Goal: Task Accomplishment & Management: Manage account settings

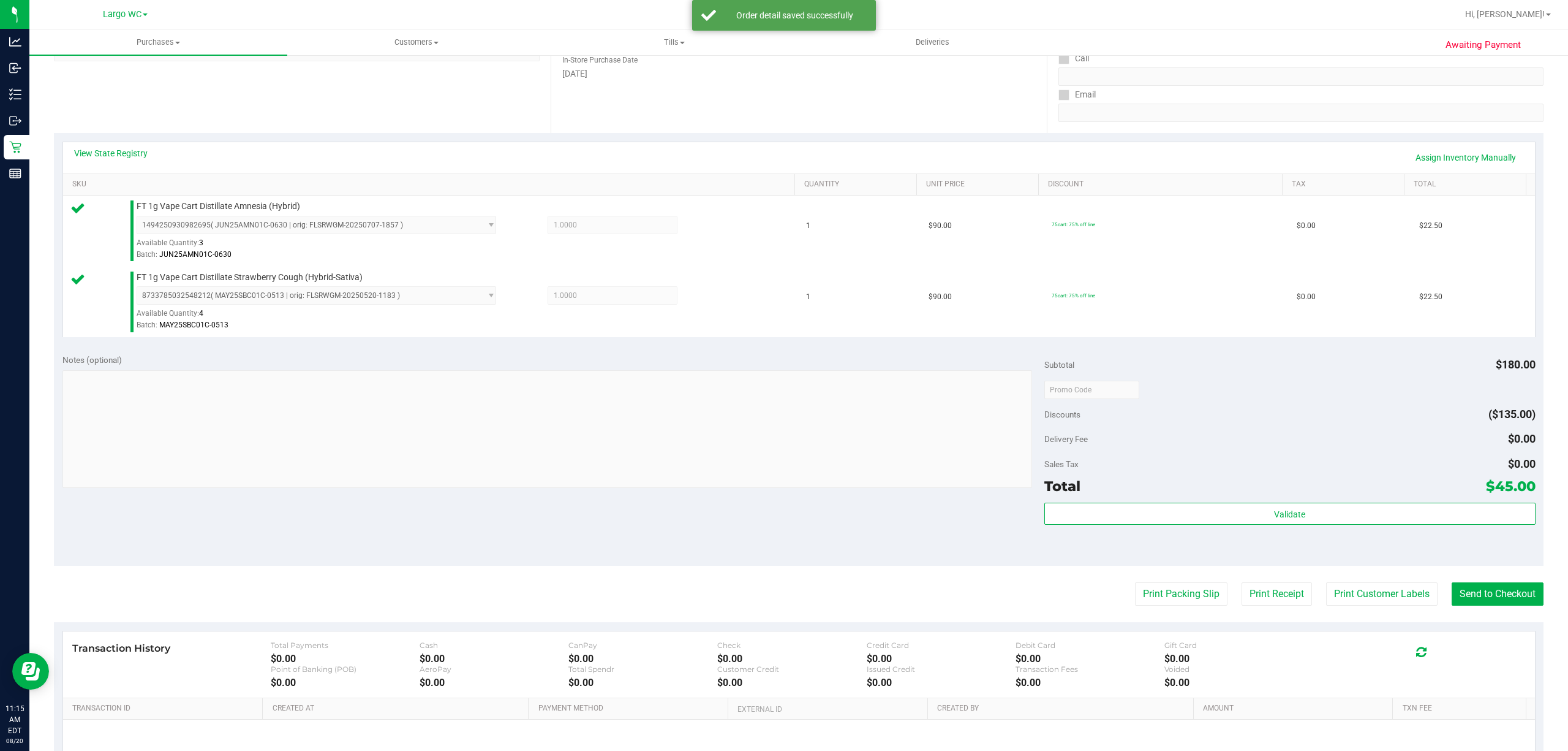
scroll to position [278, 0]
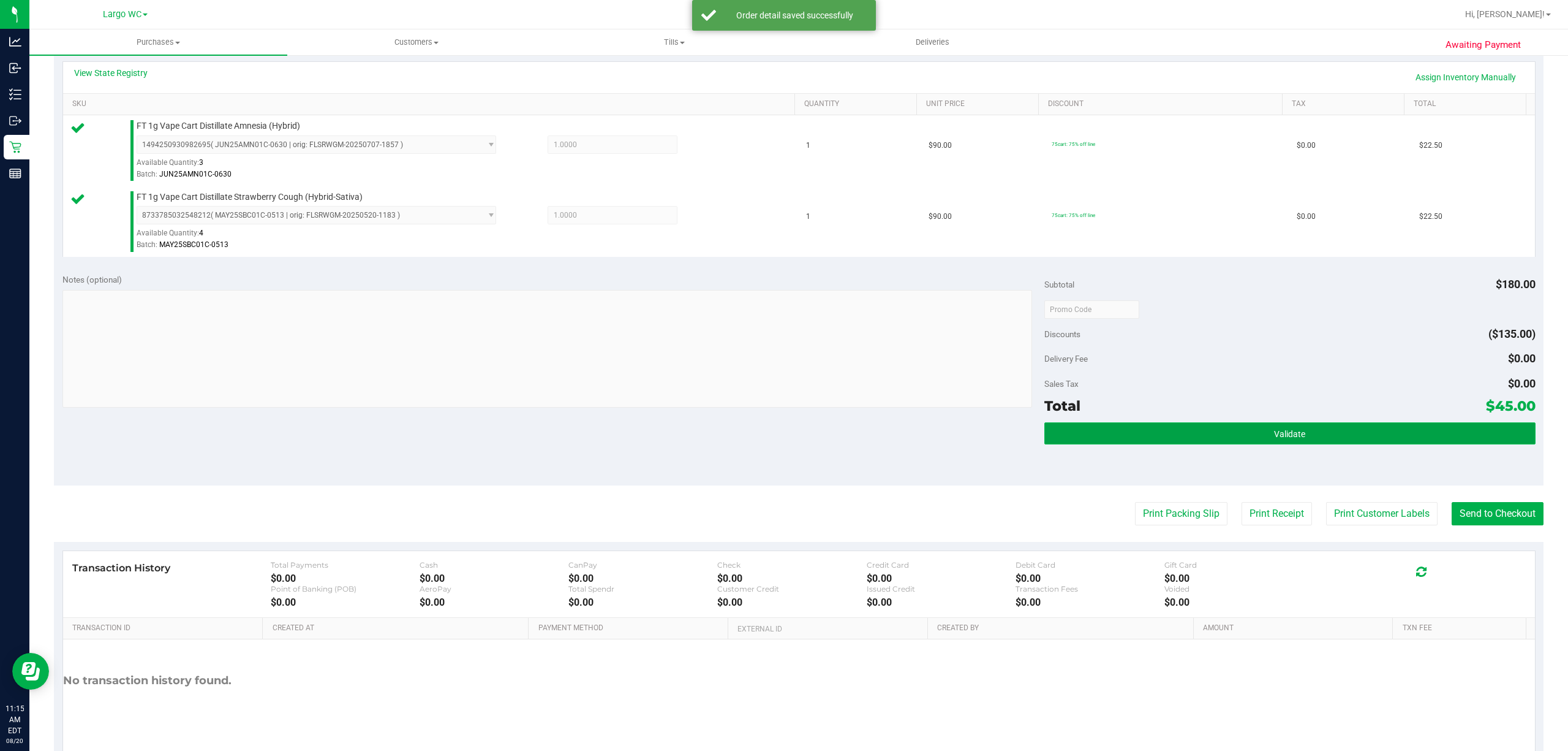
click at [1138, 442] on button "Validate" at bounding box center [1289, 433] width 491 height 22
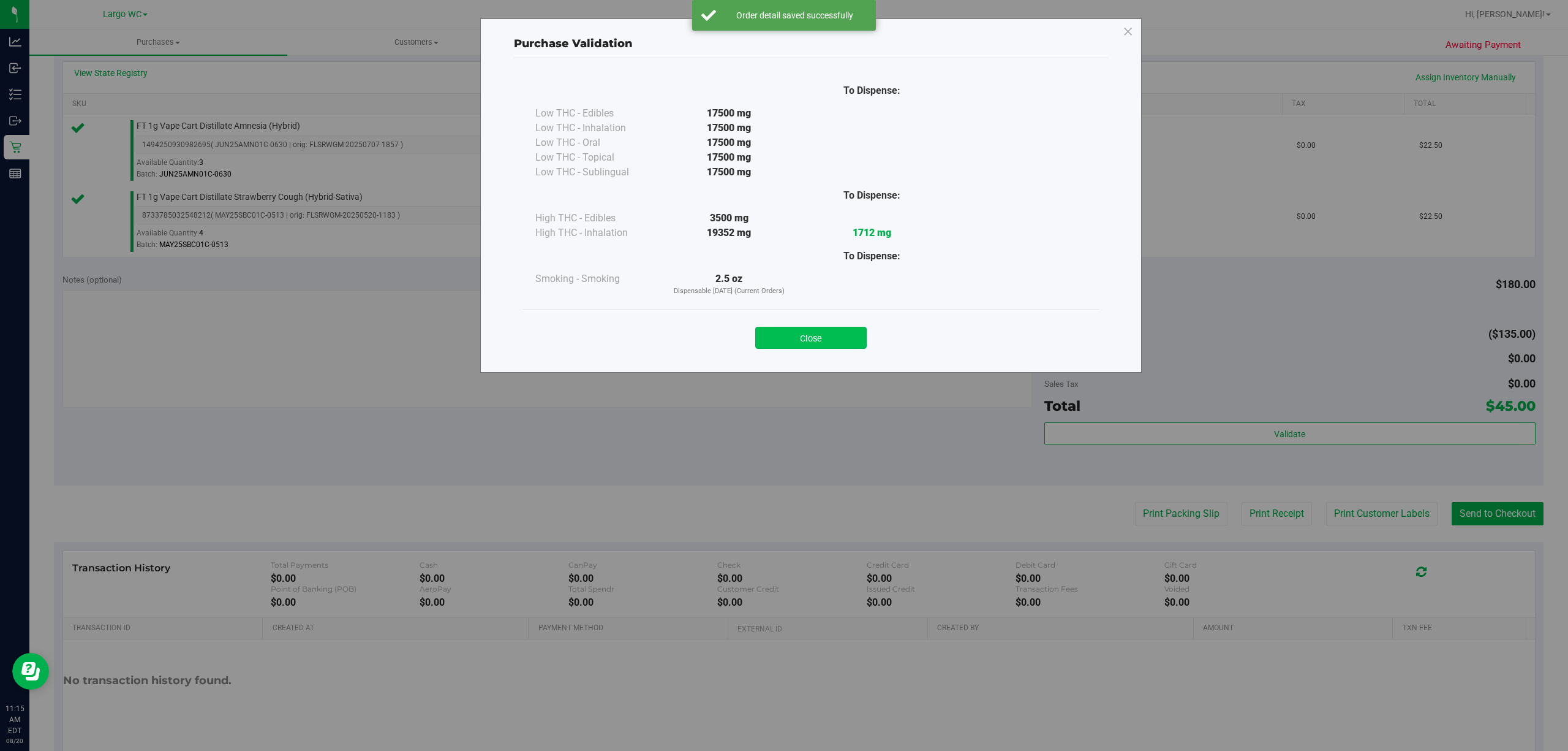
click at [824, 337] on button "Close" at bounding box center [811, 338] width 112 height 22
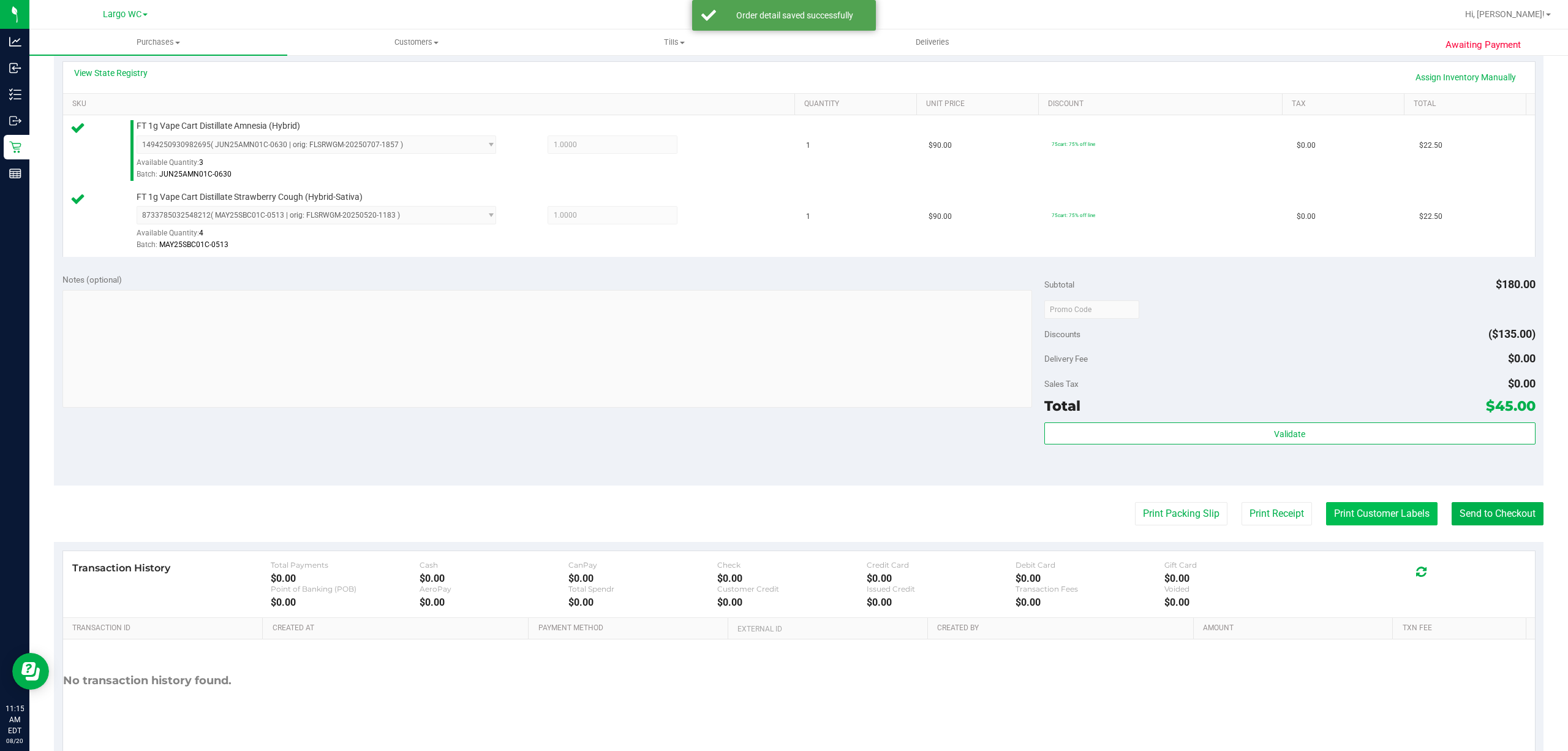
click at [1368, 521] on button "Print Customer Labels" at bounding box center [1382, 514] width 112 height 24
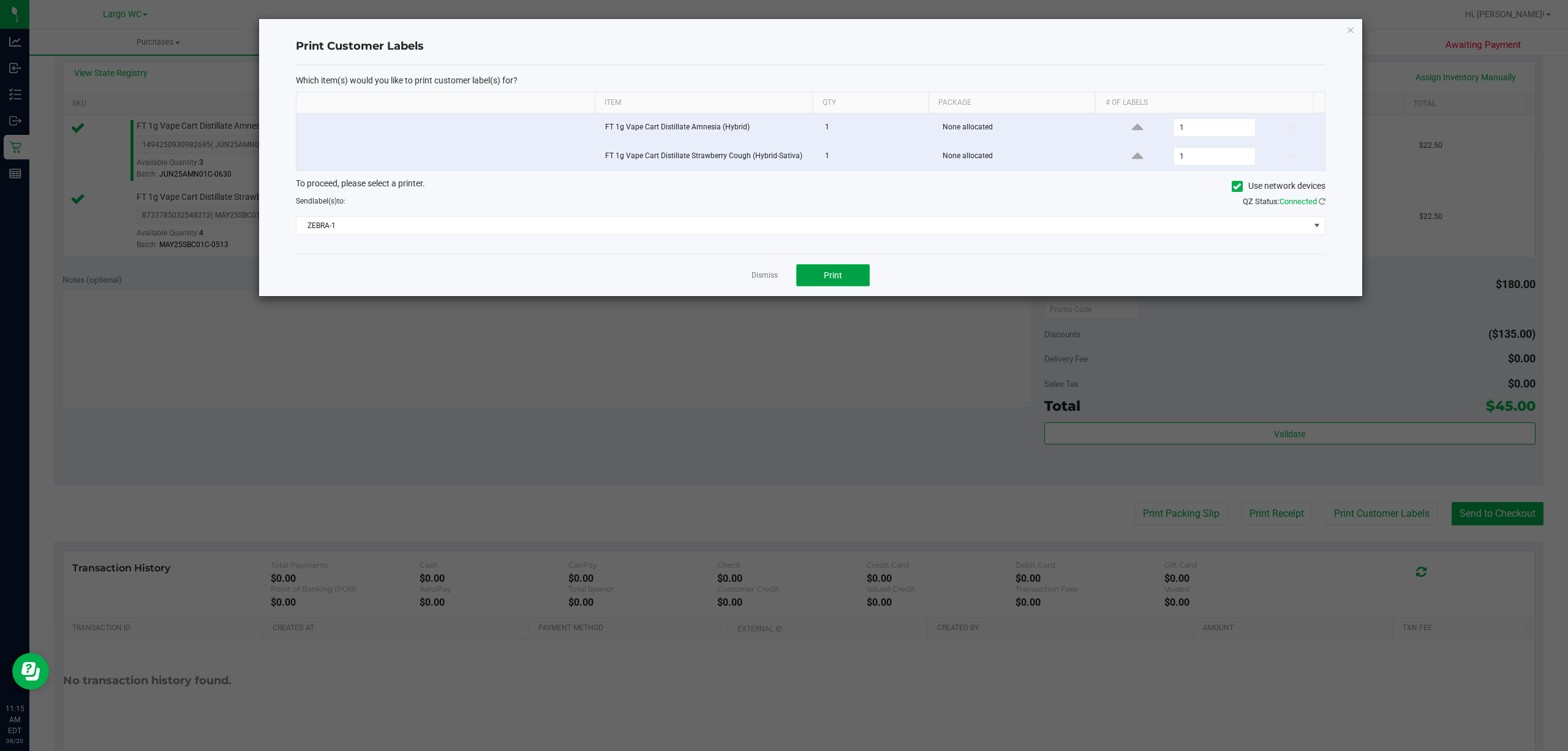
click at [843, 268] on button "Print" at bounding box center [832, 276] width 73 height 22
click at [1350, 28] on icon "button" at bounding box center [1350, 29] width 9 height 15
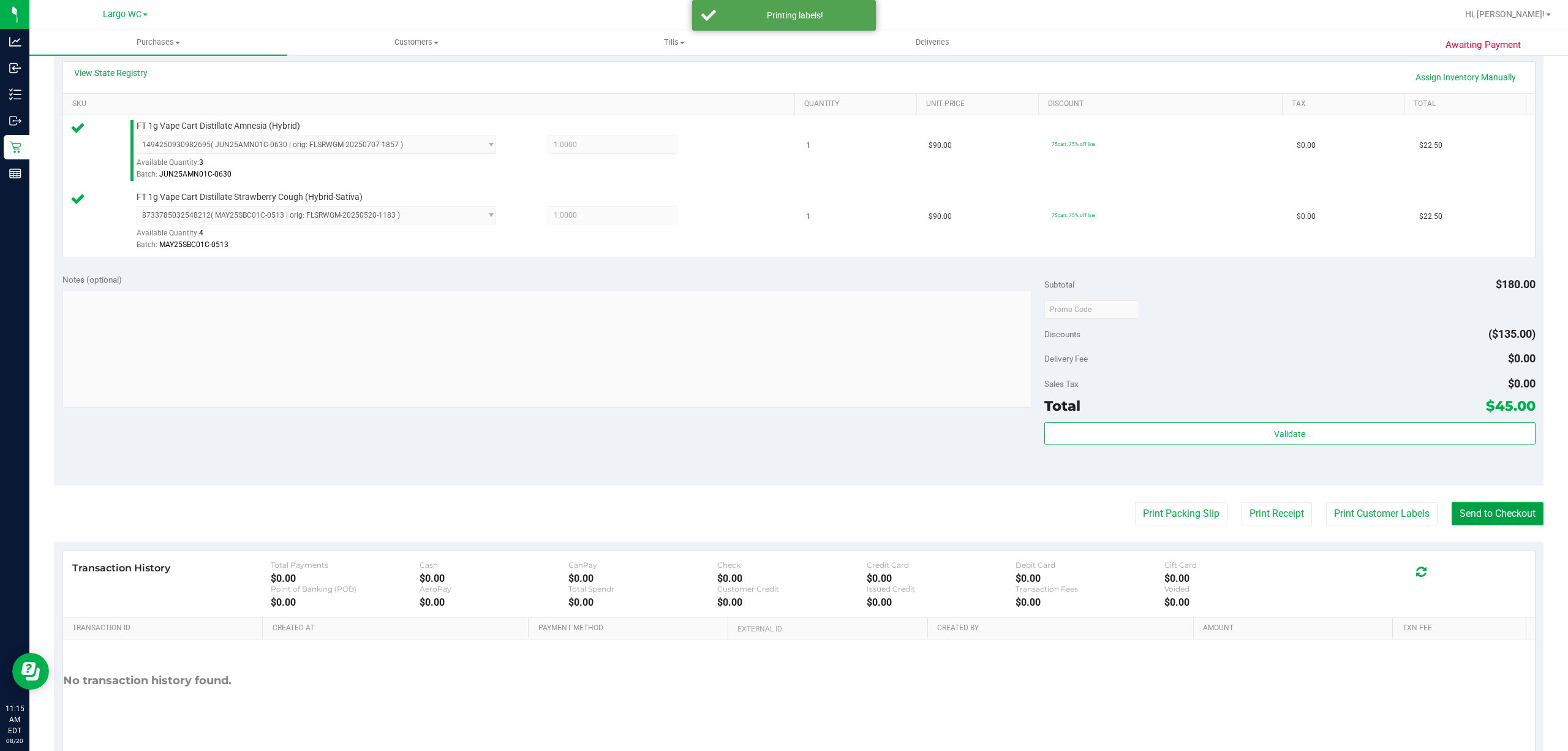
click at [1495, 516] on button "Send to Checkout" at bounding box center [1497, 514] width 92 height 24
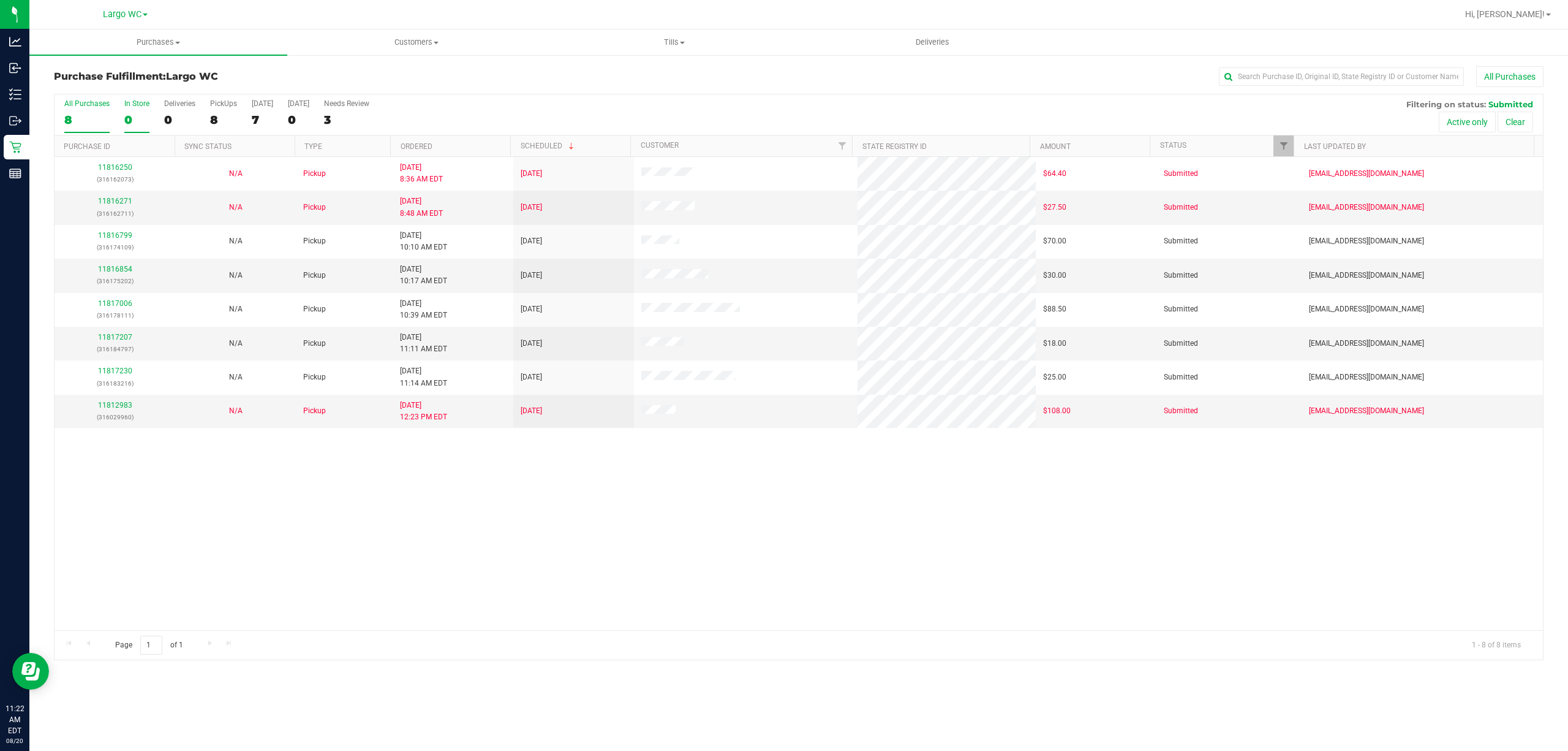
click at [134, 104] on div "In Store" at bounding box center [137, 103] width 25 height 9
click at [0, 0] on input "In Store 0" at bounding box center [0, 0] width 0 height 0
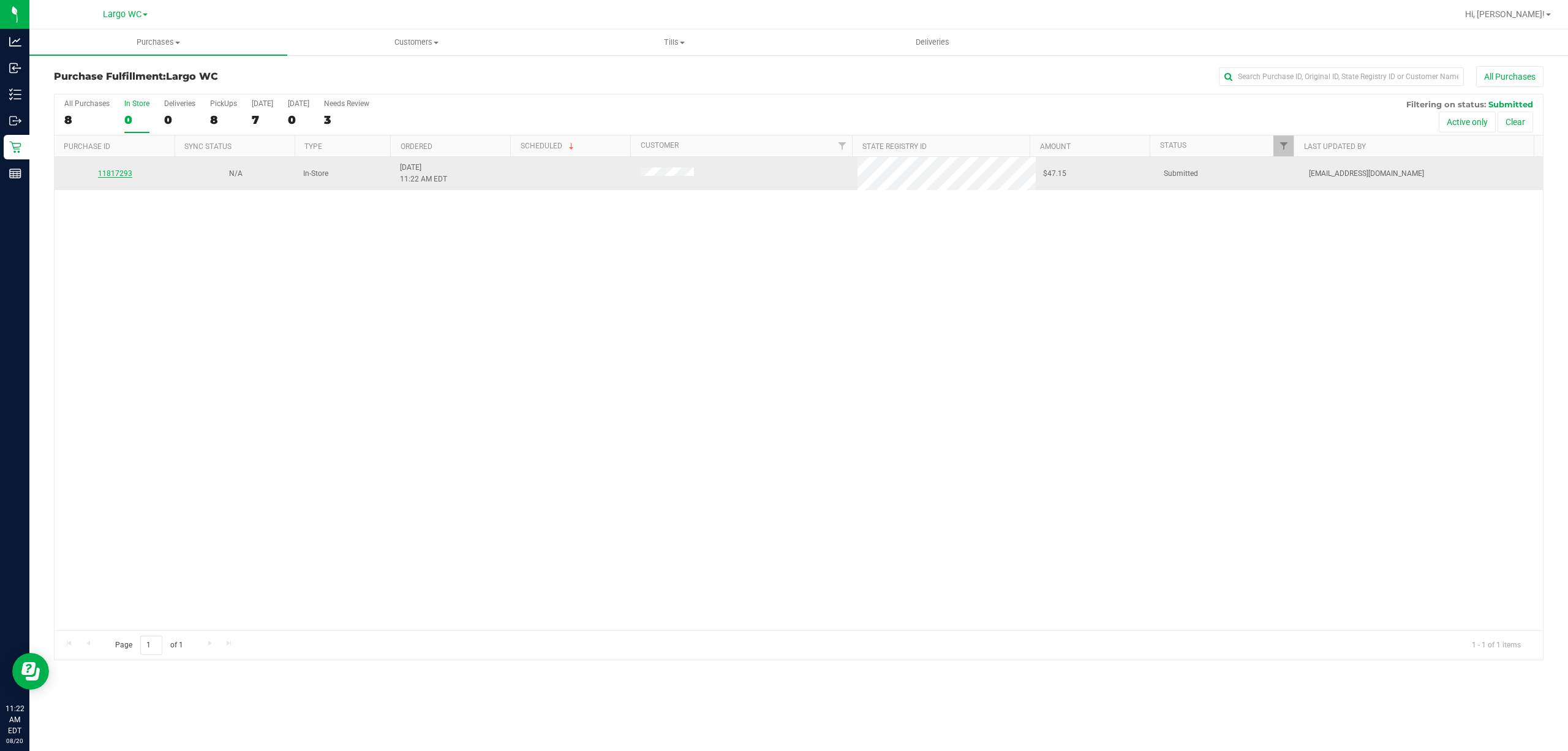
click at [110, 175] on link "11817293" at bounding box center [116, 173] width 35 height 9
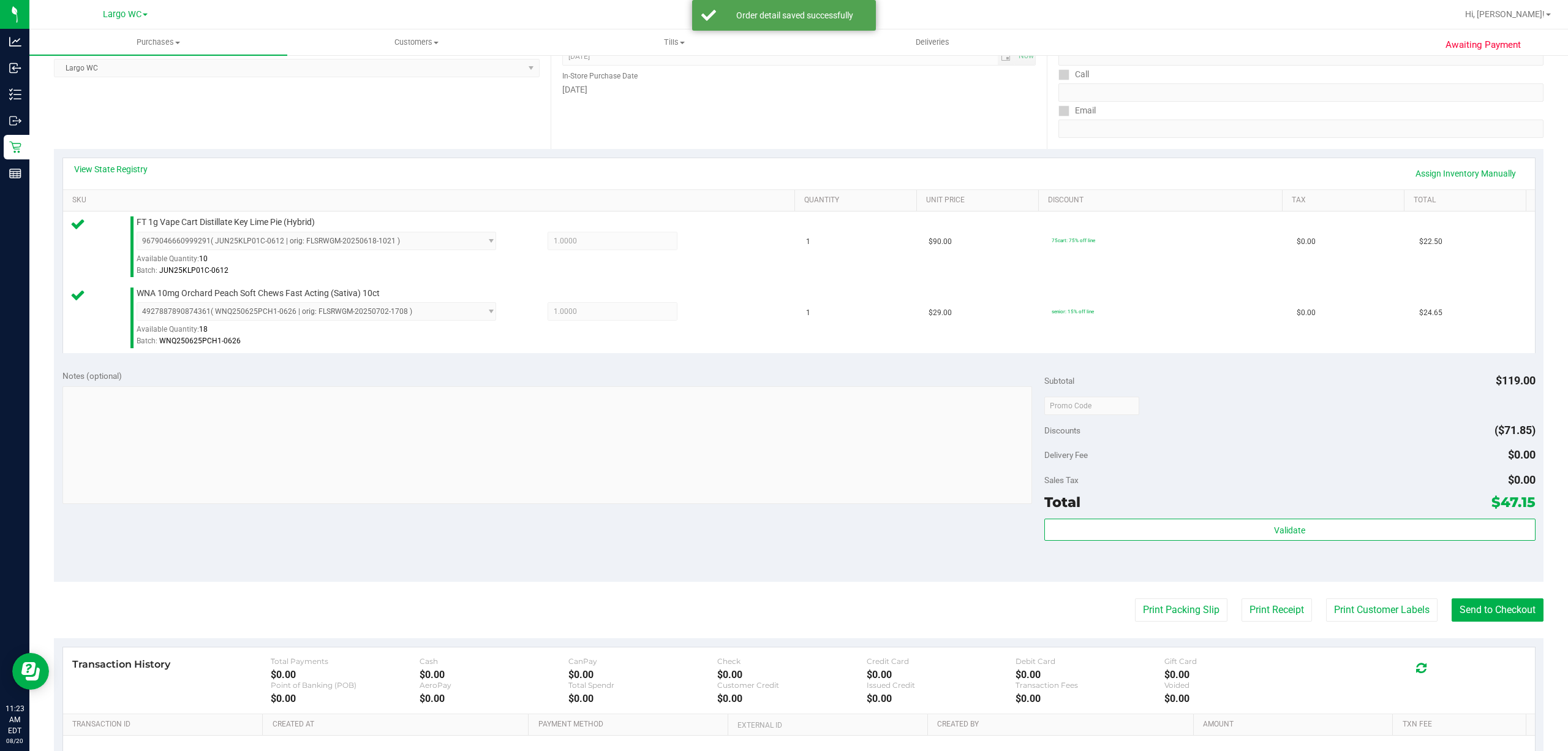
scroll to position [305, 0]
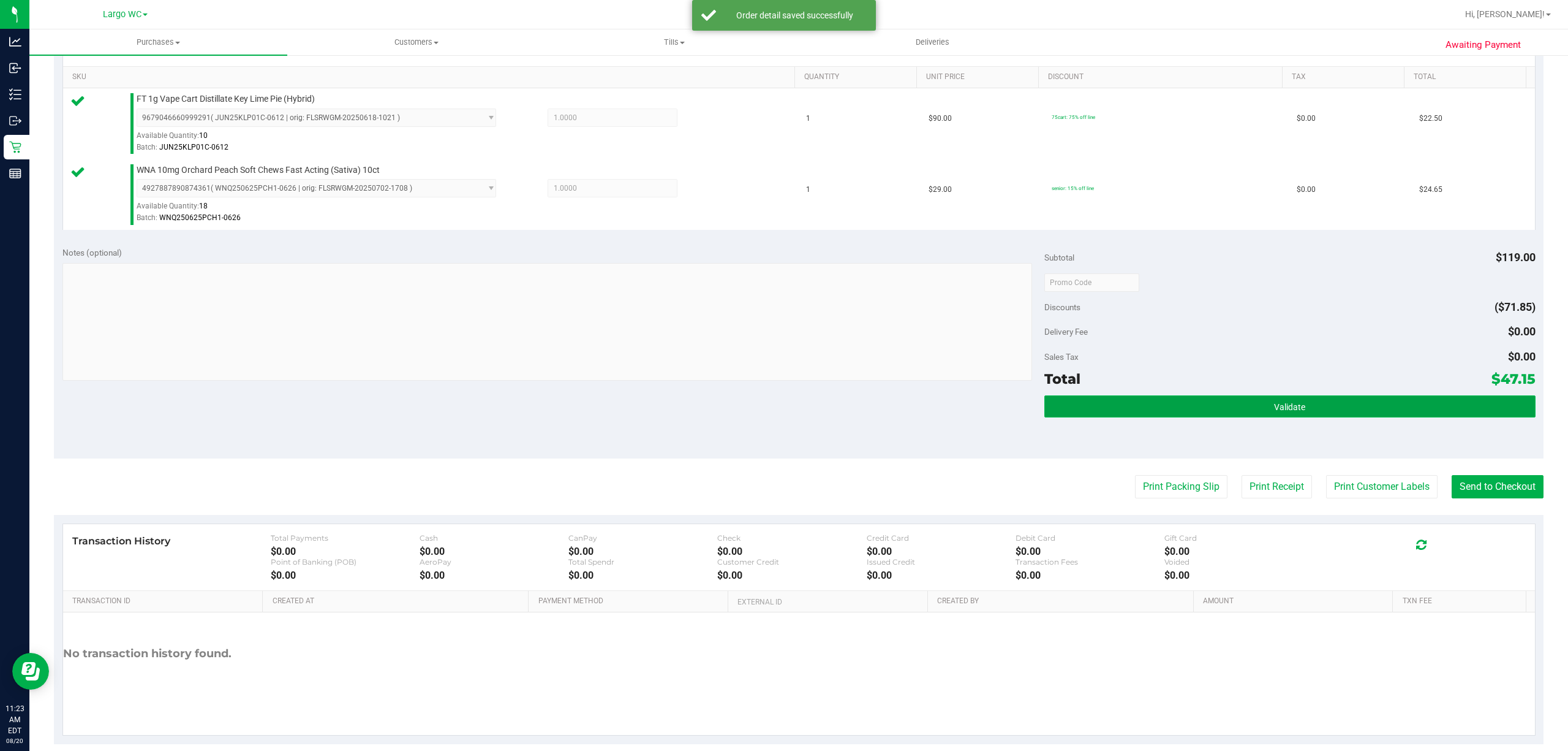
click at [1208, 402] on button "Validate" at bounding box center [1289, 406] width 491 height 22
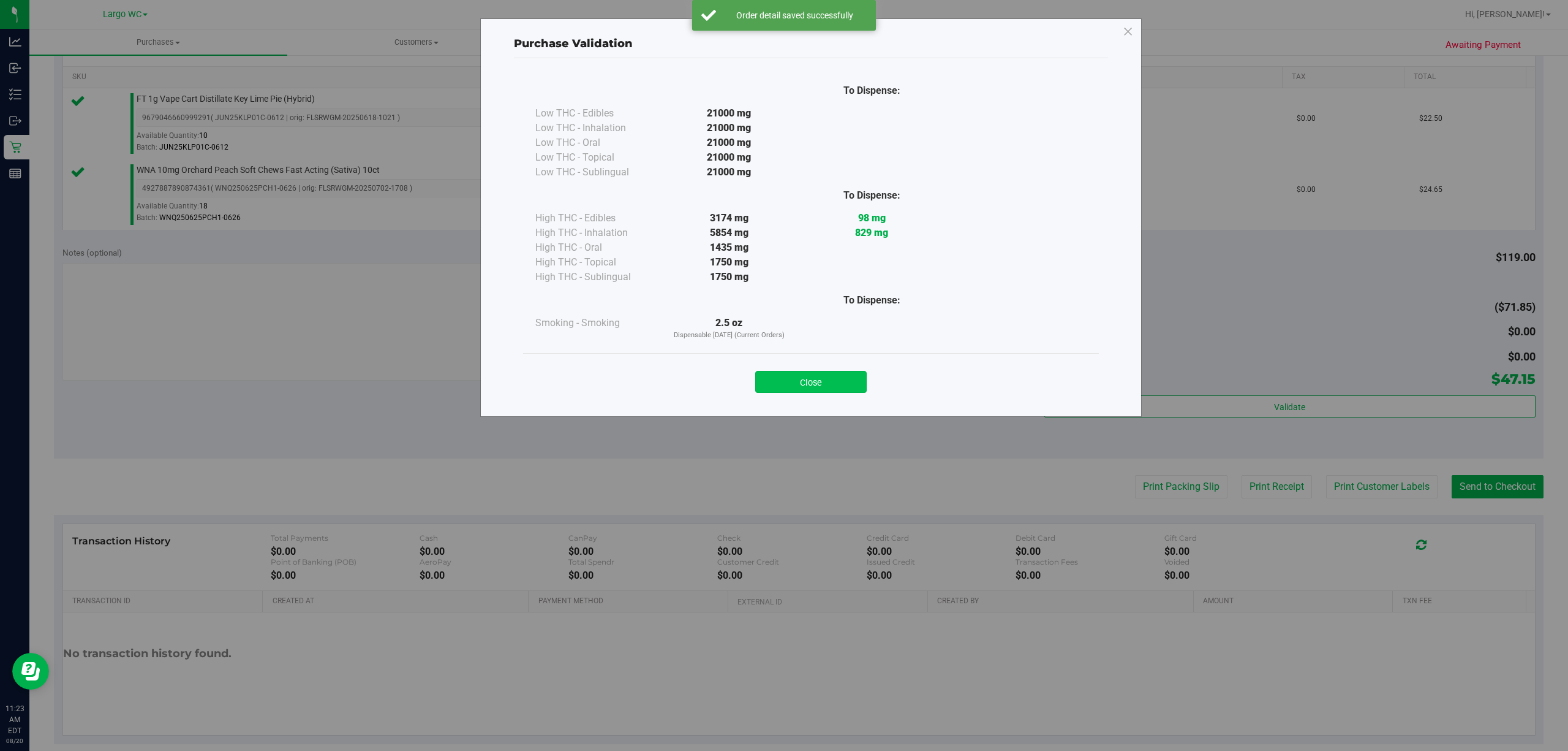
click at [826, 383] on button "Close" at bounding box center [811, 382] width 112 height 22
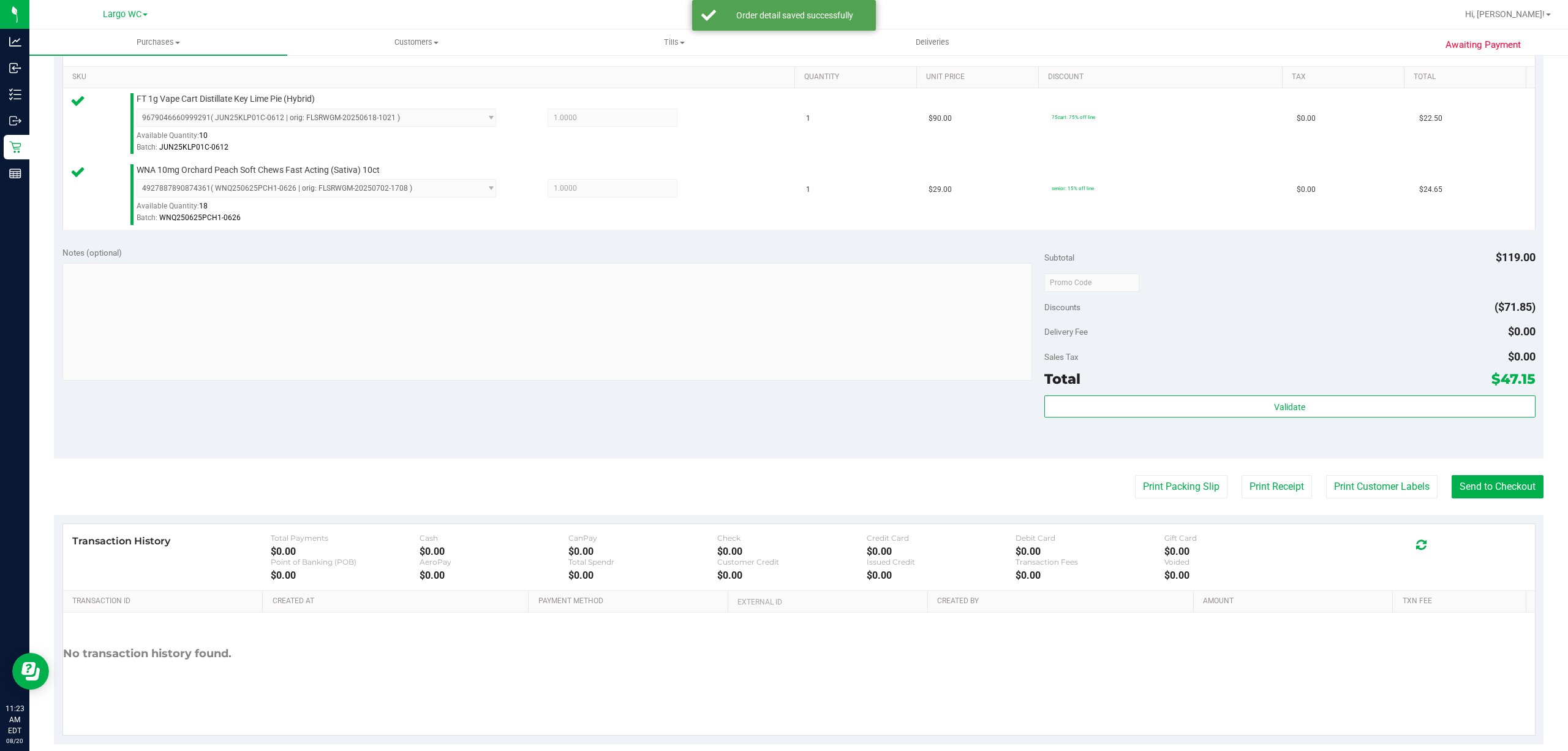
click at [1366, 458] on div "Notes (optional) Subtotal $119.00 Discounts ($71.85) Delivery Fee $0.00 Sales T…" at bounding box center [799, 348] width 1489 height 220
click at [1360, 486] on button "Print Customer Labels" at bounding box center [1382, 486] width 112 height 24
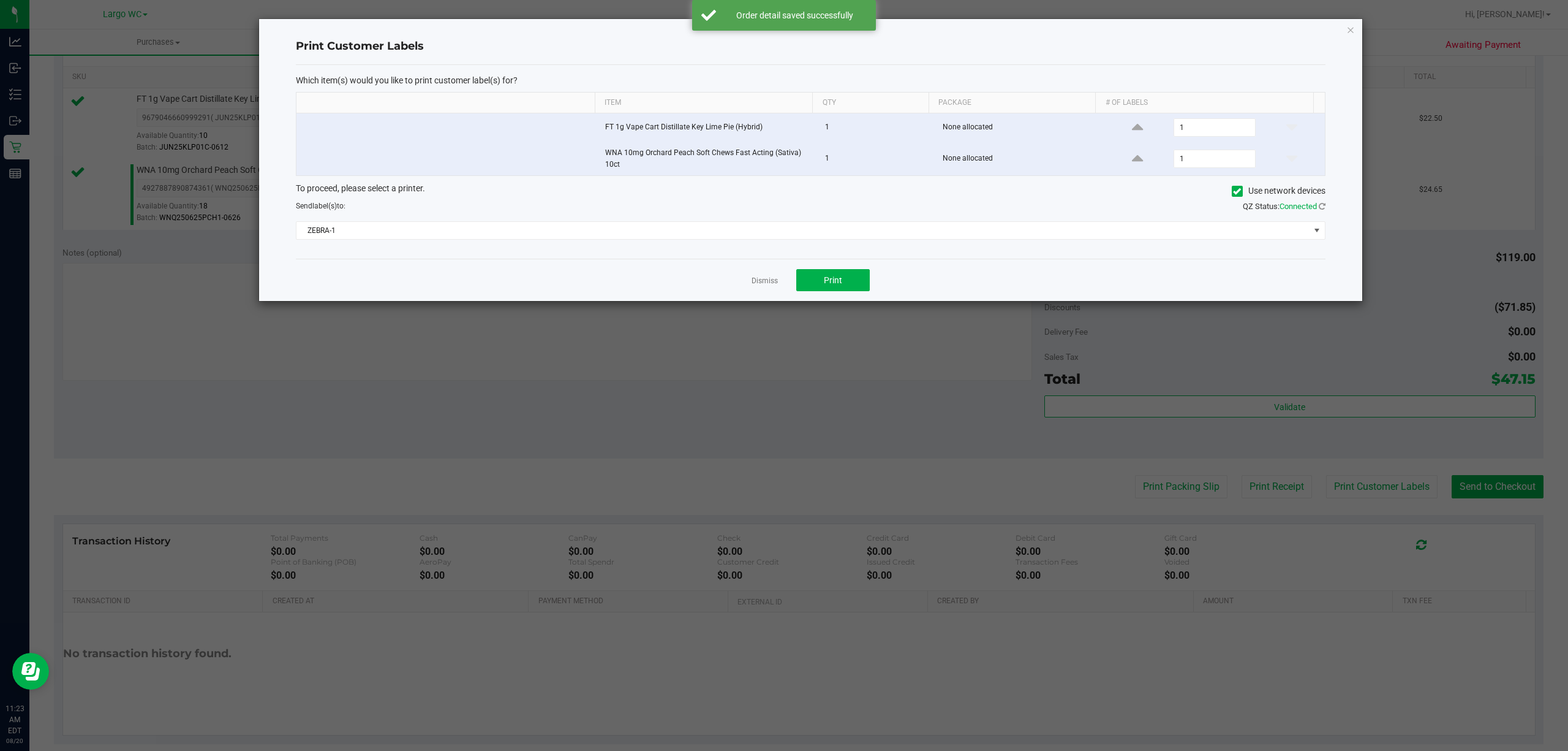
click at [885, 301] on div "Dismiss Print" at bounding box center [810, 280] width 1030 height 43
click at [845, 278] on button "Print" at bounding box center [832, 280] width 73 height 22
click at [1350, 28] on icon "button" at bounding box center [1350, 29] width 9 height 15
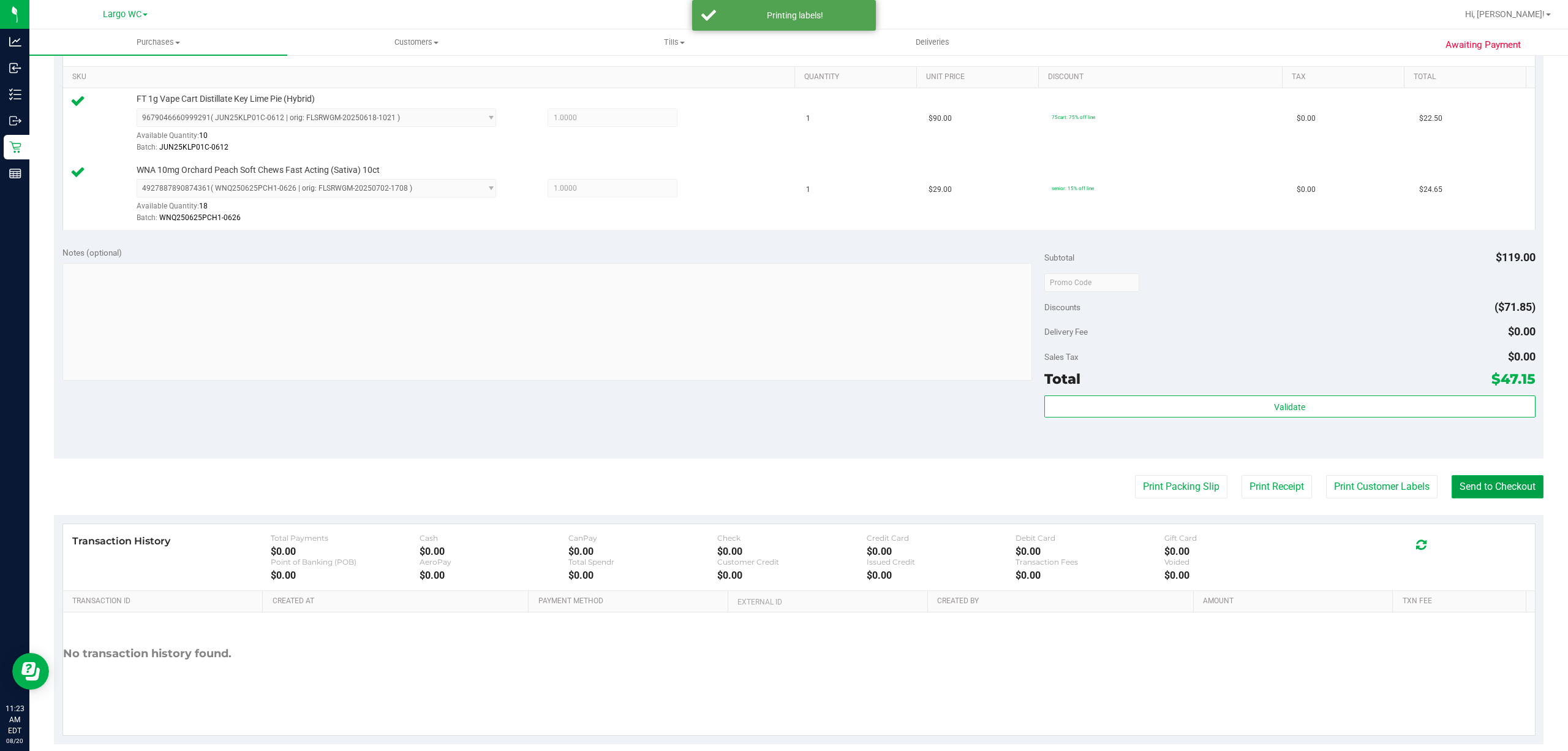
click at [1478, 494] on button "Send to Checkout" at bounding box center [1497, 486] width 92 height 24
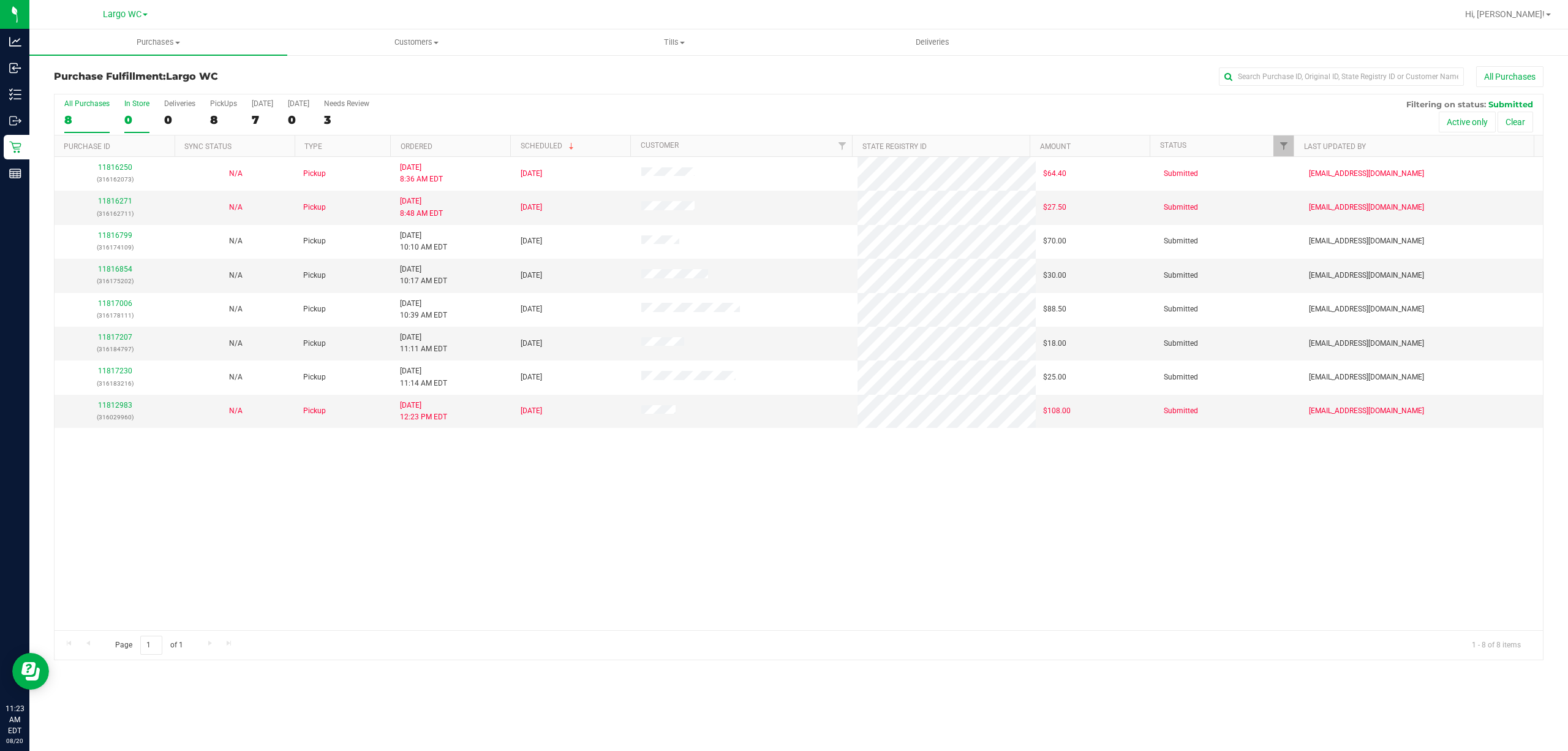
click at [147, 116] on div "0" at bounding box center [137, 120] width 25 height 14
click at [0, 0] on input "In Store 0" at bounding box center [0, 0] width 0 height 0
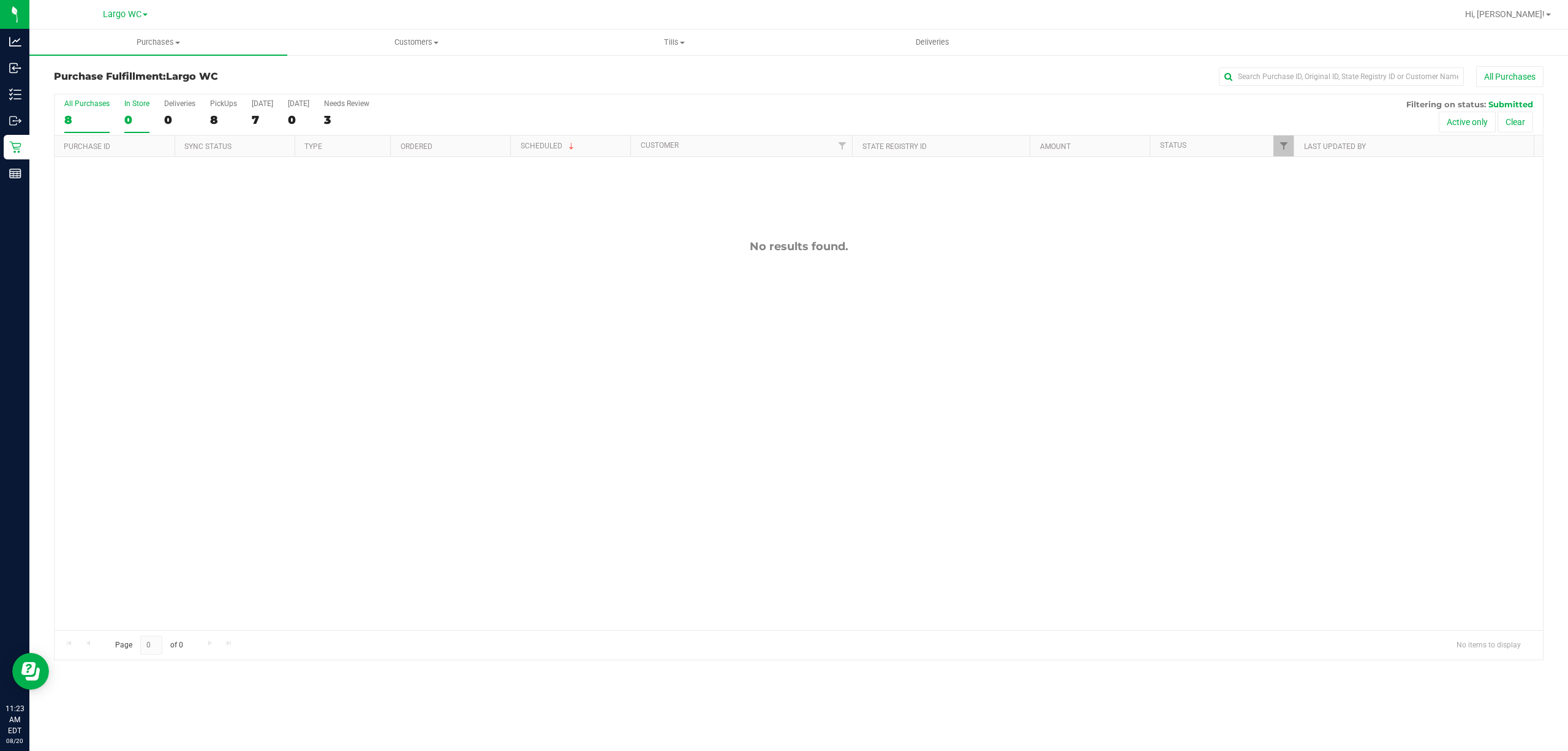
click at [79, 104] on div "All Purchases" at bounding box center [87, 103] width 46 height 9
click at [0, 0] on input "All Purchases 8" at bounding box center [0, 0] width 0 height 0
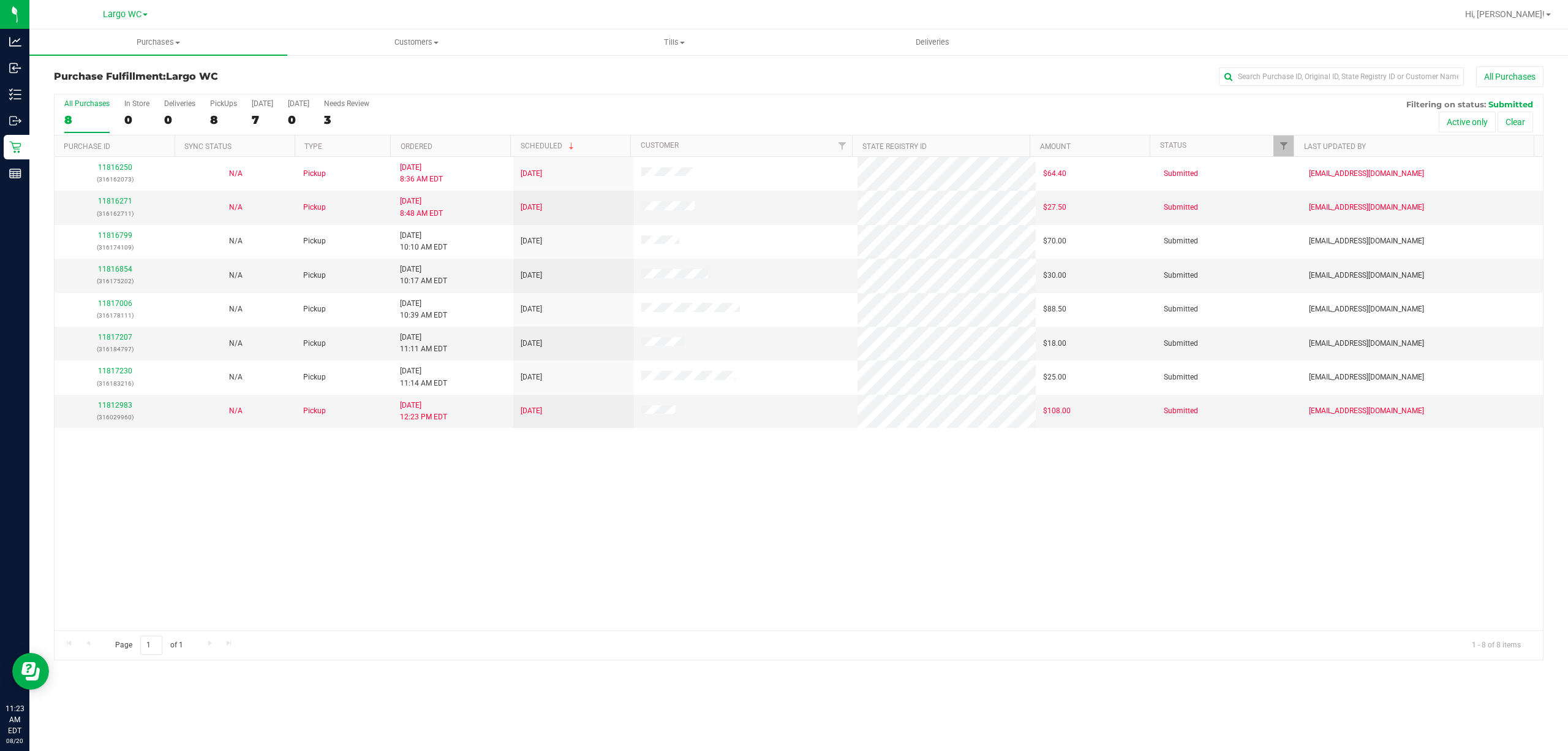
click at [103, 557] on div "11816250 (316162073) N/A Pickup 8/20/2025 8:36 AM EDT 8/20/2025 $64.40 Submitte…" at bounding box center [799, 393] width 1489 height 473
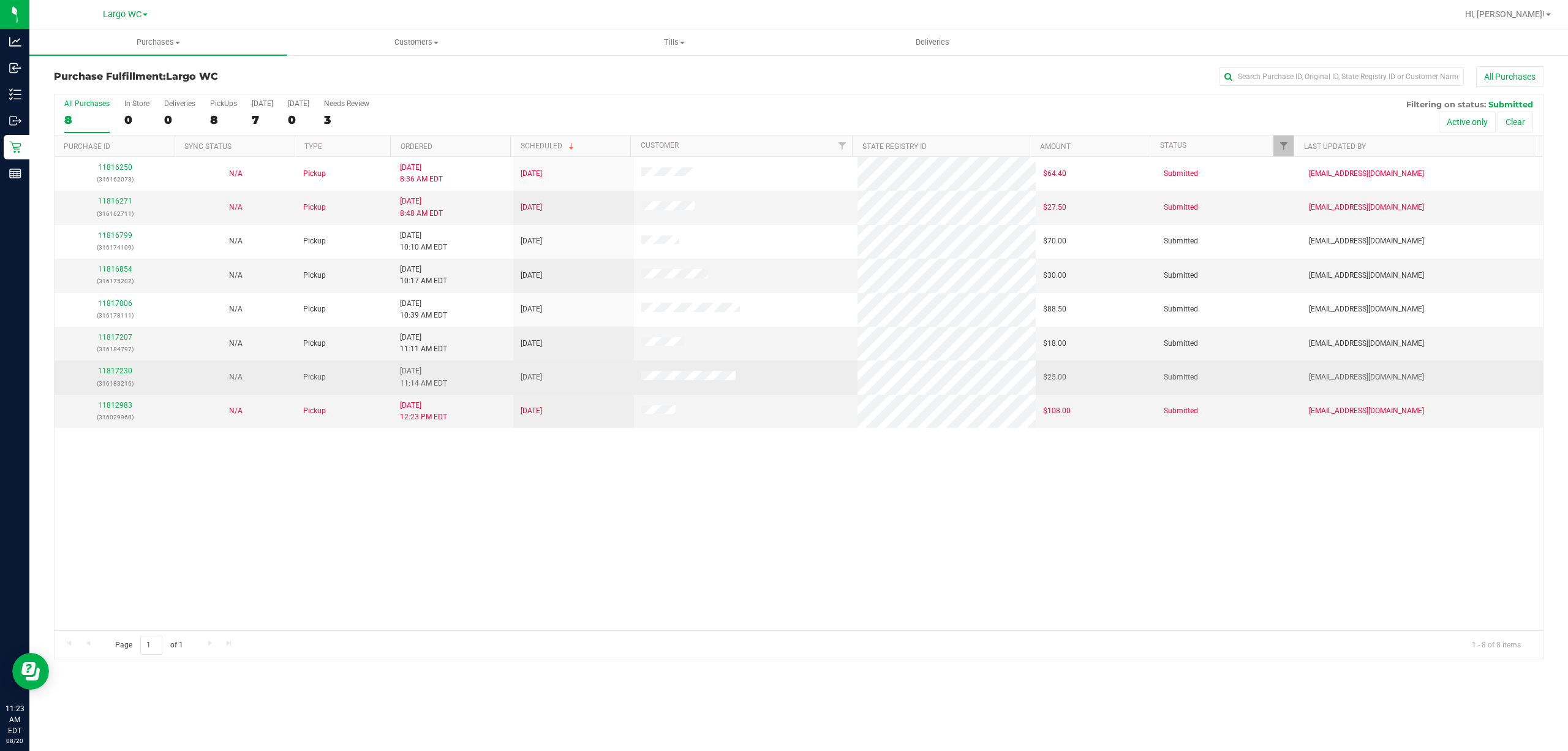
click at [106, 389] on p "(316183216)" at bounding box center [115, 383] width 106 height 12
click at [109, 372] on link "11817230" at bounding box center [116, 371] width 35 height 9
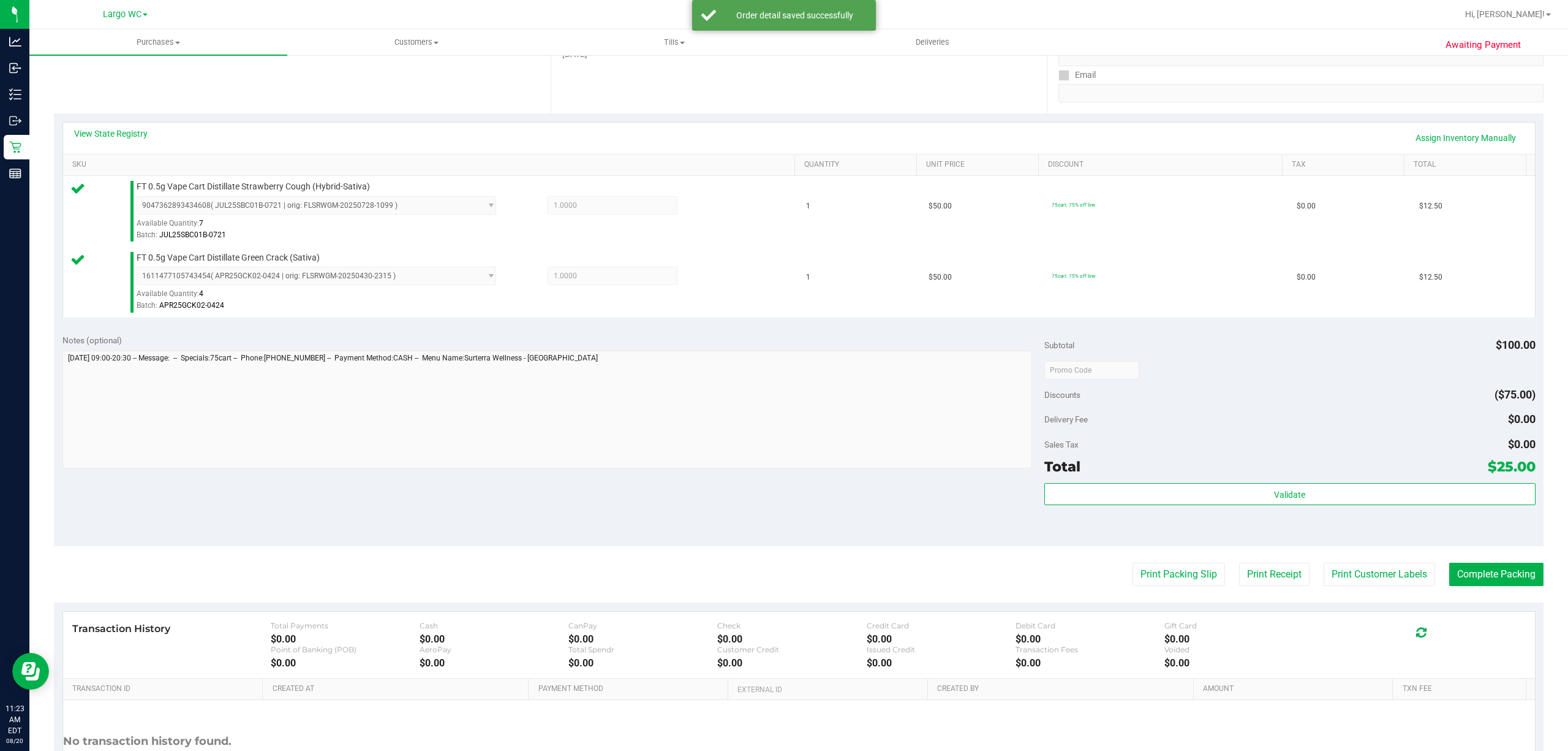
scroll to position [321, 0]
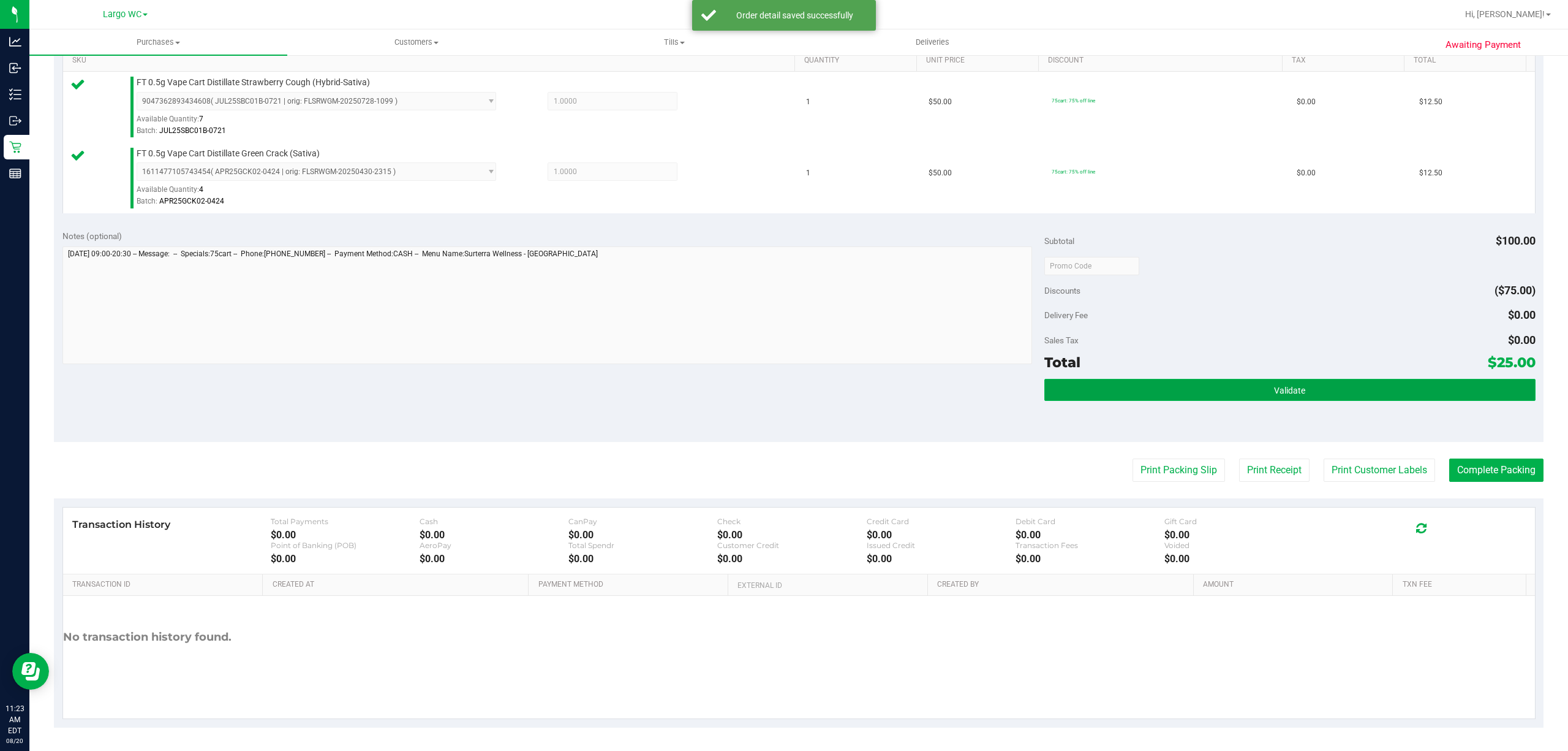
click at [1160, 398] on button "Validate" at bounding box center [1289, 390] width 491 height 22
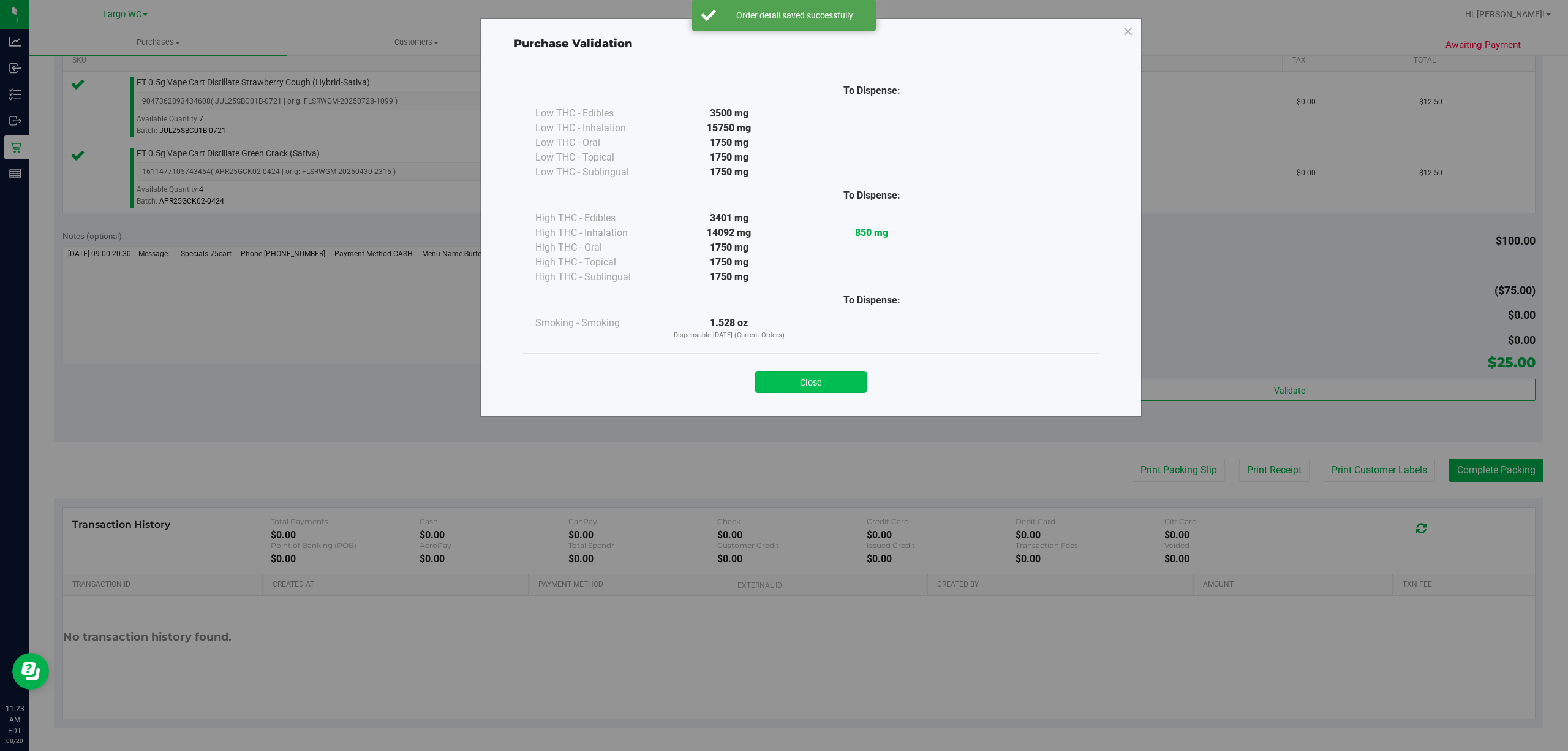
click at [814, 390] on button "Close" at bounding box center [811, 382] width 112 height 22
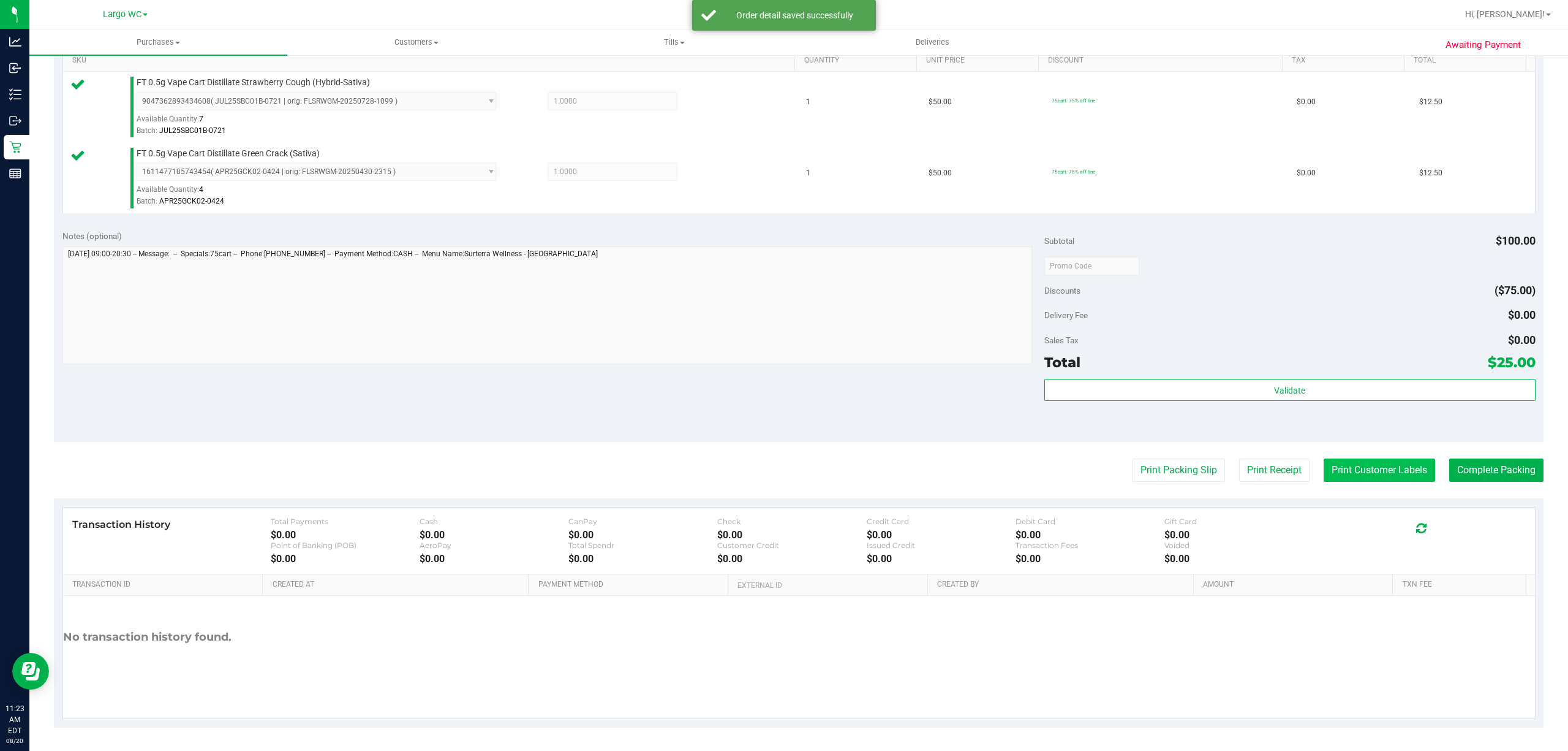
click at [1360, 480] on button "Print Customer Labels" at bounding box center [1379, 470] width 112 height 24
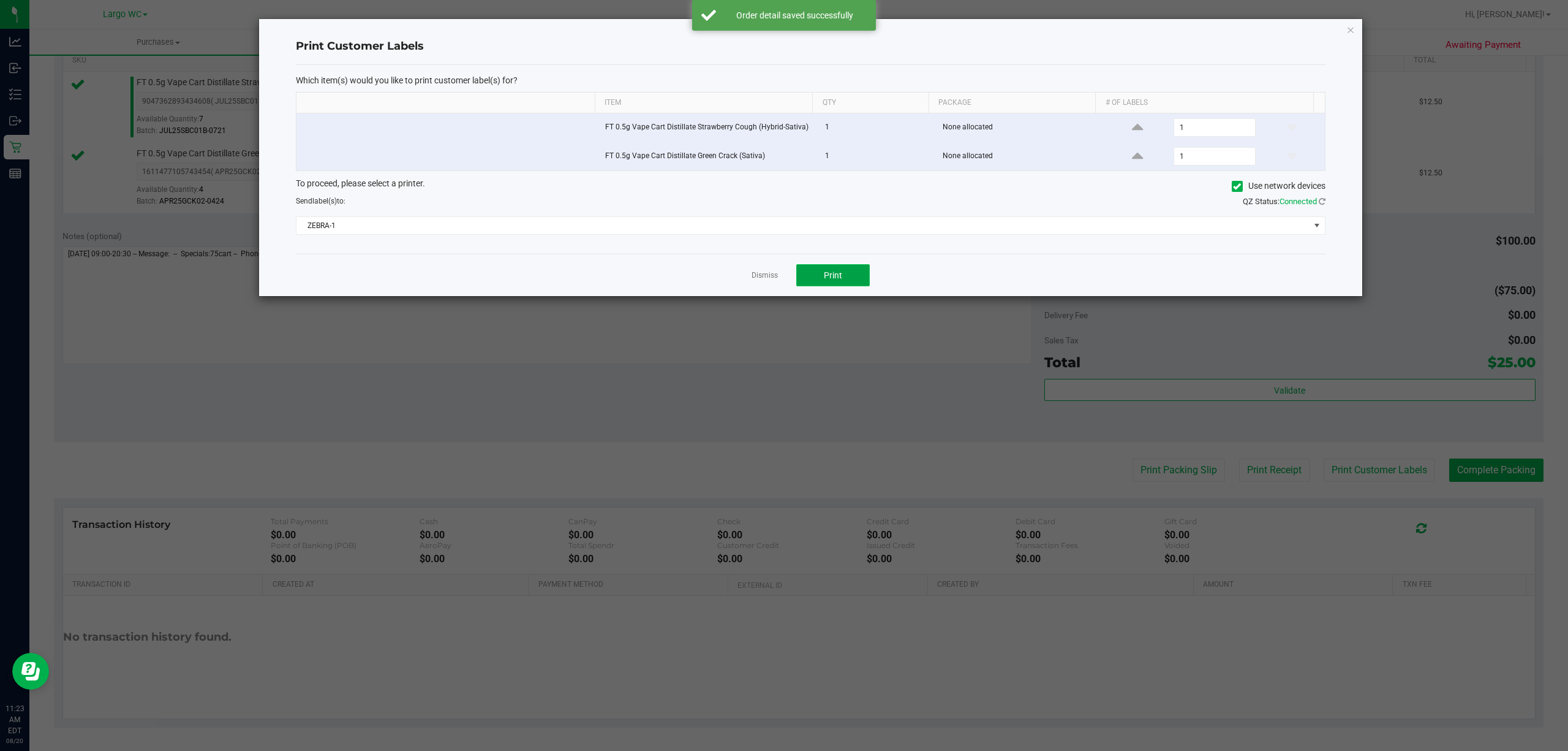
click at [853, 272] on button "Print" at bounding box center [832, 276] width 73 height 22
click at [1353, 35] on icon "button" at bounding box center [1350, 29] width 9 height 15
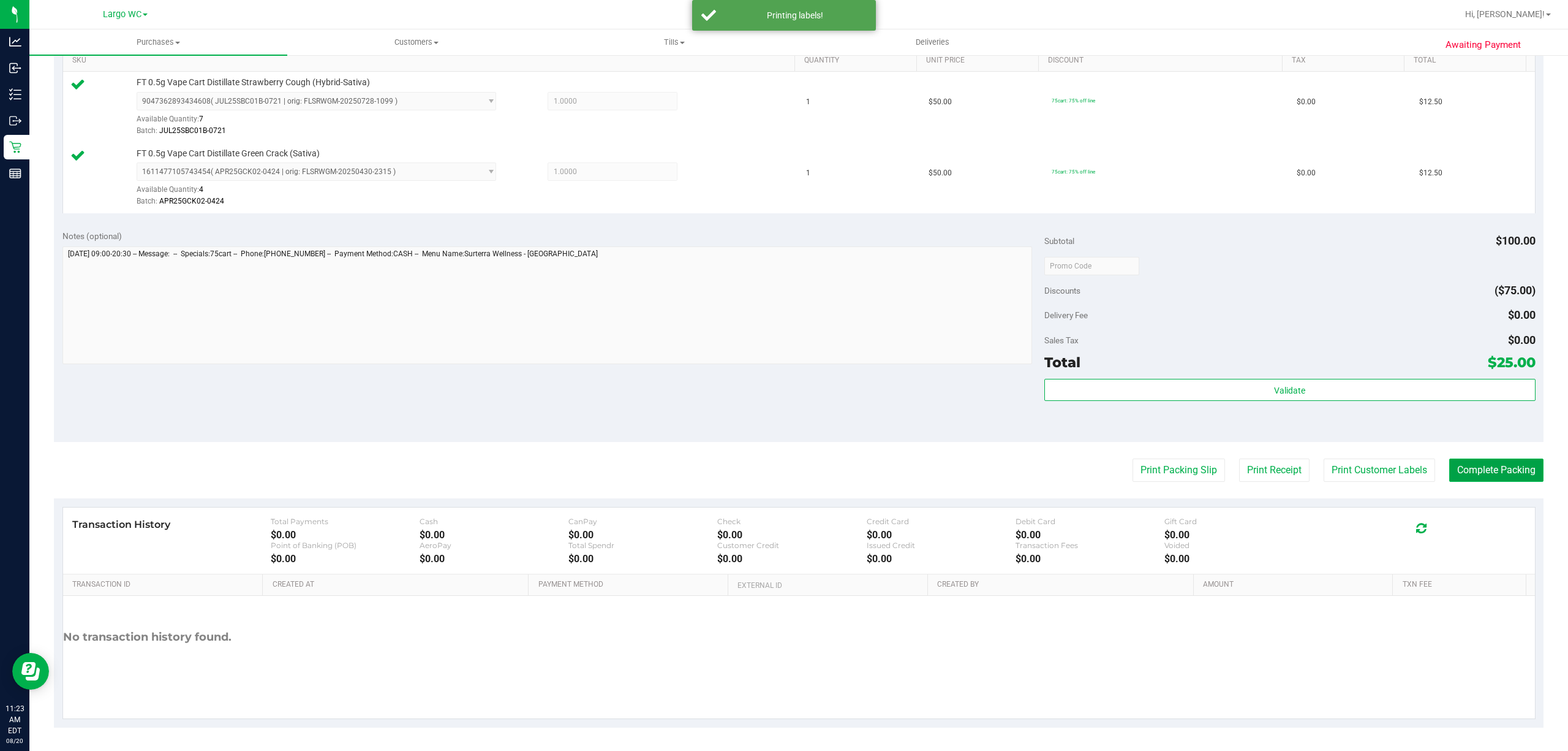
click at [1476, 475] on button "Complete Packing" at bounding box center [1496, 470] width 94 height 24
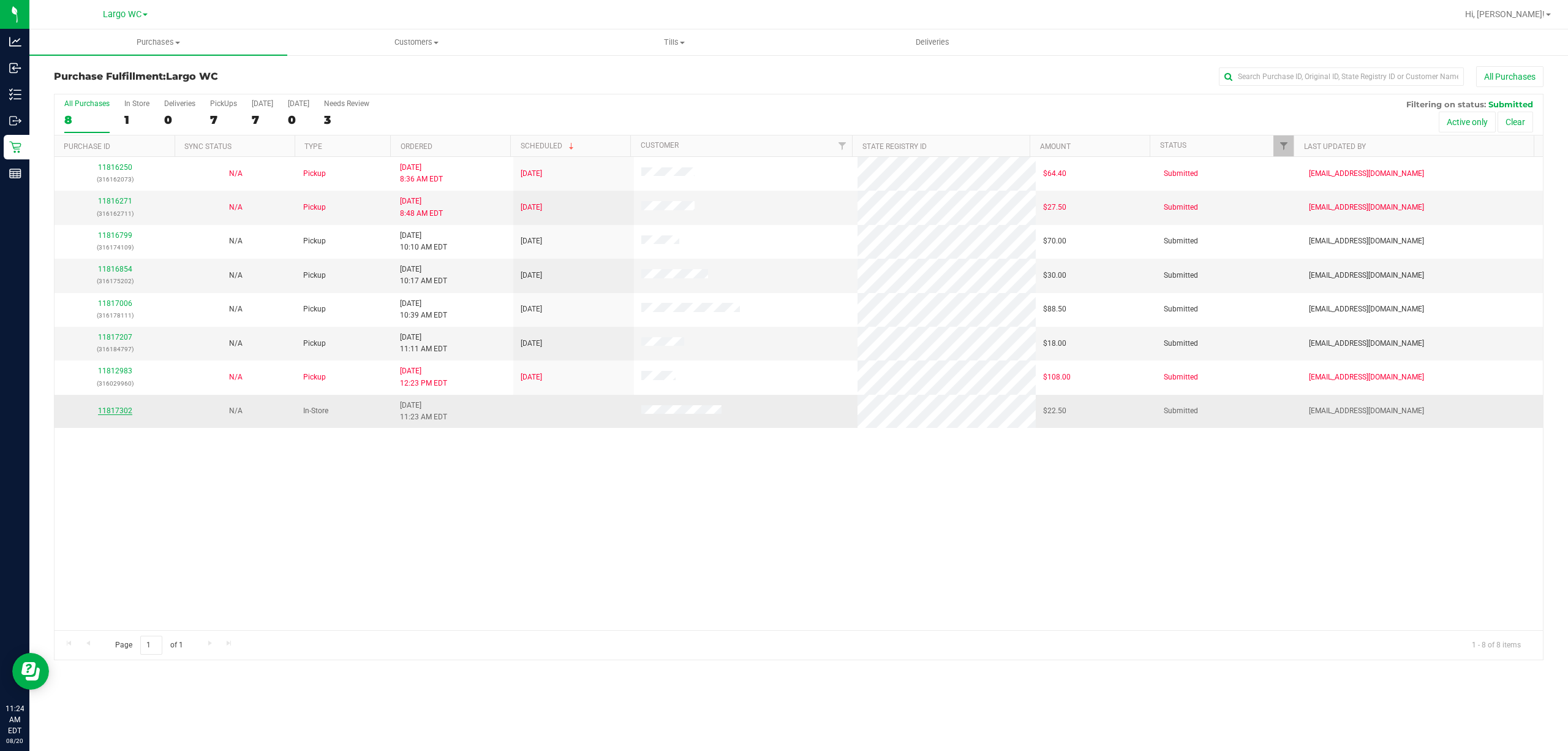
click at [120, 412] on link "11817302" at bounding box center [116, 410] width 35 height 9
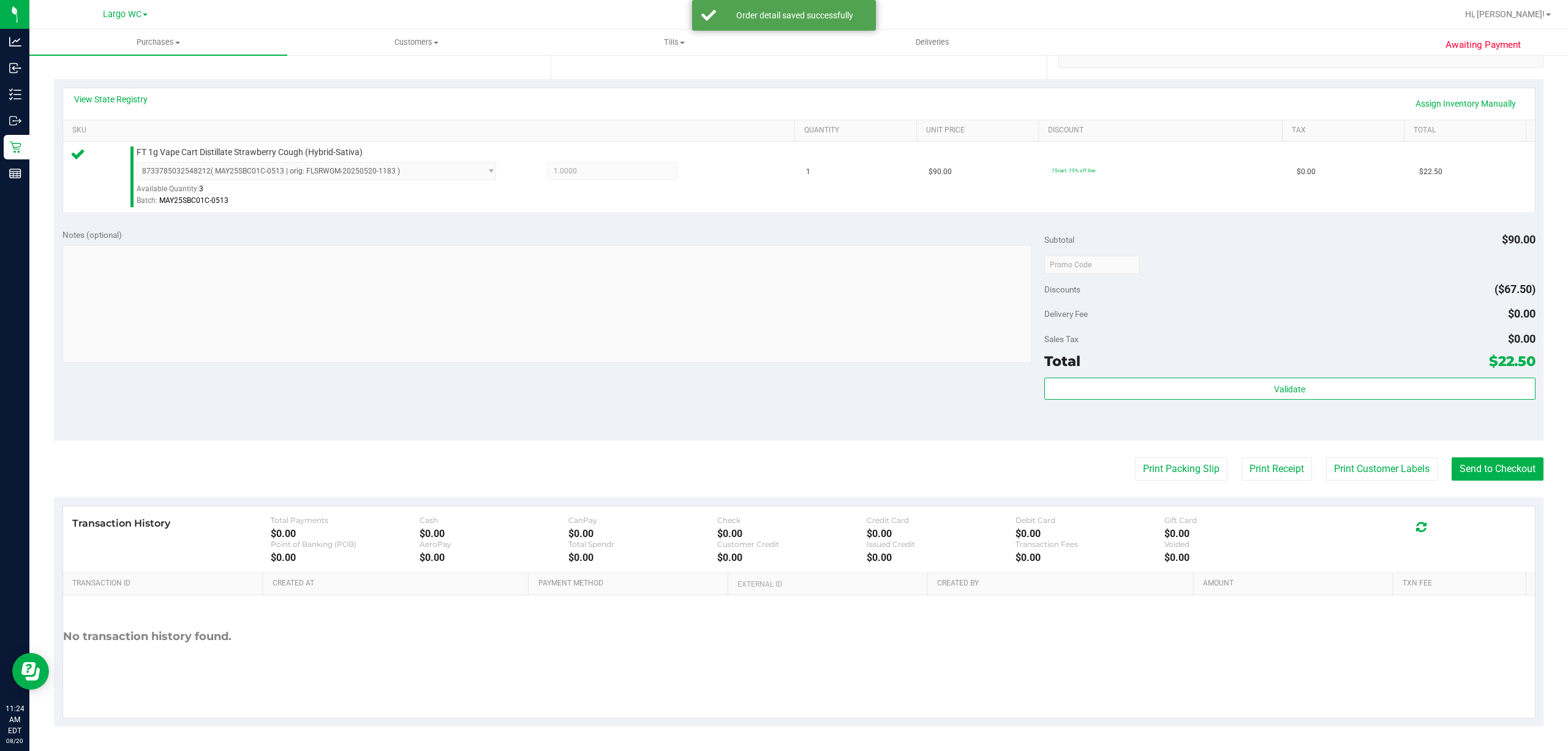
scroll to position [250, 0]
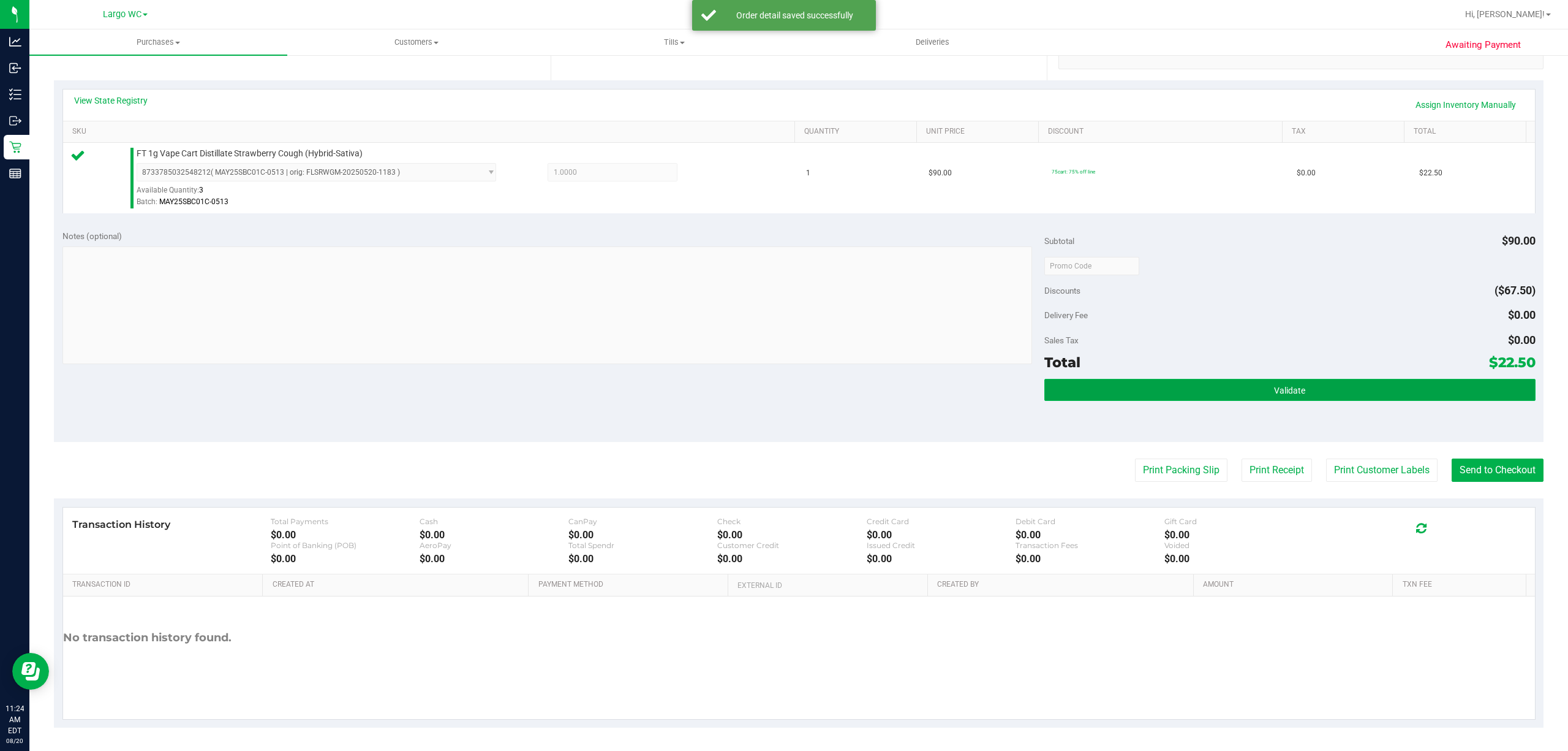
click at [1170, 386] on button "Validate" at bounding box center [1289, 390] width 491 height 22
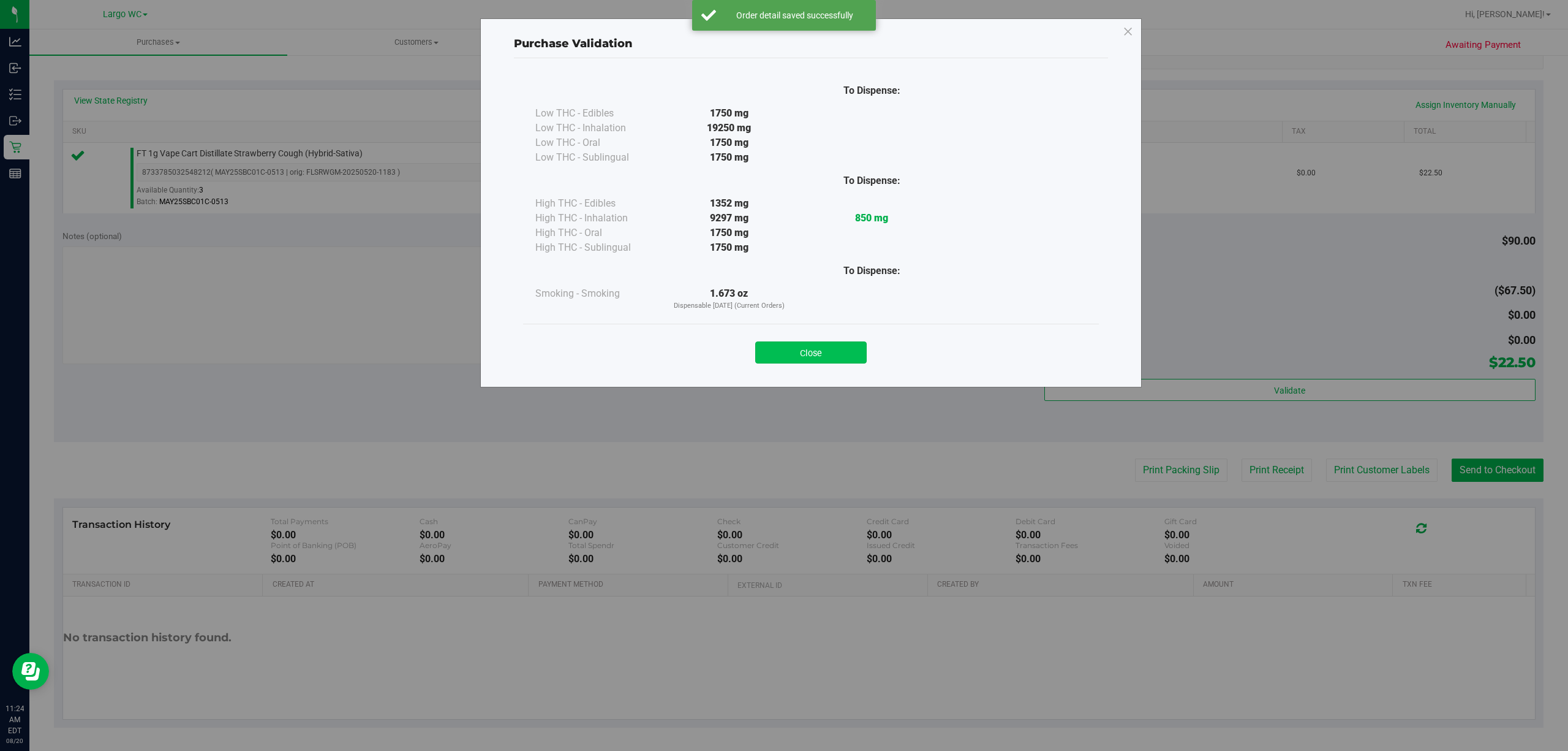
click at [849, 356] on button "Close" at bounding box center [811, 353] width 112 height 22
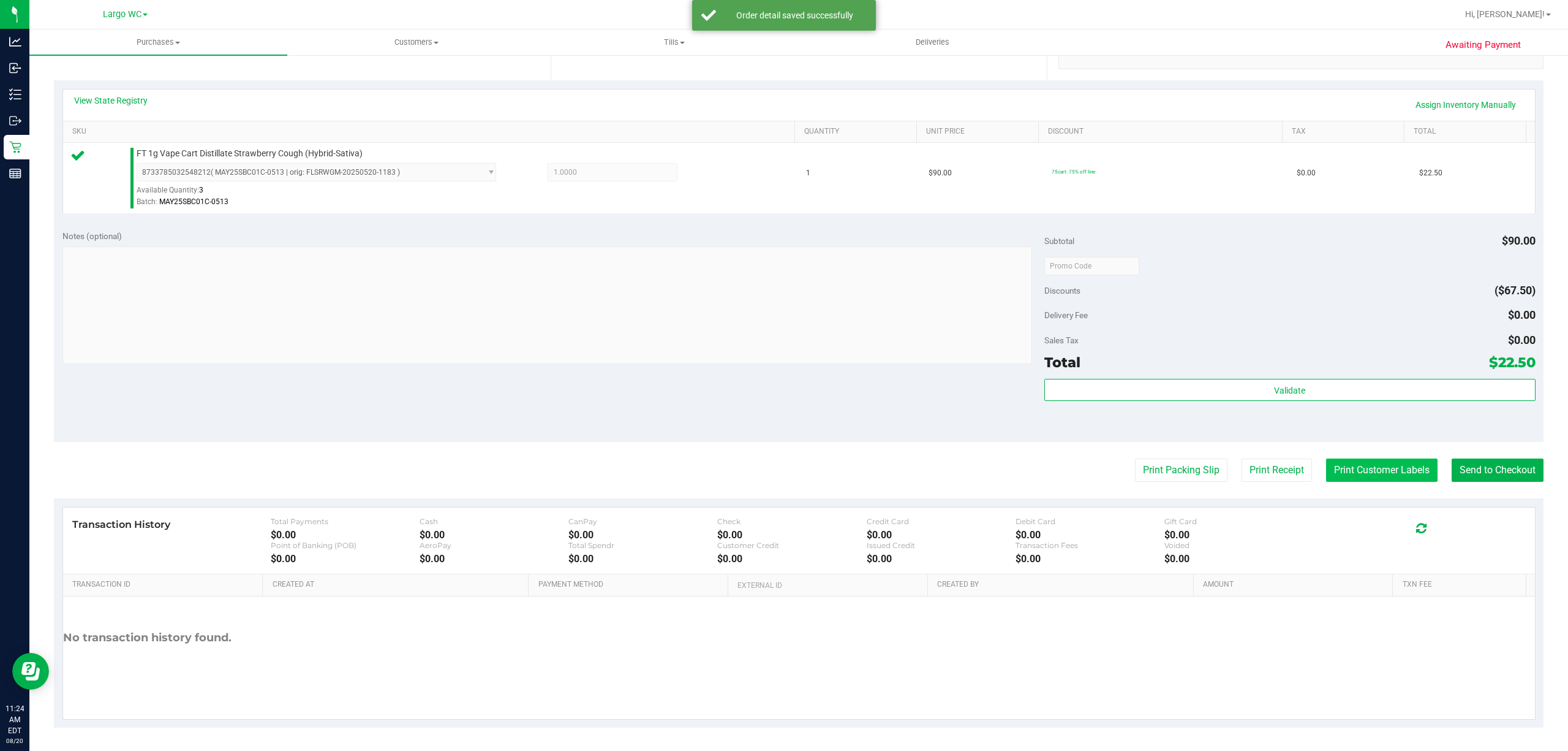
click at [1382, 473] on button "Print Customer Labels" at bounding box center [1382, 470] width 112 height 24
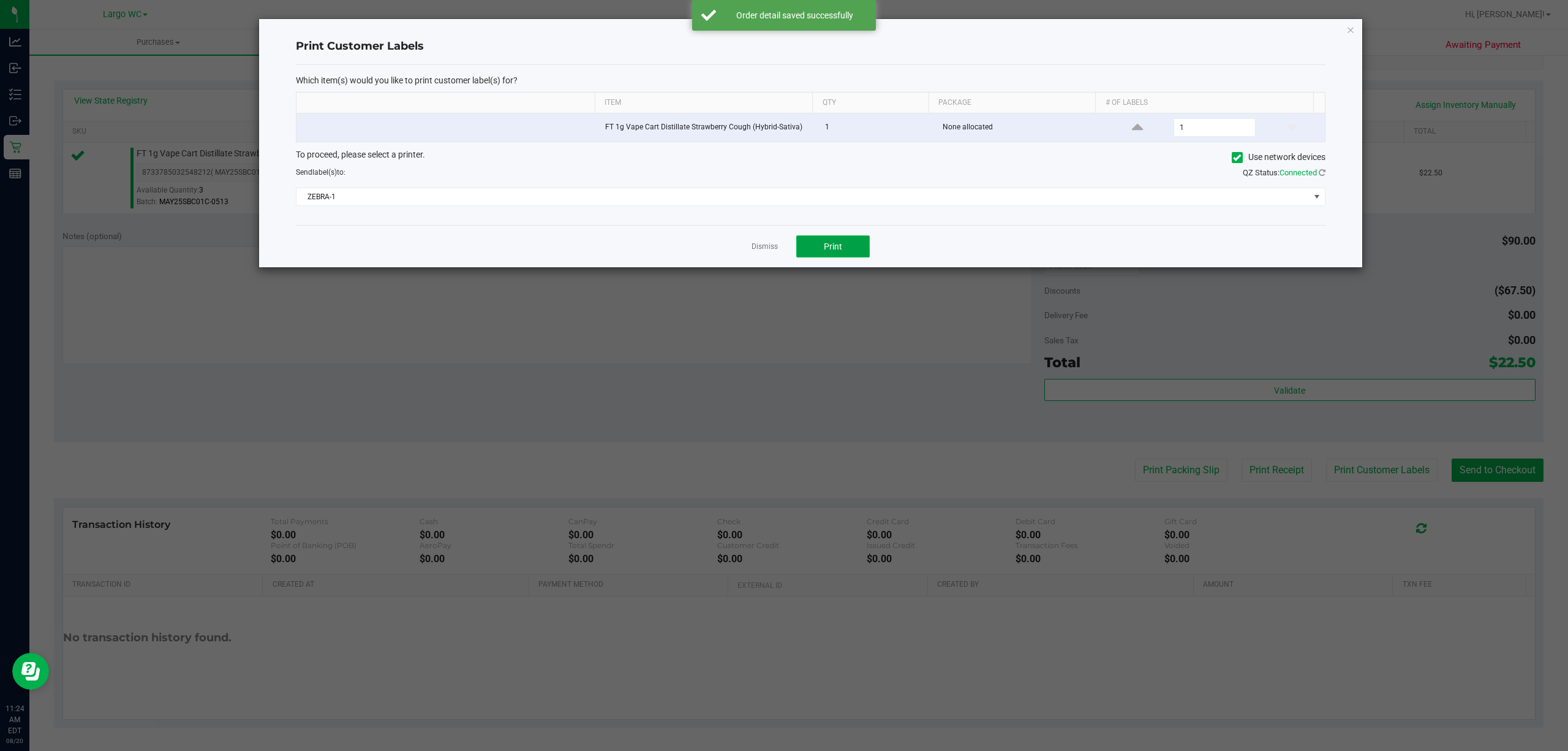
click at [862, 243] on button "Print" at bounding box center [832, 246] width 73 height 22
click at [1350, 32] on icon "button" at bounding box center [1350, 29] width 9 height 15
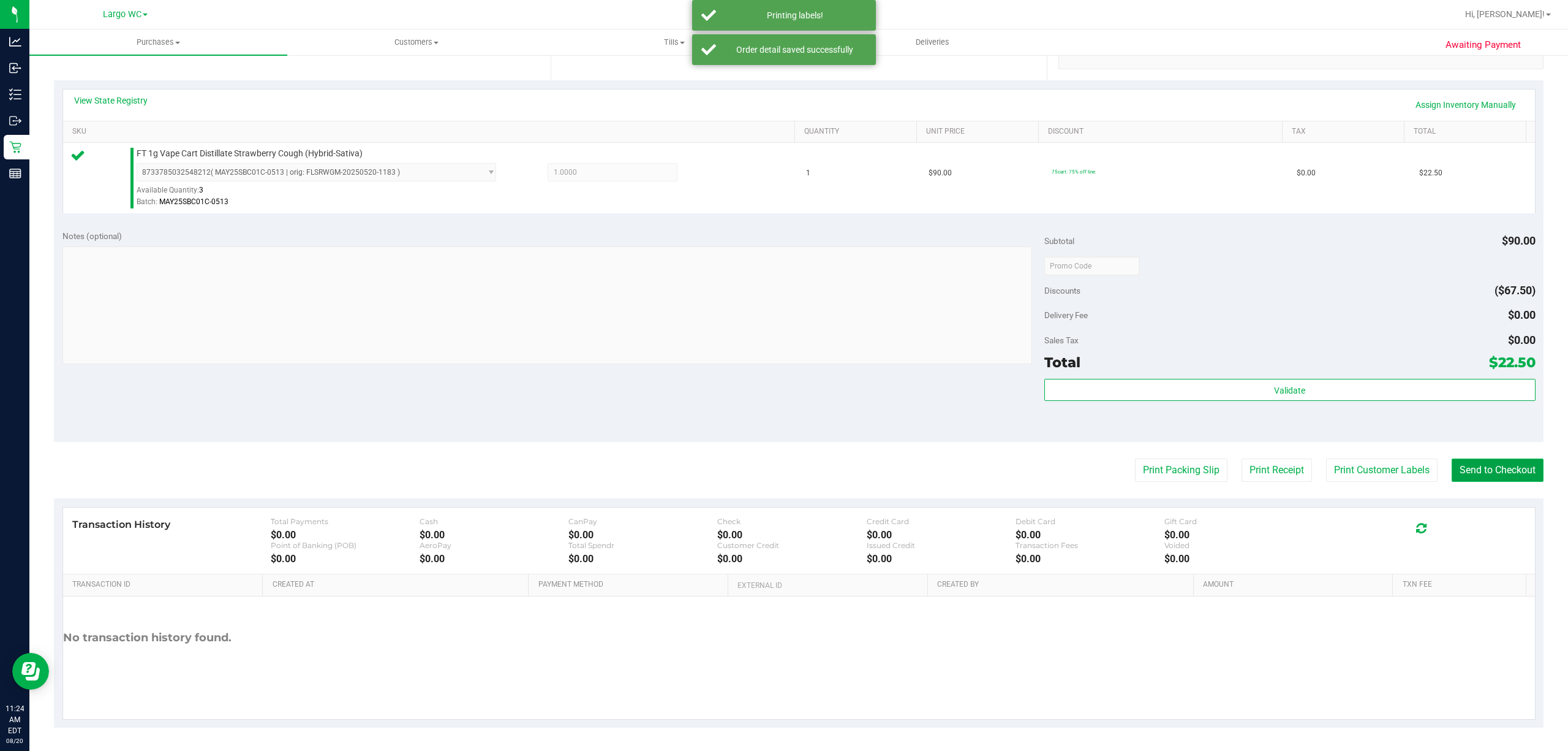
click at [1476, 476] on button "Send to Checkout" at bounding box center [1497, 470] width 92 height 24
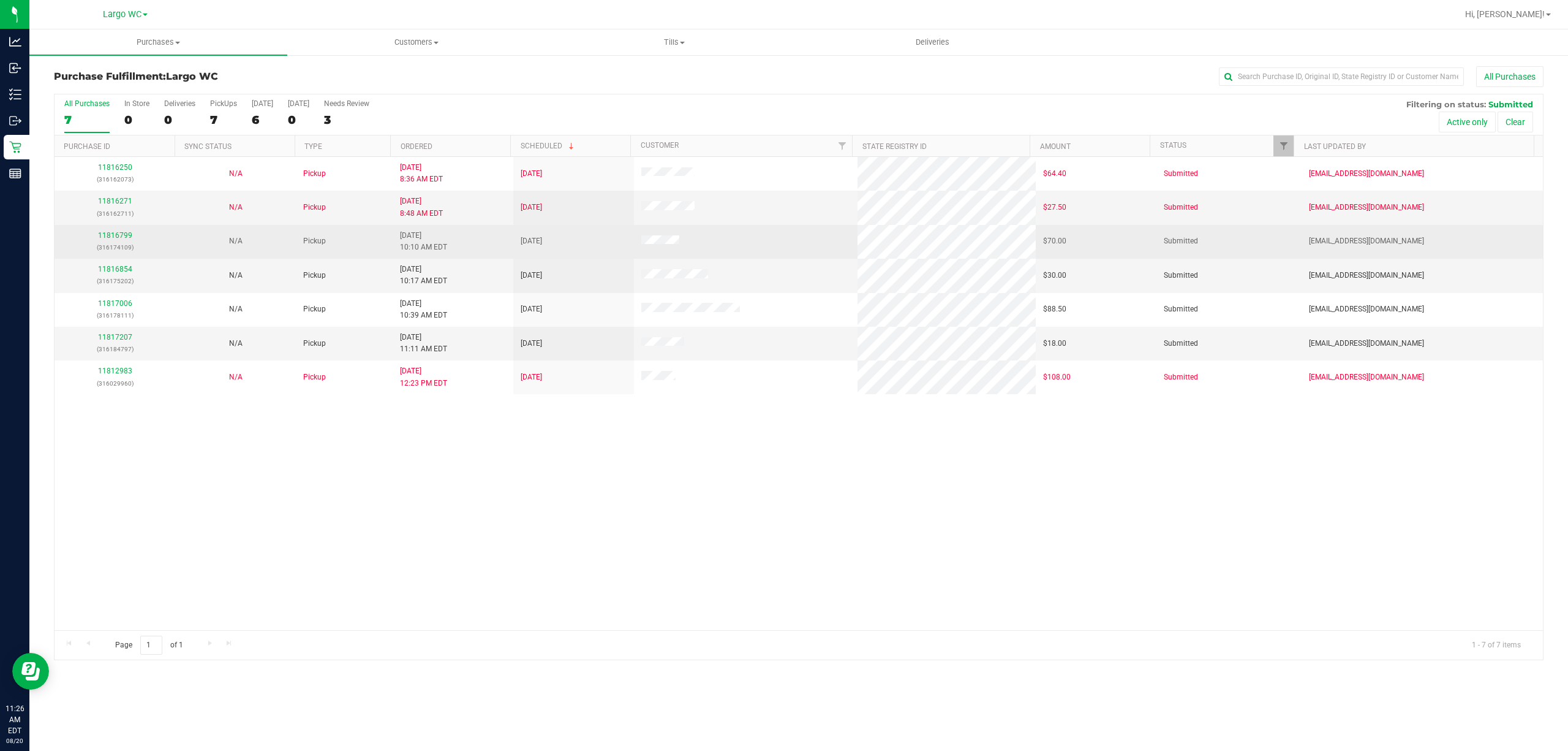
click at [111, 228] on td "11816799 (316174109)" at bounding box center [114, 242] width 120 height 34
click at [113, 243] on p "(316174109)" at bounding box center [115, 247] width 106 height 12
click at [113, 239] on link "11816799" at bounding box center [116, 235] width 35 height 9
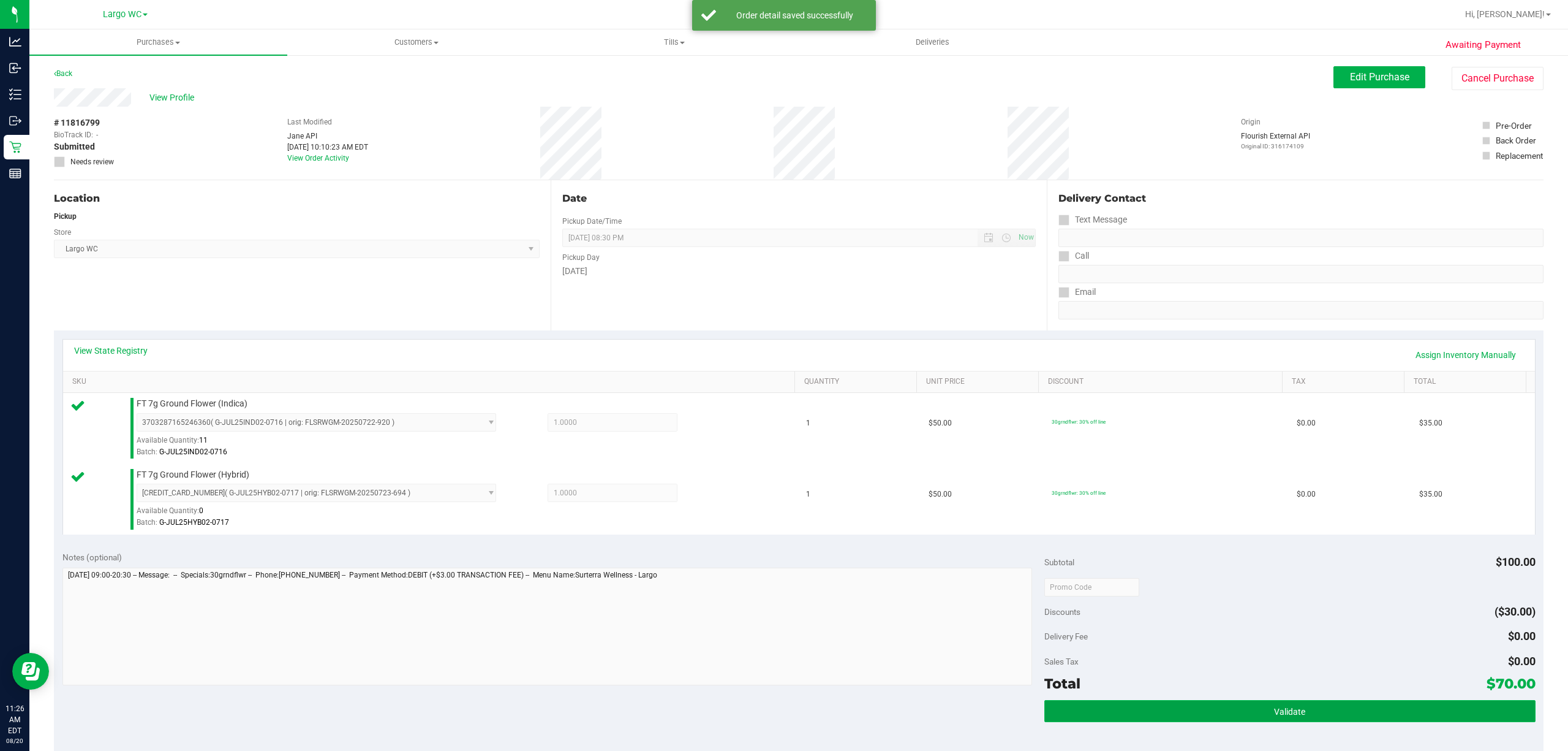
click at [1274, 707] on span "Validate" at bounding box center [1289, 712] width 31 height 9
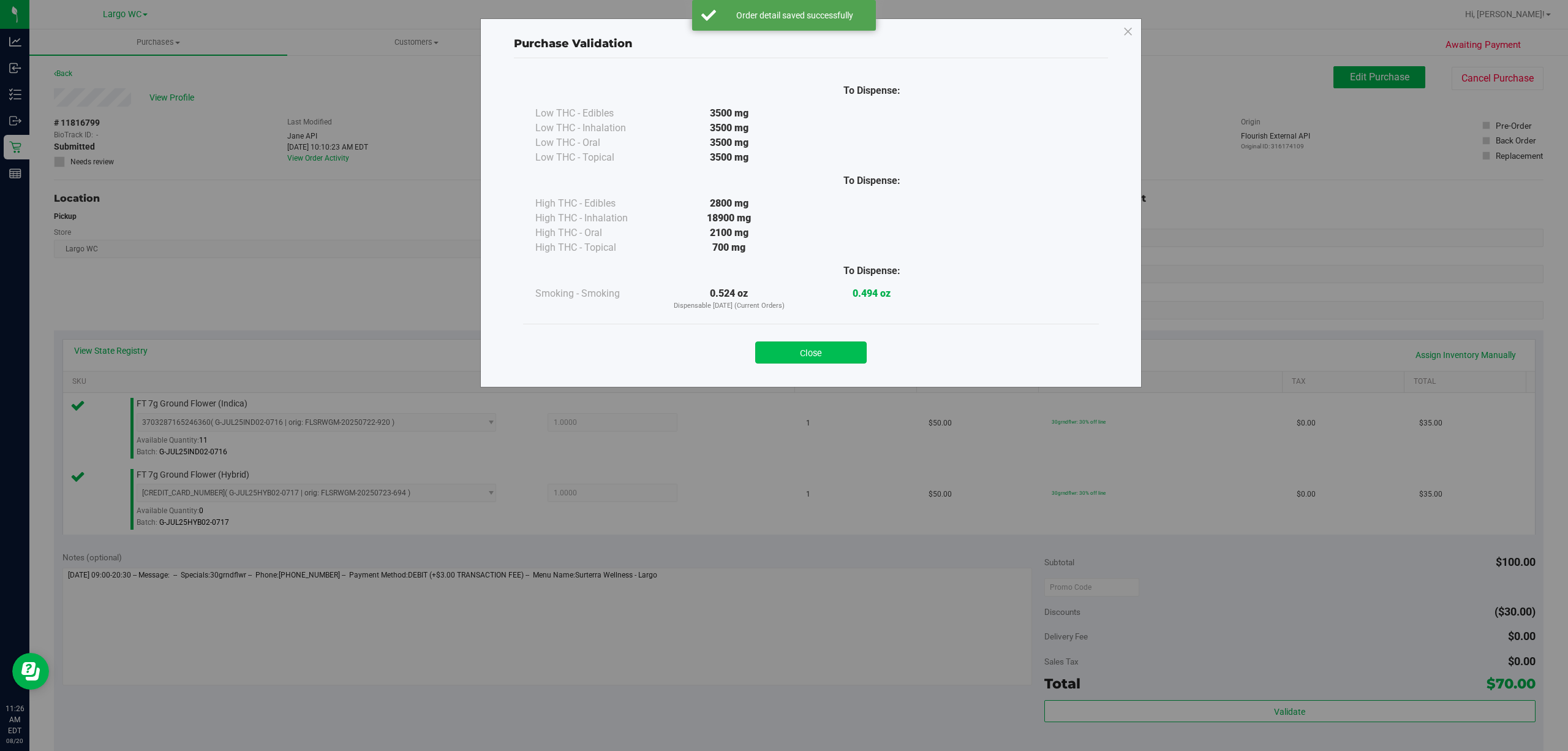
click at [843, 349] on button "Close" at bounding box center [811, 353] width 112 height 22
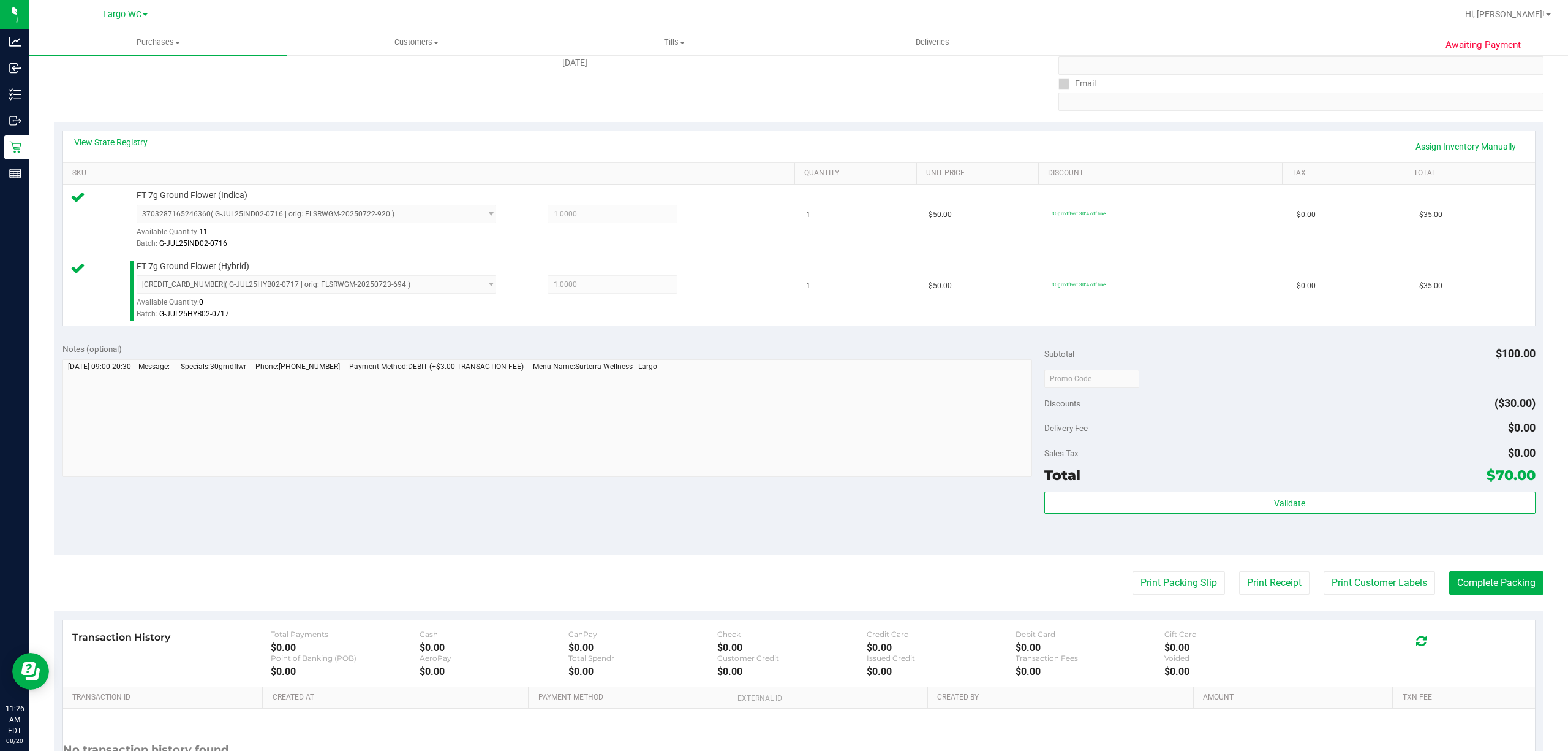
scroll to position [324, 0]
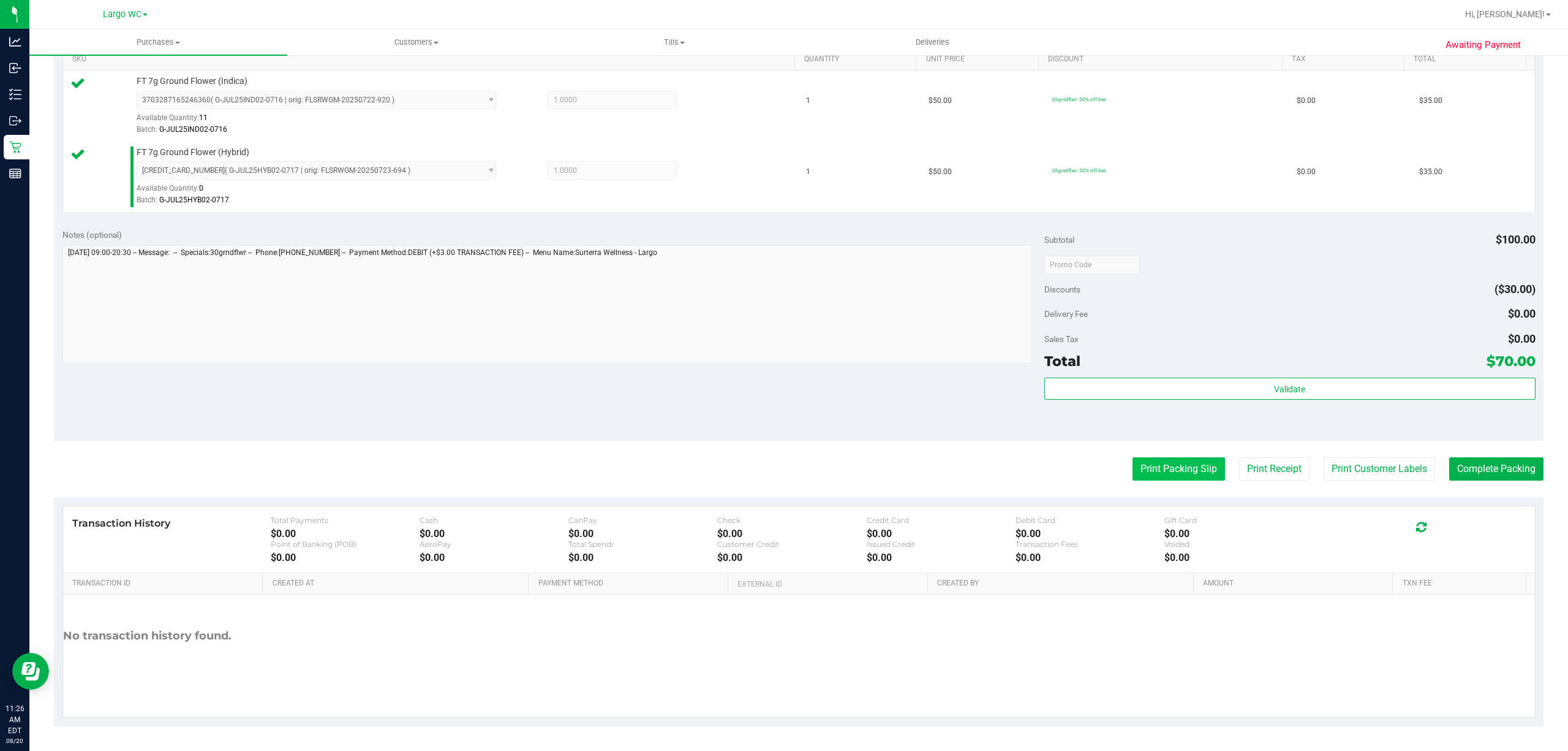
click at [1153, 468] on button "Print Packing Slip" at bounding box center [1179, 469] width 93 height 24
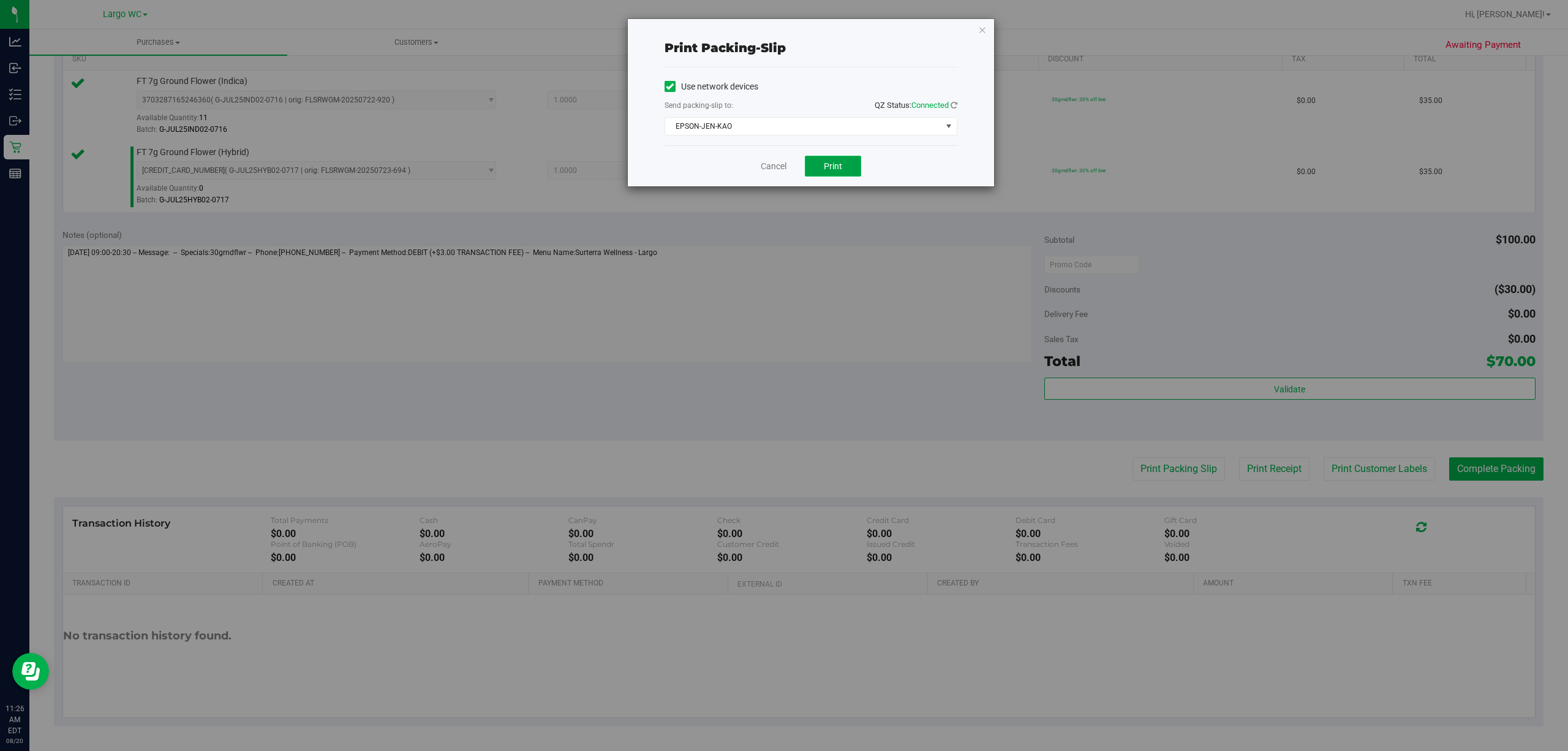
click at [833, 167] on span "Print" at bounding box center [832, 166] width 18 height 9
click at [981, 30] on icon "button" at bounding box center [982, 29] width 9 height 15
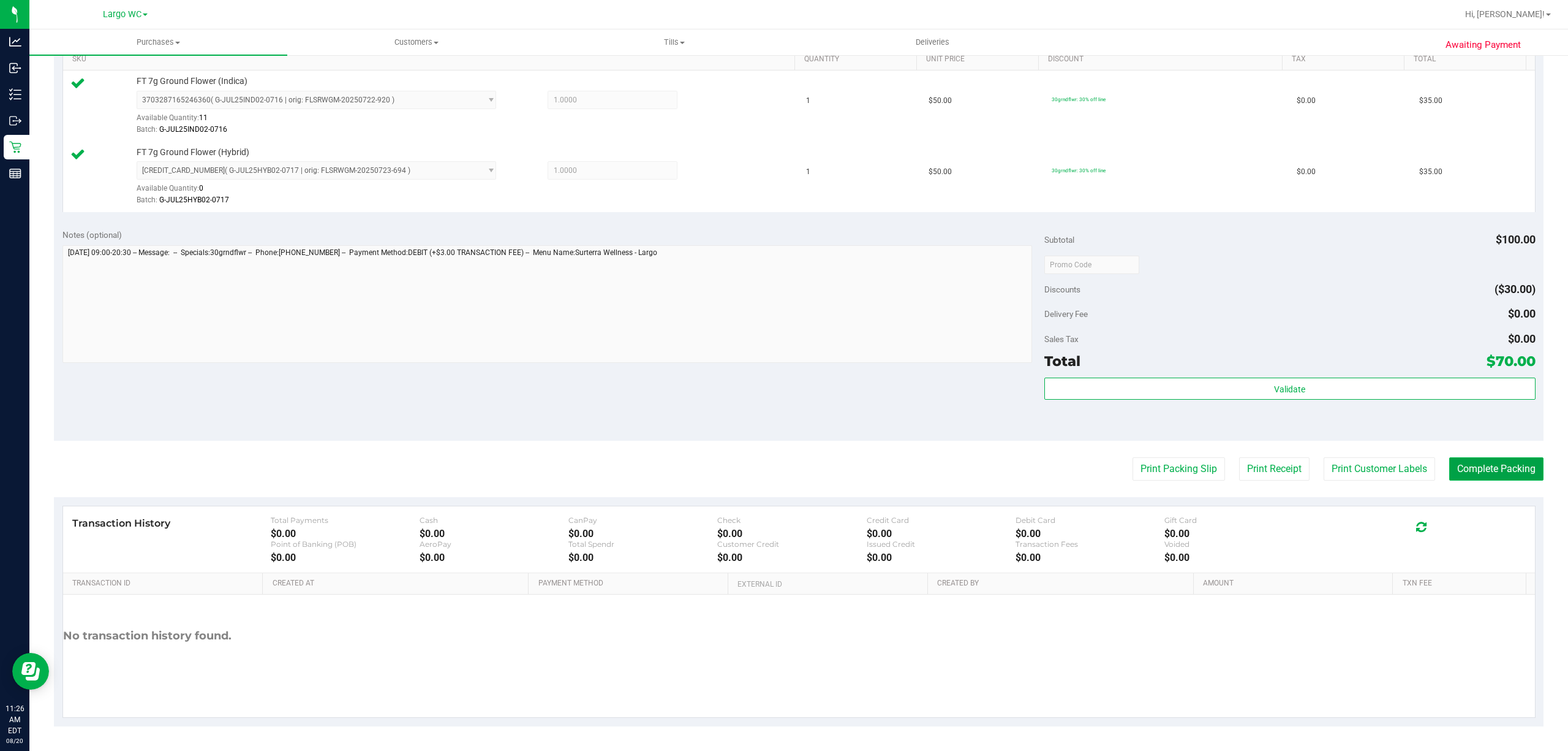
click at [1504, 469] on button "Complete Packing" at bounding box center [1496, 469] width 94 height 24
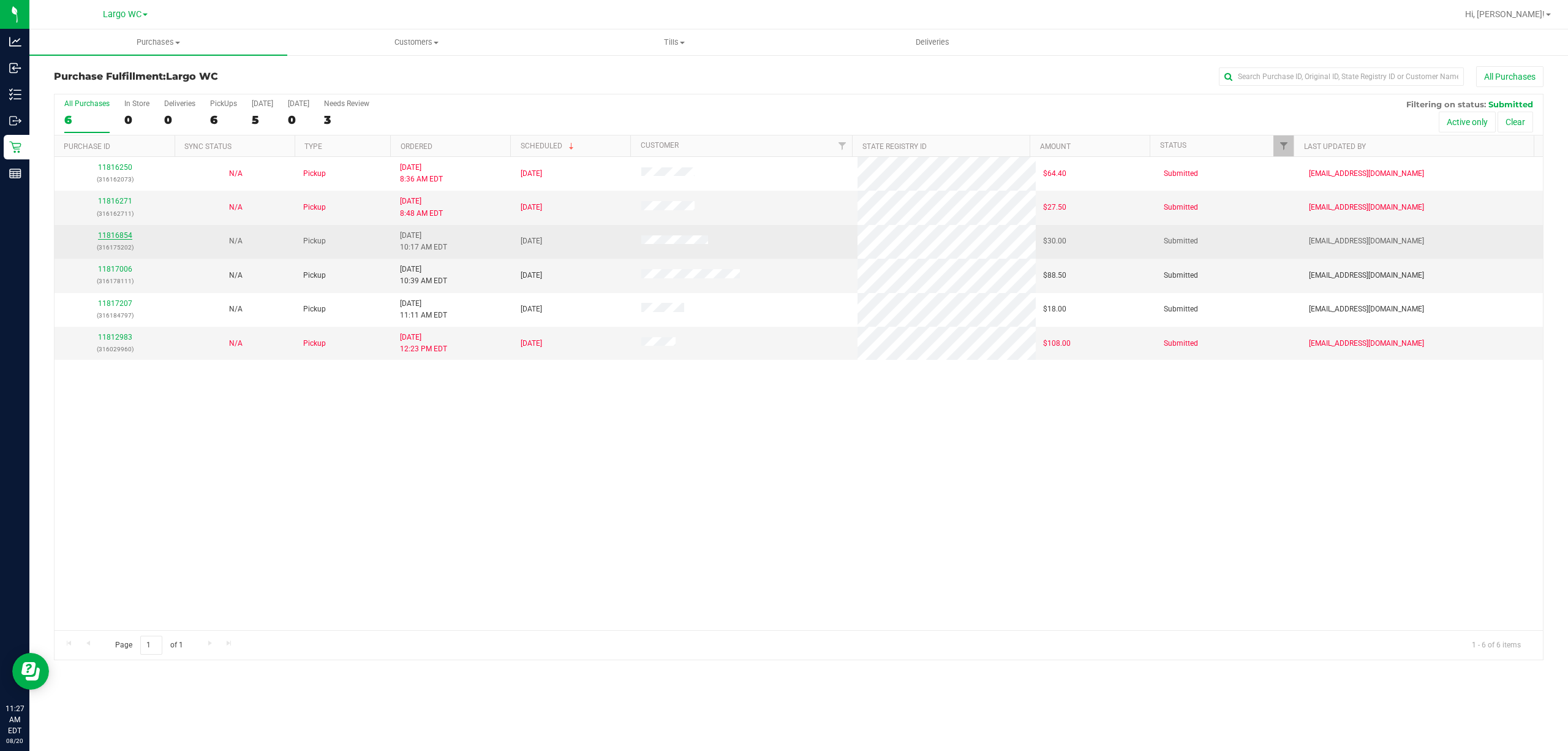
click at [121, 239] on link "11816854" at bounding box center [116, 235] width 35 height 9
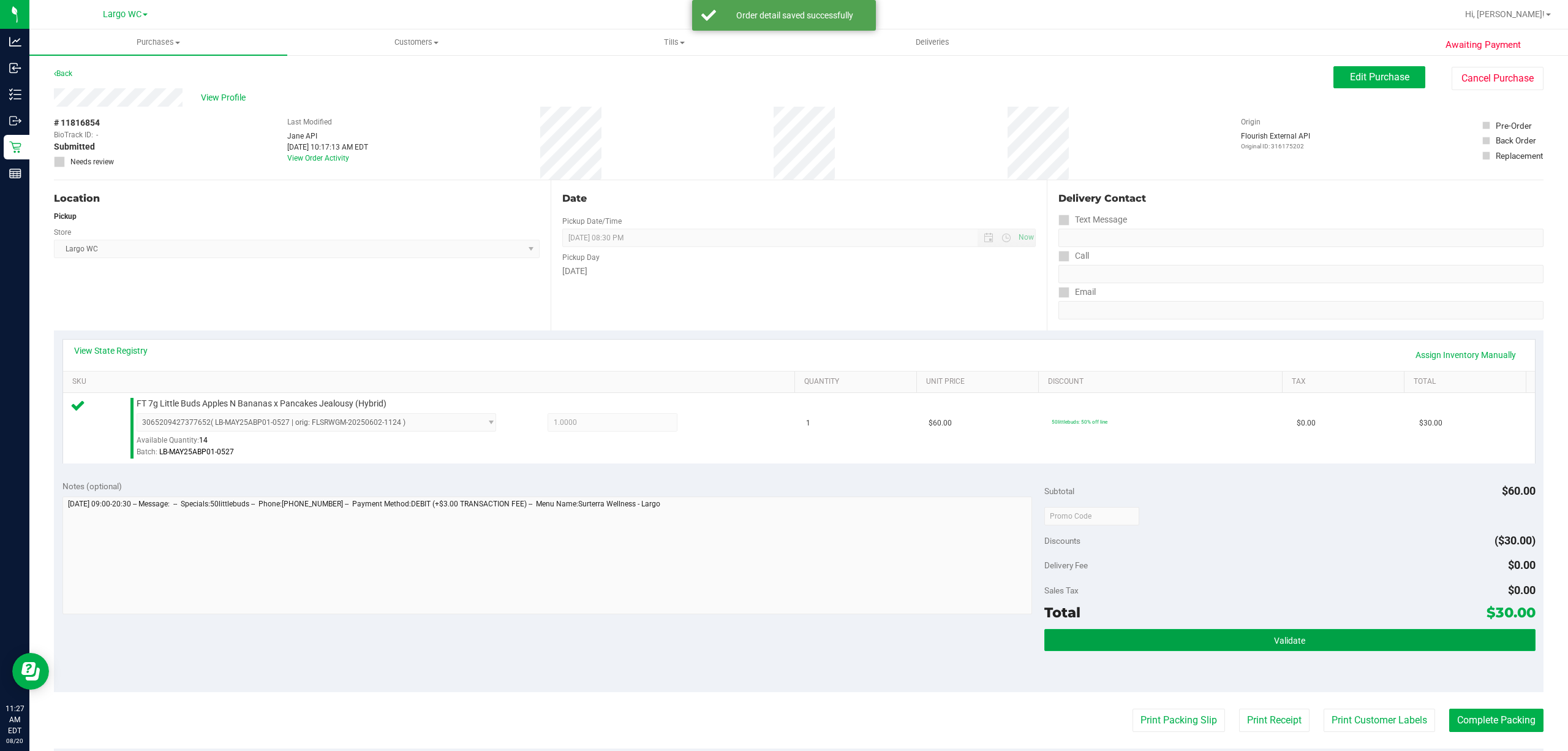
click at [1216, 635] on button "Validate" at bounding box center [1289, 640] width 491 height 22
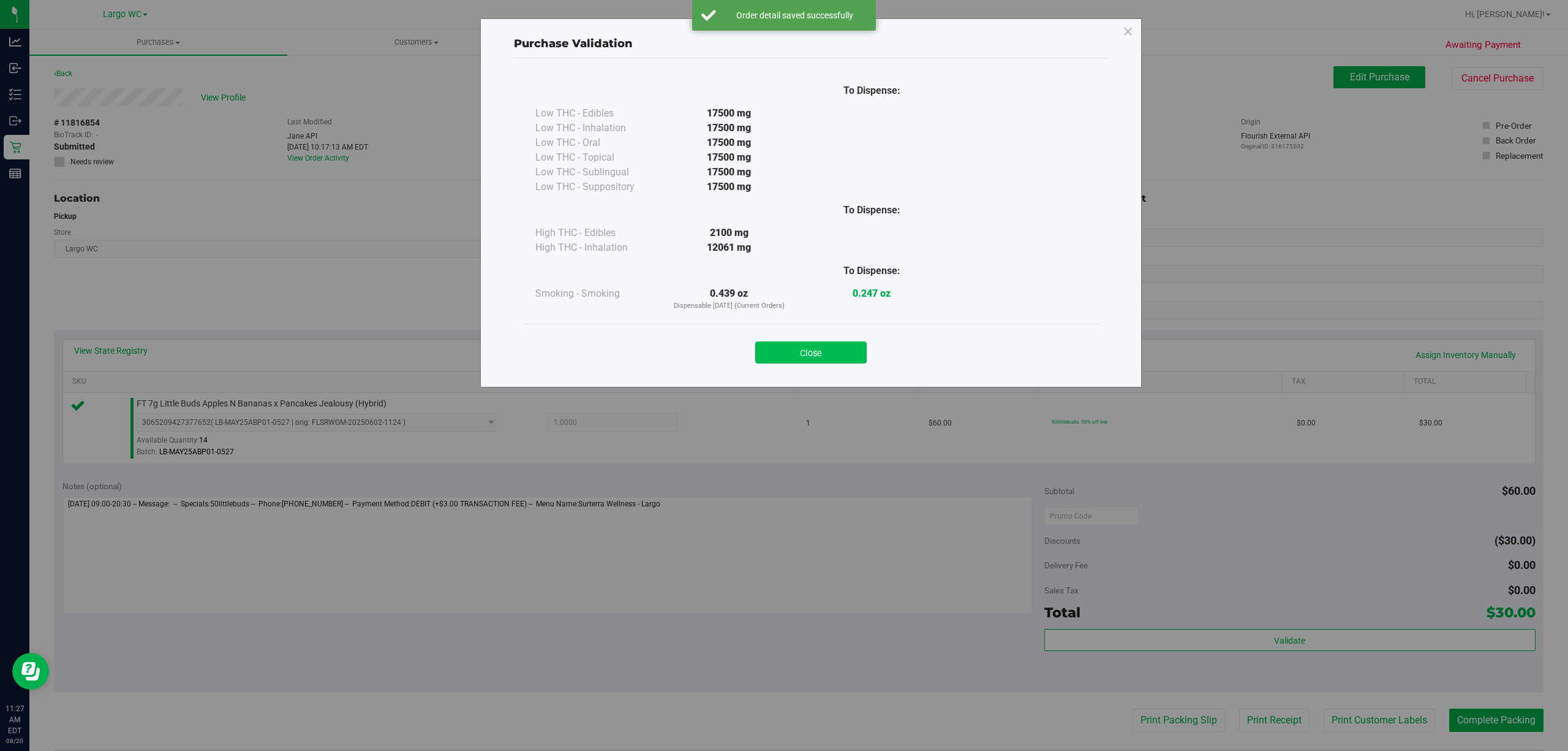
click at [851, 353] on button "Close" at bounding box center [811, 353] width 112 height 22
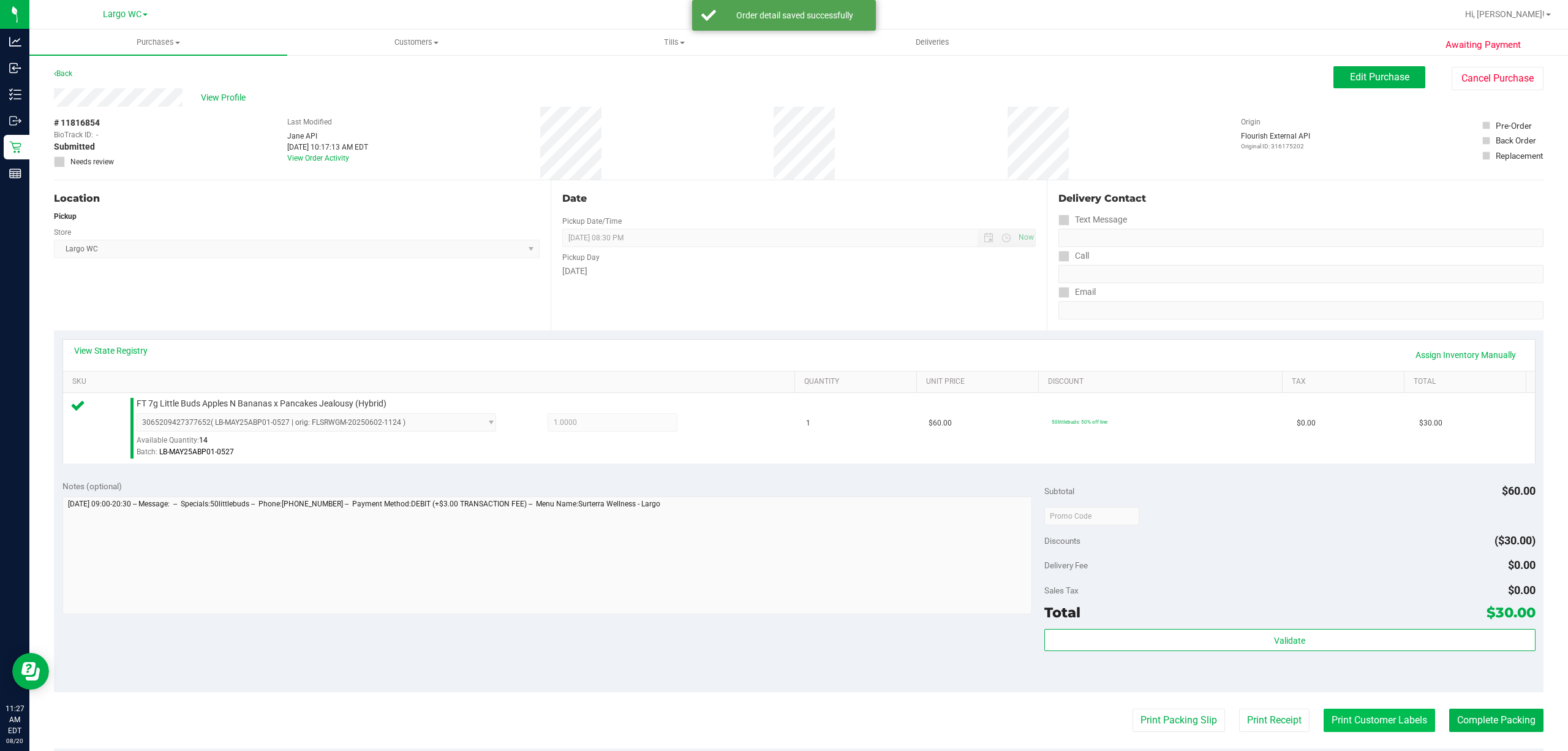
click at [1363, 723] on button "Print Customer Labels" at bounding box center [1379, 720] width 112 height 24
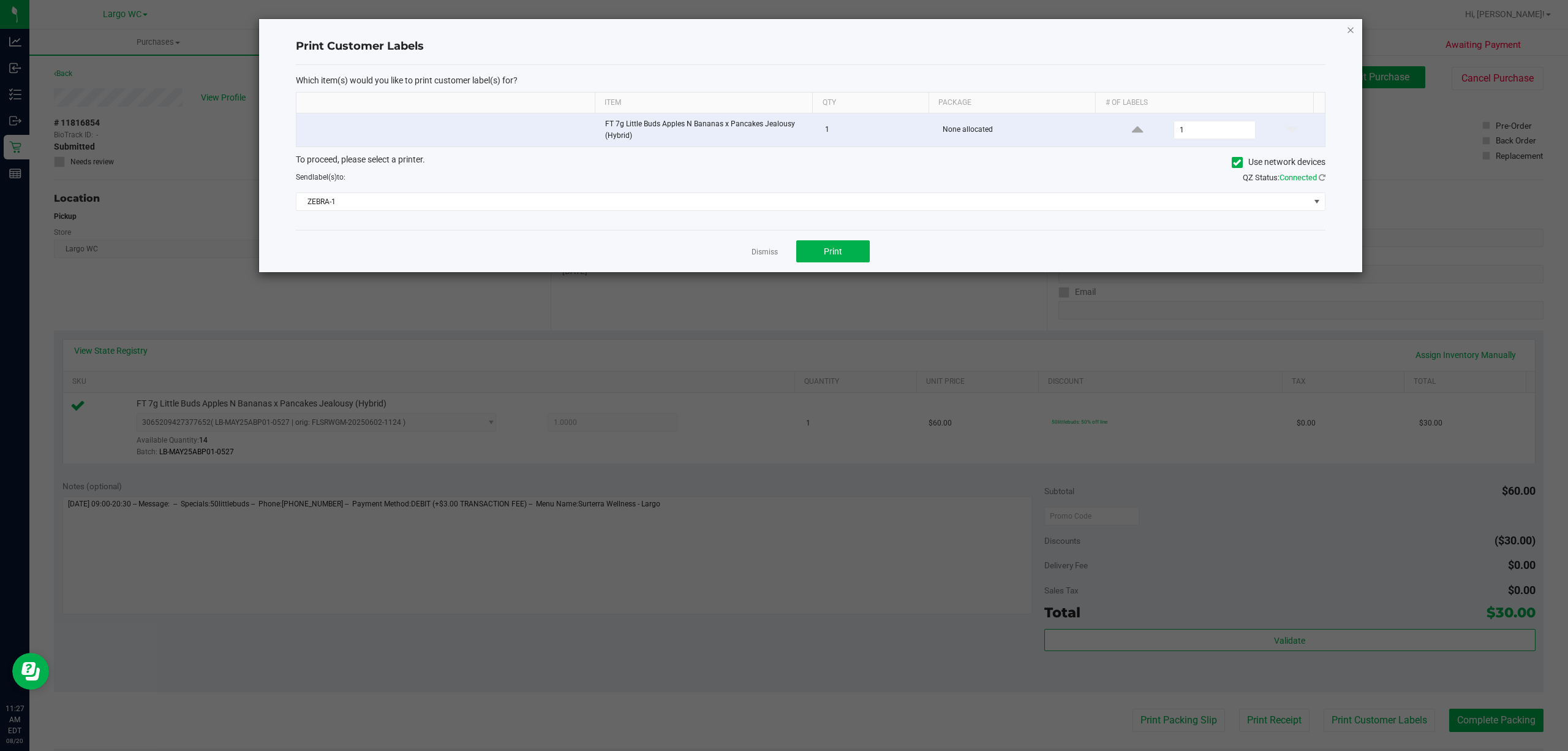
click at [1351, 28] on icon "button" at bounding box center [1350, 29] width 9 height 15
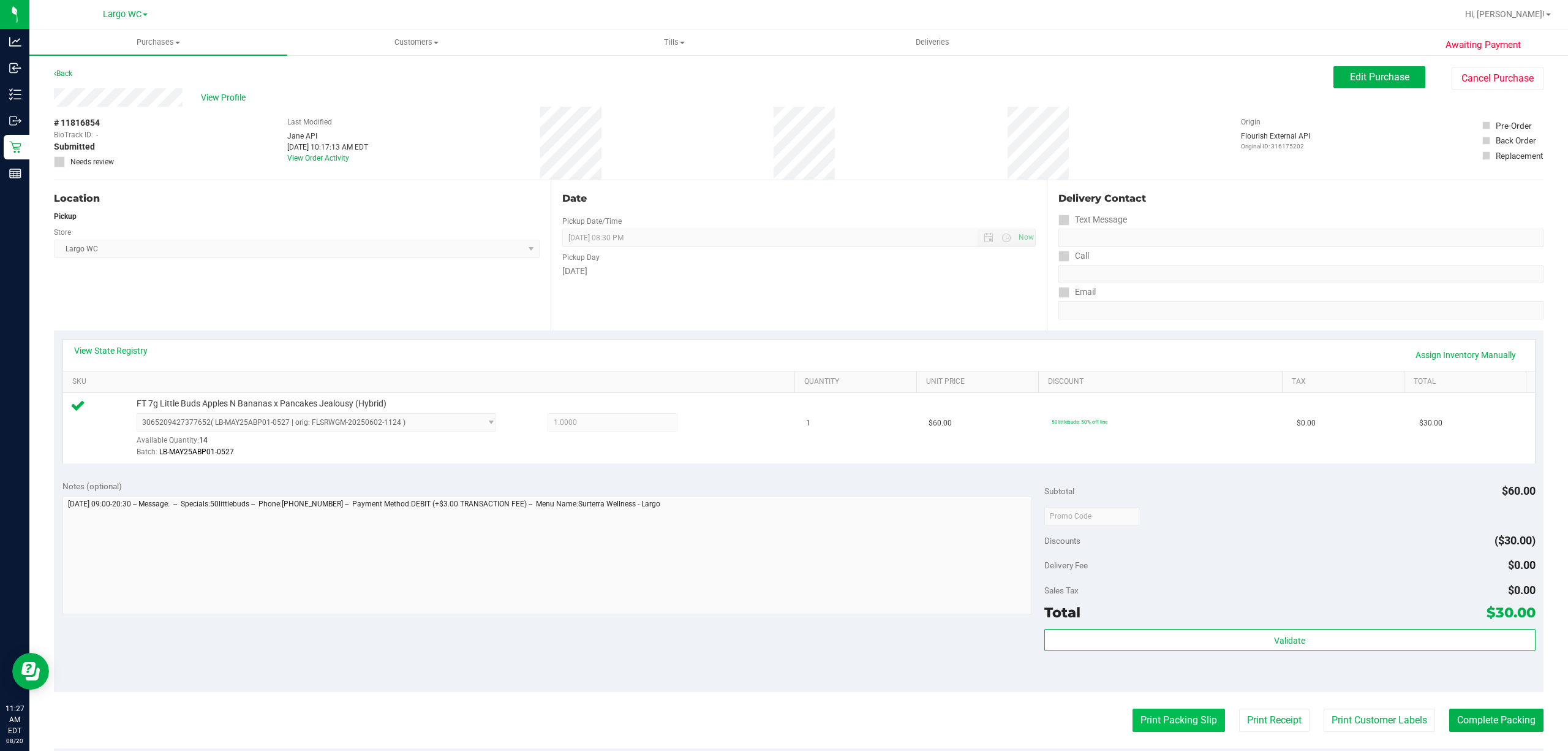
click at [1157, 723] on button "Print Packing Slip" at bounding box center [1179, 720] width 93 height 24
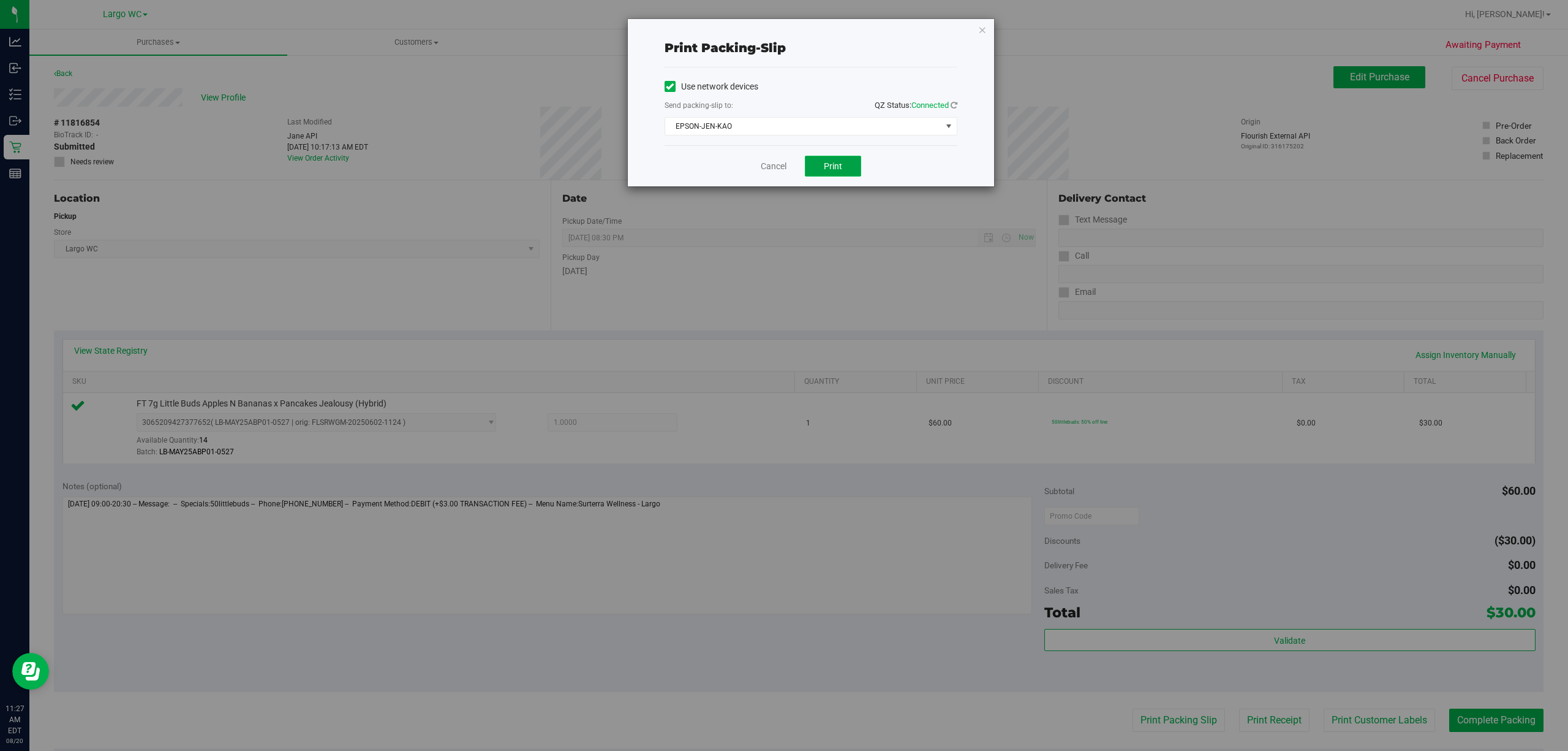
click at [850, 168] on button "Print" at bounding box center [833, 166] width 57 height 20
click at [985, 28] on icon "button" at bounding box center [982, 29] width 9 height 15
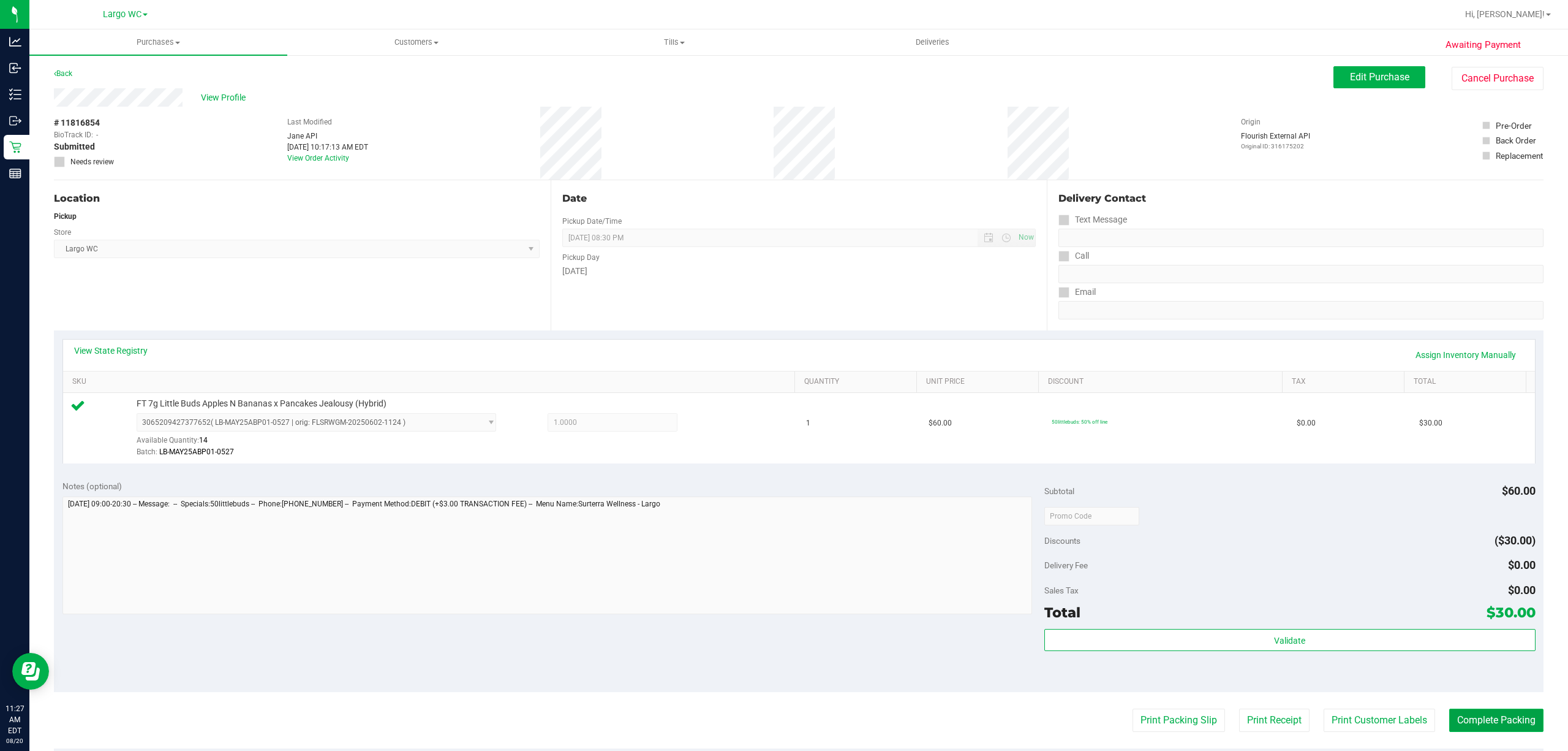
click at [1488, 727] on button "Complete Packing" at bounding box center [1496, 720] width 94 height 24
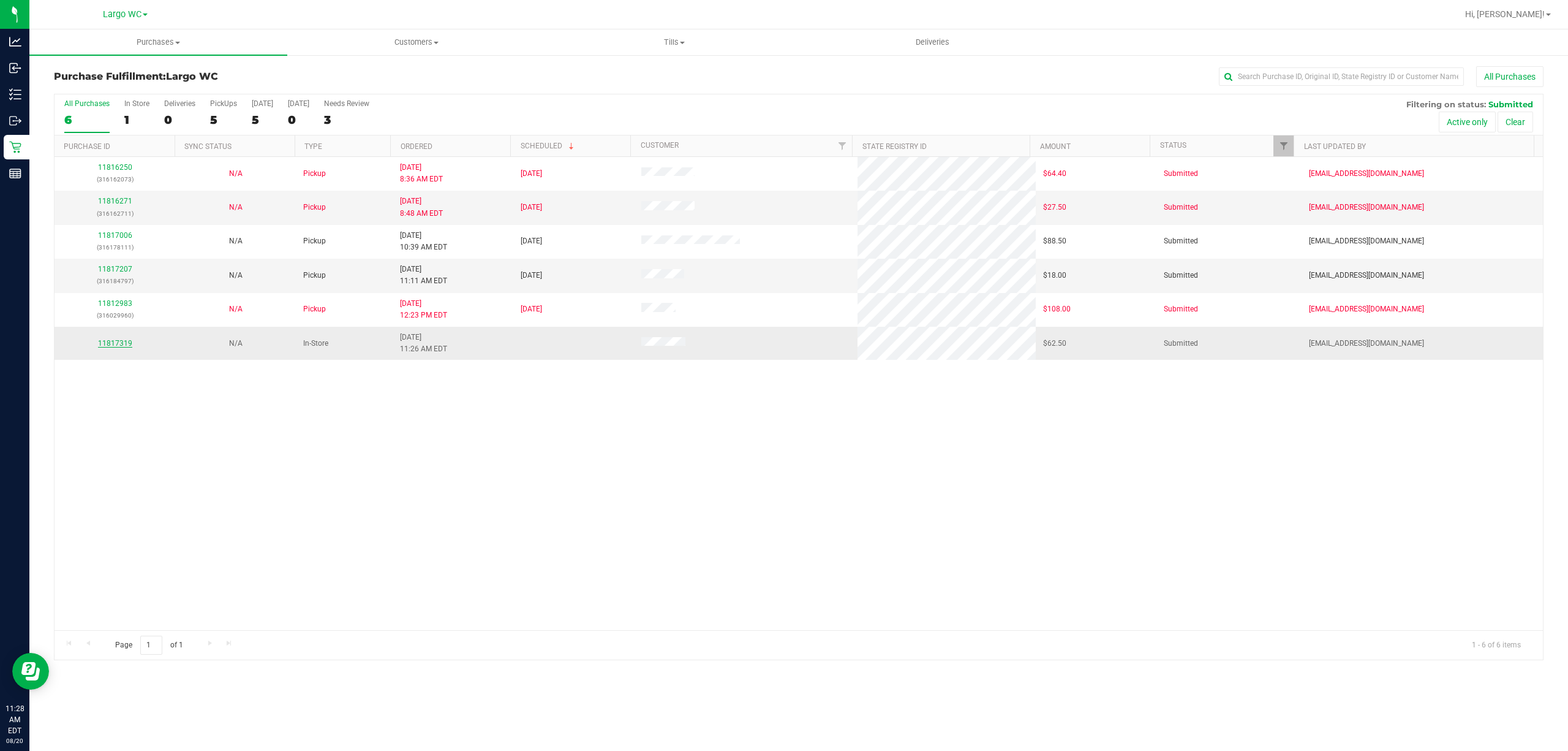
click at [127, 345] on link "11817319" at bounding box center [116, 343] width 35 height 9
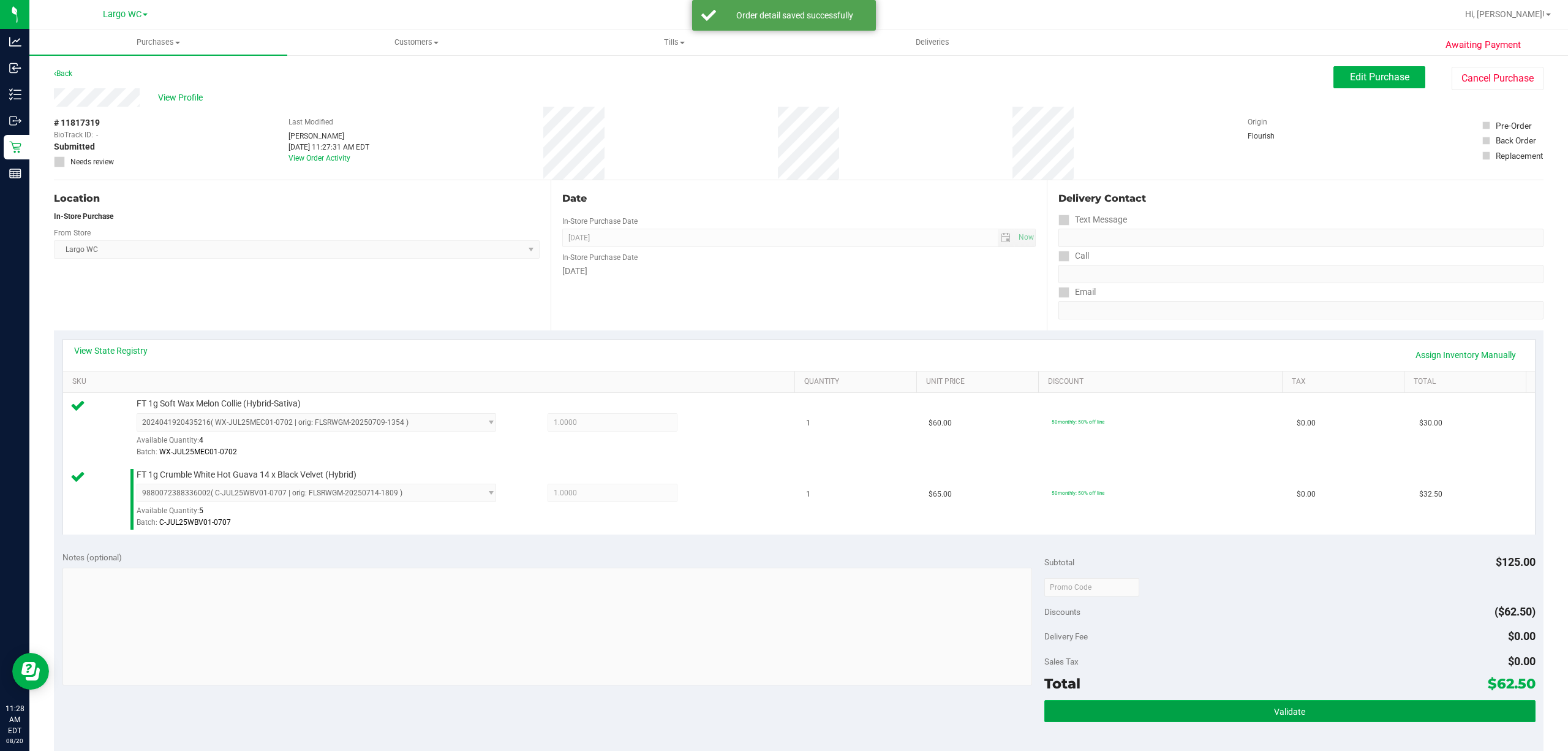
click at [1279, 713] on span "Validate" at bounding box center [1289, 712] width 31 height 9
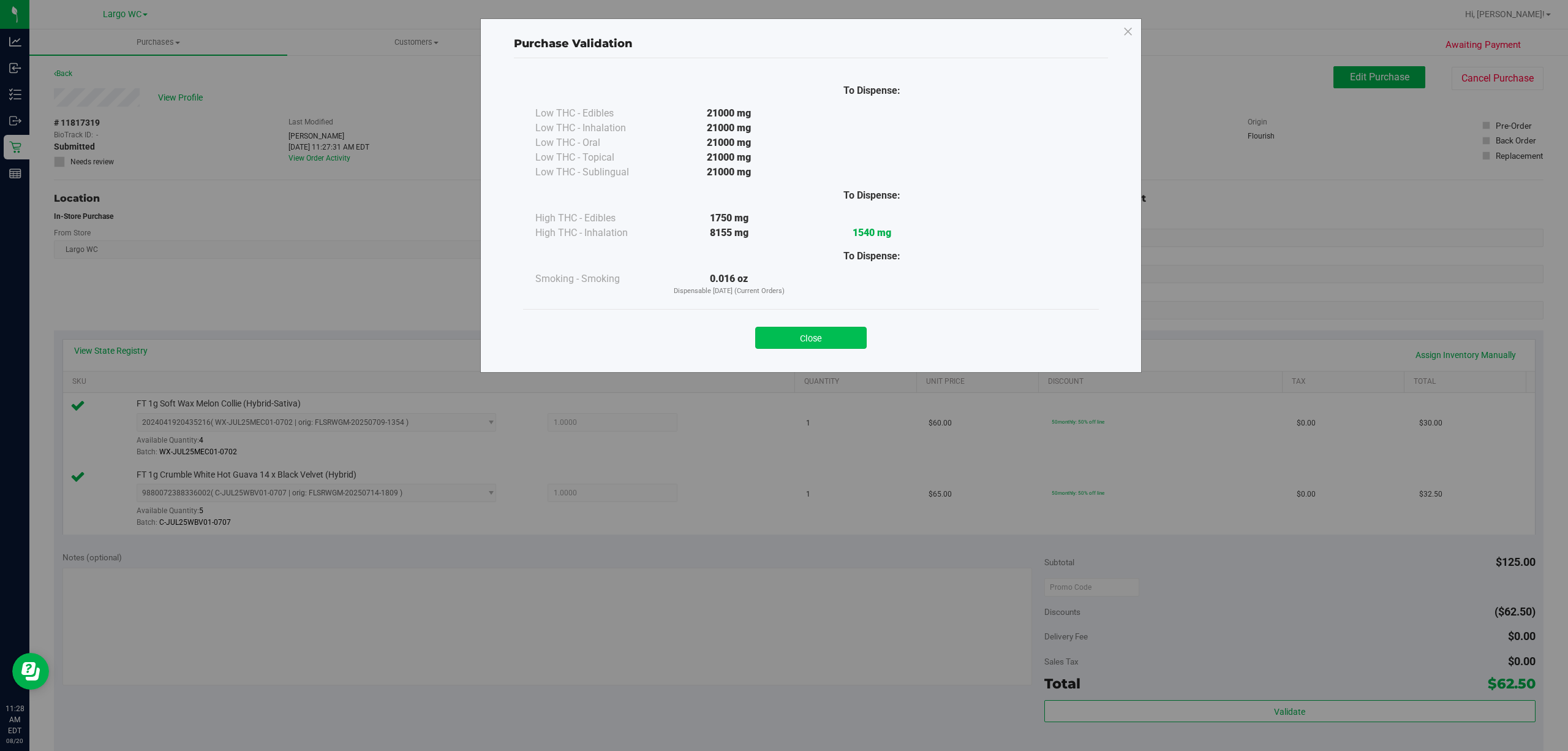
click at [822, 334] on button "Close" at bounding box center [811, 338] width 112 height 22
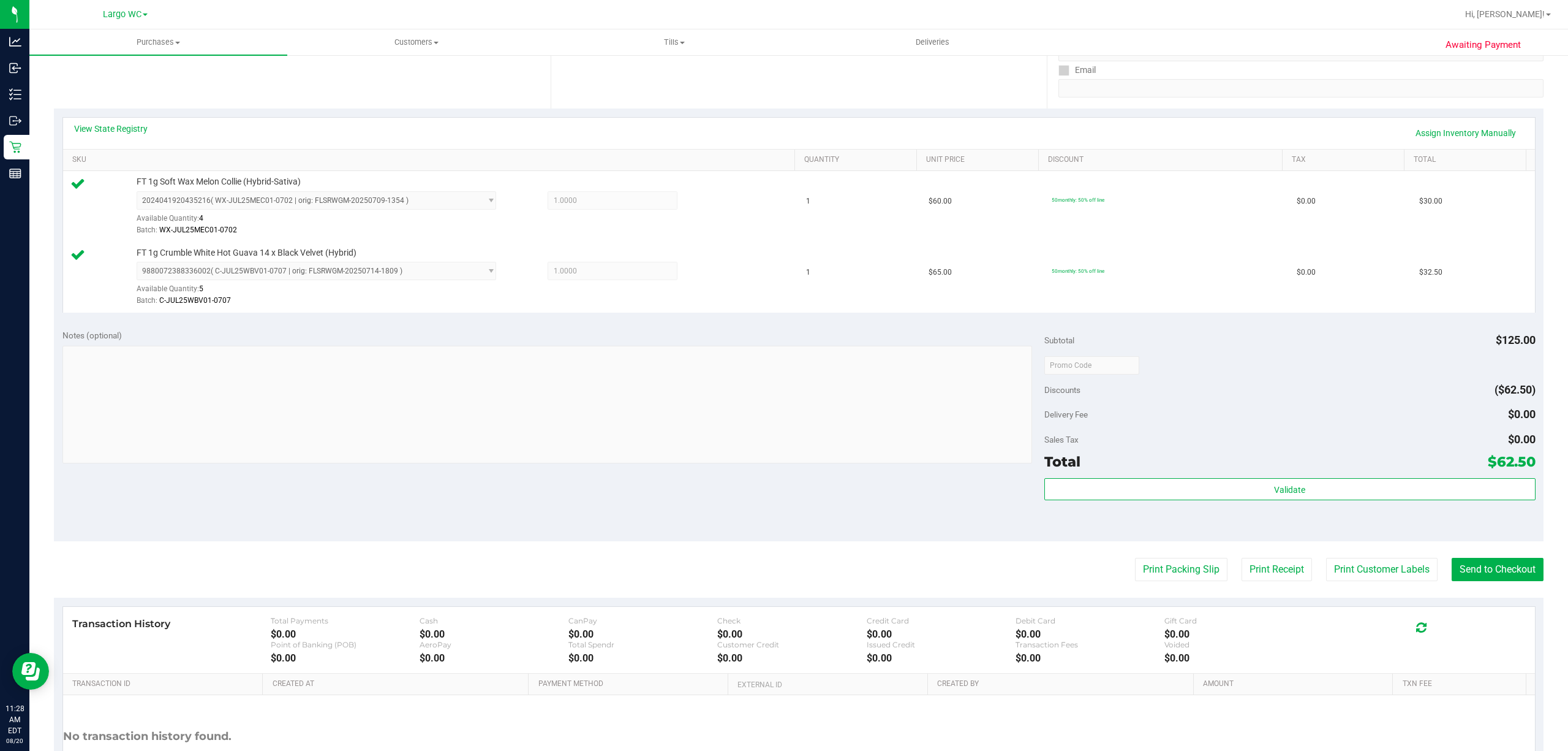
scroll to position [324, 0]
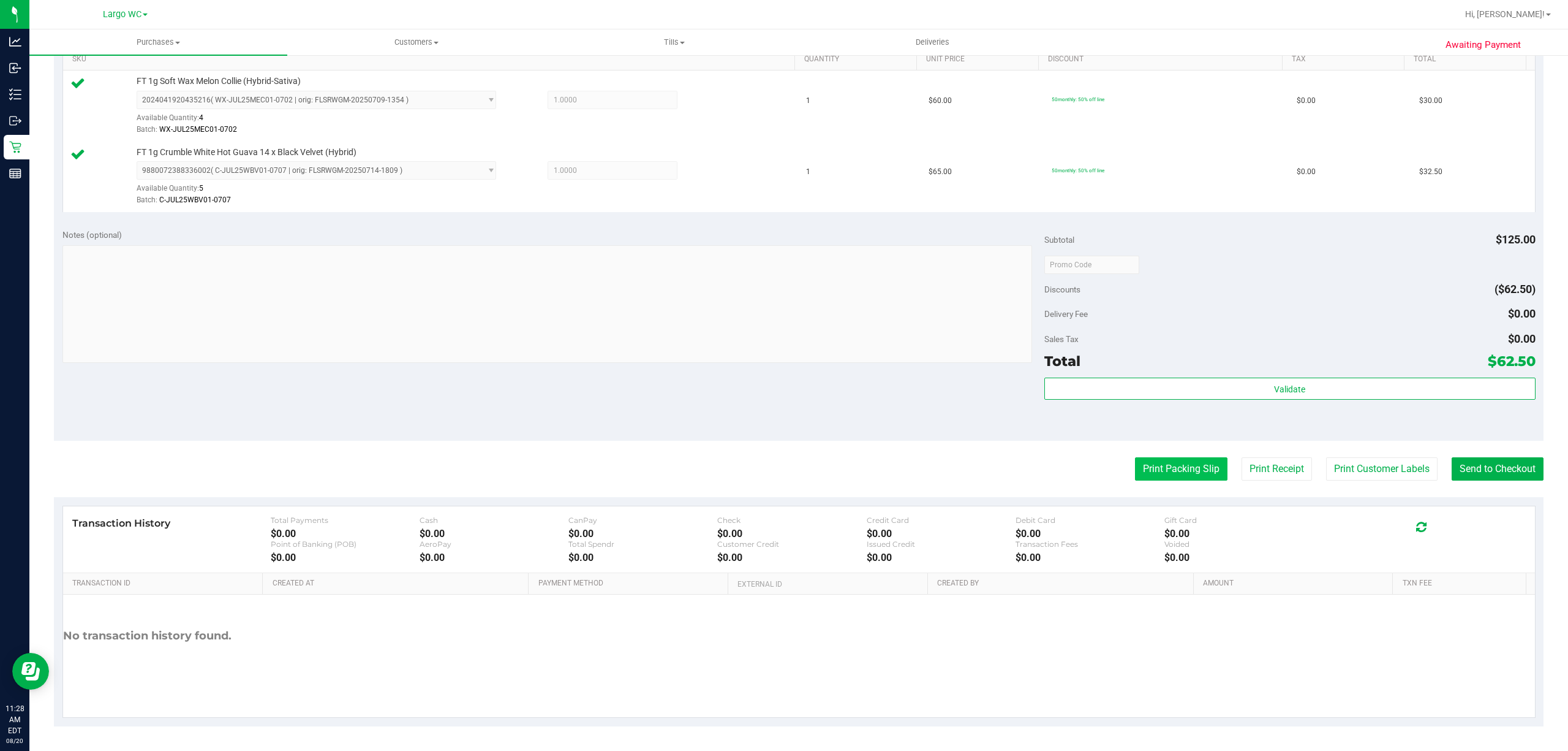
click at [1168, 469] on button "Print Packing Slip" at bounding box center [1182, 469] width 93 height 24
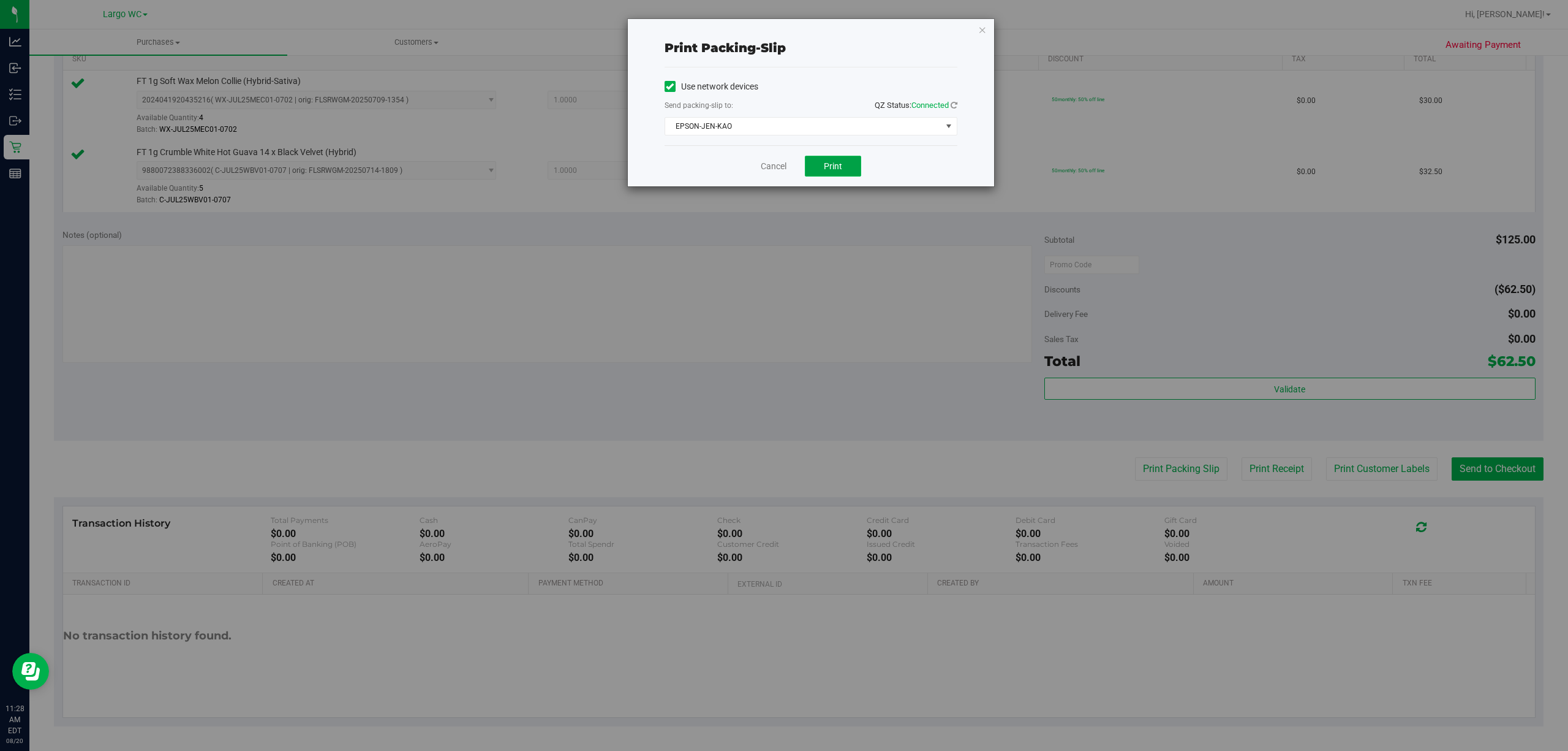
click at [836, 170] on span "Print" at bounding box center [832, 166] width 18 height 9
click at [981, 28] on icon "button" at bounding box center [982, 29] width 9 height 15
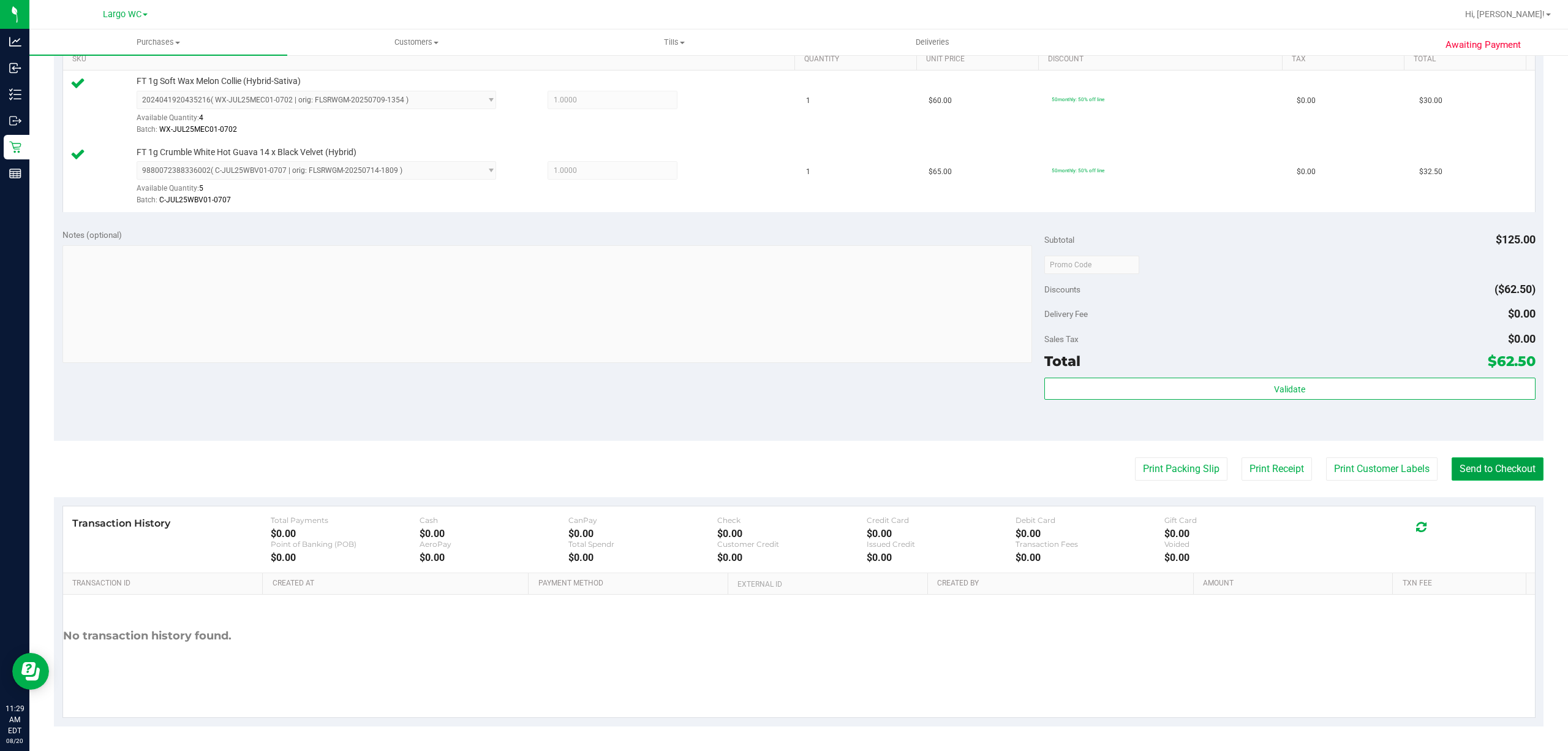
click at [1478, 475] on button "Send to Checkout" at bounding box center [1497, 469] width 92 height 24
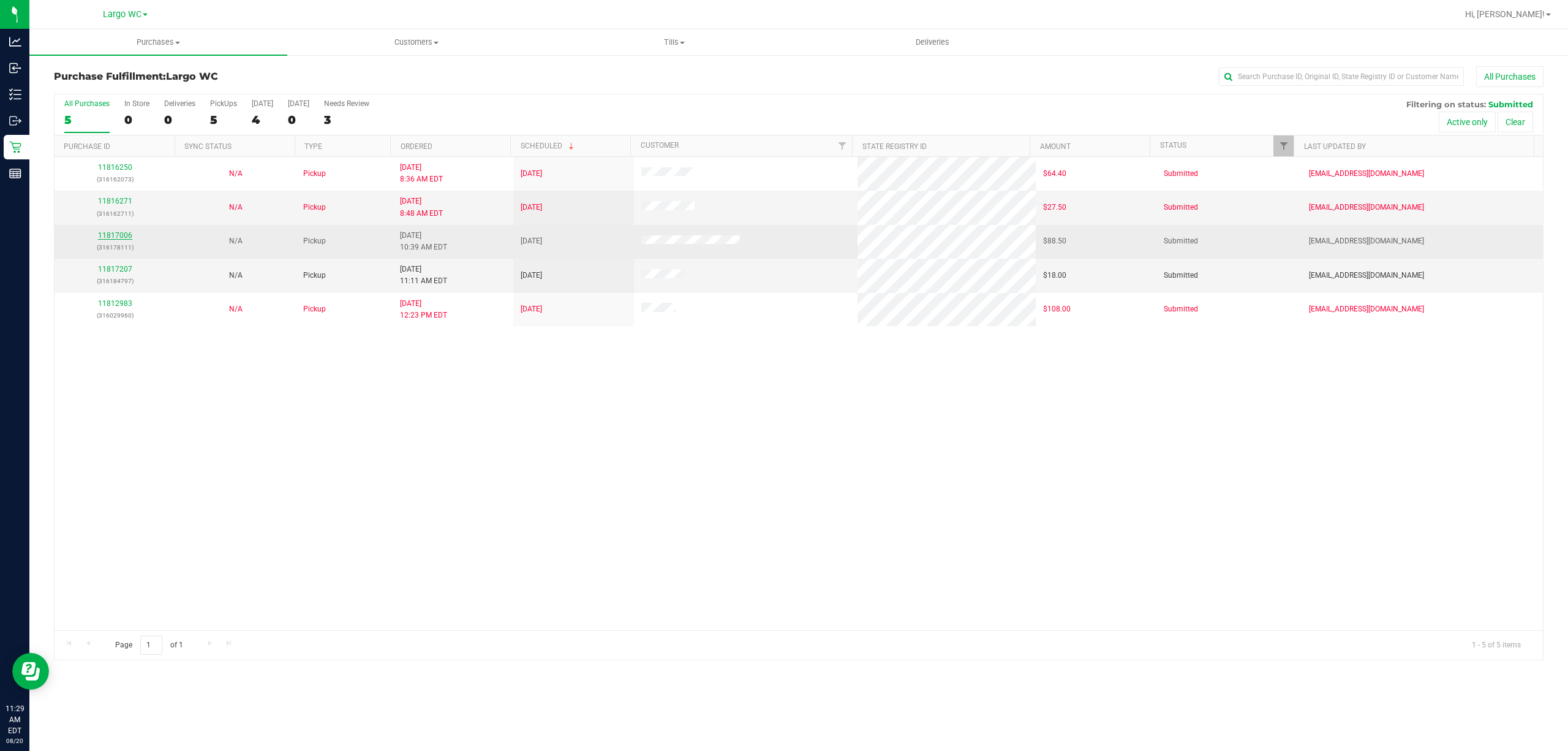
click at [121, 237] on link "11817006" at bounding box center [116, 235] width 35 height 9
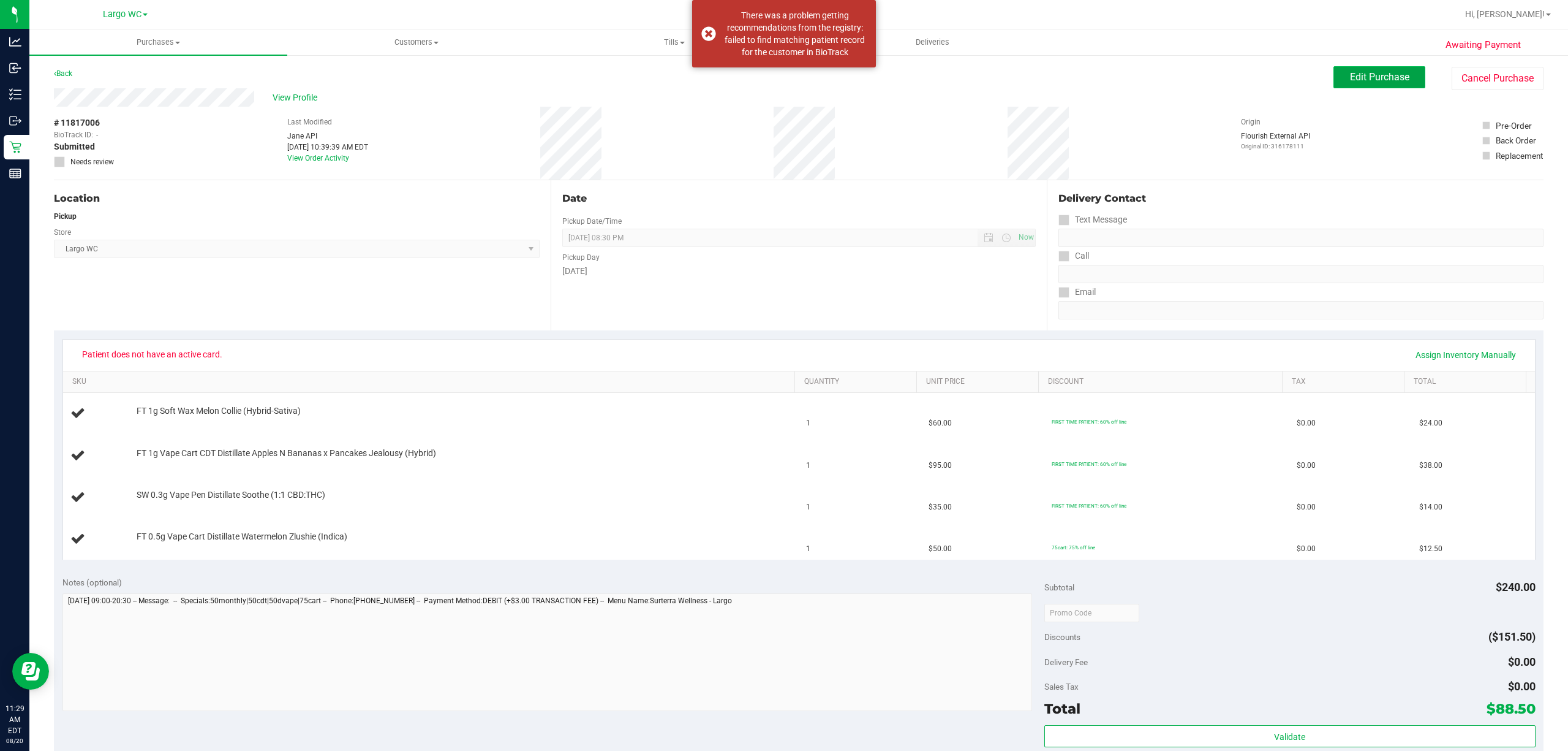
click at [1378, 80] on span "Edit Purchase" at bounding box center [1380, 76] width 60 height 12
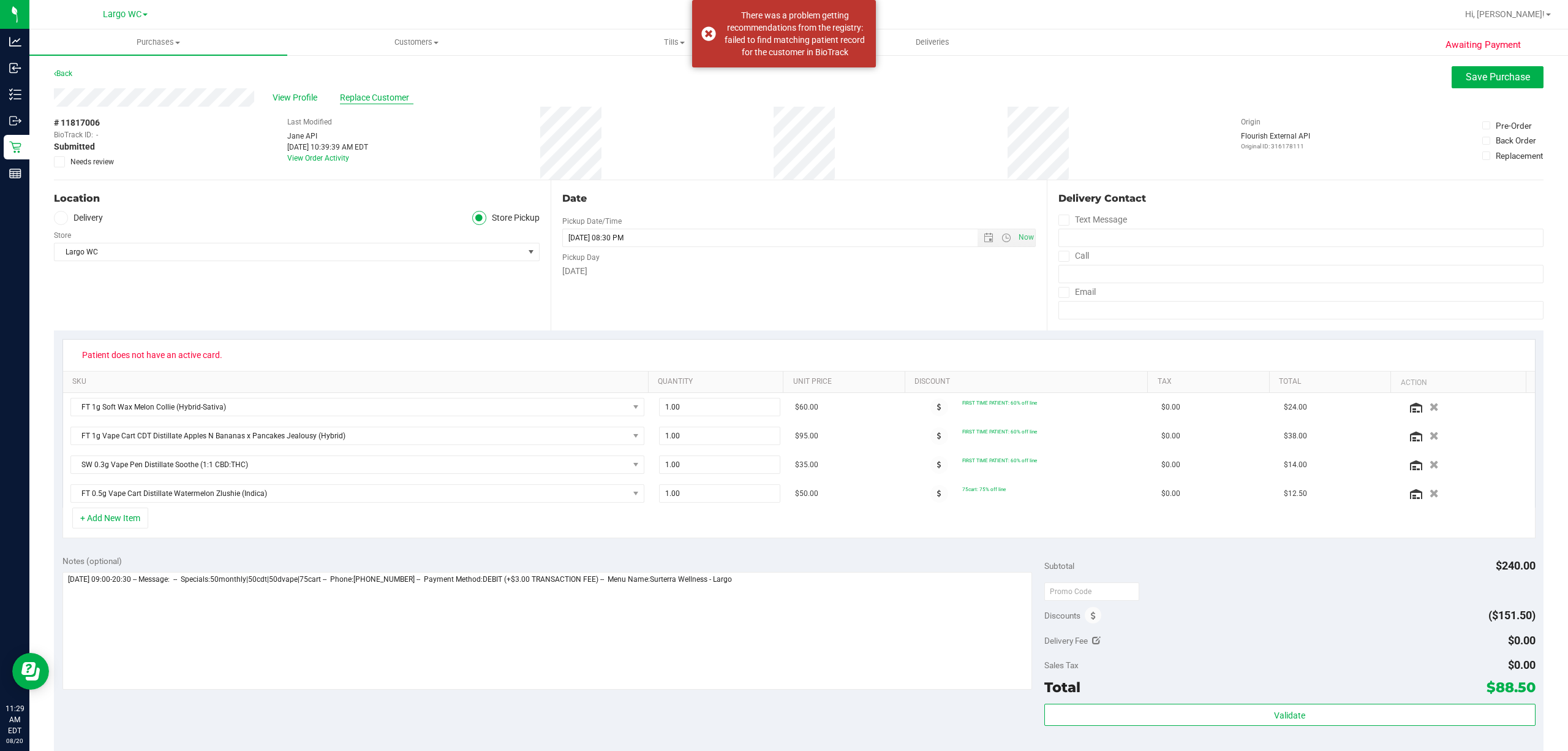
click at [396, 102] on span "Replace Customer" at bounding box center [376, 98] width 73 height 13
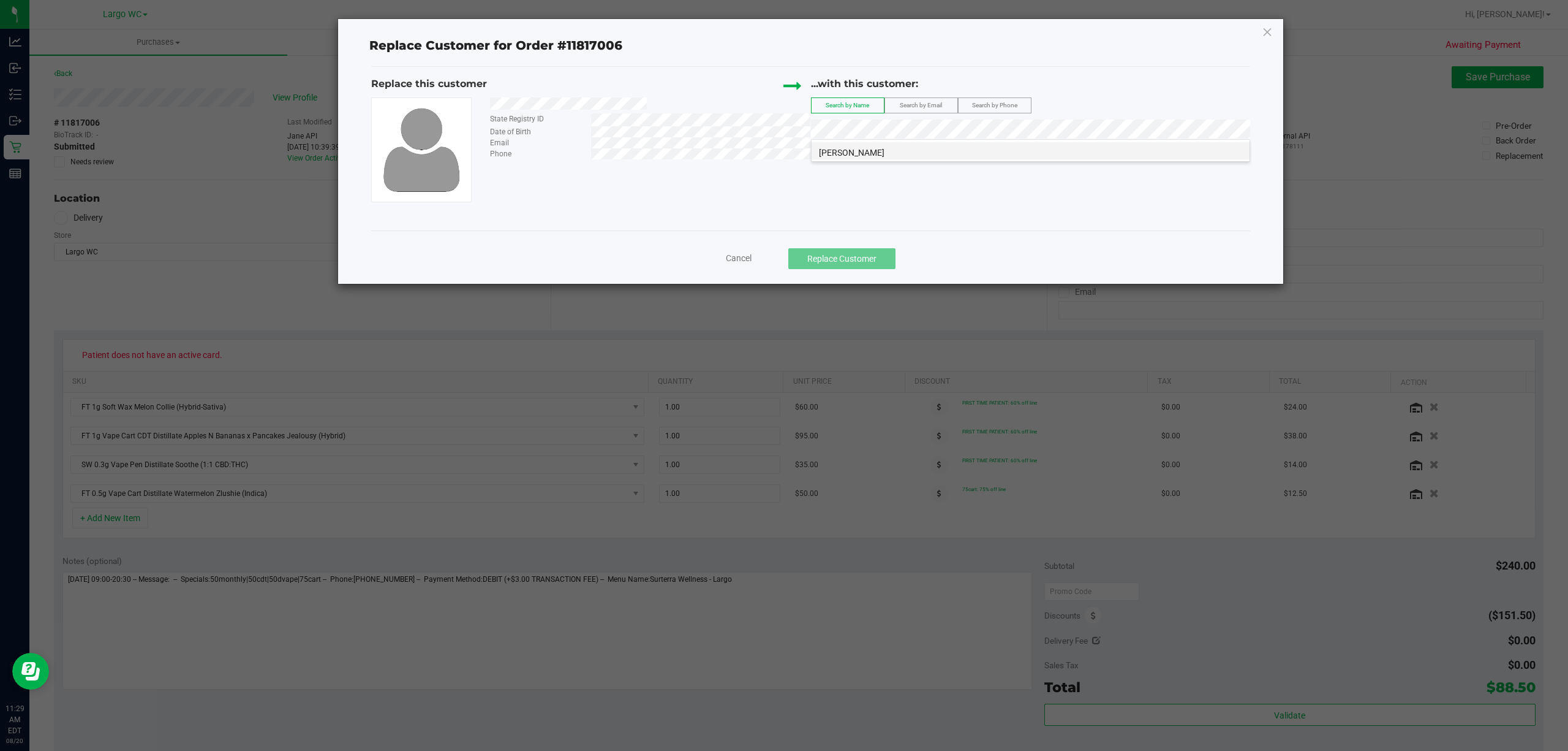
click at [892, 146] on li "Julia Casavant" at bounding box center [1031, 151] width 438 height 17
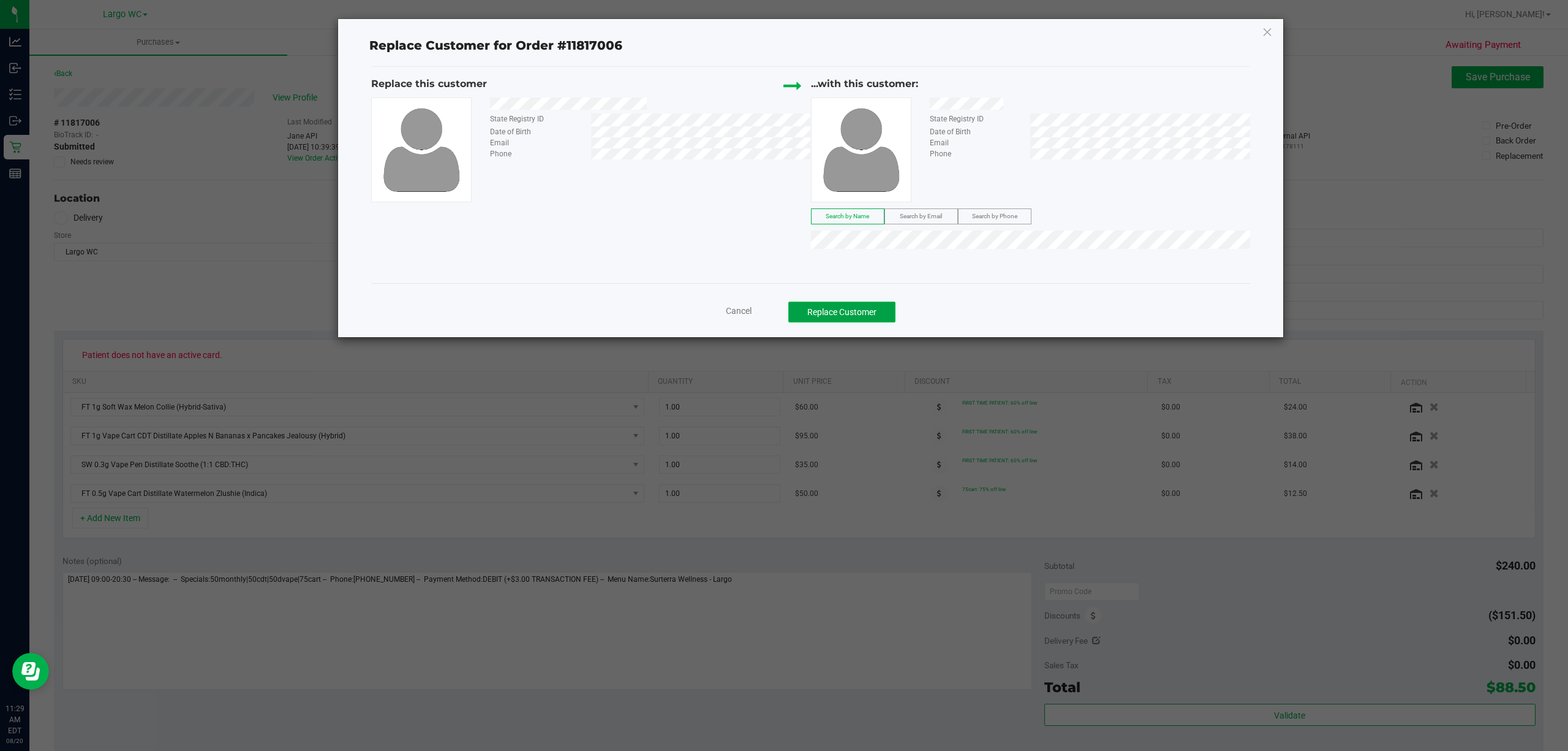
click at [847, 312] on button "Replace Customer" at bounding box center [842, 312] width 107 height 20
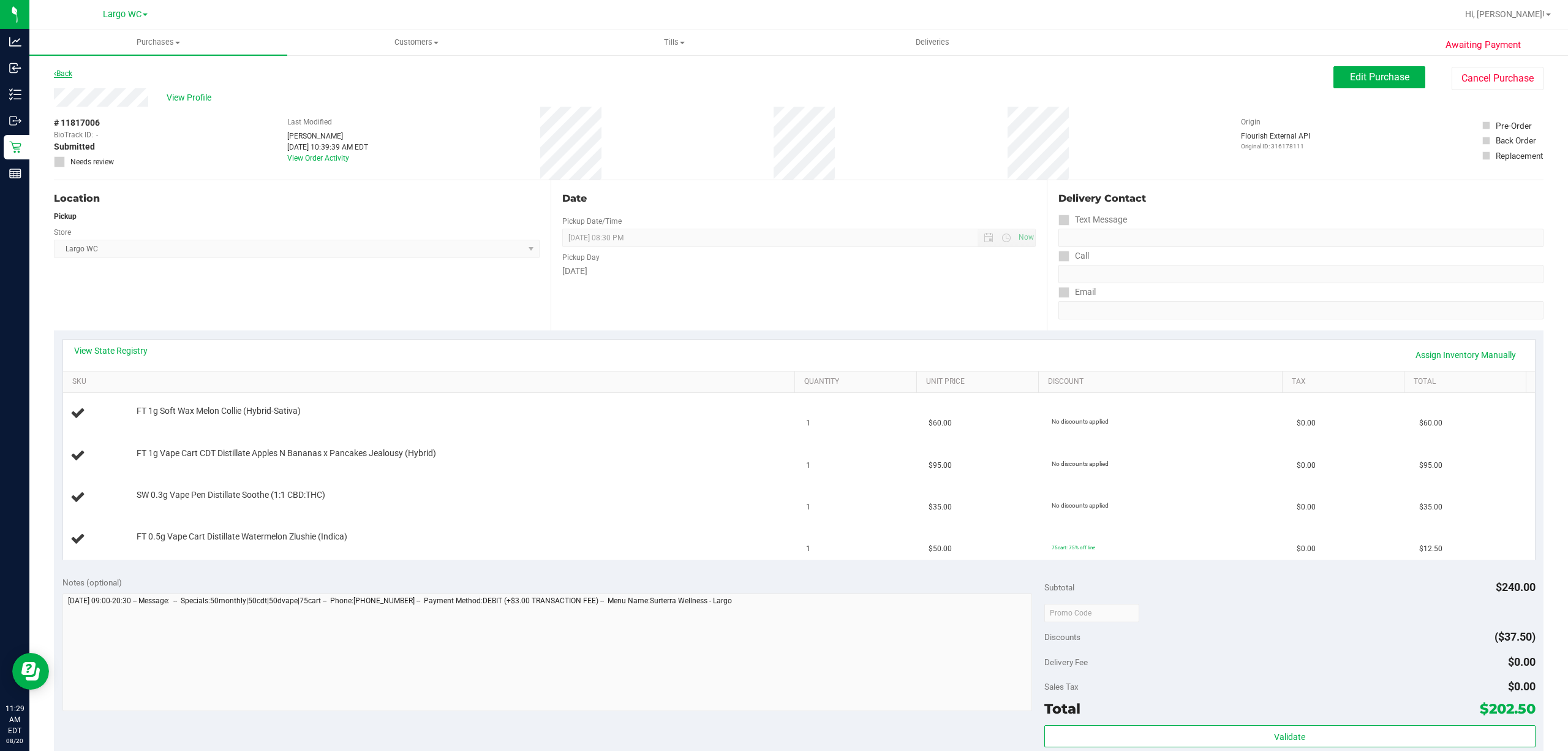
click at [65, 72] on link "Back" at bounding box center [63, 73] width 18 height 9
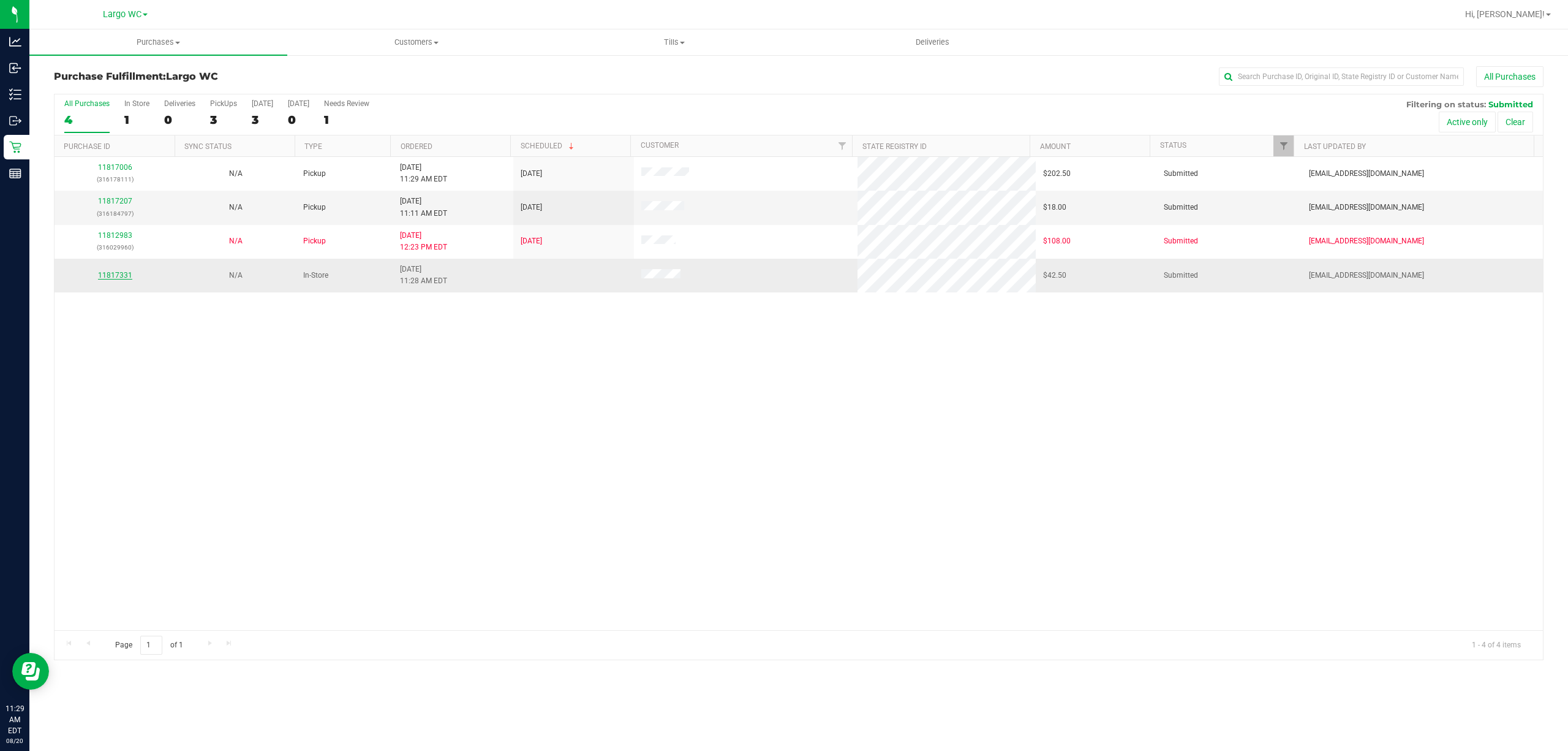
click at [126, 273] on link "11817331" at bounding box center [116, 275] width 35 height 9
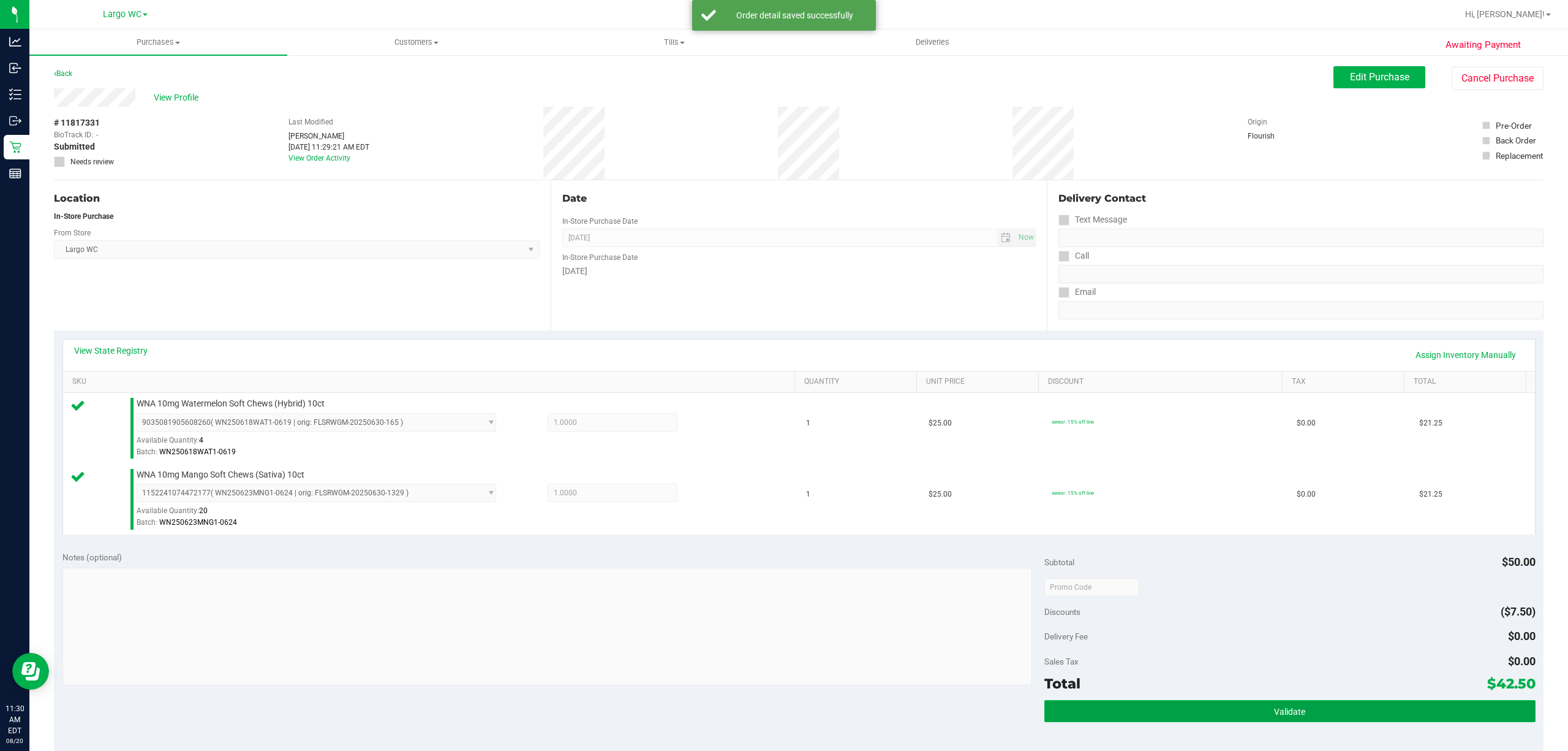
click at [1317, 721] on button "Validate" at bounding box center [1289, 711] width 491 height 22
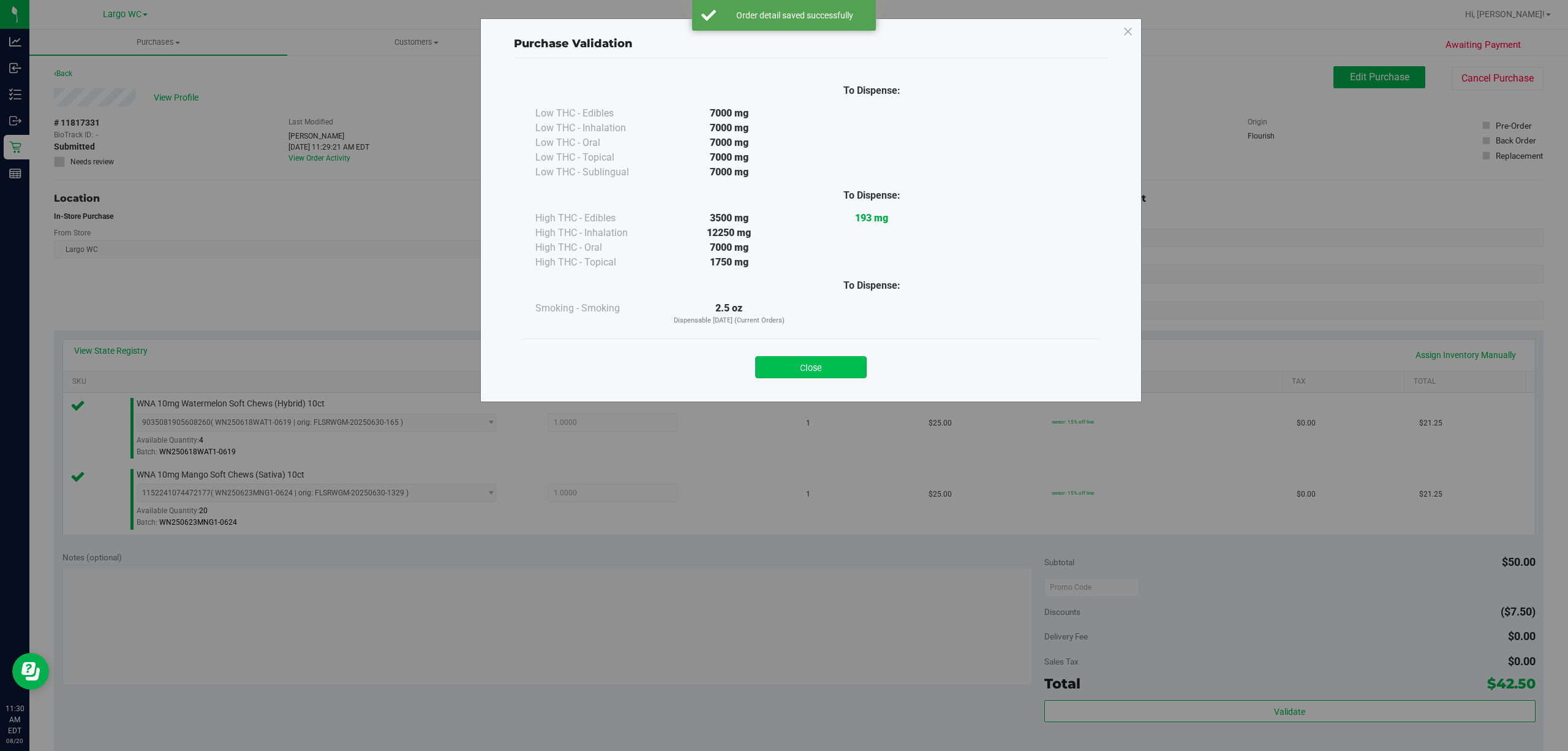
click at [841, 367] on button "Close" at bounding box center [811, 367] width 112 height 22
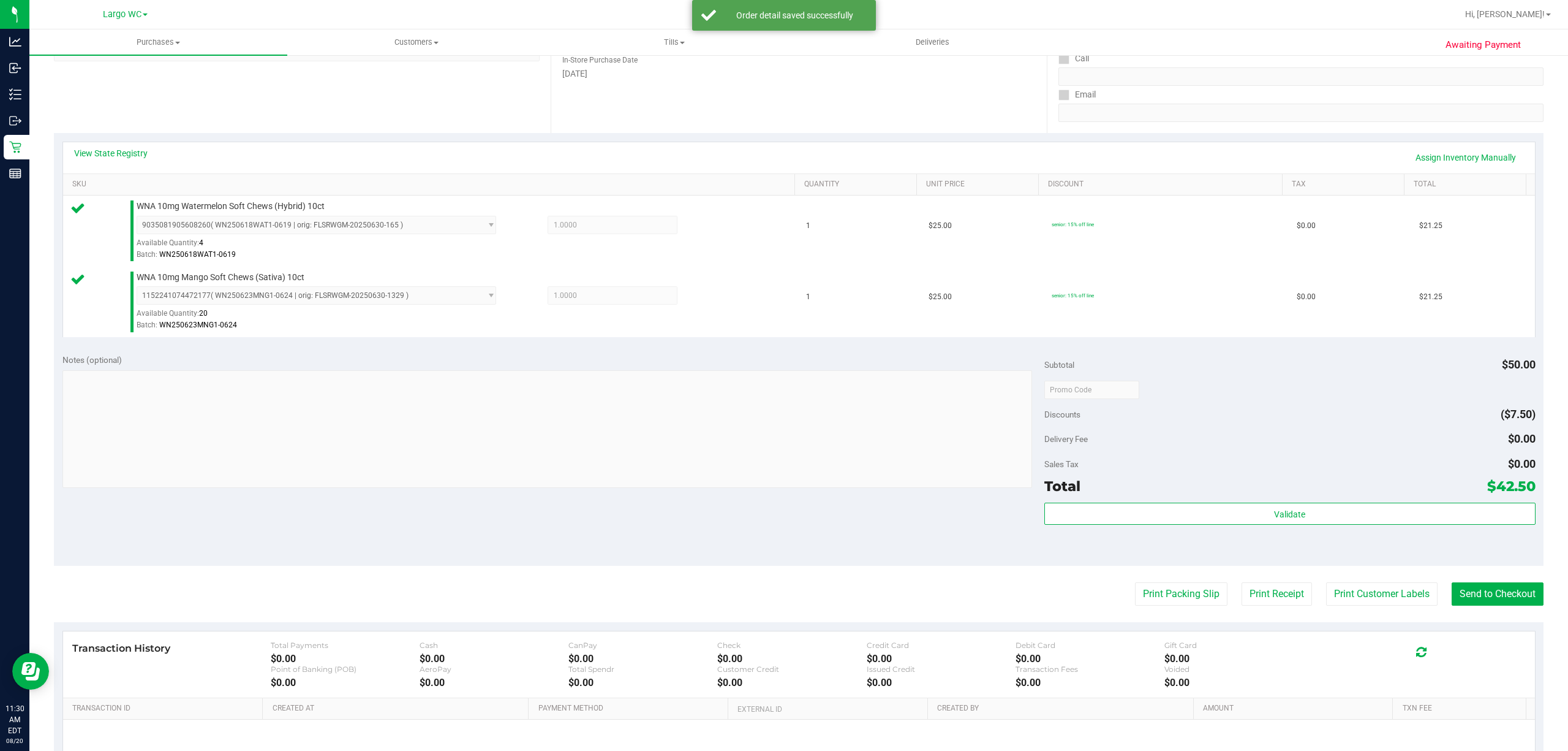
scroll to position [324, 0]
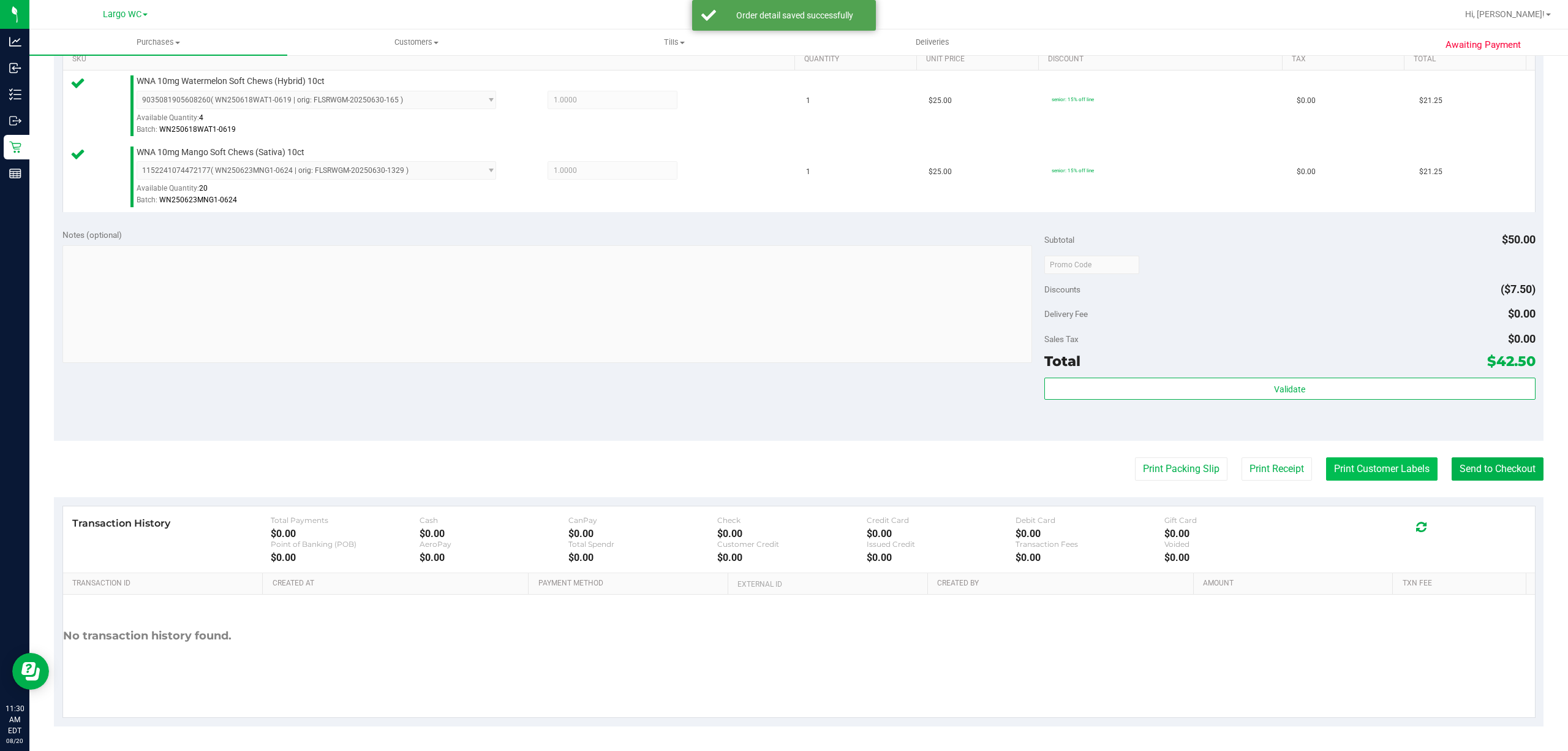
click at [1377, 464] on button "Print Customer Labels" at bounding box center [1382, 469] width 112 height 24
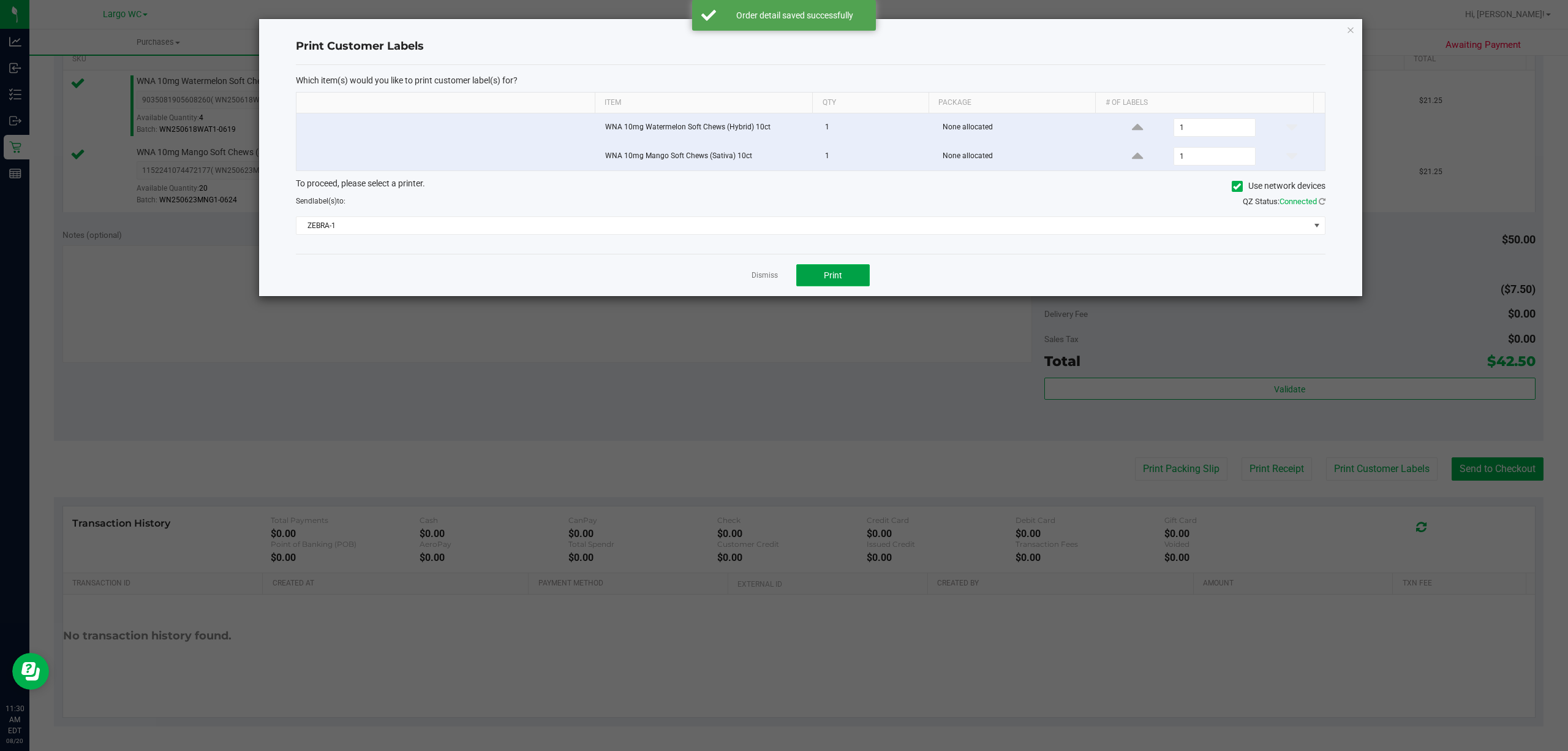
click at [829, 278] on span "Print" at bounding box center [832, 275] width 18 height 9
click at [1350, 28] on icon "button" at bounding box center [1350, 29] width 9 height 15
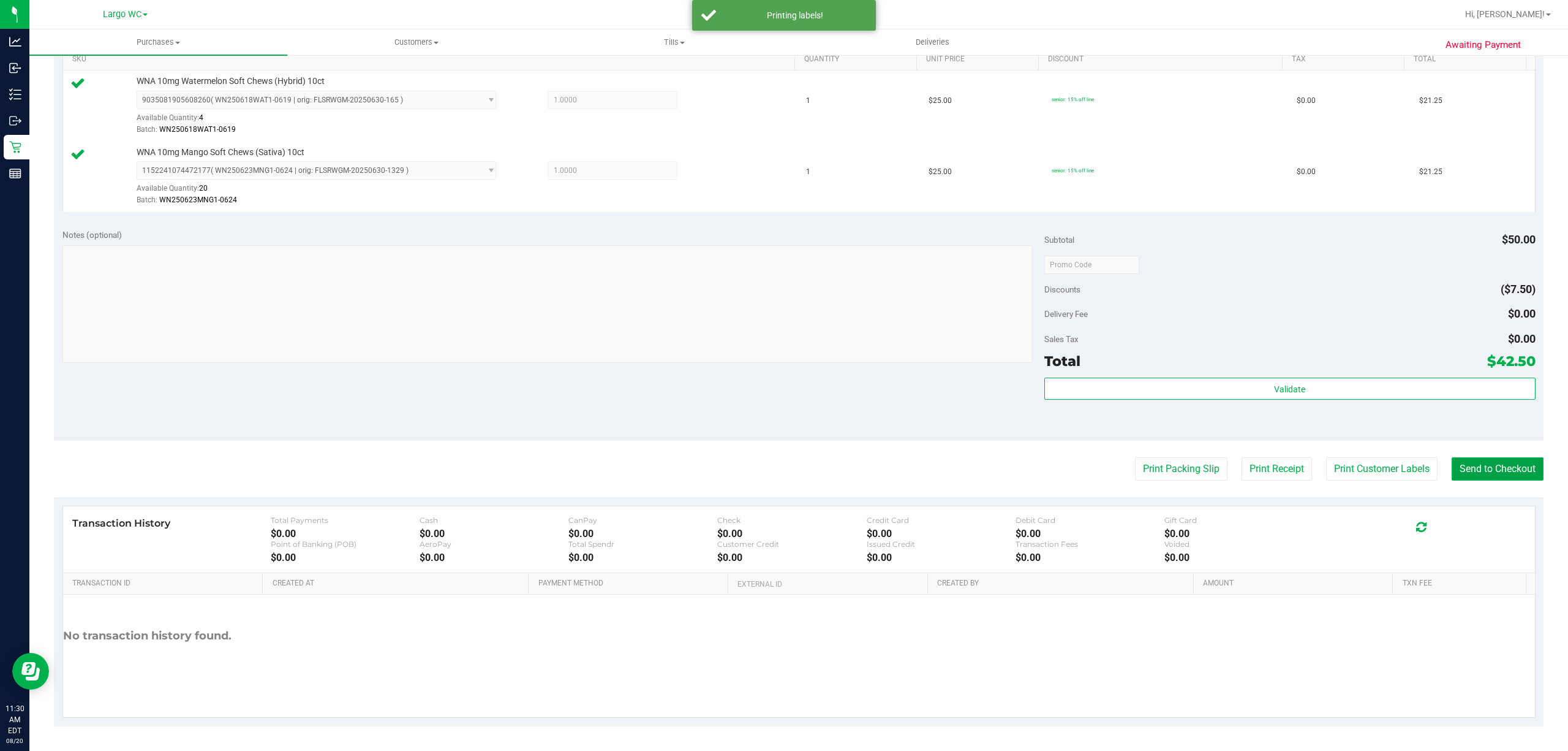
click at [1506, 472] on button "Send to Checkout" at bounding box center [1497, 469] width 92 height 24
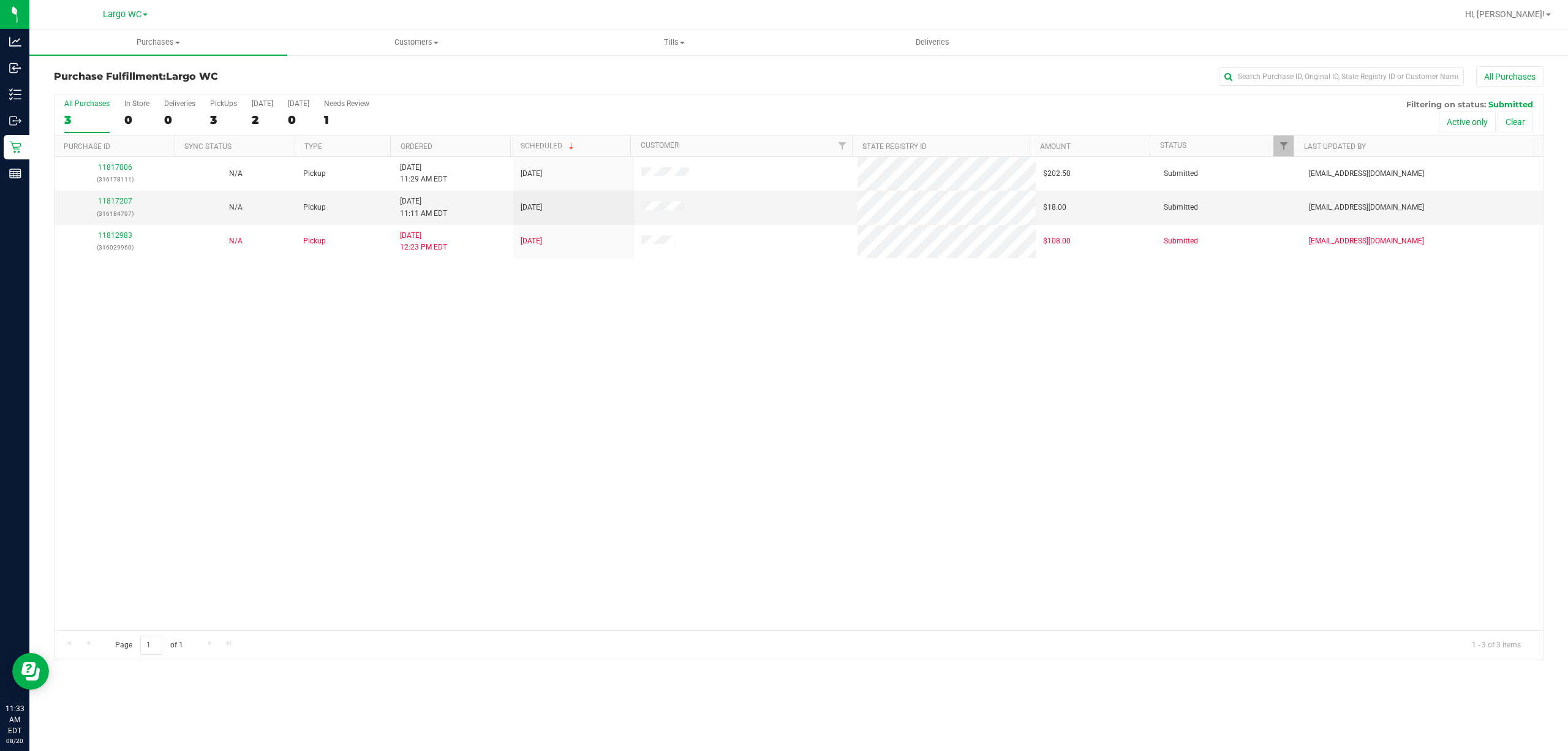
click at [106, 368] on div "11817006 (316178111) N/A Pickup 8/20/2025 11:29 AM EDT 8/20/2025 $202.50 Submit…" at bounding box center [799, 393] width 1489 height 473
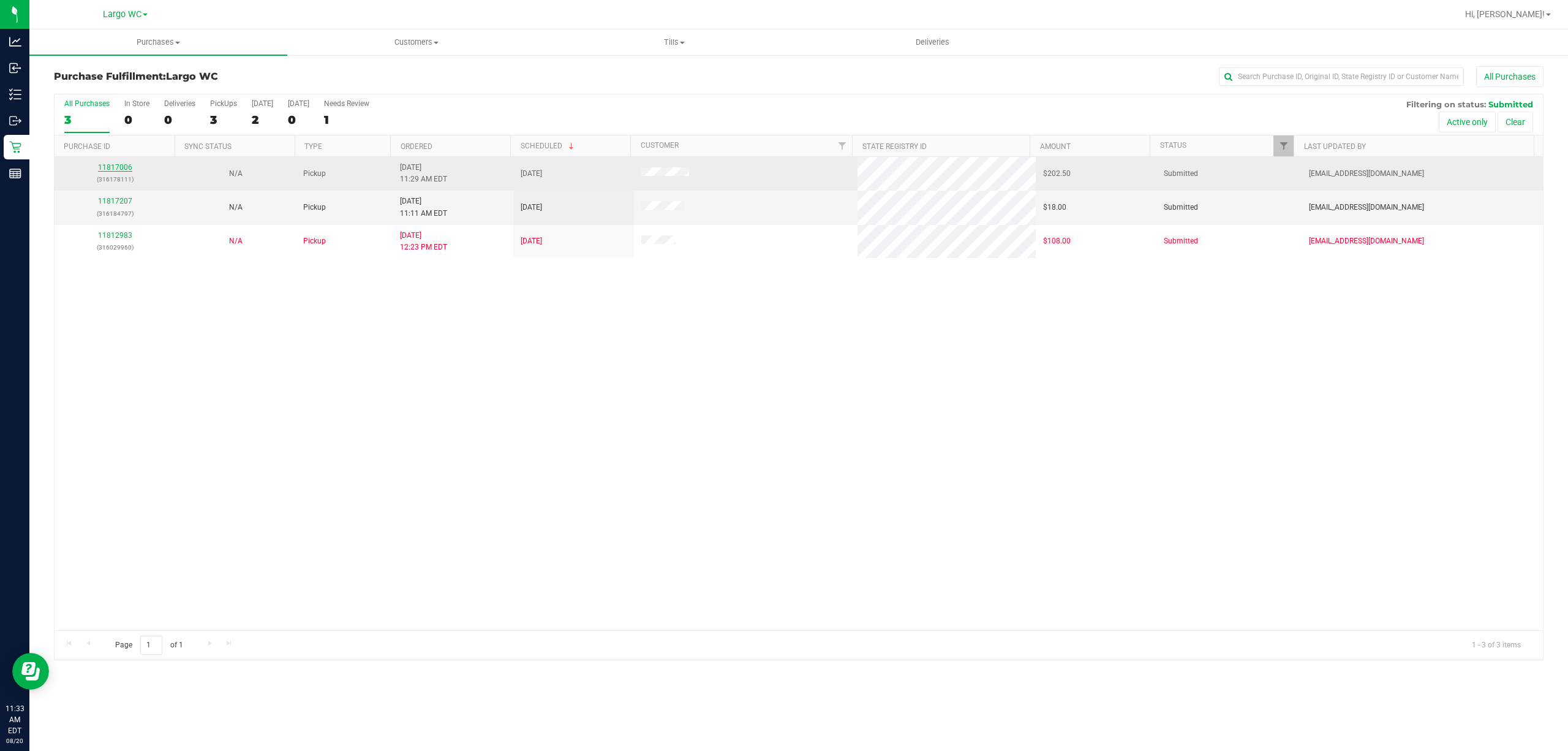
click at [113, 165] on link "11817006" at bounding box center [116, 167] width 35 height 9
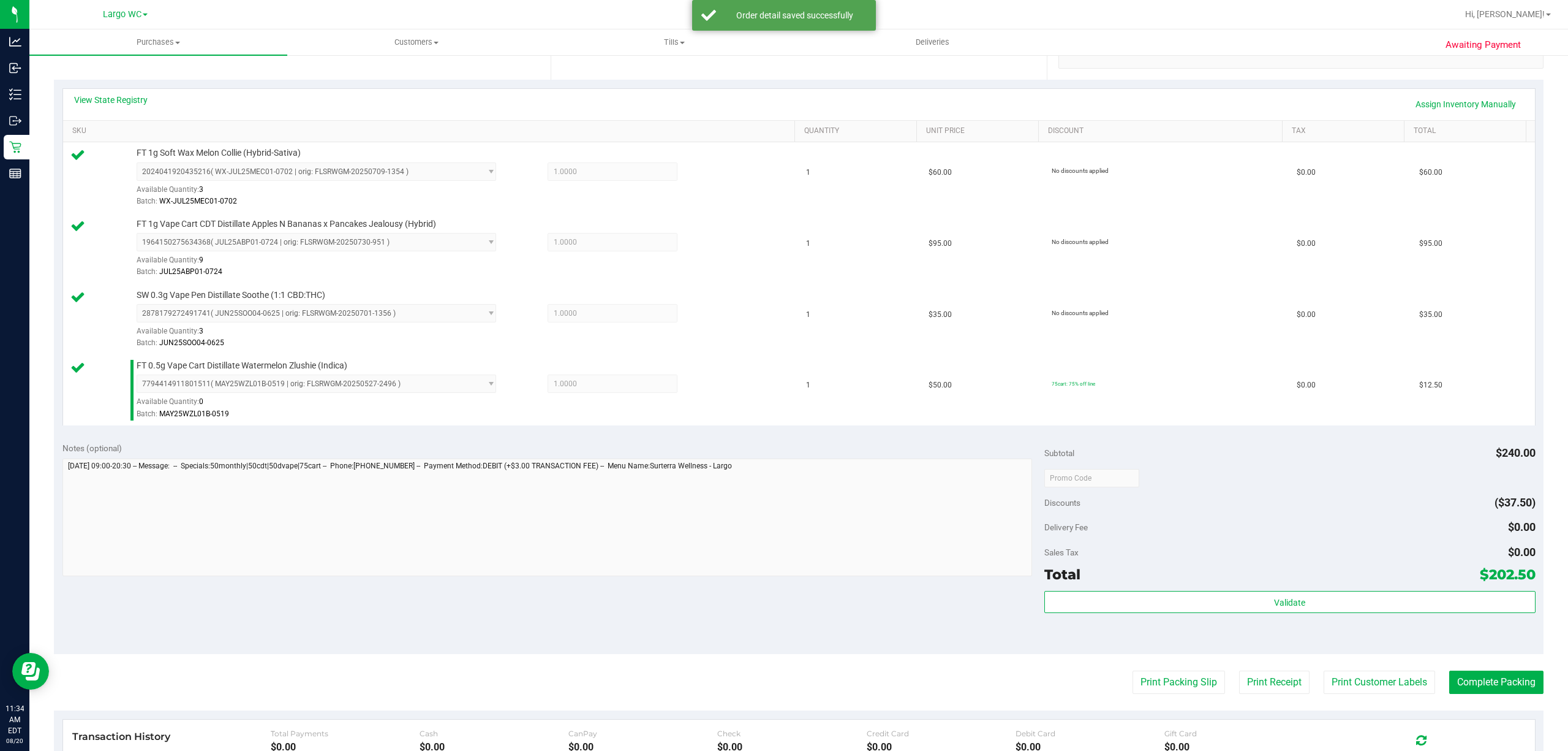
scroll to position [467, 0]
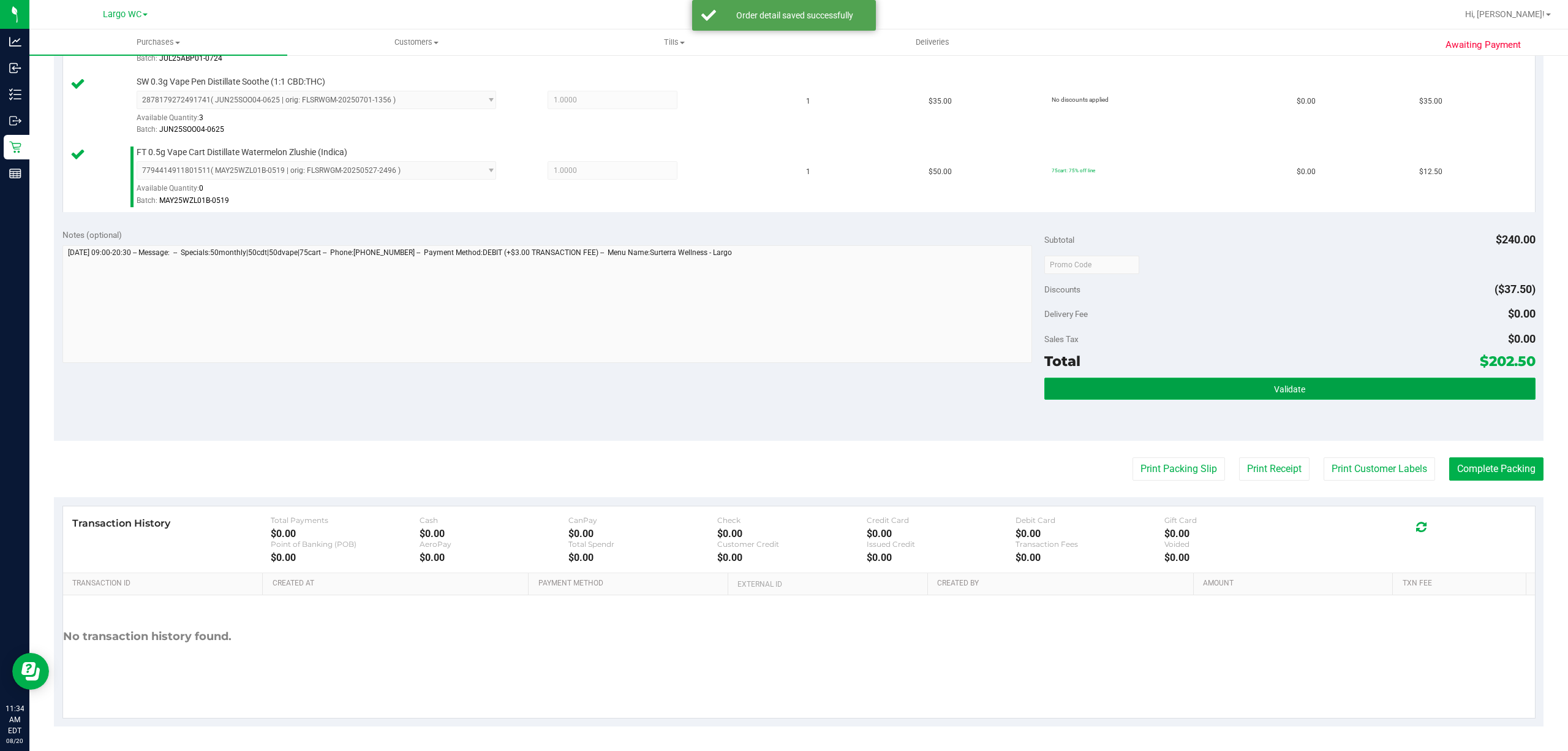
click at [1319, 383] on button "Validate" at bounding box center [1289, 389] width 491 height 22
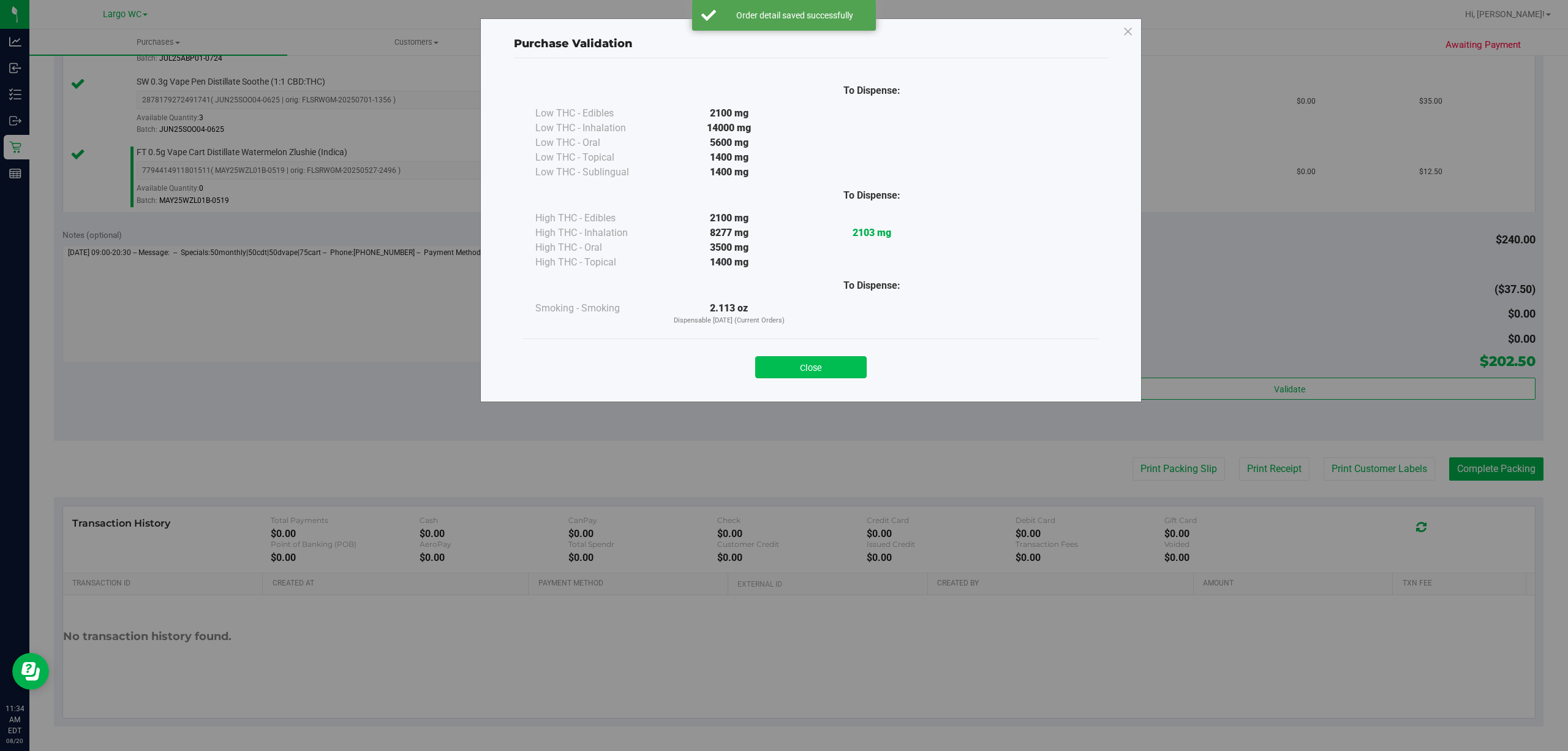
click at [828, 376] on button "Close" at bounding box center [811, 367] width 112 height 22
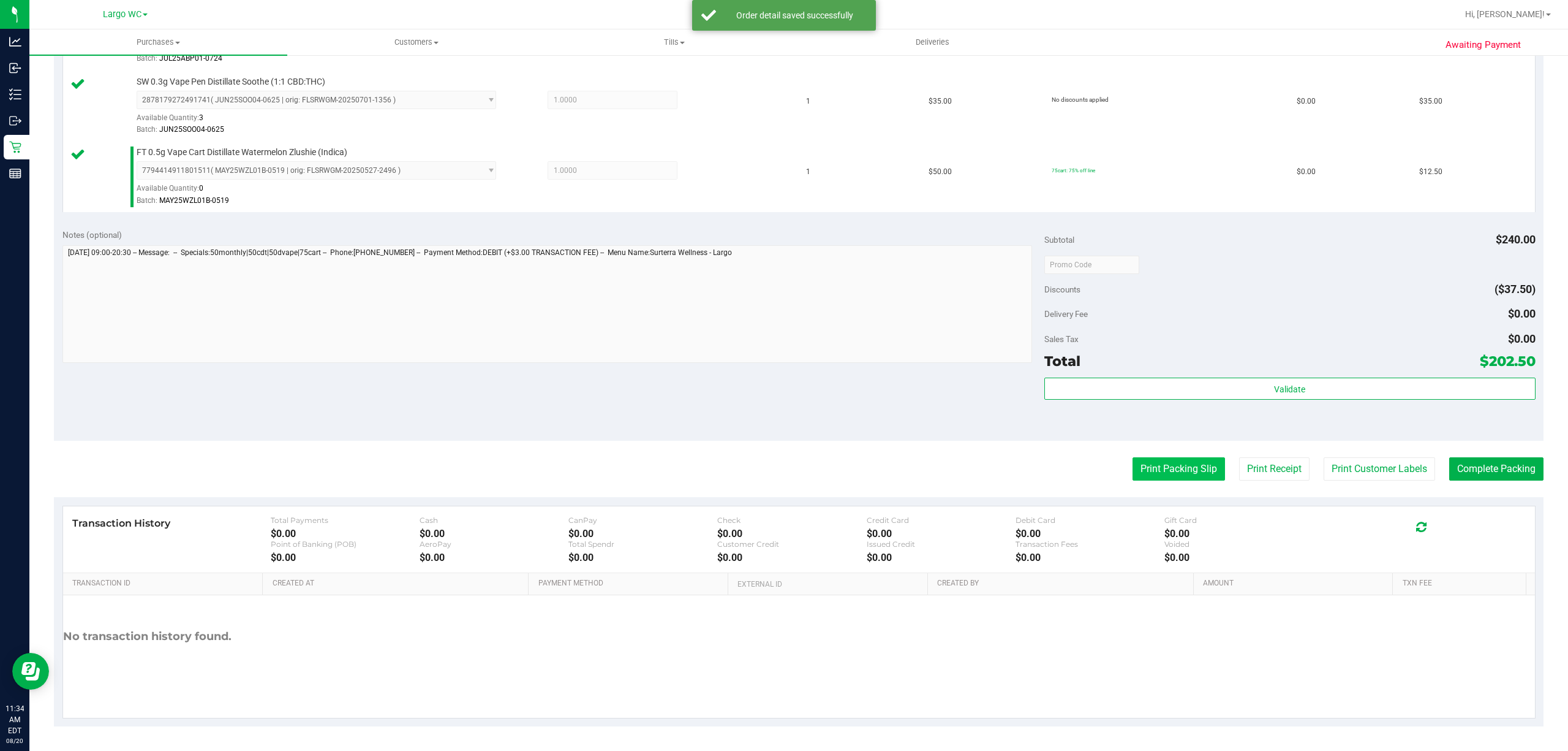
click at [1157, 480] on button "Print Packing Slip" at bounding box center [1179, 469] width 93 height 24
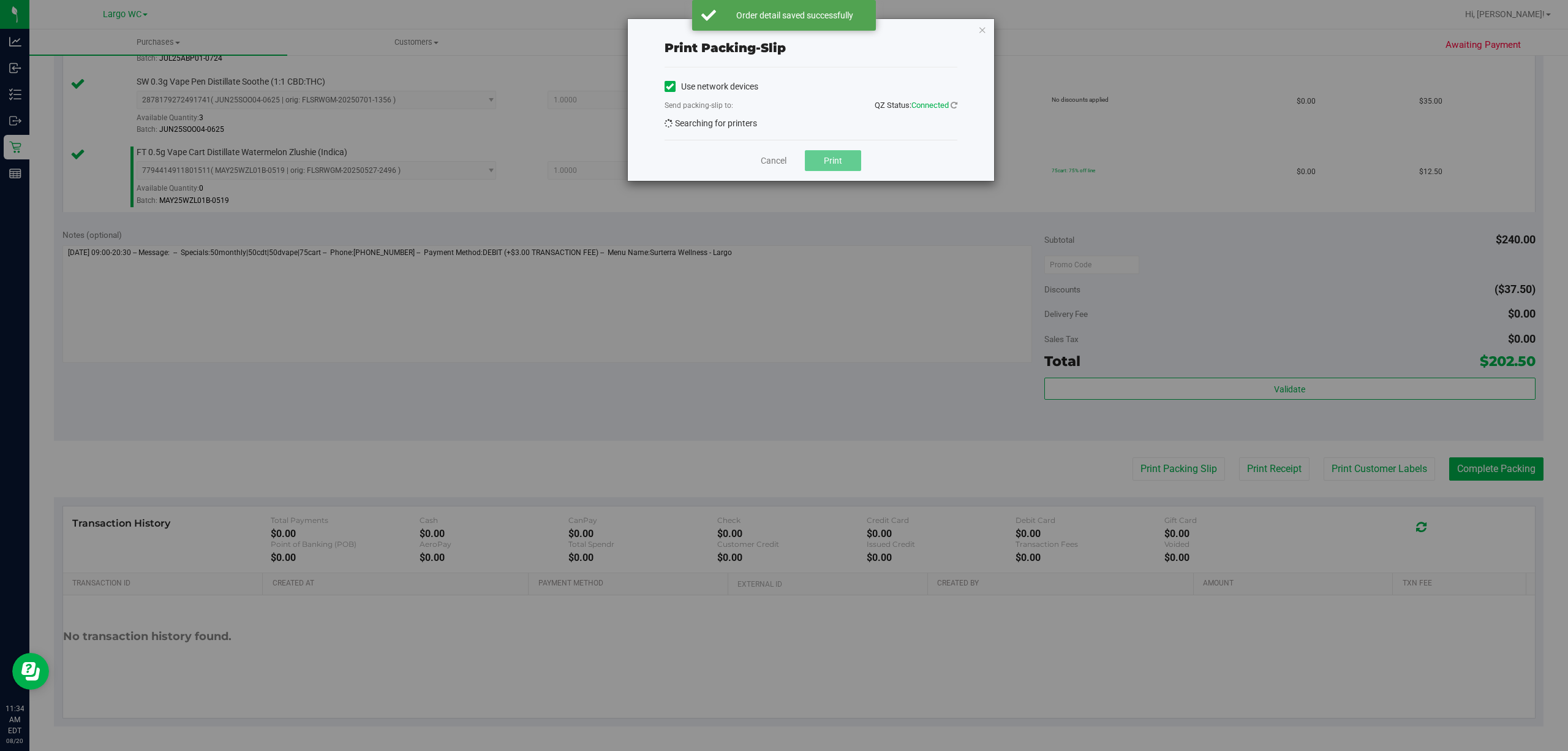
click at [833, 162] on span "Print" at bounding box center [832, 161] width 18 height 9
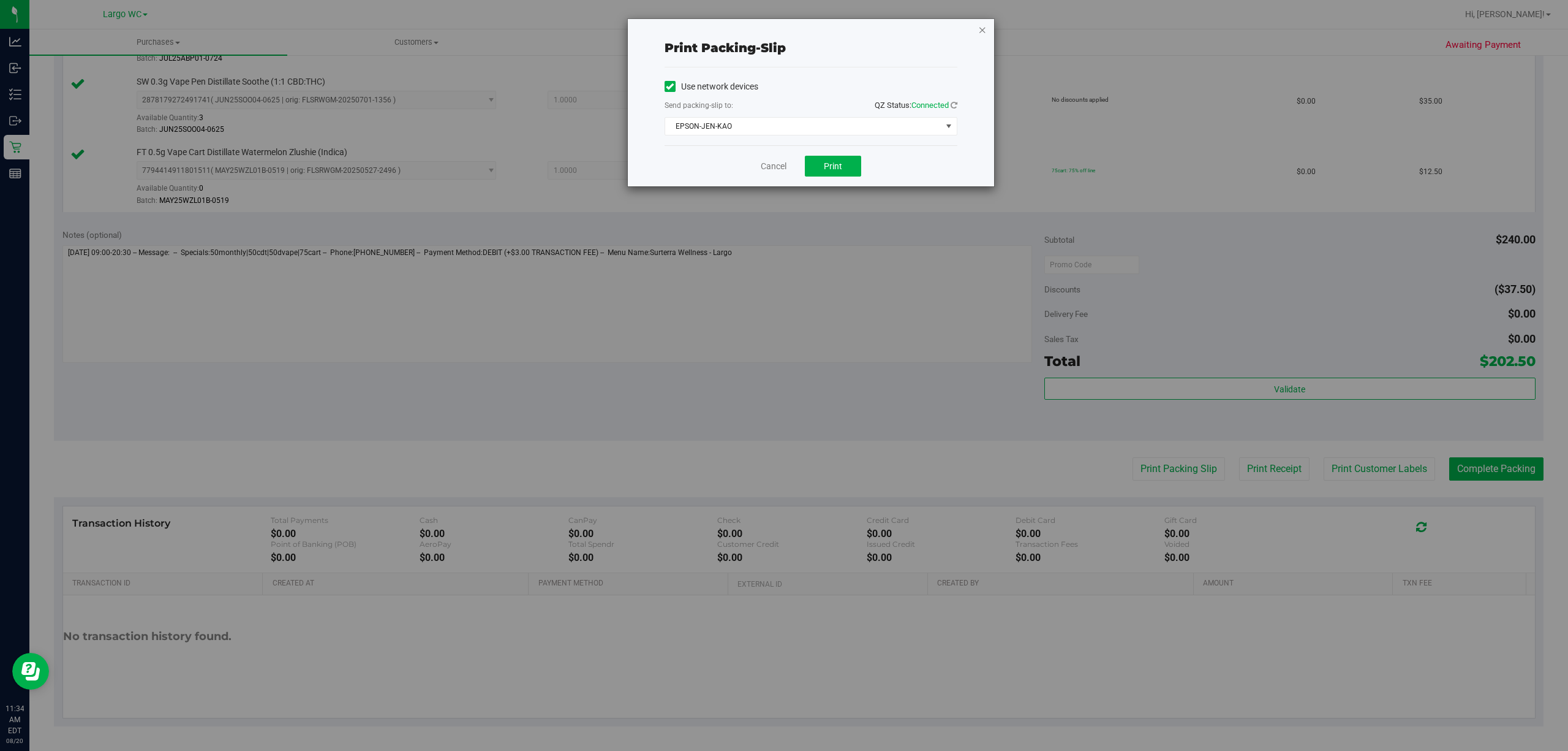
click at [981, 25] on icon "button" at bounding box center [982, 29] width 9 height 15
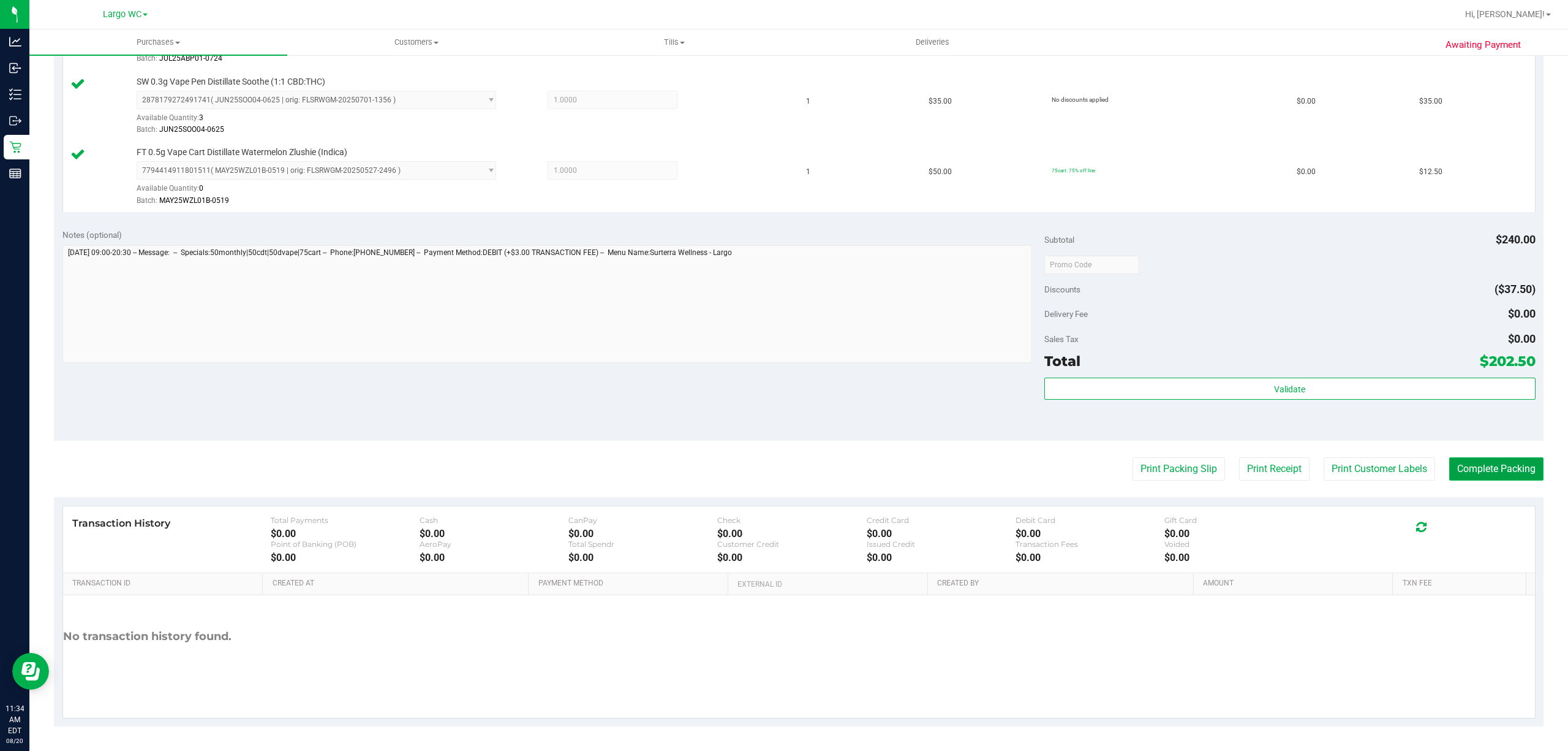
click at [1514, 479] on button "Complete Packing" at bounding box center [1496, 469] width 94 height 24
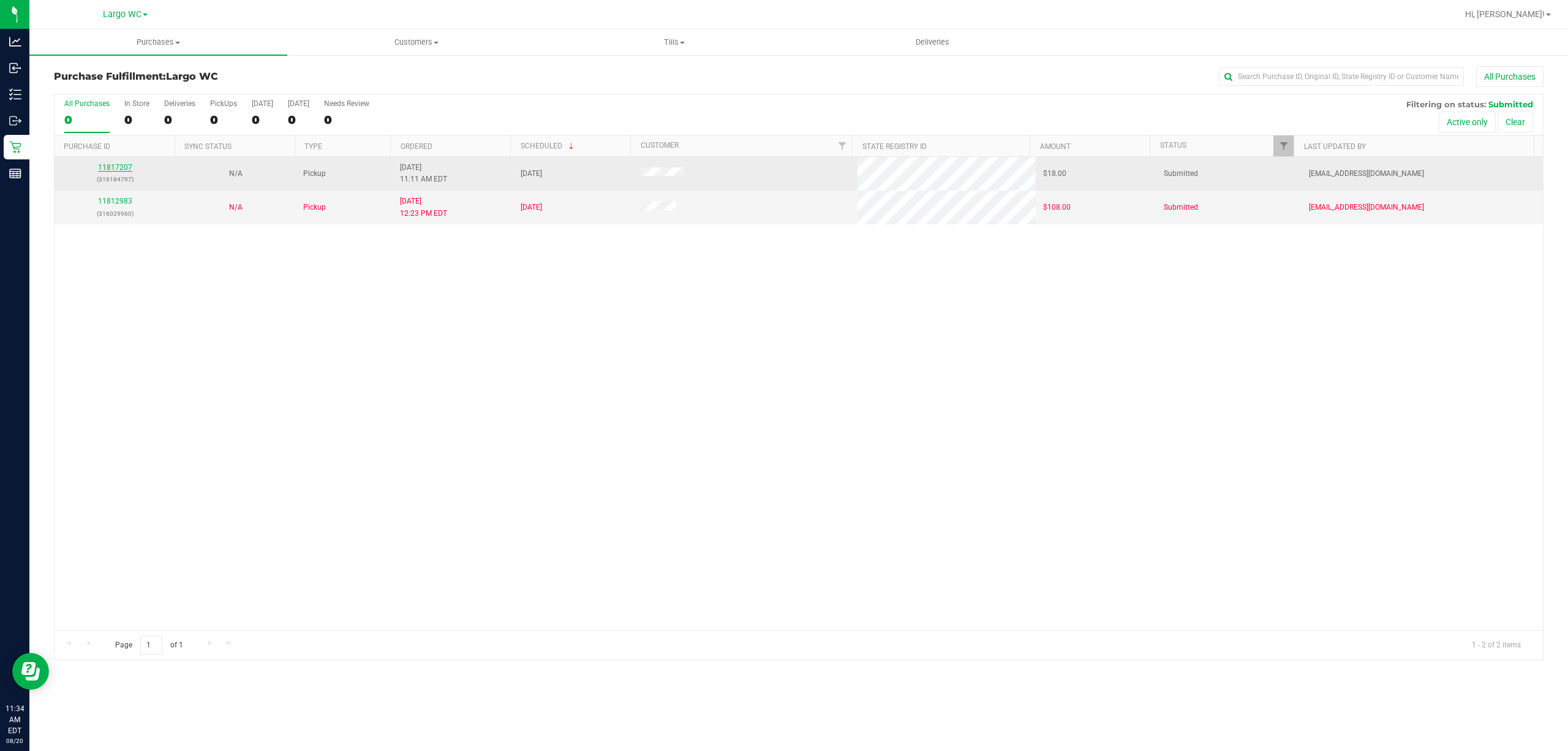
click at [110, 165] on link "11817207" at bounding box center [116, 167] width 35 height 9
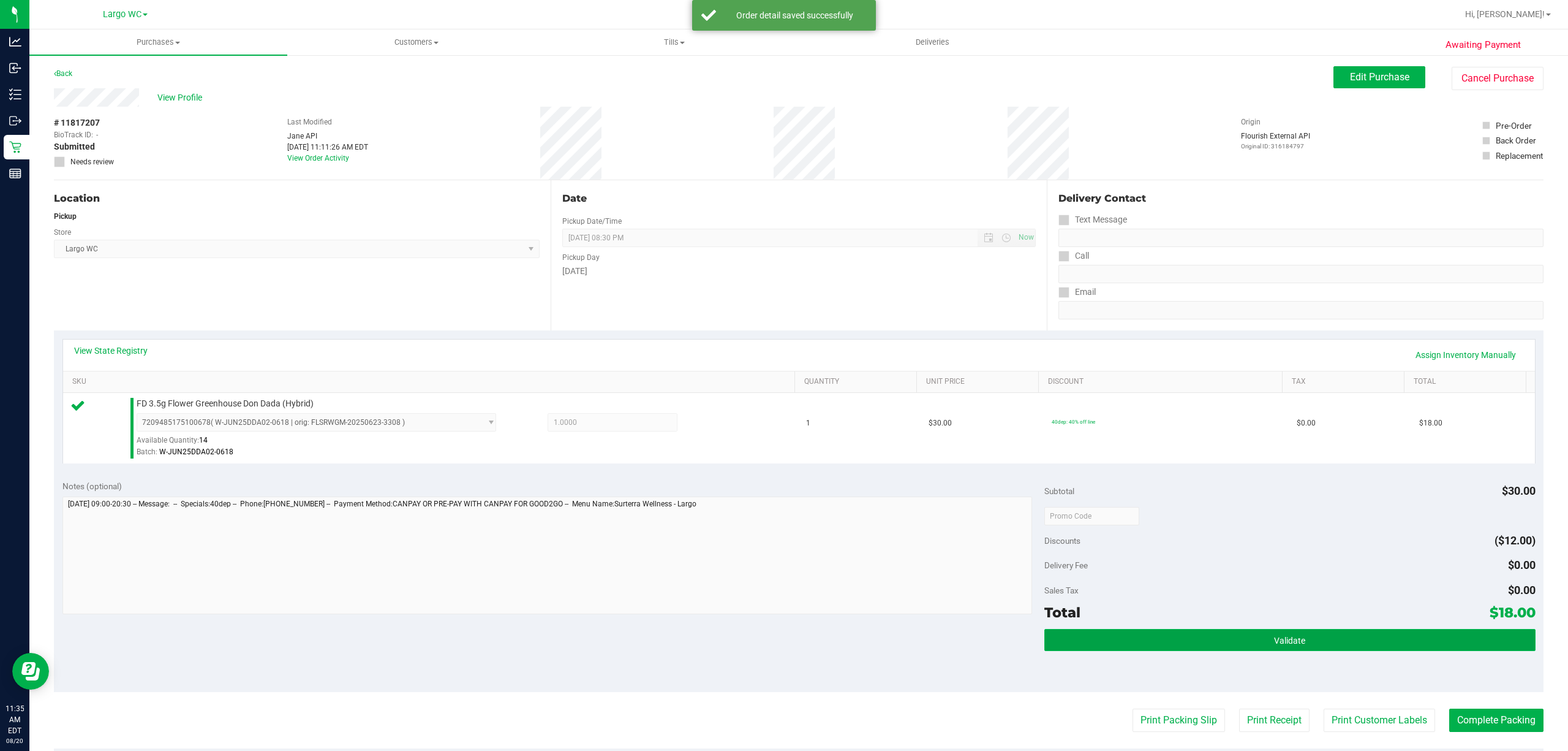
click at [1291, 642] on span "Validate" at bounding box center [1289, 640] width 31 height 9
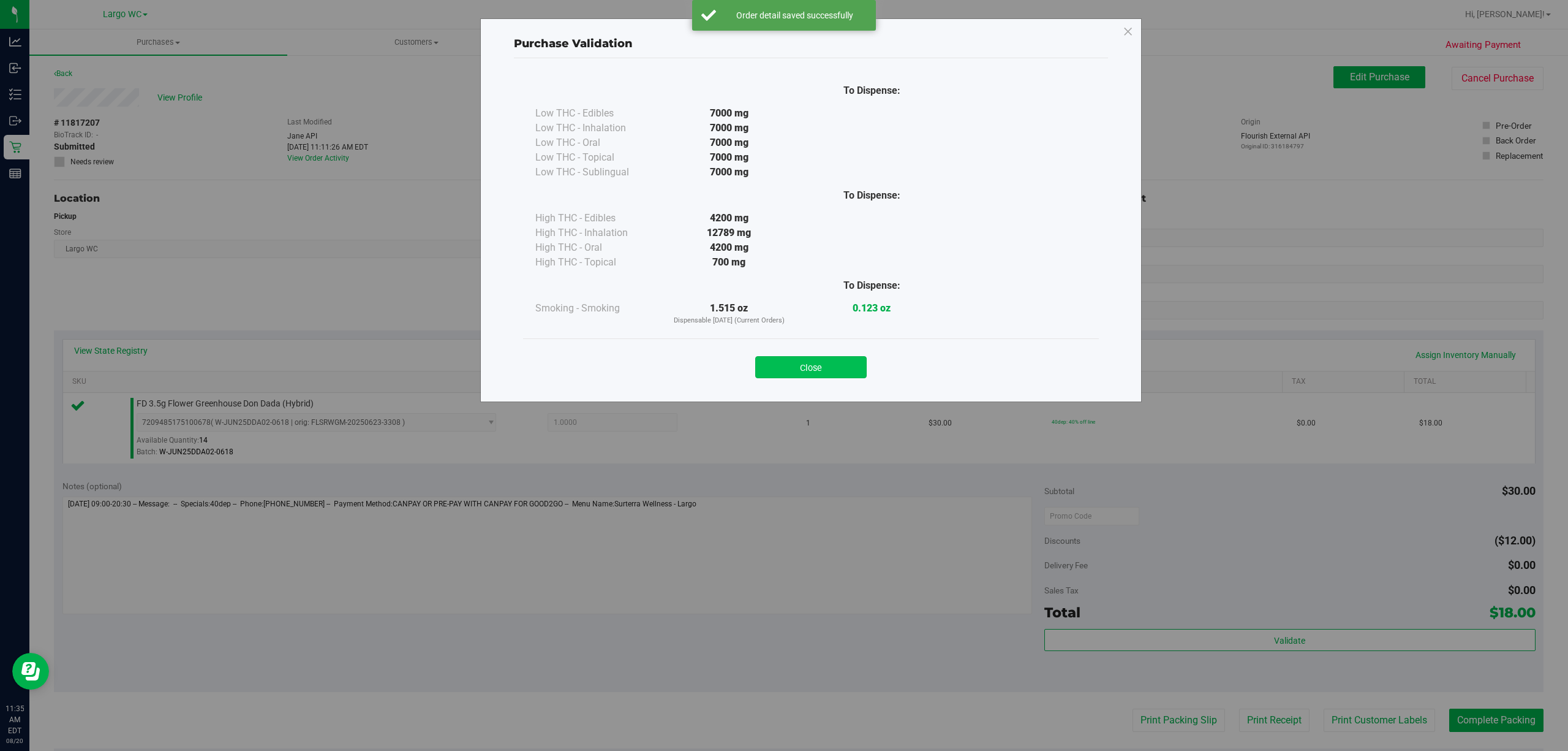
click at [811, 368] on button "Close" at bounding box center [811, 367] width 112 height 22
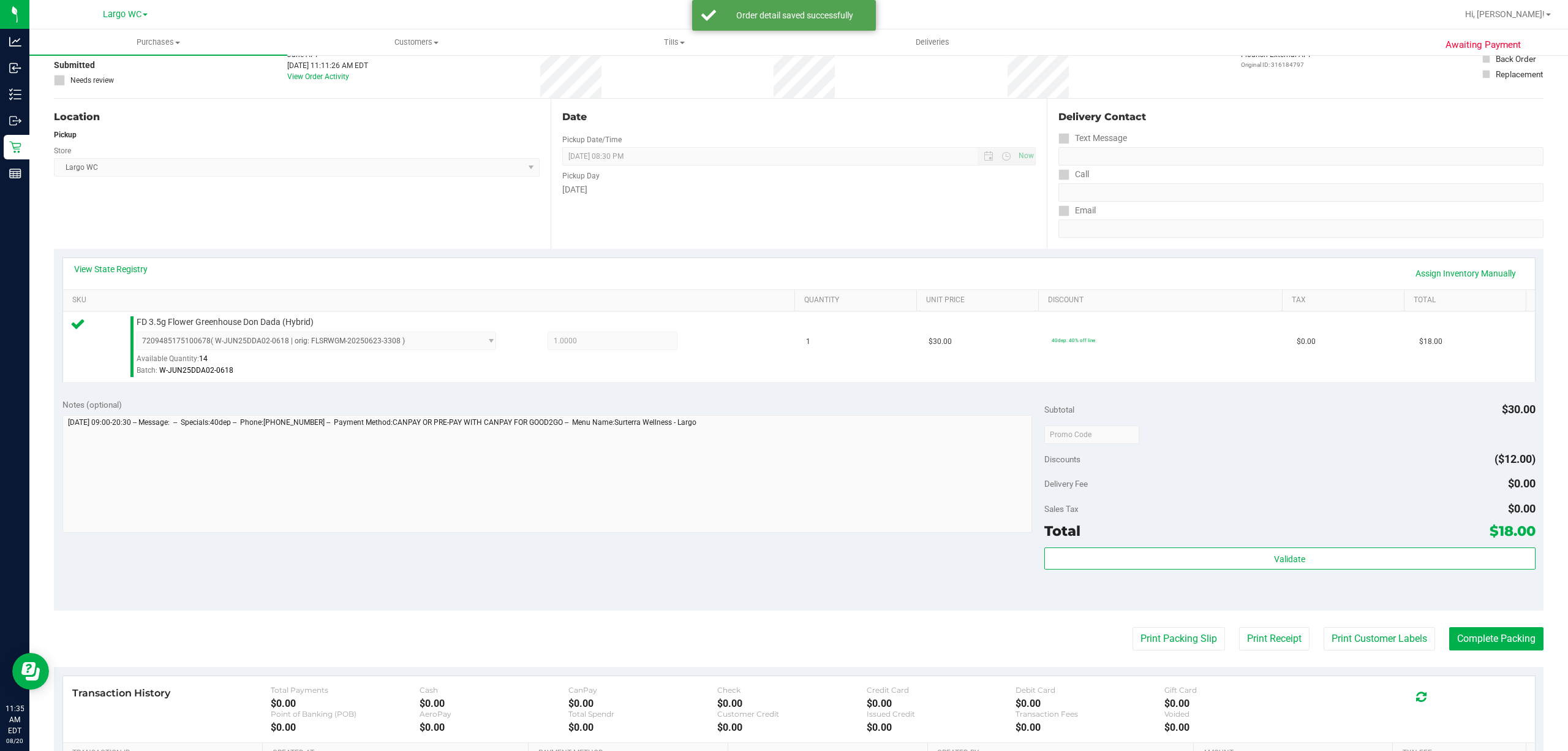
scroll to position [253, 0]
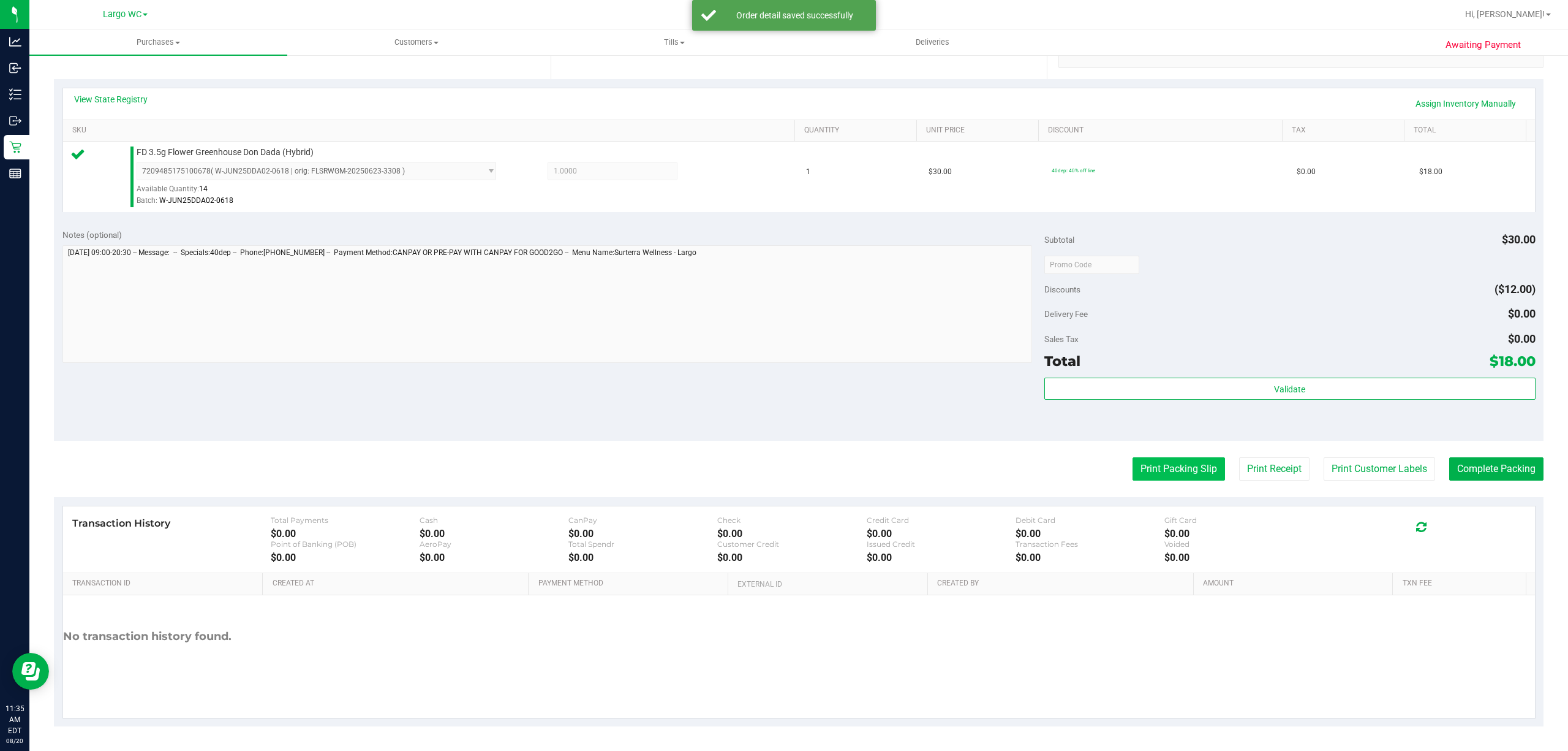
click at [1160, 475] on button "Print Packing Slip" at bounding box center [1179, 469] width 93 height 24
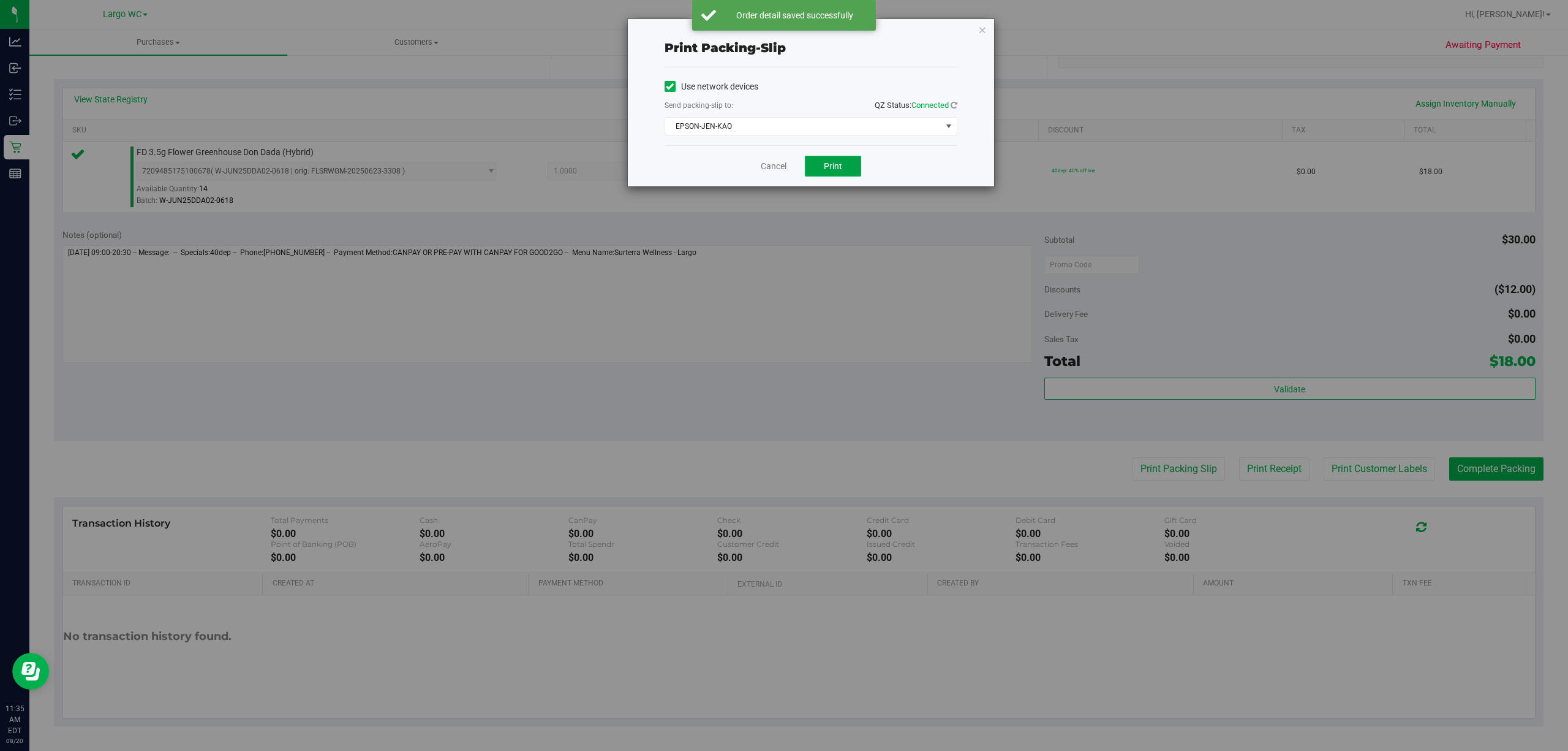
click at [850, 175] on button "Print" at bounding box center [833, 166] width 57 height 20
click at [985, 35] on icon "button" at bounding box center [982, 29] width 9 height 15
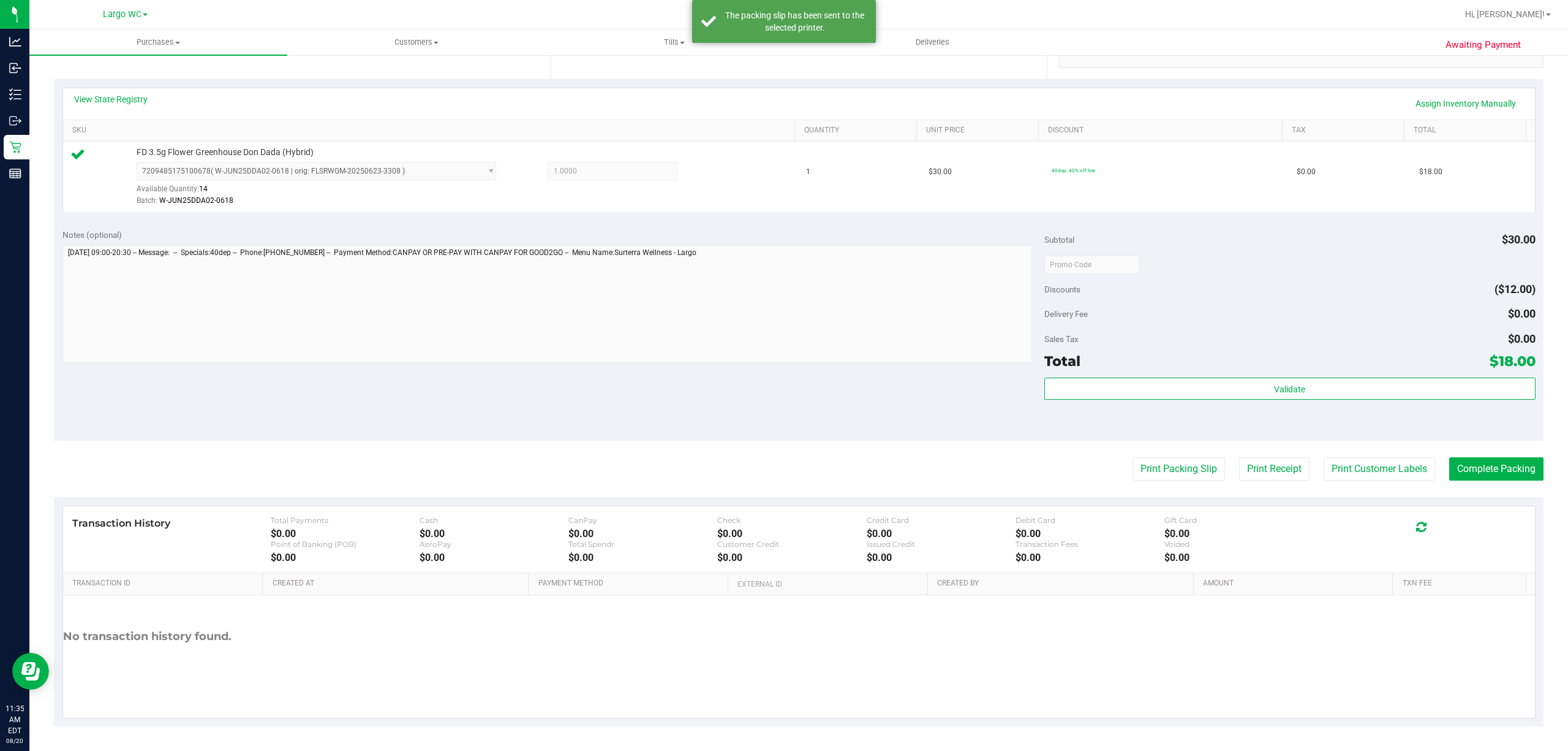
click at [1492, 431] on div "Validate" at bounding box center [1289, 405] width 491 height 55
click at [1487, 466] on button "Complete Packing" at bounding box center [1496, 469] width 94 height 24
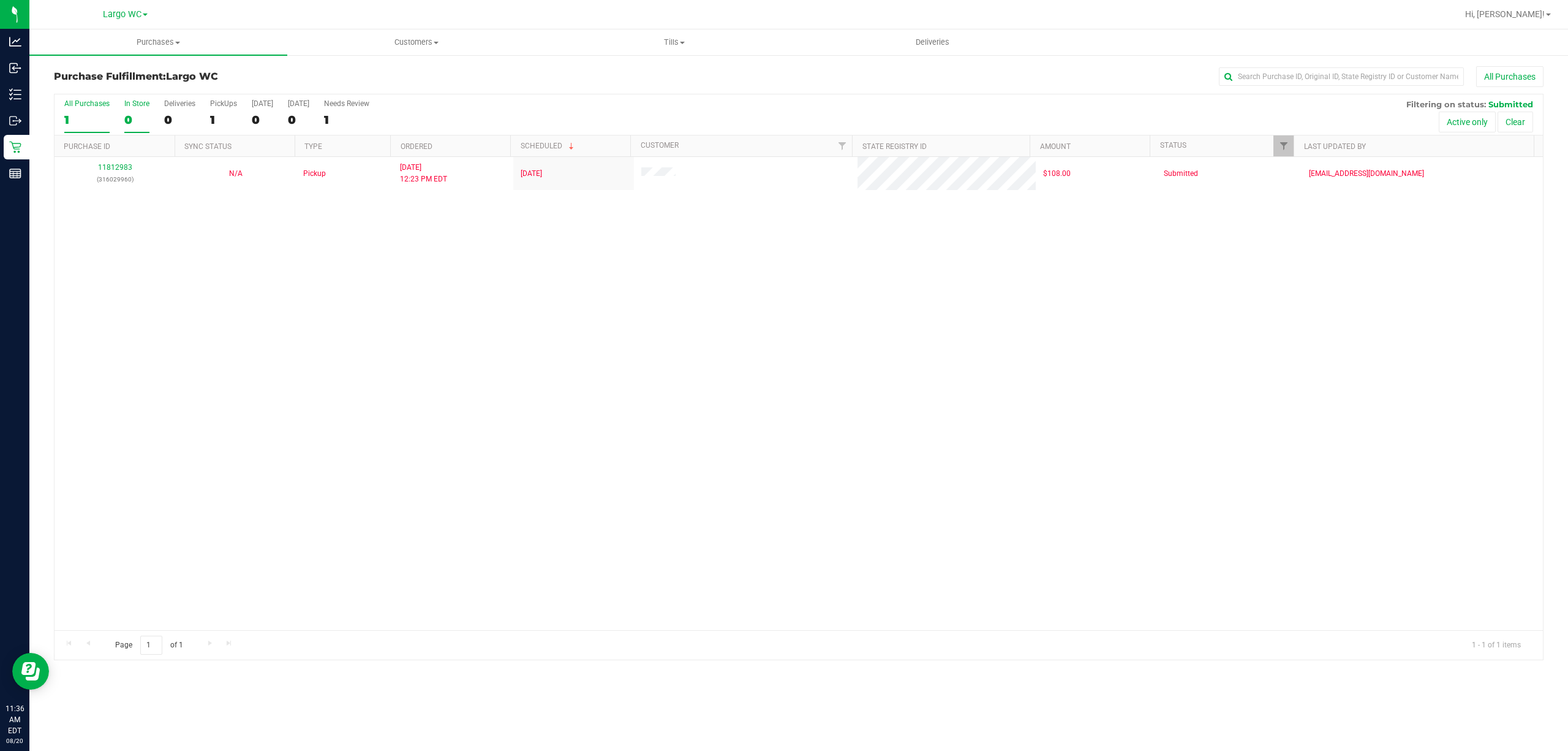
click at [132, 106] on div "In Store" at bounding box center [137, 103] width 25 height 9
click at [0, 0] on input "In Store 0" at bounding box center [0, 0] width 0 height 0
click at [123, 172] on link "11817391" at bounding box center [116, 173] width 35 height 9
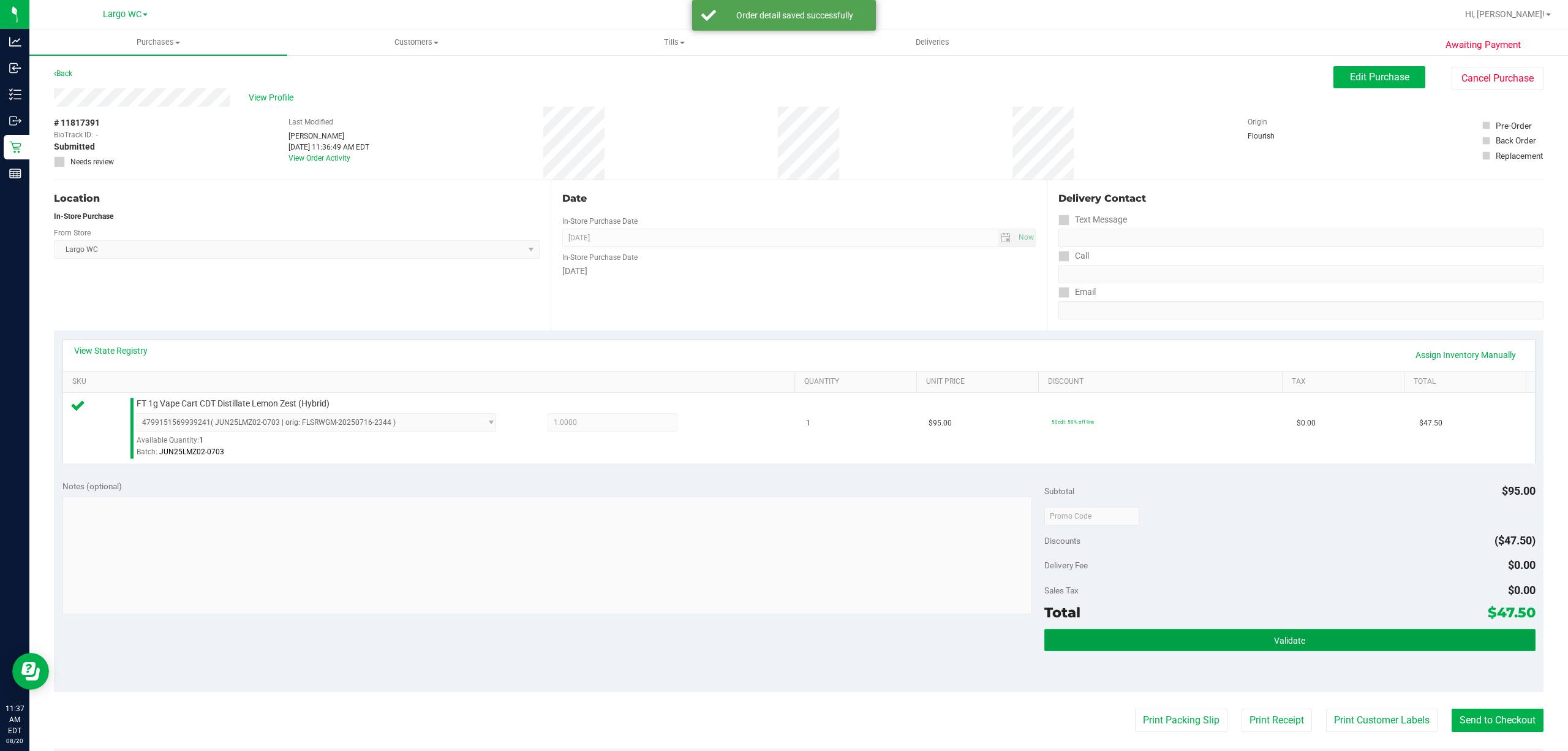
click at [1341, 636] on button "Validate" at bounding box center [1289, 640] width 491 height 22
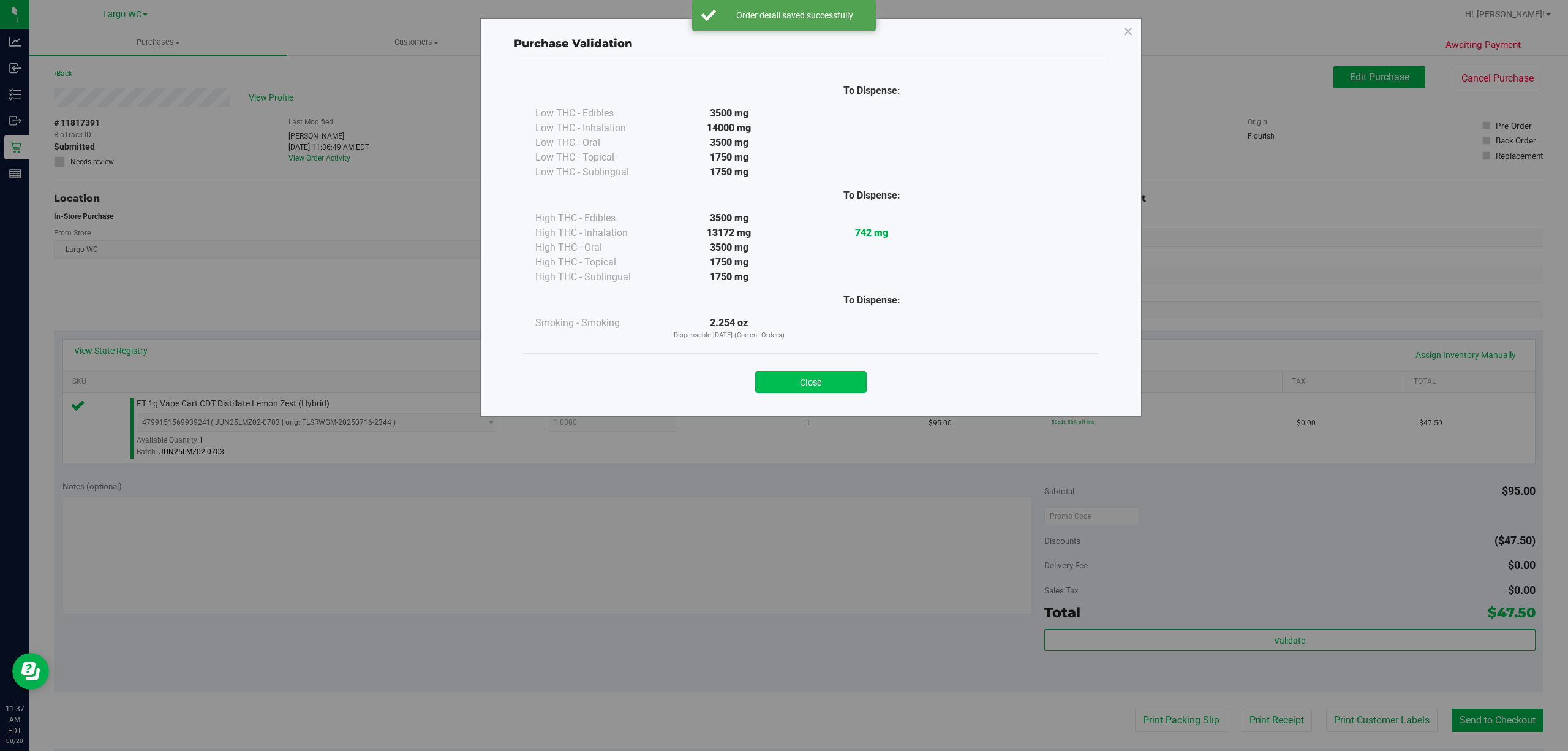
click at [801, 392] on button "Close" at bounding box center [811, 382] width 112 height 22
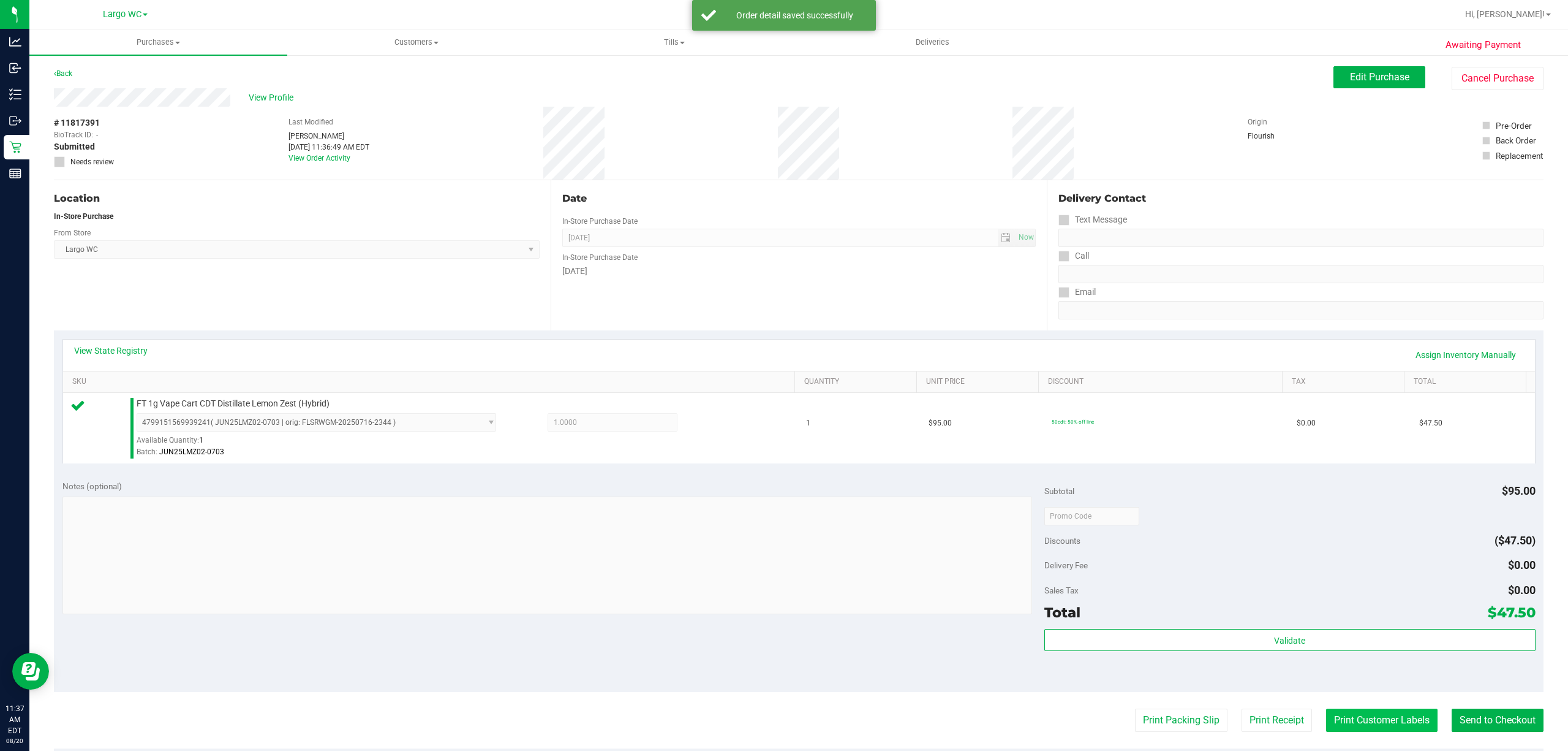
click at [1348, 716] on button "Print Customer Labels" at bounding box center [1382, 720] width 112 height 24
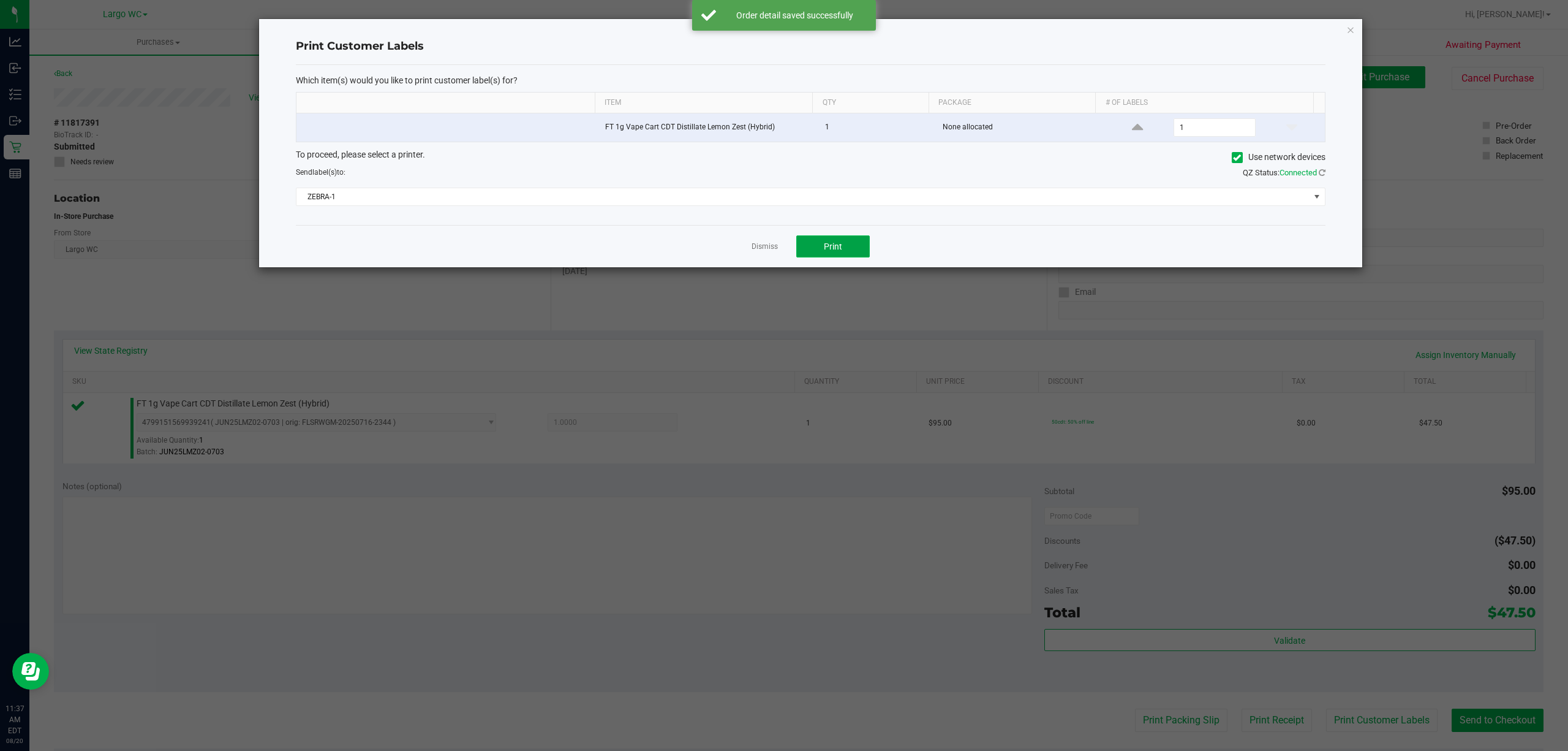
click at [851, 248] on button "Print" at bounding box center [832, 246] width 73 height 22
click at [1351, 35] on icon "button" at bounding box center [1350, 29] width 9 height 15
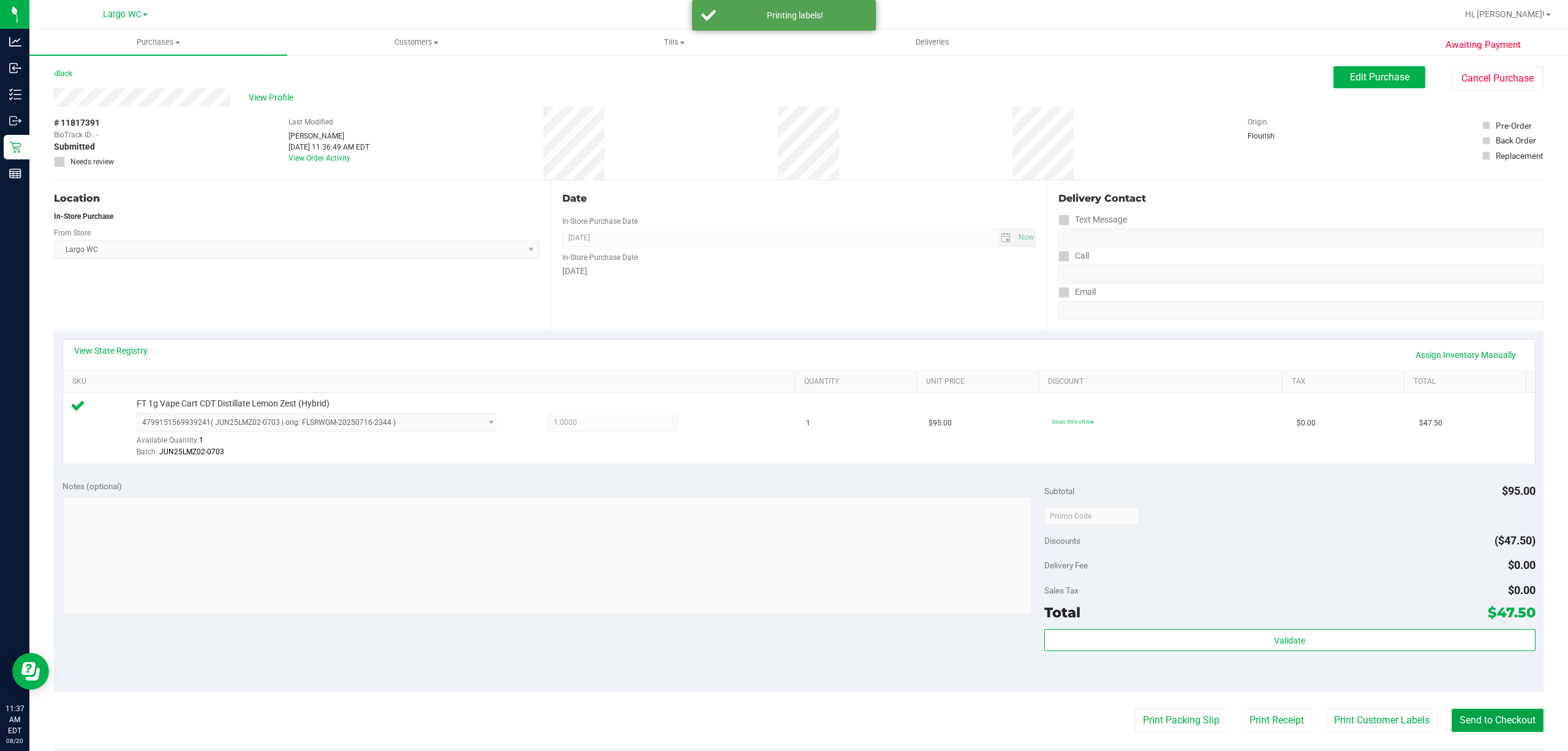
click at [1485, 723] on button "Send to Checkout" at bounding box center [1497, 720] width 92 height 24
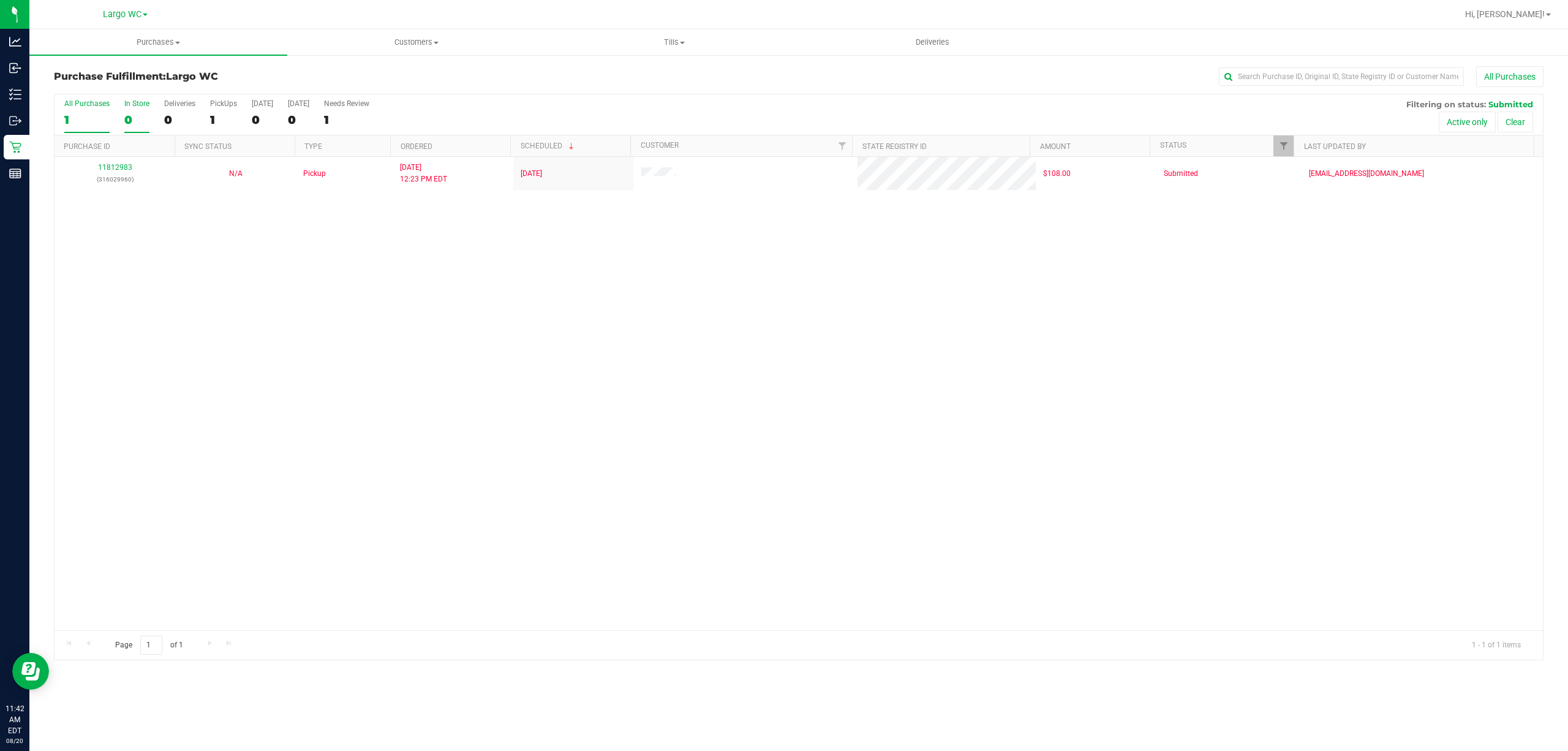
click at [135, 109] on label "In Store 0" at bounding box center [137, 116] width 25 height 34
click at [0, 0] on input "In Store 0" at bounding box center [0, 0] width 0 height 0
click at [71, 117] on div "1" at bounding box center [87, 120] width 46 height 14
click at [0, 0] on input "All Purchases 1" at bounding box center [0, 0] width 0 height 0
click at [160, 47] on span "Purchases" at bounding box center [158, 43] width 258 height 11
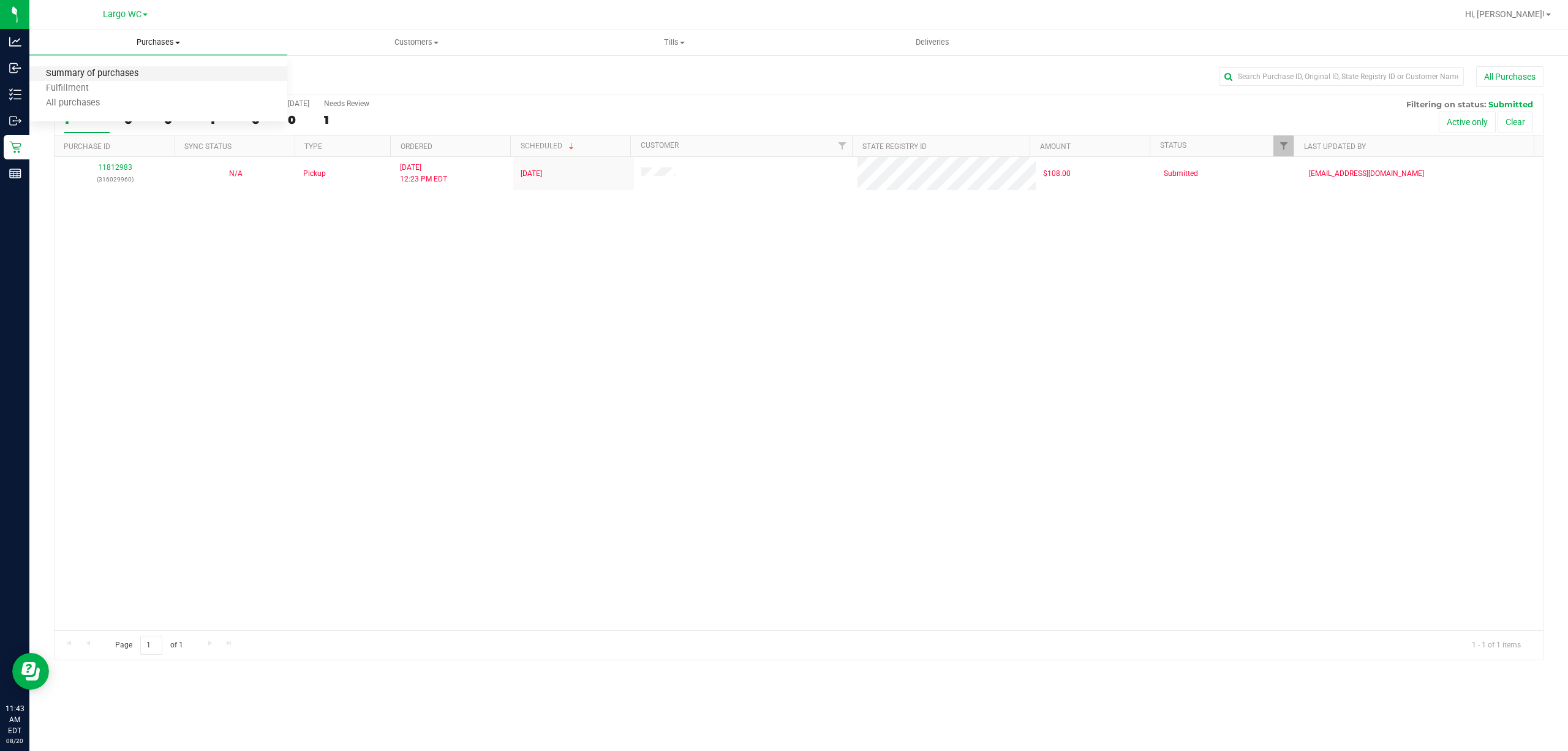
click at [146, 71] on span "Summary of purchases" at bounding box center [92, 73] width 126 height 10
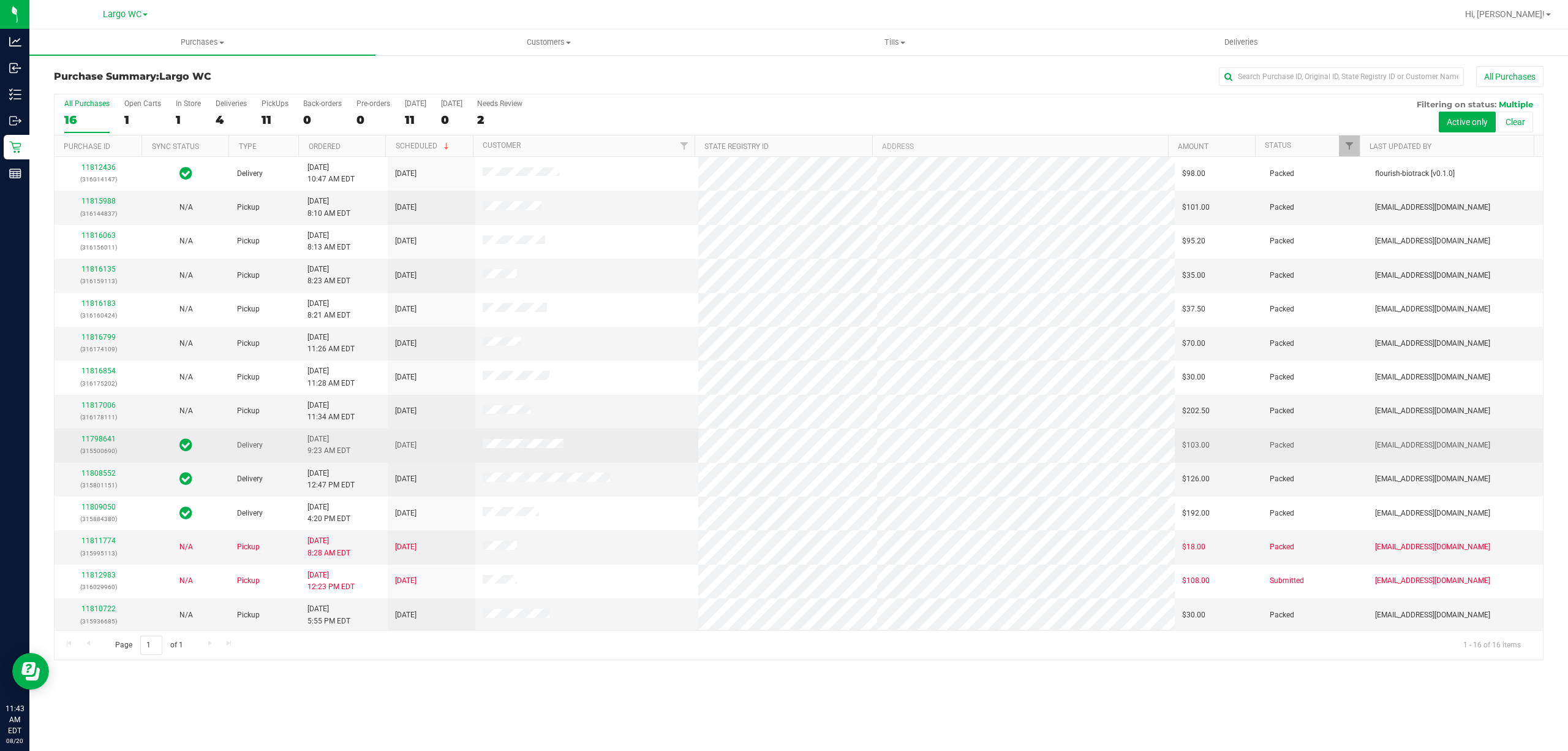
scroll to position [72, 0]
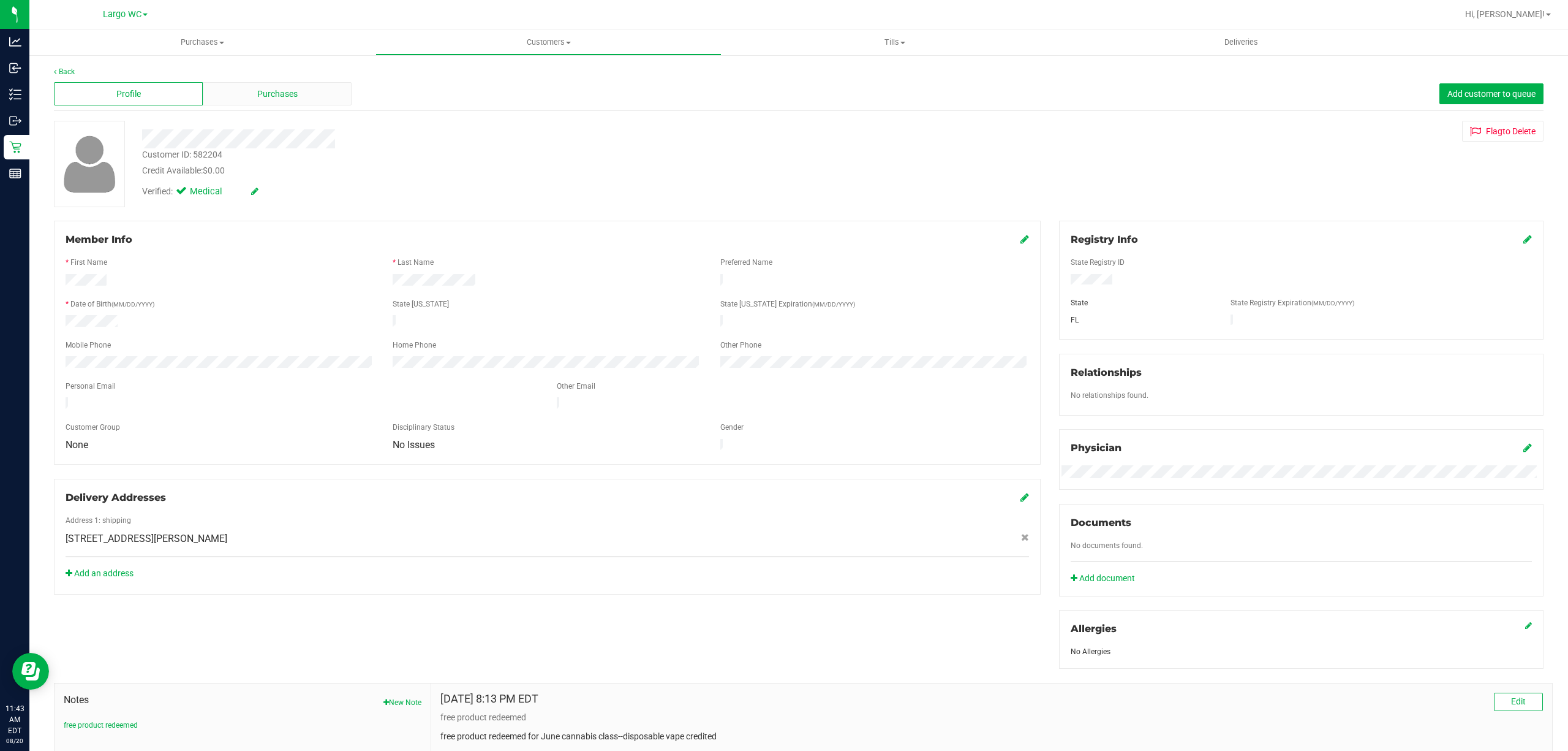
click at [243, 91] on div "Purchases" at bounding box center [277, 94] width 149 height 24
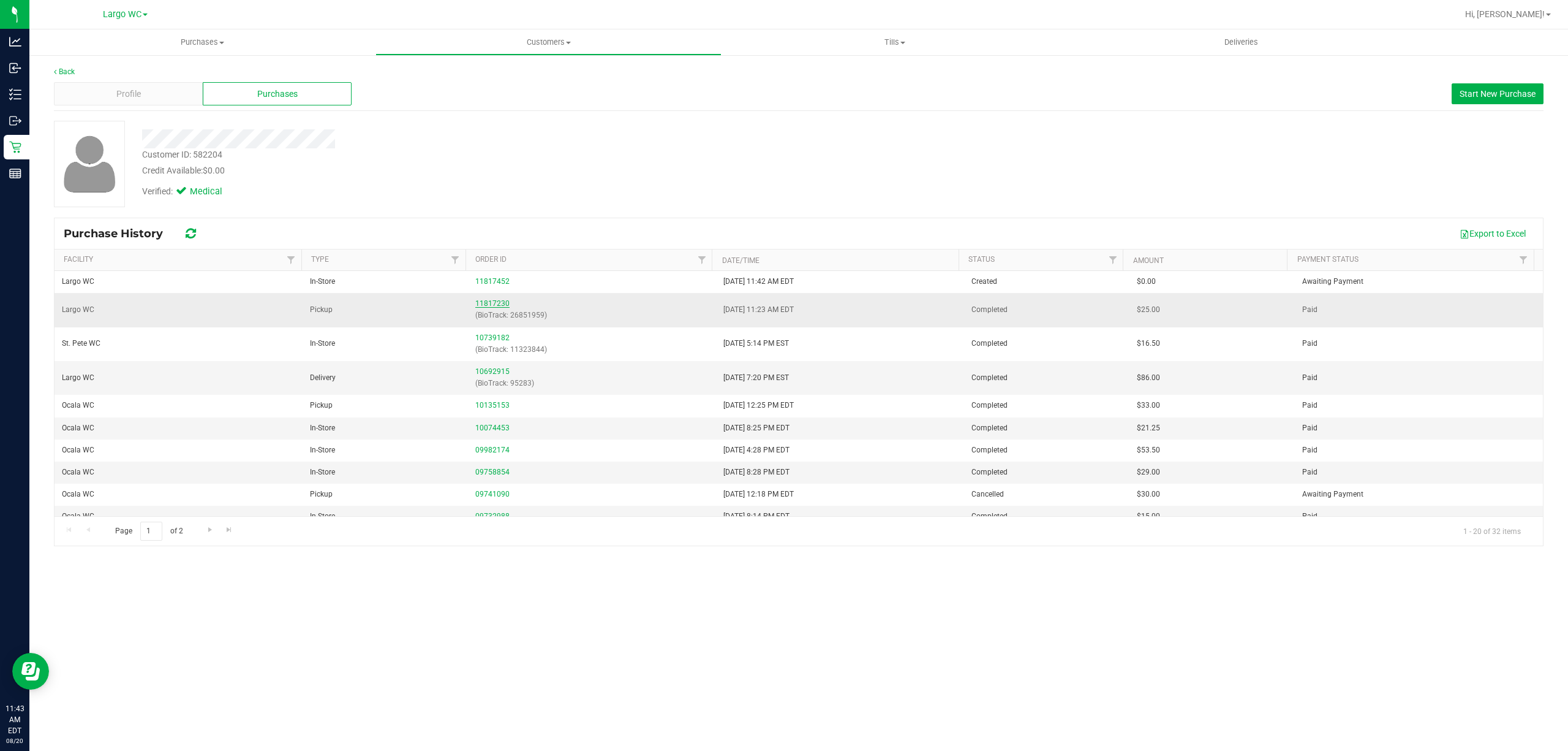
click at [474, 300] on td "11817230 (BioTrack: 26851959)" at bounding box center [592, 309] width 248 height 34
click at [475, 300] on link "11817230" at bounding box center [493, 303] width 35 height 9
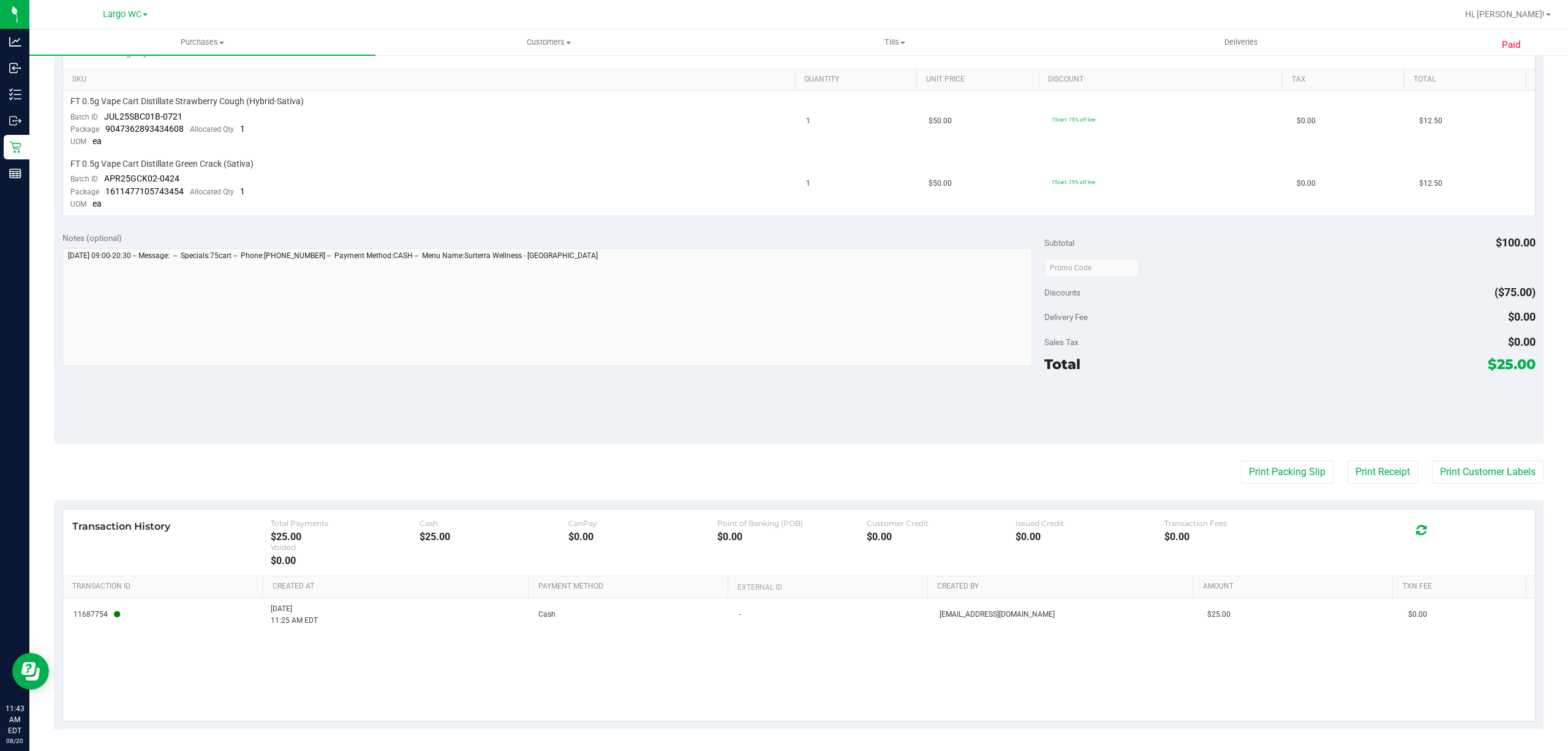
scroll to position [317, 0]
click at [1485, 466] on button "Print Customer Labels" at bounding box center [1488, 472] width 112 height 24
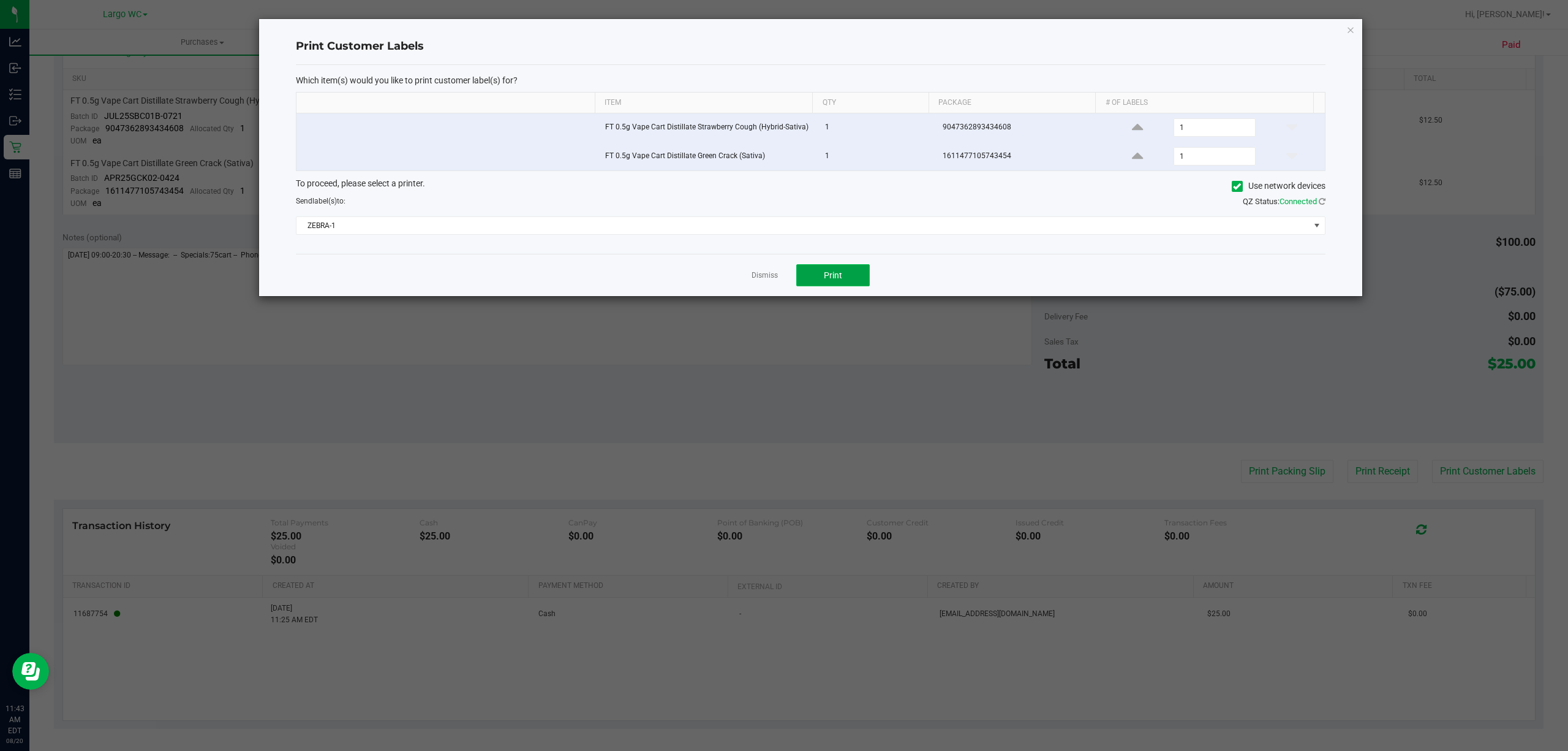
click at [842, 283] on button "Print" at bounding box center [832, 276] width 73 height 22
click at [1344, 31] on div "Print Customer Labels Which item(s) would you like to print customer label(s) f…" at bounding box center [810, 157] width 1103 height 277
click at [1353, 27] on icon "button" at bounding box center [1350, 29] width 9 height 15
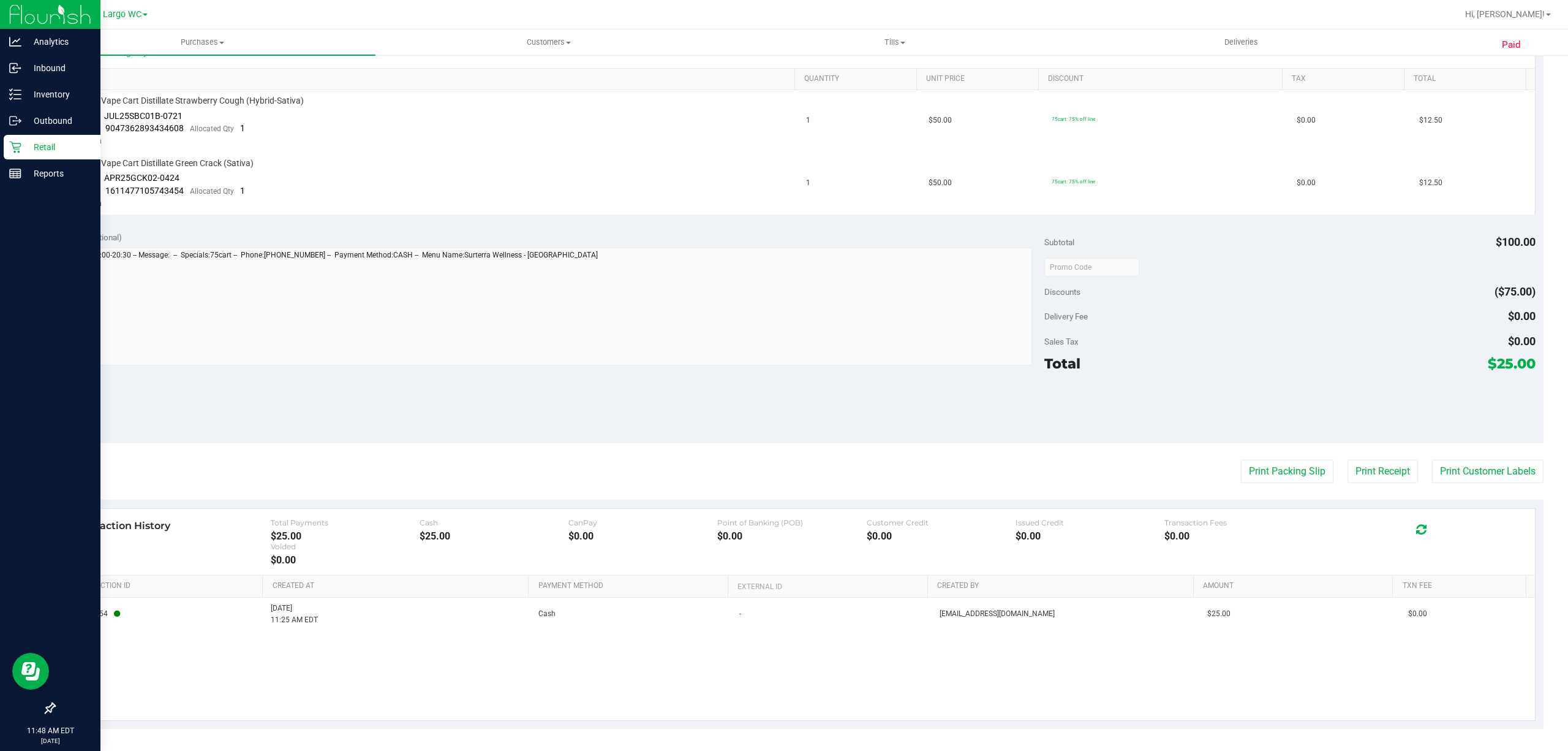
click at [28, 135] on div "Retail" at bounding box center [52, 146] width 97 height 24
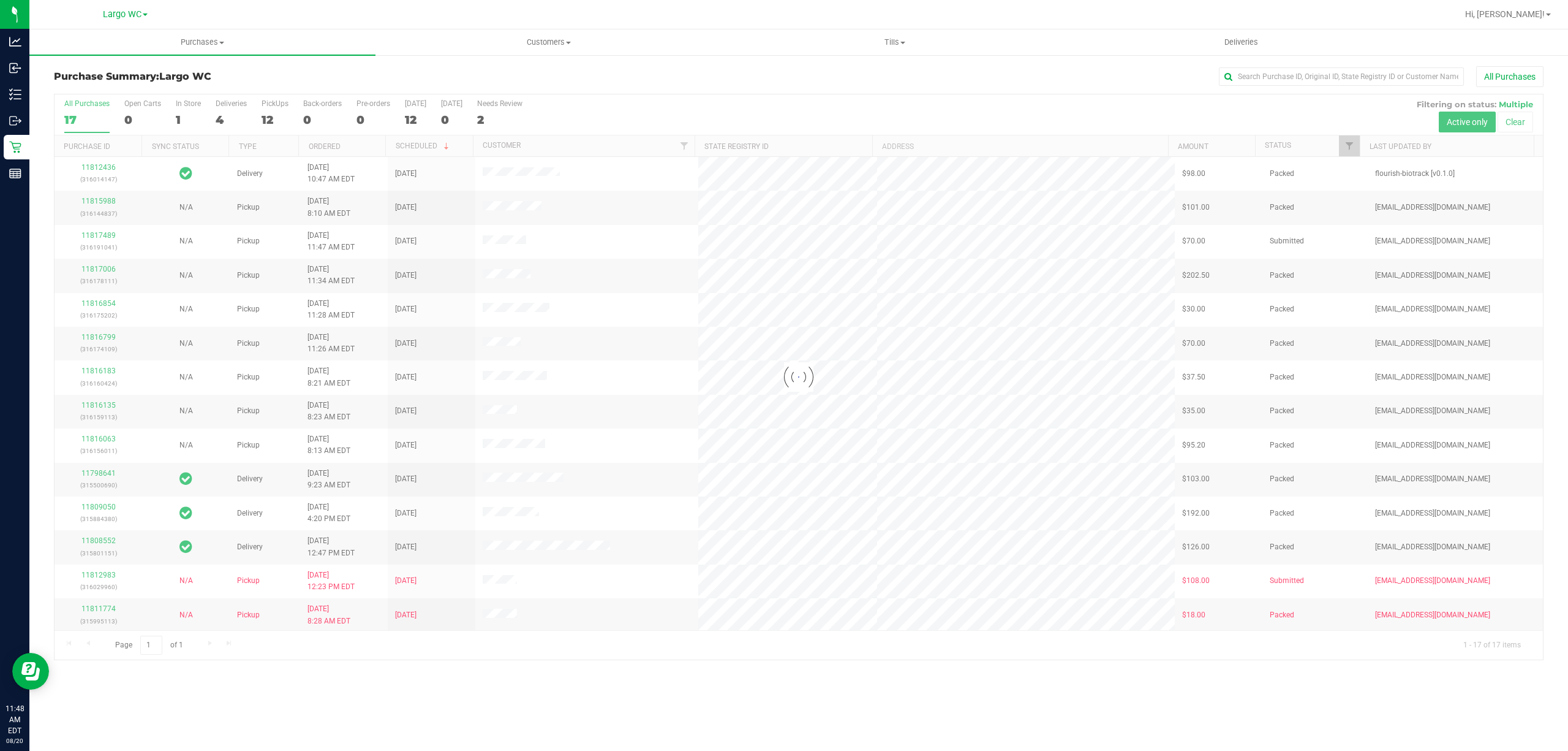
click at [183, 109] on div at bounding box center [799, 377] width 1489 height 565
click at [183, 109] on label "In Store 1" at bounding box center [188, 116] width 25 height 34
click at [0, 0] on input "In Store 1" at bounding box center [0, 0] width 0 height 0
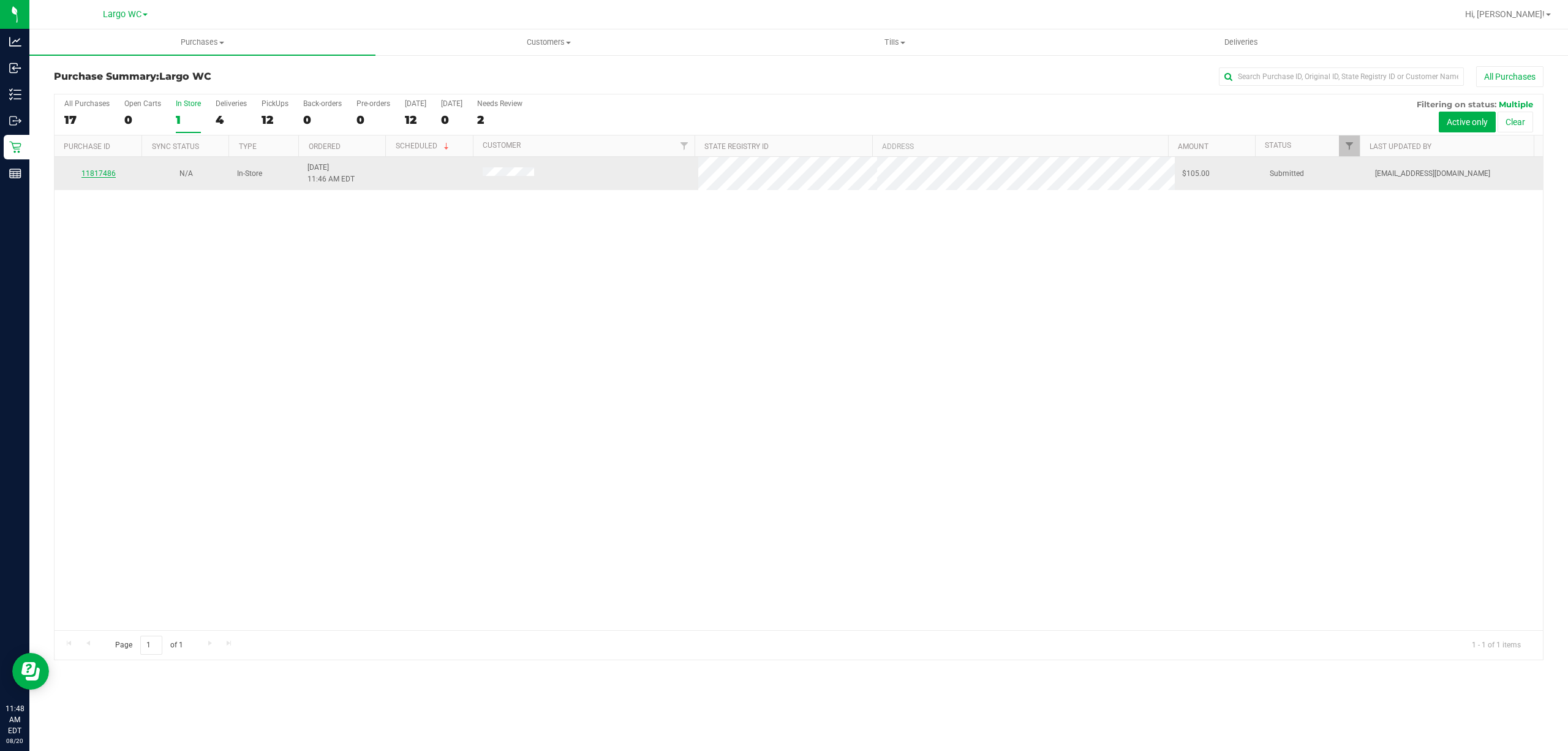
click at [87, 172] on link "11817486" at bounding box center [99, 173] width 35 height 9
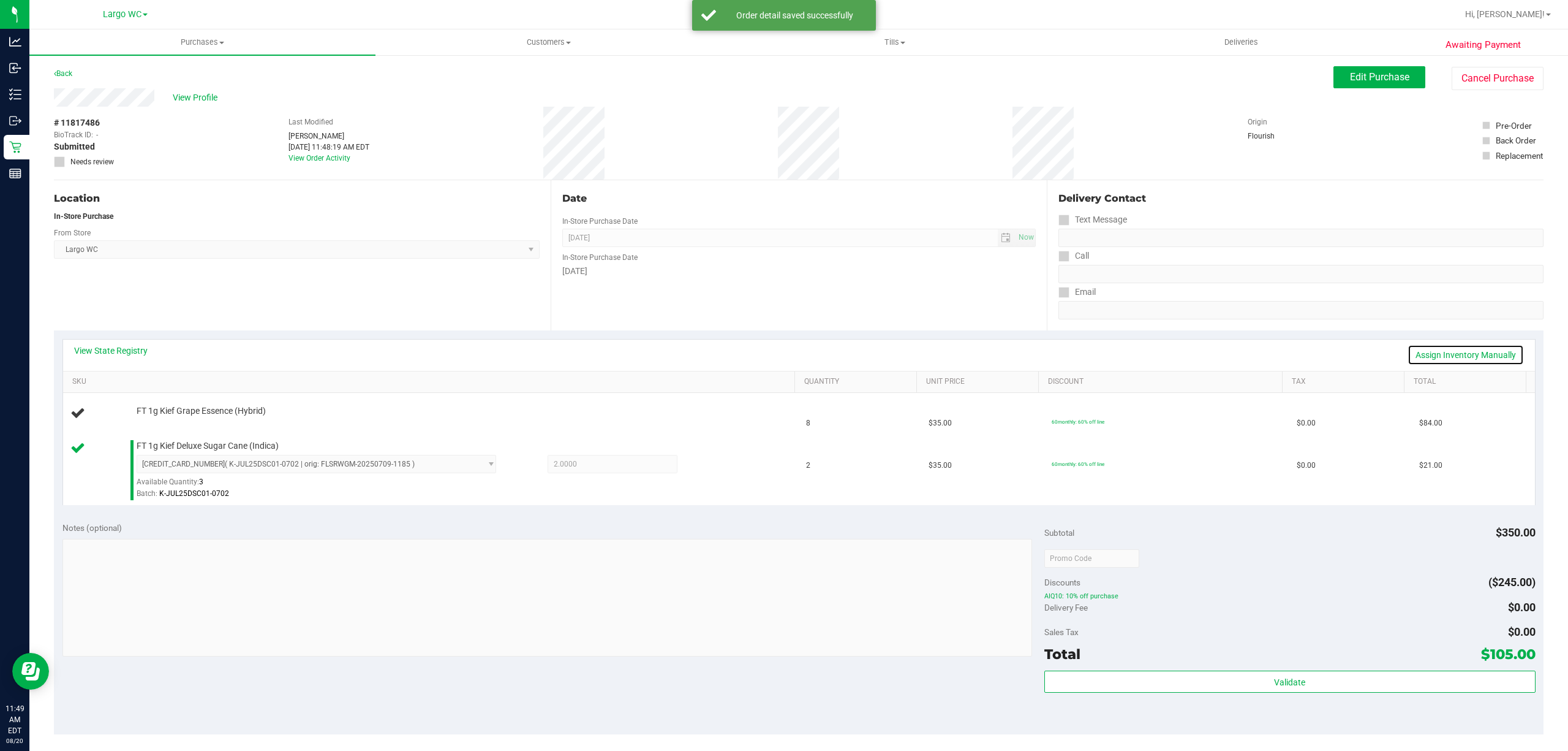
click at [1432, 354] on link "Assign Inventory Manually" at bounding box center [1466, 355] width 116 height 20
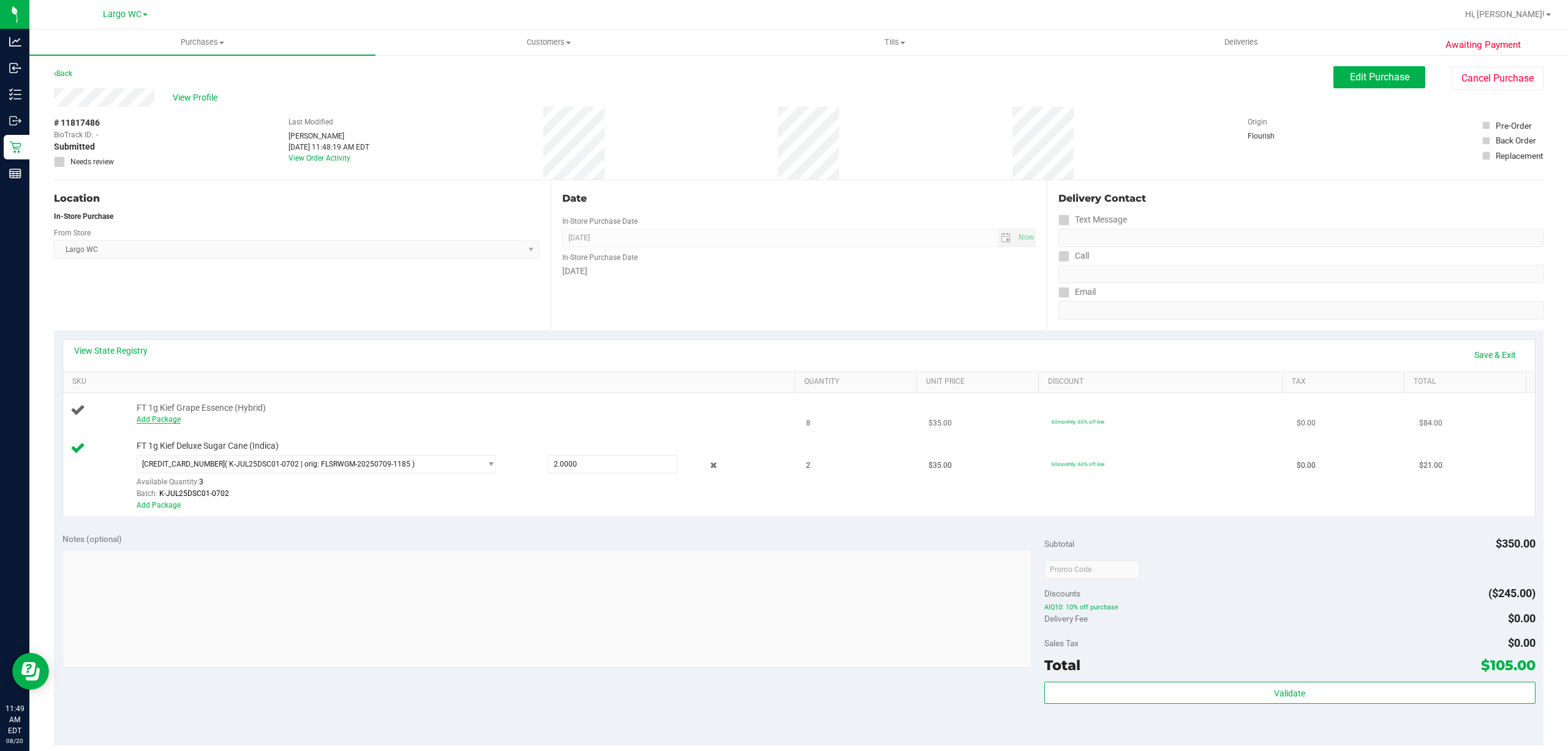
click at [164, 422] on link "Add Package" at bounding box center [159, 419] width 44 height 9
click at [243, 420] on span "Select Package" at bounding box center [308, 422] width 343 height 17
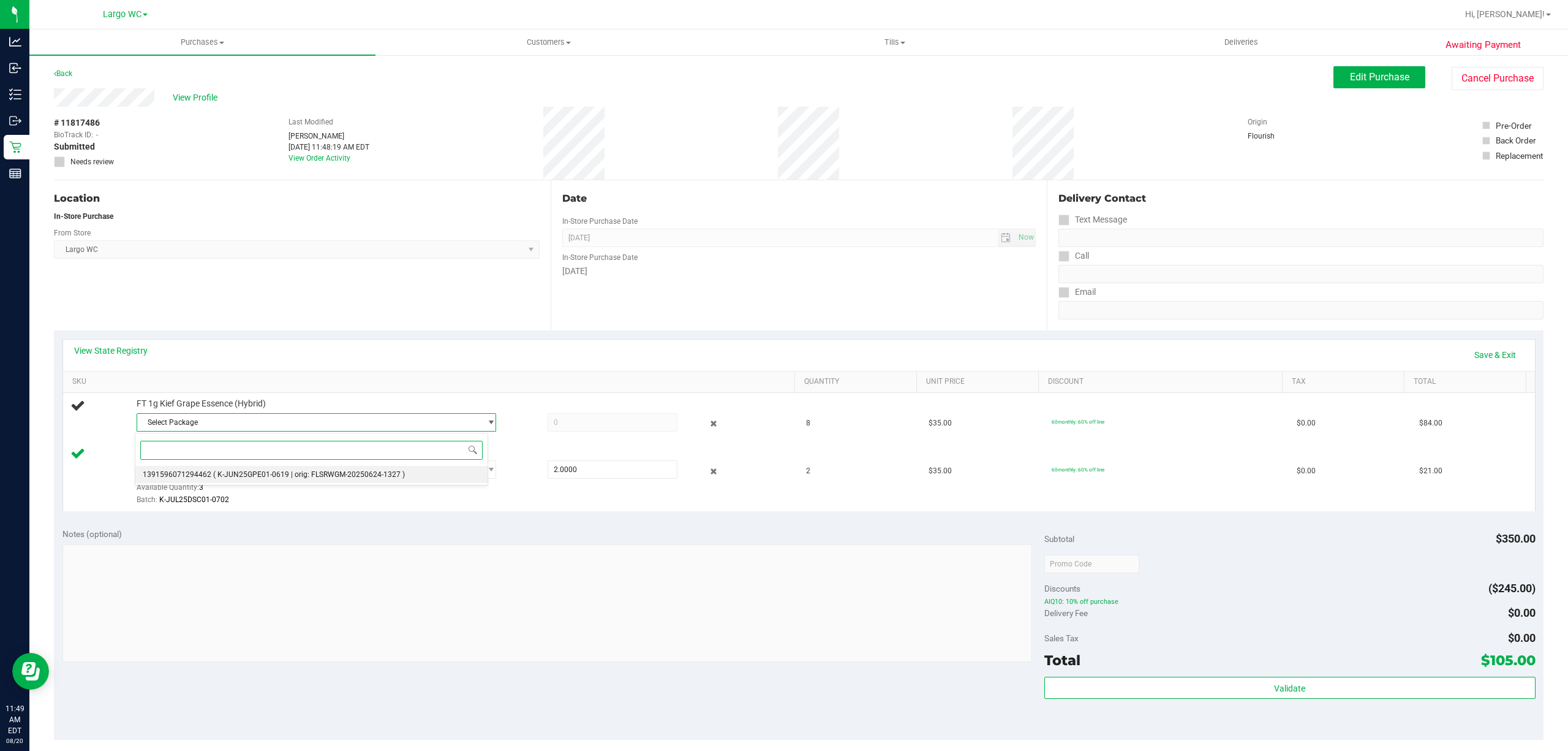
click at [332, 479] on span "( K-JUN25GPE01-0619 | orig: FLSRWGM-20250624-1327 )" at bounding box center [309, 474] width 192 height 9
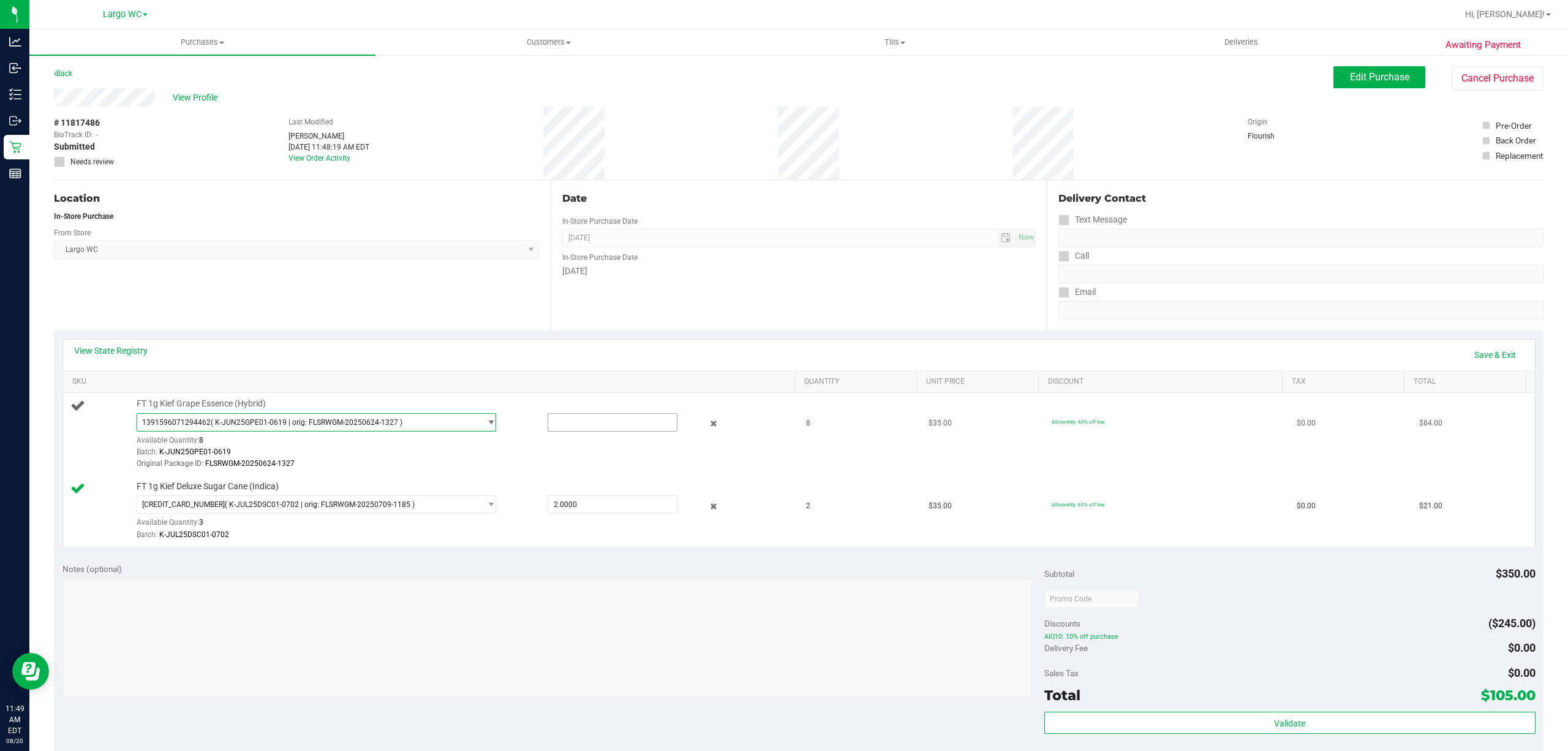
click at [608, 423] on input "text" at bounding box center [612, 422] width 128 height 17
type input "8"
click at [1492, 351] on link "Save & Exit" at bounding box center [1495, 355] width 57 height 20
type input "8.0000"
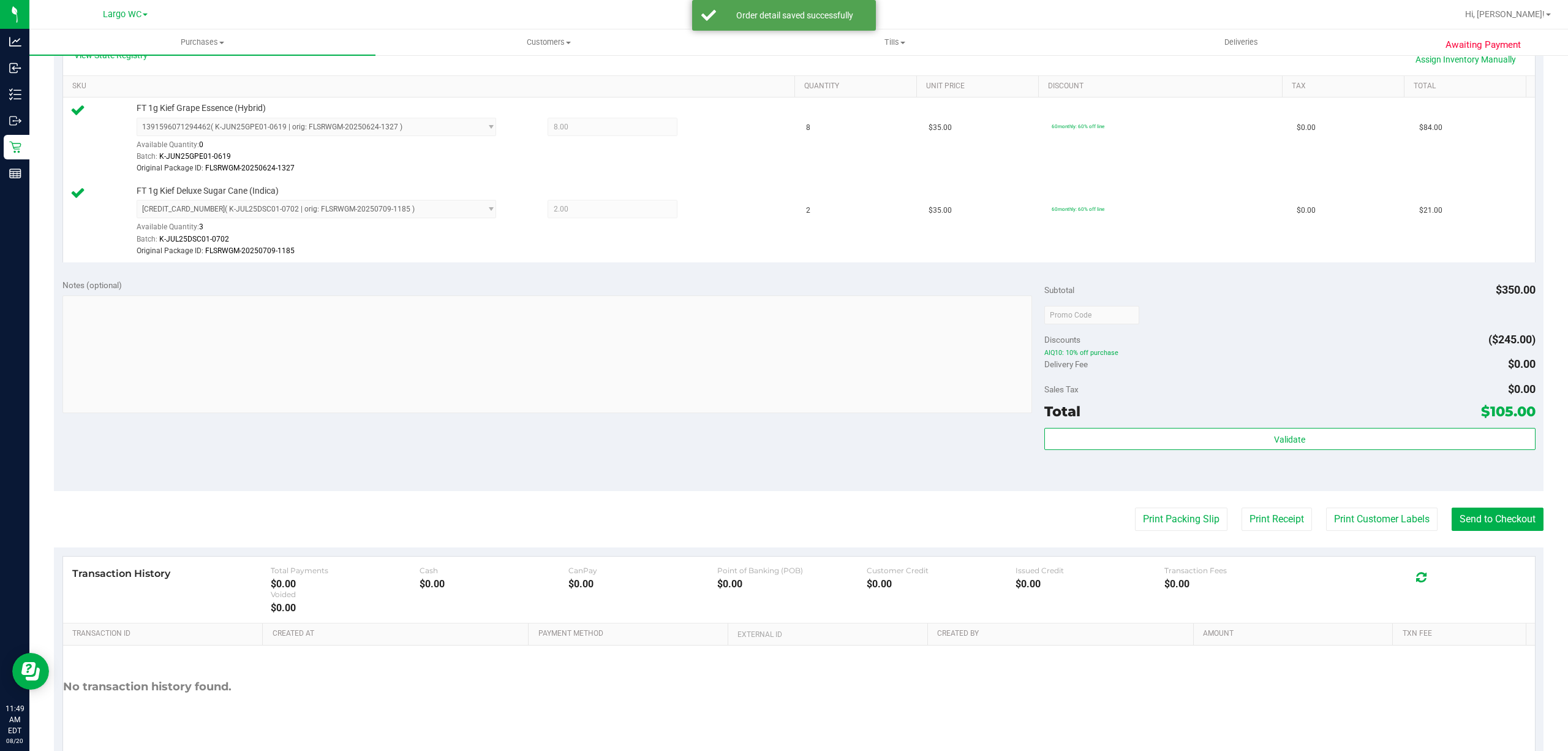
scroll to position [348, 0]
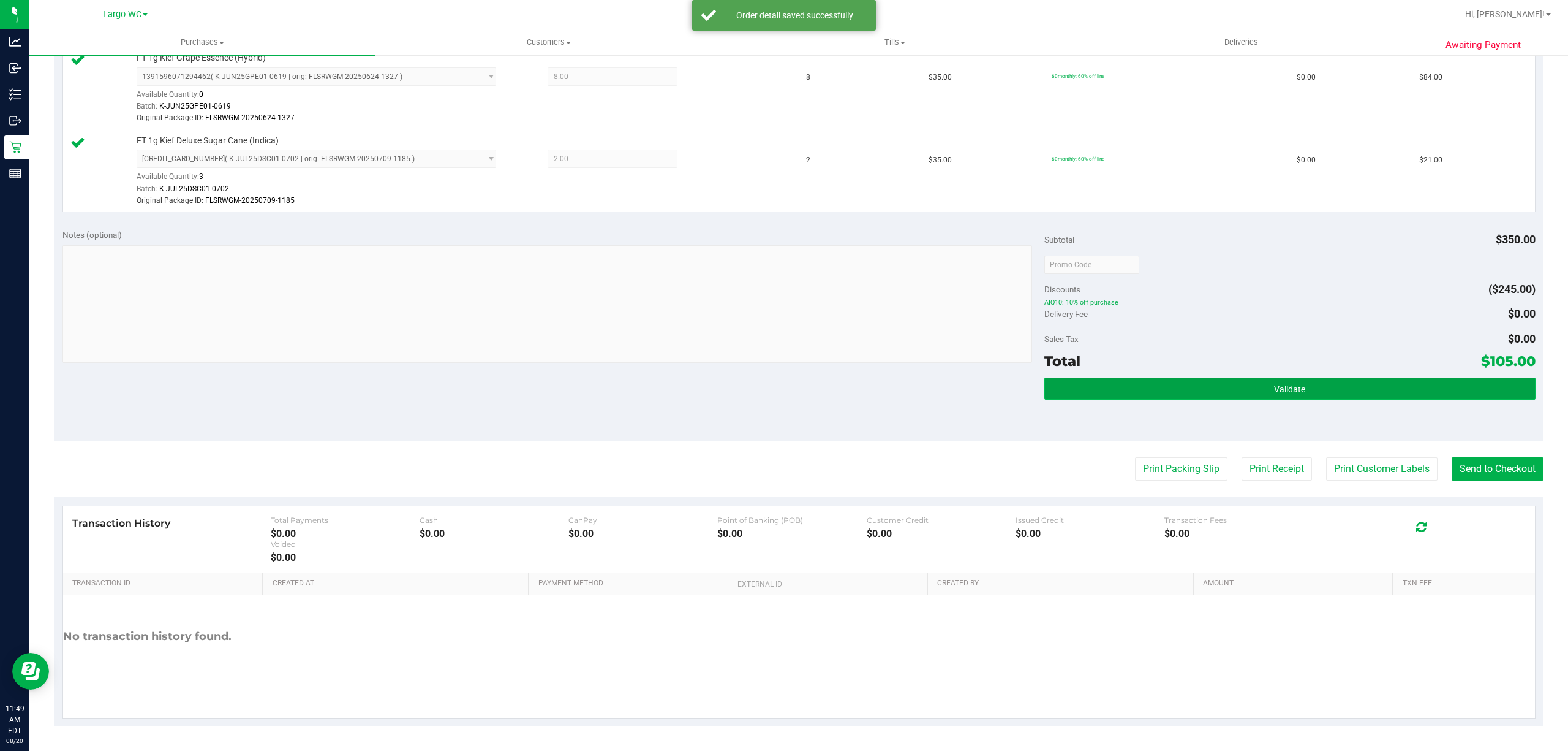
click at [1235, 381] on button "Validate" at bounding box center [1289, 389] width 491 height 22
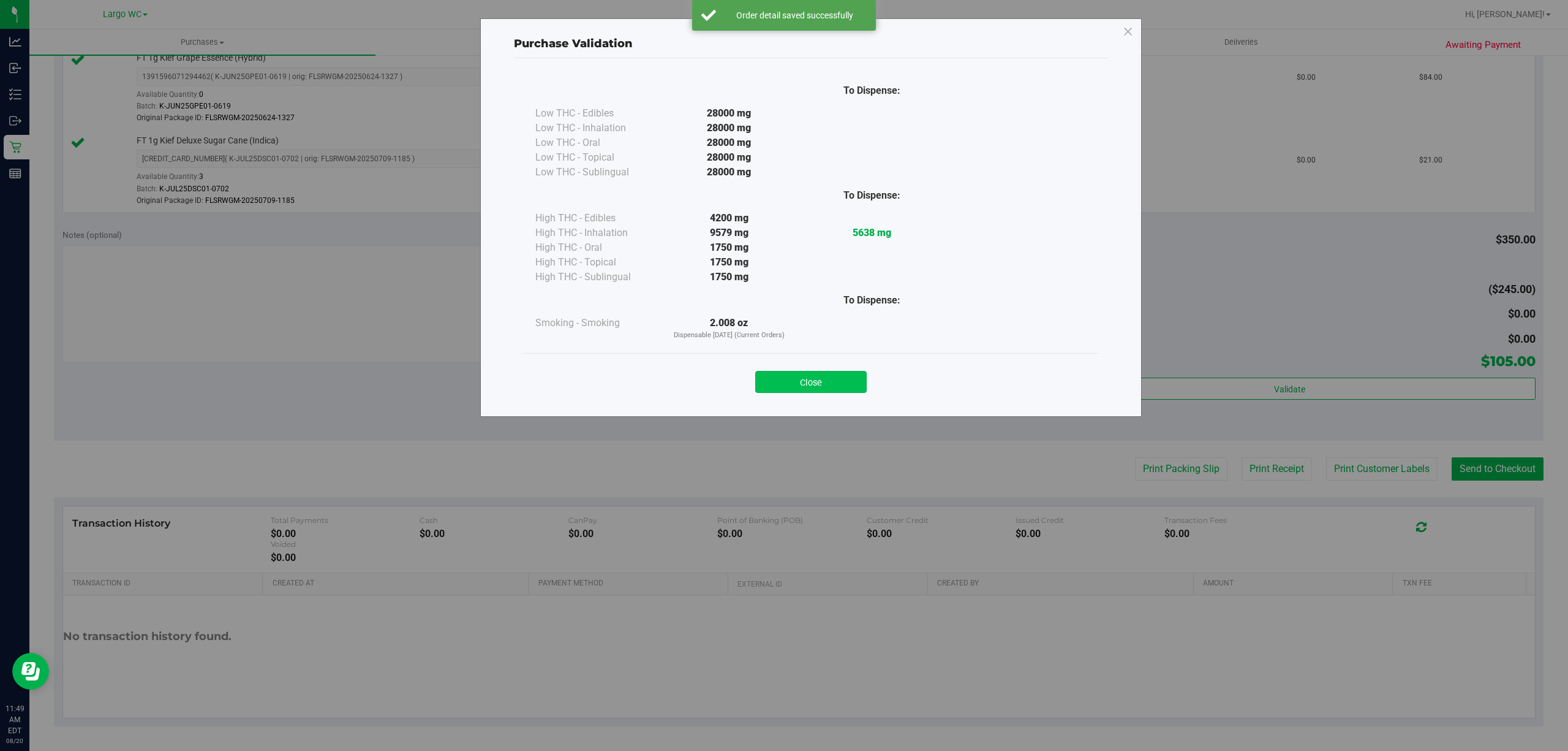
click at [827, 376] on button "Close" at bounding box center [811, 382] width 112 height 22
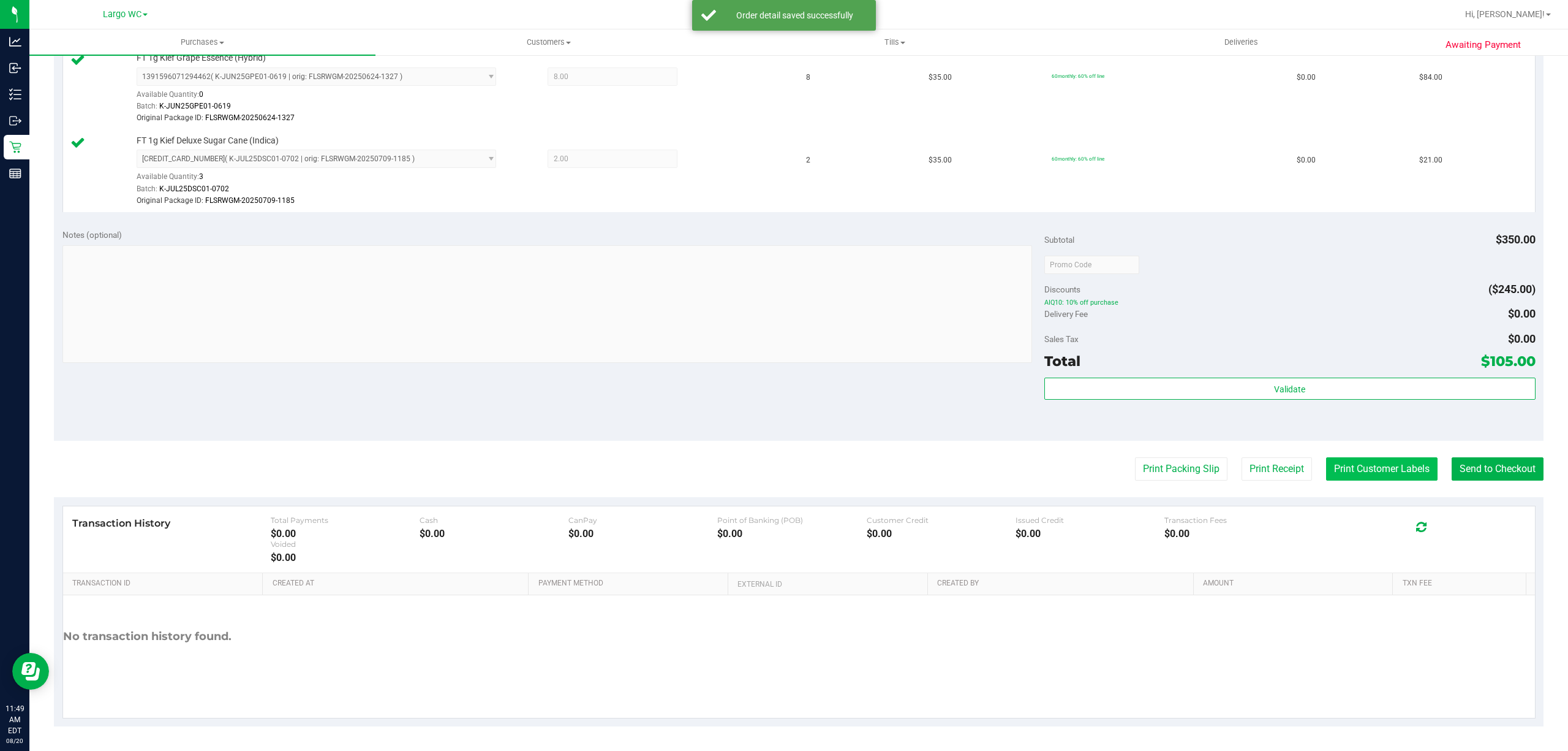
click at [1393, 469] on button "Print Customer Labels" at bounding box center [1382, 469] width 112 height 24
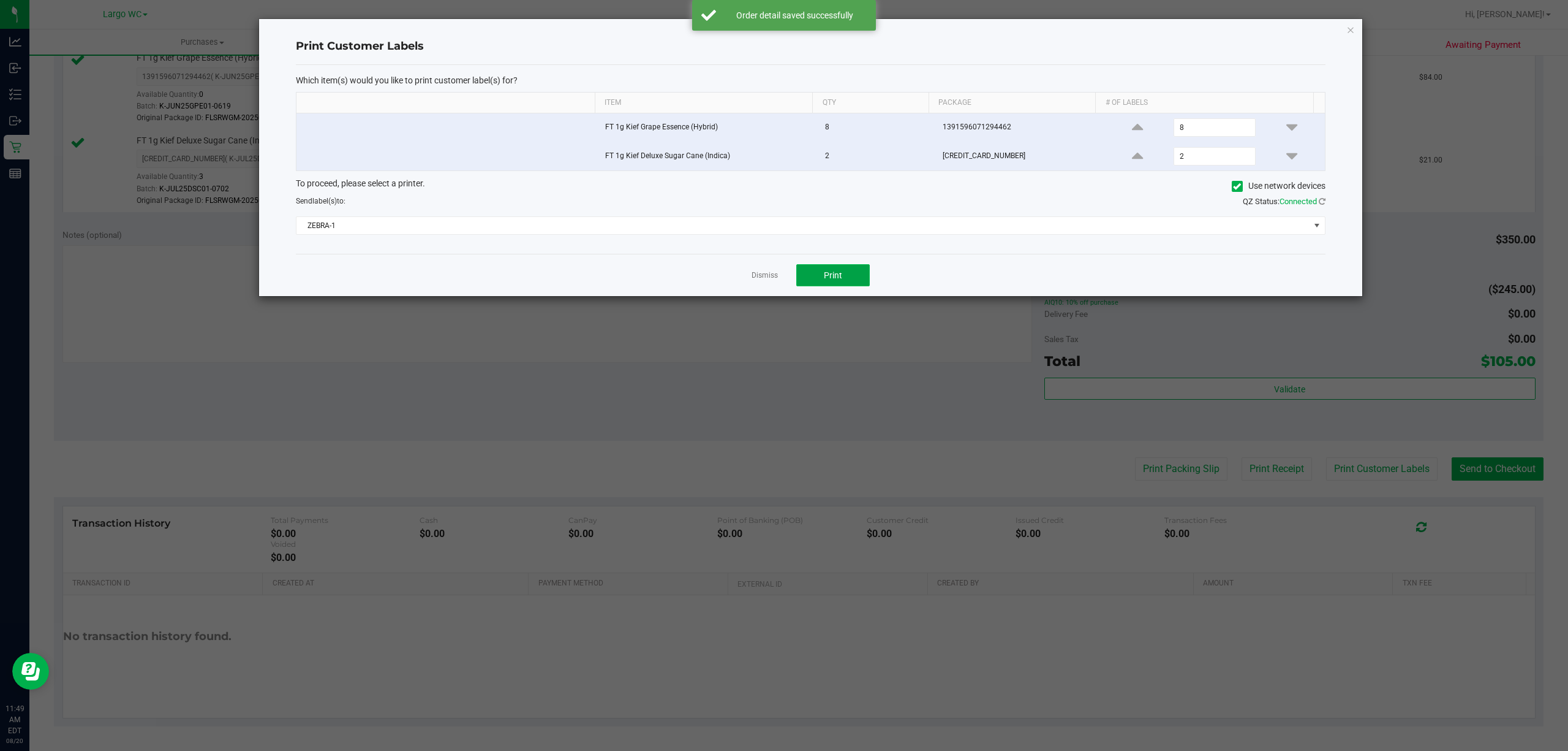
click at [858, 282] on button "Print" at bounding box center [832, 276] width 73 height 22
click at [1352, 30] on icon "button" at bounding box center [1350, 29] width 9 height 15
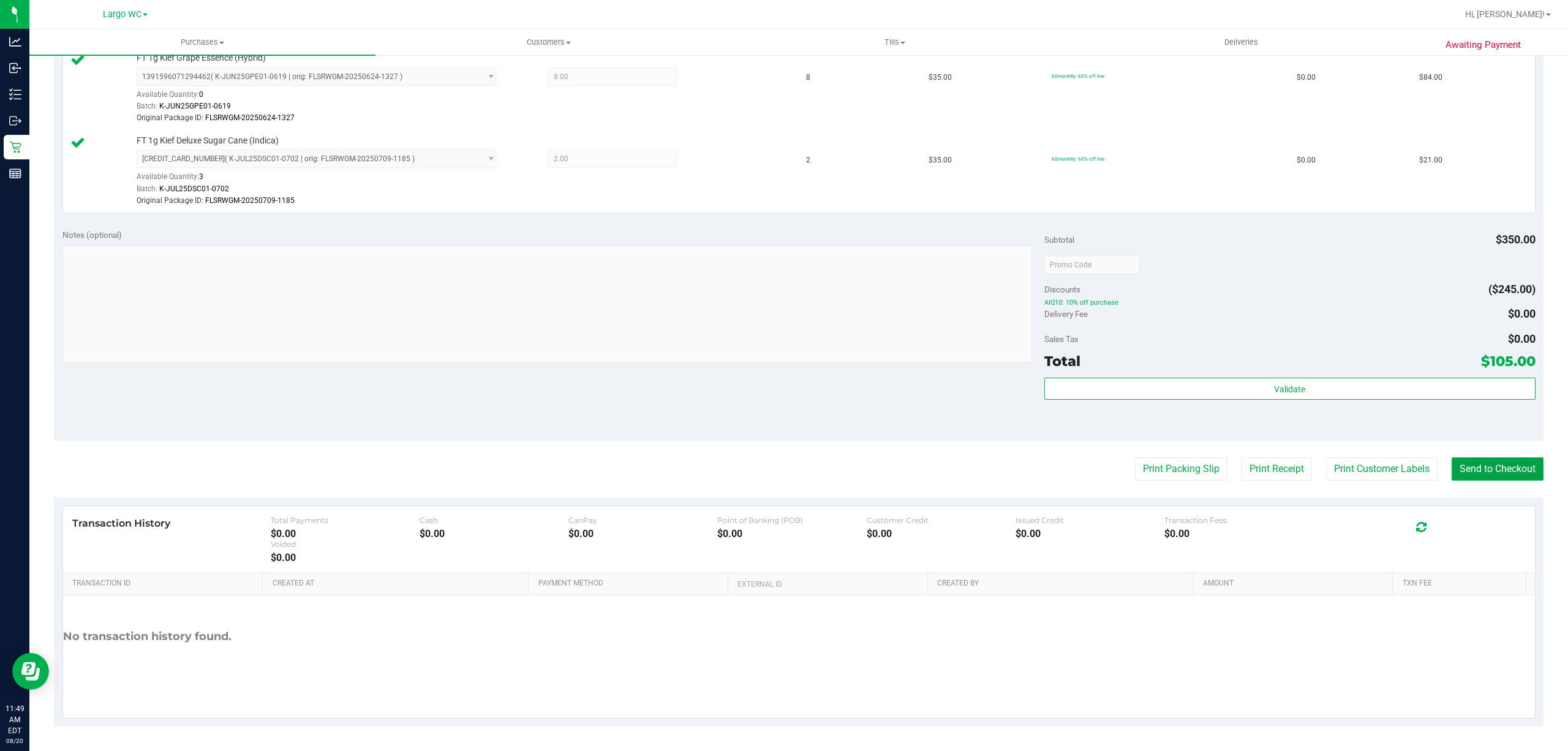
click at [1510, 461] on button "Send to Checkout" at bounding box center [1497, 469] width 92 height 24
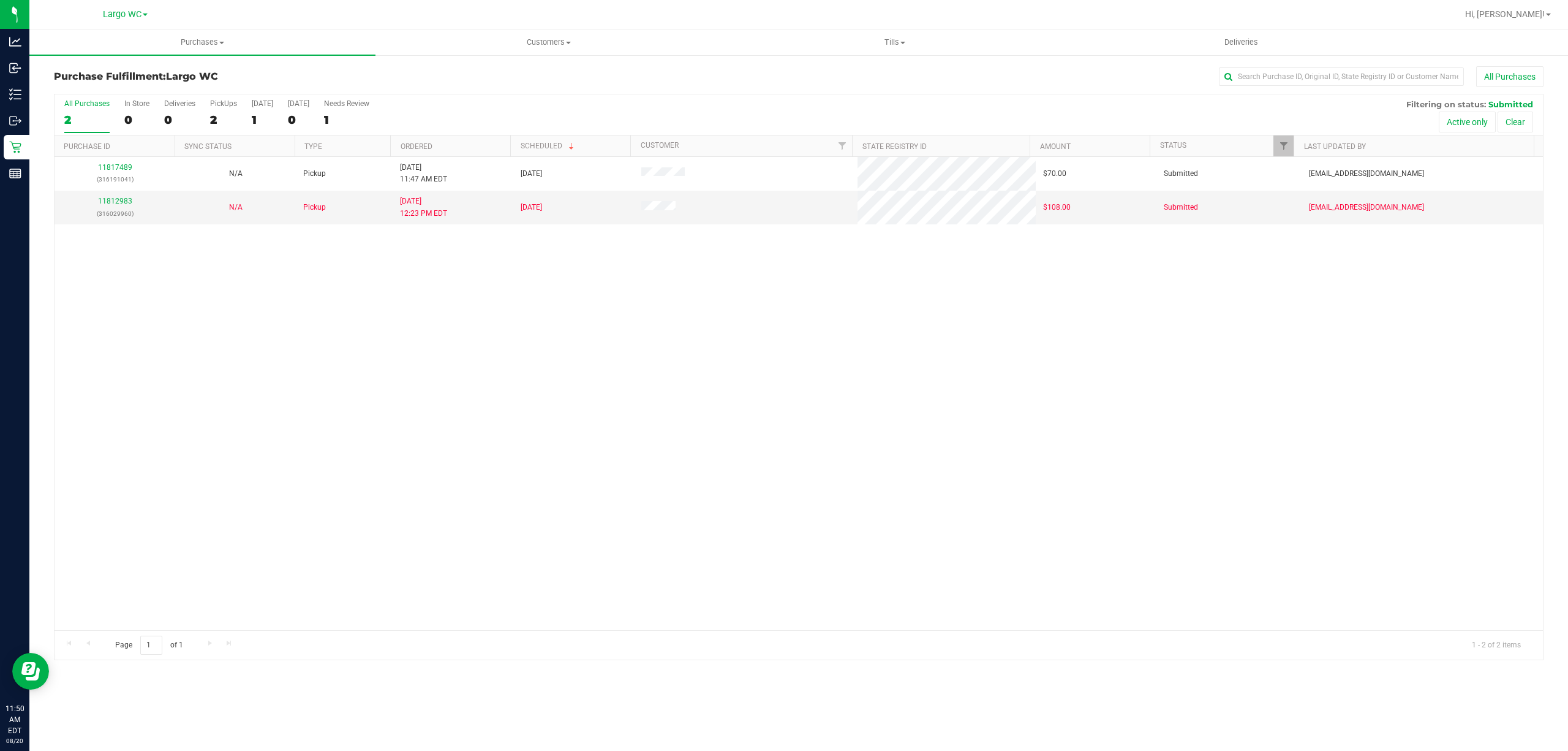
click at [79, 332] on div "11817489 (316191041) N/A Pickup 8/20/2025 11:47 AM EDT 8/20/2025 $70.00 Submitt…" at bounding box center [799, 393] width 1489 height 473
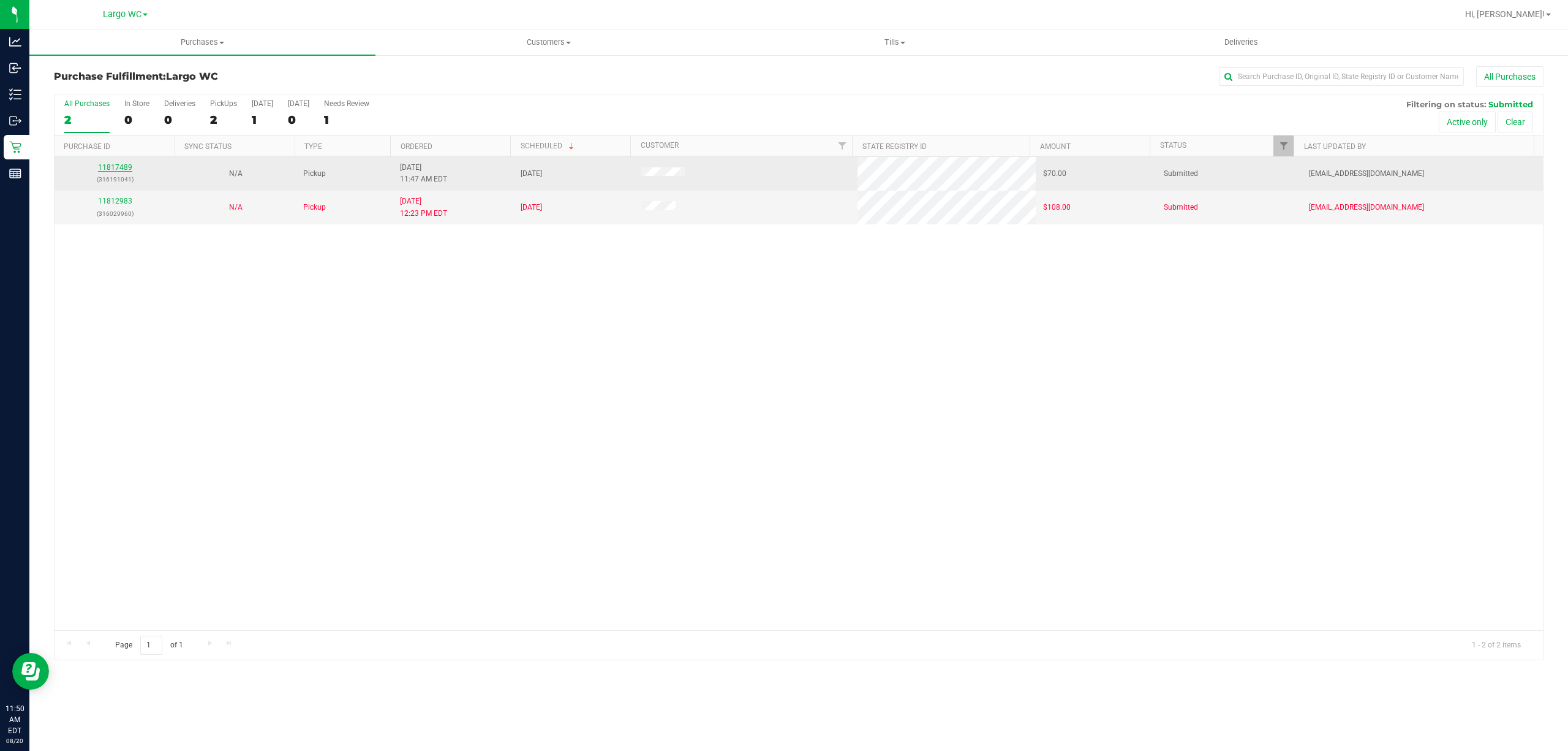
click at [124, 172] on link "11817489" at bounding box center [116, 167] width 35 height 9
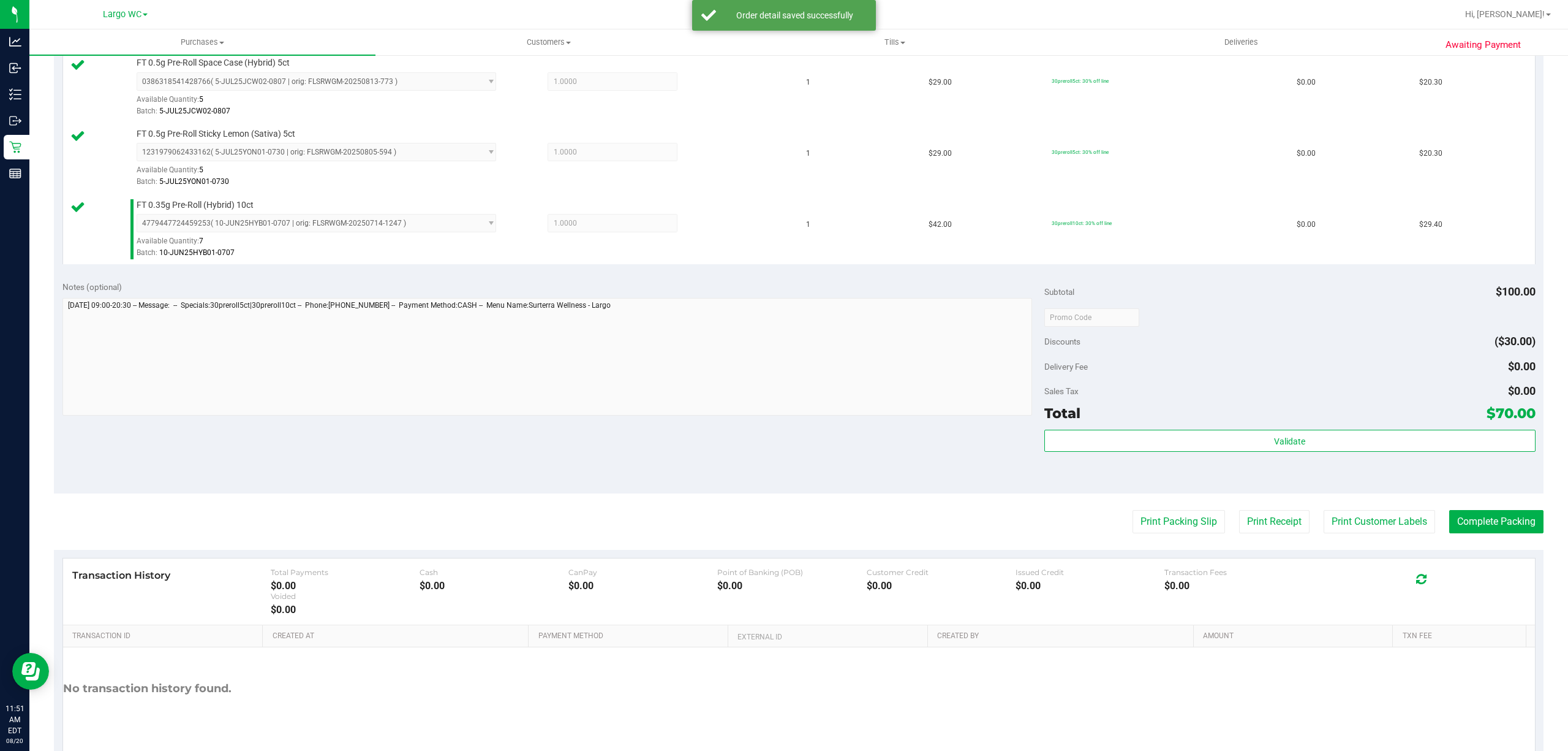
scroll to position [396, 0]
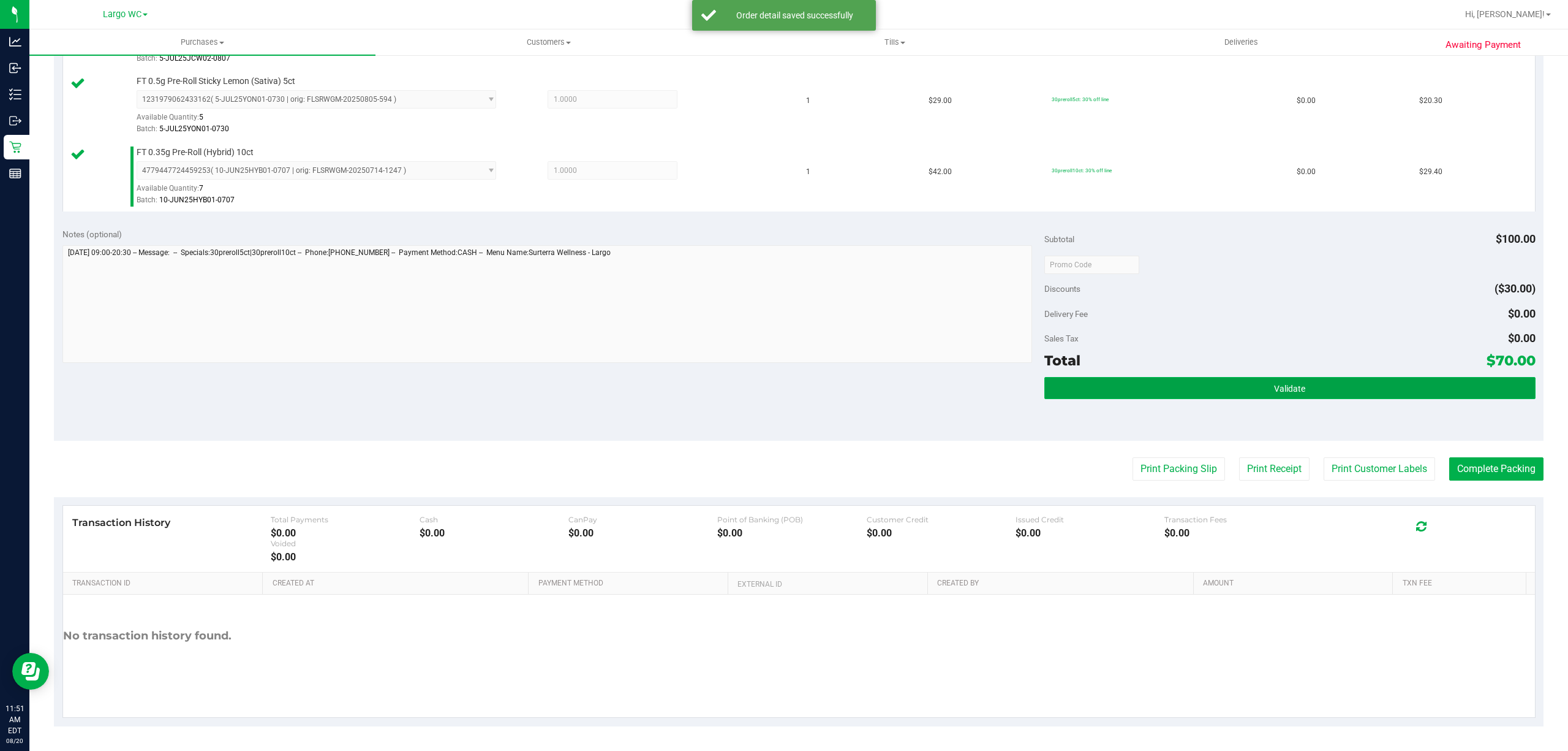
click at [1352, 390] on button "Validate" at bounding box center [1289, 388] width 491 height 22
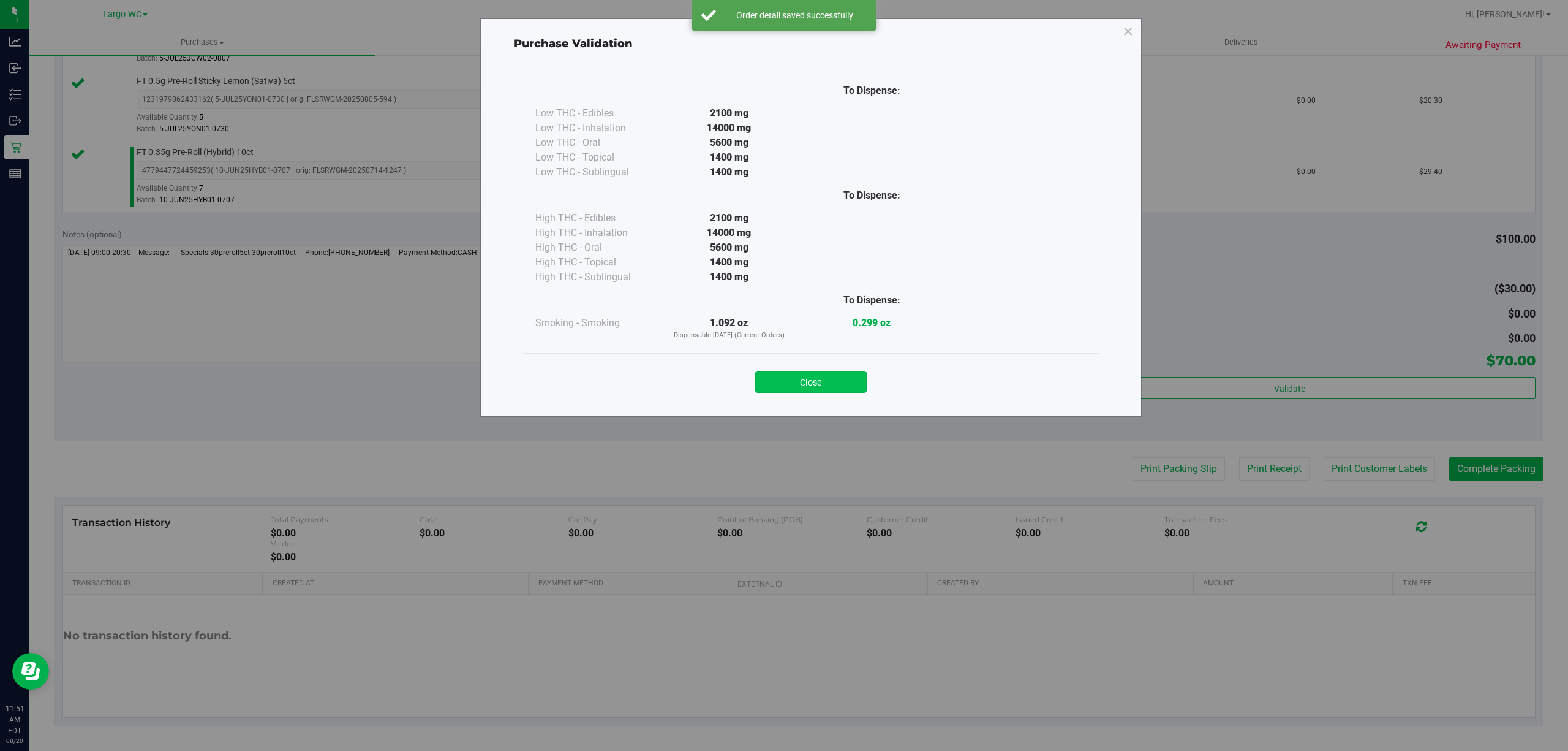
click at [812, 372] on button "Close" at bounding box center [811, 382] width 112 height 22
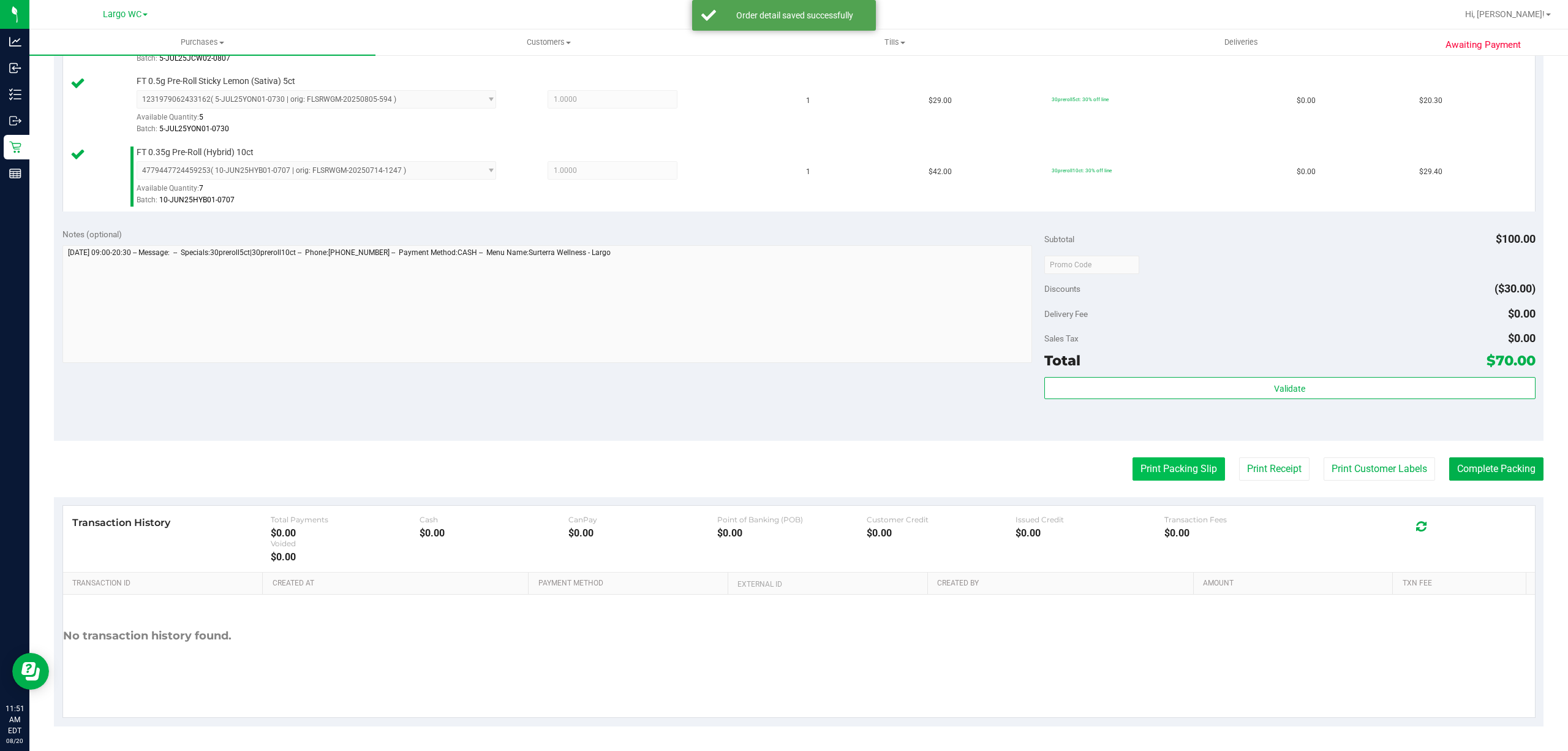
click at [1147, 464] on button "Print Packing Slip" at bounding box center [1179, 469] width 93 height 24
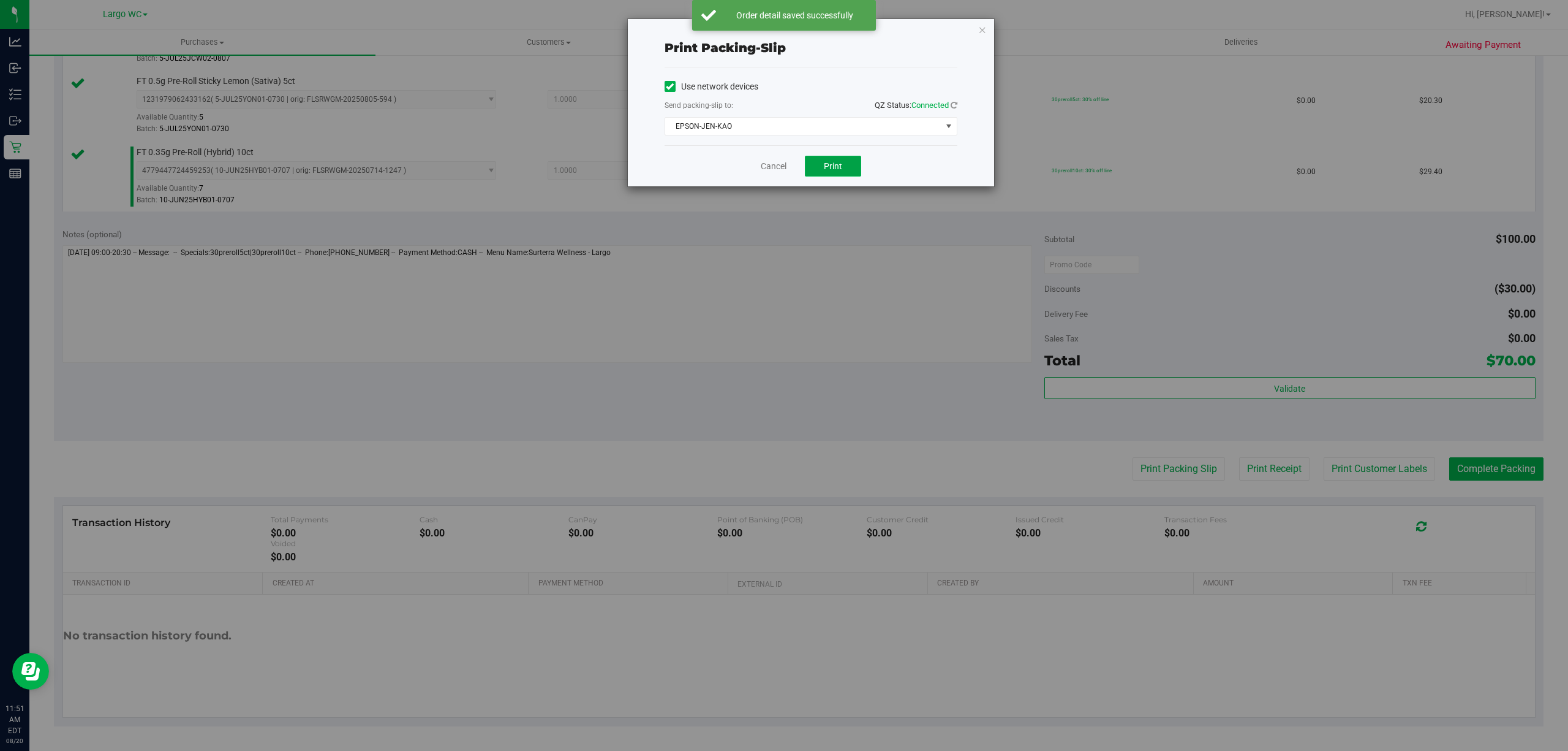
click at [832, 167] on span "Print" at bounding box center [832, 166] width 18 height 9
click at [978, 35] on icon "button" at bounding box center [982, 29] width 9 height 15
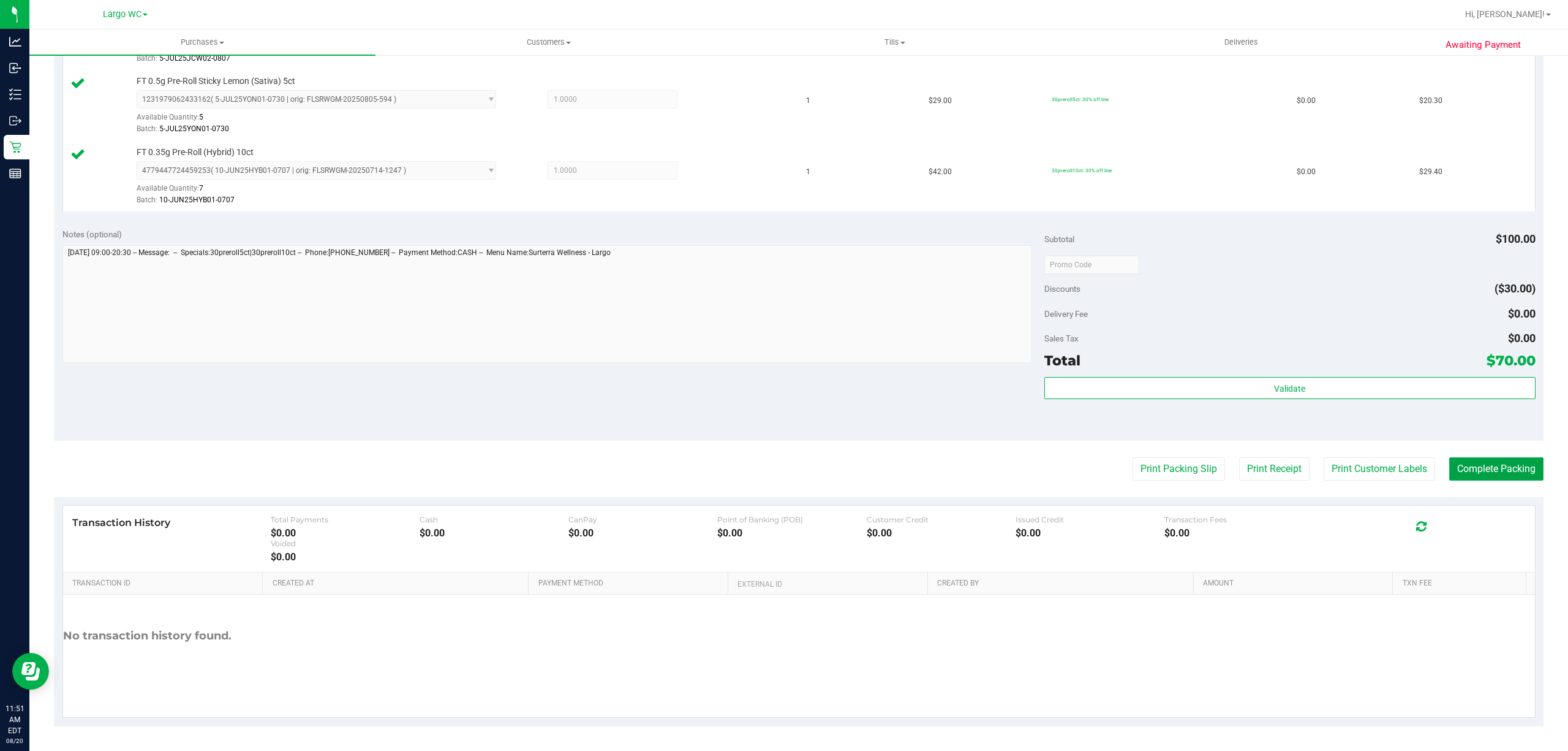
click at [1485, 467] on button "Complete Packing" at bounding box center [1496, 469] width 94 height 24
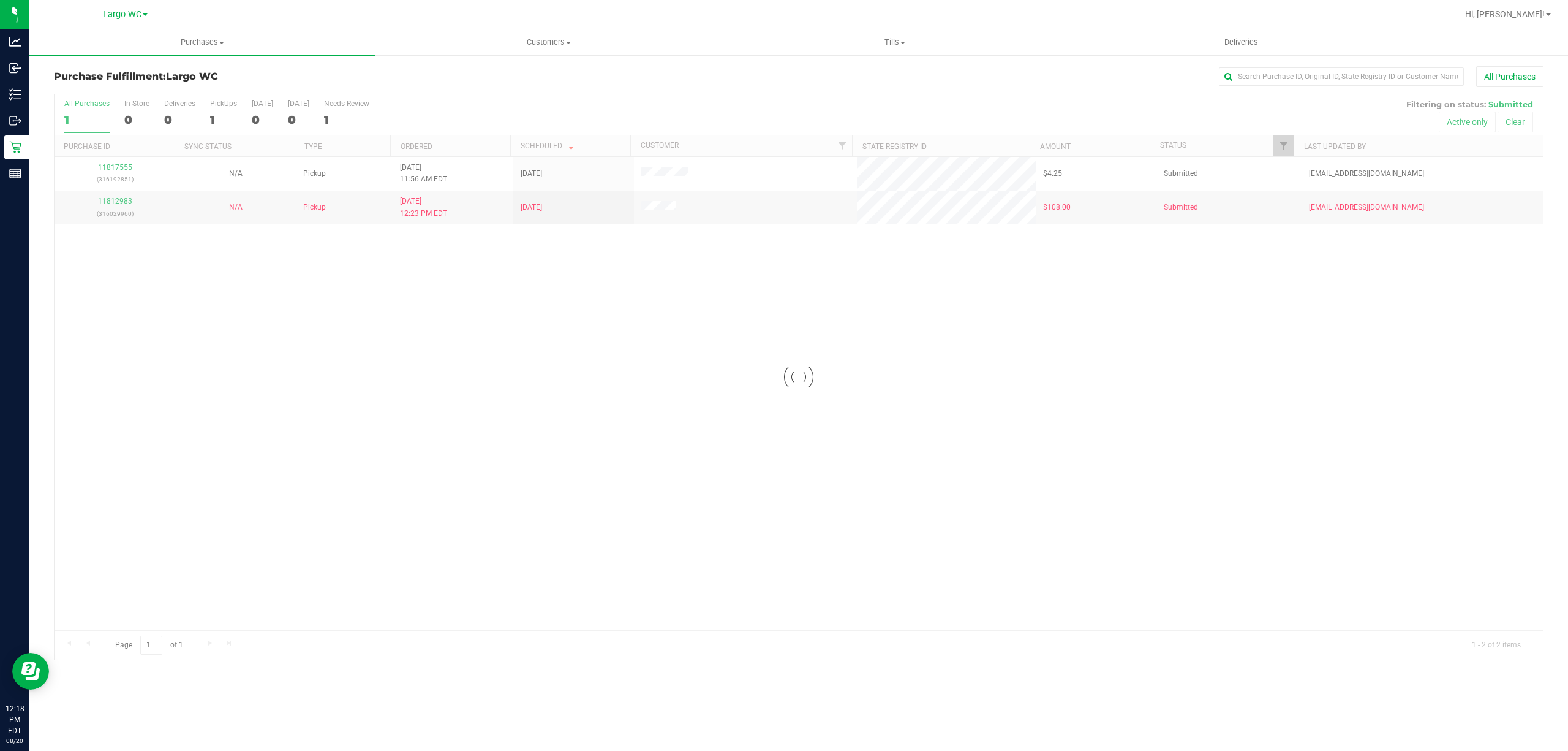
click at [128, 162] on div at bounding box center [799, 377] width 1489 height 565
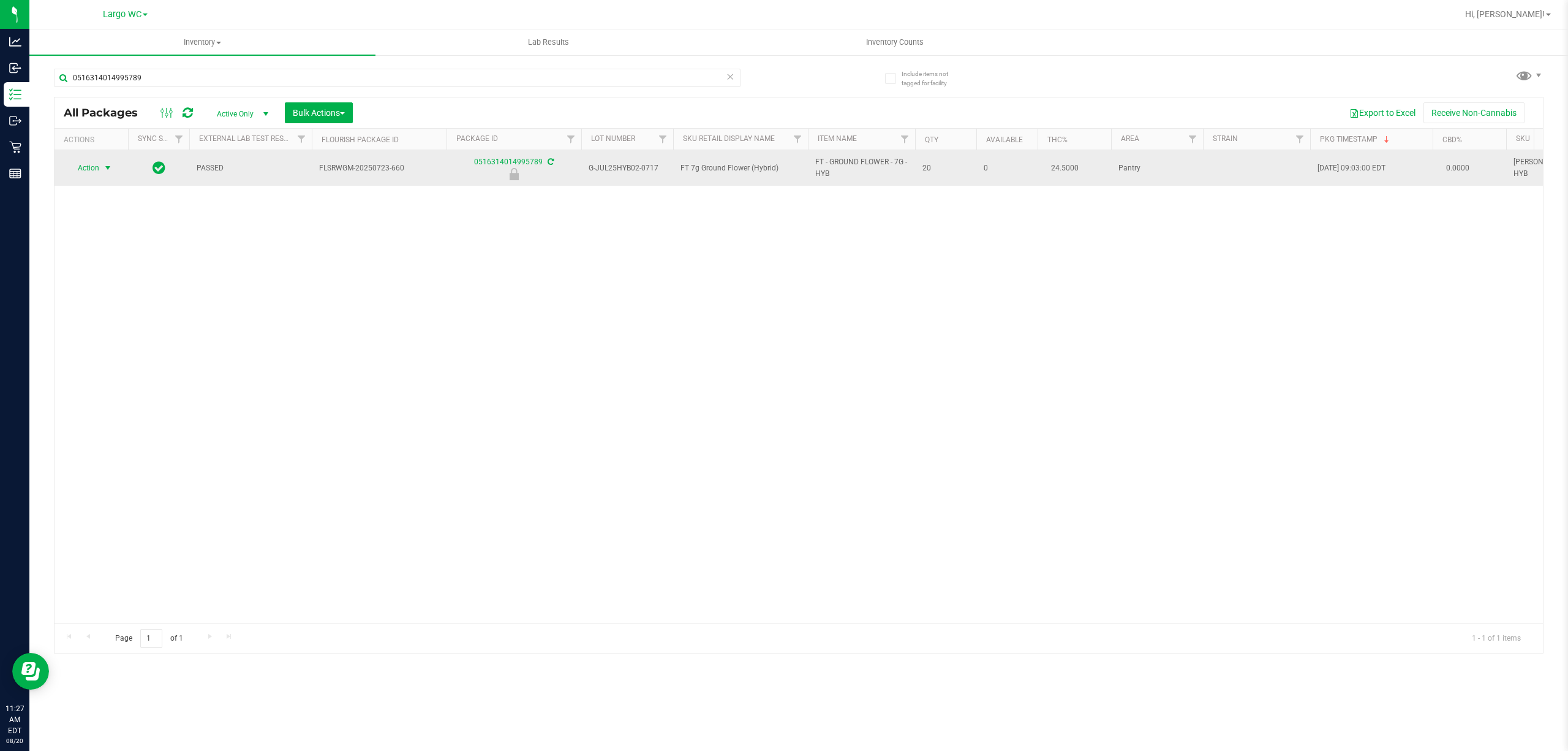
type input "0516314014995789"
click at [108, 168] on span "select" at bounding box center [108, 168] width 9 height 9
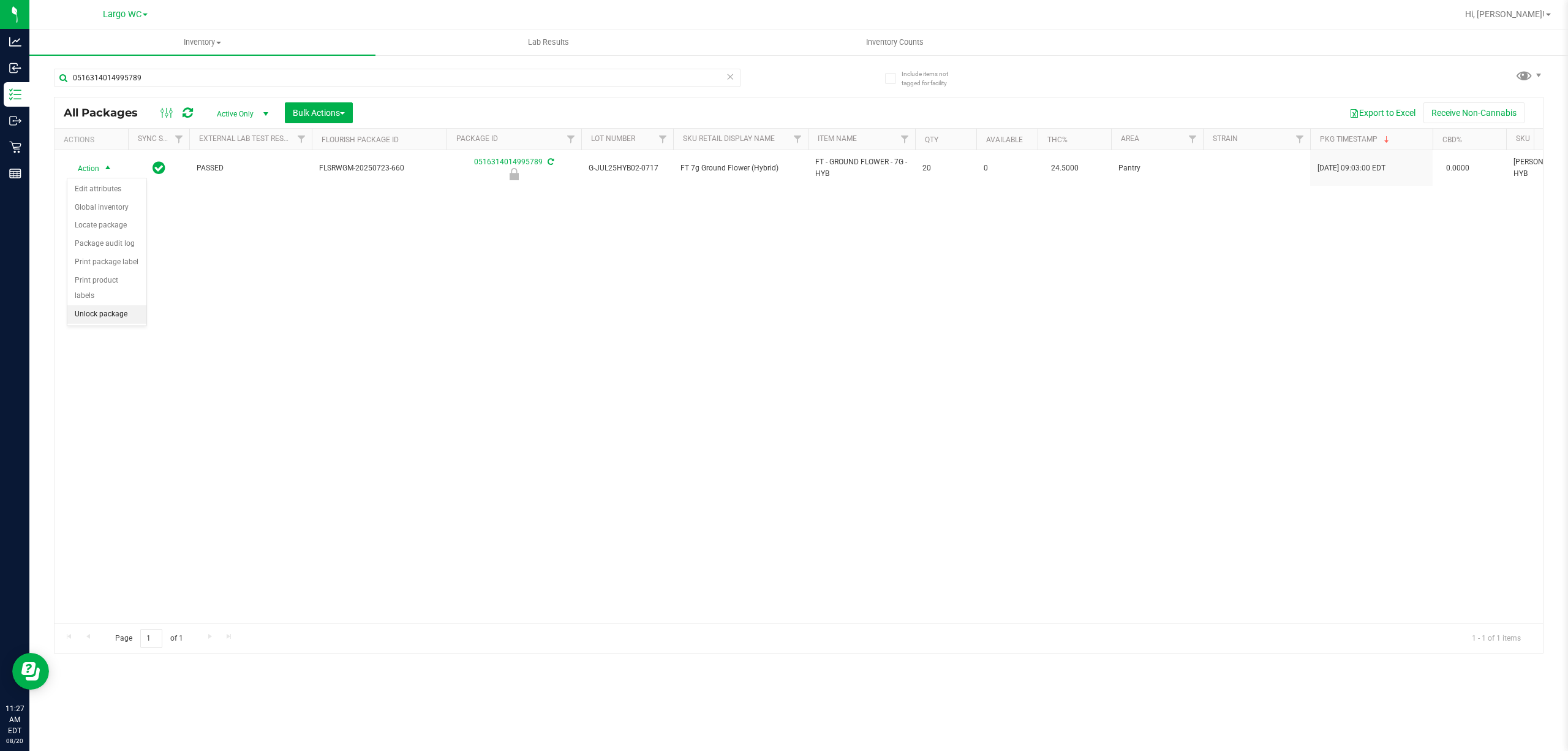
click at [115, 315] on li "Unlock package" at bounding box center [107, 314] width 79 height 18
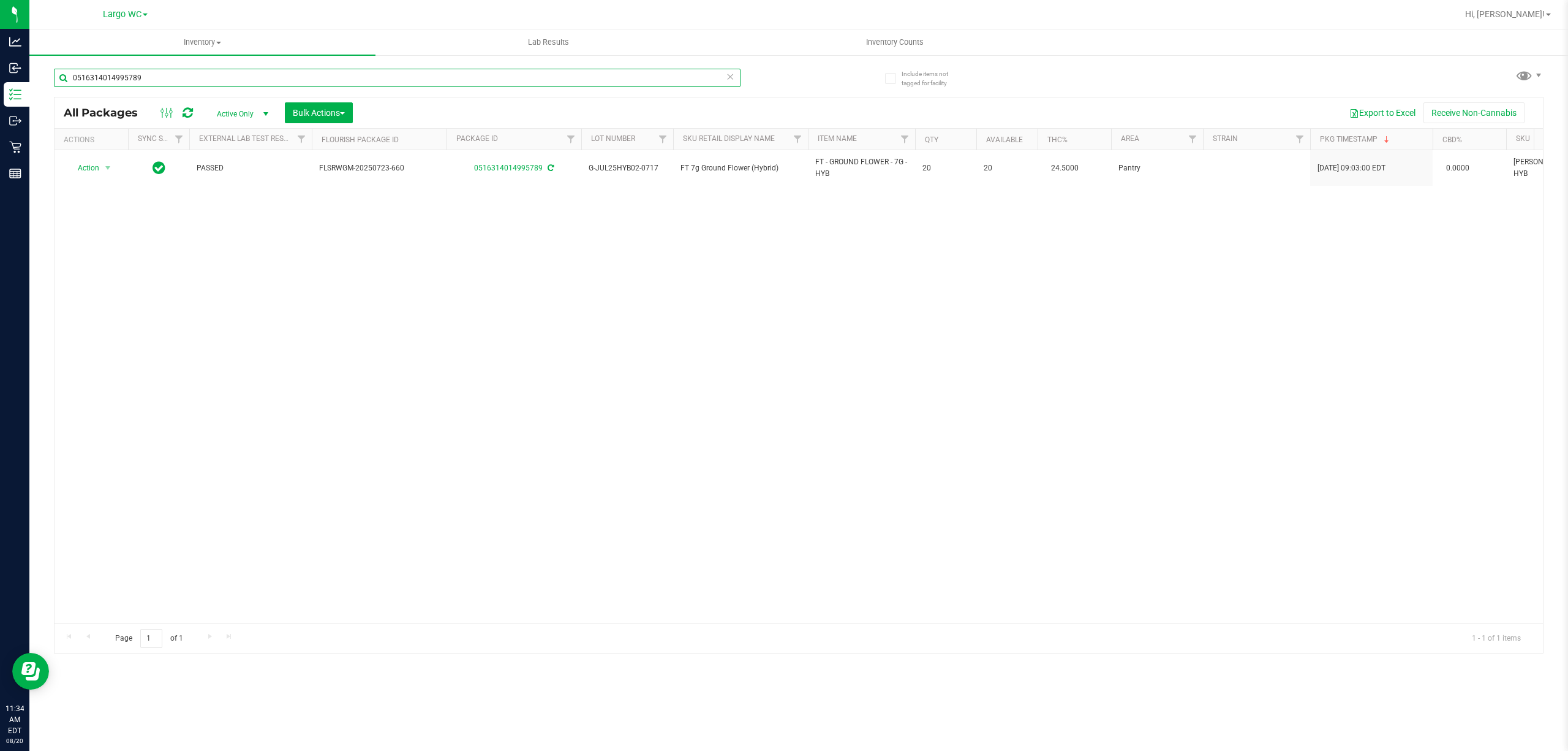
click at [255, 79] on input "0516314014995789" at bounding box center [397, 77] width 687 height 18
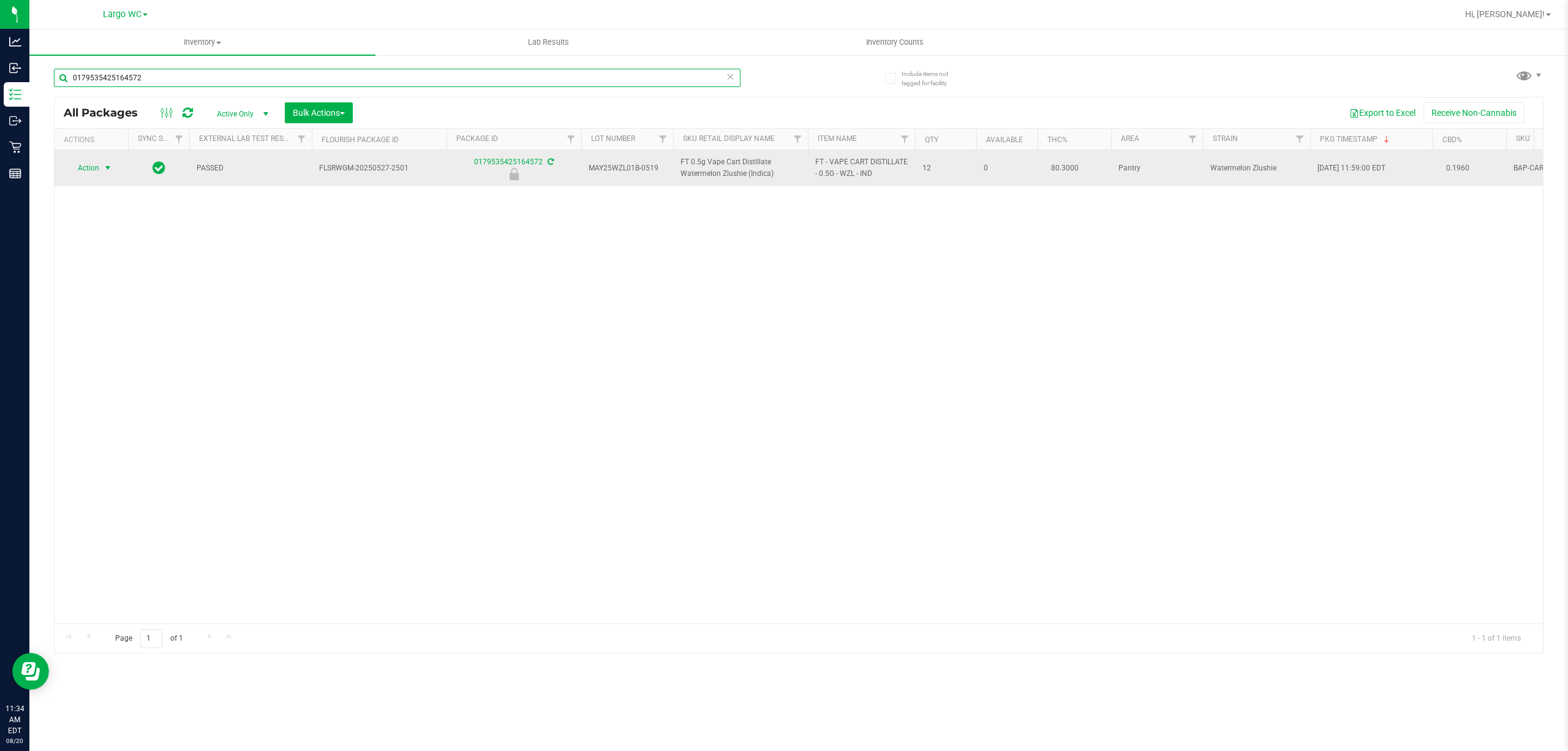
type input "0179535425164572"
click at [108, 168] on span "select" at bounding box center [108, 168] width 9 height 9
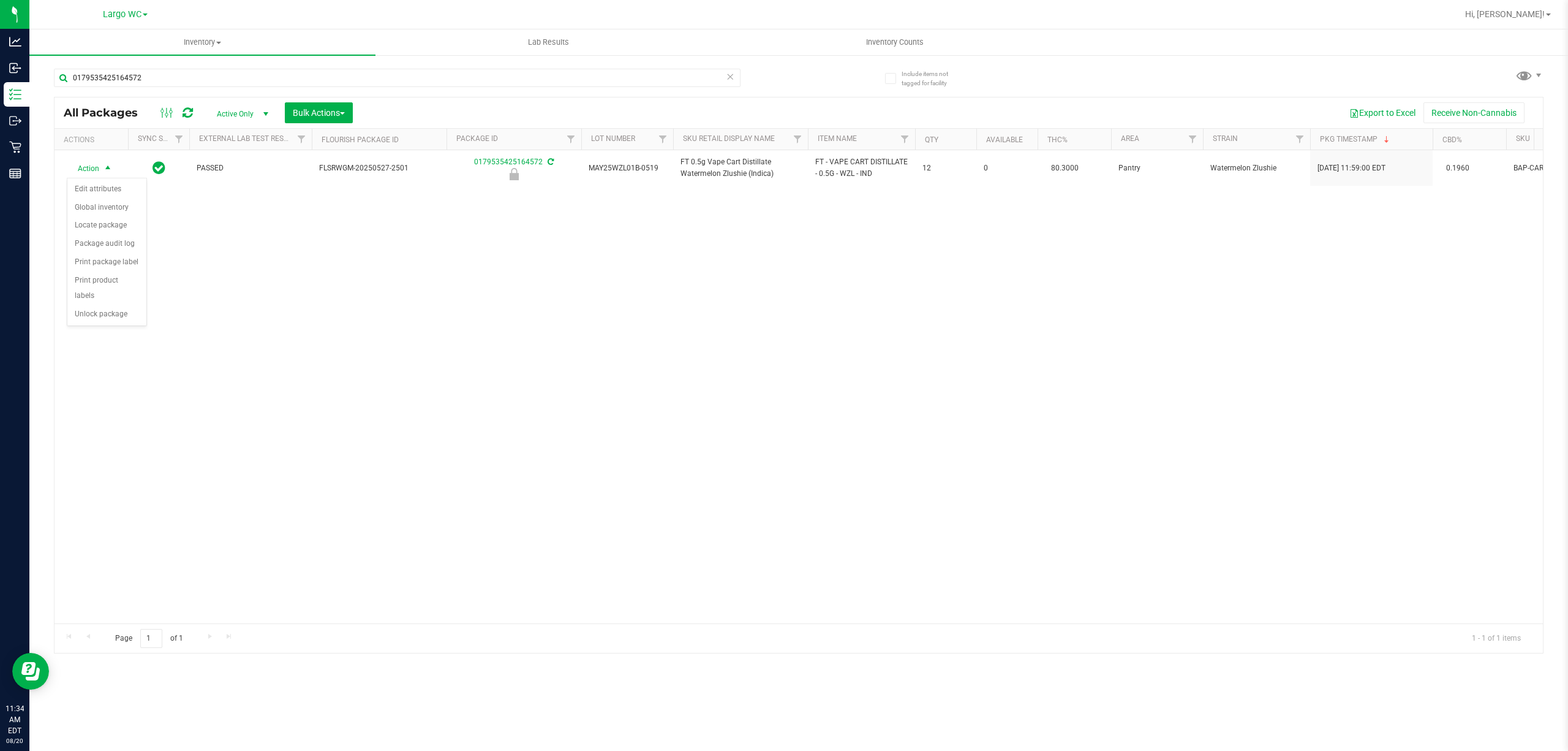
click at [118, 327] on div "Action Edit attributes Global inventory Locate package Package audit log Print …" at bounding box center [107, 252] width 80 height 149
click at [126, 302] on li "Print product labels" at bounding box center [107, 288] width 79 height 34
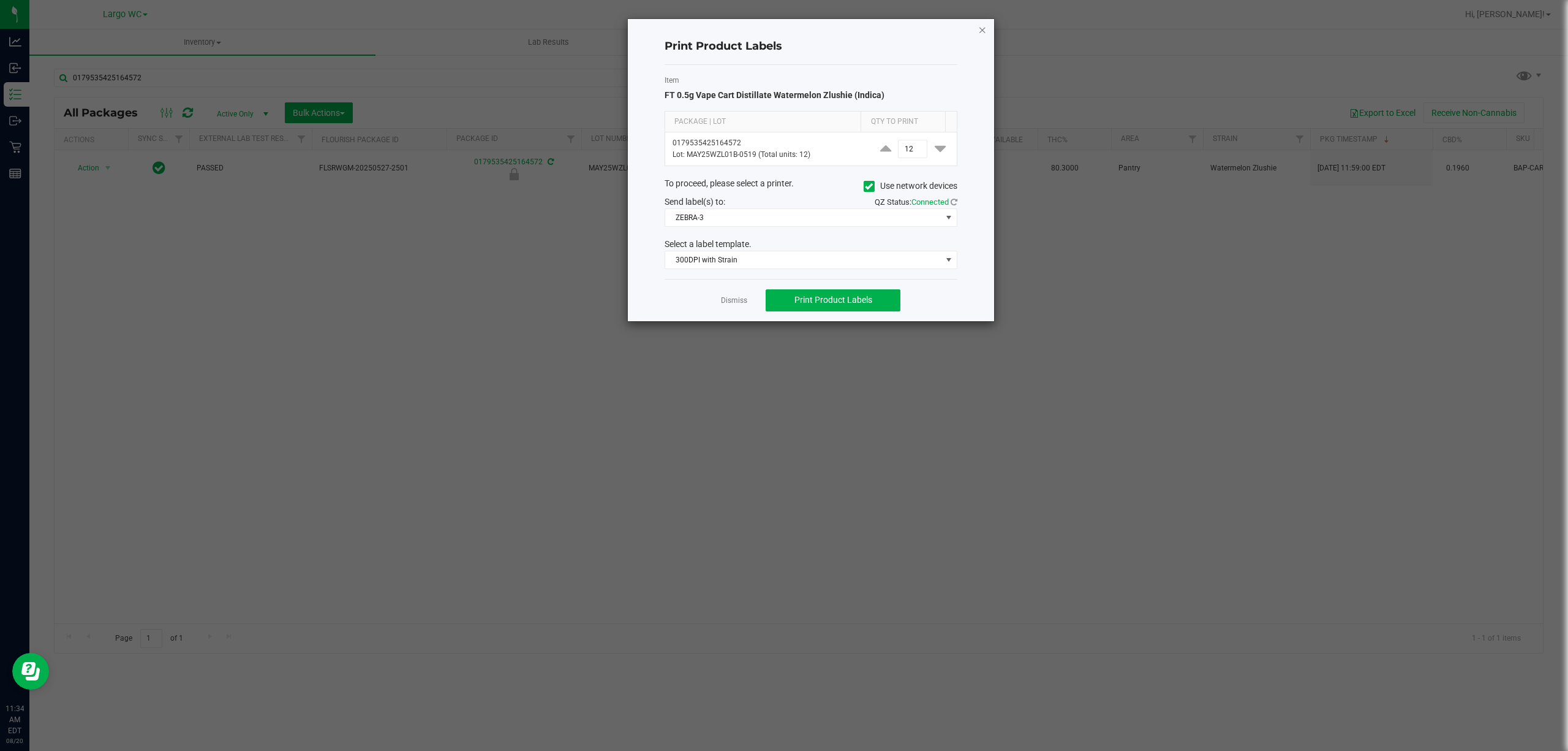
click at [985, 33] on icon "button" at bounding box center [982, 29] width 9 height 15
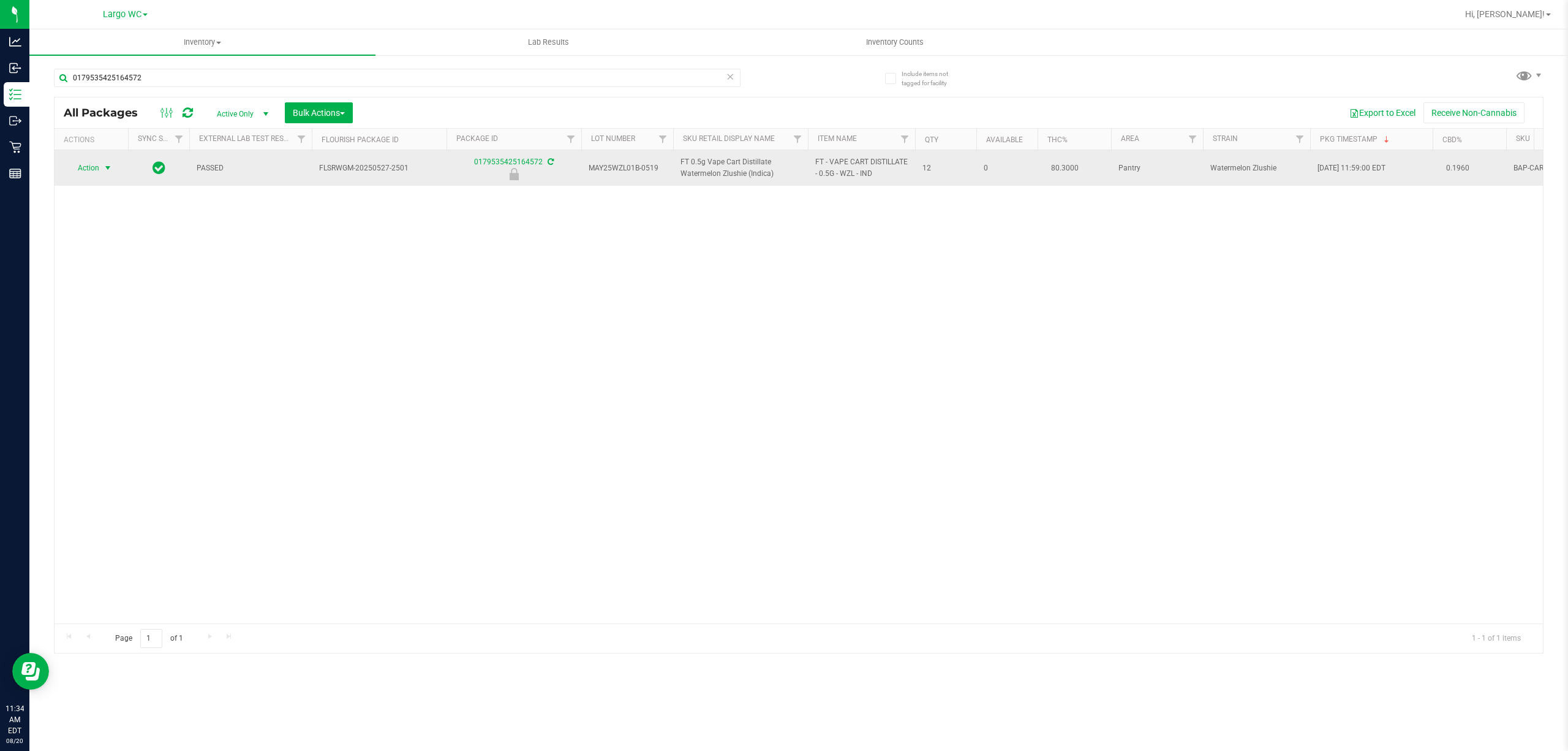
click at [104, 168] on span "select" at bounding box center [108, 168] width 9 height 9
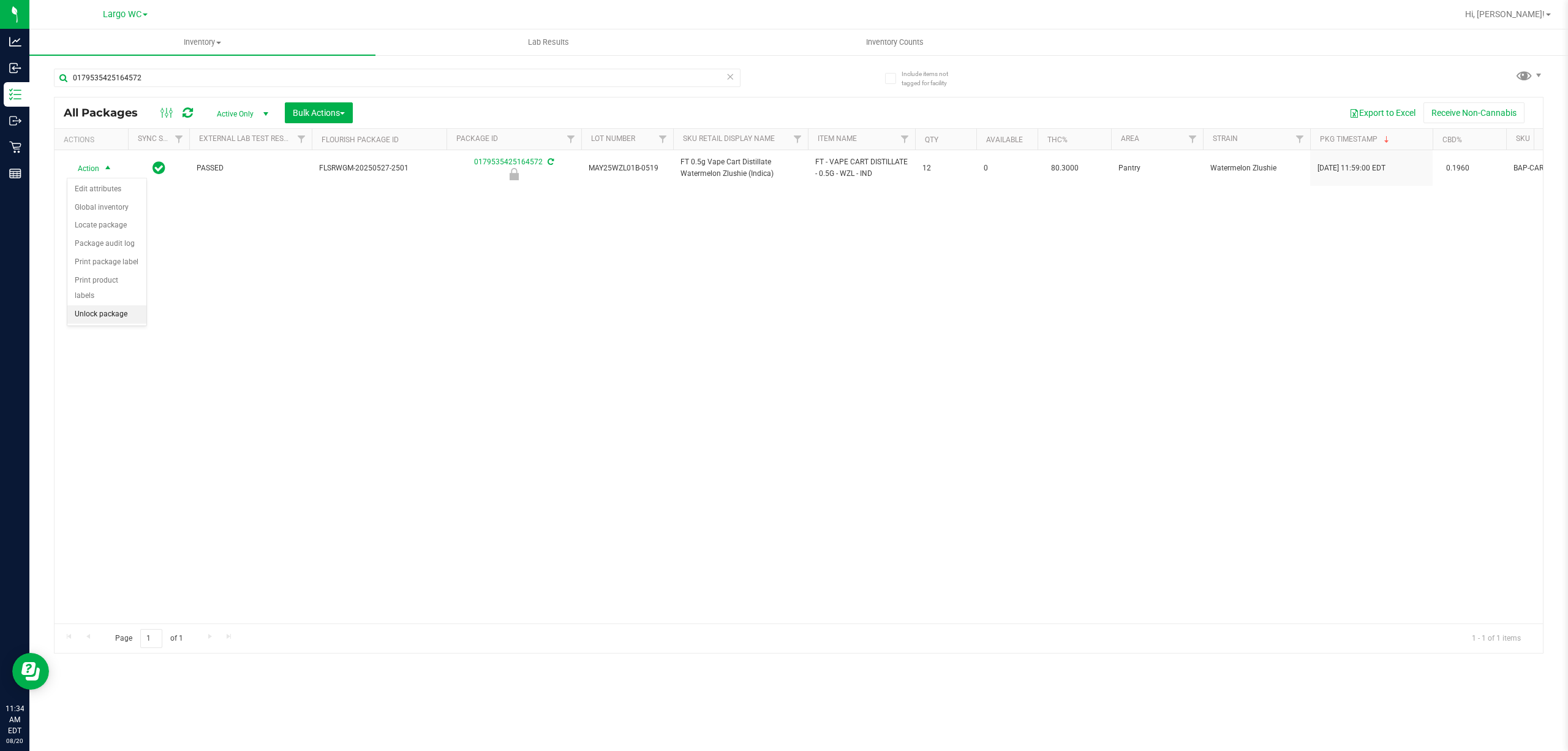
click at [123, 316] on li "Unlock package" at bounding box center [107, 314] width 79 height 18
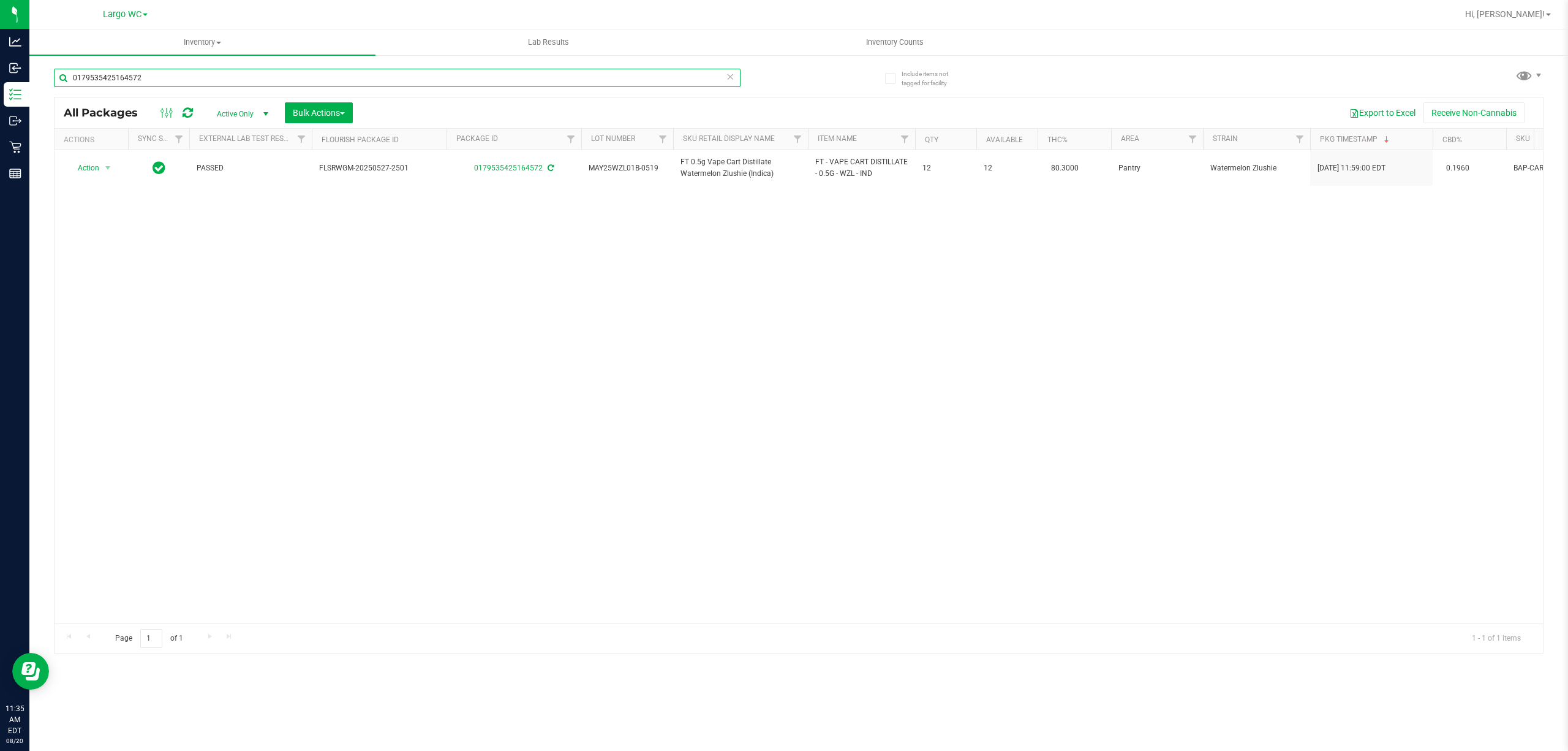
click at [257, 69] on input "0179535425164572" at bounding box center [397, 77] width 687 height 18
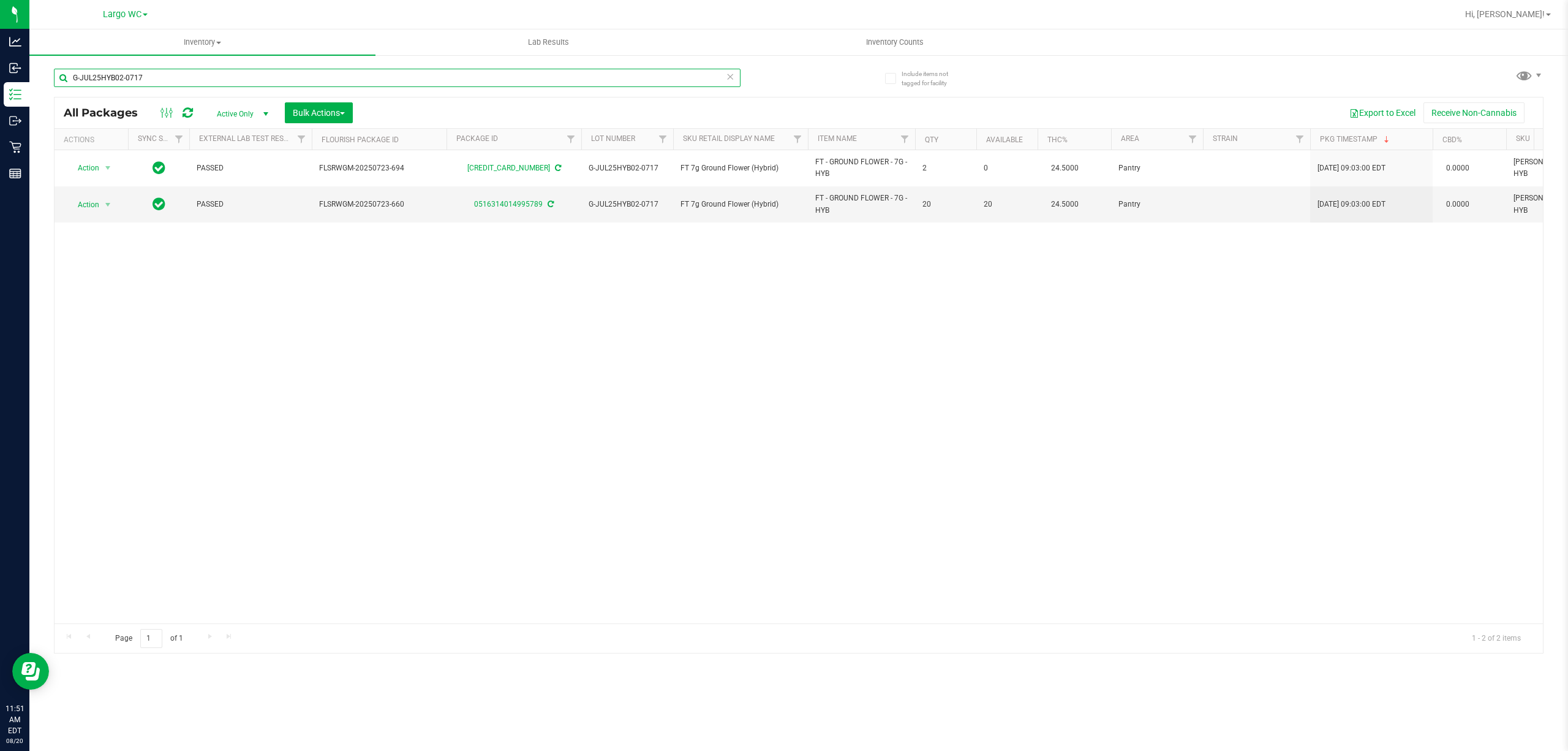
type input "G-JUL25HYB02-0717"
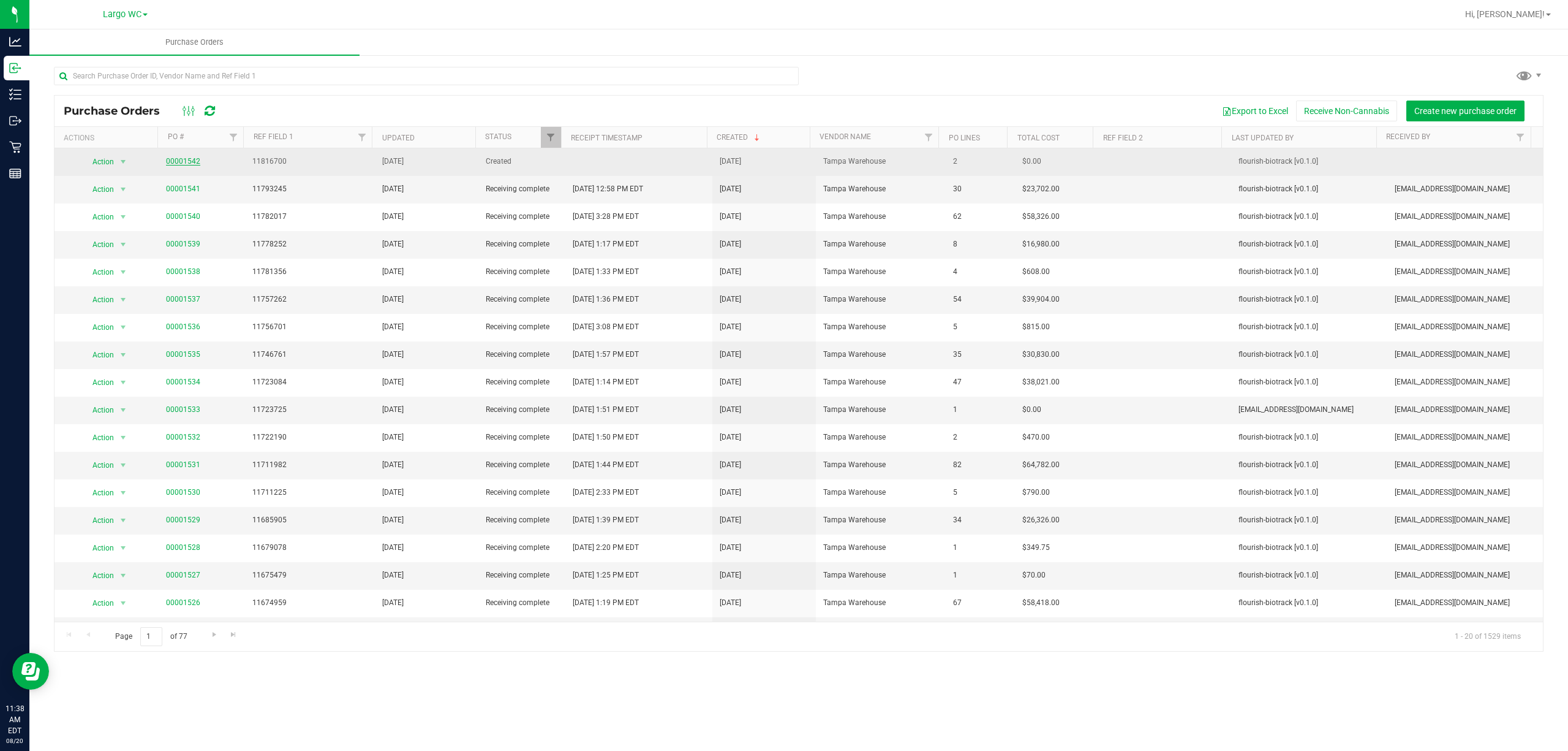
click at [179, 160] on link "00001542" at bounding box center [183, 161] width 35 height 9
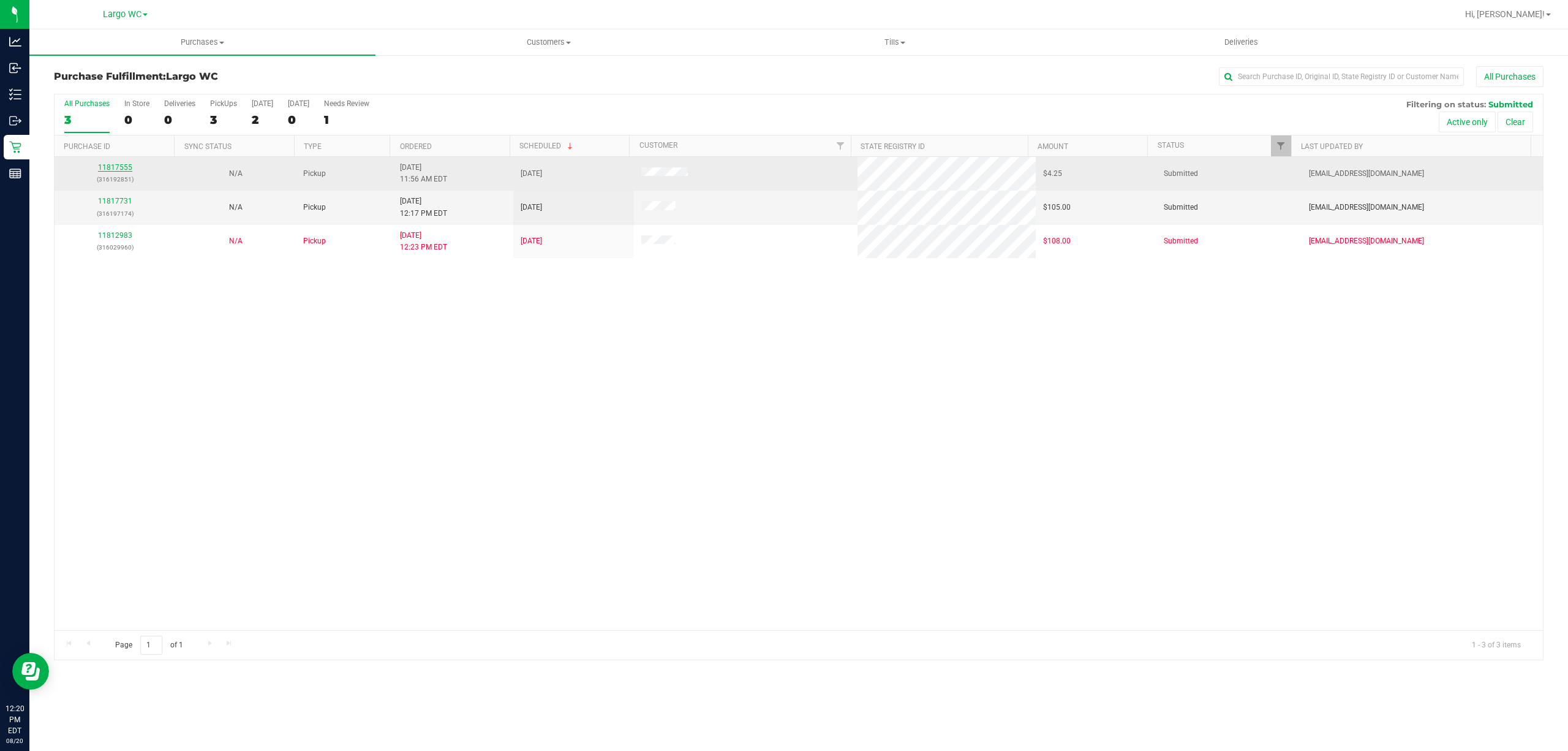
click at [119, 165] on link "11817555" at bounding box center [116, 167] width 35 height 9
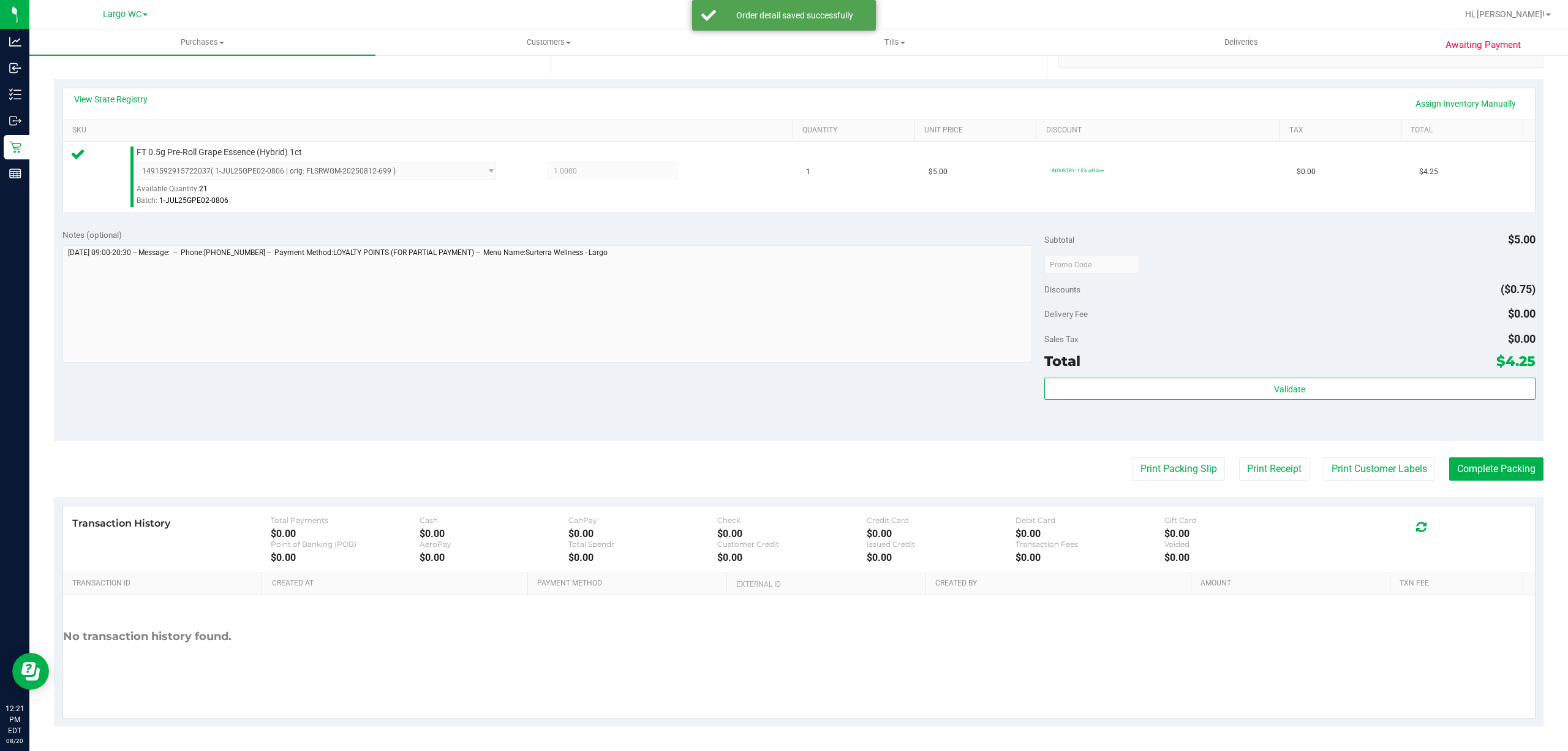
scroll to position [248, 0]
click at [1223, 368] on div "Total $4.25" at bounding box center [1289, 364] width 491 height 22
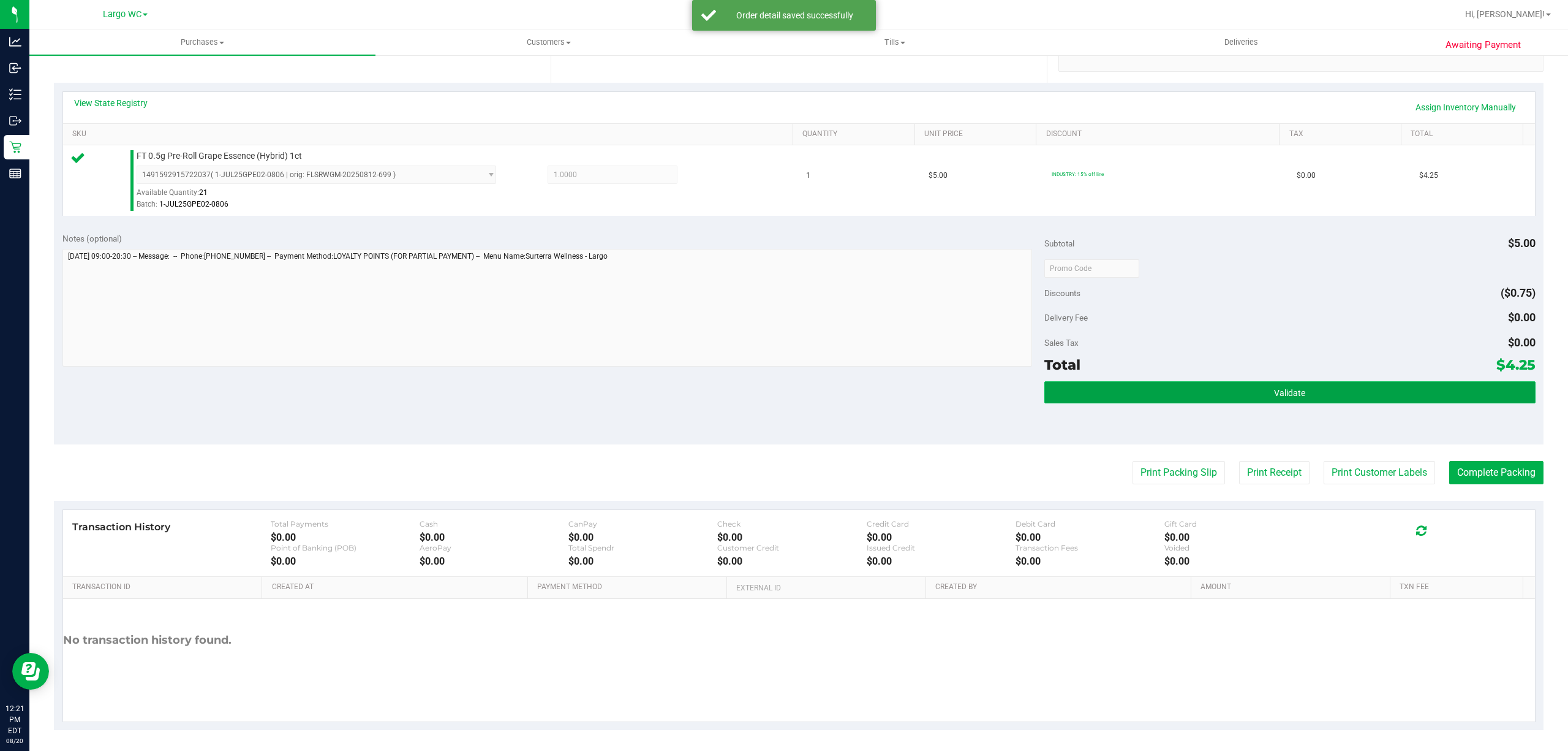
click at [1116, 390] on button "Validate" at bounding box center [1289, 392] width 491 height 22
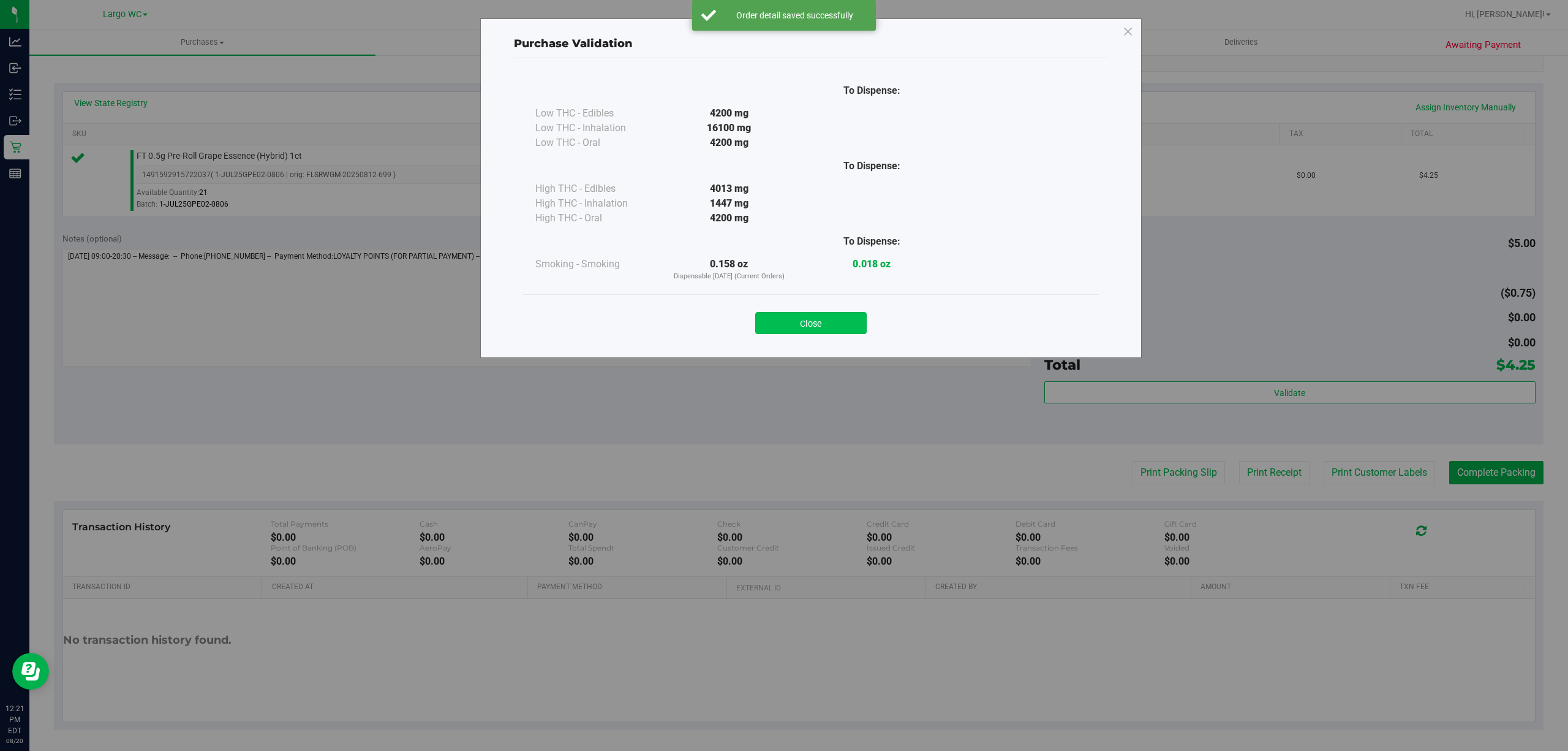
click at [849, 322] on button "Close" at bounding box center [811, 323] width 112 height 22
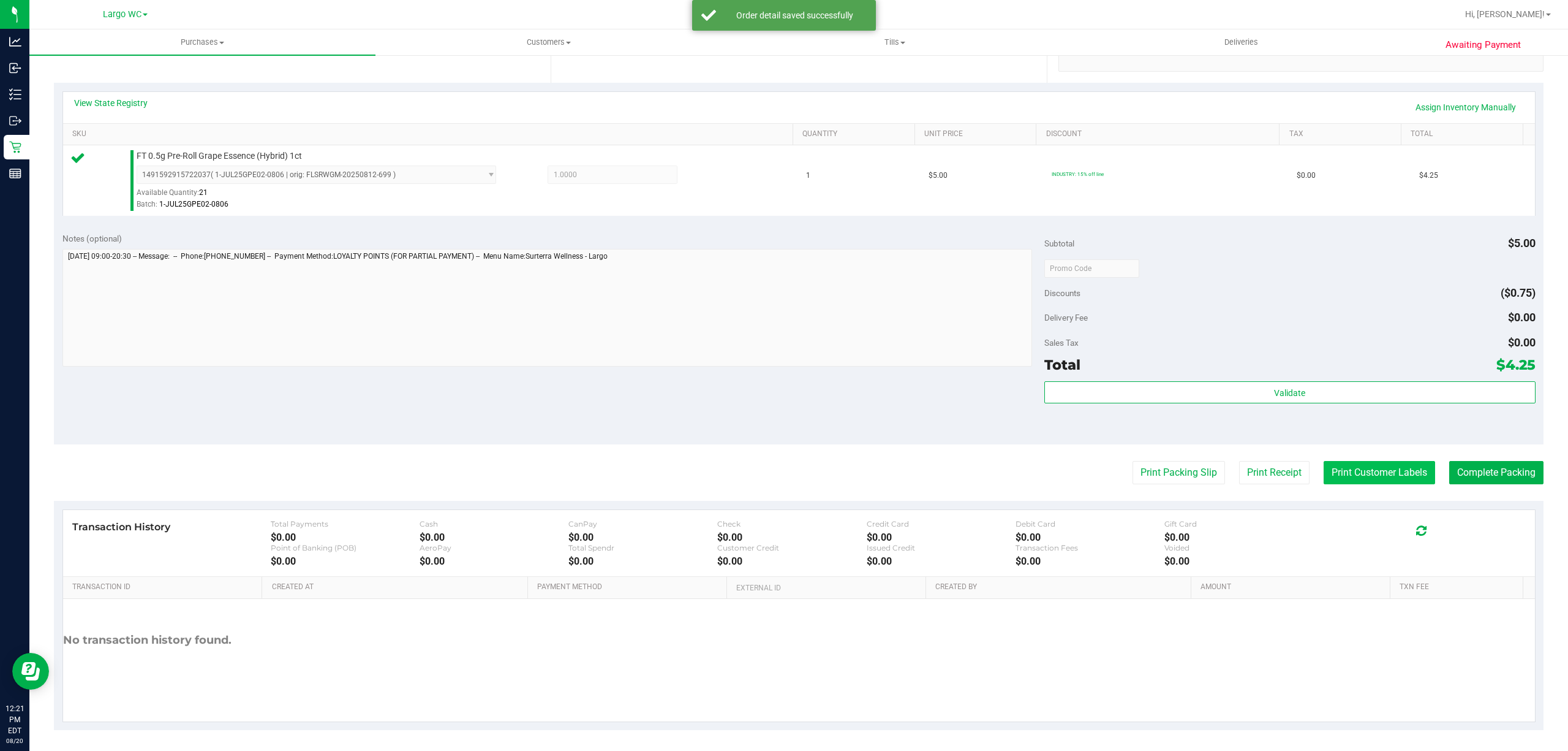
click at [1348, 468] on button "Print Customer Labels" at bounding box center [1379, 472] width 112 height 24
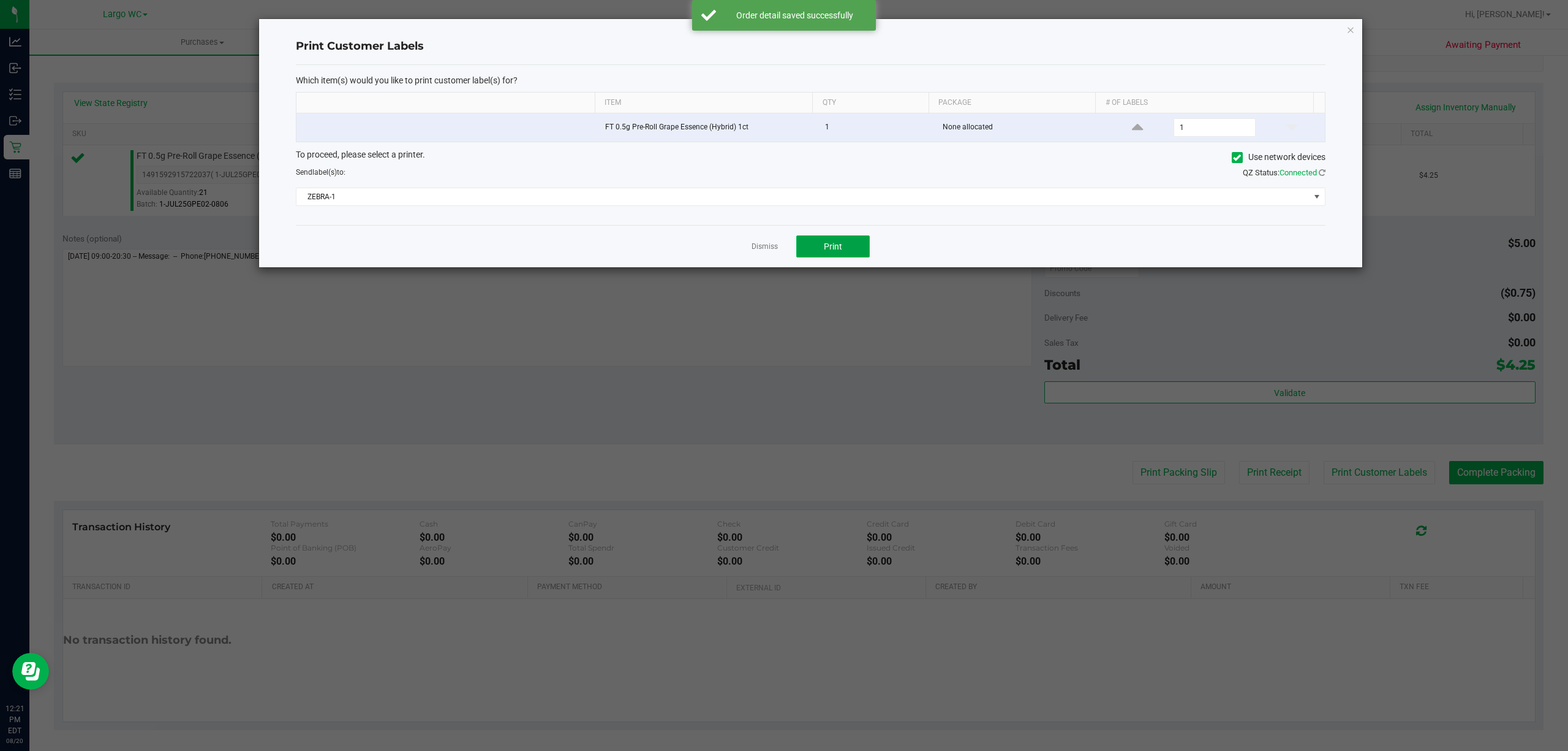
click at [845, 241] on button "Print" at bounding box center [832, 246] width 73 height 22
click at [1350, 27] on icon "button" at bounding box center [1350, 29] width 9 height 15
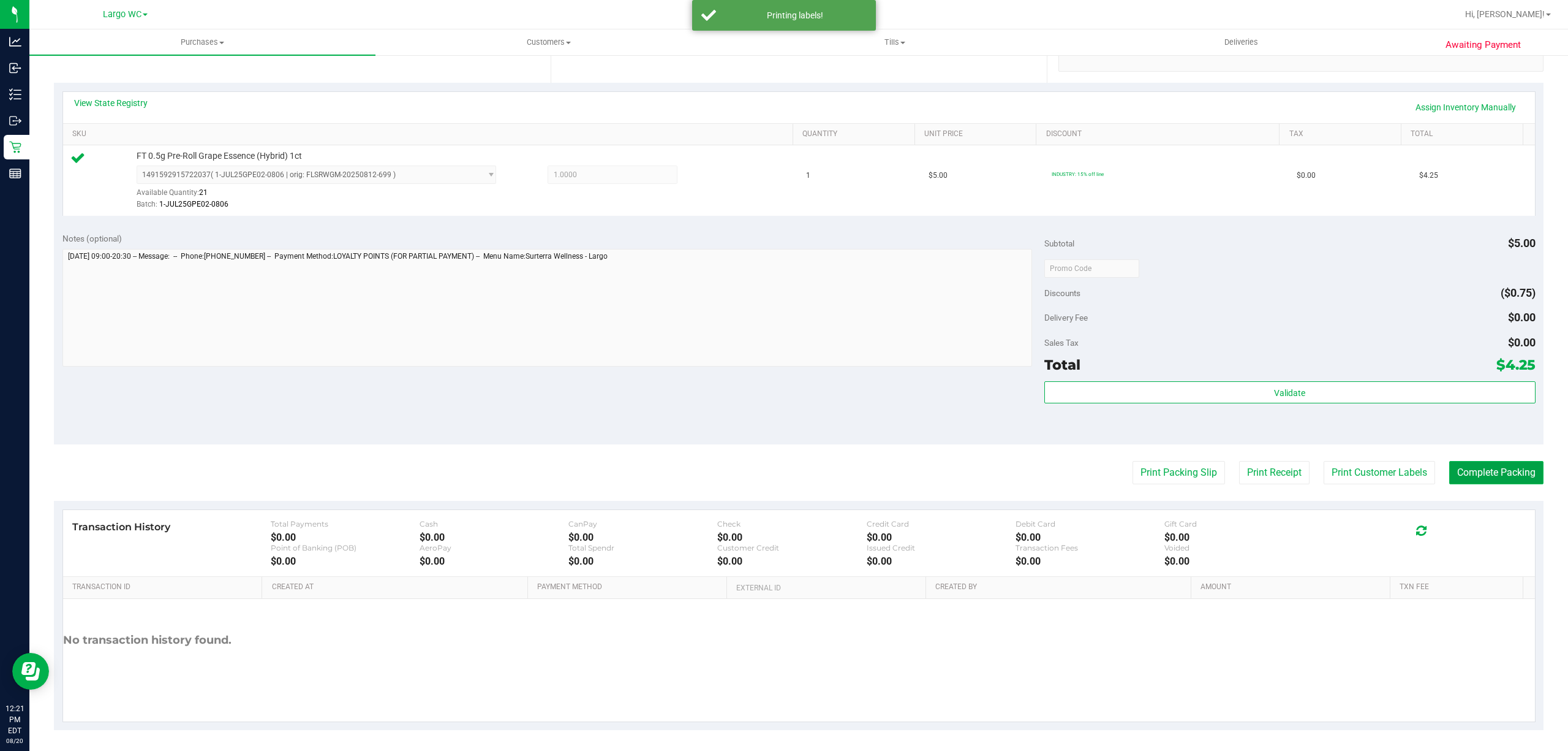
click at [1484, 480] on button "Complete Packing" at bounding box center [1496, 472] width 94 height 24
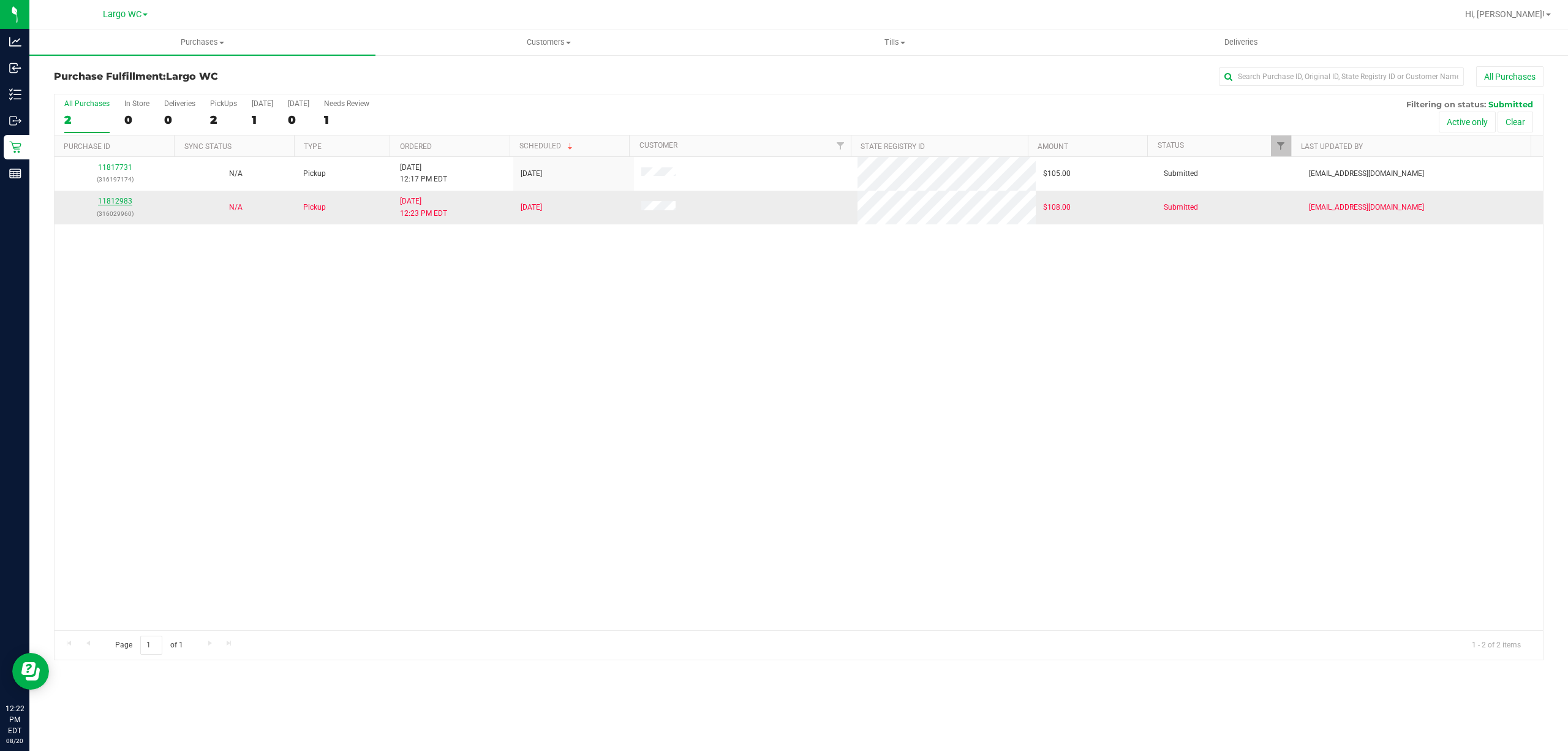
click at [116, 200] on link "11812983" at bounding box center [116, 201] width 35 height 9
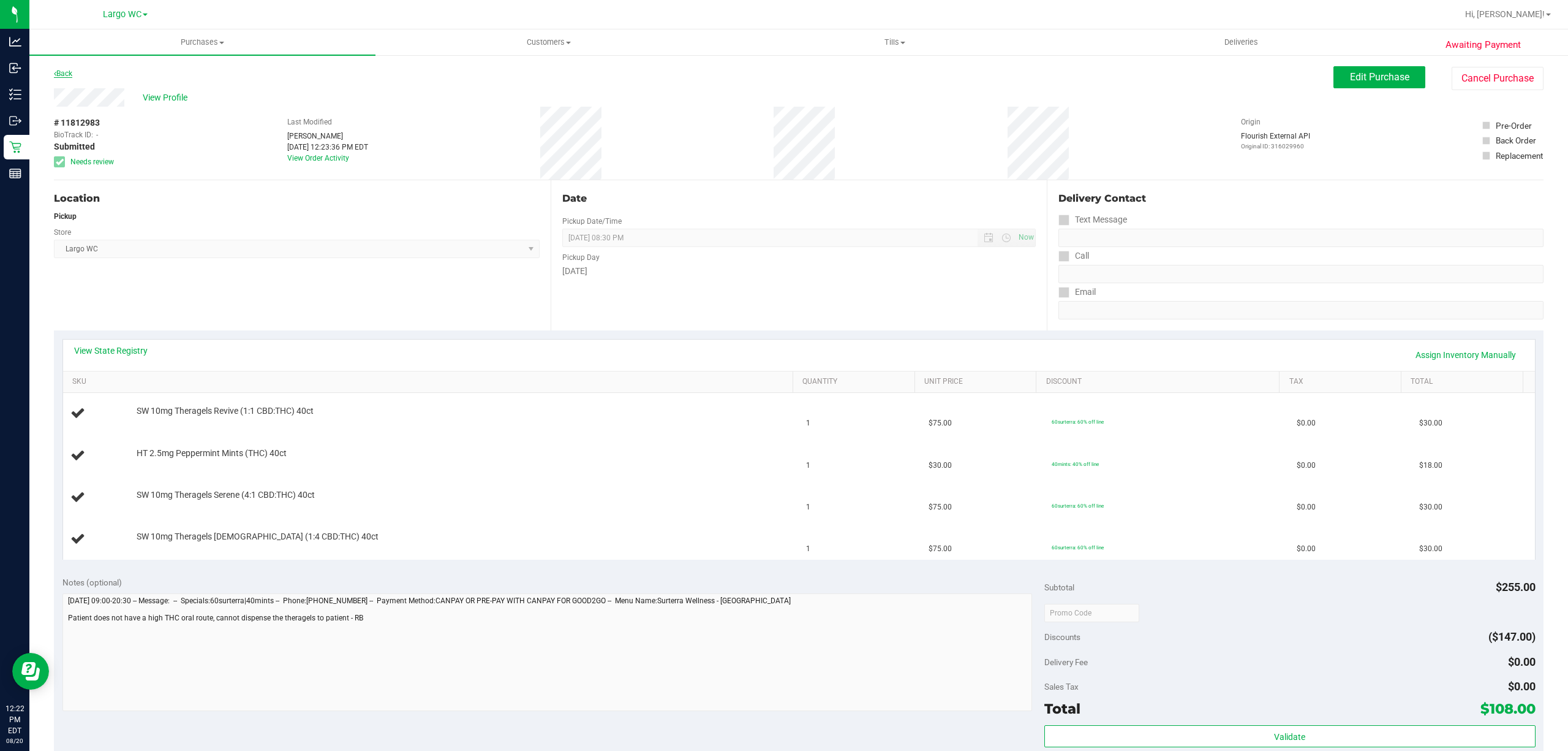
click at [68, 72] on link "Back" at bounding box center [63, 73] width 18 height 9
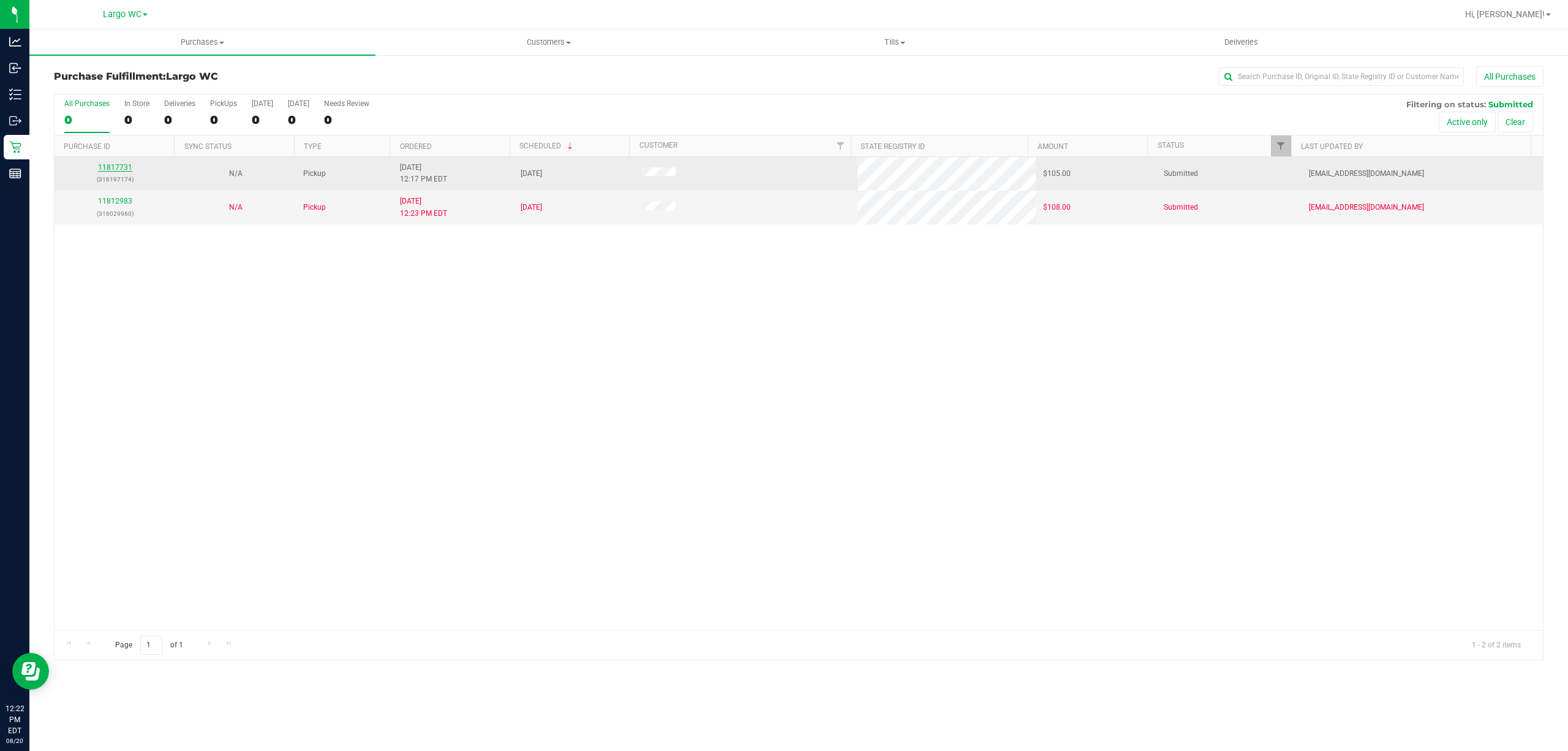
click at [123, 168] on link "11817731" at bounding box center [116, 167] width 35 height 9
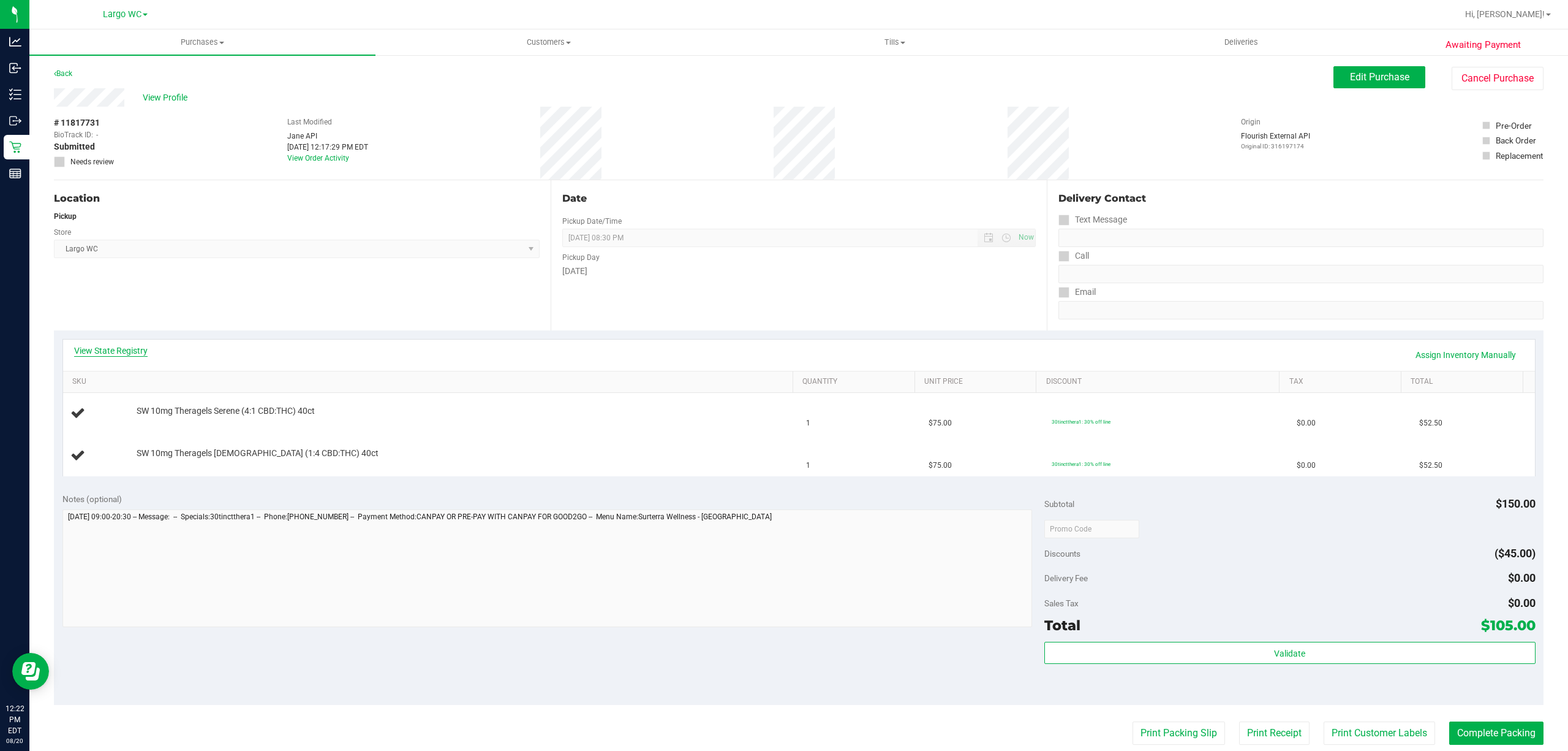
click at [120, 350] on link "View State Registry" at bounding box center [110, 351] width 73 height 13
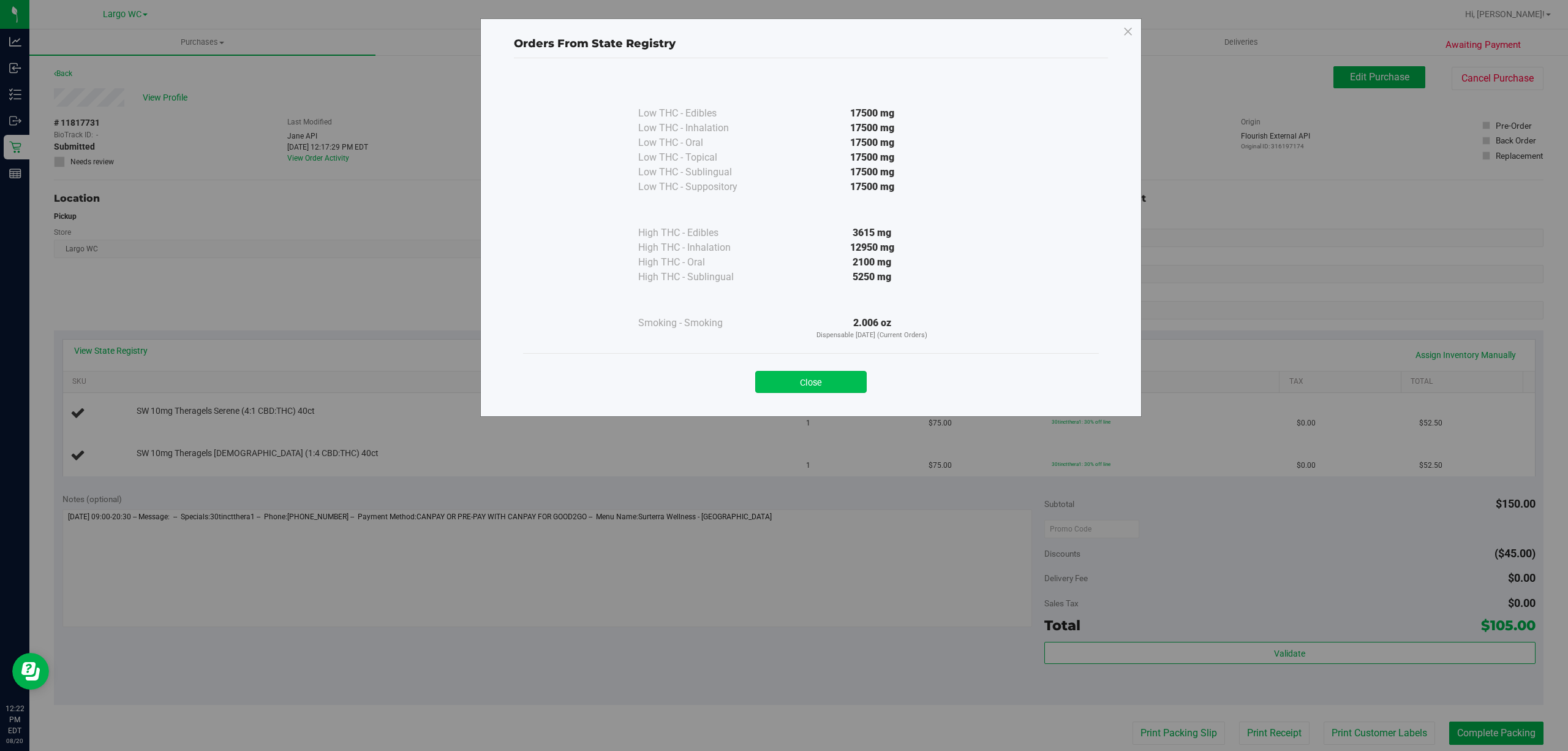
click at [781, 380] on button "Close" at bounding box center [811, 382] width 112 height 22
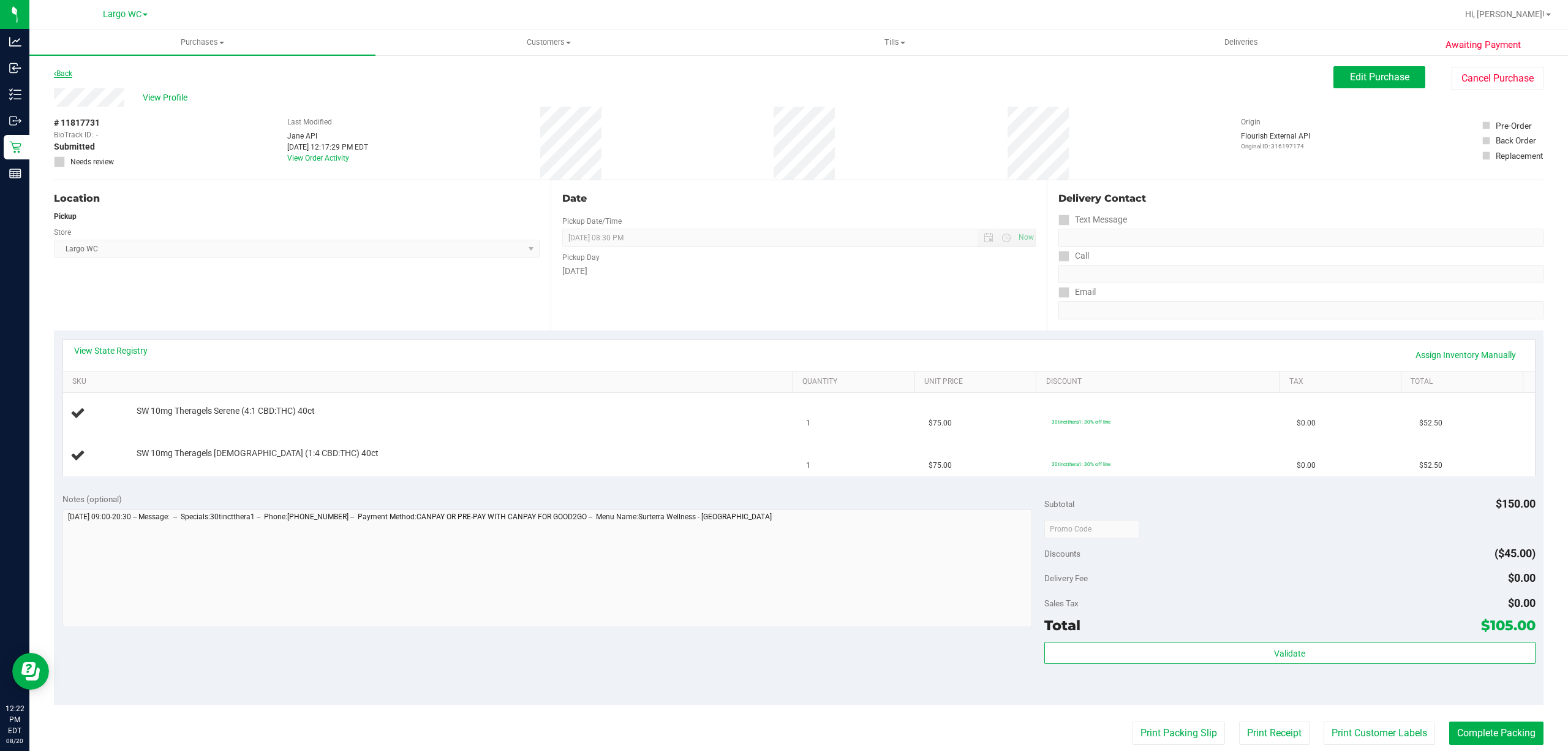
click at [72, 75] on link "Back" at bounding box center [63, 73] width 18 height 9
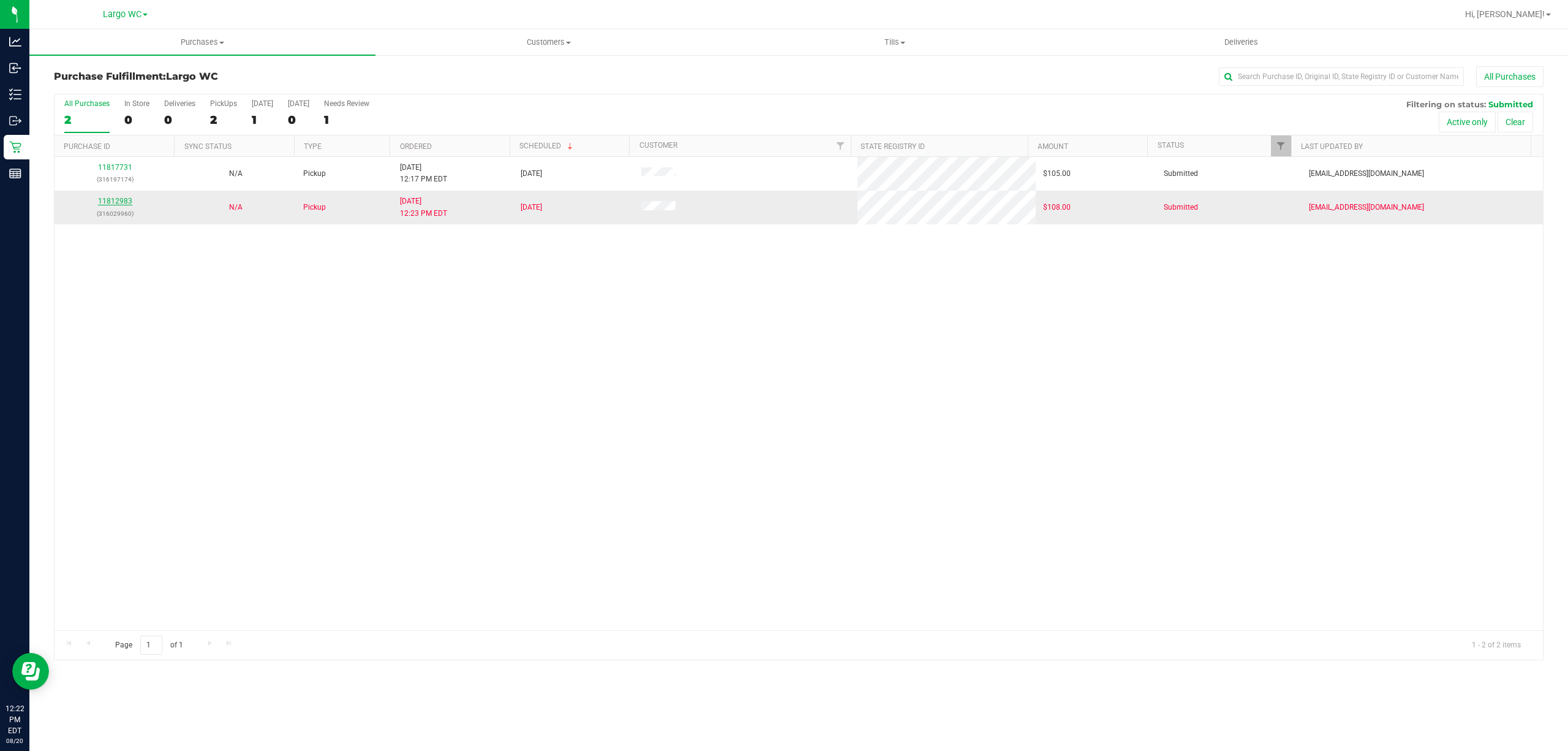
click at [114, 202] on link "11812983" at bounding box center [116, 201] width 35 height 9
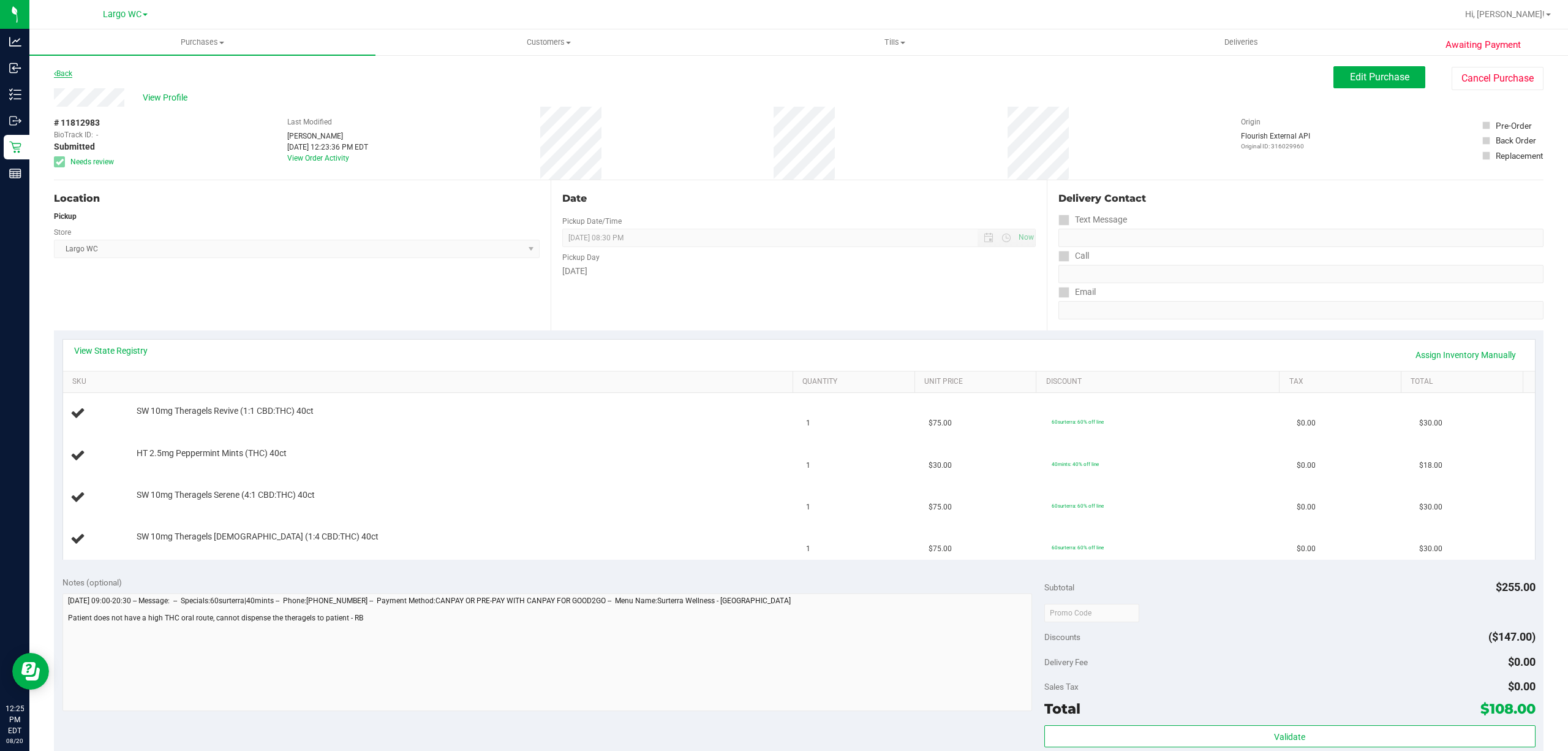
click at [69, 70] on link "Back" at bounding box center [63, 73] width 18 height 9
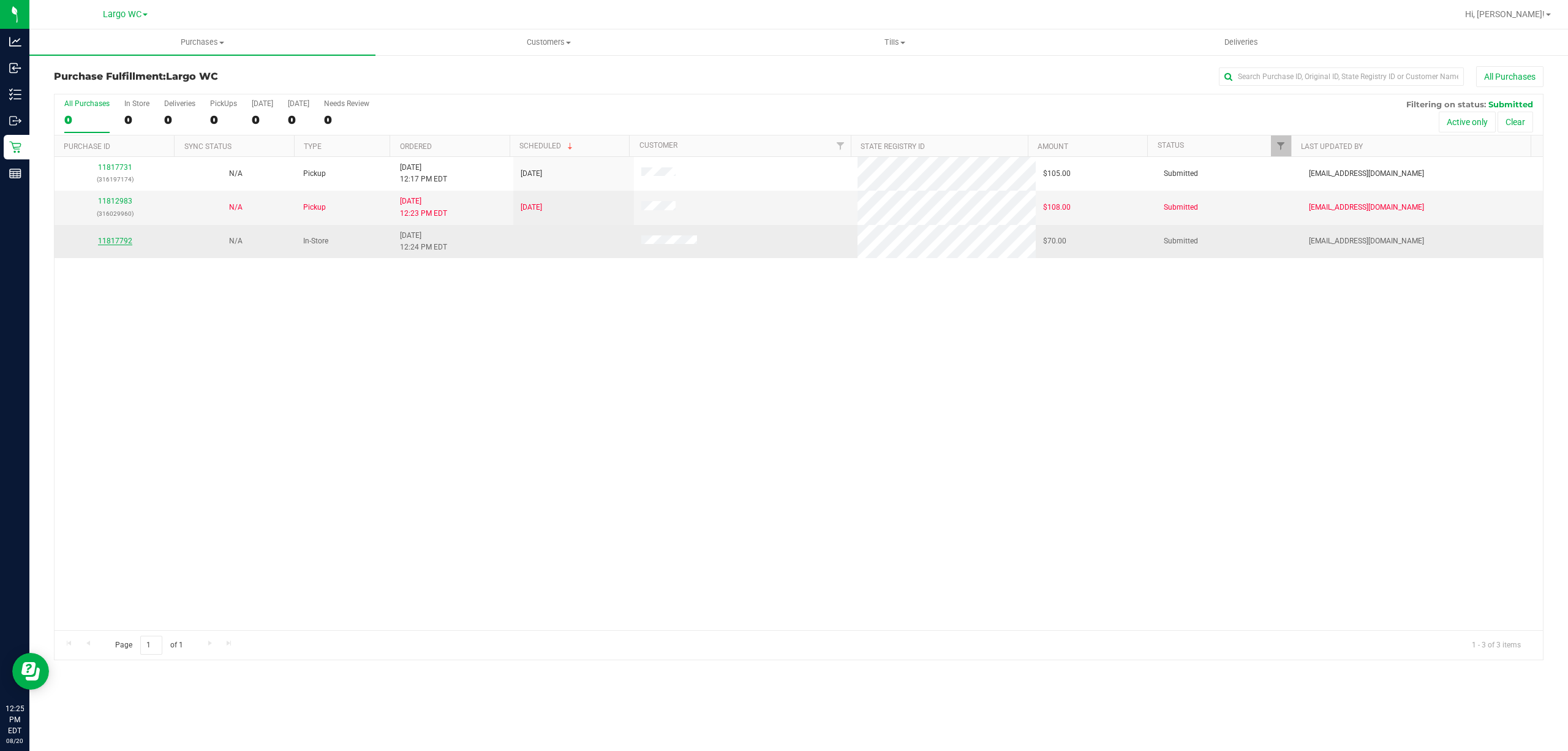
click at [111, 245] on link "11817792" at bounding box center [116, 241] width 35 height 9
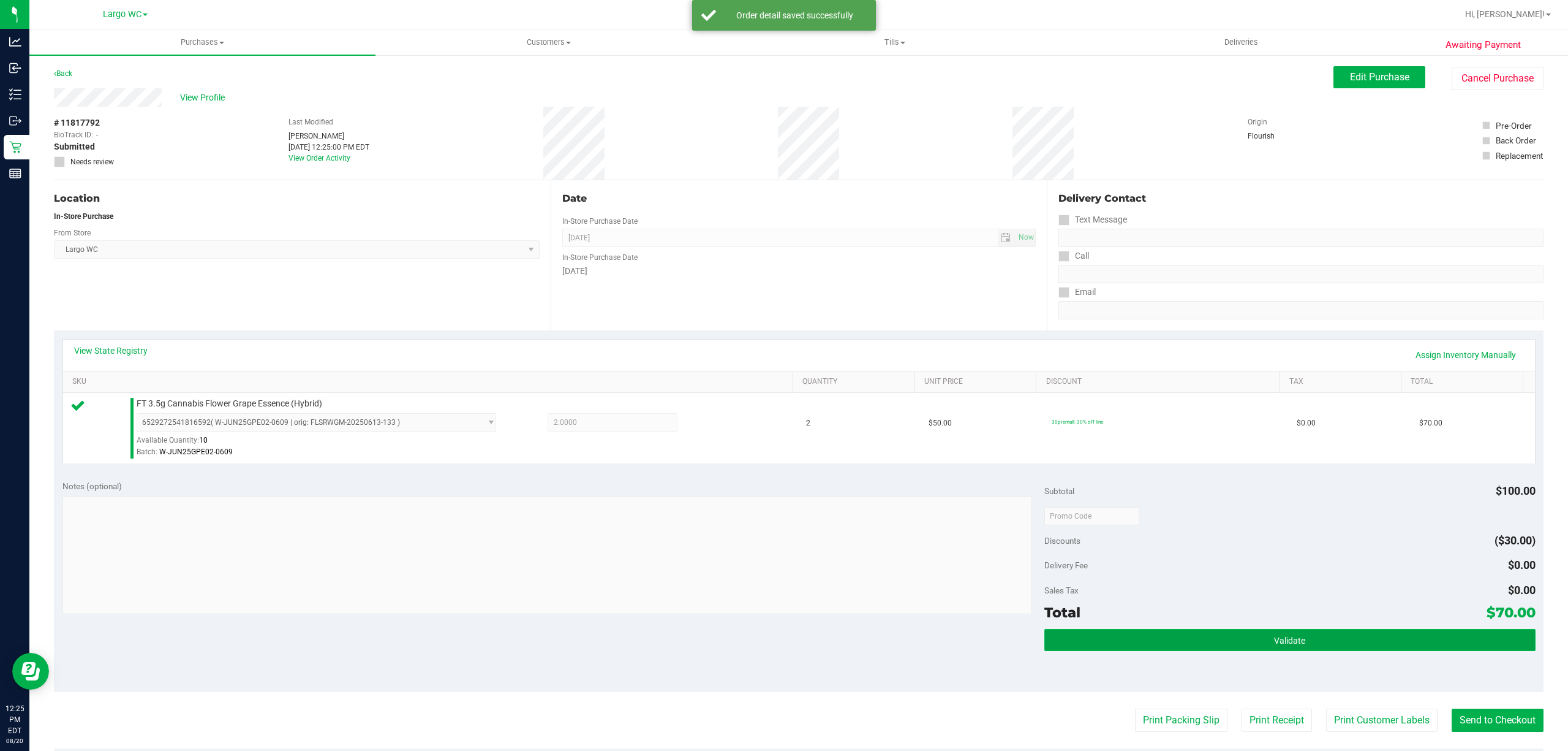
click at [1339, 646] on button "Validate" at bounding box center [1289, 640] width 491 height 22
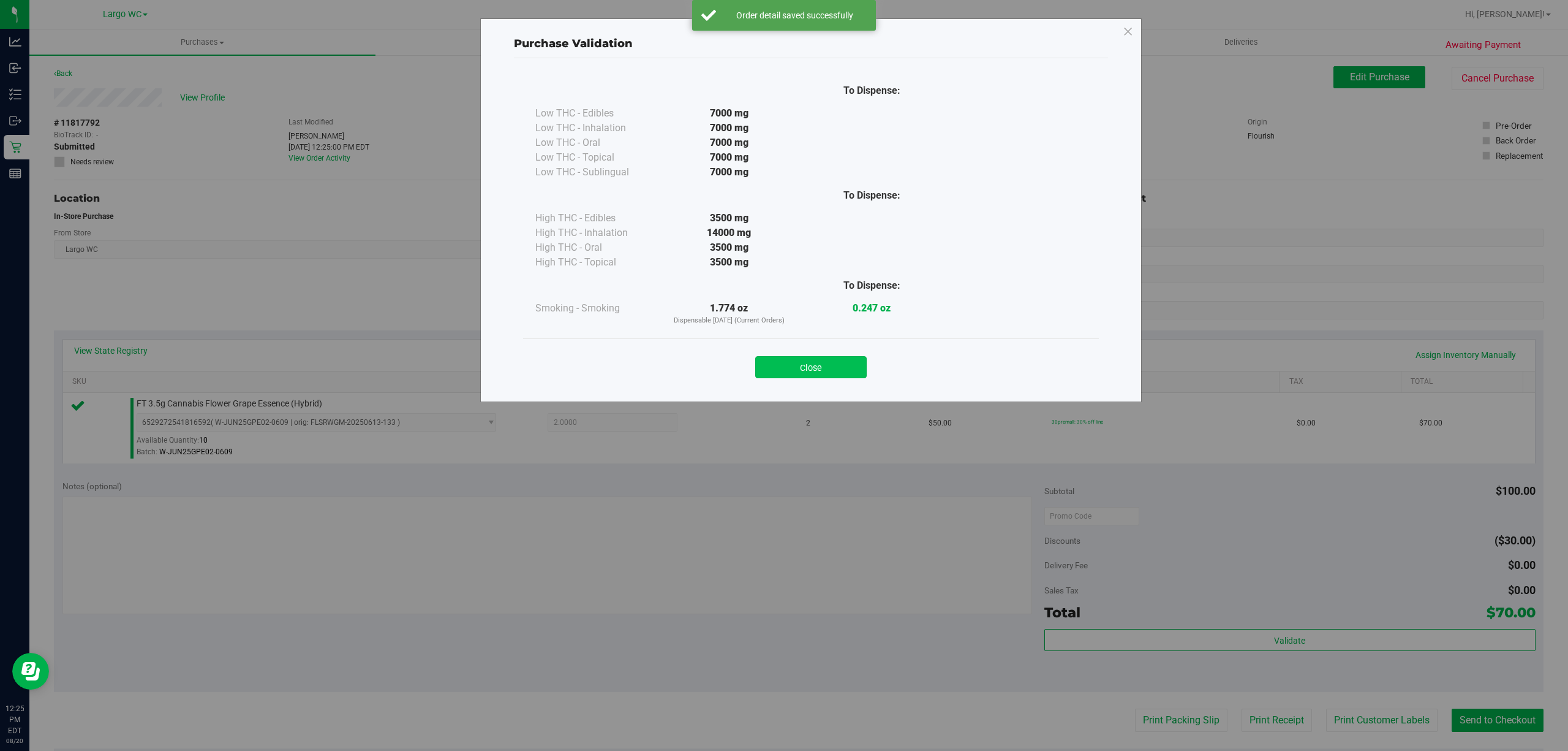
click at [831, 368] on button "Close" at bounding box center [811, 367] width 112 height 22
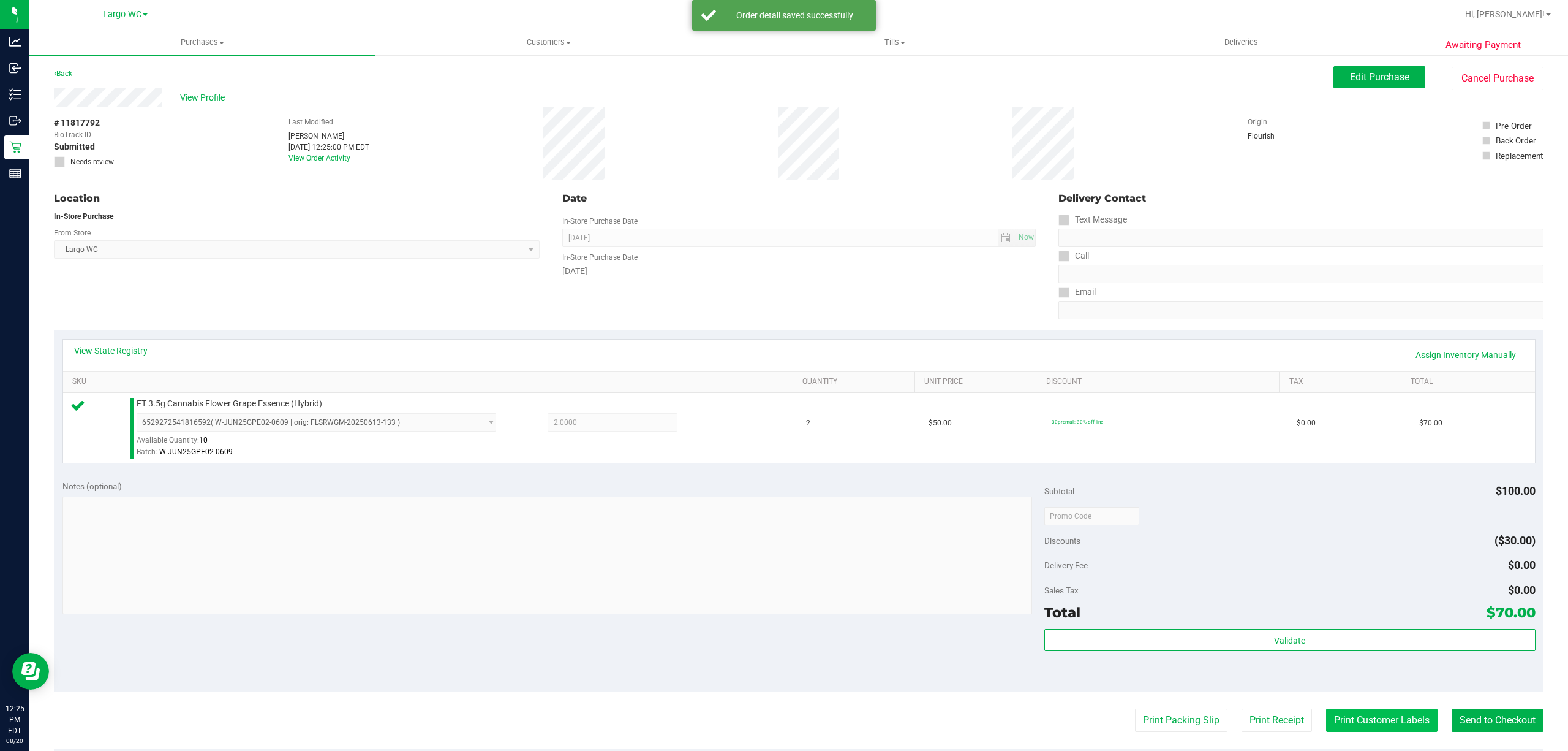
click at [1378, 722] on button "Print Customer Labels" at bounding box center [1382, 720] width 112 height 24
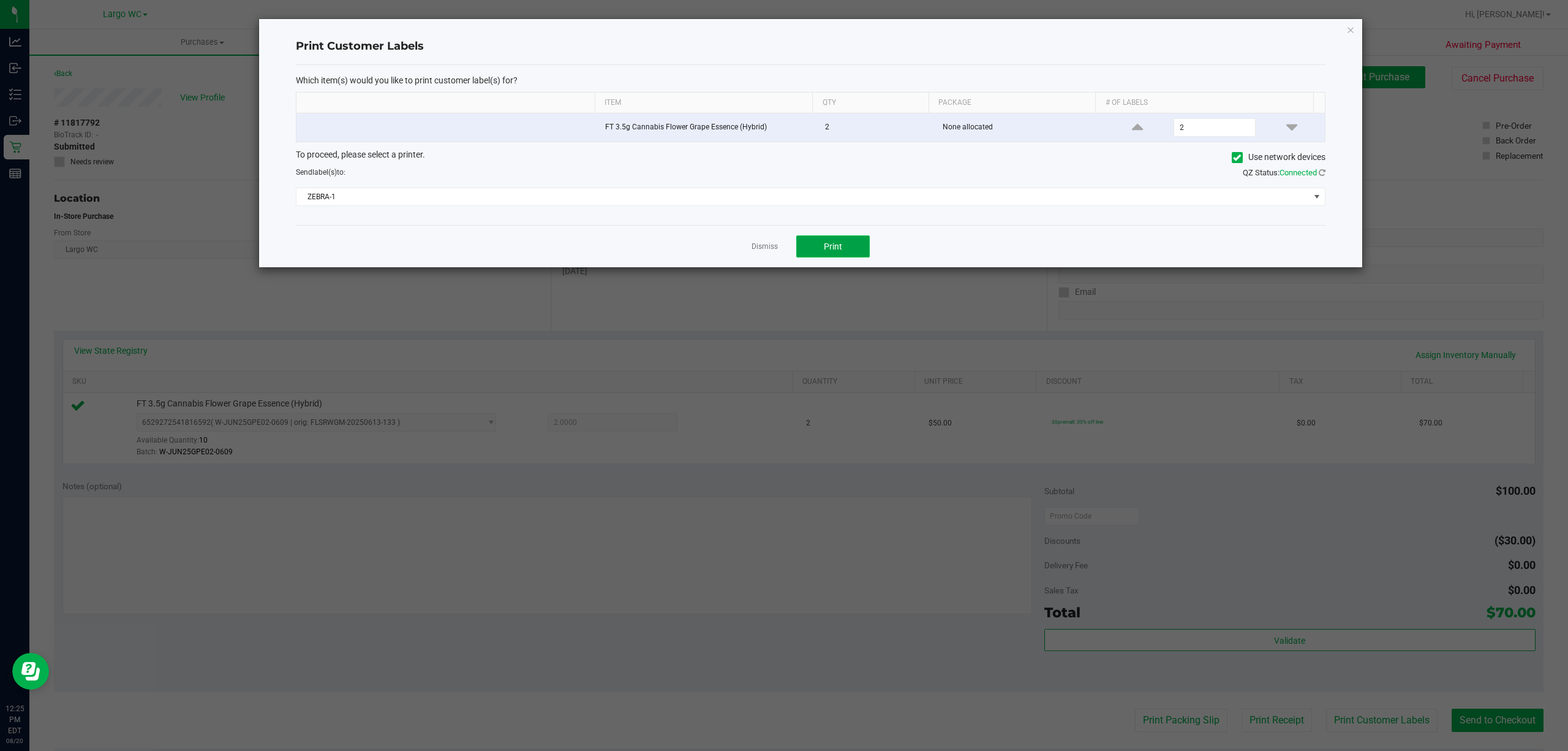
click at [861, 257] on button "Print" at bounding box center [832, 246] width 73 height 22
click at [1348, 28] on icon "button" at bounding box center [1350, 29] width 9 height 15
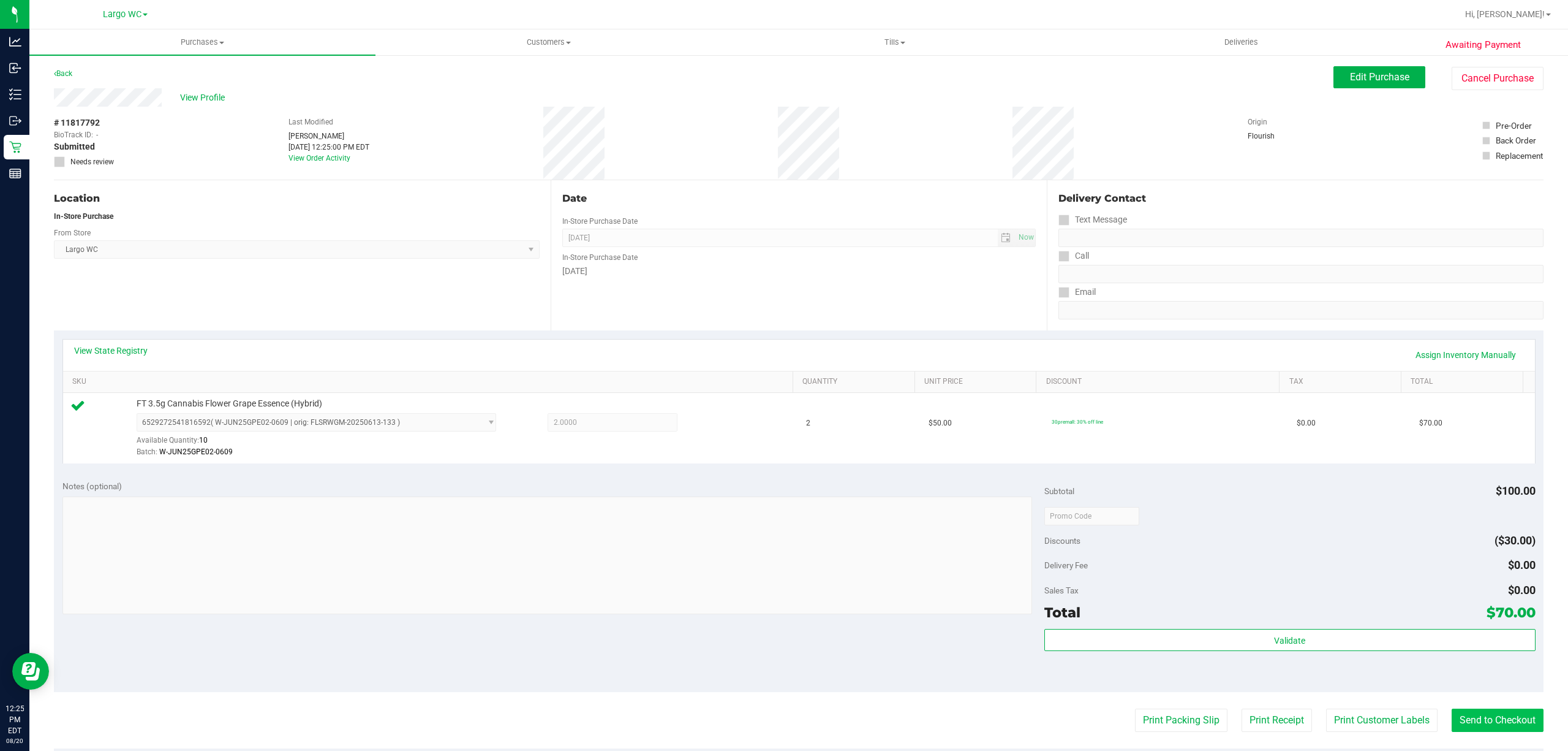
click at [1500, 721] on button "Send to Checkout" at bounding box center [1497, 720] width 92 height 24
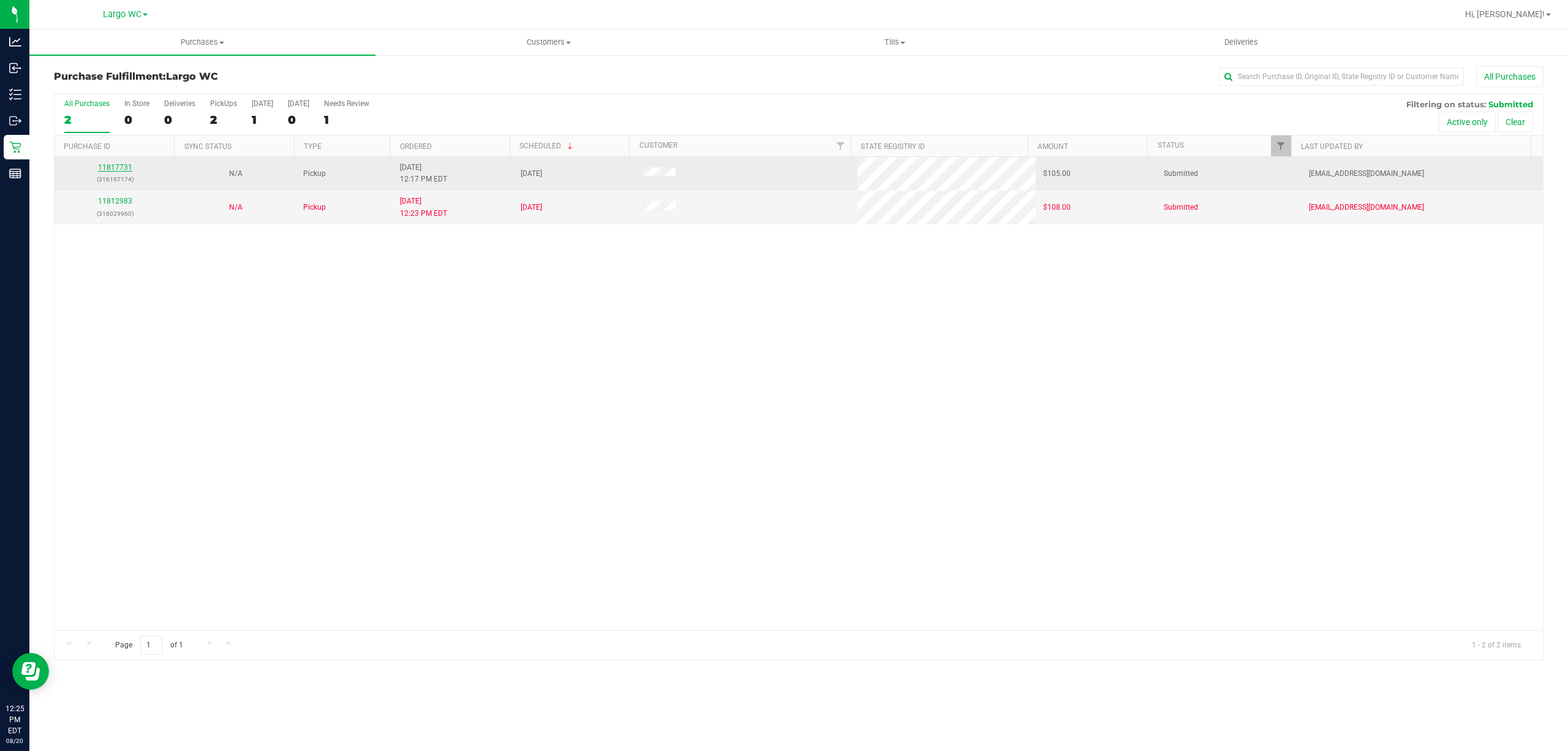
click at [116, 169] on link "11817731" at bounding box center [116, 167] width 35 height 9
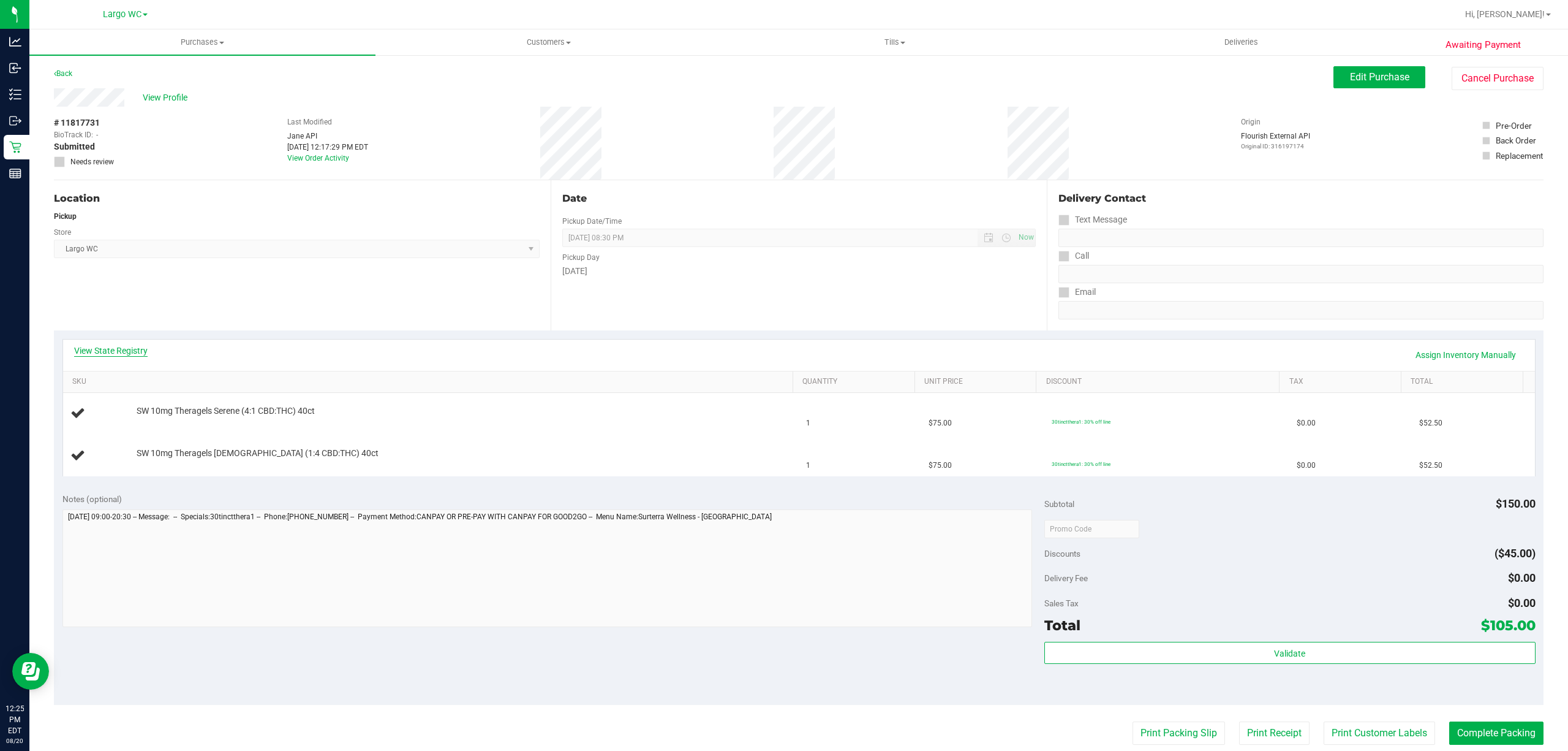
click at [126, 354] on link "View State Registry" at bounding box center [110, 351] width 73 height 13
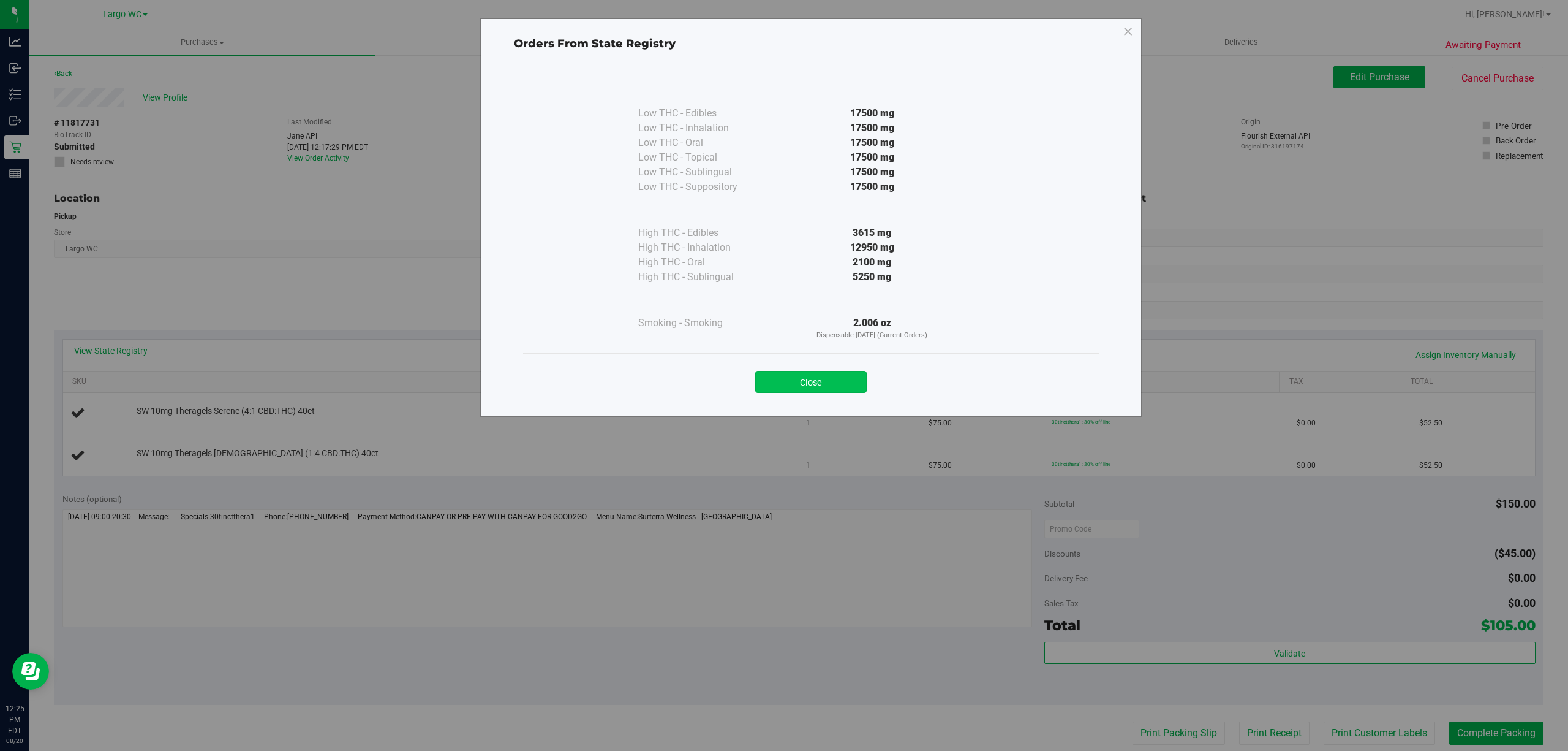
click at [828, 390] on button "Close" at bounding box center [811, 382] width 112 height 22
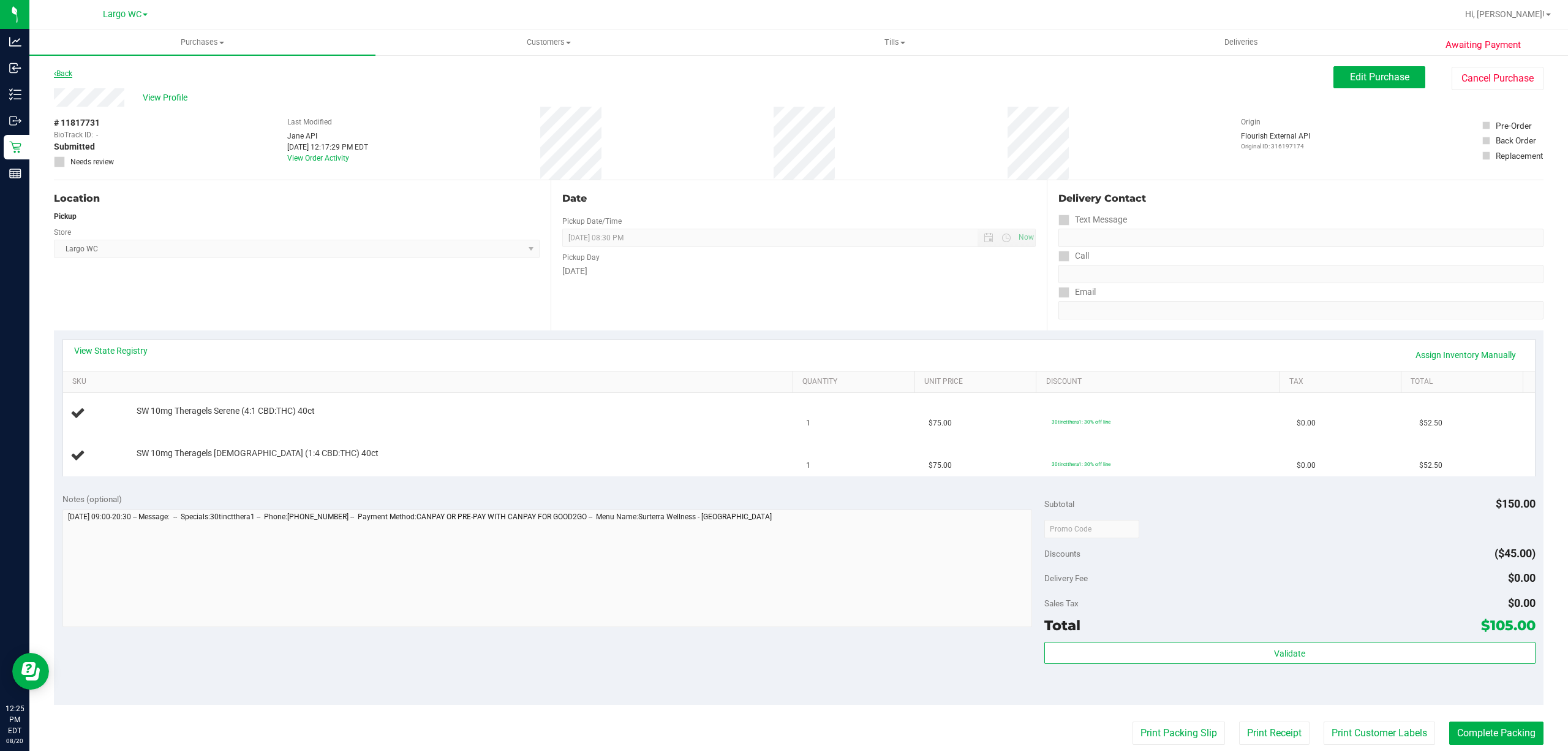
click at [69, 72] on link "Back" at bounding box center [63, 73] width 18 height 9
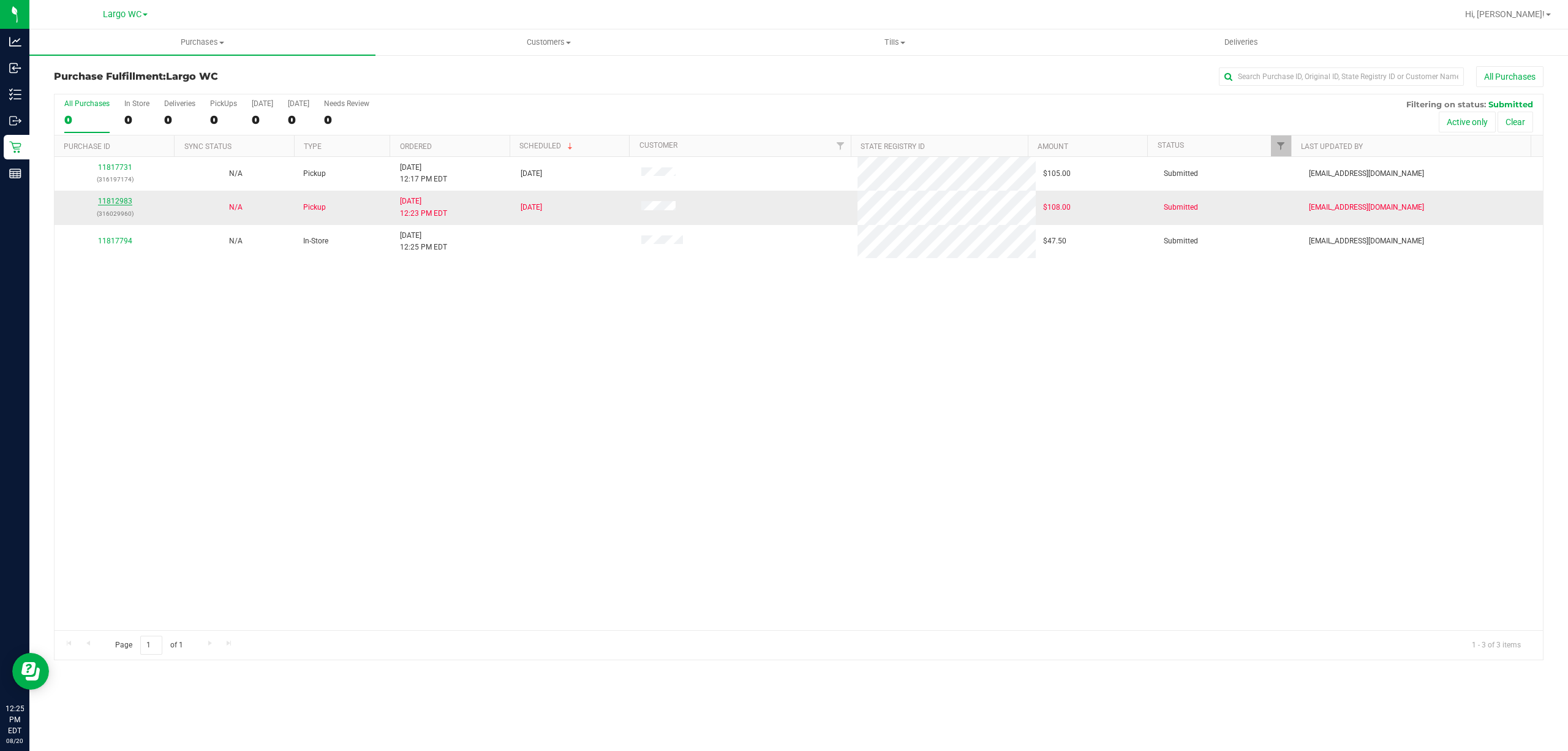
click at [125, 202] on link "11812983" at bounding box center [116, 201] width 35 height 9
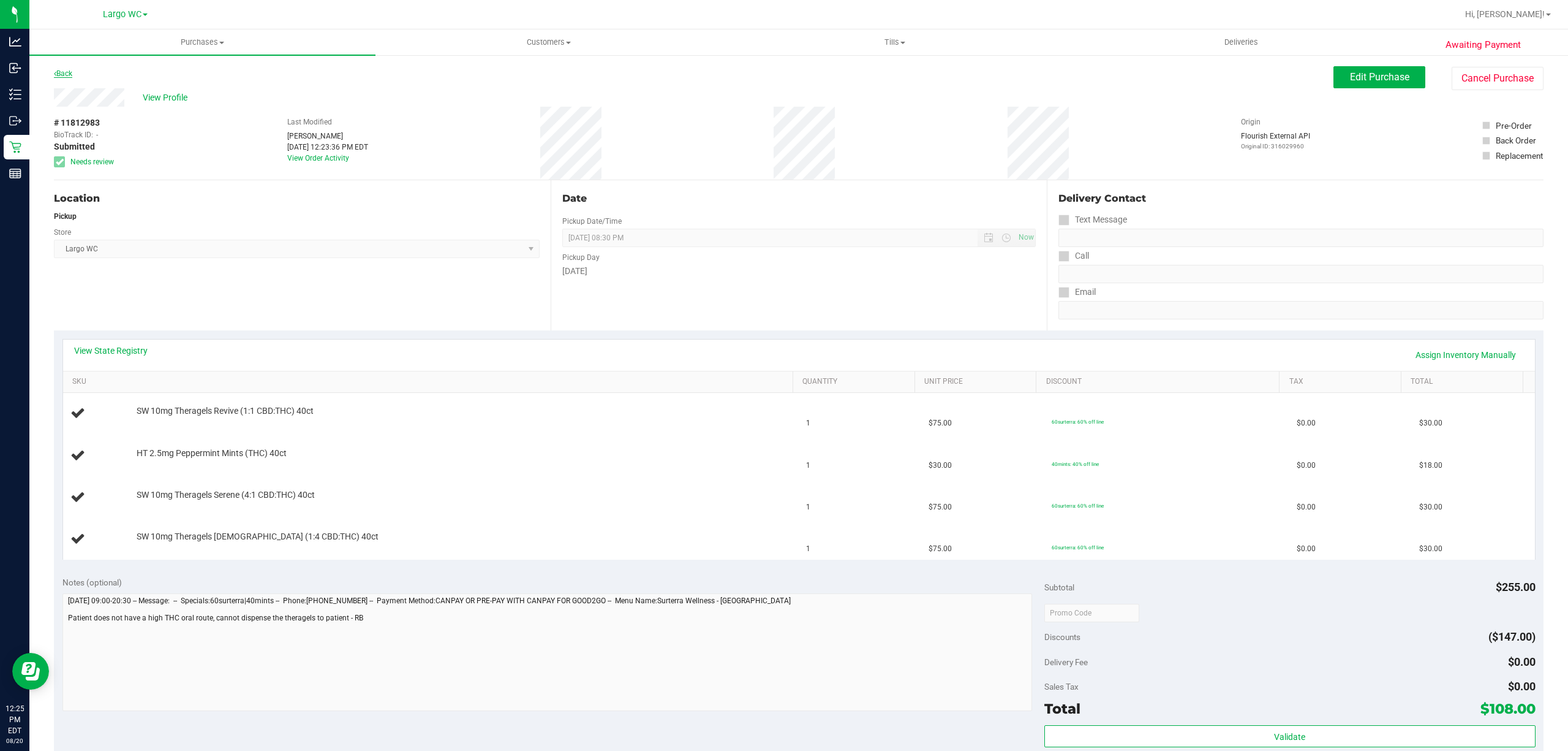
click at [65, 74] on link "Back" at bounding box center [63, 73] width 18 height 9
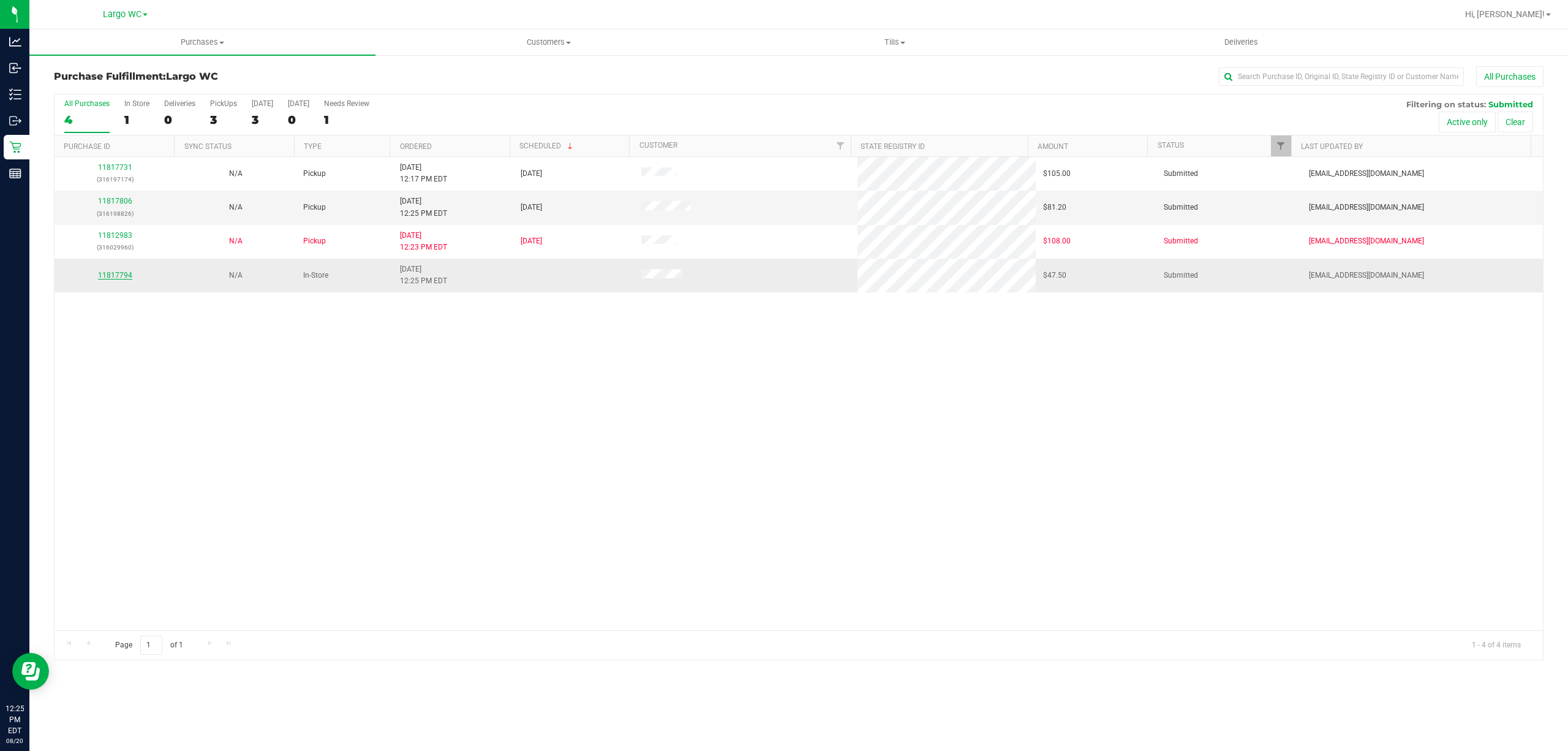
click at [119, 278] on link "11817794" at bounding box center [116, 275] width 35 height 9
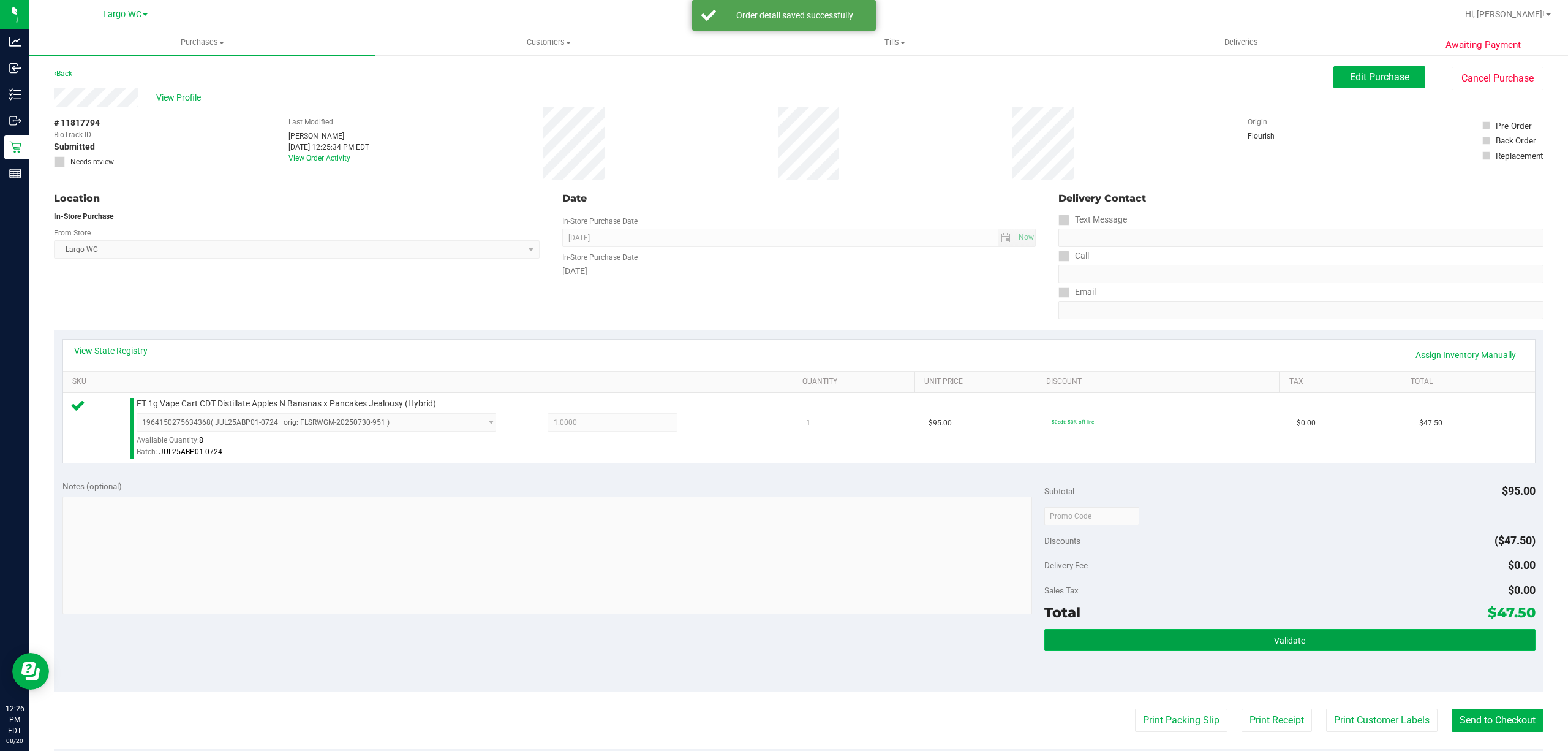
click at [1274, 638] on span "Validate" at bounding box center [1289, 640] width 31 height 9
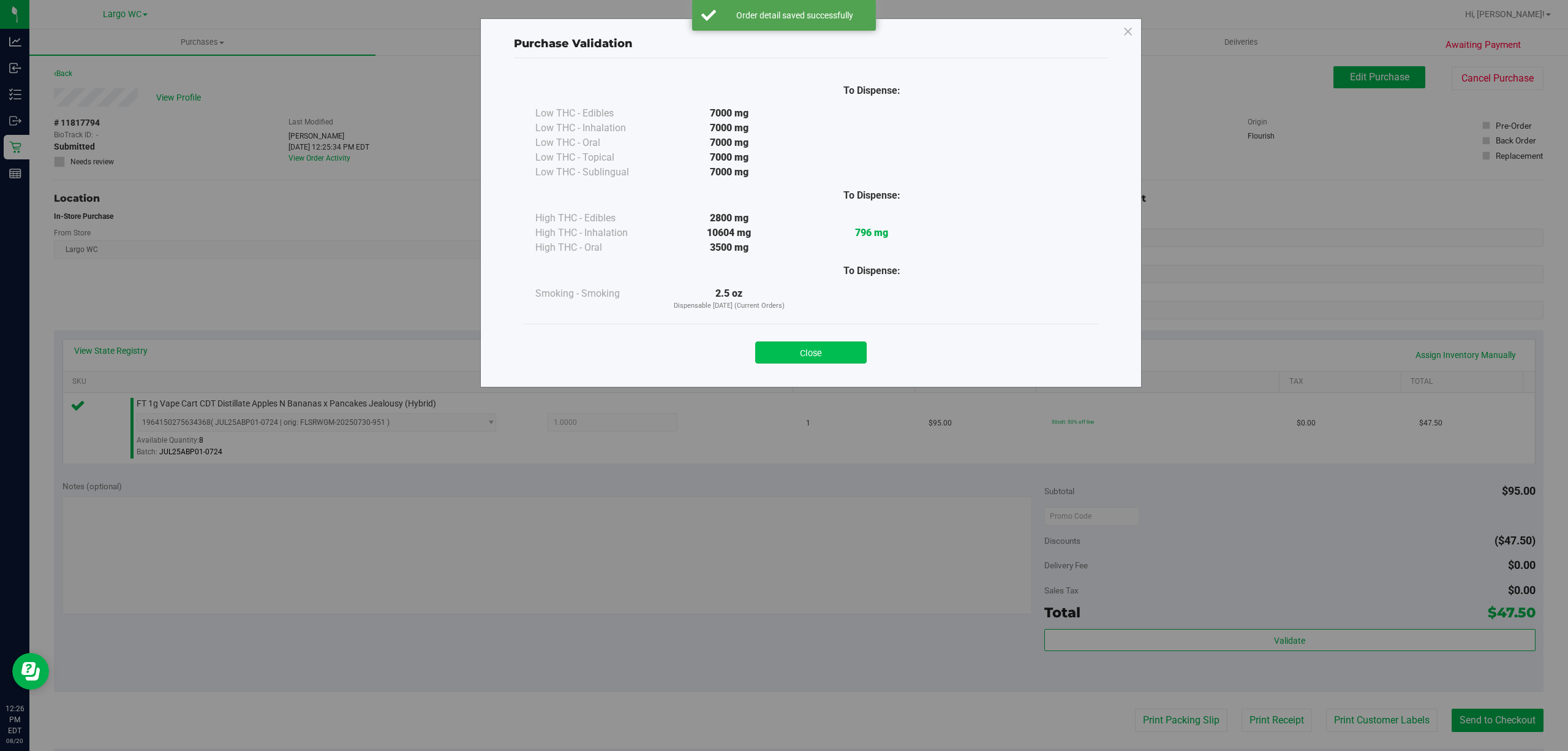
click at [836, 357] on button "Close" at bounding box center [811, 353] width 112 height 22
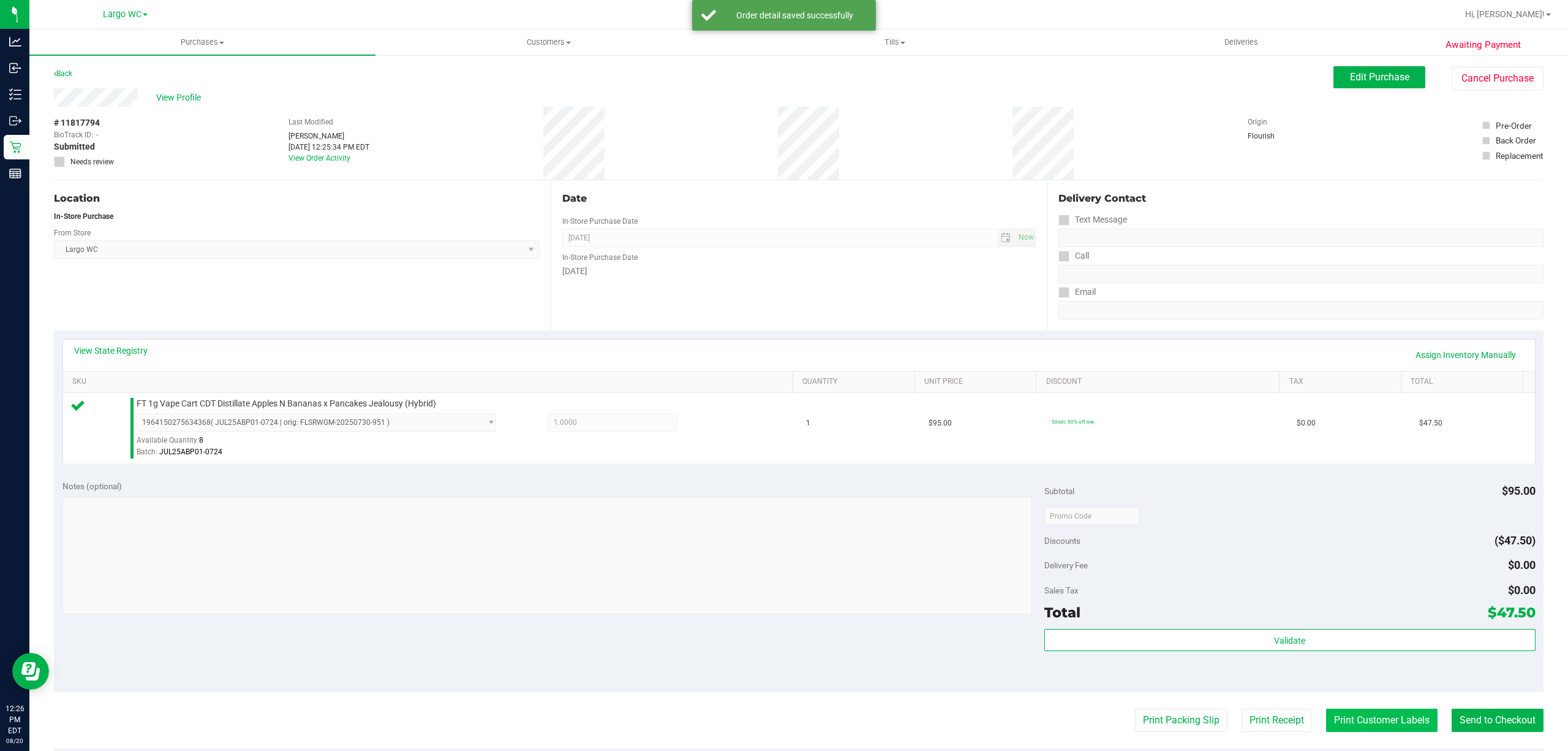
click at [1371, 724] on button "Print Customer Labels" at bounding box center [1382, 720] width 112 height 24
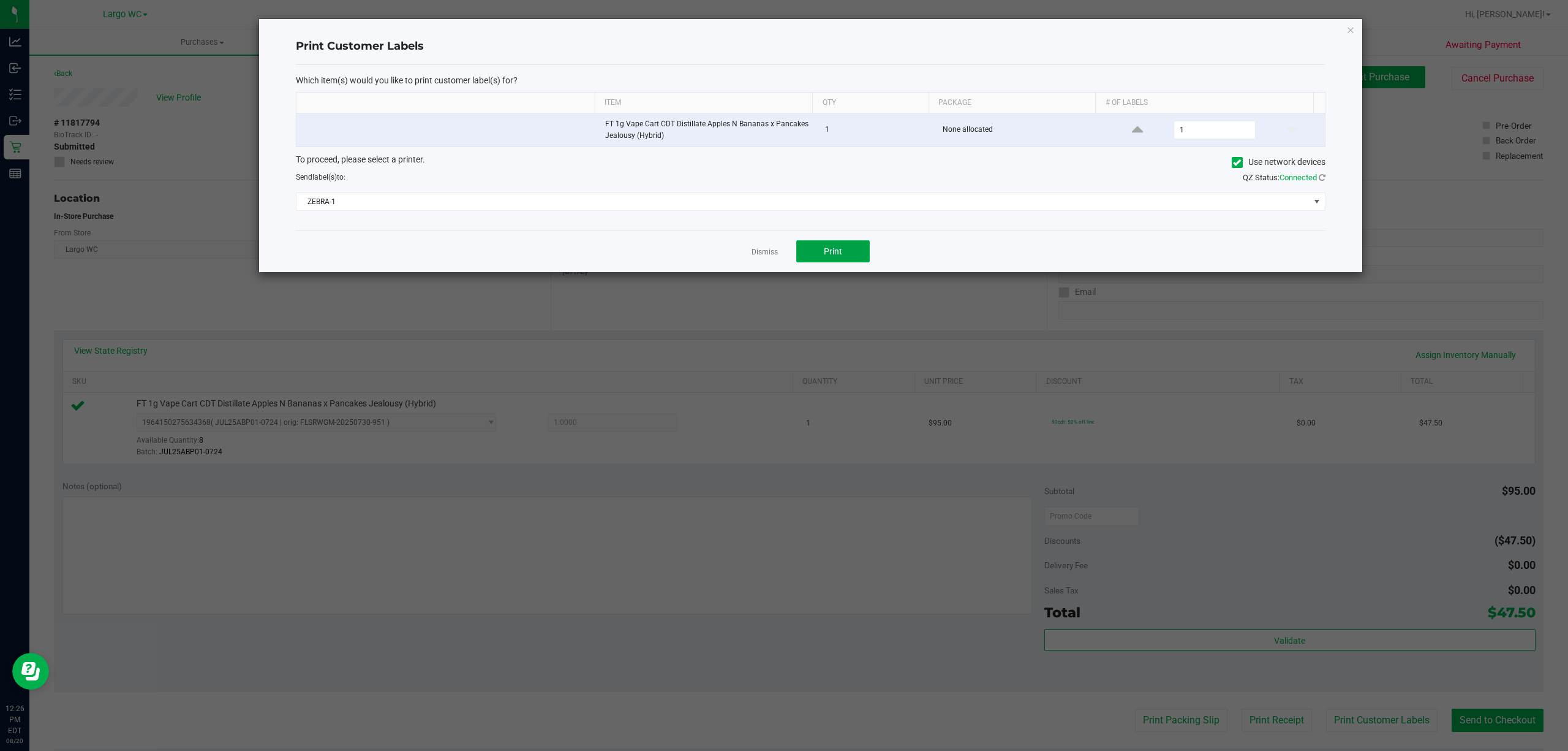
click at [847, 242] on button "Print" at bounding box center [832, 251] width 73 height 22
click at [1353, 35] on icon "button" at bounding box center [1350, 29] width 9 height 15
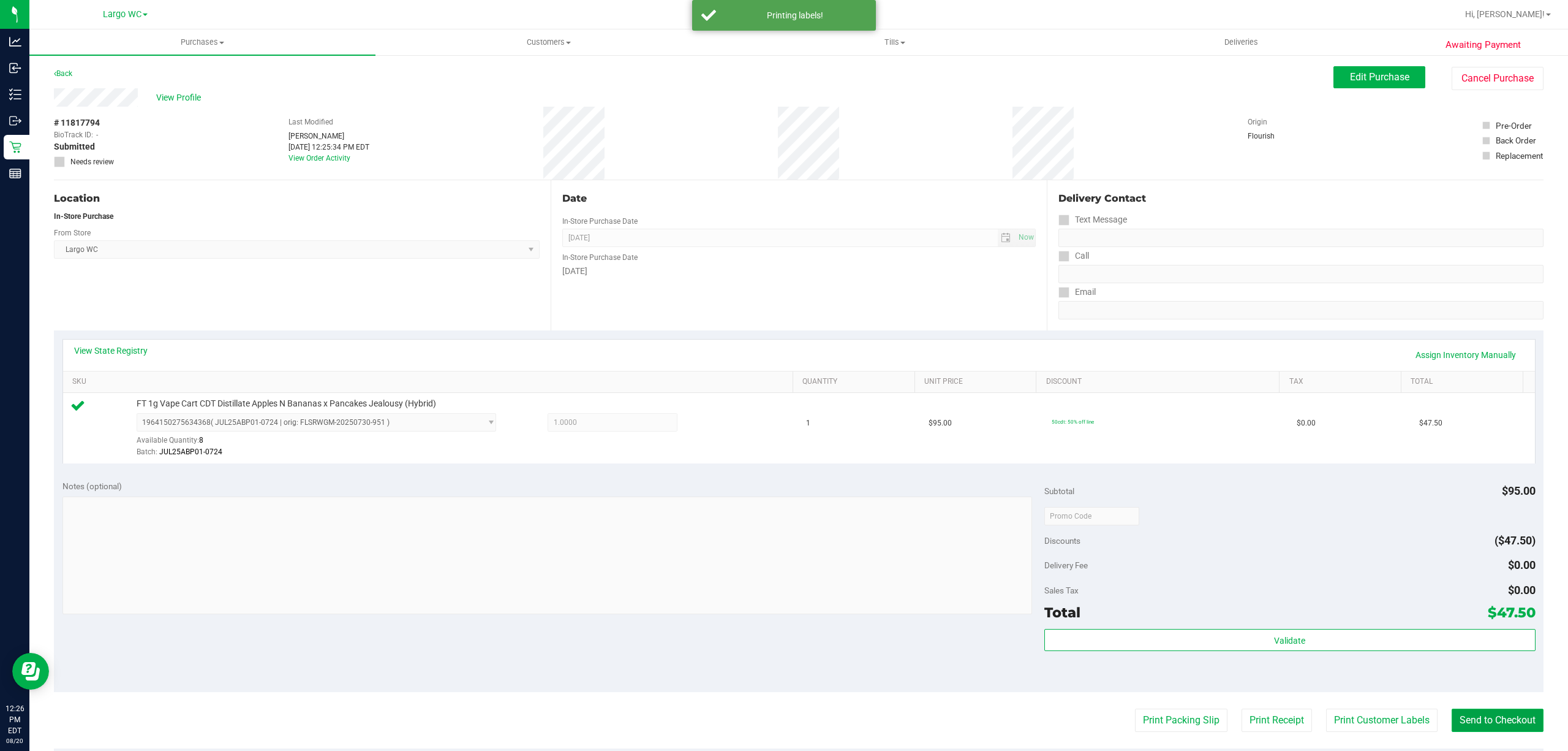
click at [1509, 732] on button "Send to Checkout" at bounding box center [1497, 720] width 92 height 24
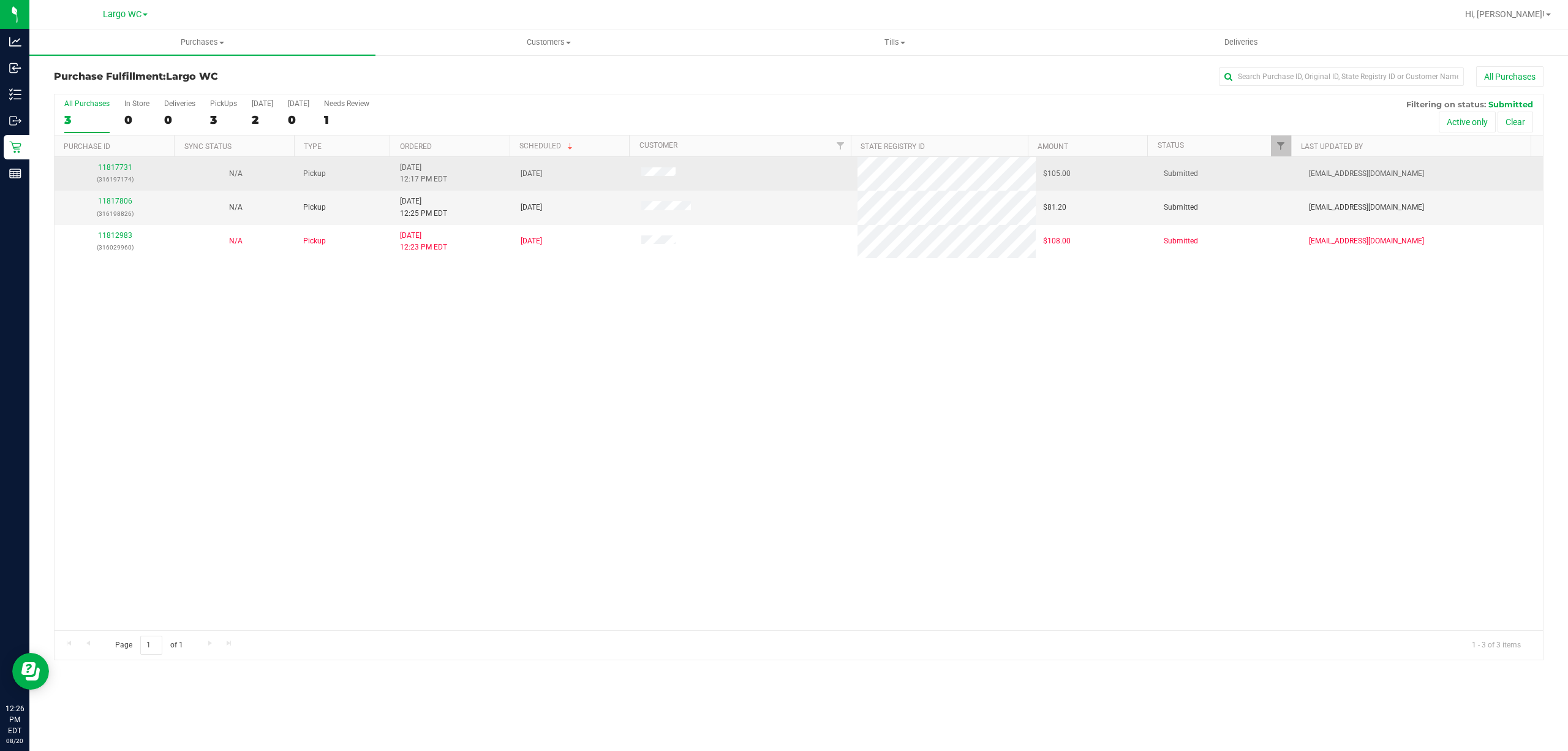
click at [153, 182] on p "(316197174)" at bounding box center [115, 179] width 106 height 12
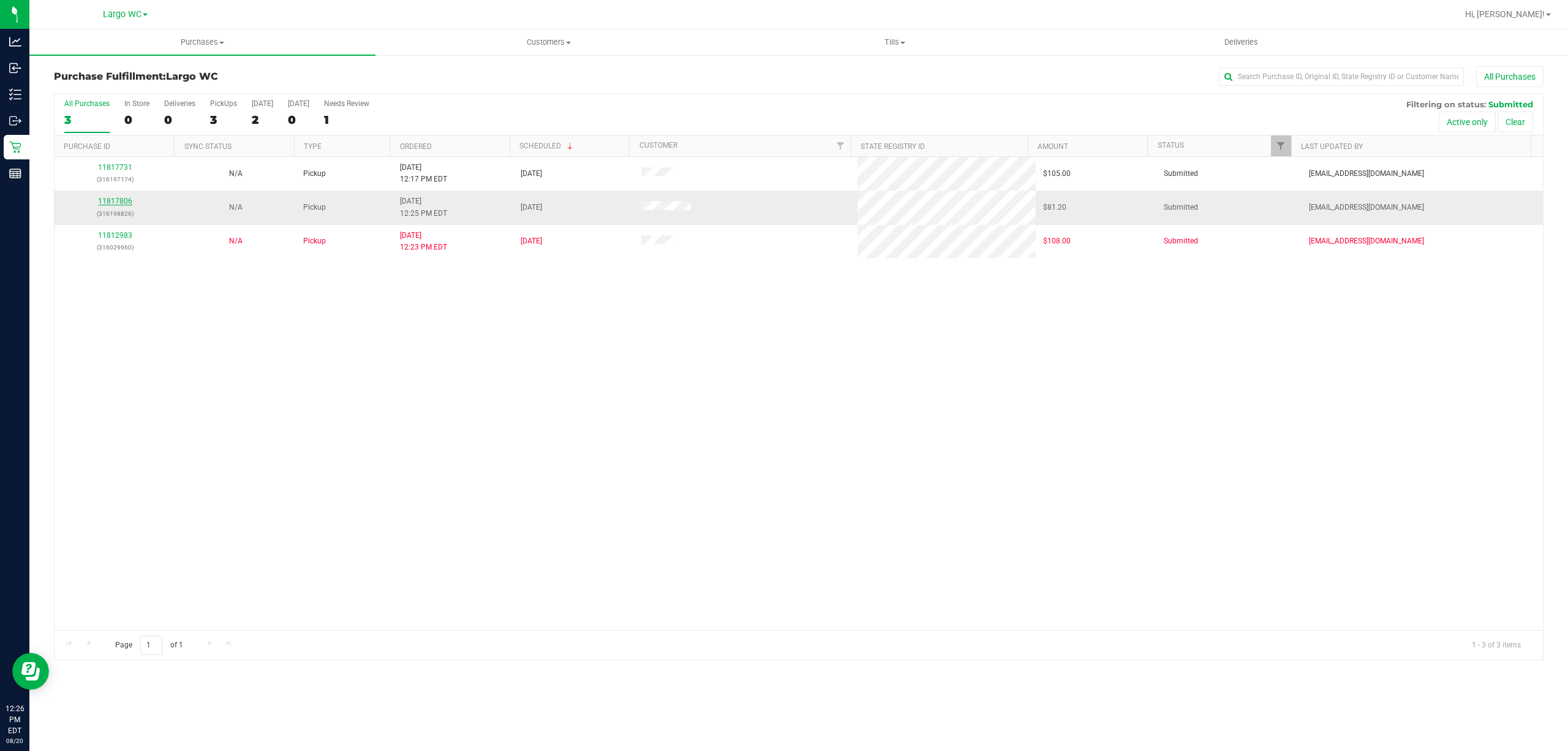
click at [120, 204] on link "11817806" at bounding box center [116, 201] width 35 height 9
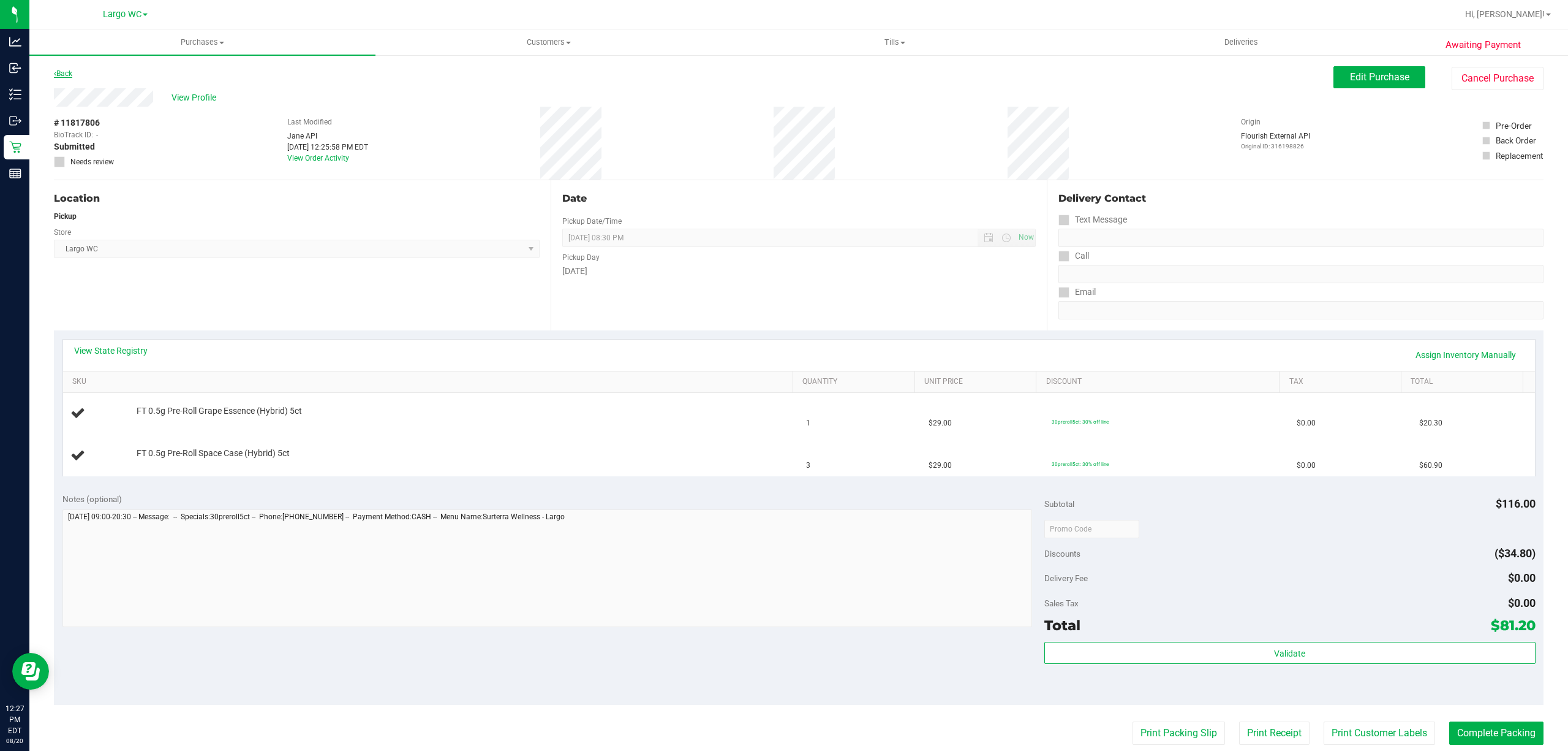
click at [55, 72] on icon at bounding box center [55, 73] width 2 height 7
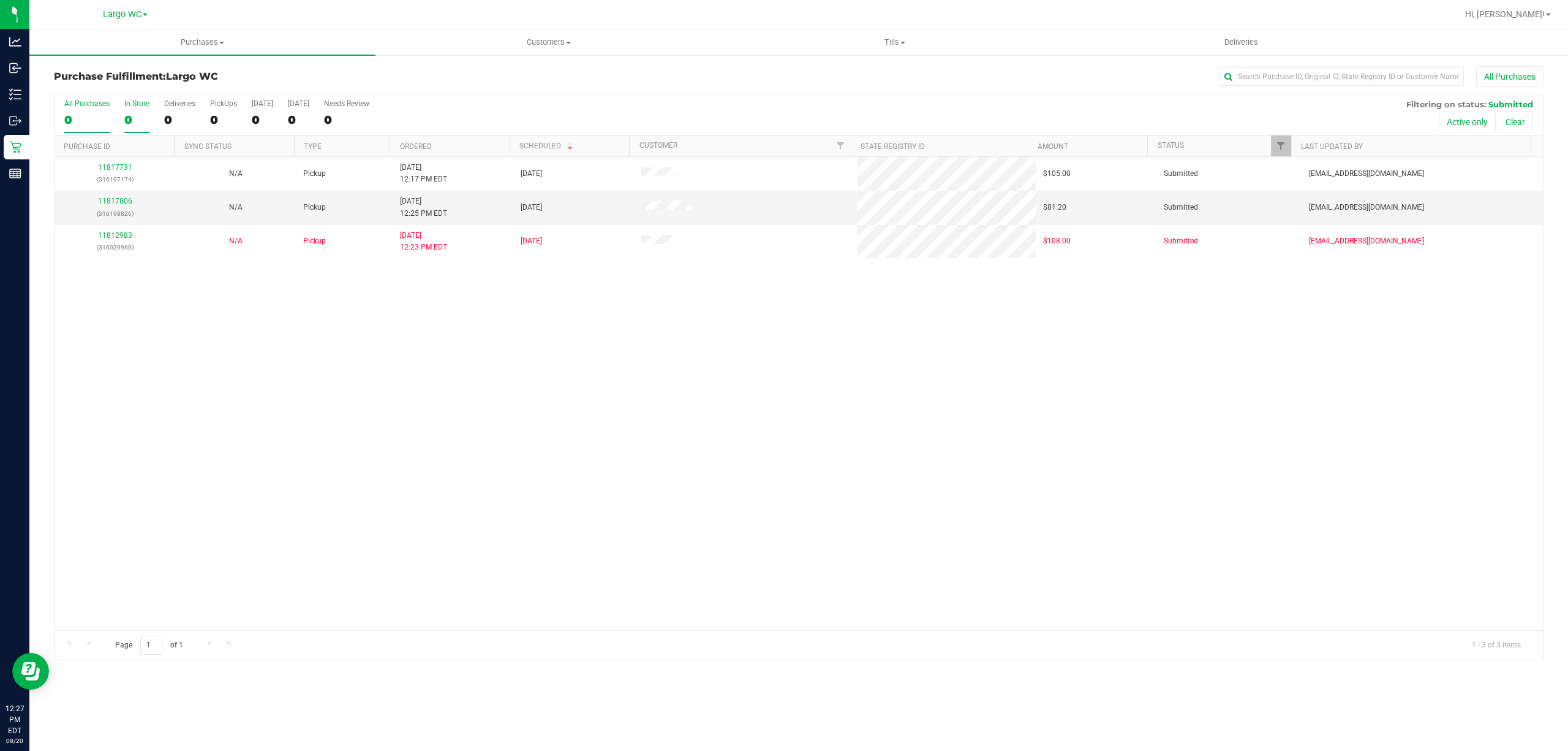
click at [142, 126] on div "0" at bounding box center [137, 120] width 25 height 14
click at [0, 0] on input "In Store 0" at bounding box center [0, 0] width 0 height 0
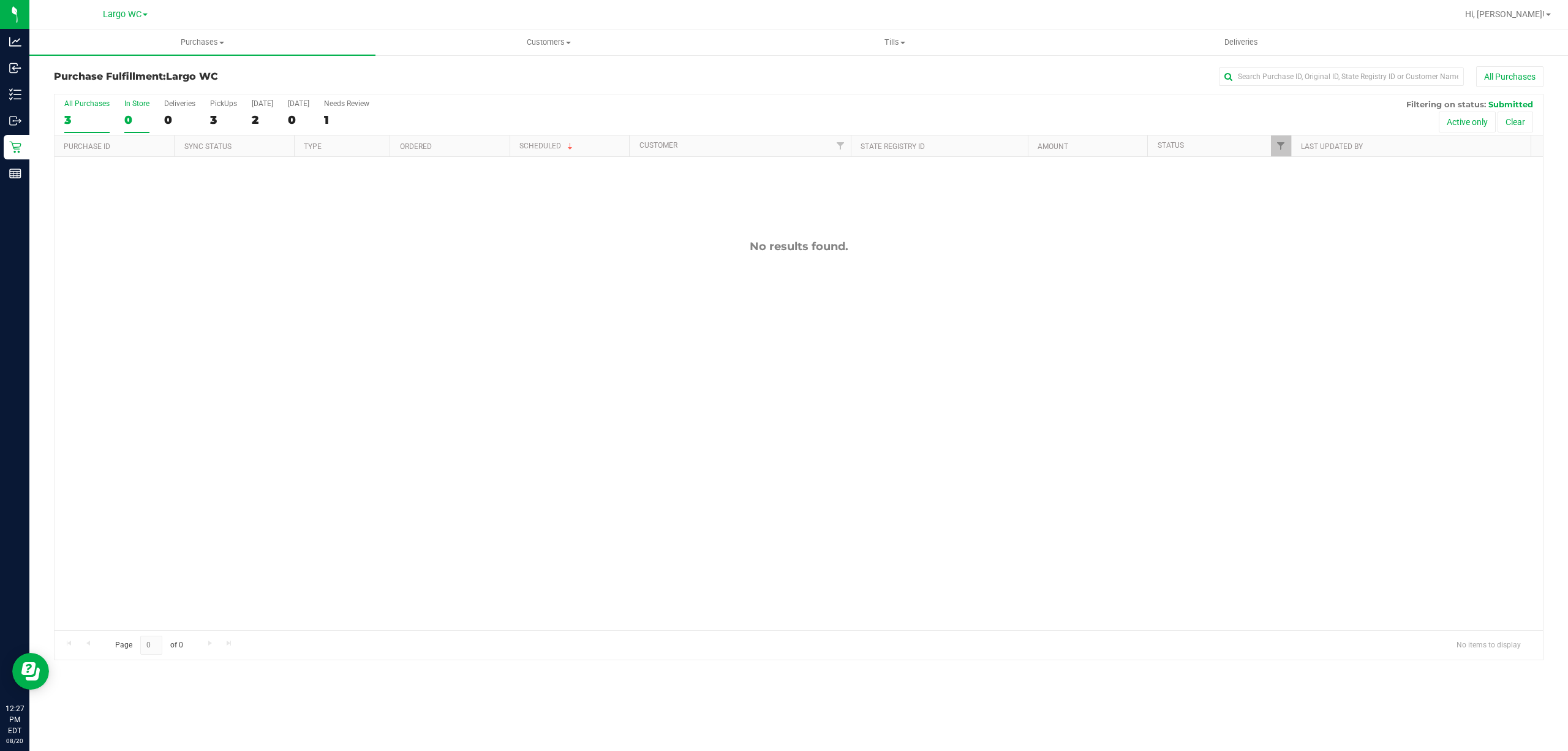
click at [91, 118] on div "3" at bounding box center [87, 120] width 46 height 14
click at [0, 0] on input "All Purchases 3" at bounding box center [0, 0] width 0 height 0
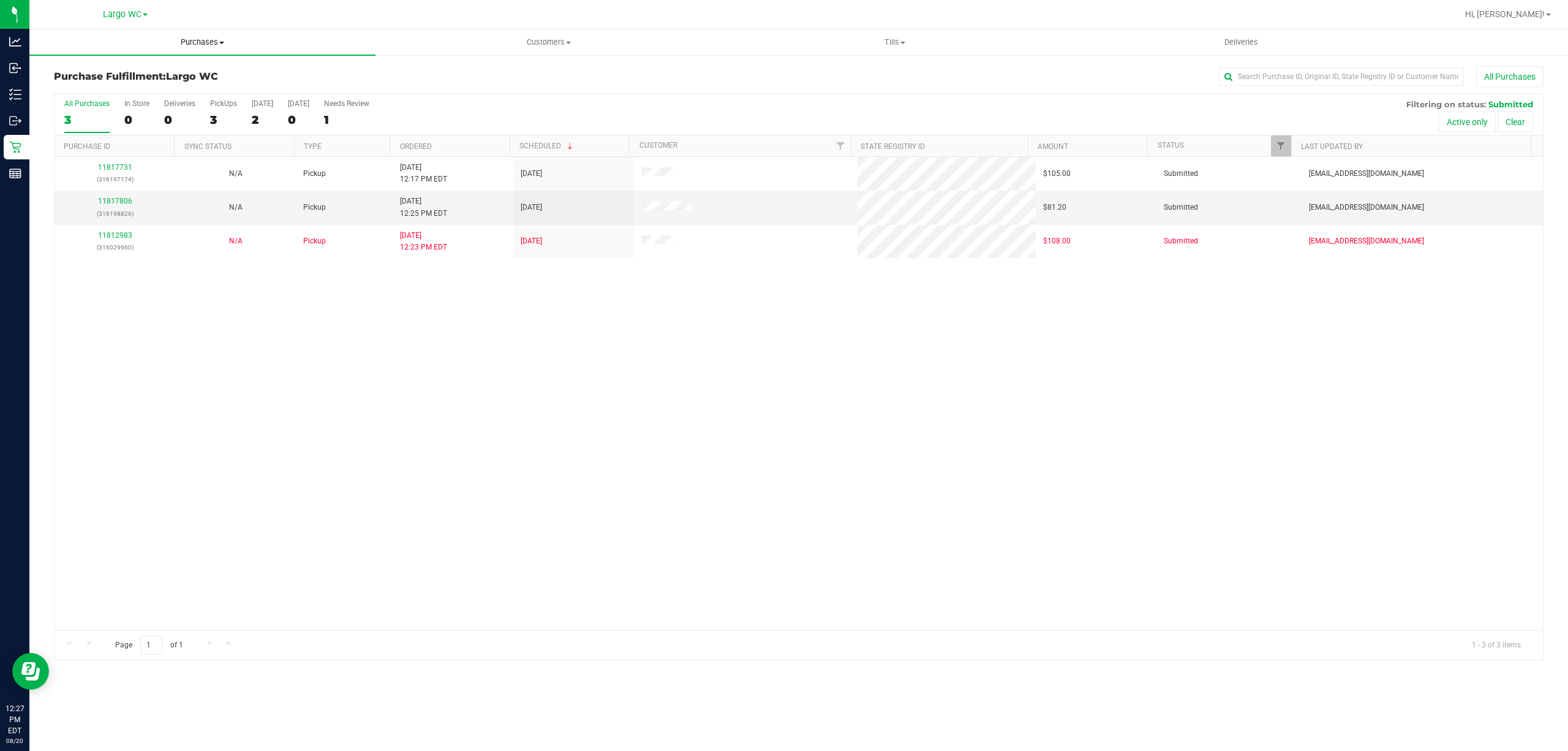
click at [229, 43] on span "Purchases" at bounding box center [202, 43] width 346 height 11
click at [142, 70] on span "Summary of purchases" at bounding box center [92, 73] width 126 height 10
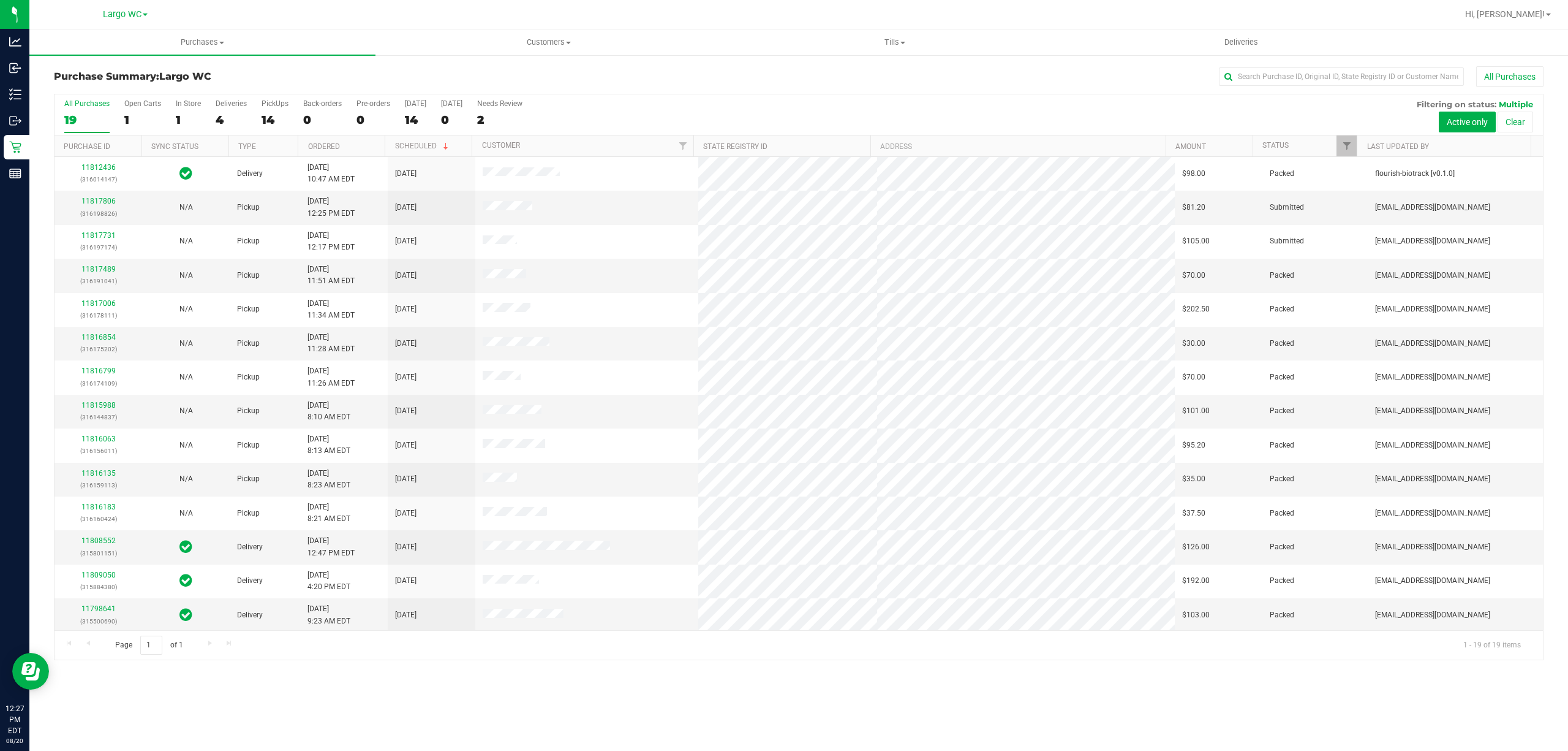
scroll to position [175, 0]
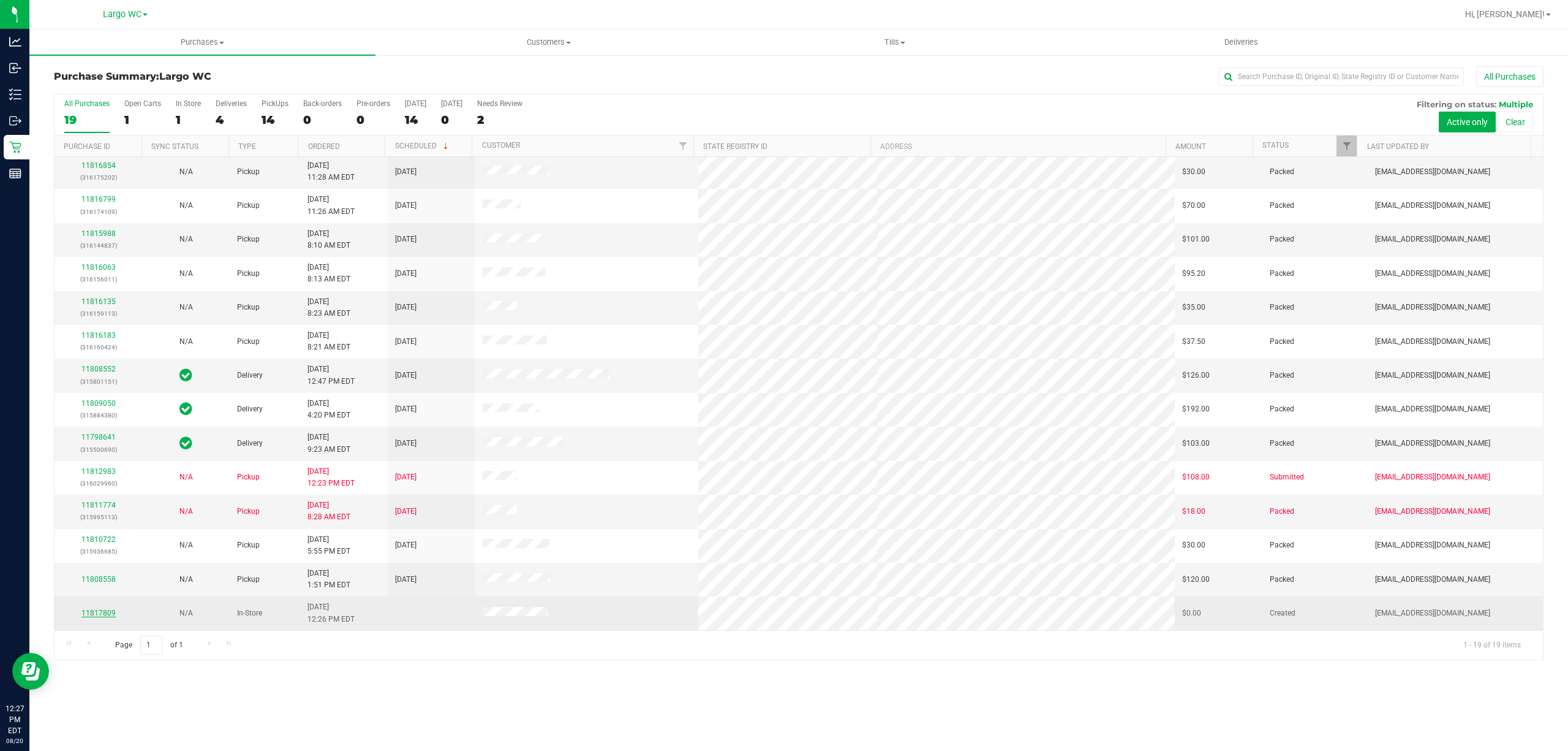
click at [109, 613] on link "11817809" at bounding box center [99, 612] width 35 height 9
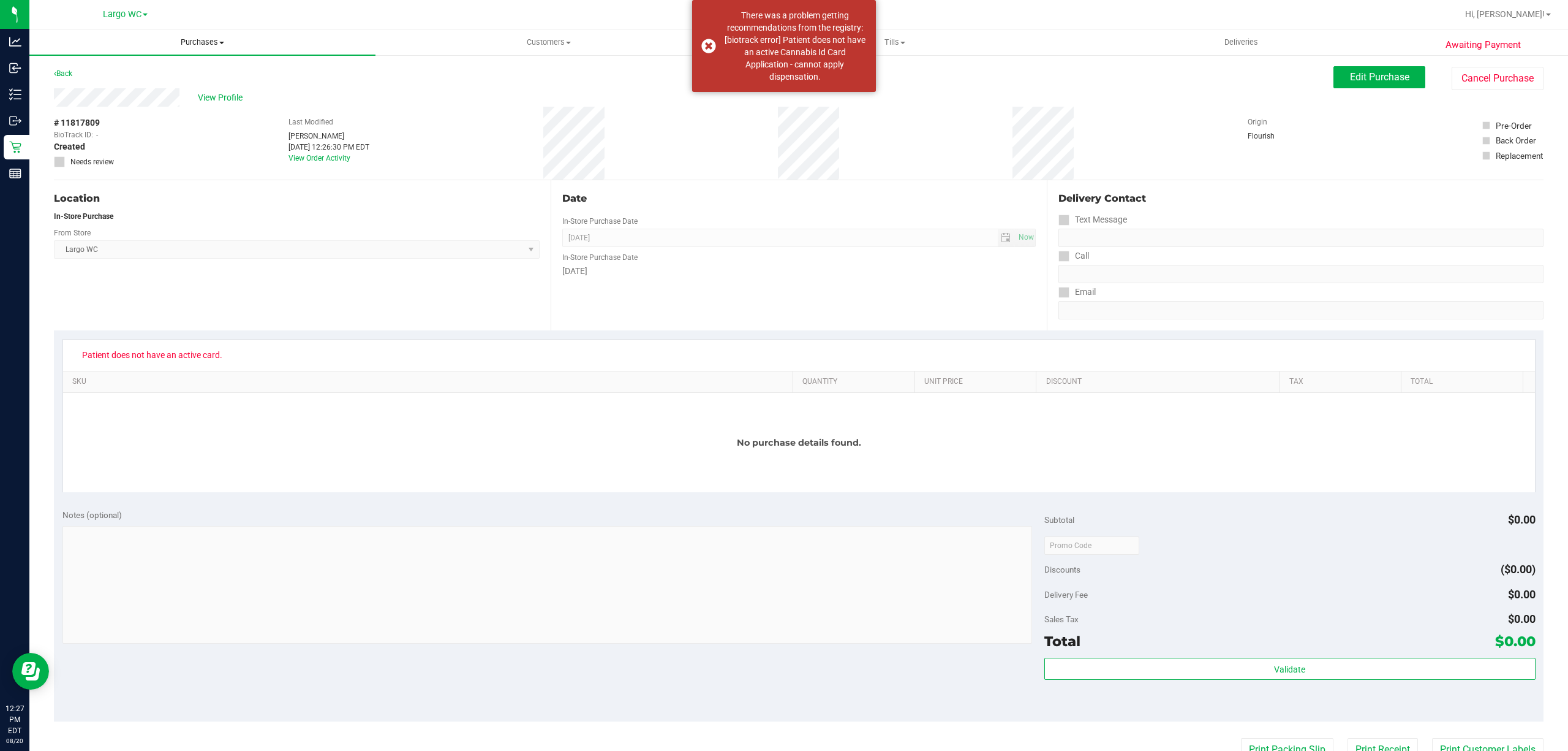
click at [74, 49] on uib-tab-heading "Purchases Summary of purchases Fulfillment All purchases" at bounding box center [202, 42] width 346 height 26
click at [289, 157] on link "View Order Activity" at bounding box center [319, 157] width 62 height 9
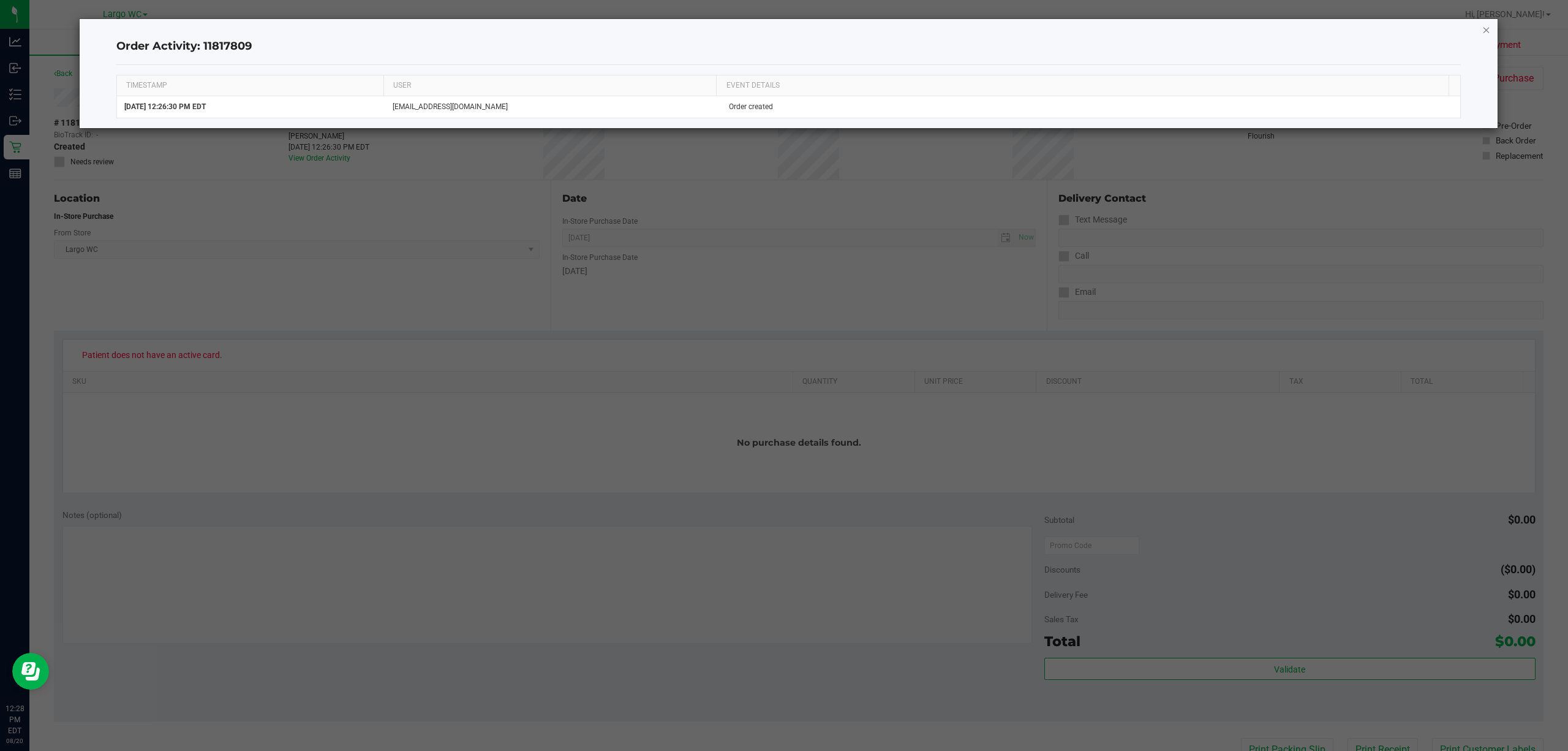
click at [1485, 28] on icon "button" at bounding box center [1486, 29] width 9 height 15
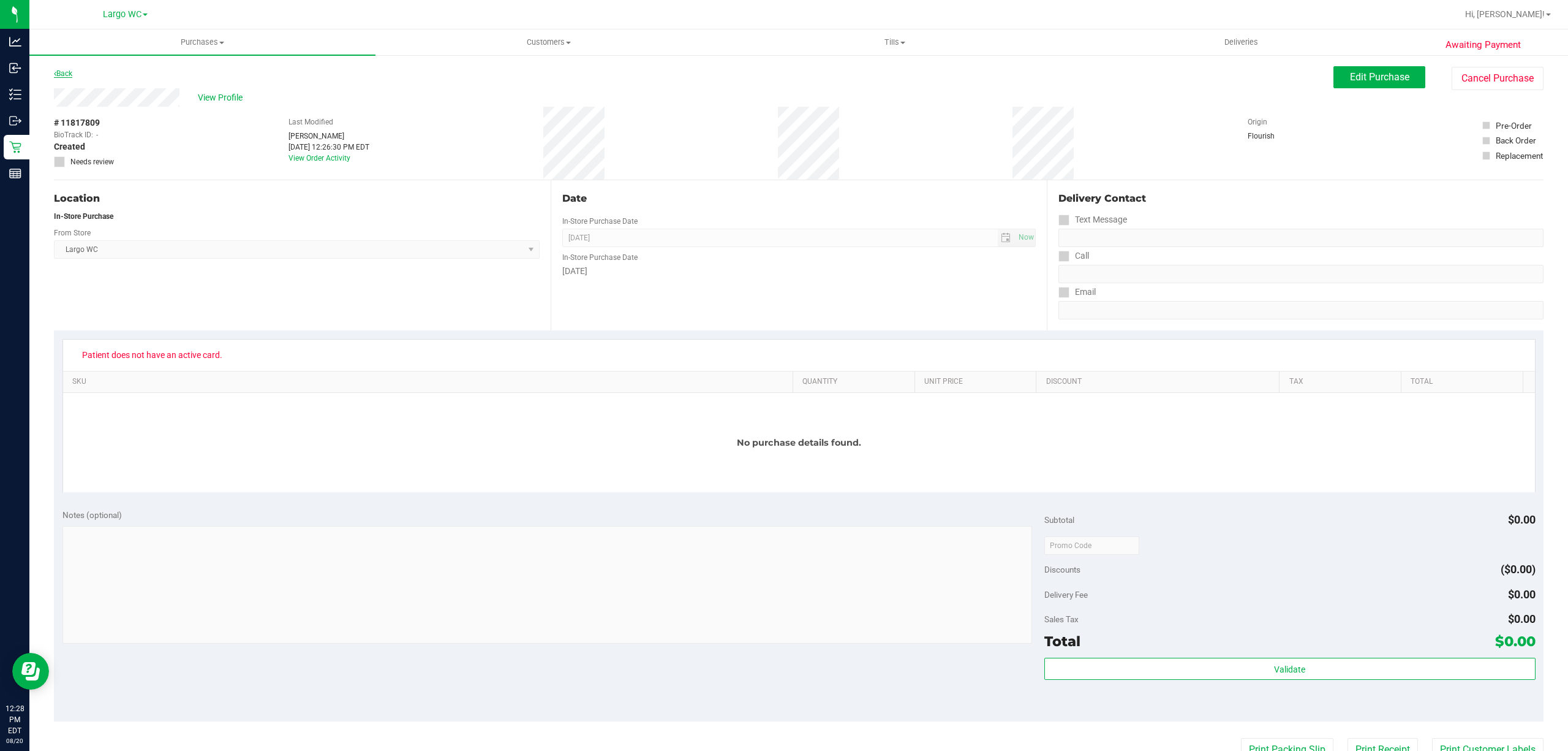
click at [67, 72] on link "Back" at bounding box center [63, 73] width 18 height 9
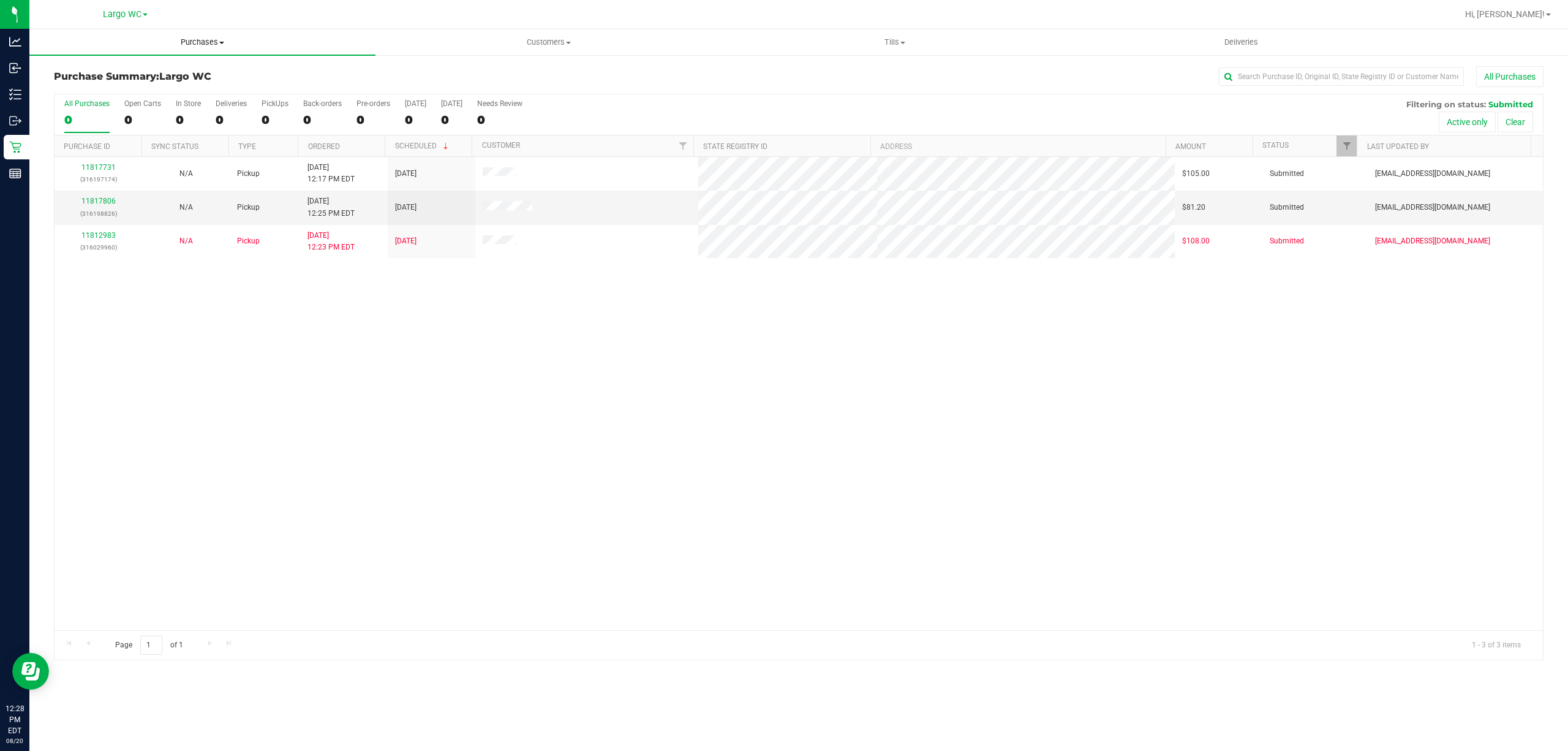
click at [207, 35] on uib-tab-heading "Purchases Summary of purchases Fulfillment All purchases" at bounding box center [202, 42] width 346 height 26
click at [178, 359] on div "11817731 (316197174) N/A Pickup 8/20/2025 12:17 PM EDT 8/20/2025 $105.00 Submit…" at bounding box center [799, 393] width 1489 height 473
click at [109, 202] on link "11817806" at bounding box center [99, 201] width 35 height 9
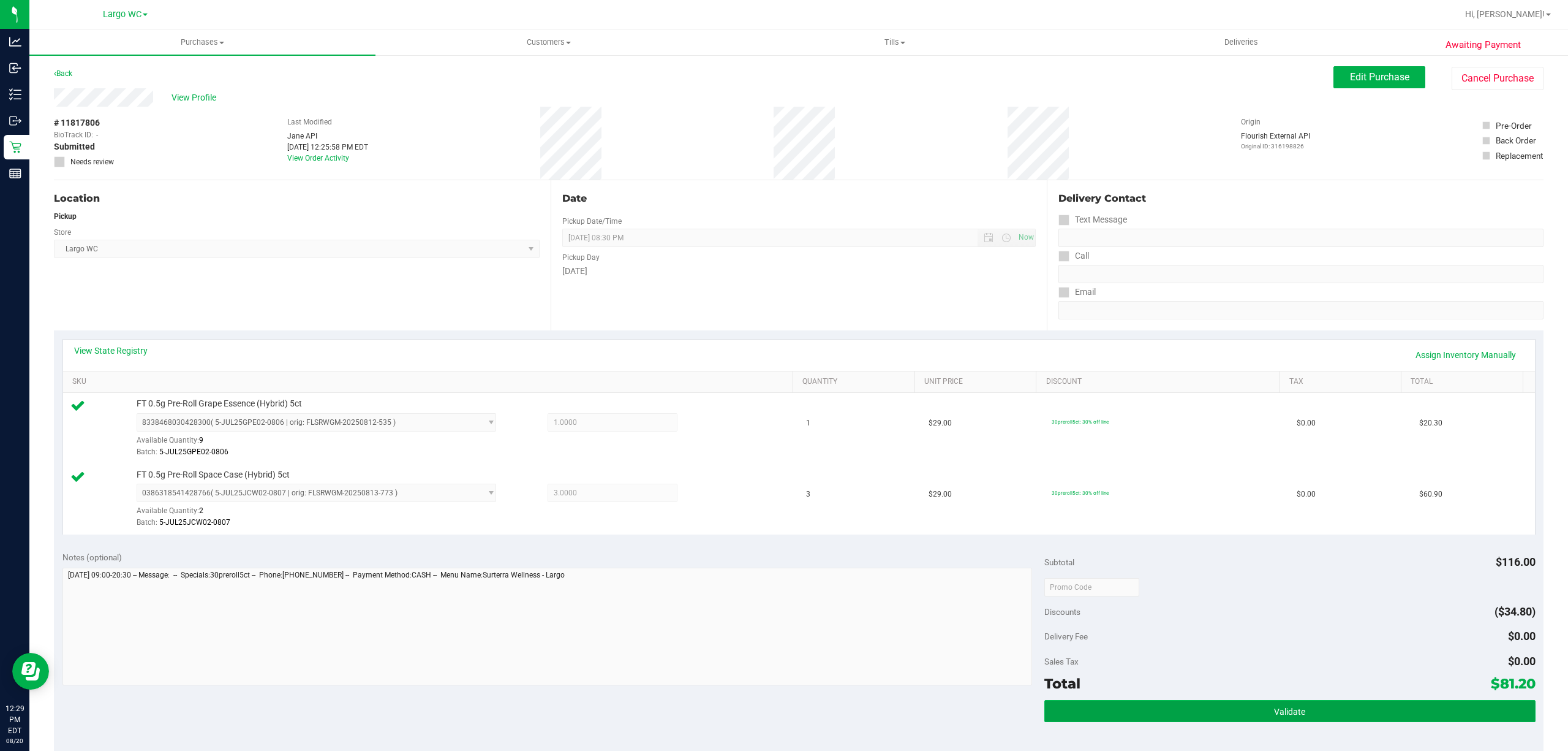
click at [1330, 704] on button "Validate" at bounding box center [1289, 711] width 491 height 22
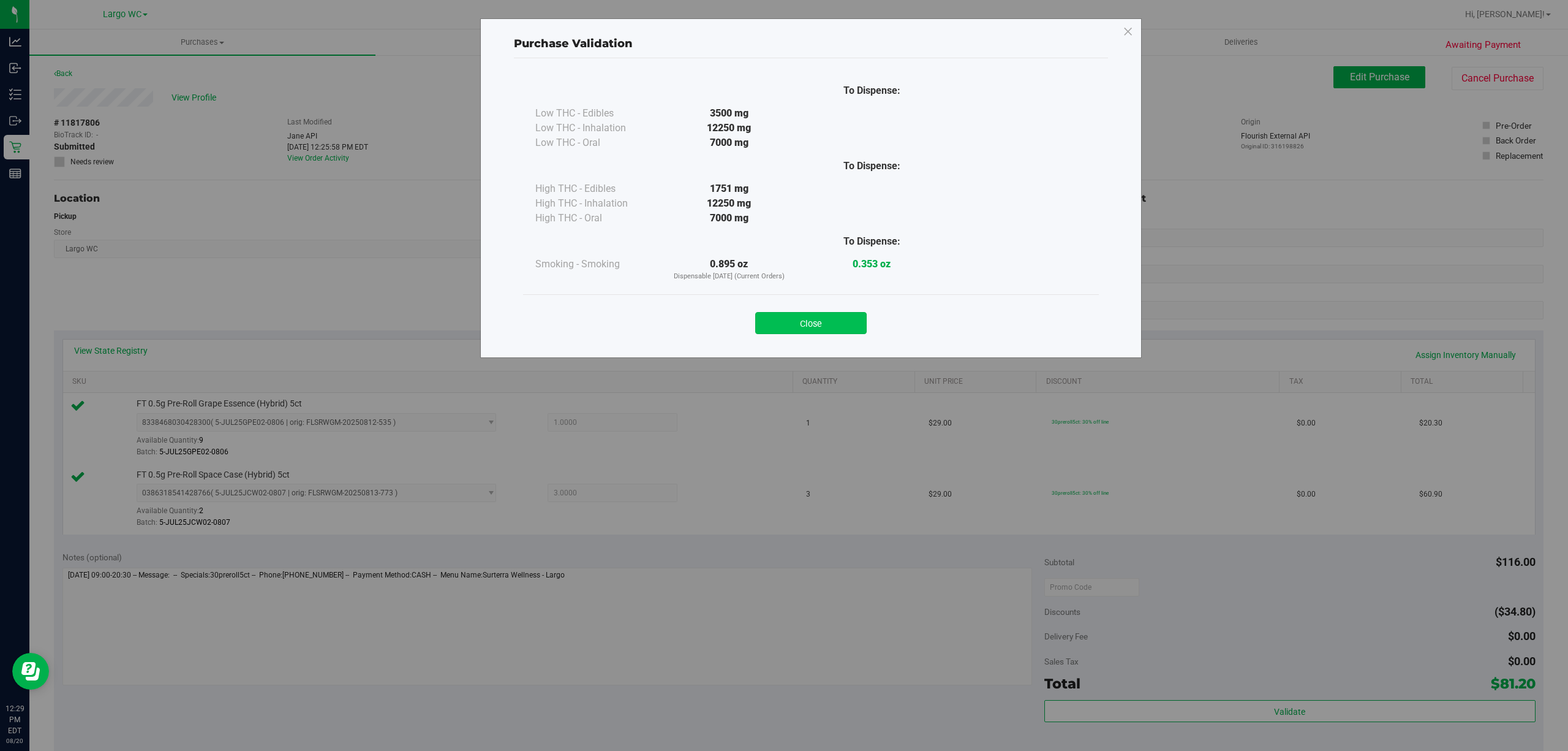
click at [828, 321] on button "Close" at bounding box center [811, 323] width 112 height 22
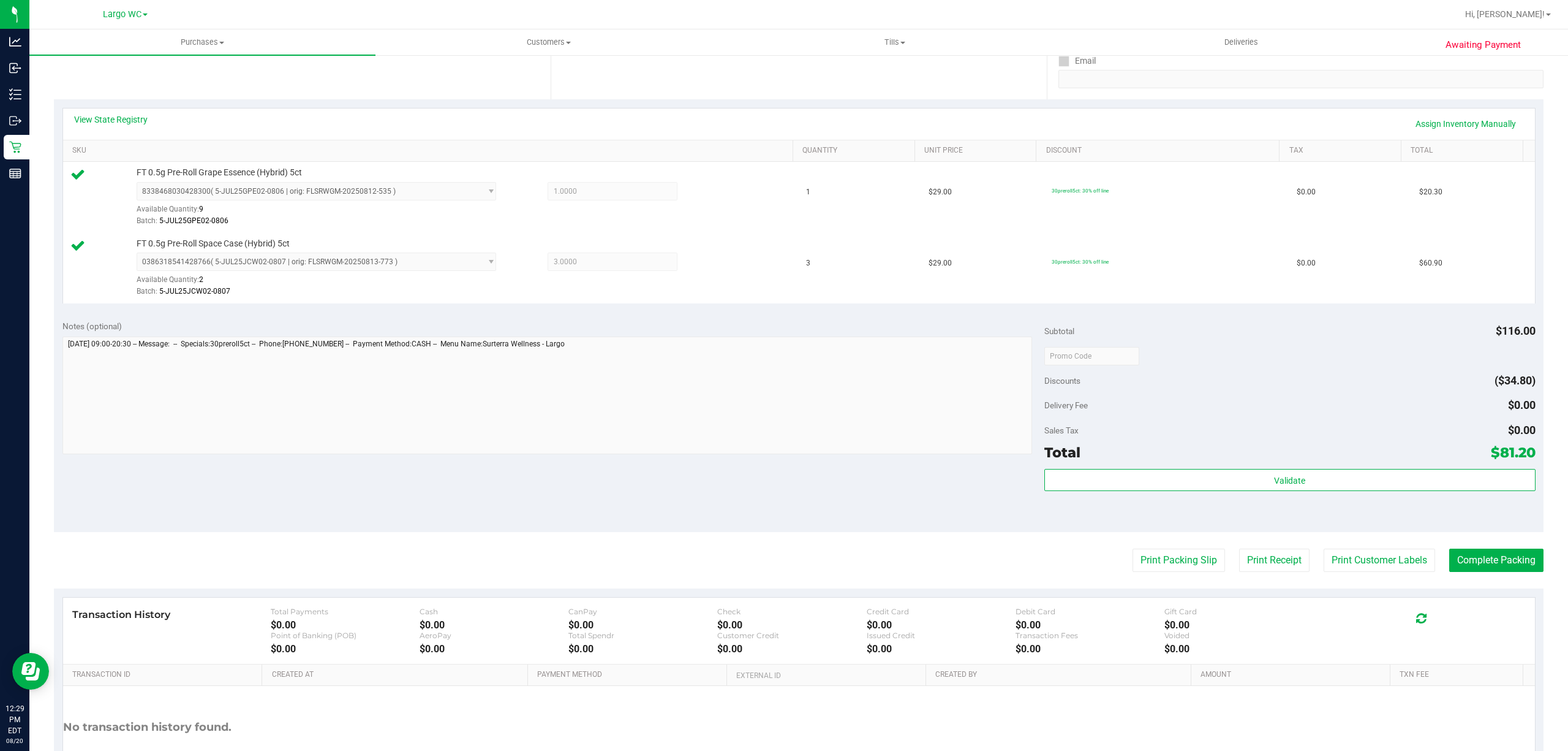
scroll to position [324, 0]
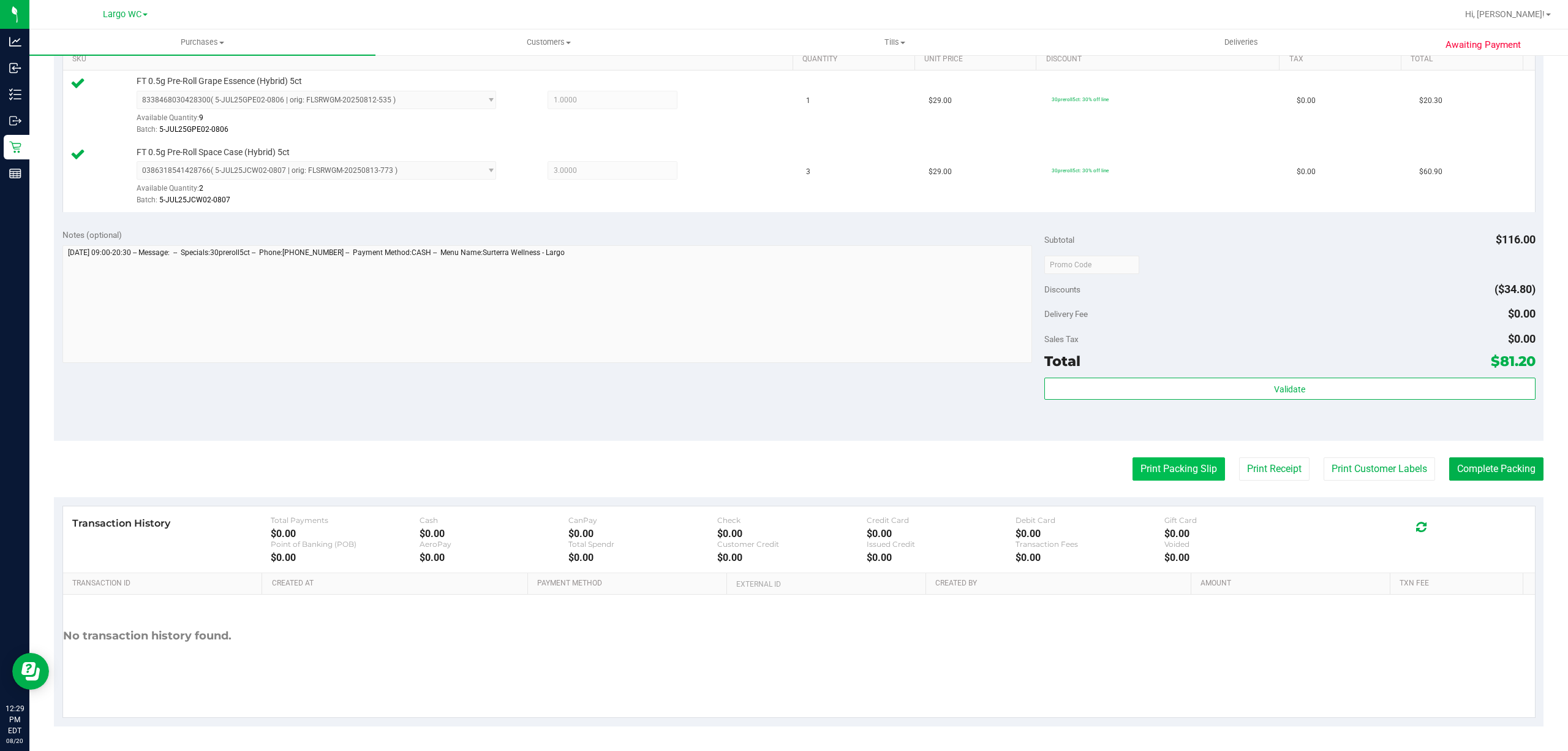
click at [1155, 466] on button "Print Packing Slip" at bounding box center [1179, 469] width 93 height 24
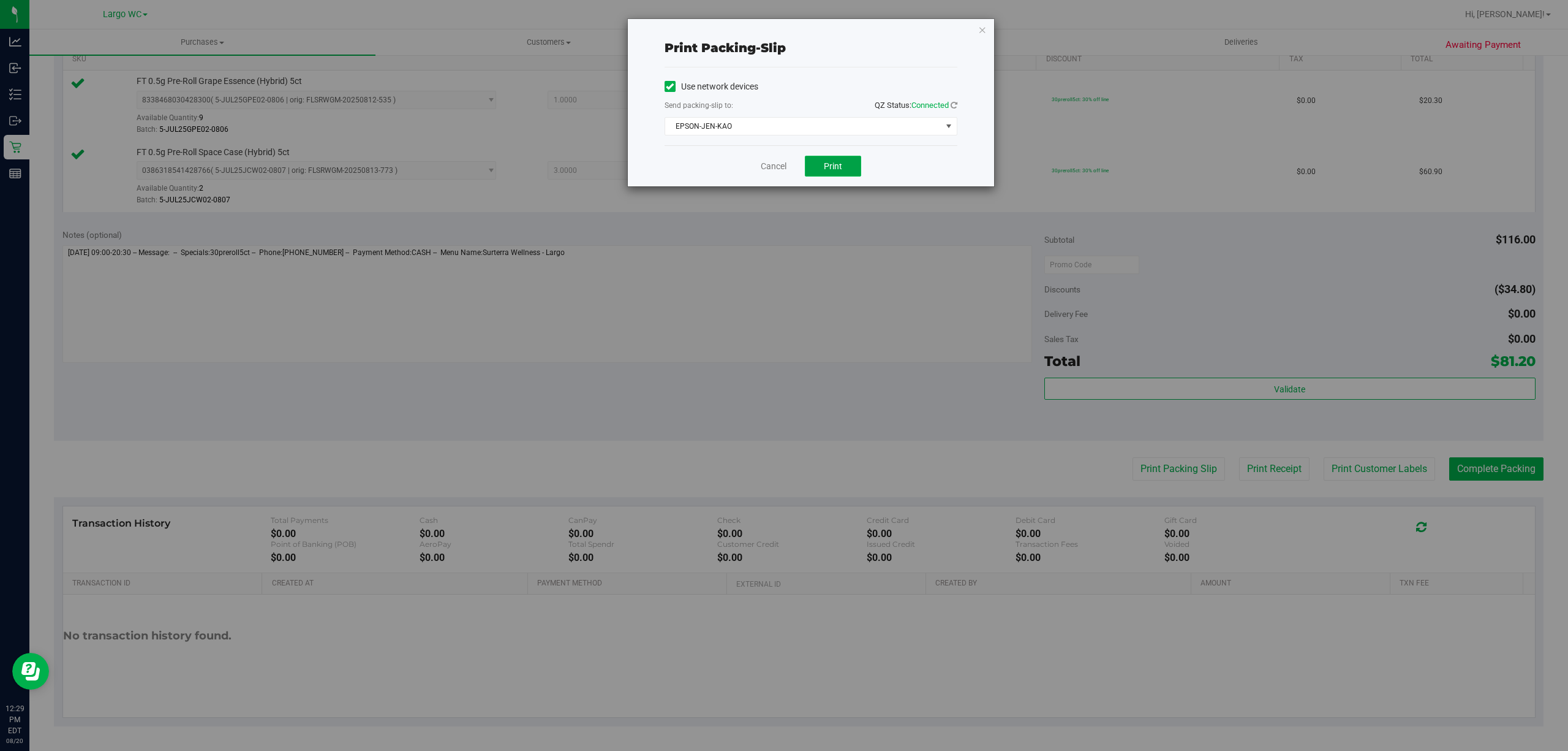
click at [840, 162] on span "Print" at bounding box center [832, 166] width 18 height 9
click at [979, 27] on icon "button" at bounding box center [982, 29] width 9 height 15
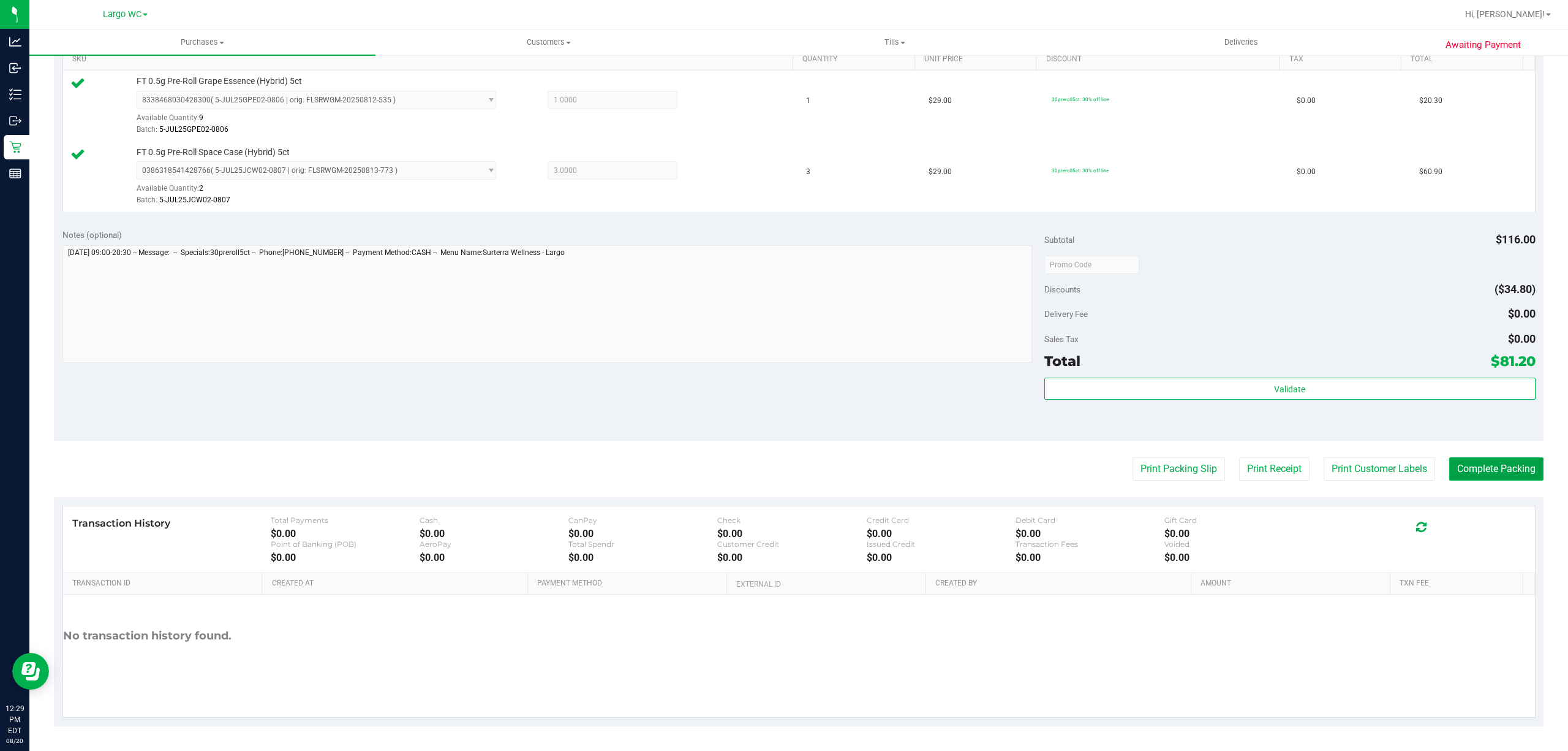
click at [1487, 458] on button "Complete Packing" at bounding box center [1496, 469] width 94 height 24
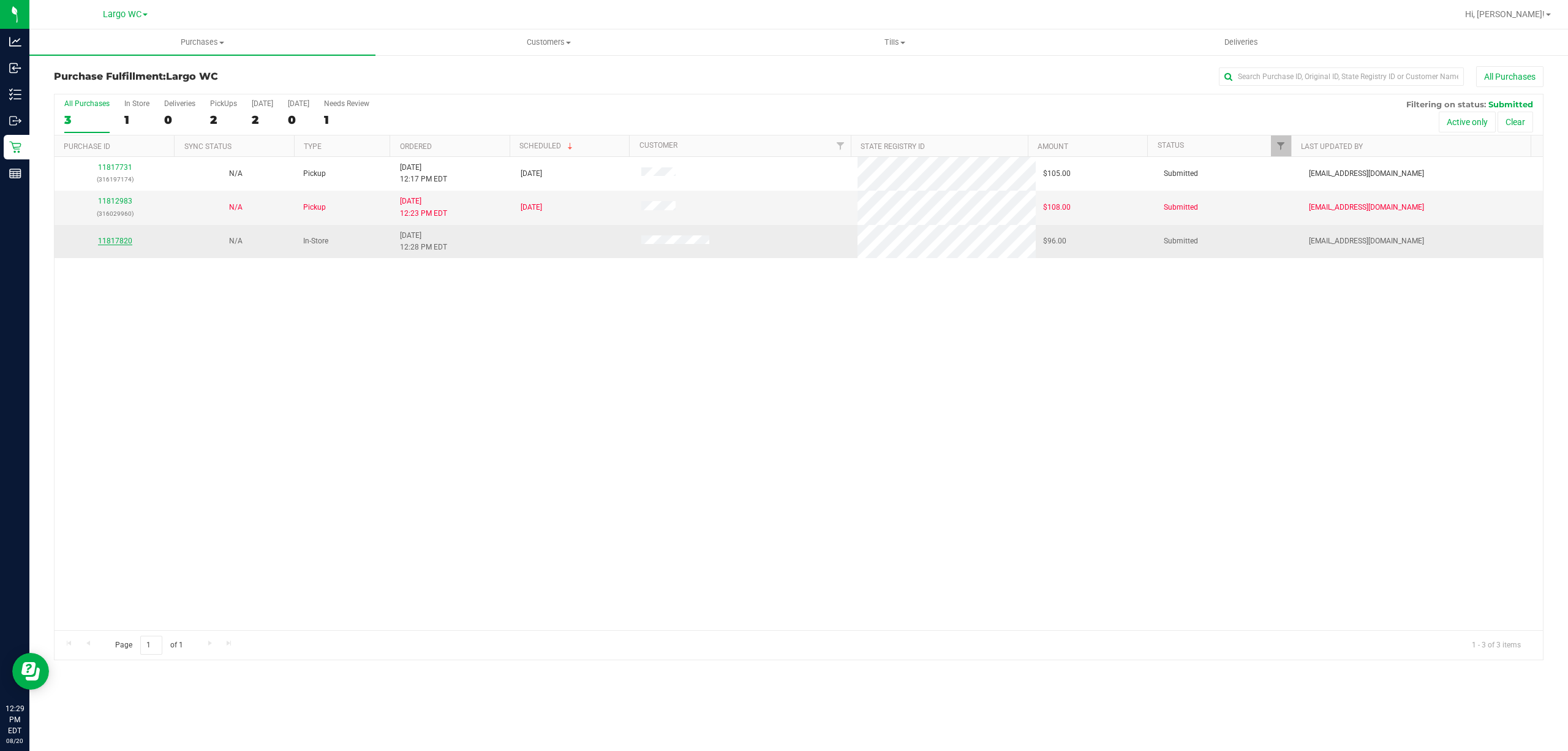
click at [119, 242] on link "11817820" at bounding box center [116, 241] width 35 height 9
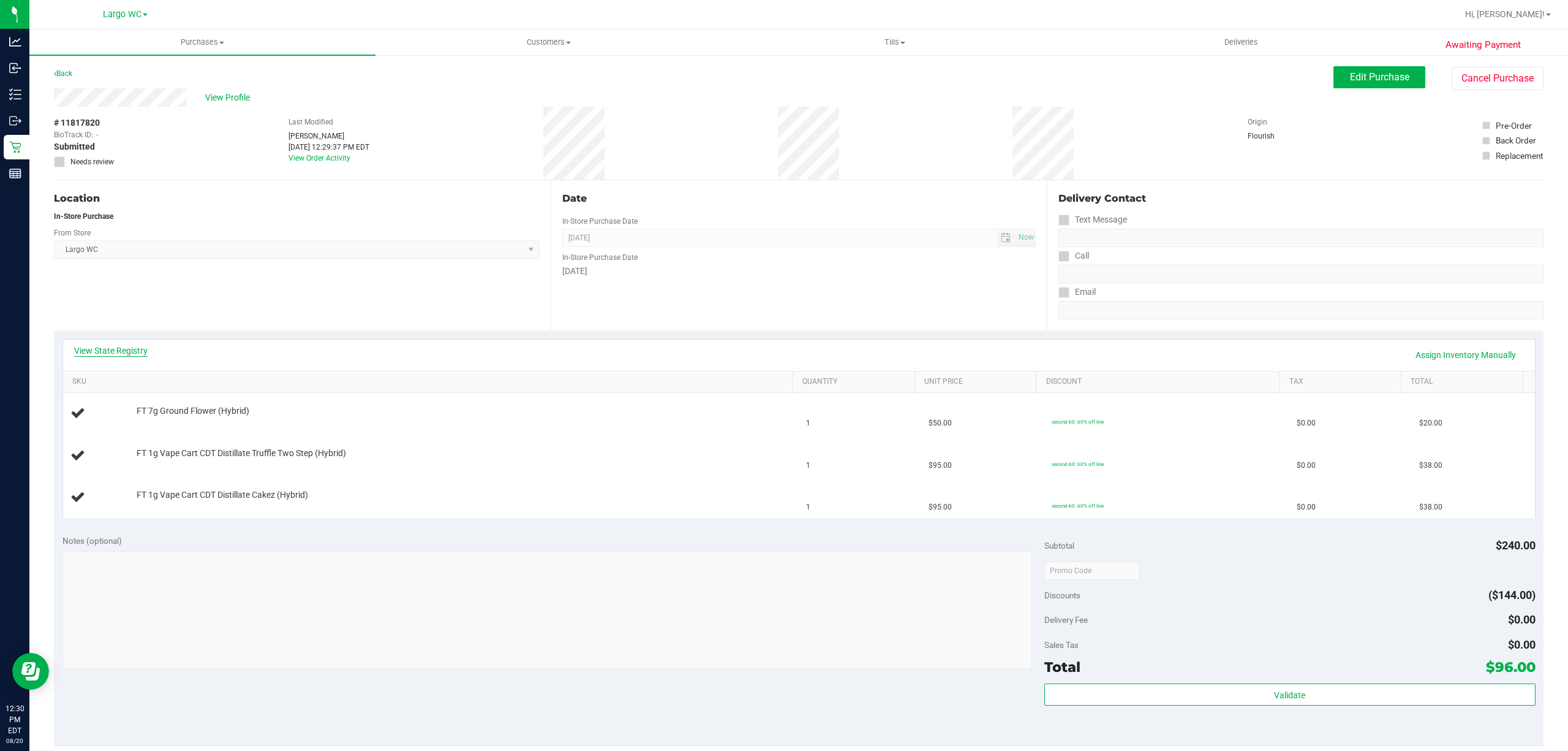
click at [135, 348] on link "View State Registry" at bounding box center [110, 351] width 73 height 13
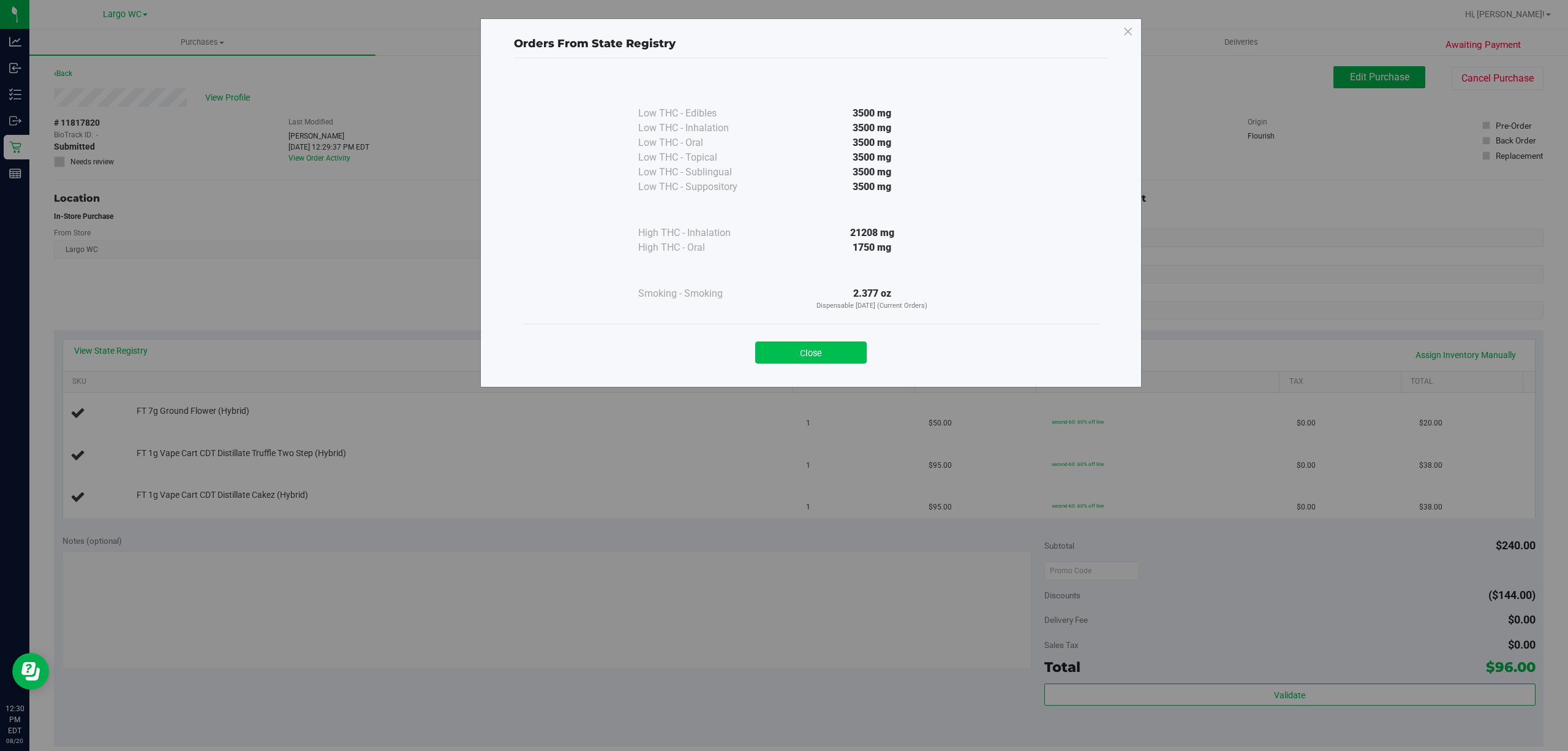
click at [802, 348] on button "Close" at bounding box center [811, 353] width 112 height 22
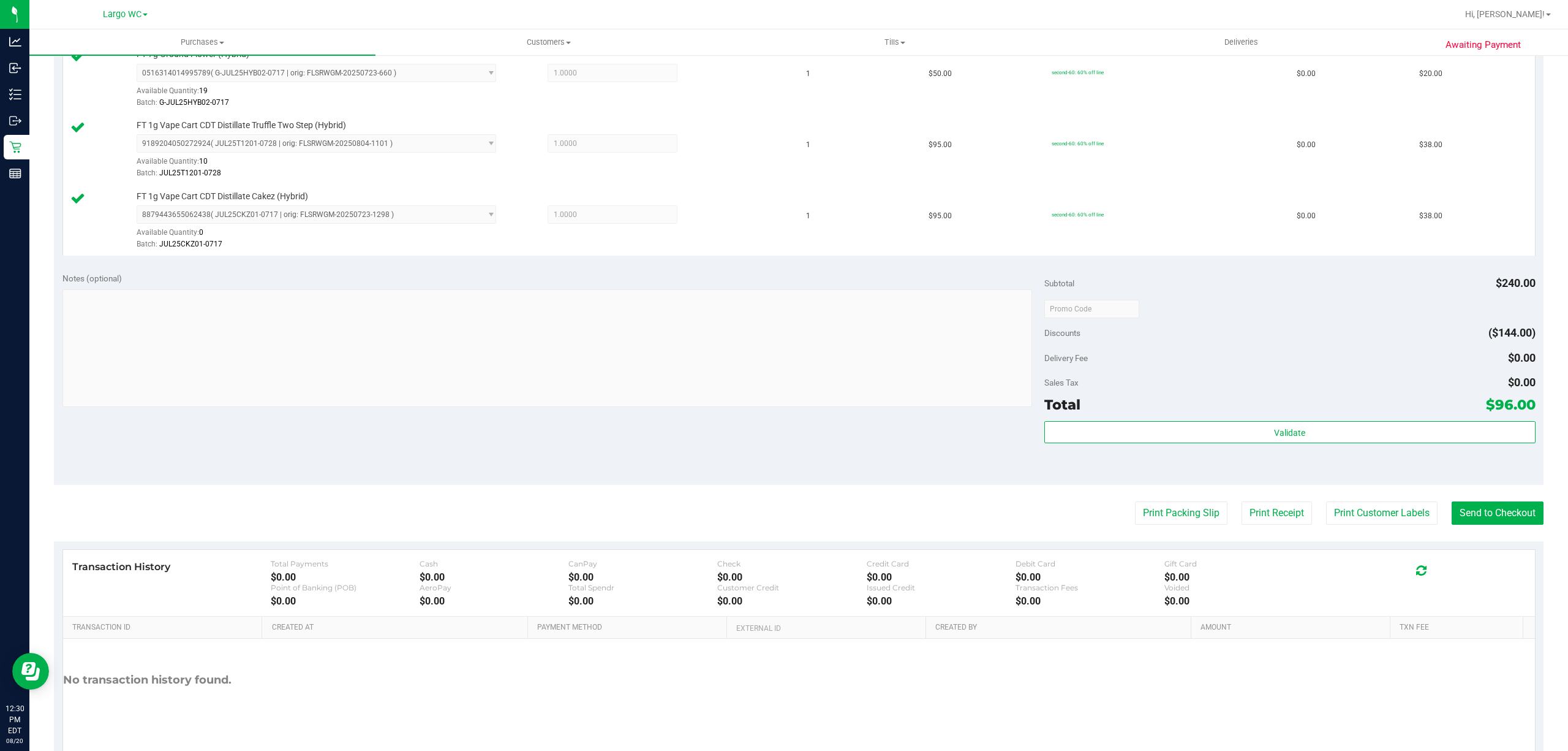
scroll to position [396, 0]
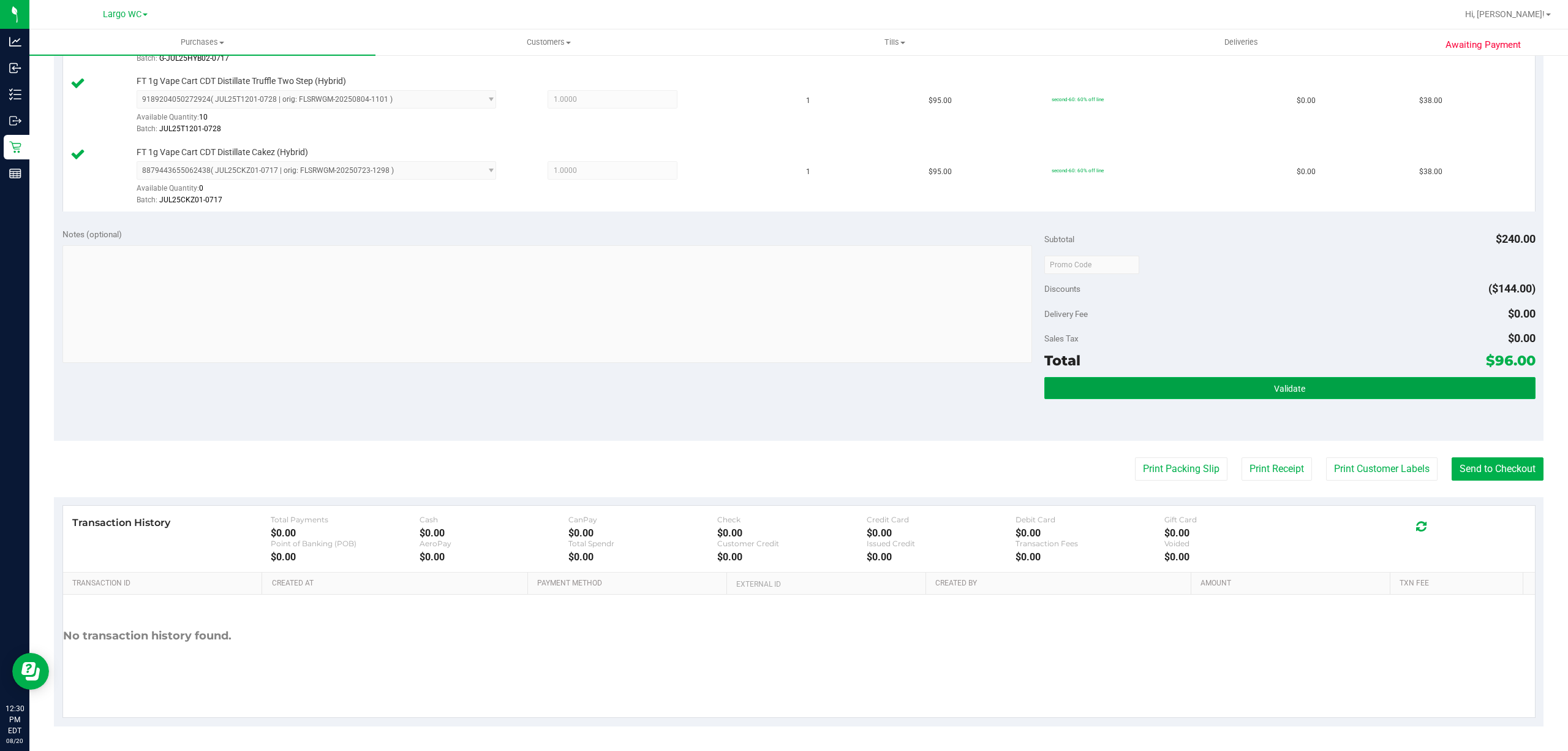
click at [1365, 383] on button "Validate" at bounding box center [1289, 388] width 491 height 22
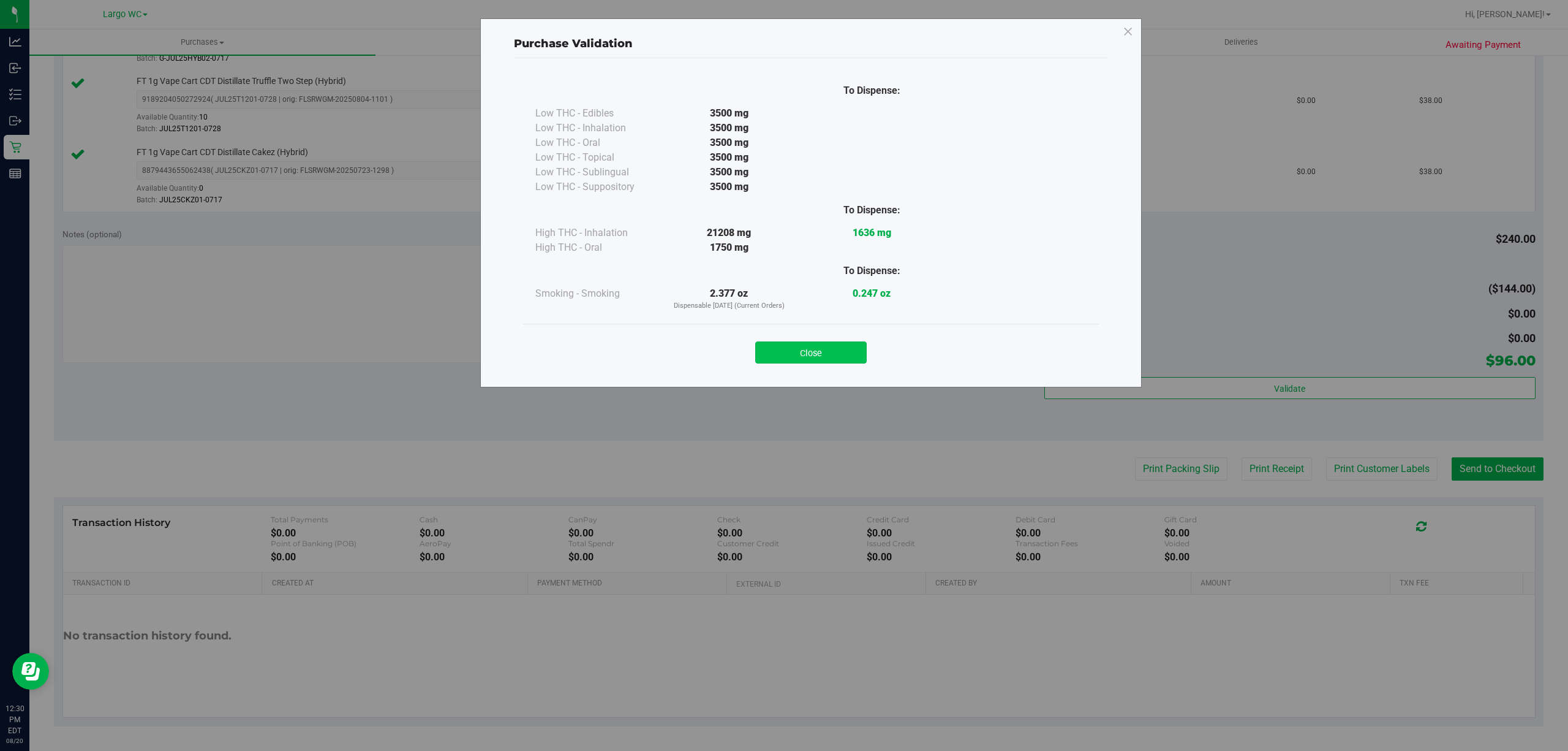
click at [843, 347] on button "Close" at bounding box center [811, 353] width 112 height 22
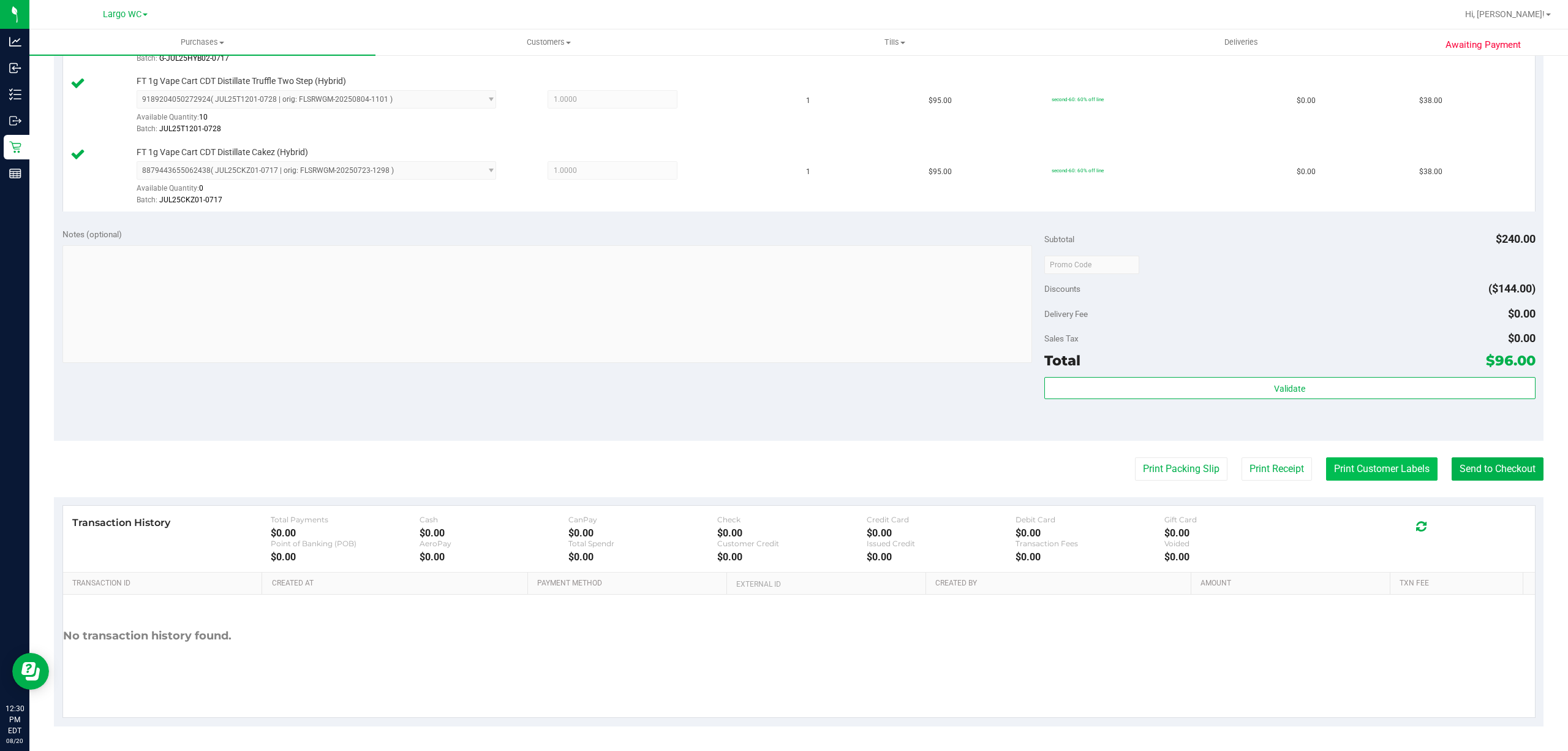
click at [1387, 466] on button "Print Customer Labels" at bounding box center [1382, 469] width 112 height 24
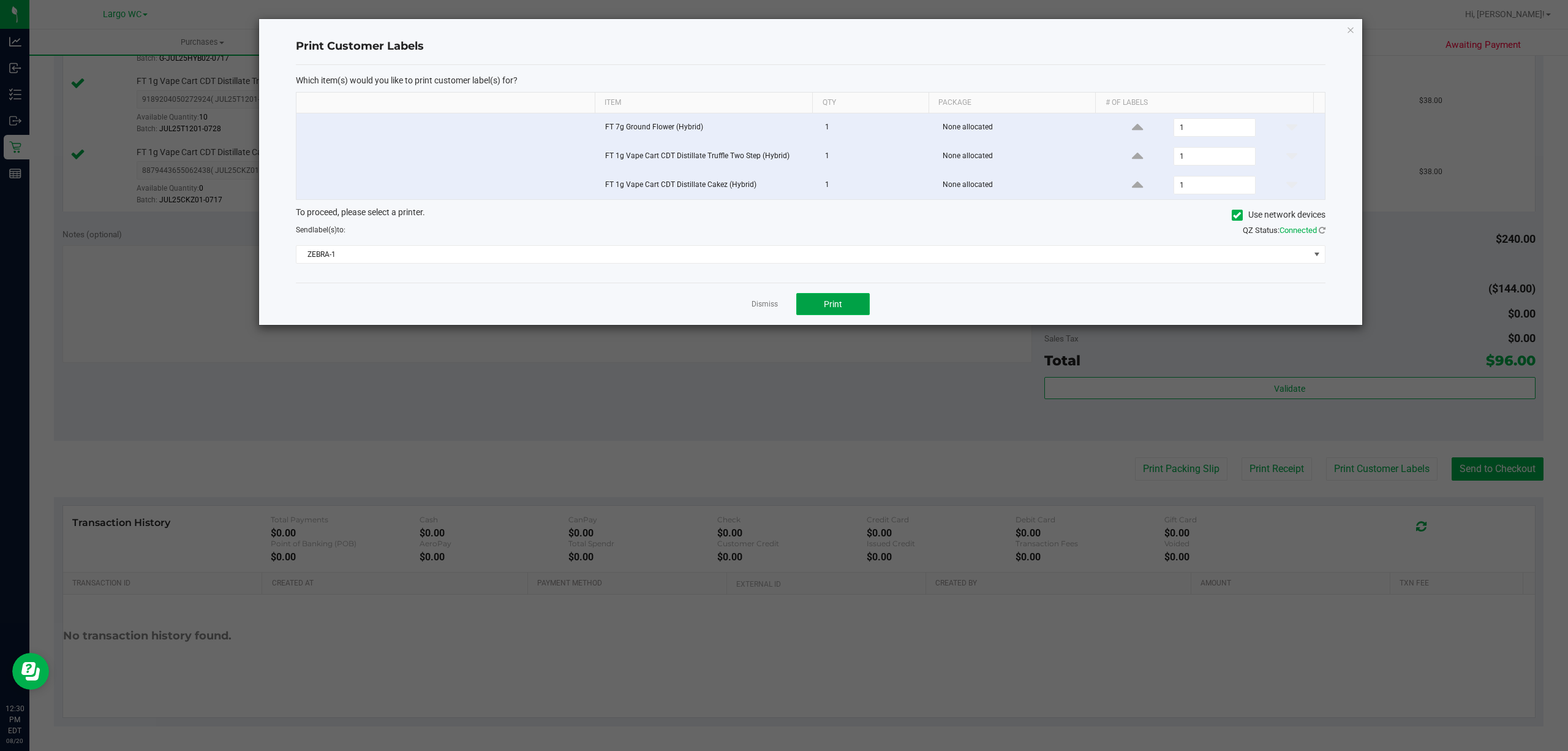
click at [848, 305] on button "Print" at bounding box center [832, 304] width 73 height 22
click at [1350, 30] on icon "button" at bounding box center [1350, 29] width 9 height 15
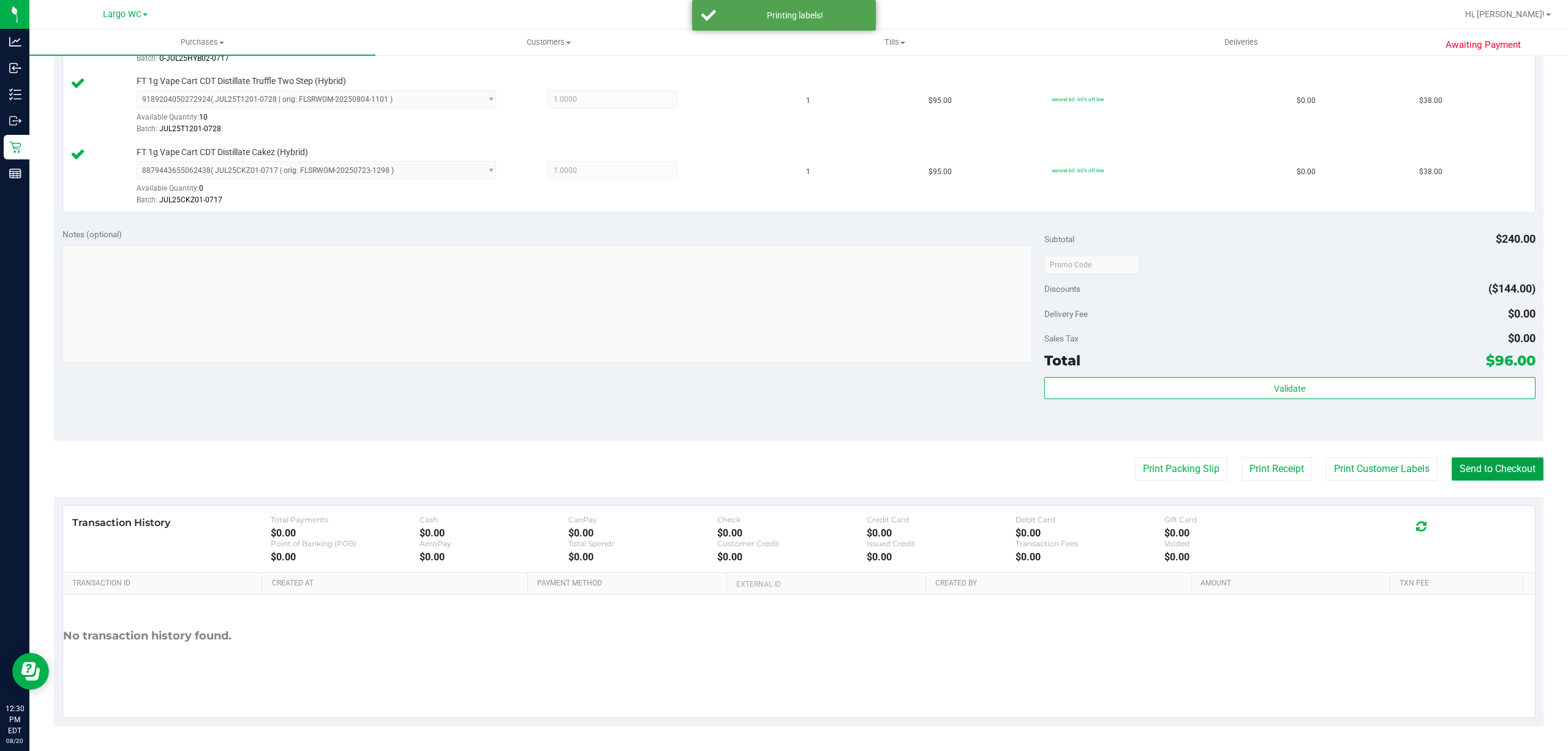
click at [1507, 467] on button "Send to Checkout" at bounding box center [1497, 469] width 92 height 24
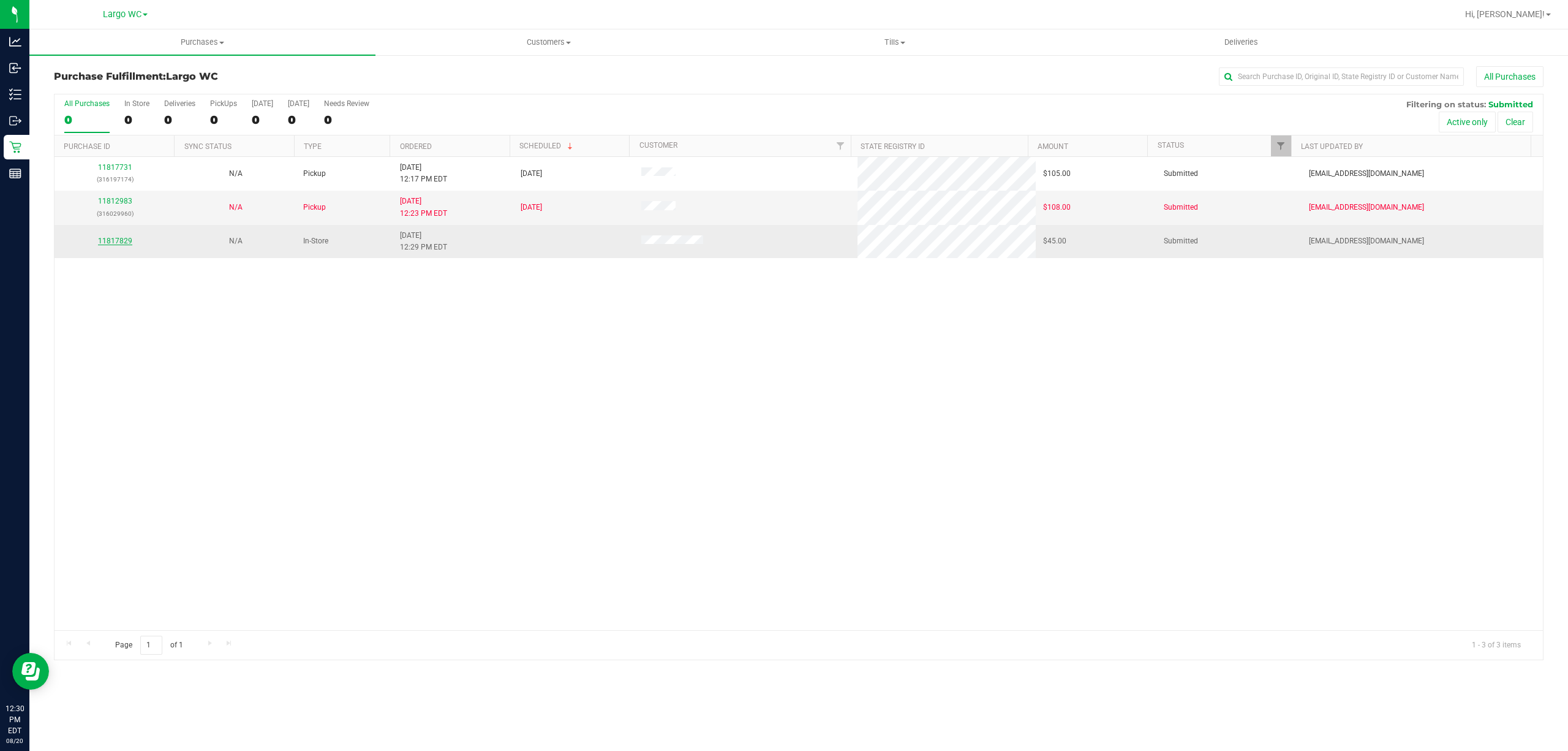
click at [112, 239] on link "11817829" at bounding box center [116, 241] width 35 height 9
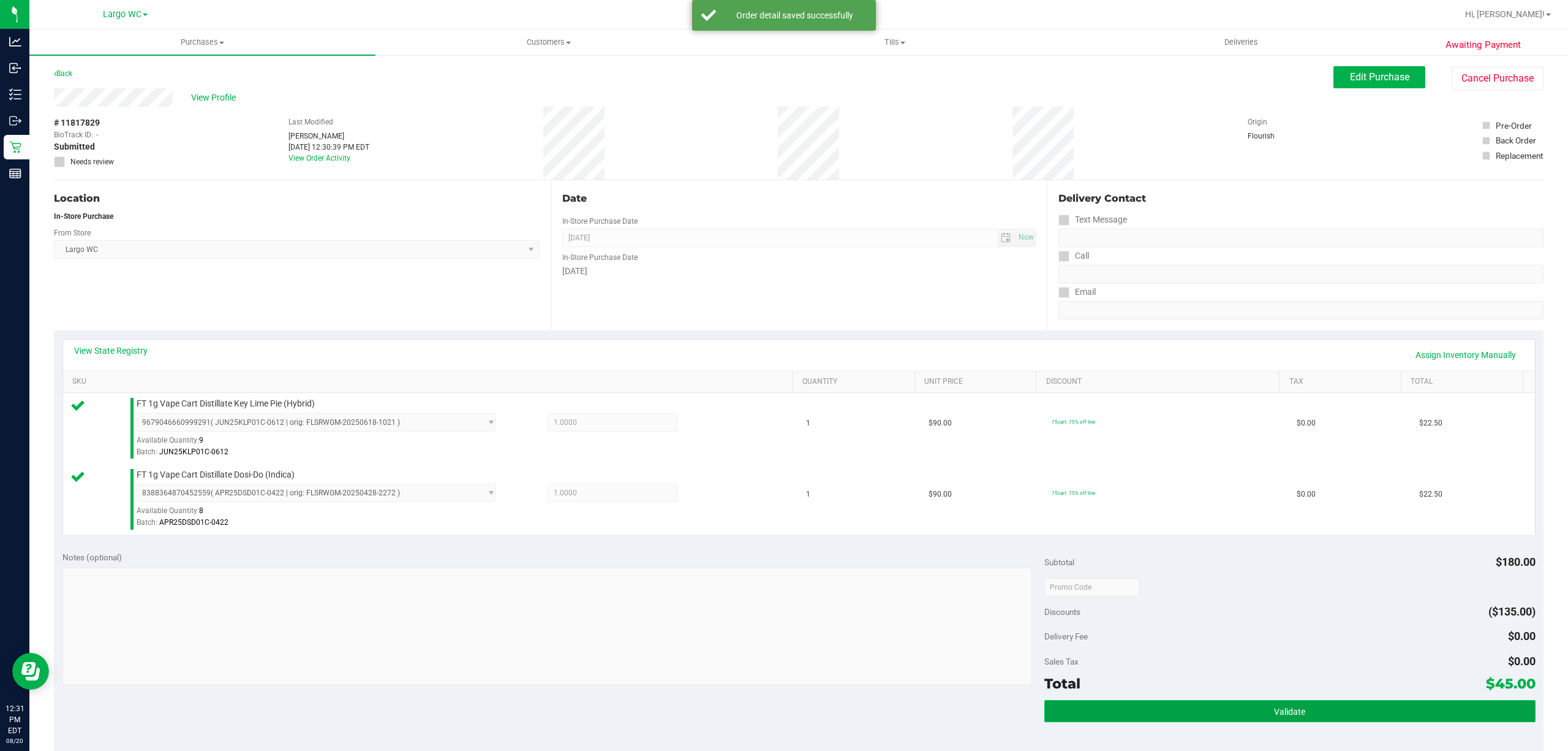
click at [1299, 714] on button "Validate" at bounding box center [1289, 711] width 491 height 22
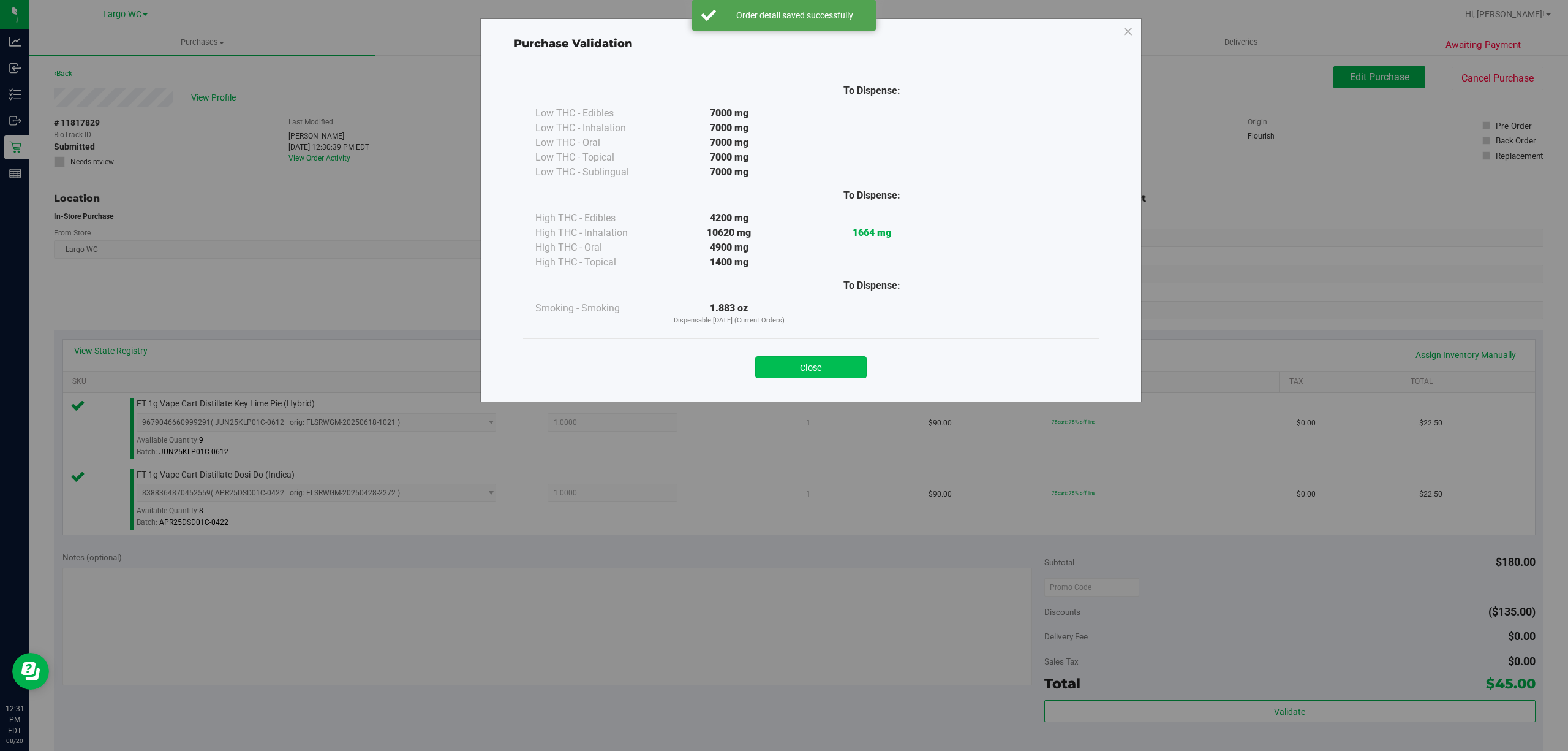
click at [812, 372] on button "Close" at bounding box center [811, 367] width 112 height 22
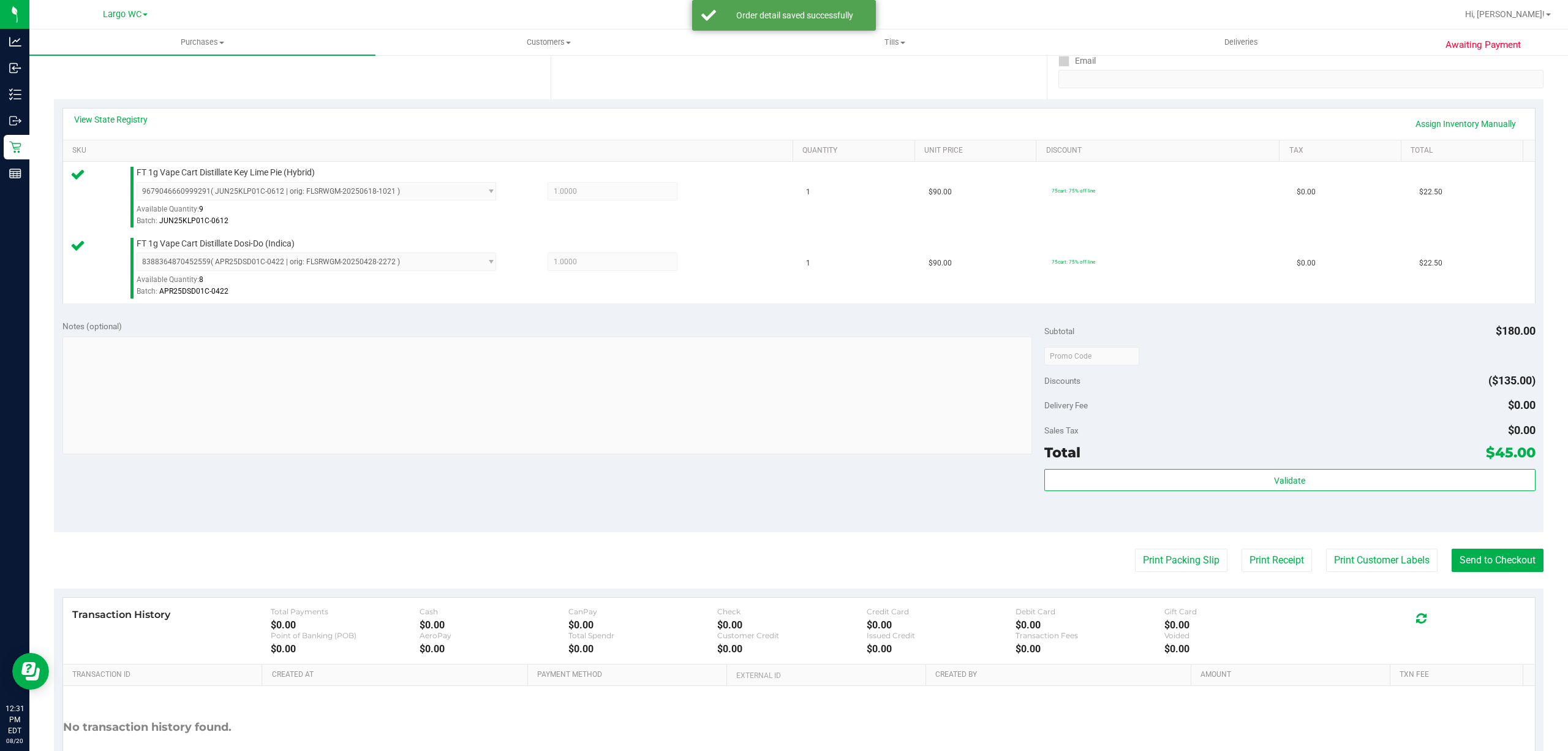
scroll to position [324, 0]
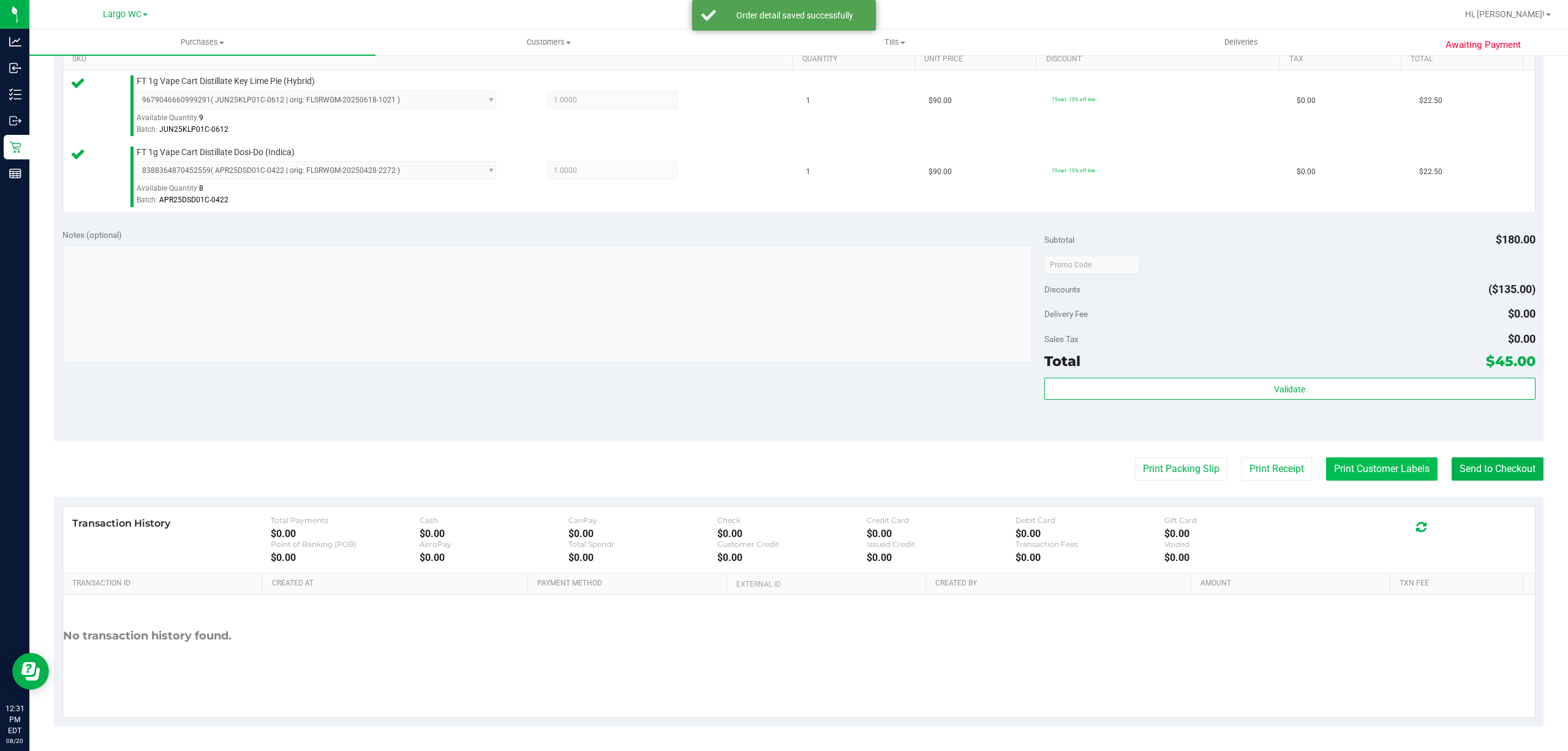
click at [1372, 472] on button "Print Customer Labels" at bounding box center [1382, 469] width 112 height 24
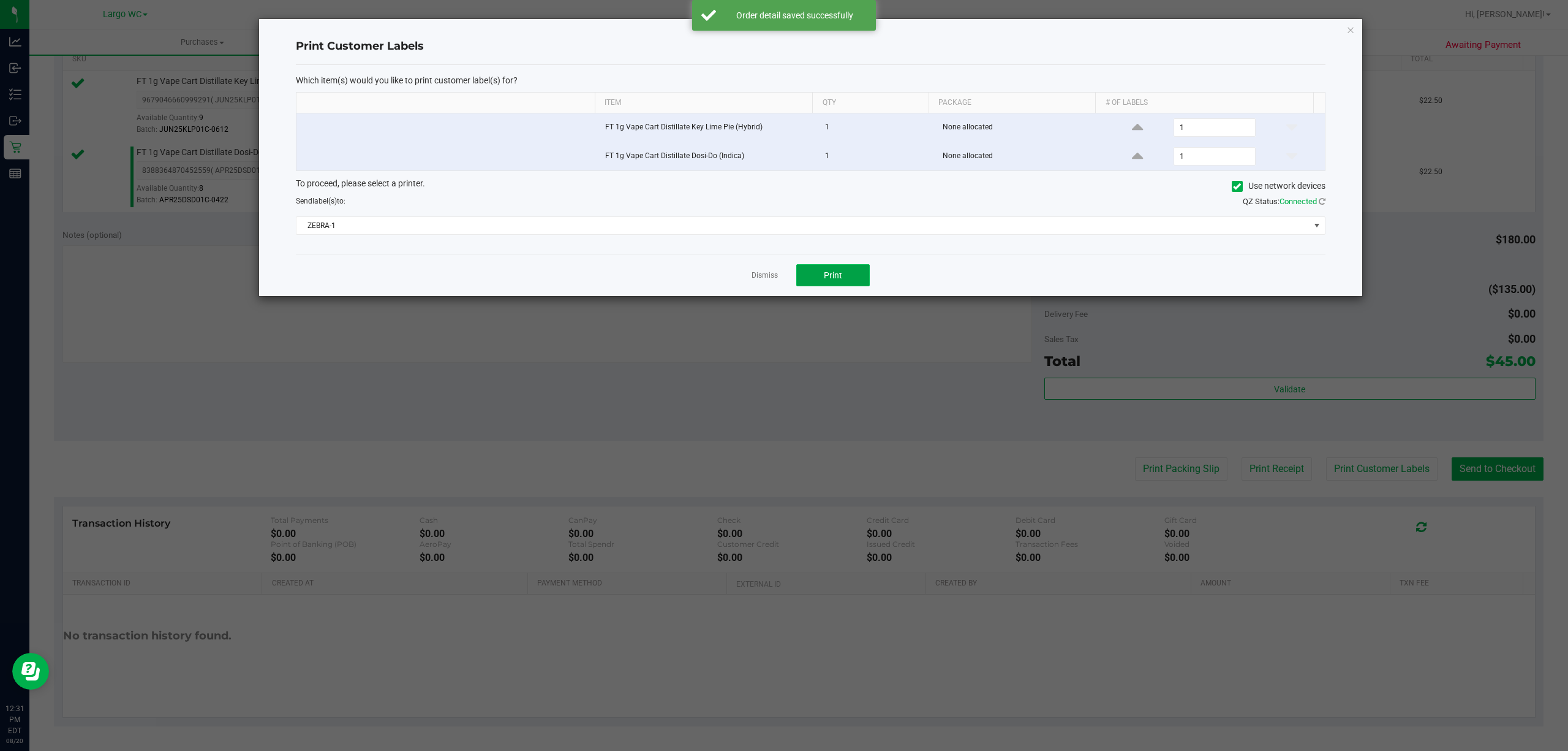
click at [843, 277] on button "Print" at bounding box center [832, 276] width 73 height 22
click at [1351, 35] on icon "button" at bounding box center [1350, 29] width 9 height 15
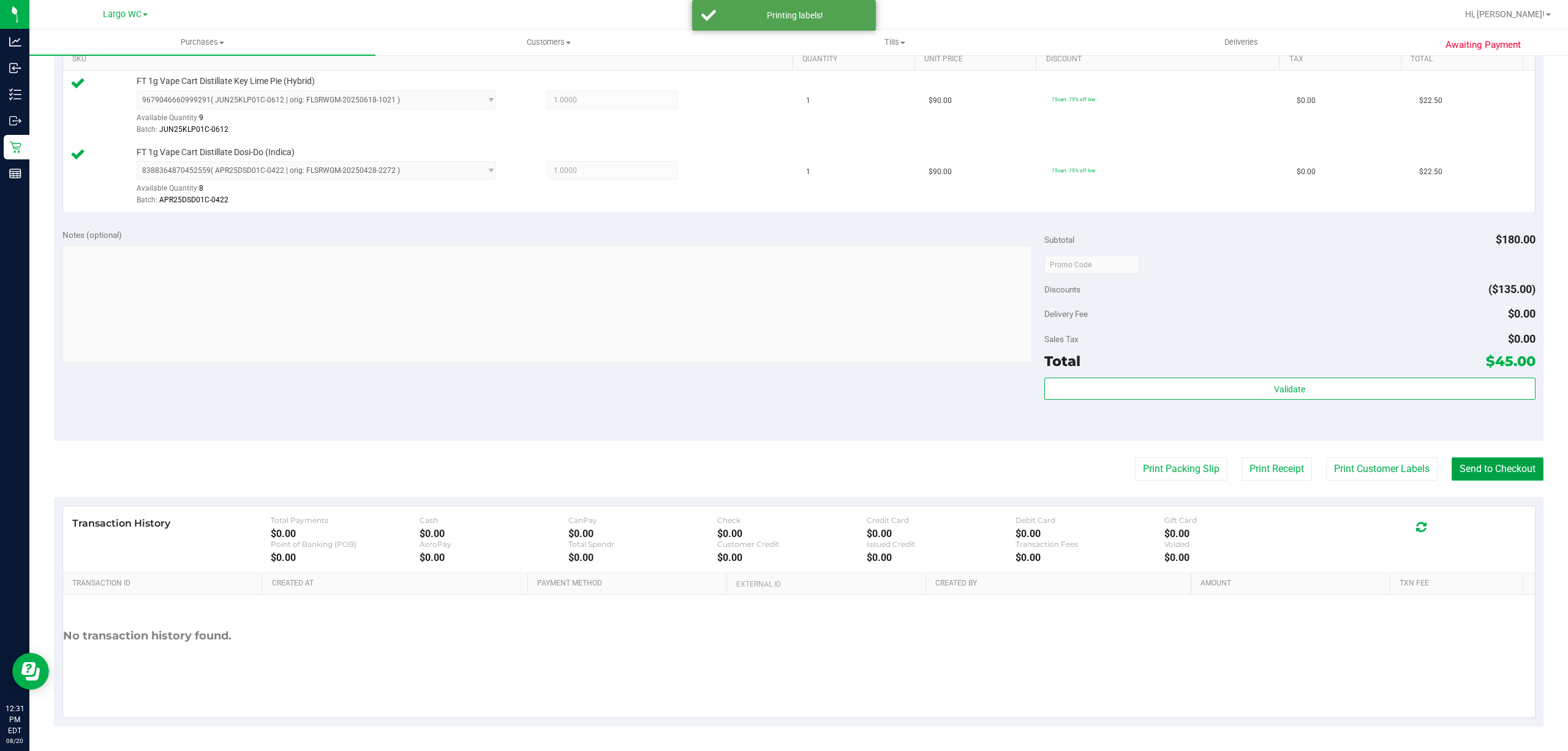
click at [1511, 467] on button "Send to Checkout" at bounding box center [1497, 469] width 92 height 24
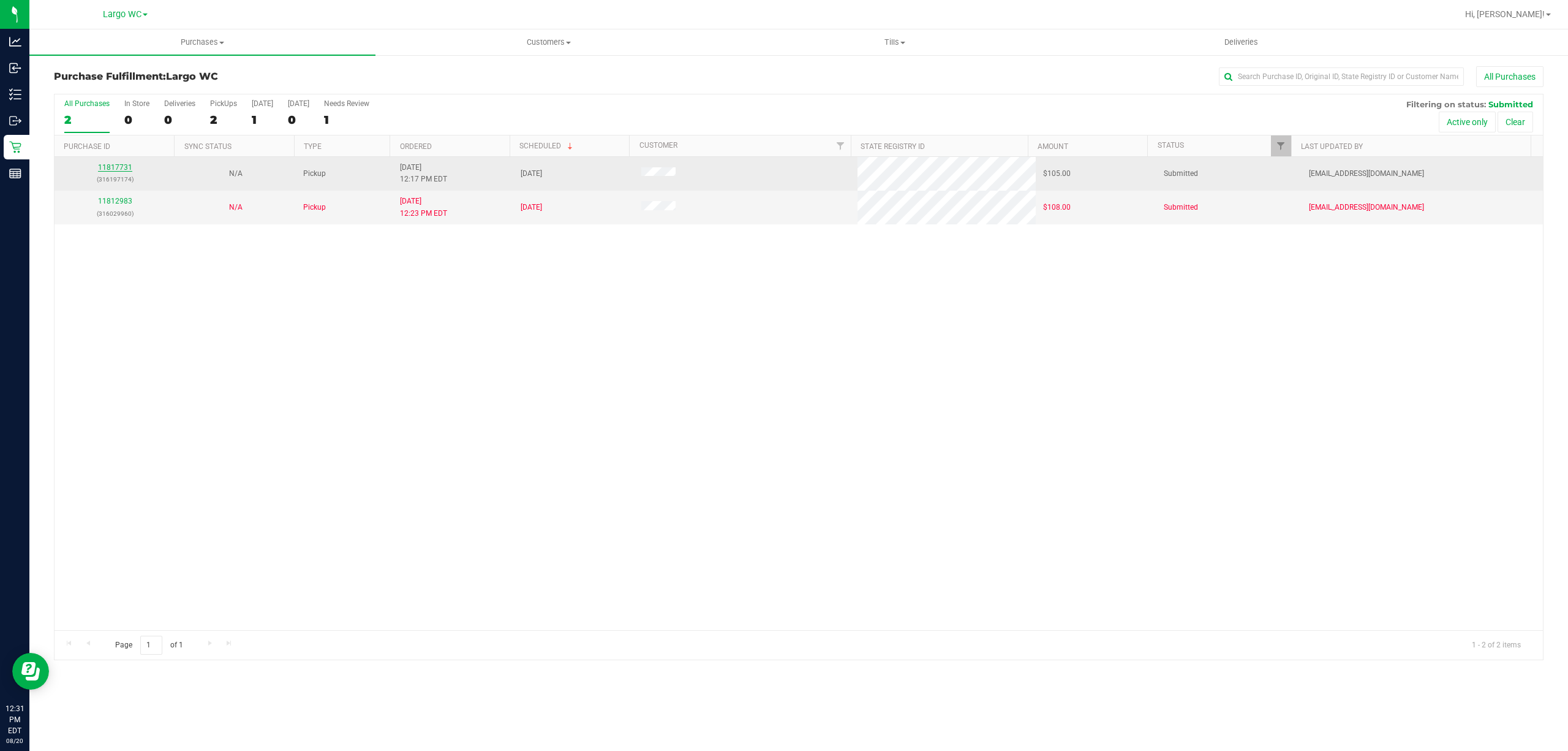
click at [127, 168] on link "11817731" at bounding box center [116, 167] width 35 height 9
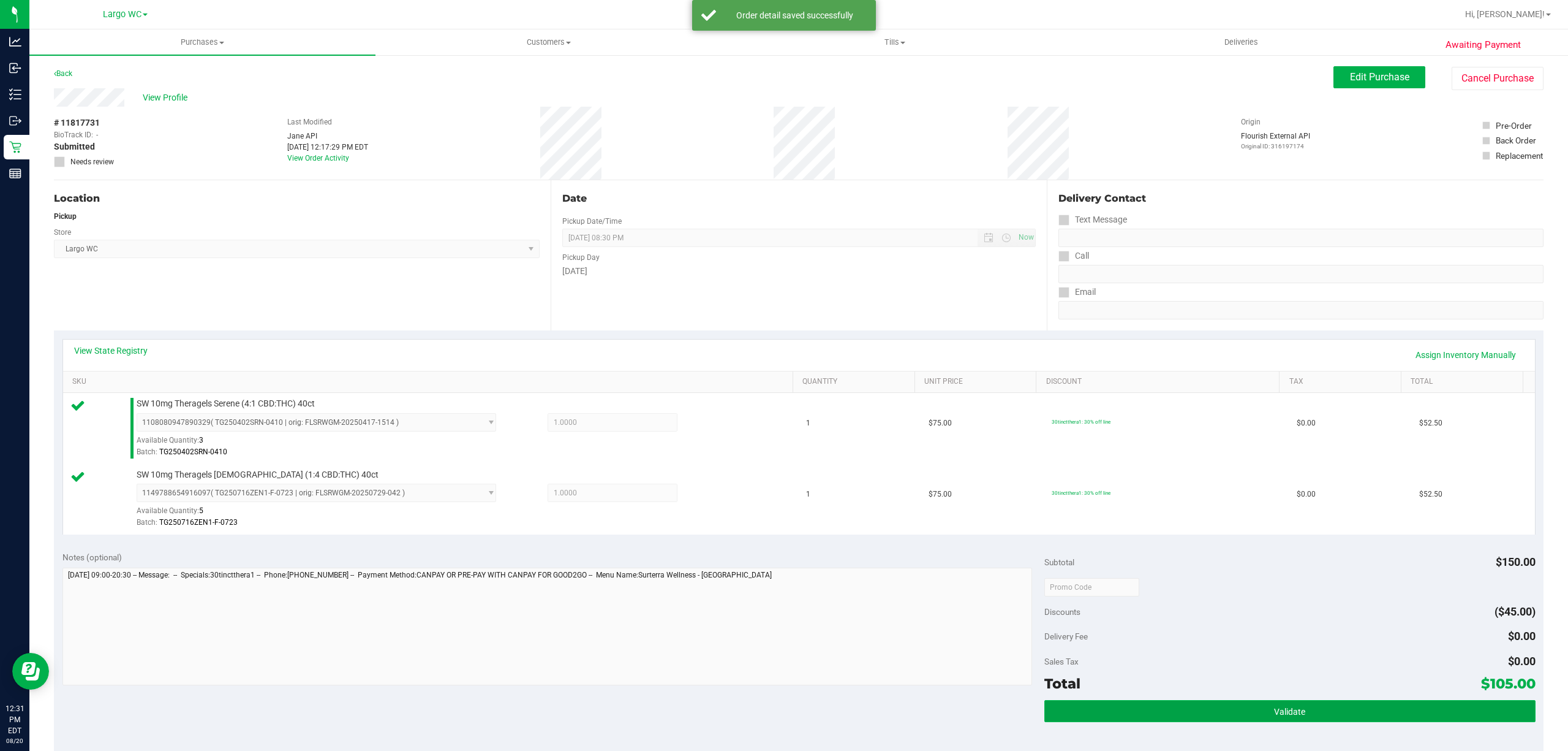
click at [1308, 707] on button "Validate" at bounding box center [1289, 711] width 491 height 22
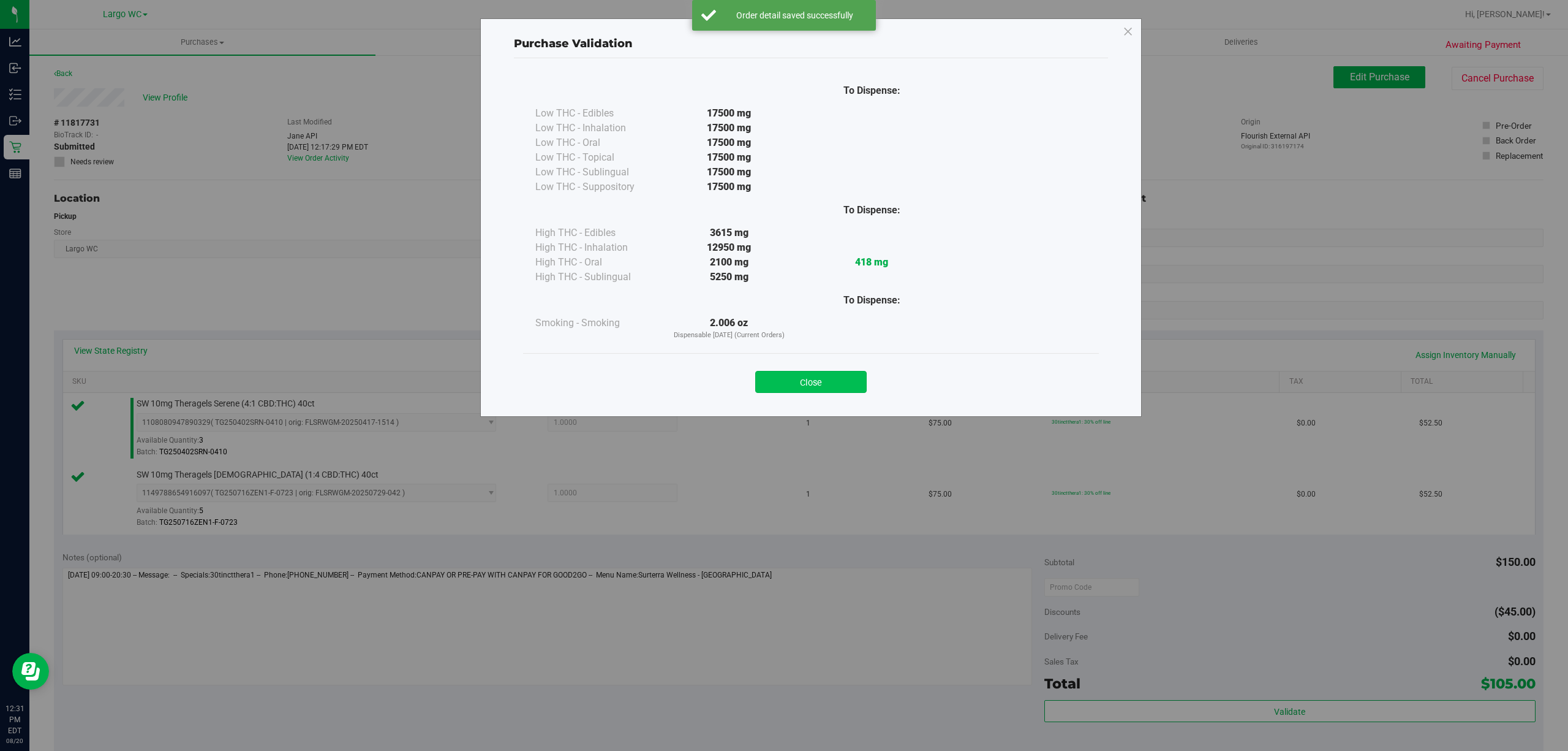
click at [845, 375] on button "Close" at bounding box center [811, 382] width 112 height 22
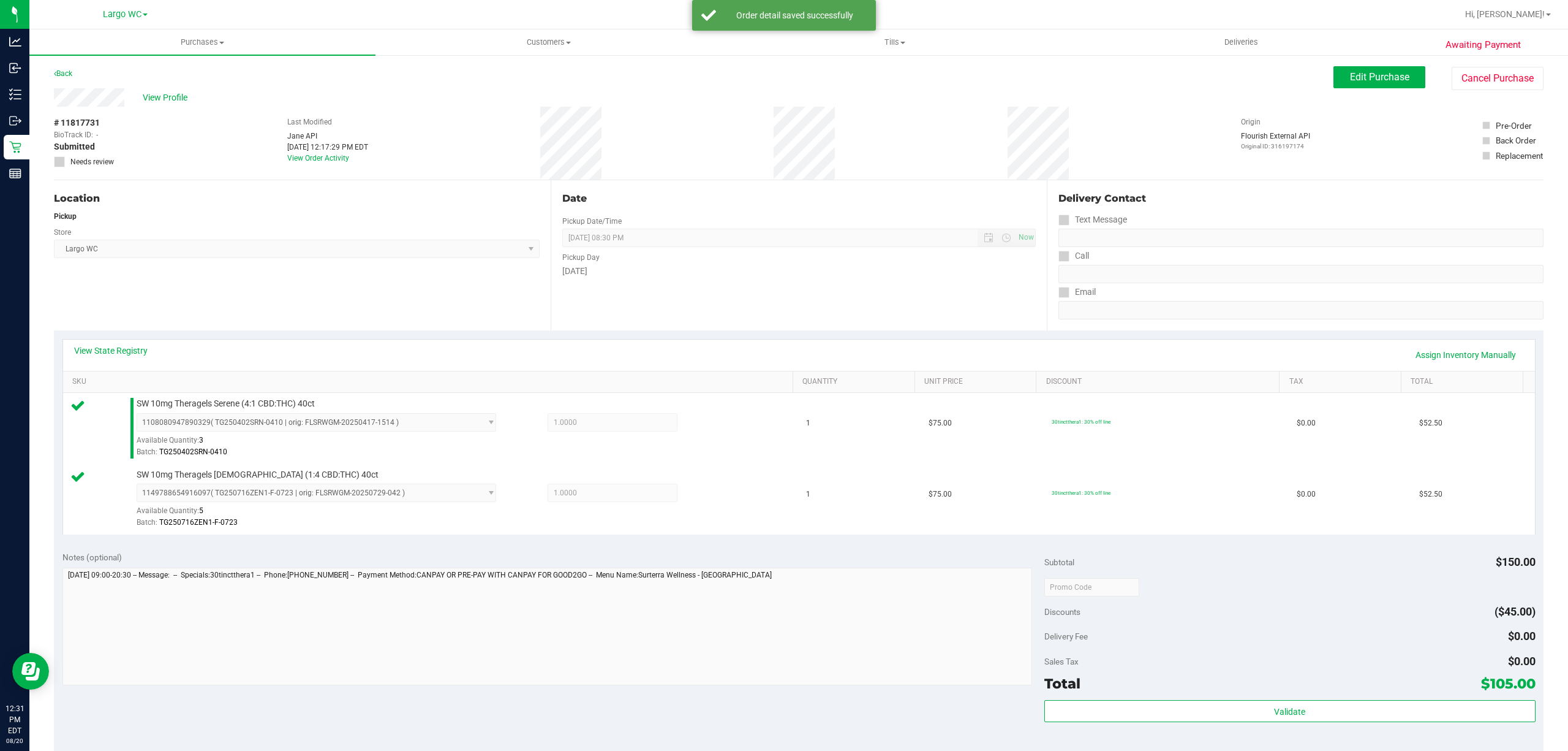
scroll to position [324, 0]
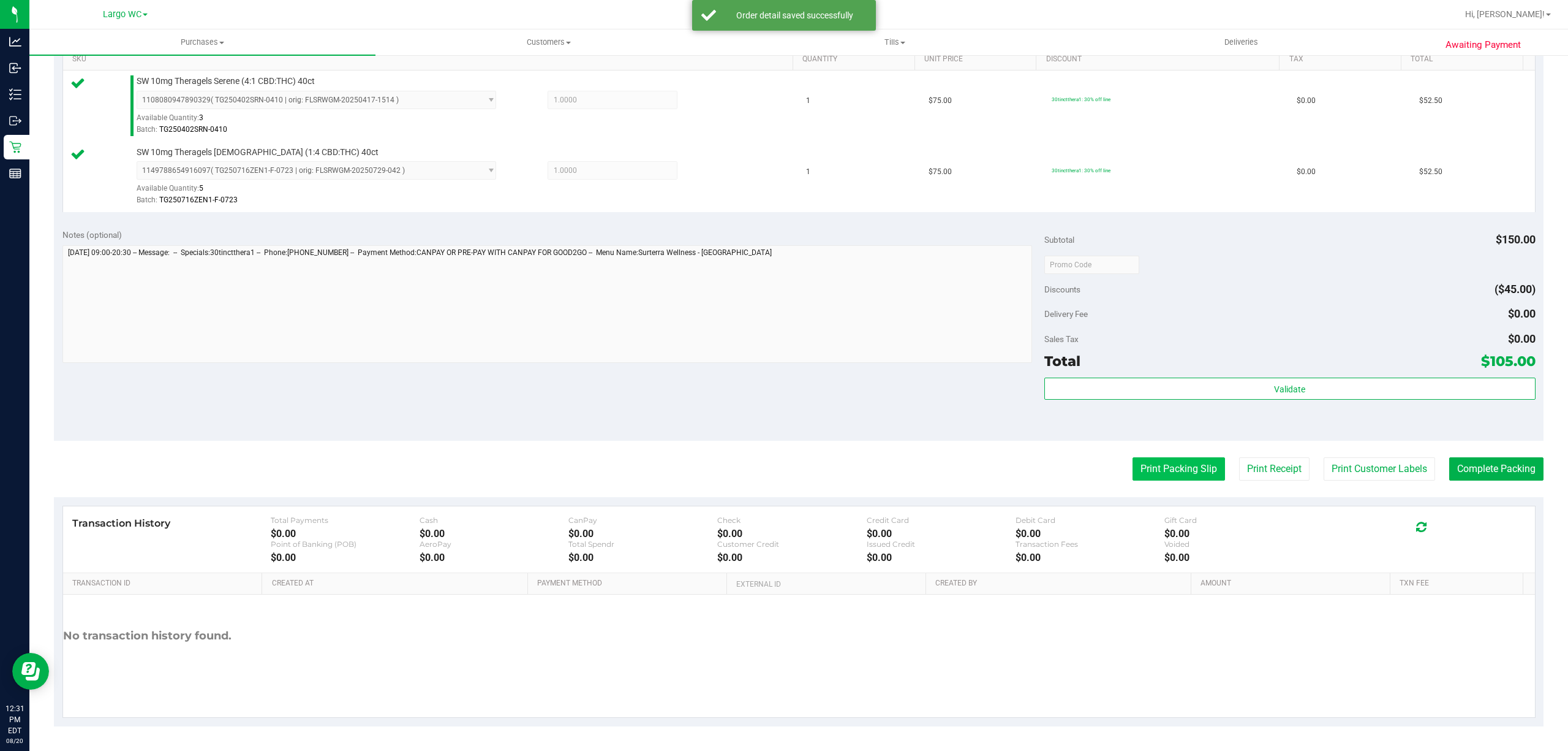
click at [1154, 469] on button "Print Packing Slip" at bounding box center [1179, 469] width 93 height 24
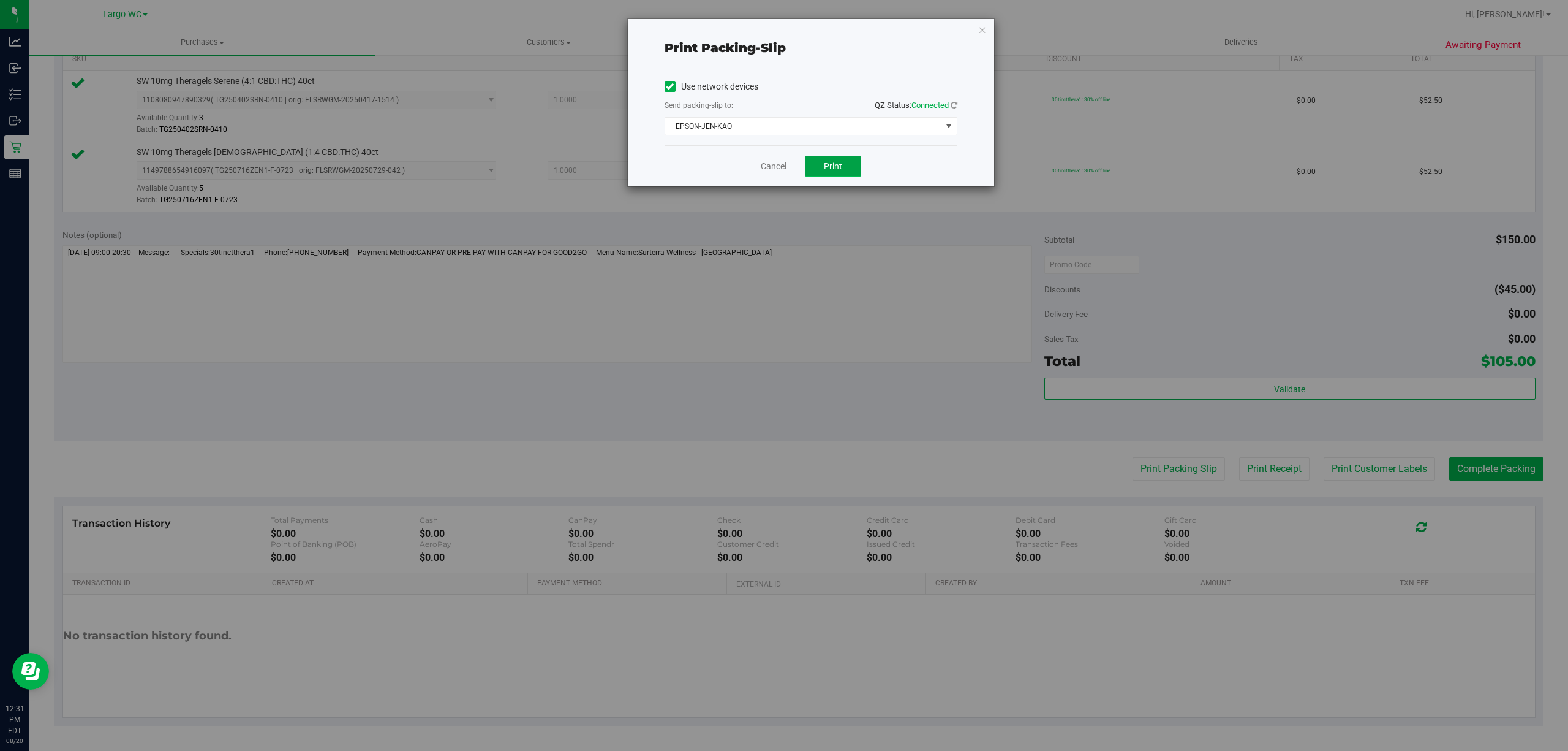
click at [843, 159] on button "Print" at bounding box center [833, 166] width 57 height 20
click at [983, 28] on icon "button" at bounding box center [982, 29] width 9 height 15
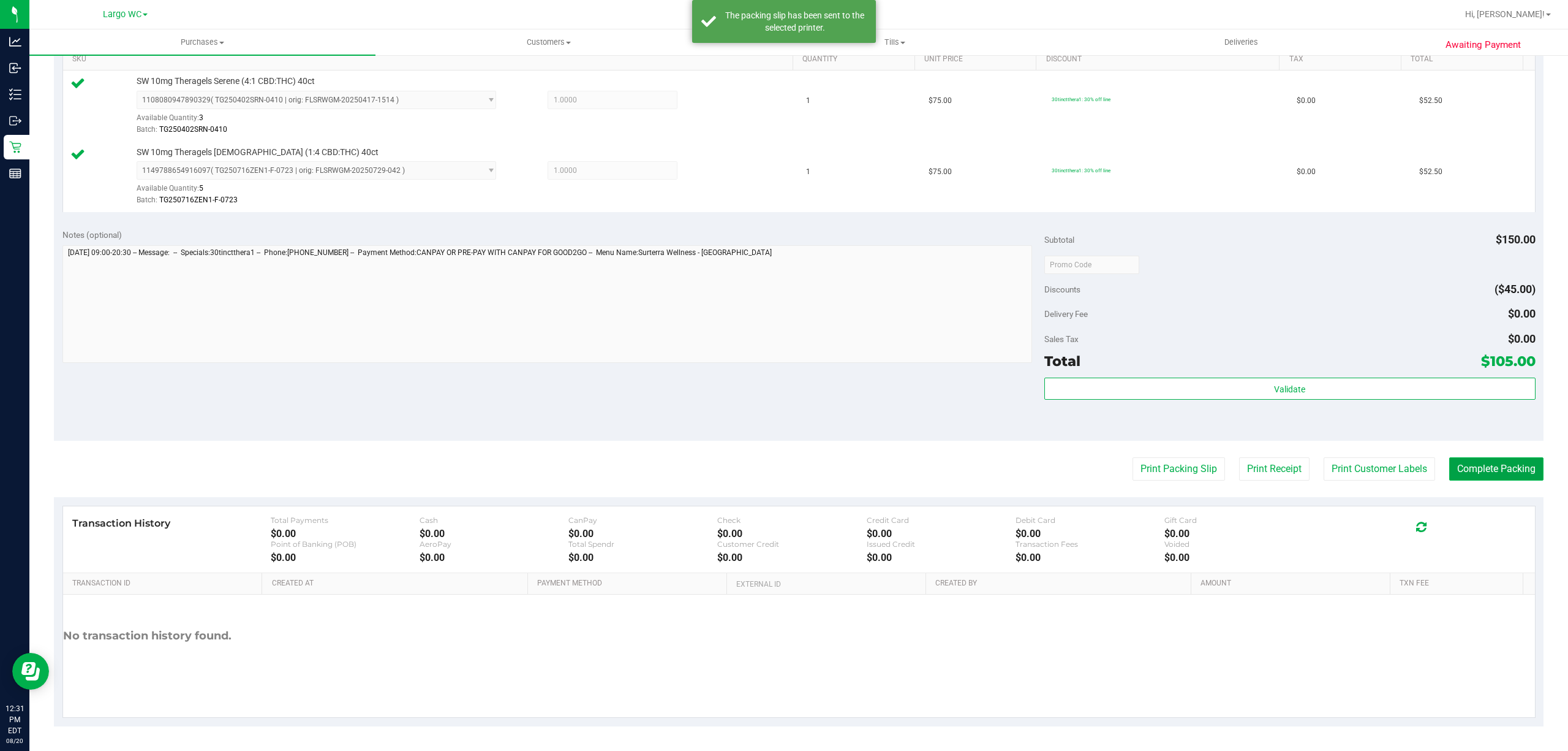
click at [1478, 462] on button "Complete Packing" at bounding box center [1496, 469] width 94 height 24
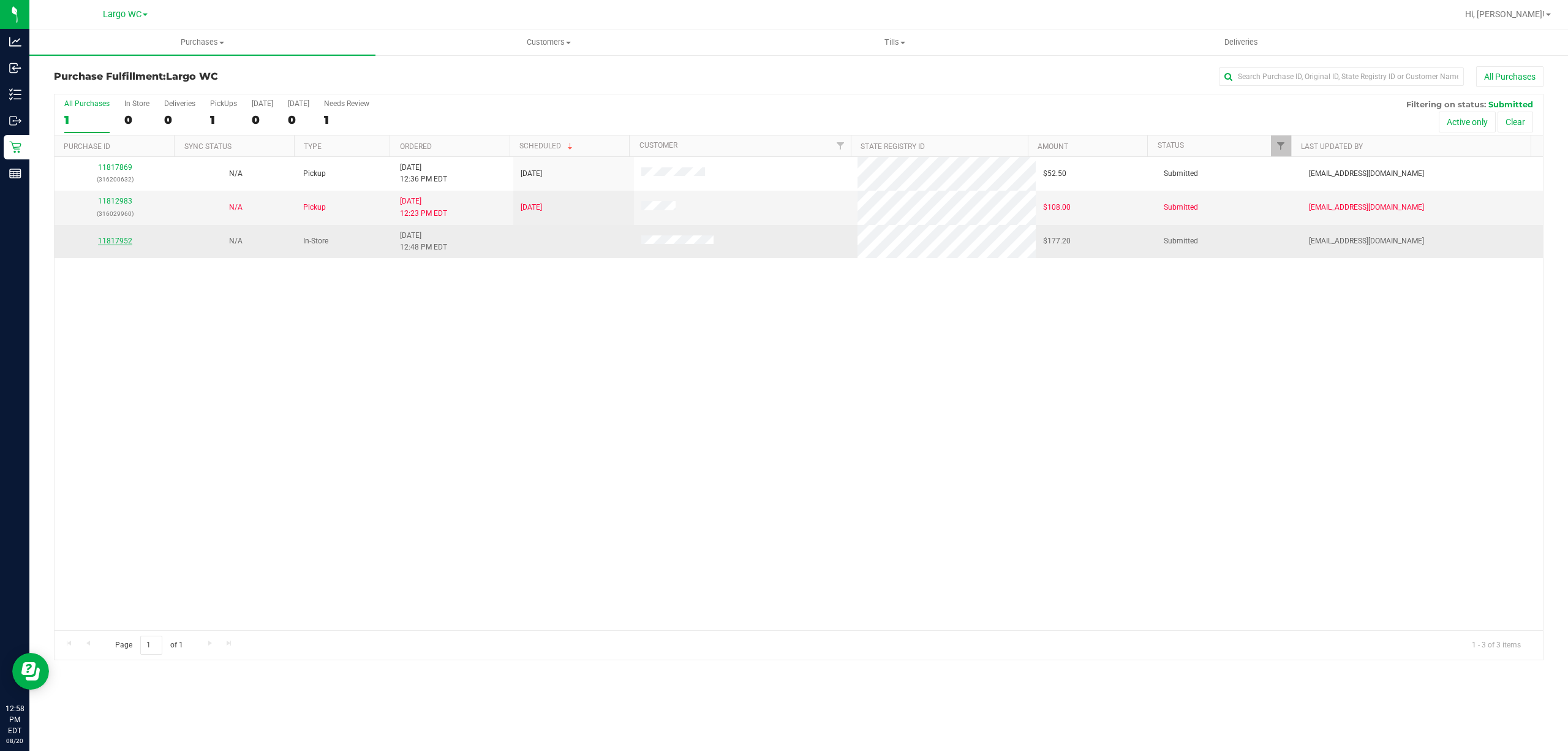
click at [114, 241] on link "11817952" at bounding box center [116, 241] width 35 height 9
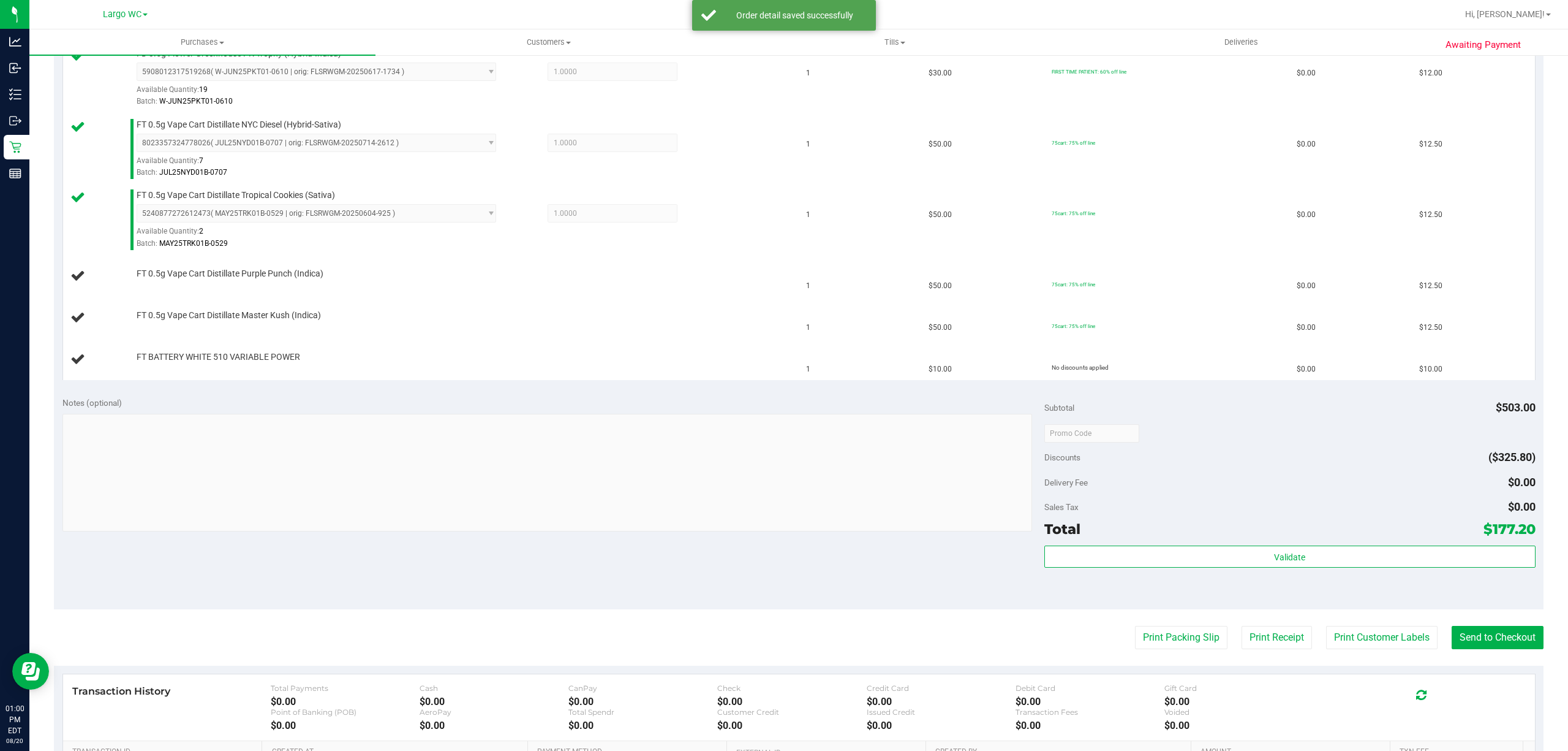
scroll to position [779, 0]
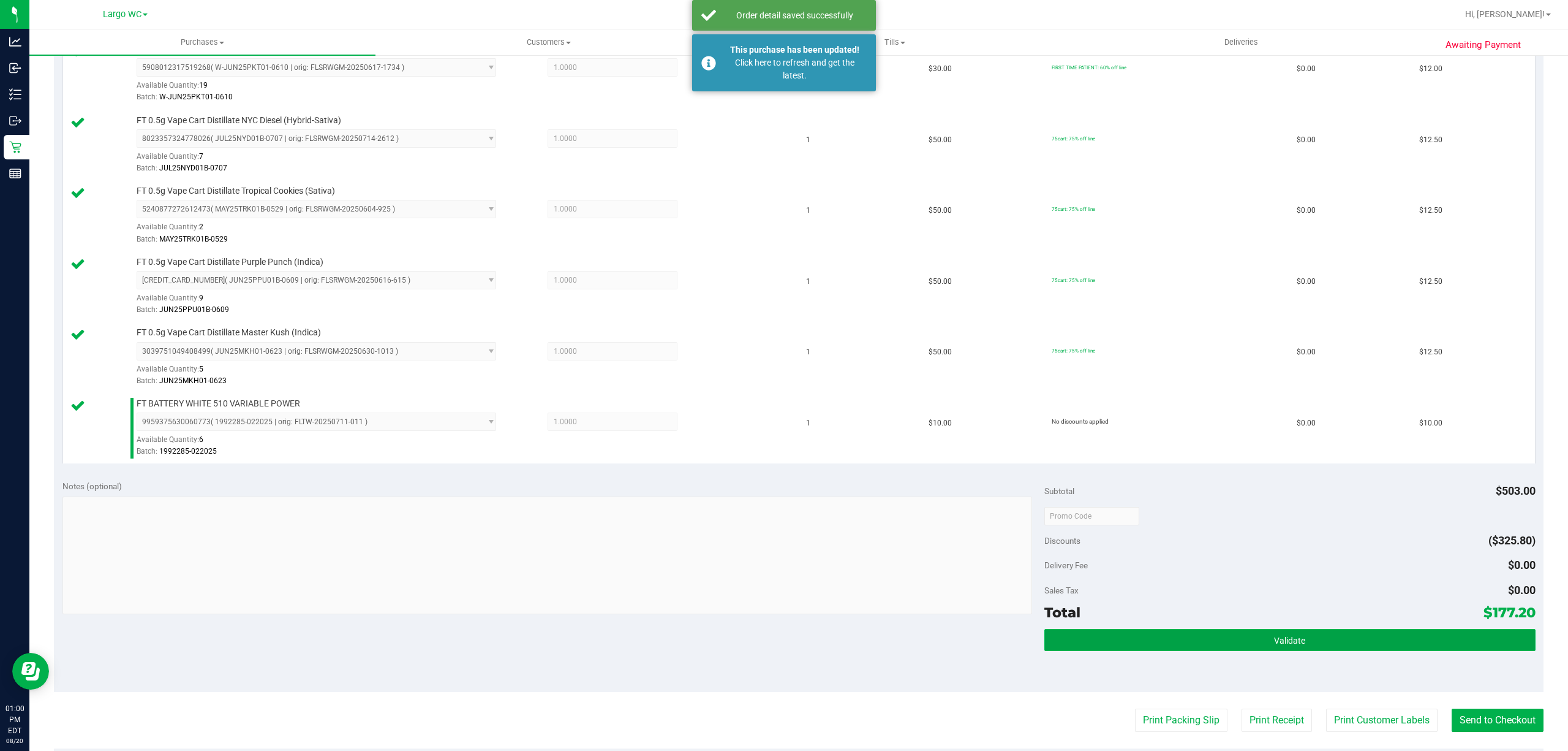
click at [1302, 640] on button "Validate" at bounding box center [1289, 640] width 491 height 22
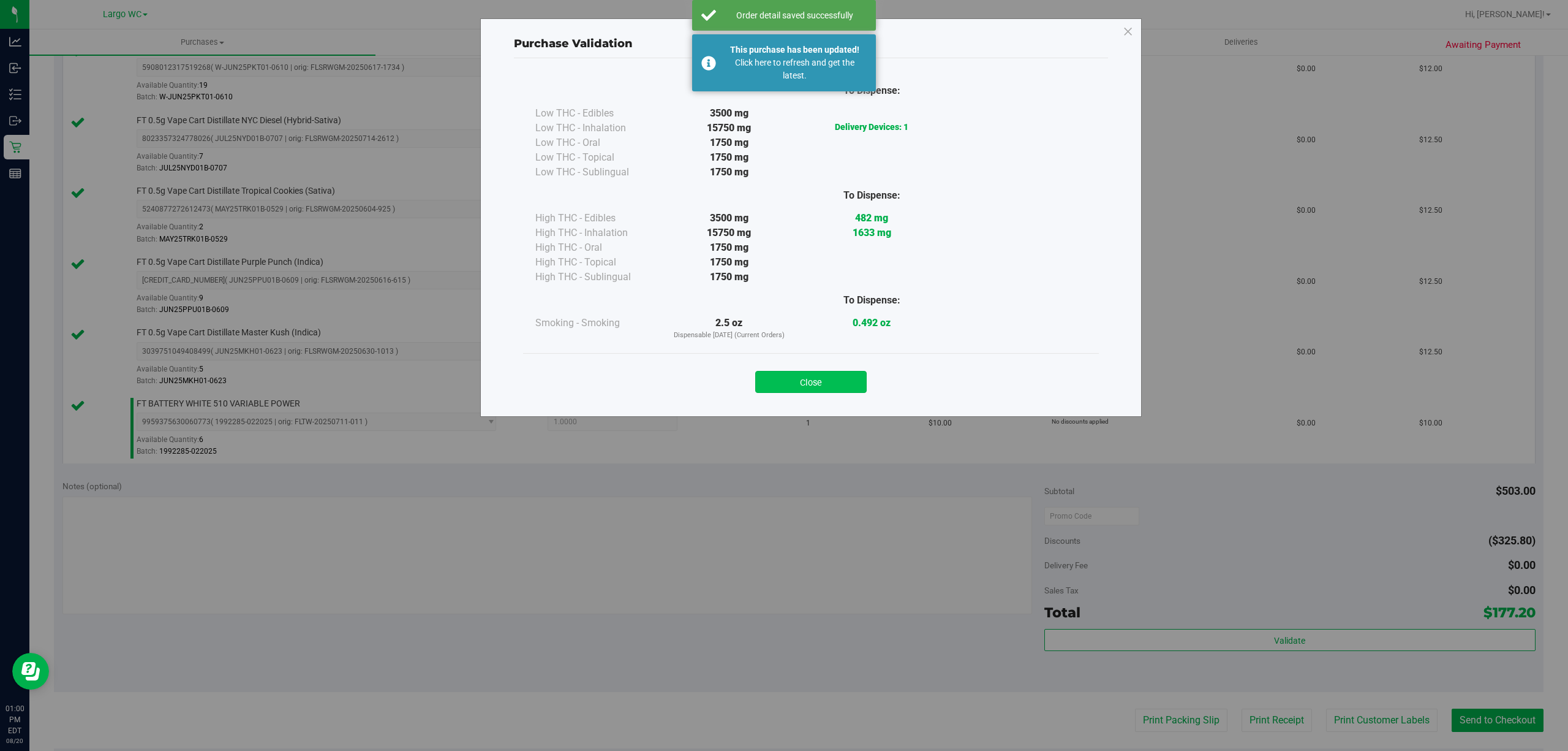
click at [809, 383] on button "Close" at bounding box center [811, 382] width 112 height 22
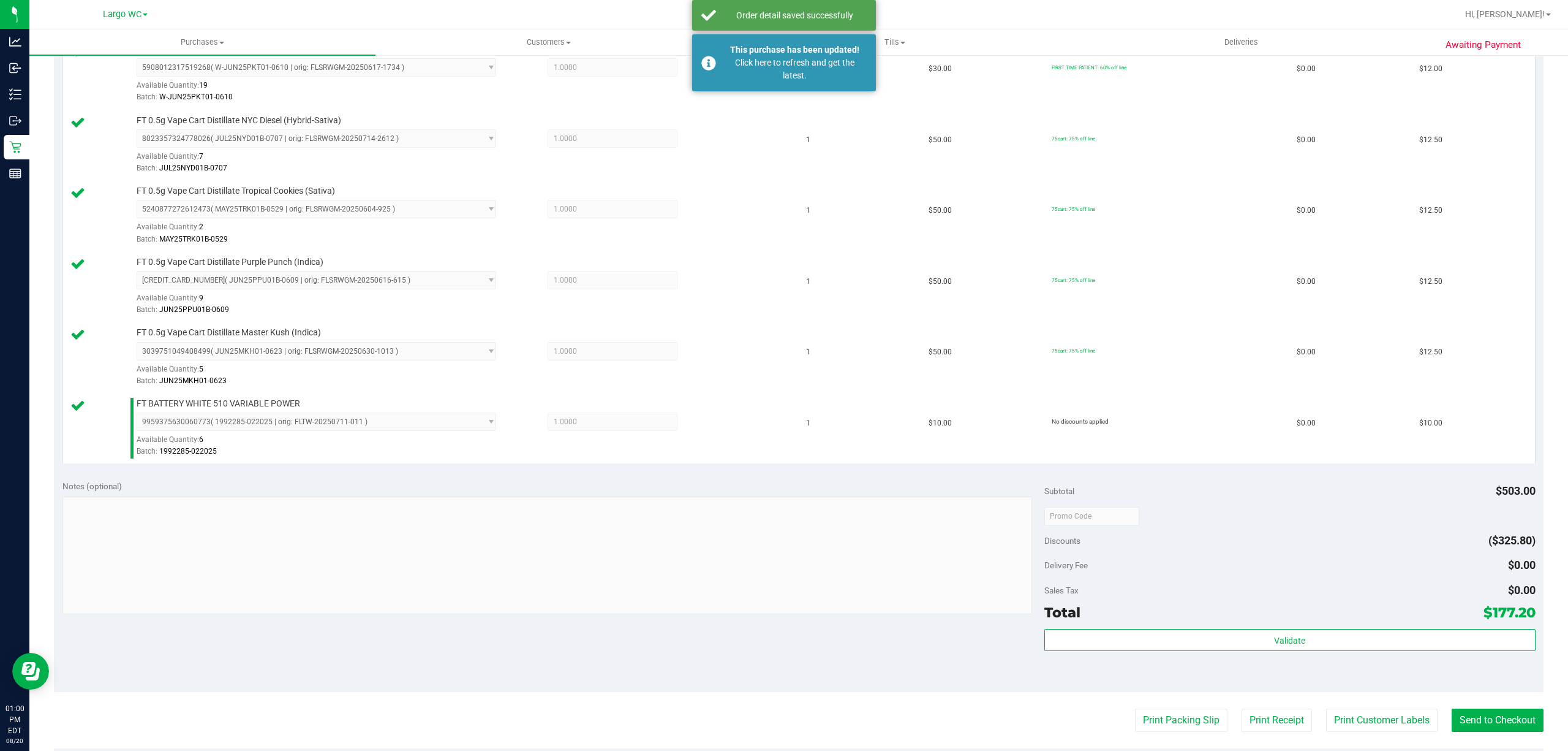
scroll to position [1039, 0]
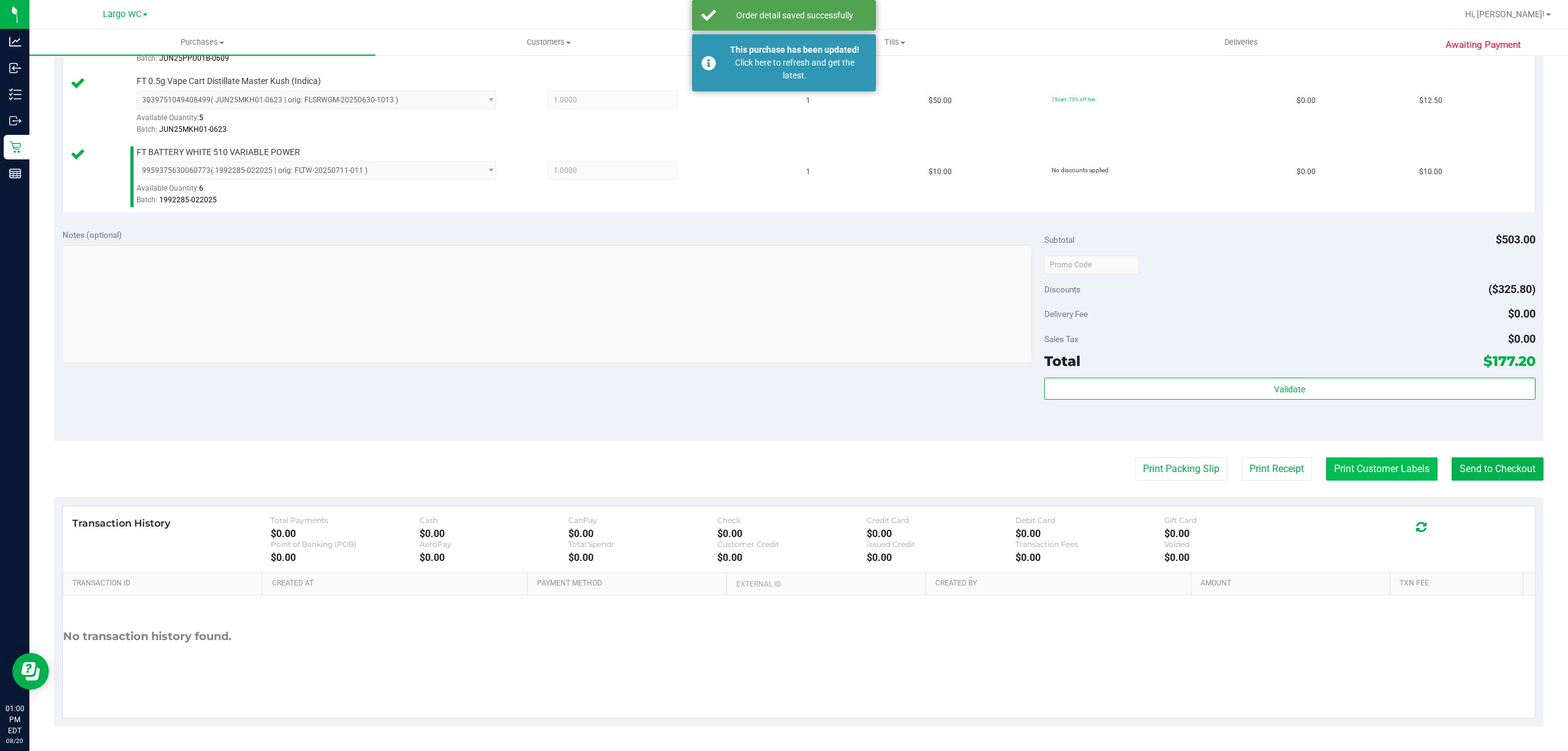
click at [1367, 473] on button "Print Customer Labels" at bounding box center [1382, 469] width 112 height 24
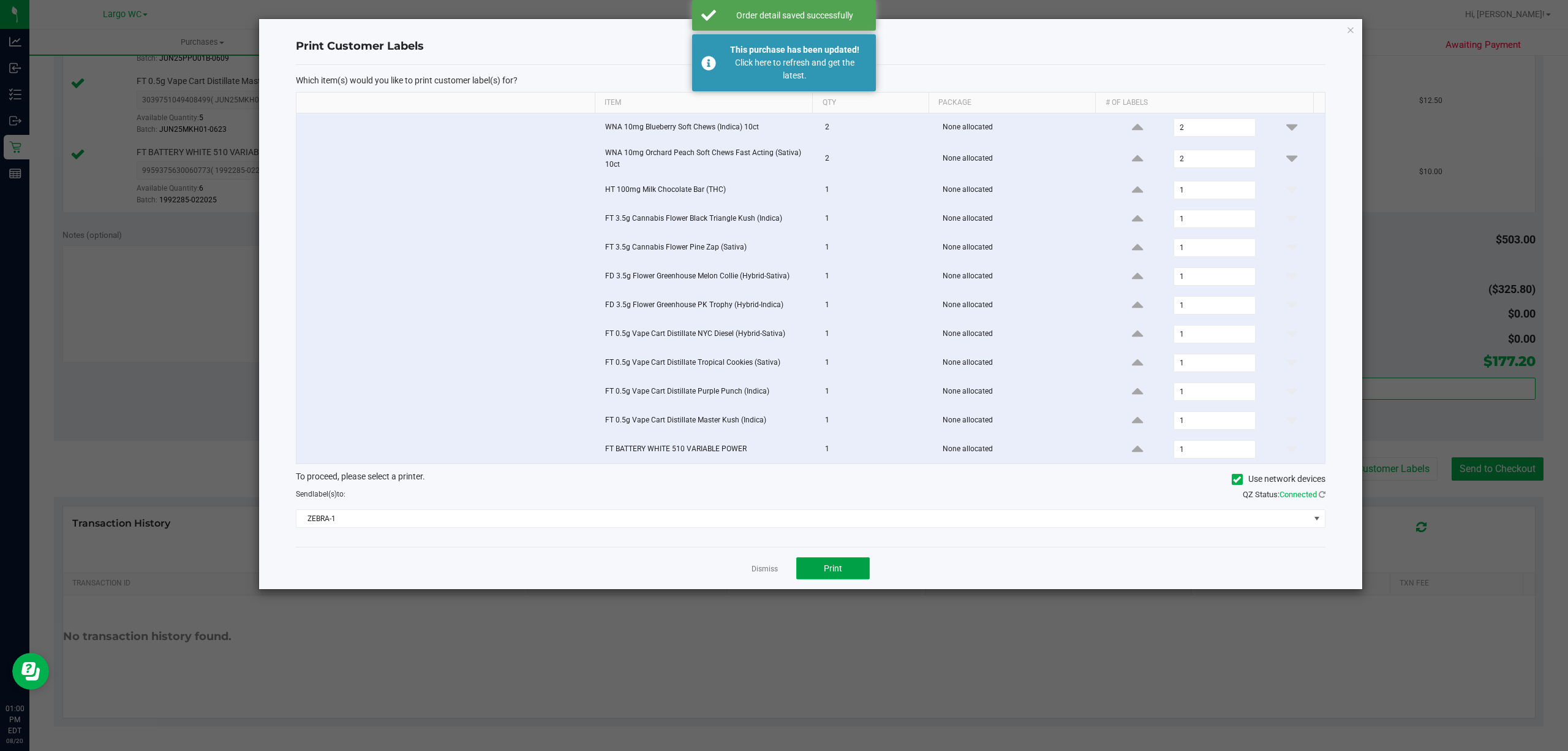
click at [834, 573] on span "Print" at bounding box center [832, 568] width 18 height 9
click at [1350, 32] on icon "button" at bounding box center [1350, 29] width 9 height 15
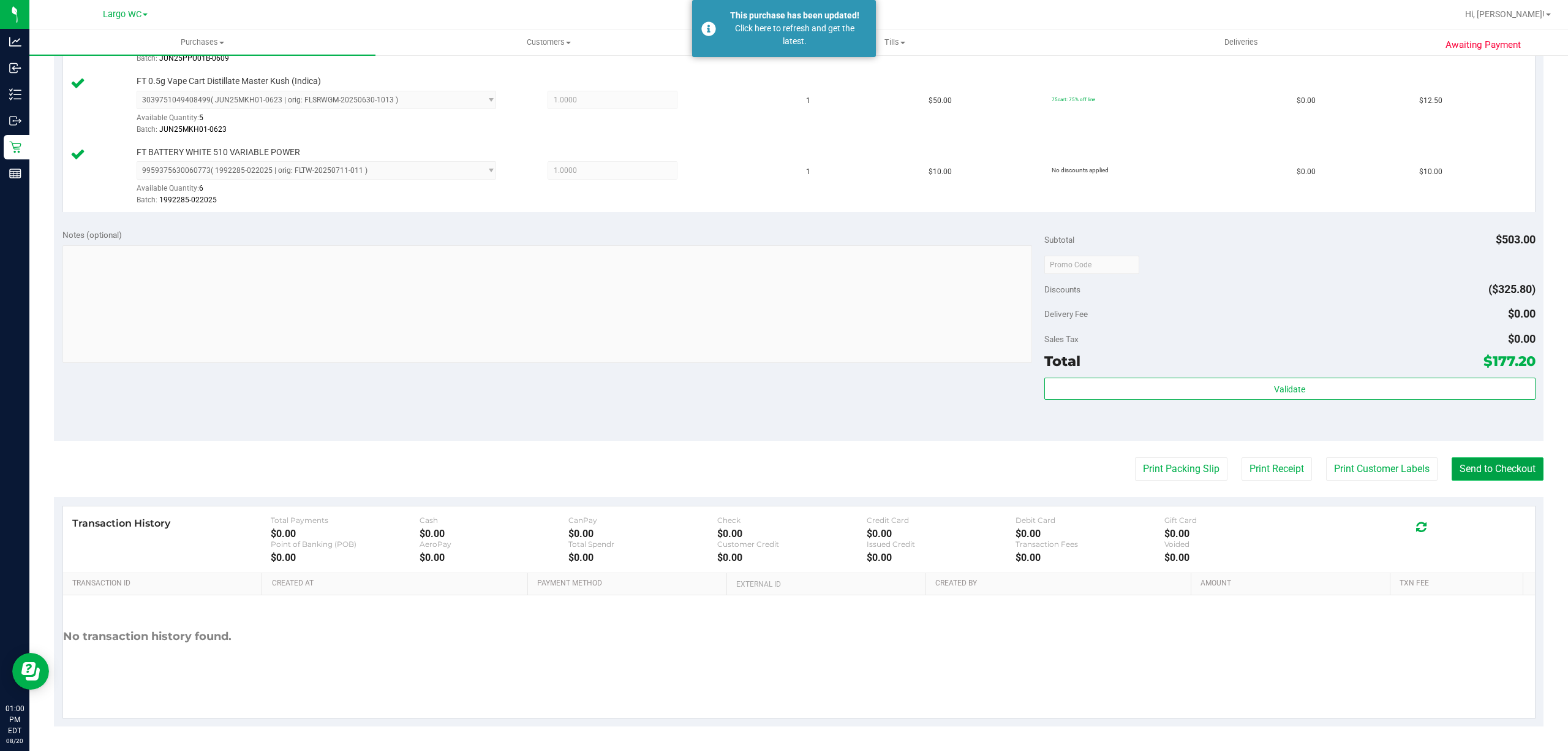
click at [1507, 467] on button "Send to Checkout" at bounding box center [1497, 469] width 92 height 24
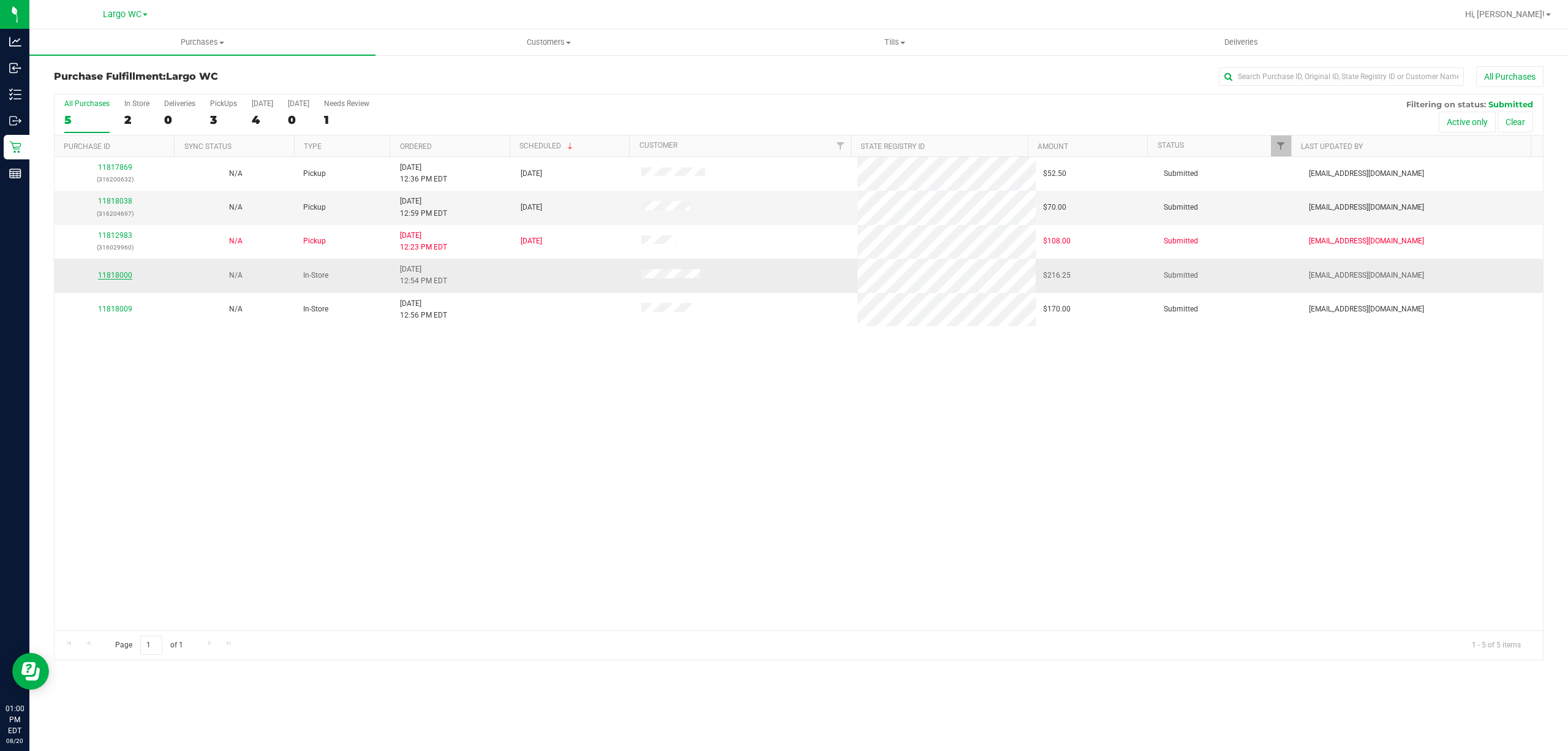
click at [114, 275] on link "11818000" at bounding box center [116, 275] width 35 height 9
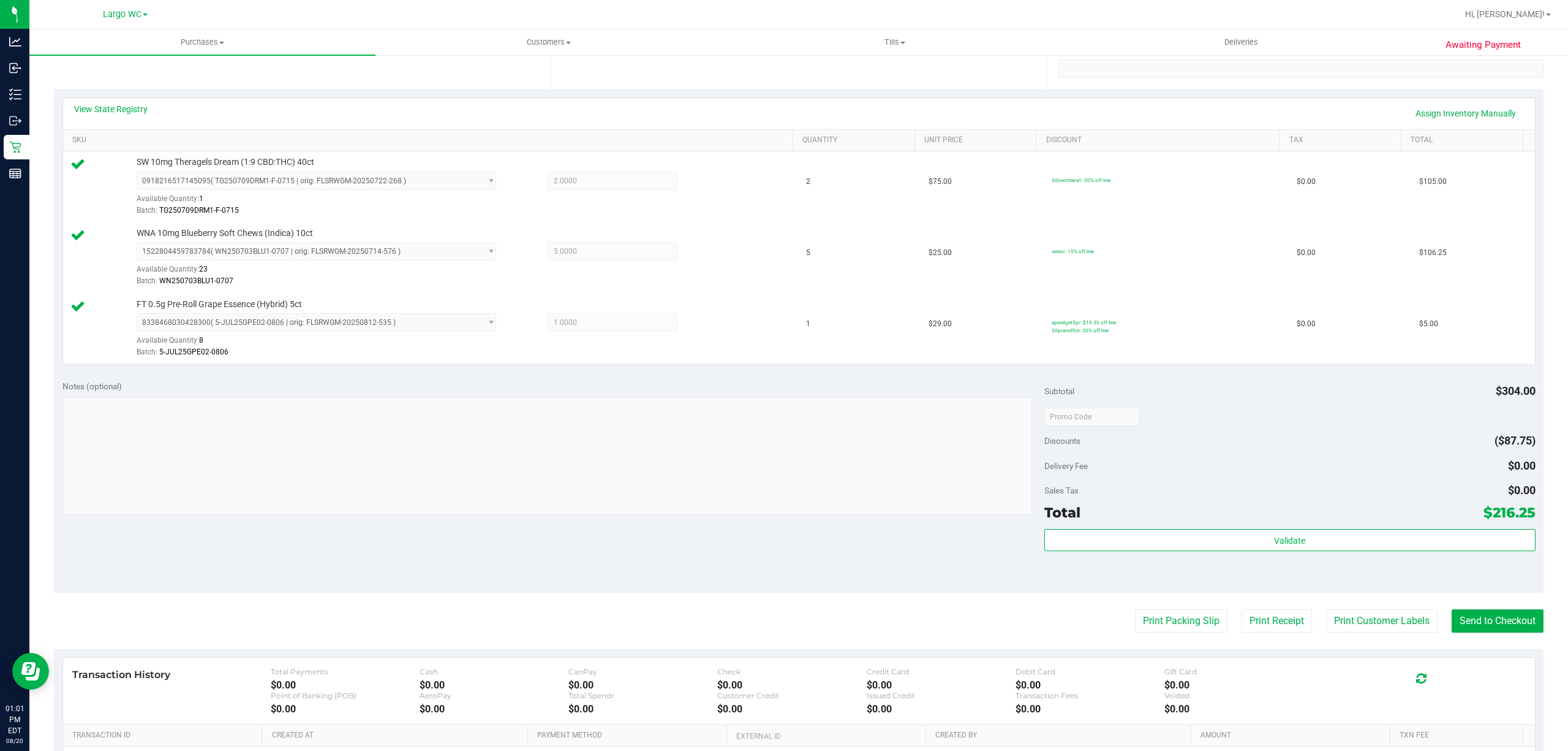
scroll to position [396, 0]
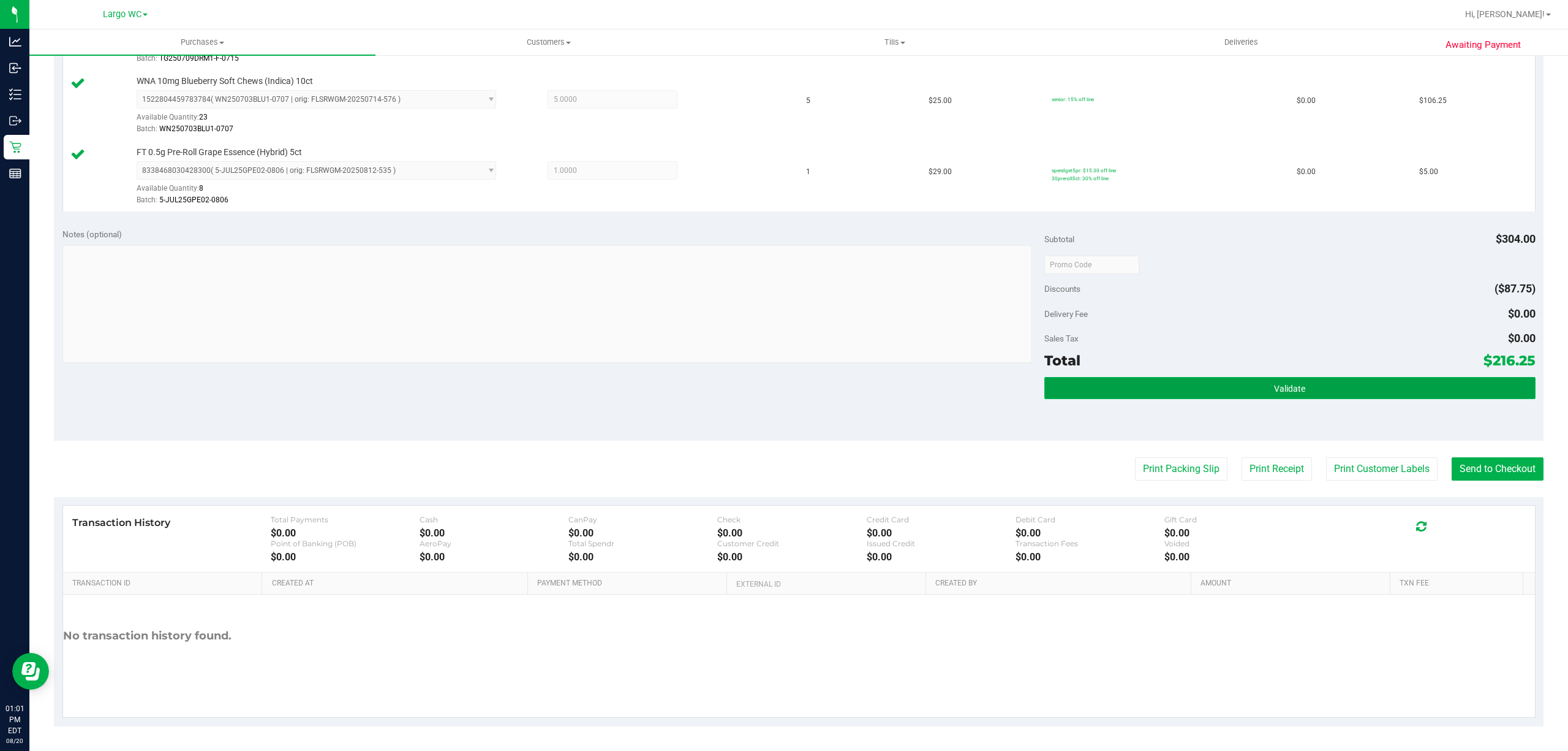
click at [1359, 385] on button "Validate" at bounding box center [1289, 388] width 491 height 22
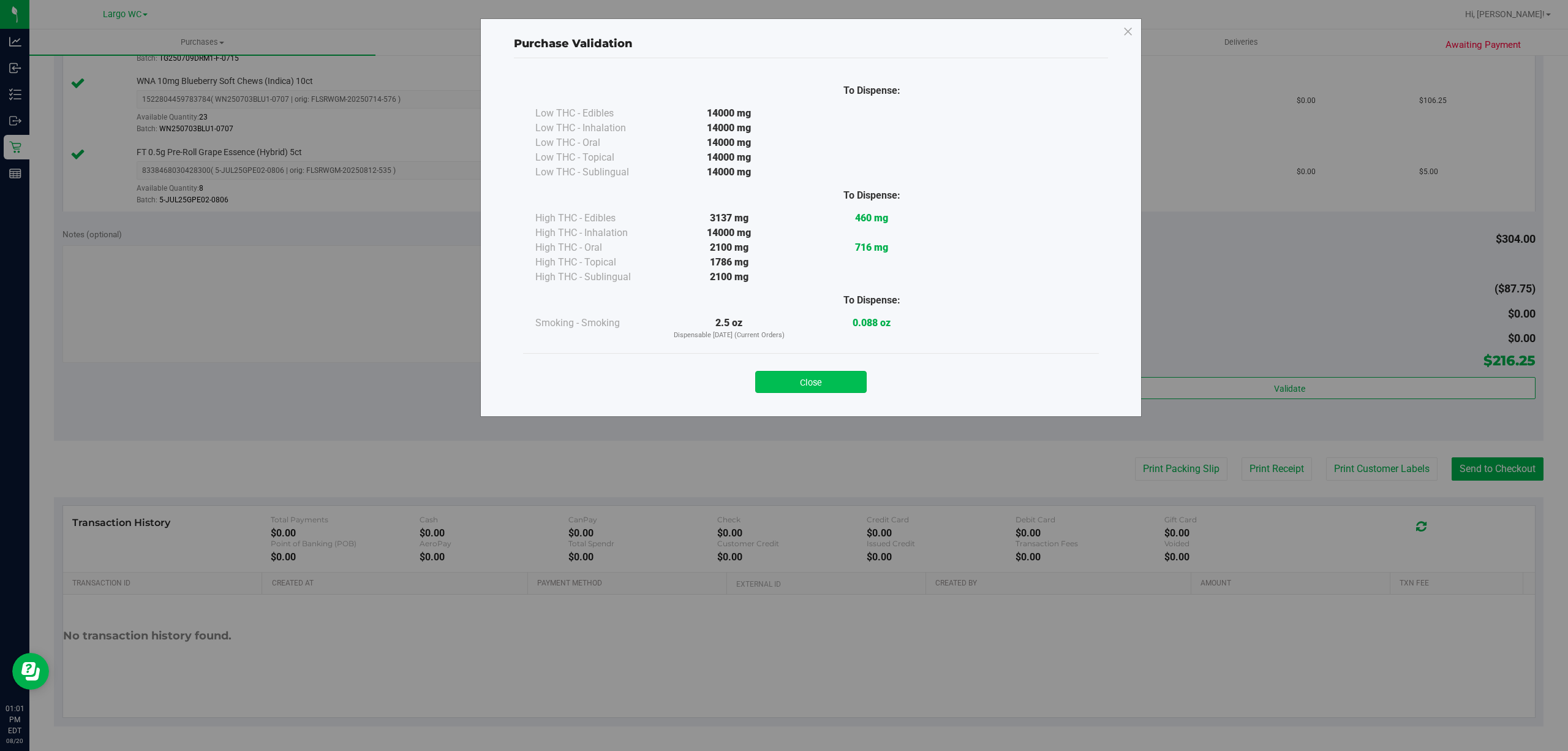
click at [833, 373] on button "Close" at bounding box center [811, 382] width 112 height 22
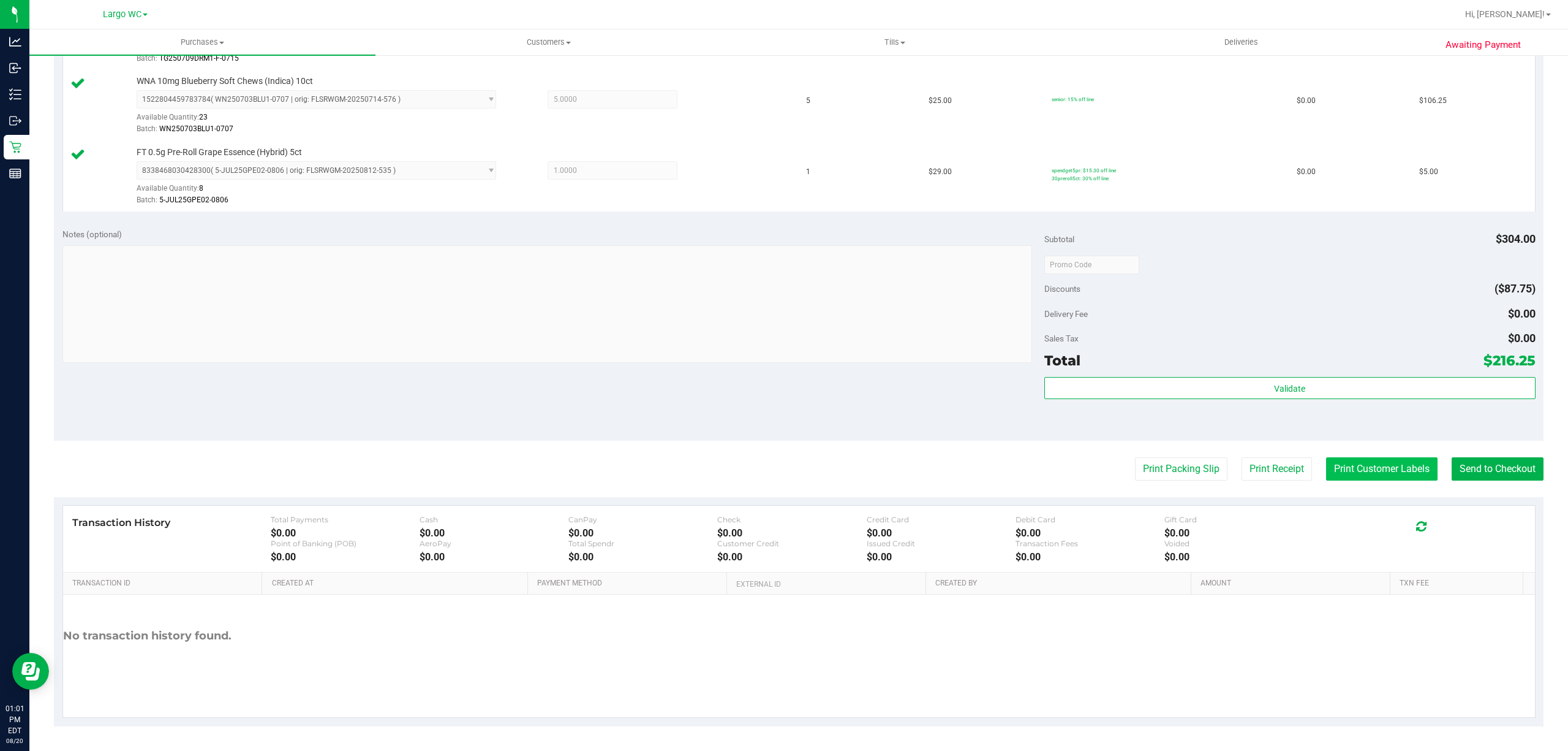
click at [1375, 473] on button "Print Customer Labels" at bounding box center [1382, 469] width 112 height 24
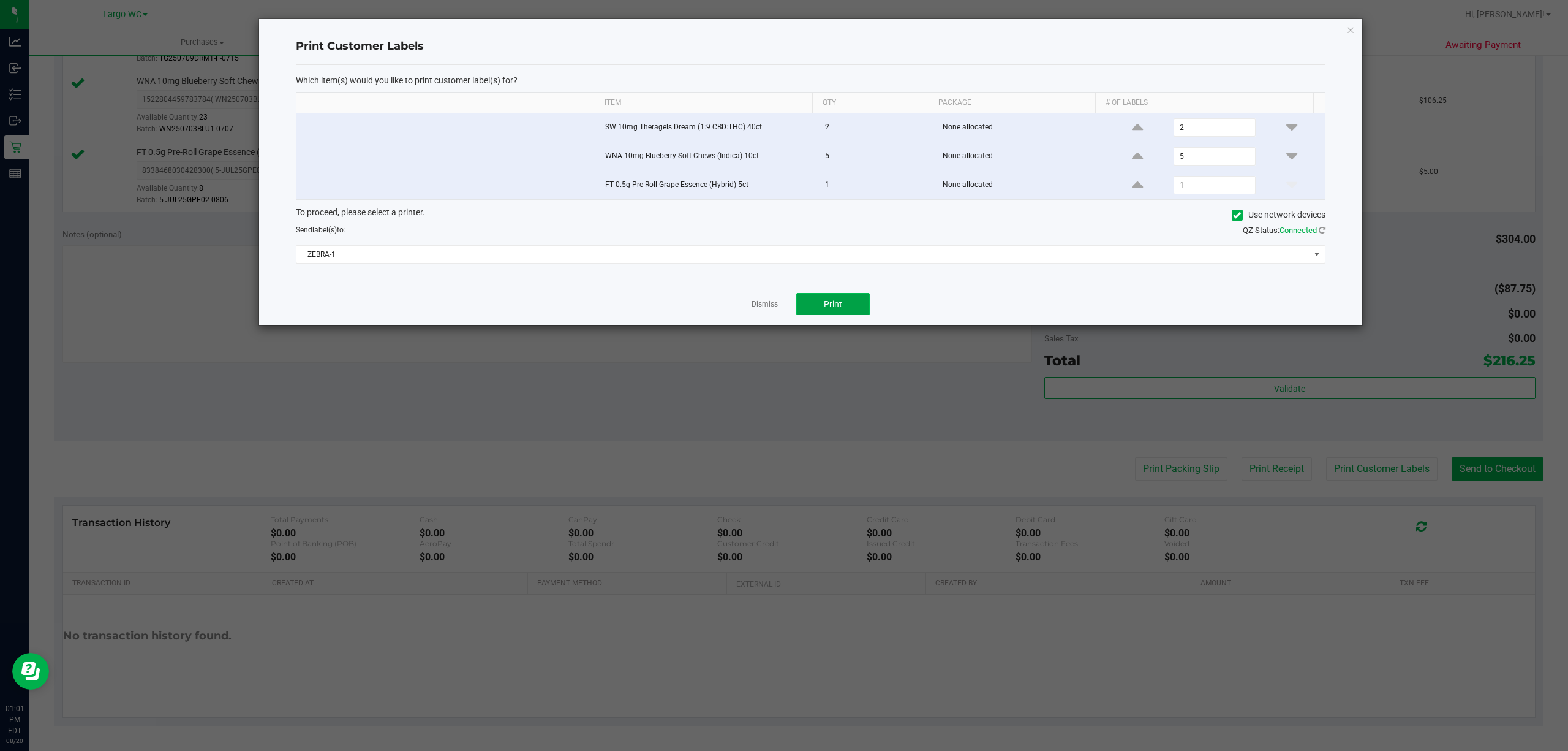
click at [839, 300] on button "Print" at bounding box center [832, 304] width 73 height 22
click at [1367, 35] on ngb-modal-window "Print Customer Labels Which item(s) would you like to print customer label(s) f…" at bounding box center [788, 376] width 1577 height 751
click at [1353, 27] on icon "button" at bounding box center [1350, 29] width 9 height 15
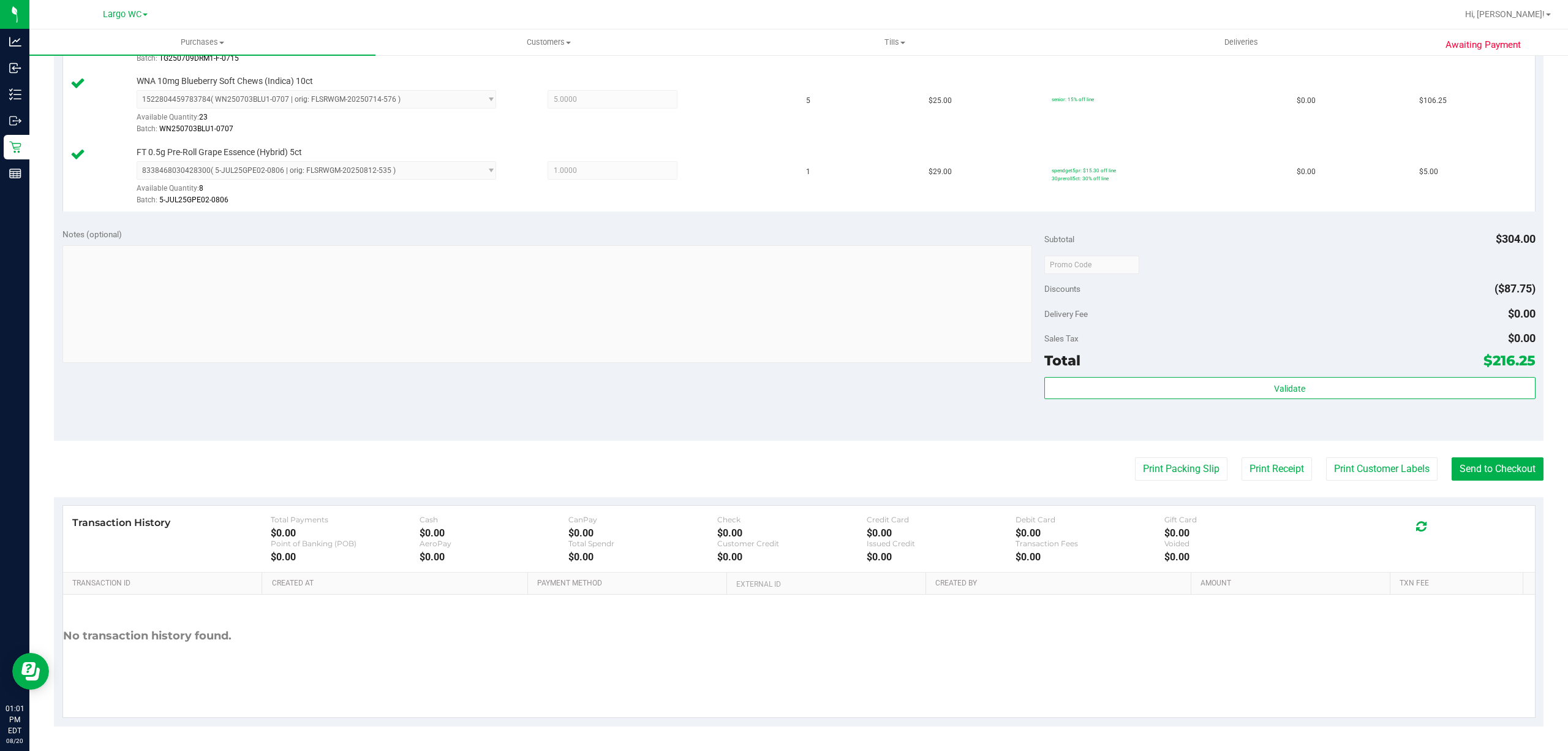
click at [1491, 435] on div "Notes (optional) Subtotal $304.00 Discounts ($87.75) Delivery Fee $0.00 Sales T…" at bounding box center [799, 330] width 1489 height 220
click at [1487, 472] on button "Send to Checkout" at bounding box center [1497, 469] width 92 height 24
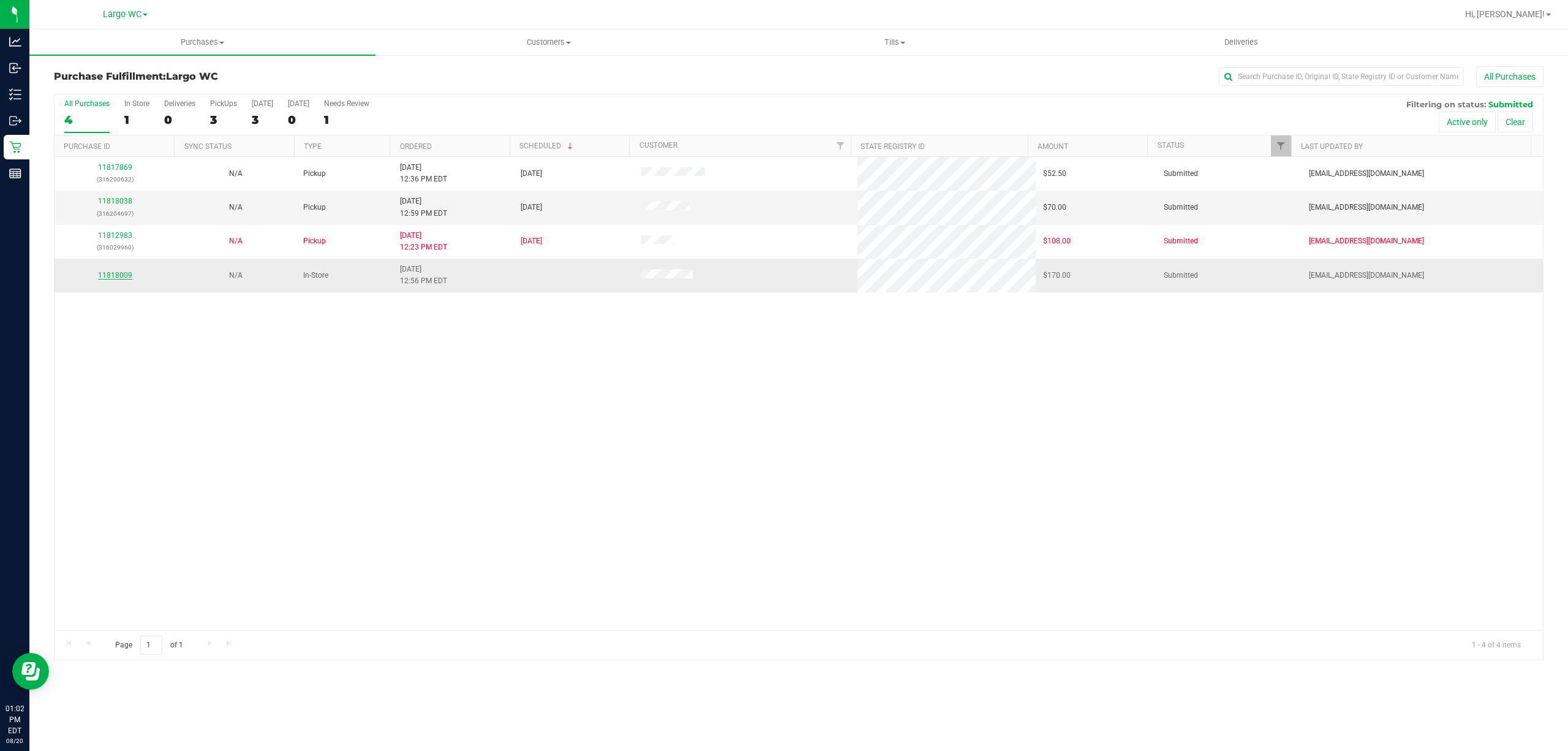
click at [120, 276] on link "11818009" at bounding box center [116, 275] width 35 height 9
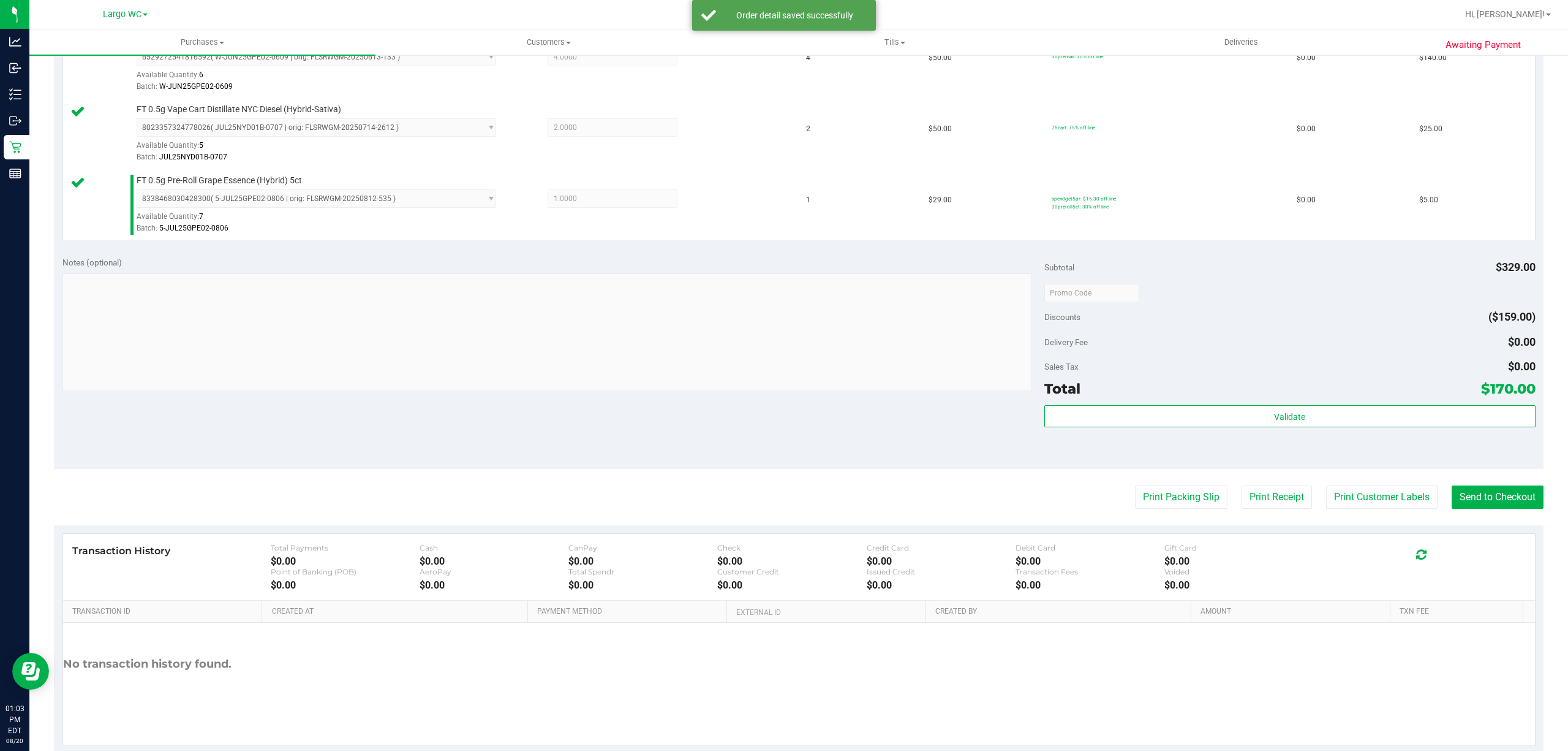
scroll to position [396, 0]
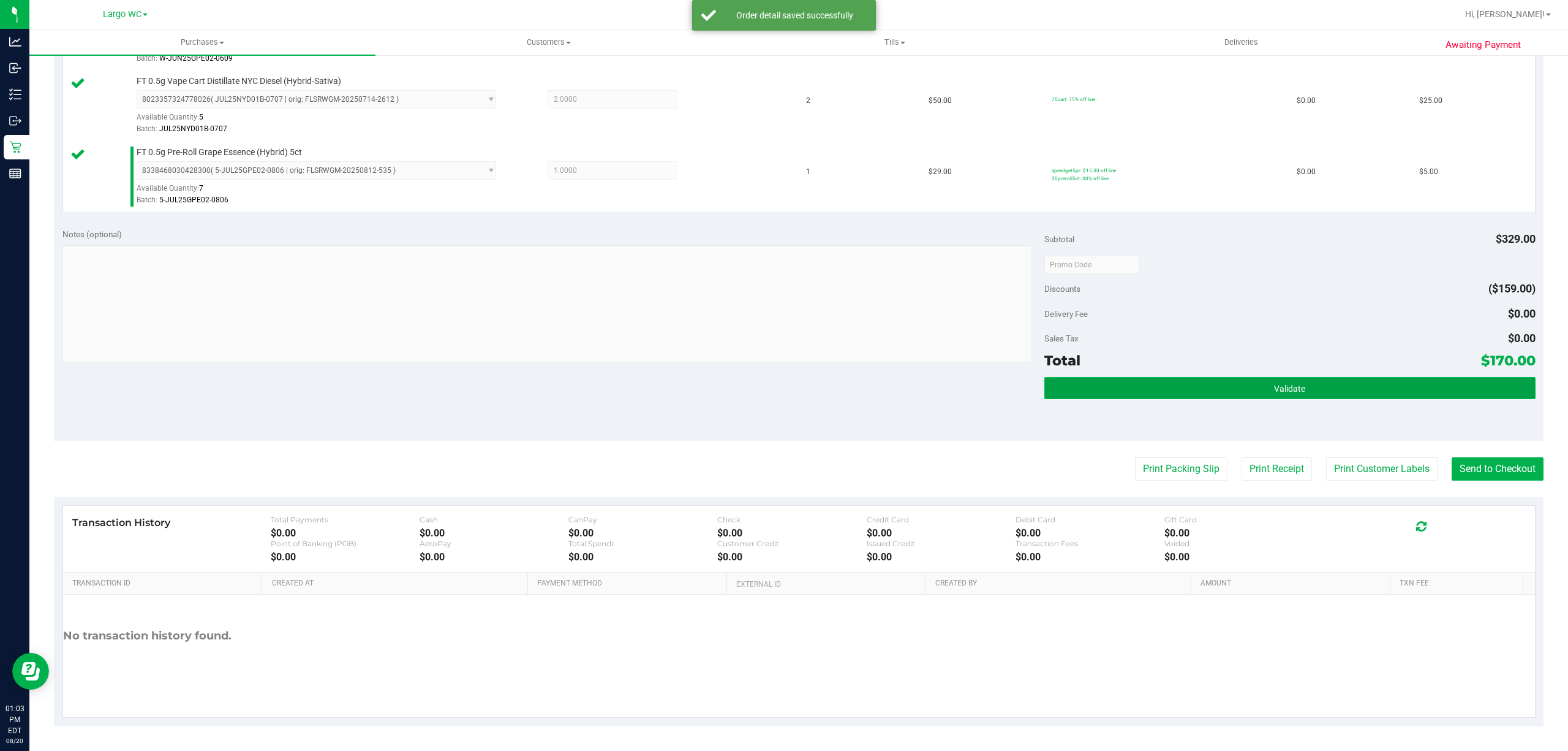
click at [1372, 394] on button "Validate" at bounding box center [1289, 388] width 491 height 22
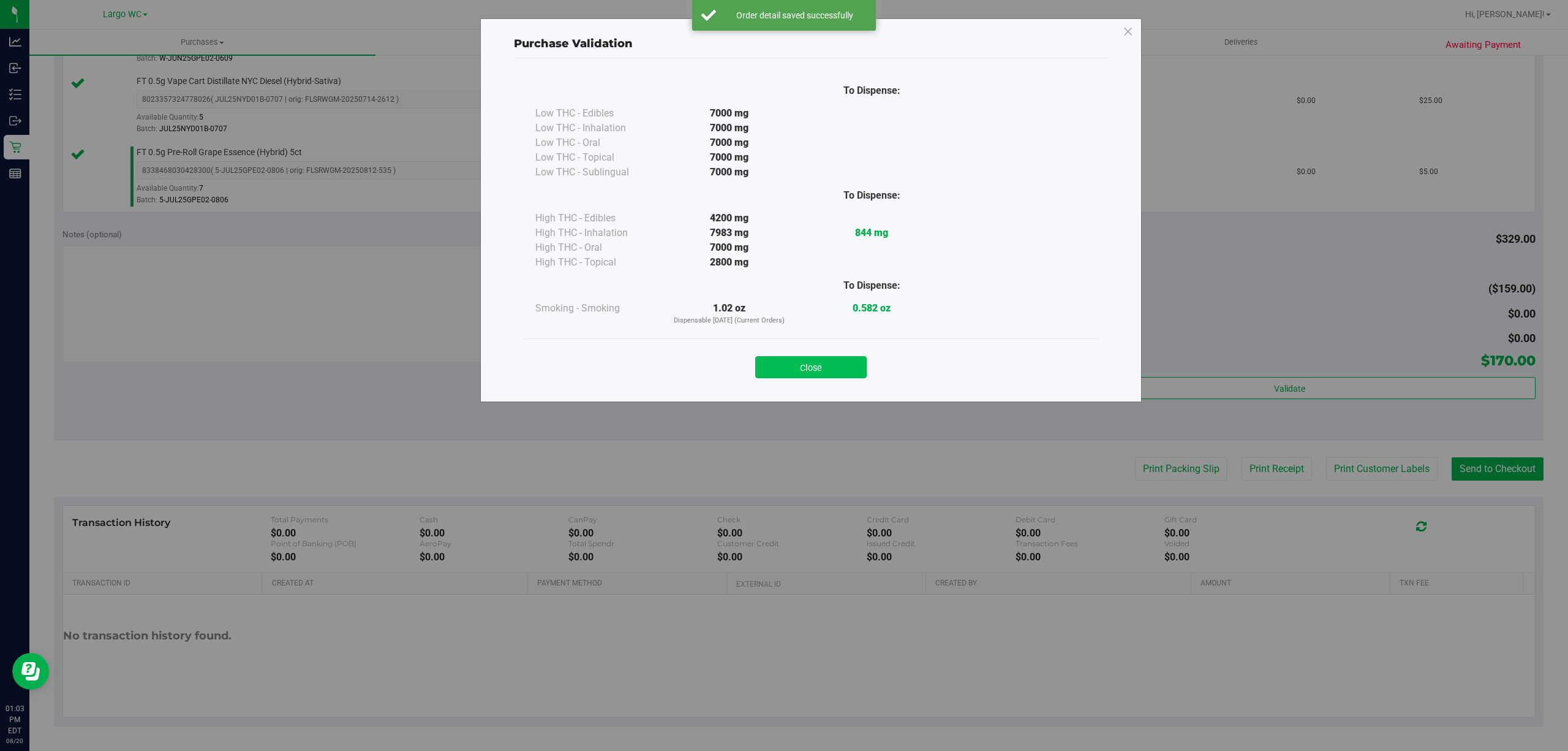
click at [843, 363] on button "Close" at bounding box center [811, 367] width 112 height 22
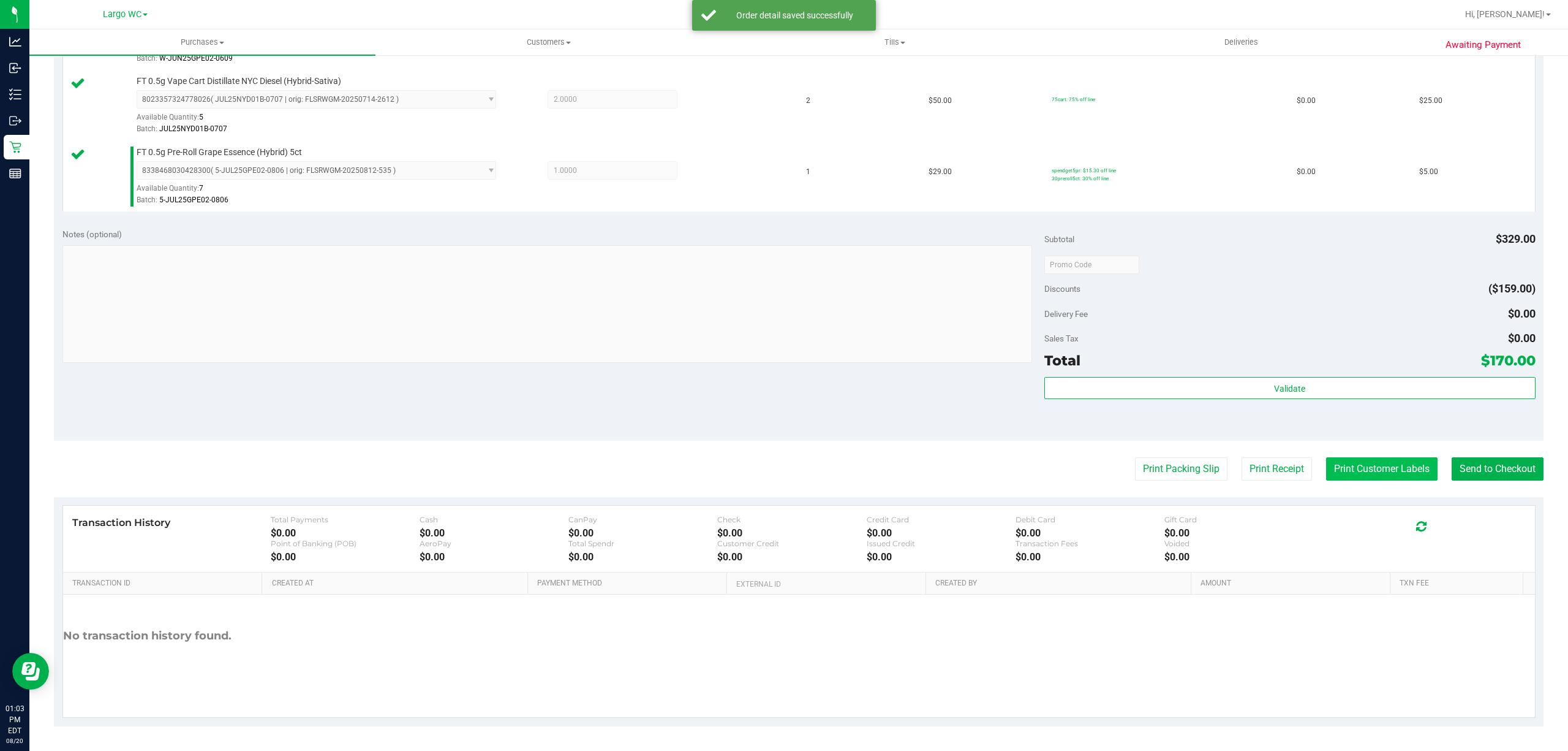
click at [1382, 462] on button "Print Customer Labels" at bounding box center [1382, 469] width 112 height 24
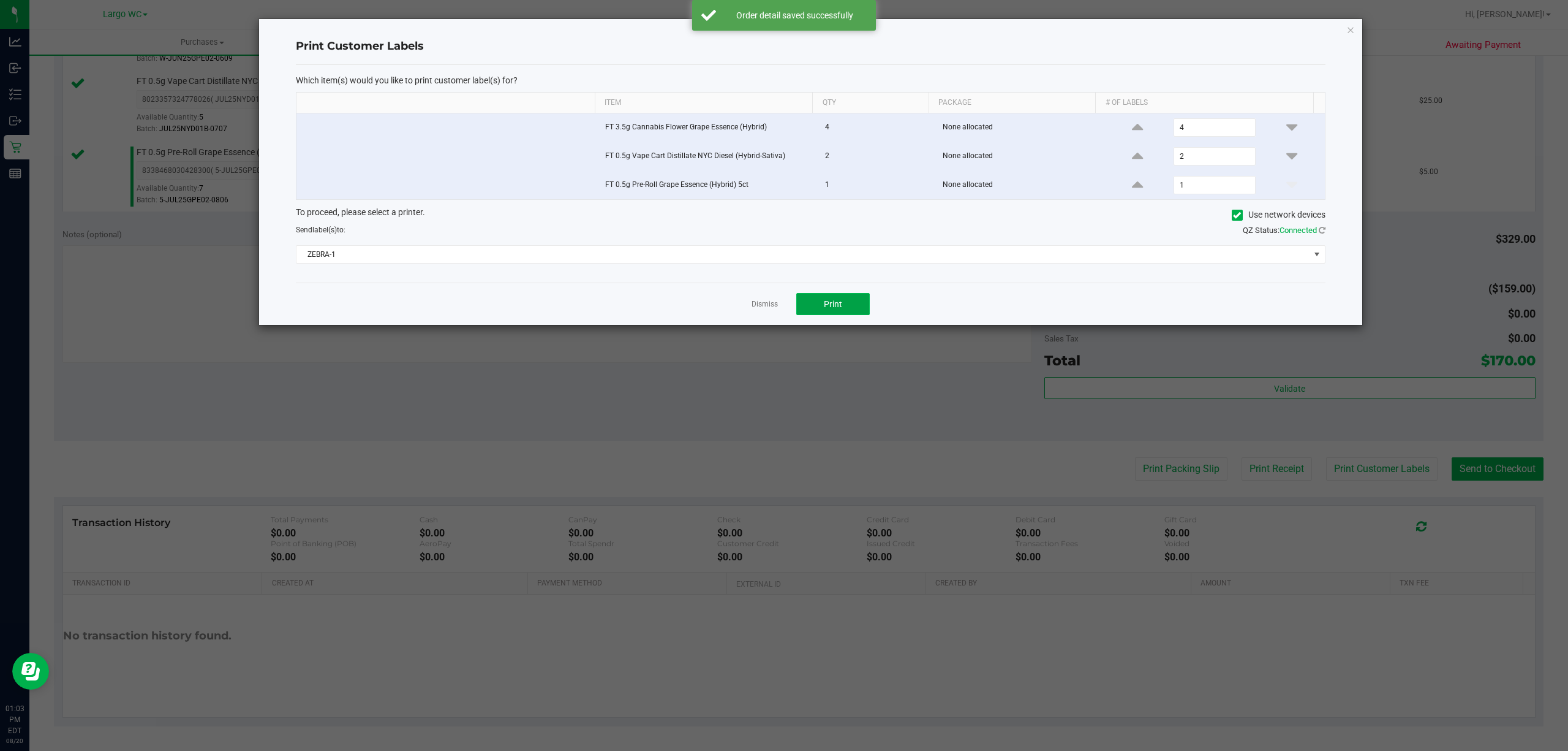
click at [841, 315] on button "Print" at bounding box center [832, 304] width 73 height 22
click at [1346, 31] on icon "button" at bounding box center [1350, 29] width 9 height 15
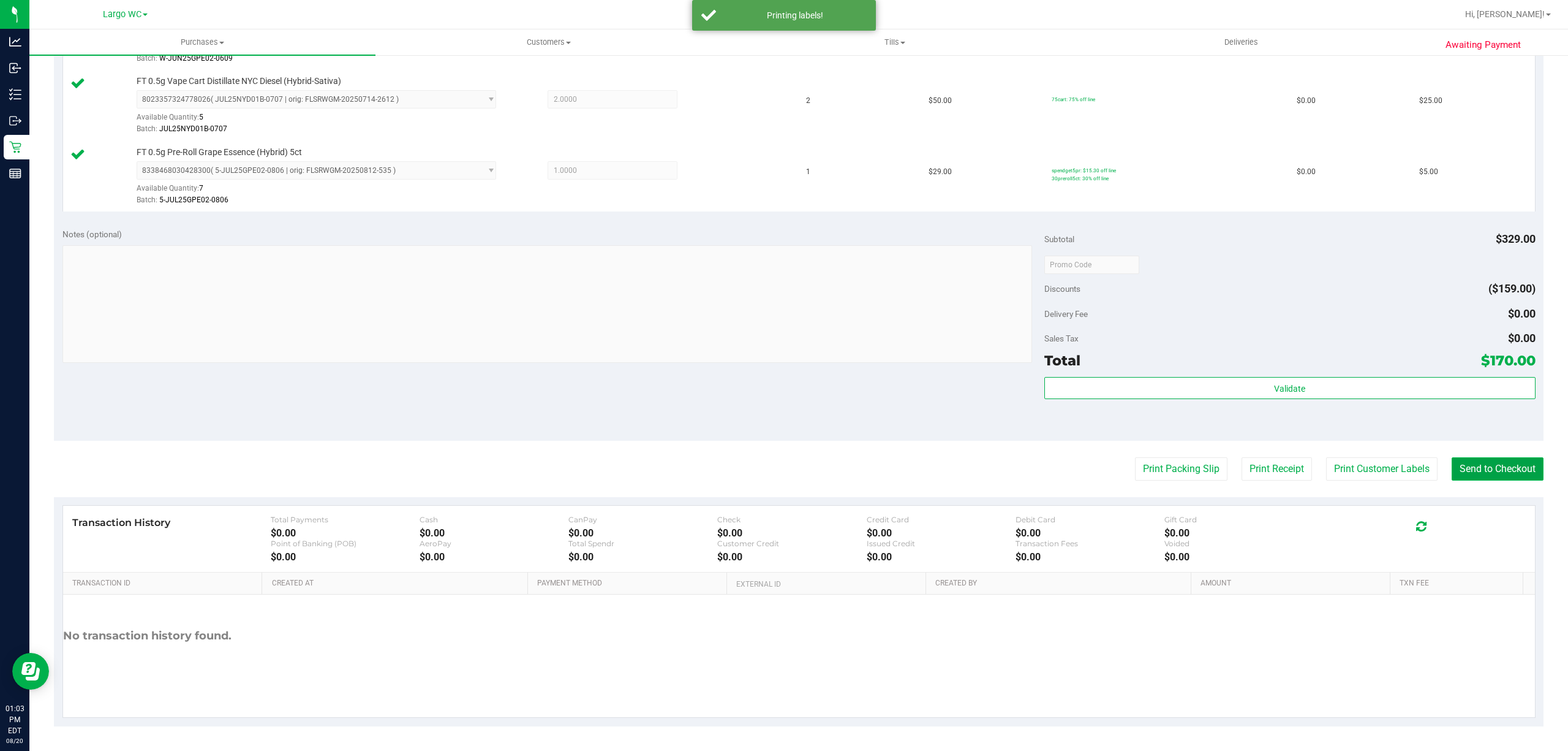
click at [1500, 466] on button "Send to Checkout" at bounding box center [1497, 469] width 92 height 24
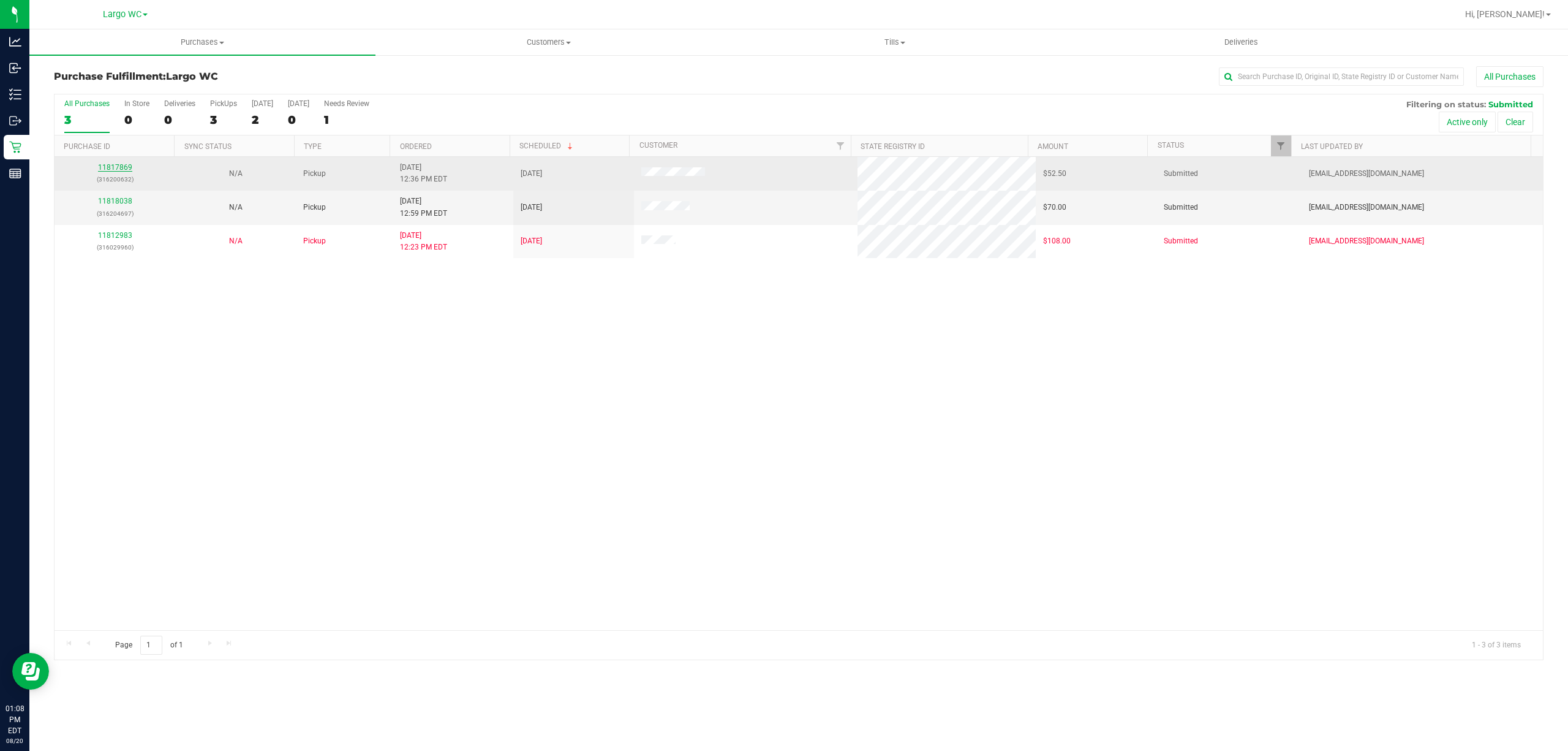
click at [106, 172] on link "11817869" at bounding box center [116, 167] width 35 height 9
click at [115, 168] on link "11817869" at bounding box center [116, 167] width 35 height 9
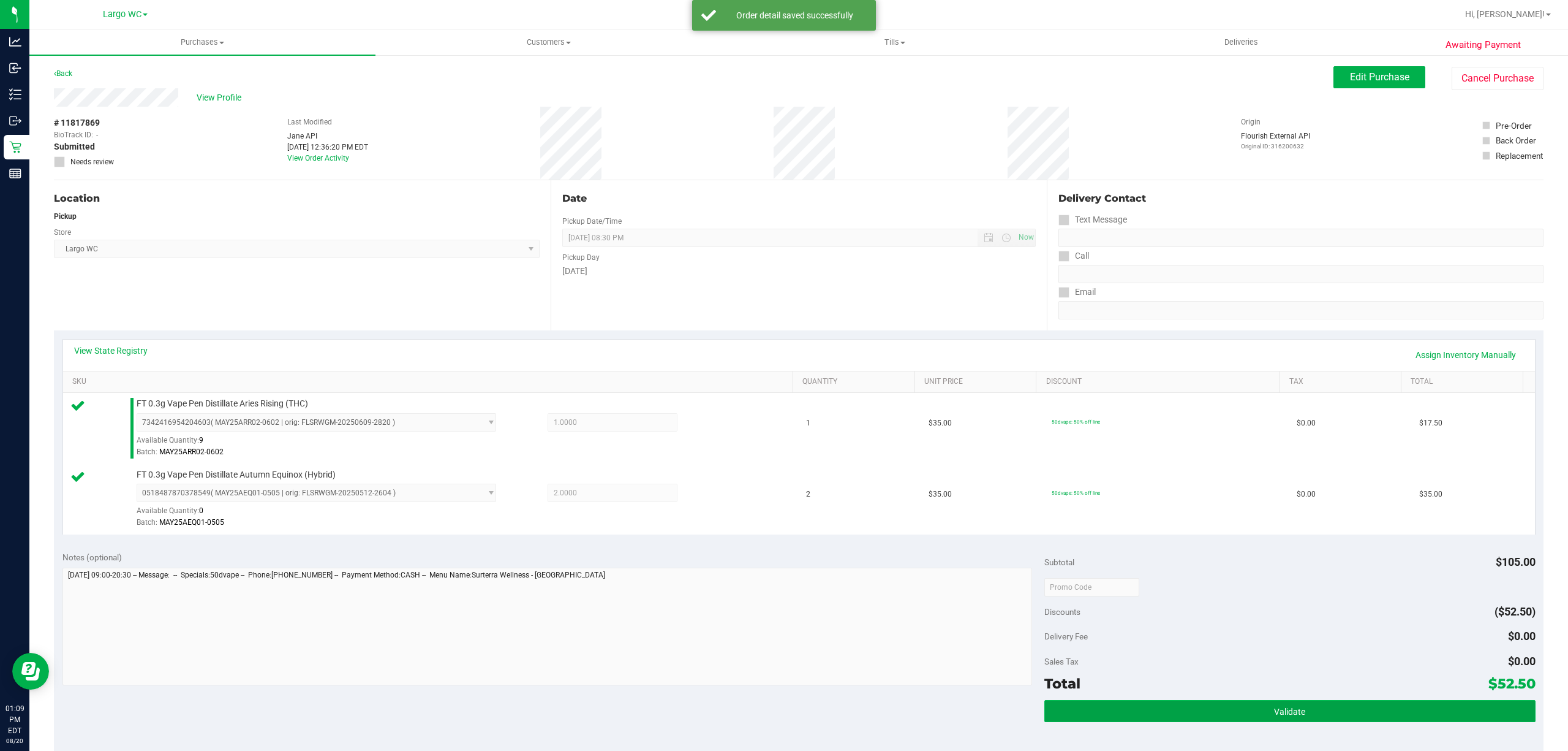
click at [1319, 712] on button "Validate" at bounding box center [1289, 711] width 491 height 22
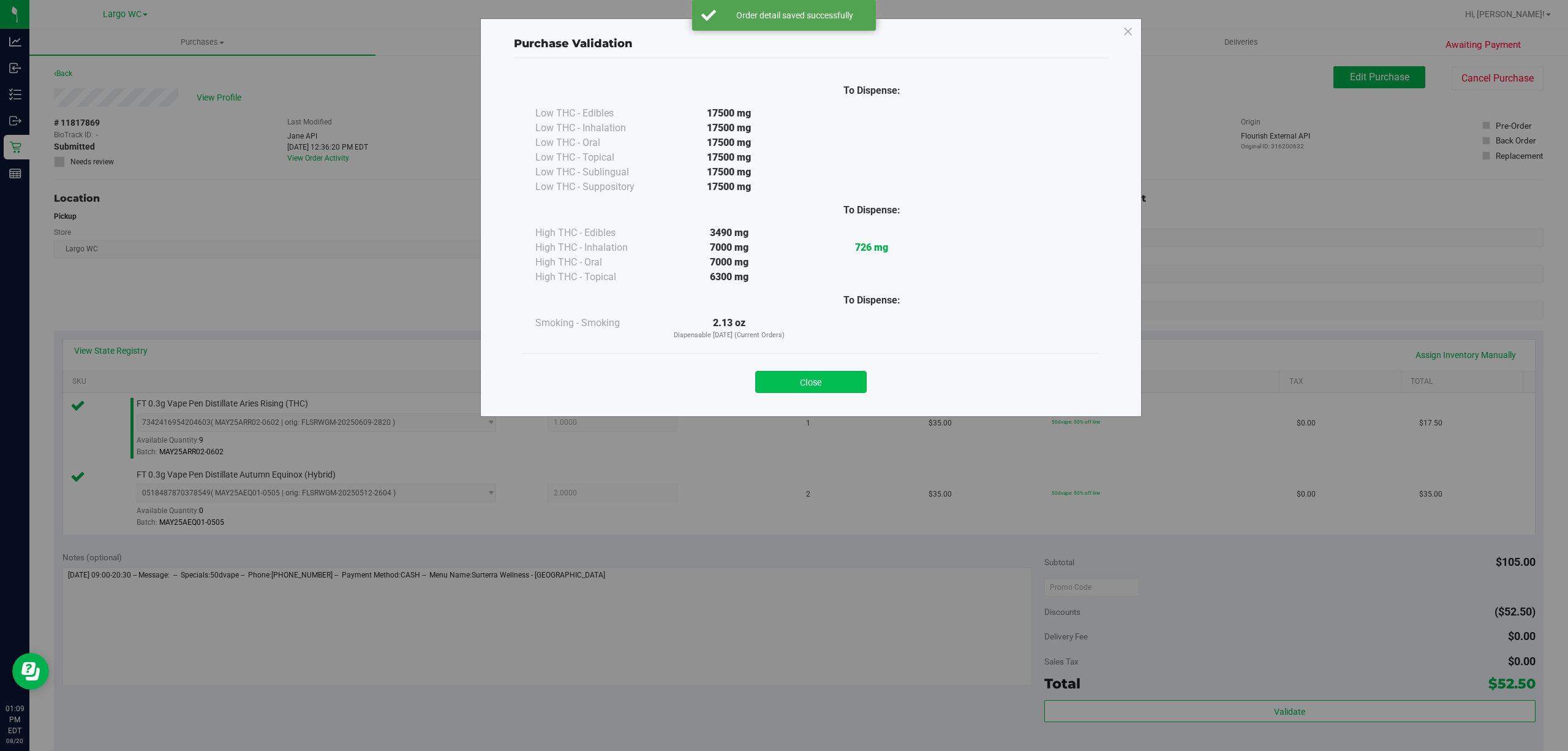
click at [847, 380] on button "Close" at bounding box center [811, 382] width 112 height 22
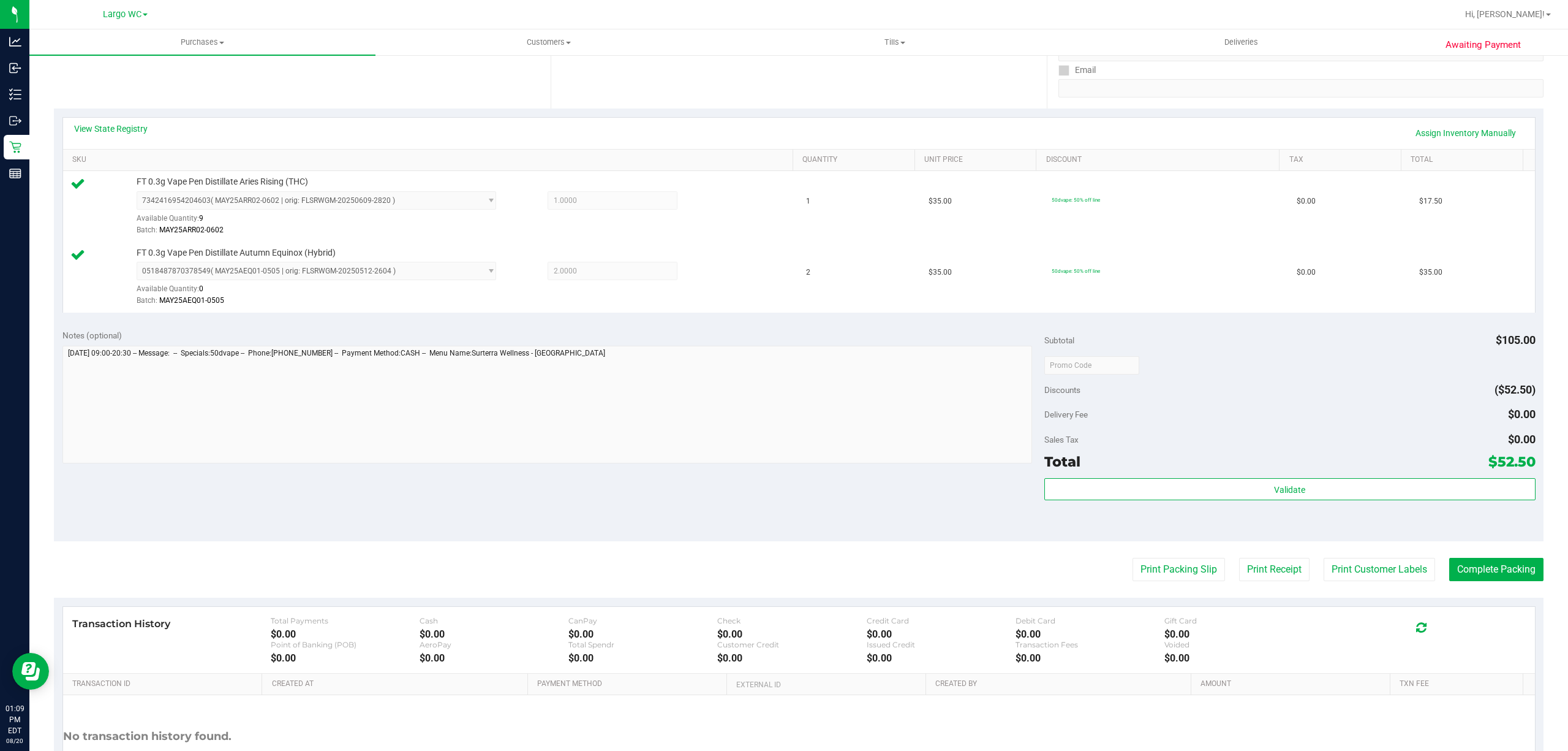
scroll to position [324, 0]
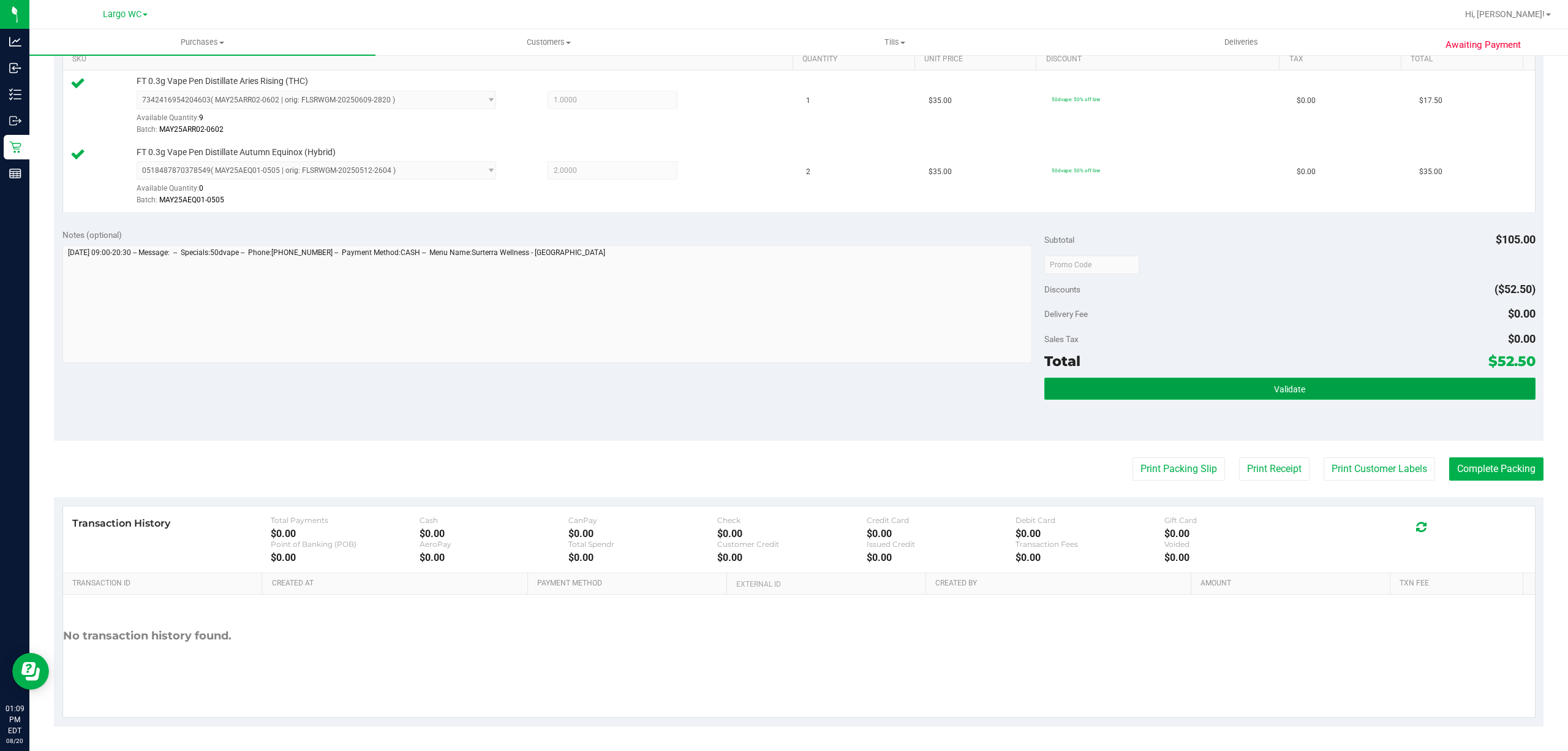
click at [1324, 398] on button "Validate" at bounding box center [1289, 389] width 491 height 22
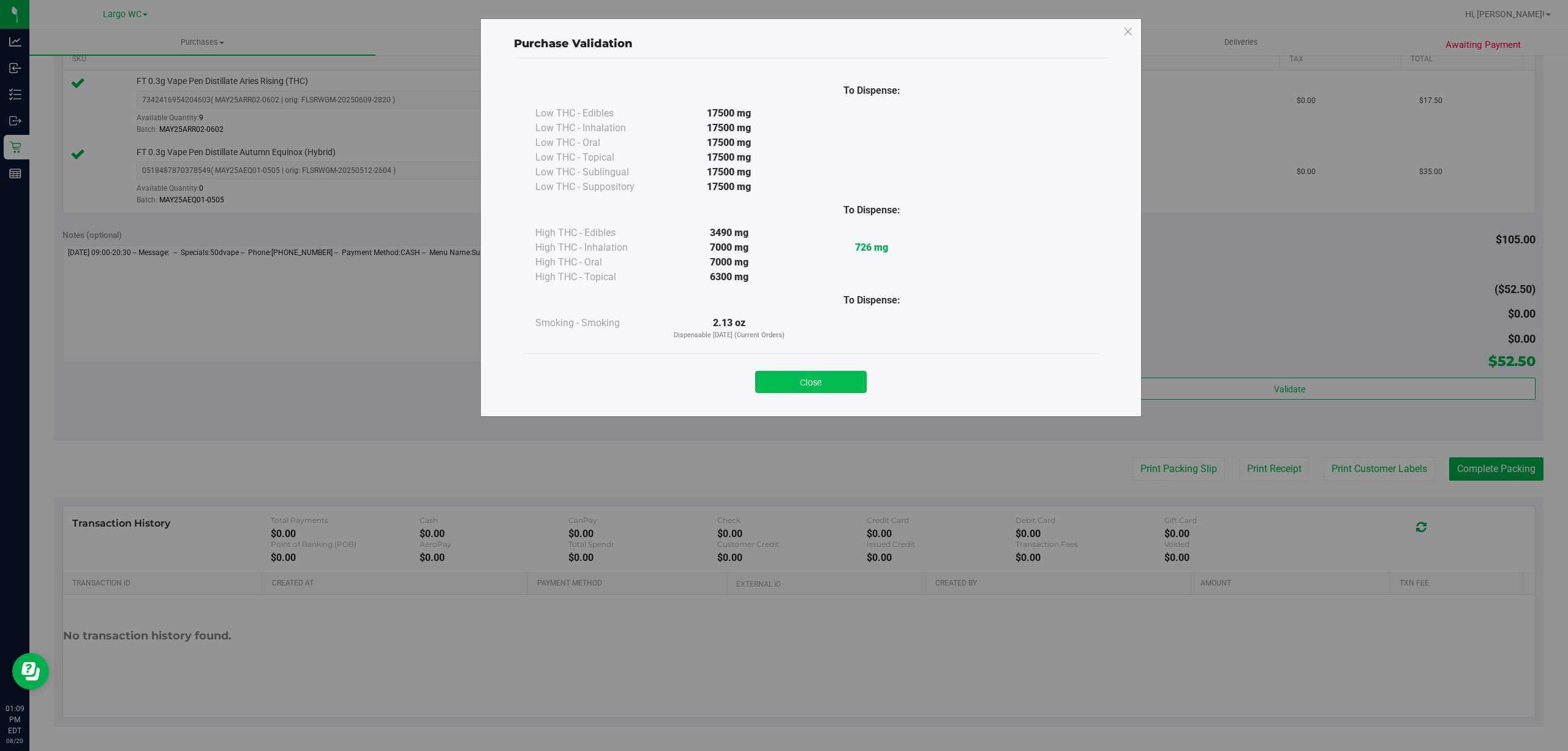
click at [814, 379] on button "Close" at bounding box center [811, 382] width 112 height 22
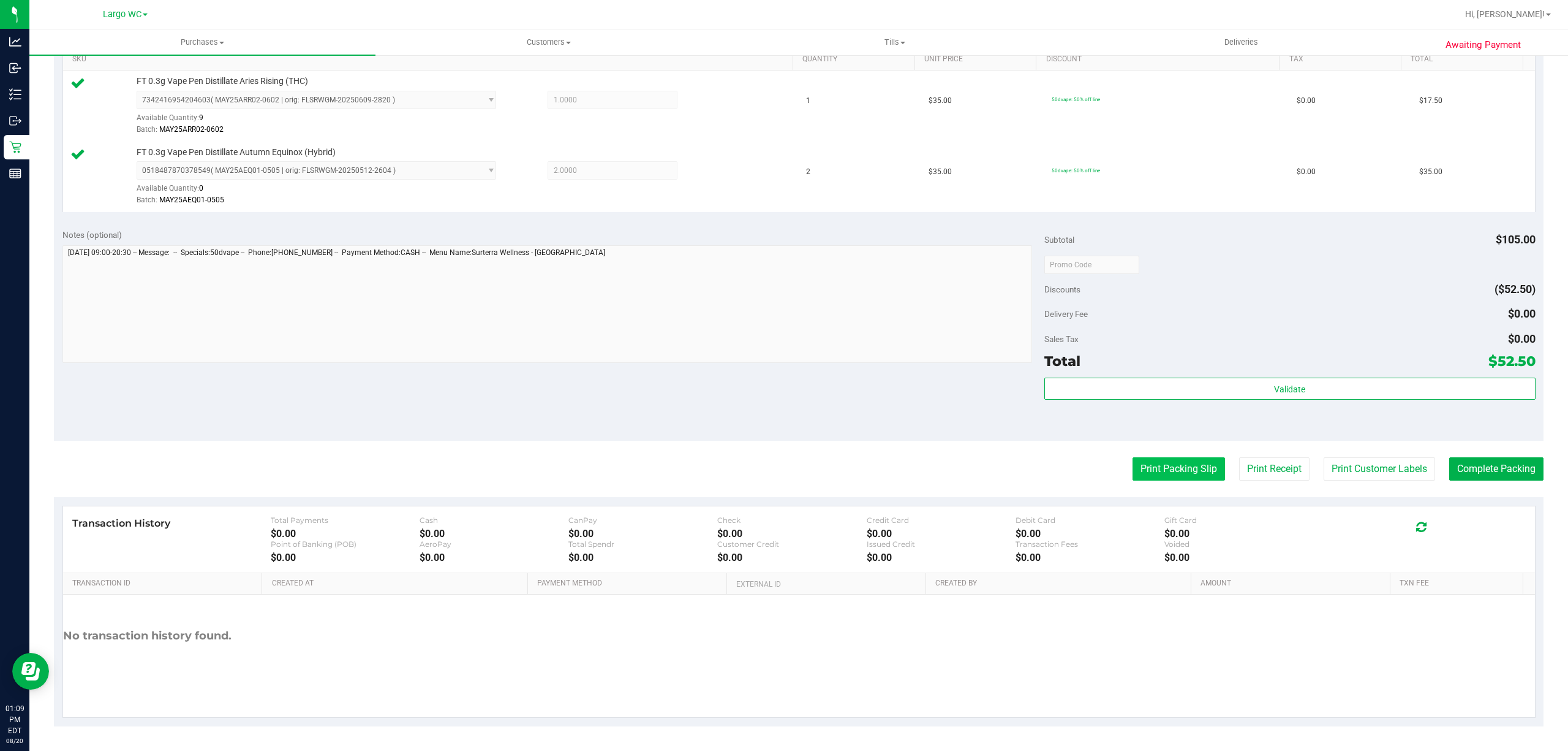
click at [1182, 473] on button "Print Packing Slip" at bounding box center [1179, 469] width 93 height 24
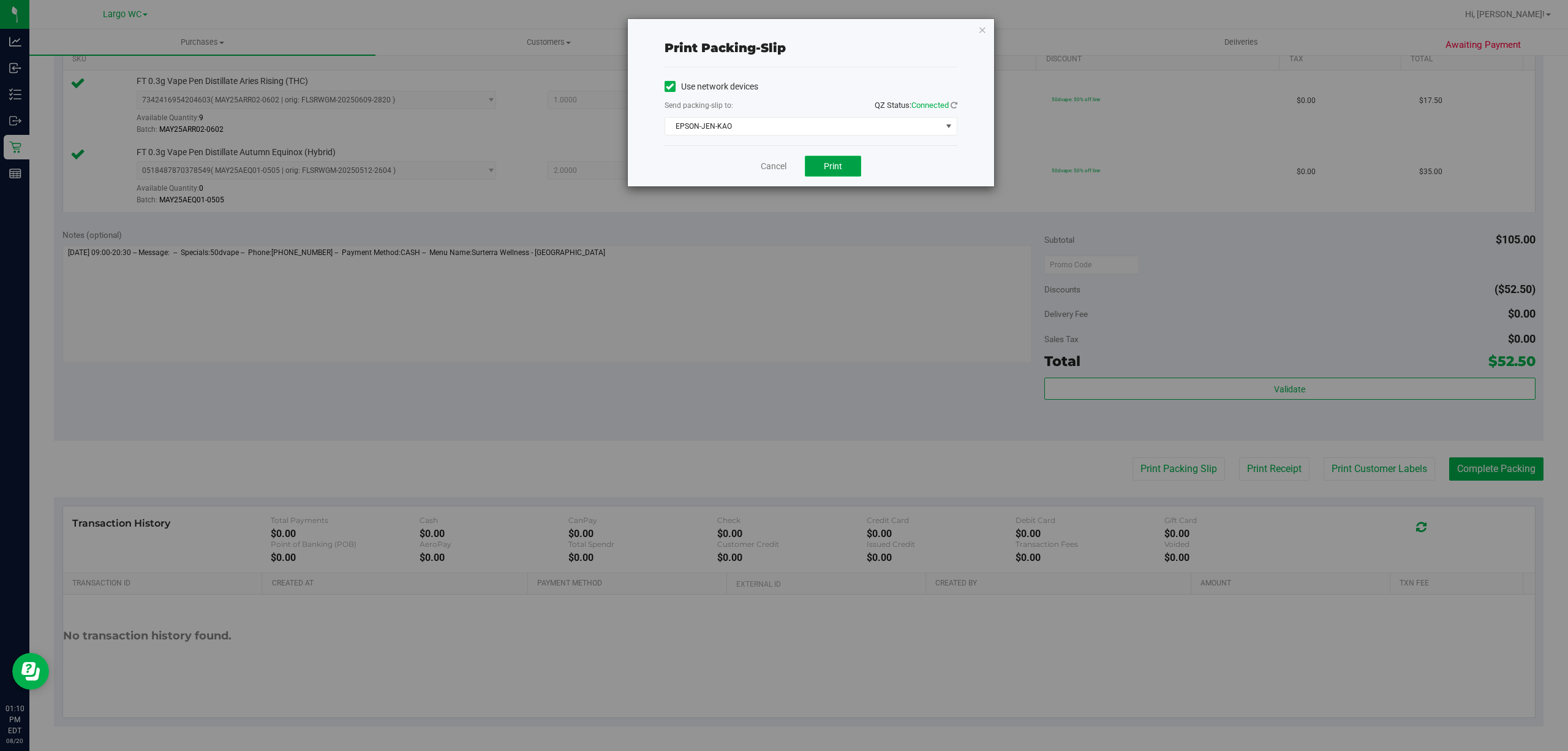
click at [849, 168] on button "Print" at bounding box center [833, 166] width 57 height 20
click at [981, 31] on icon "button" at bounding box center [982, 29] width 9 height 15
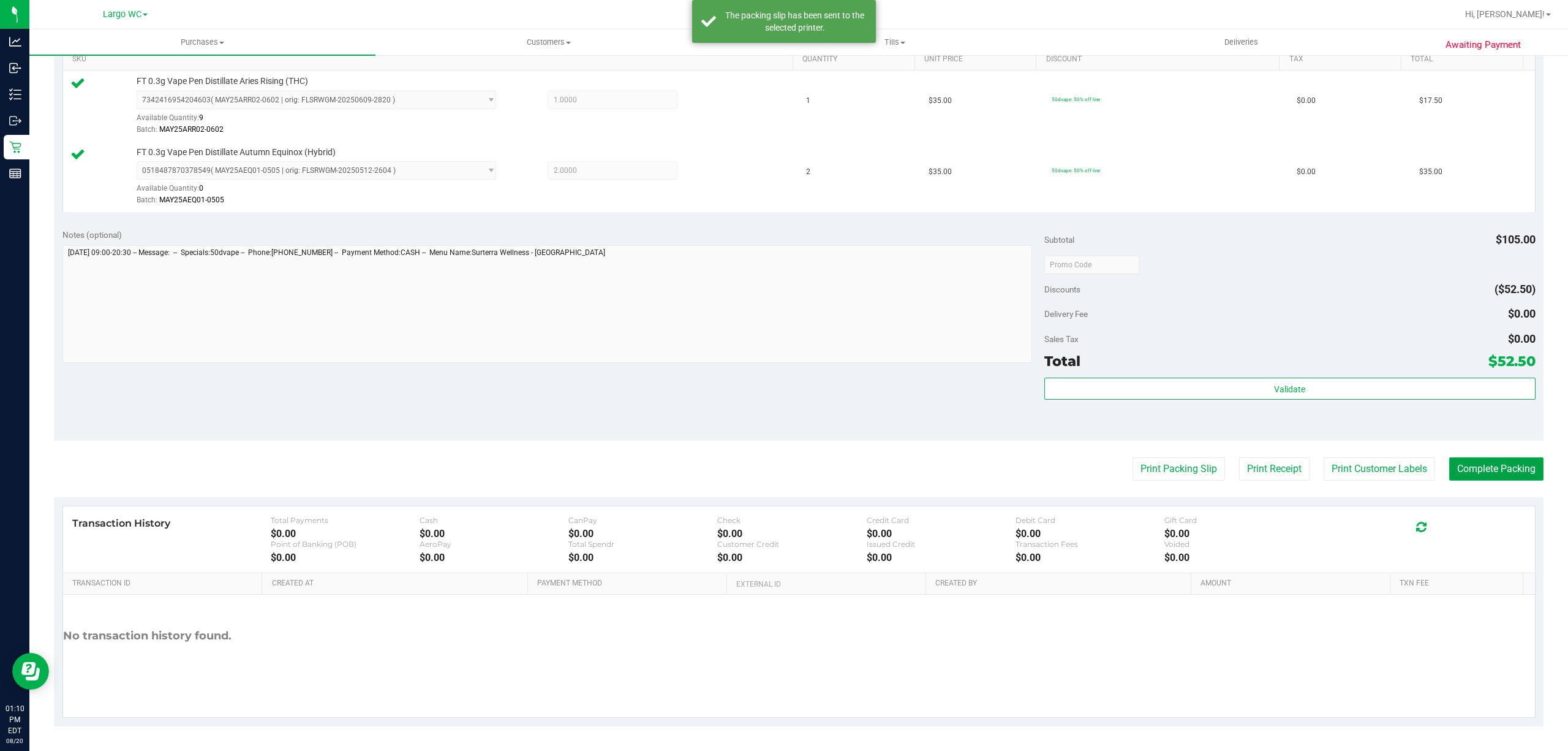
click at [1507, 474] on button "Complete Packing" at bounding box center [1496, 469] width 94 height 24
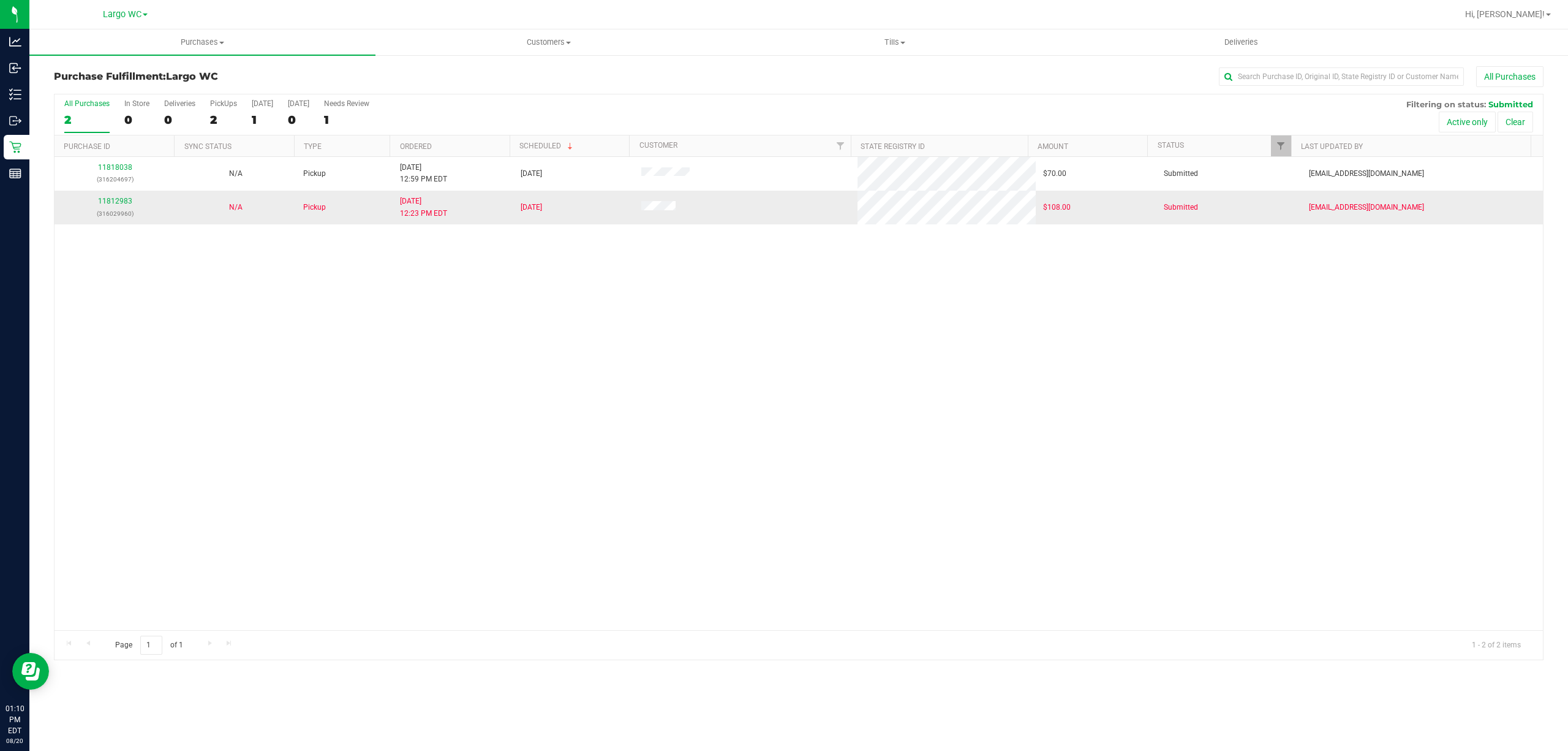
click at [125, 194] on td "11812983 (316029960)" at bounding box center [114, 207] width 120 height 33
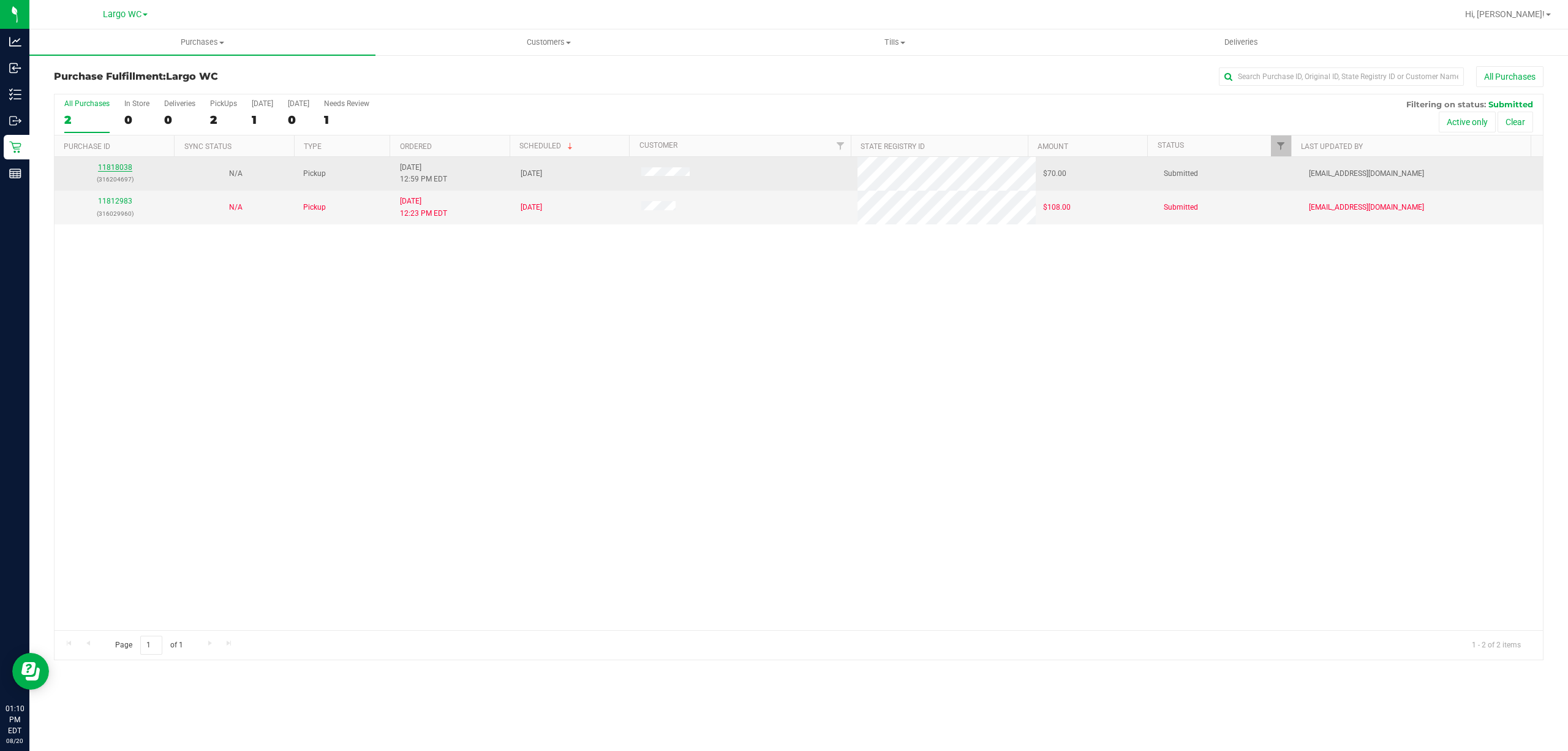
click at [110, 170] on link "11818038" at bounding box center [116, 167] width 35 height 9
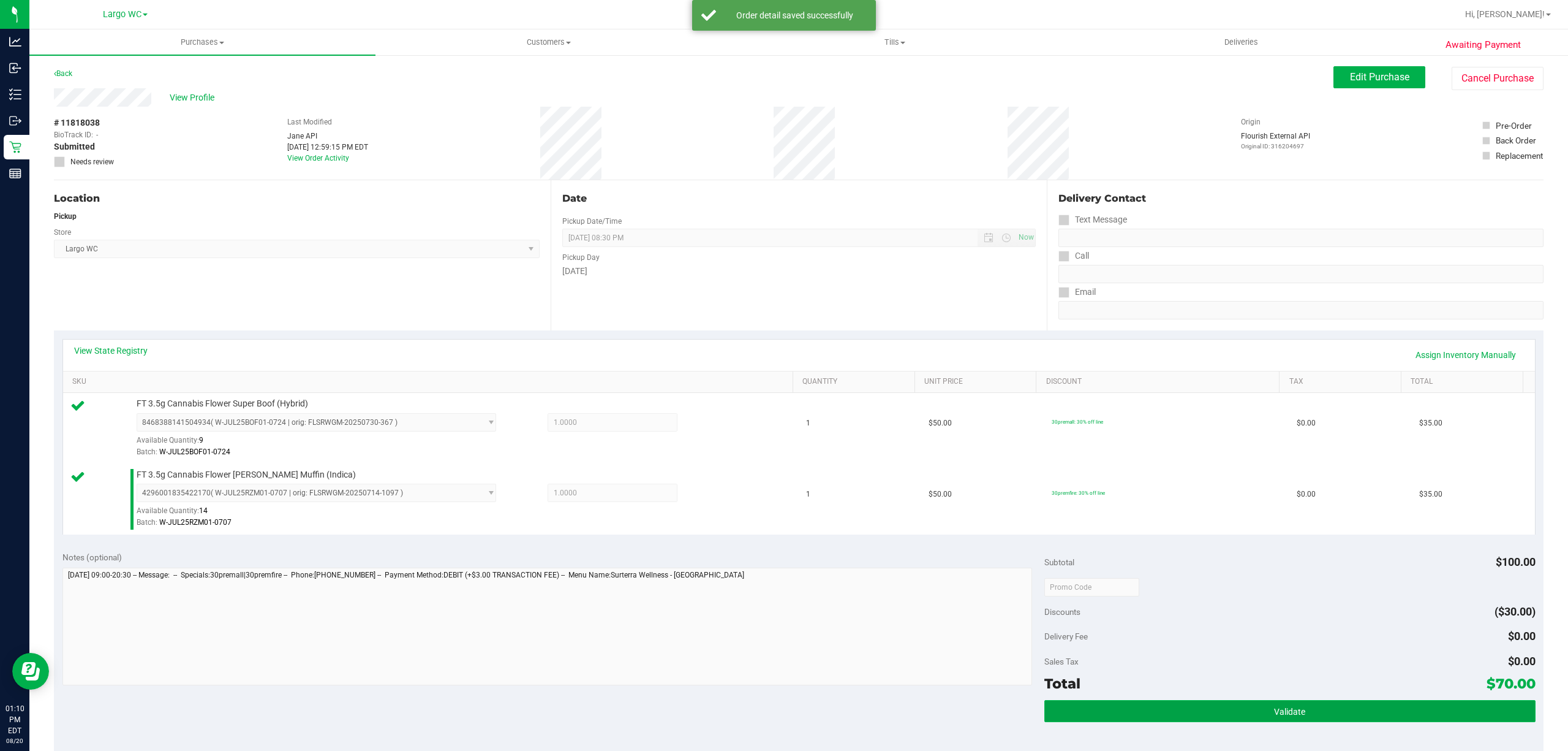
click at [1274, 707] on span "Validate" at bounding box center [1289, 712] width 31 height 9
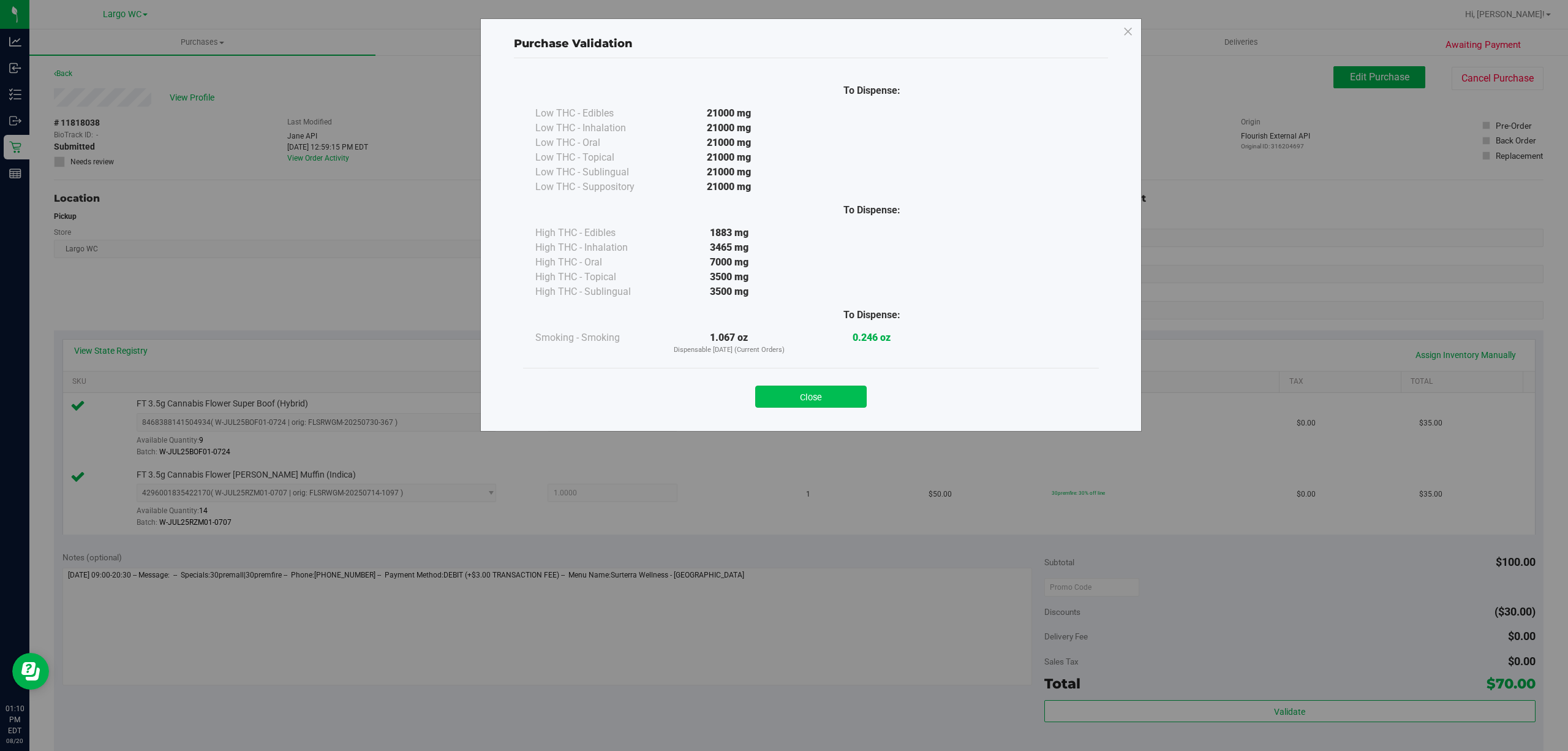
click at [824, 394] on button "Close" at bounding box center [811, 397] width 112 height 22
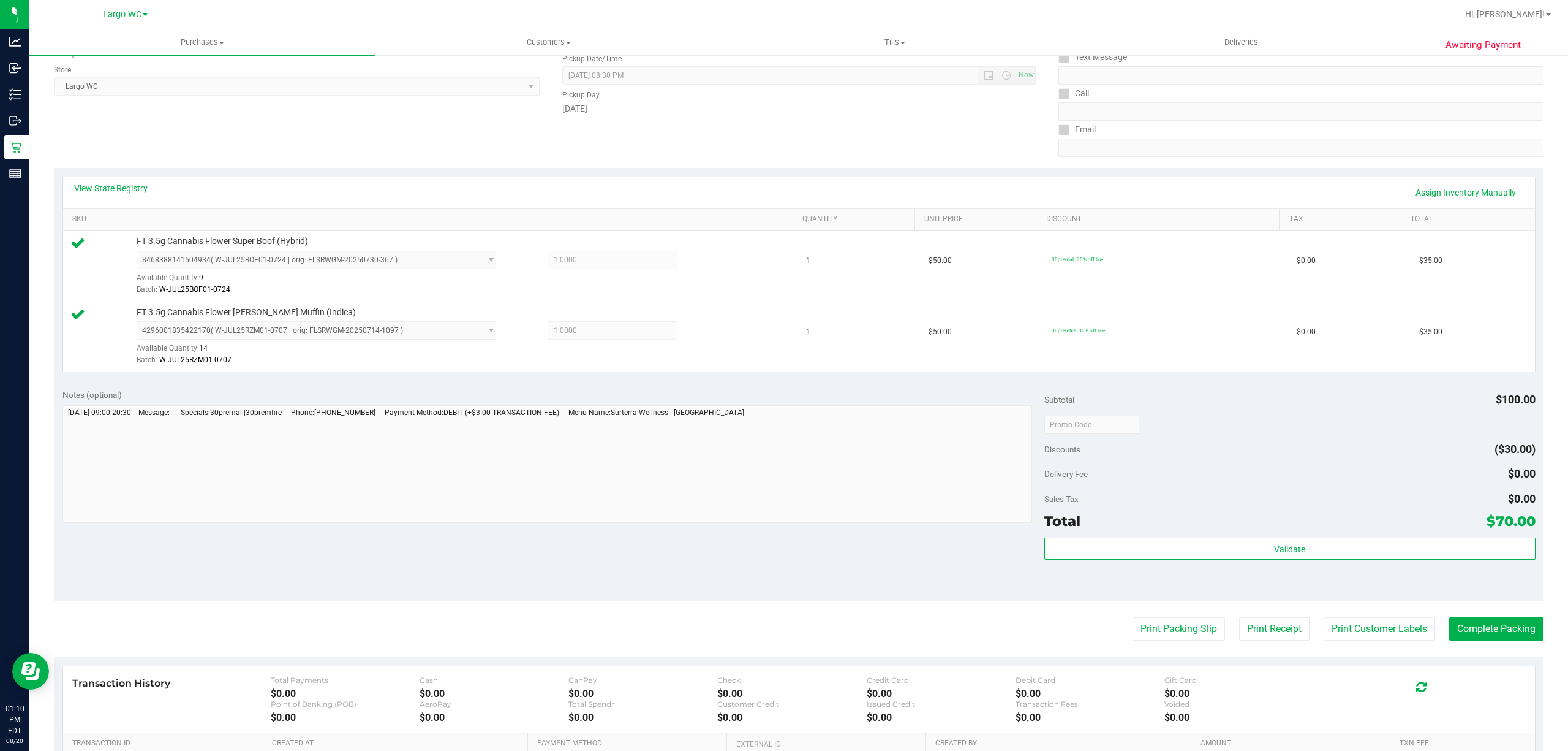
scroll to position [324, 0]
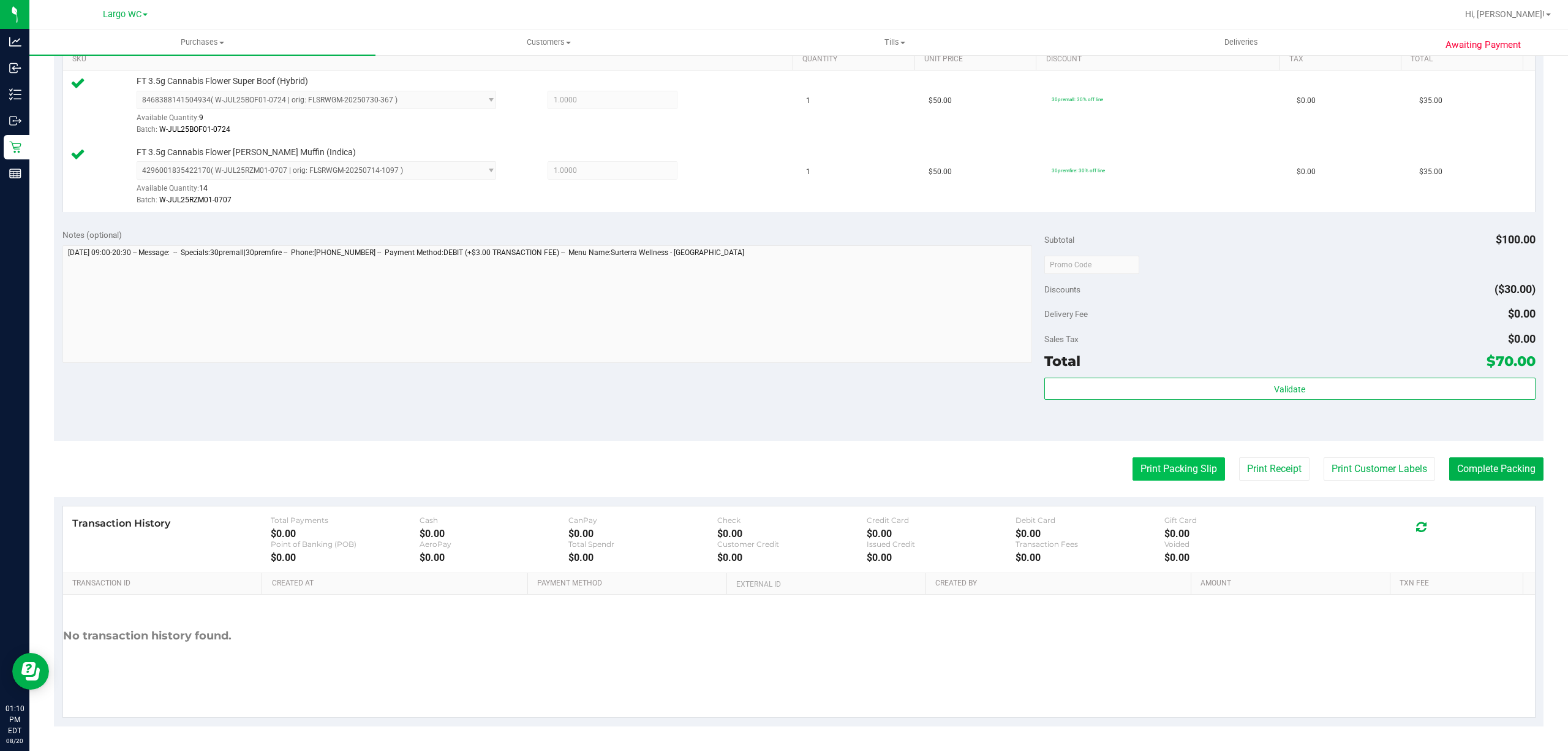
click at [1157, 473] on button "Print Packing Slip" at bounding box center [1179, 469] width 93 height 24
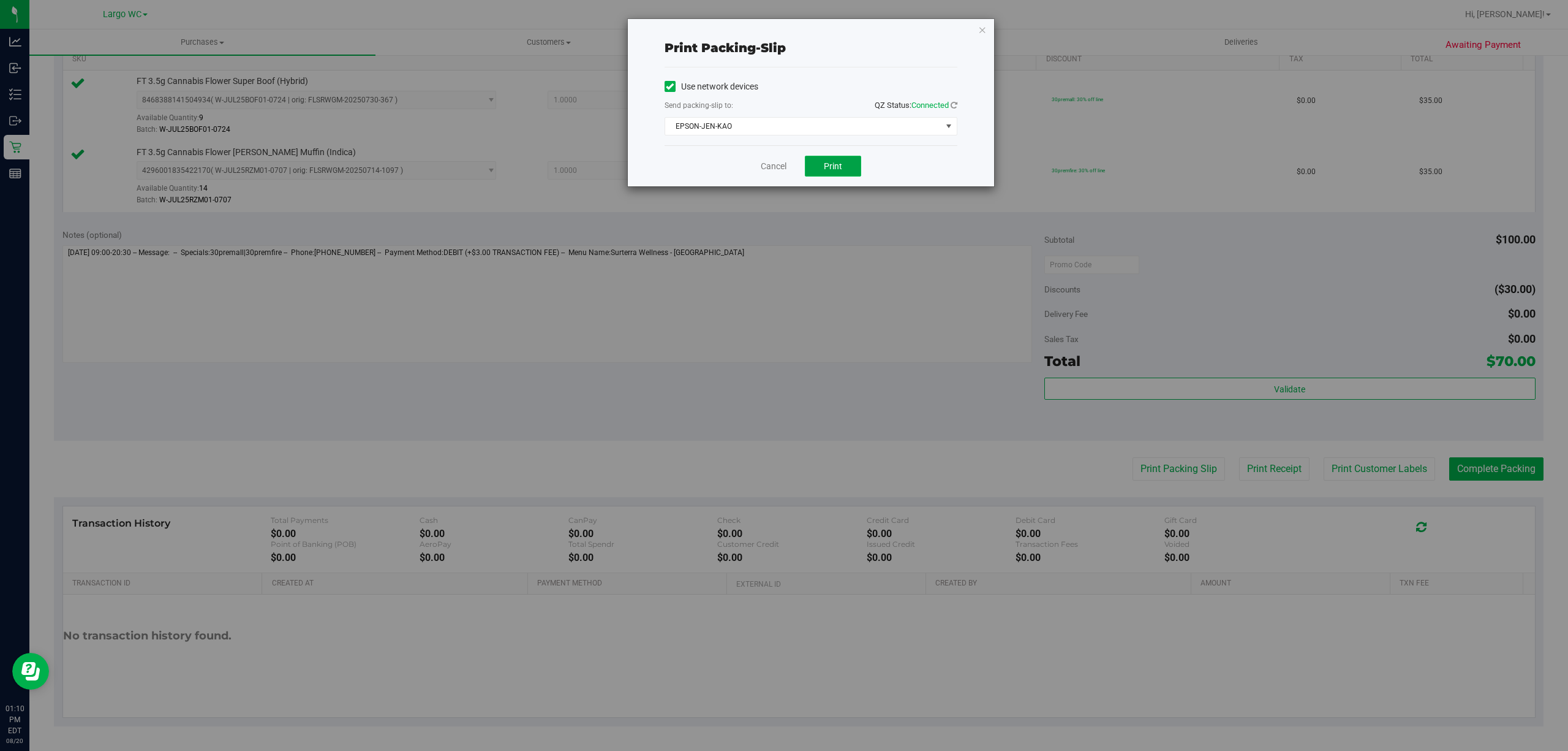
click at [840, 175] on button "Print" at bounding box center [833, 166] width 57 height 20
click at [981, 33] on icon "button" at bounding box center [982, 29] width 9 height 15
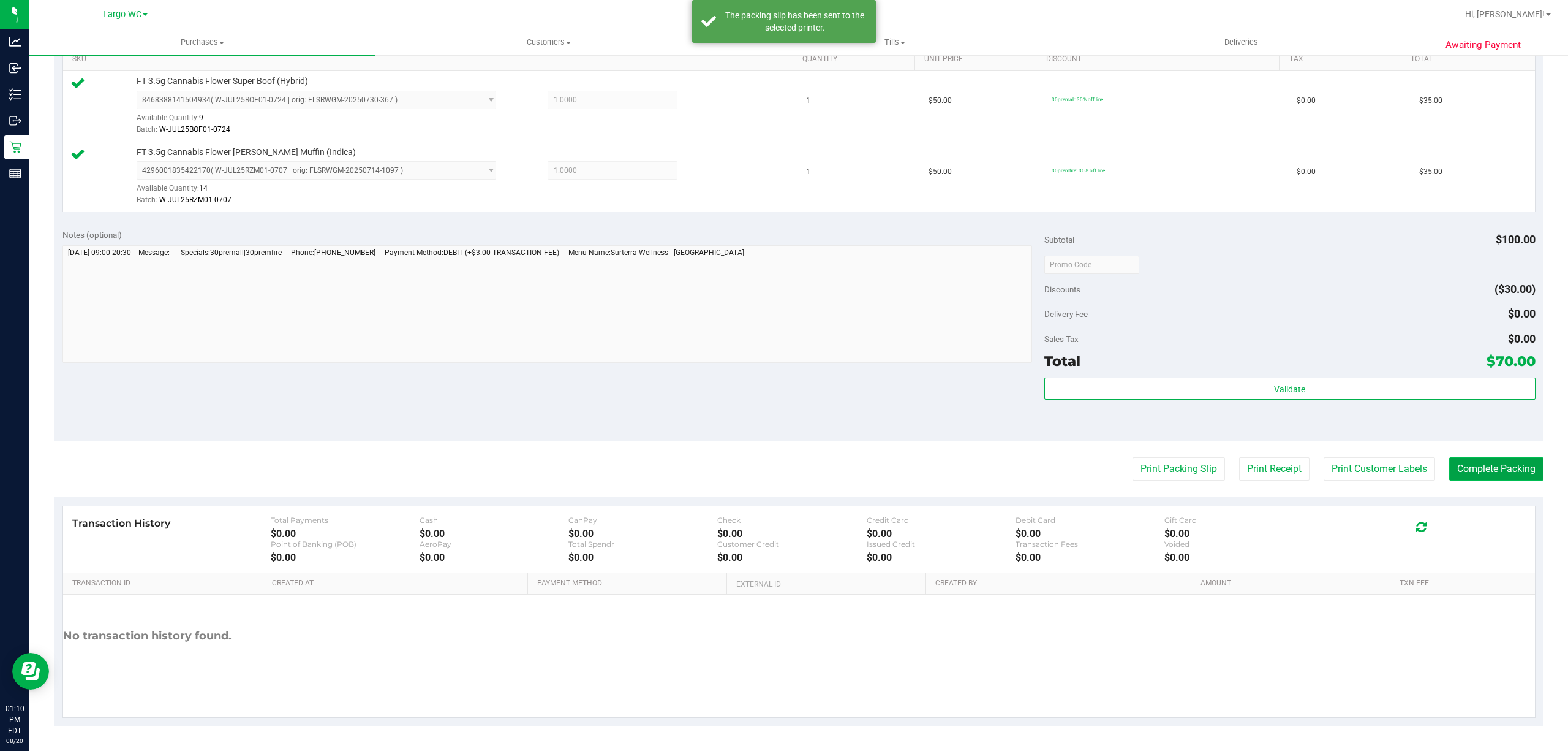
click at [1485, 464] on button "Complete Packing" at bounding box center [1496, 469] width 94 height 24
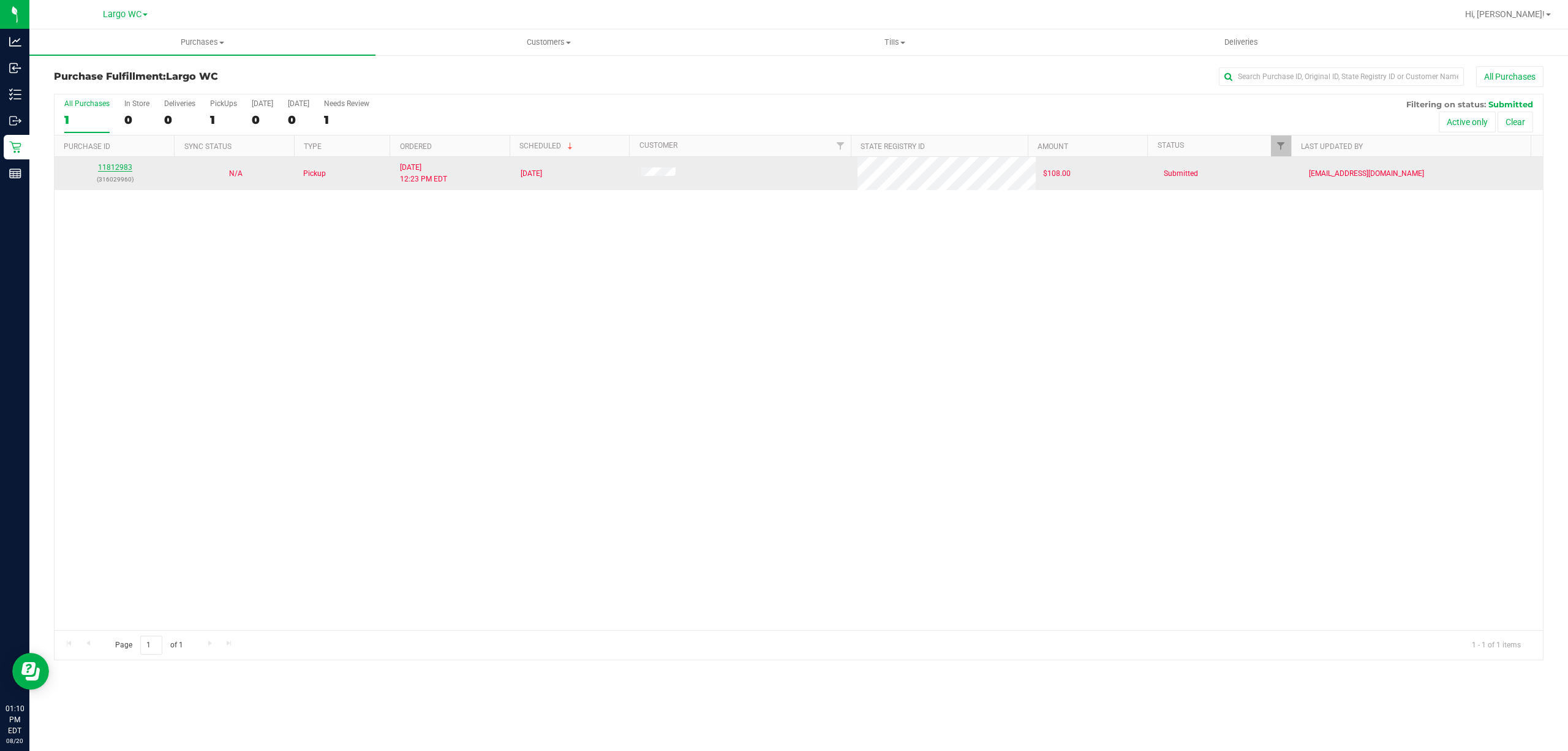
click at [123, 168] on link "11812983" at bounding box center [116, 167] width 35 height 9
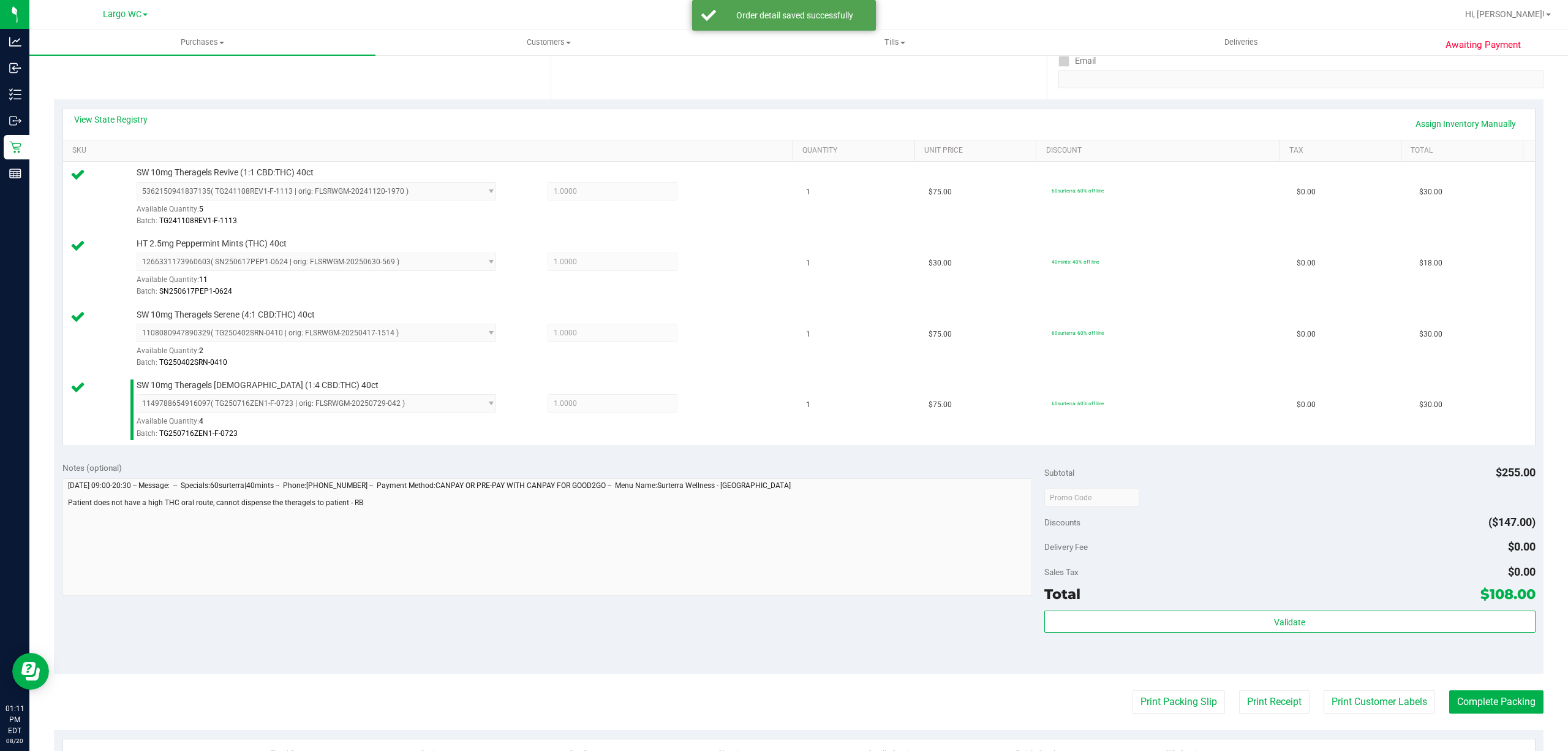
scroll to position [467, 0]
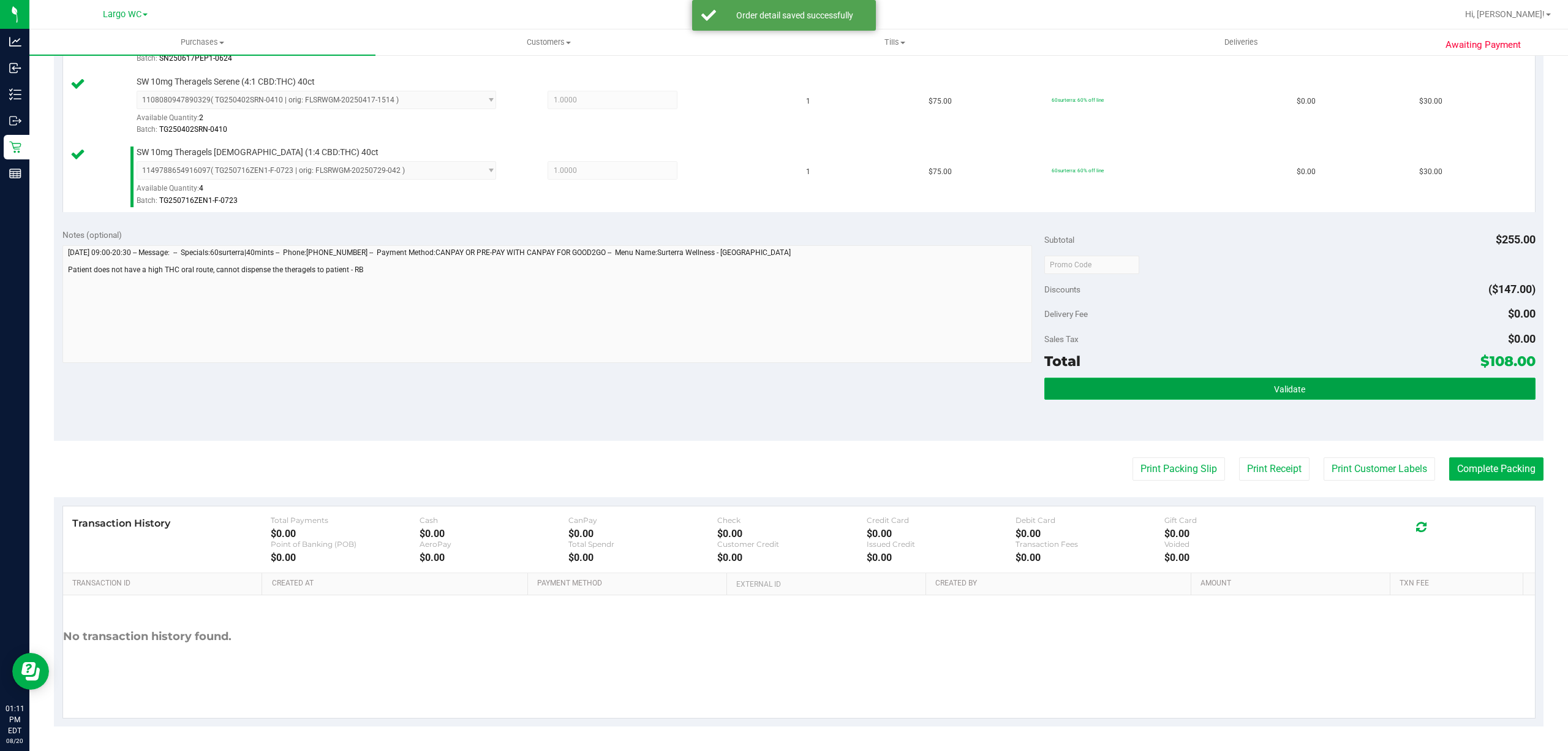
click at [1295, 390] on button "Validate" at bounding box center [1289, 389] width 491 height 22
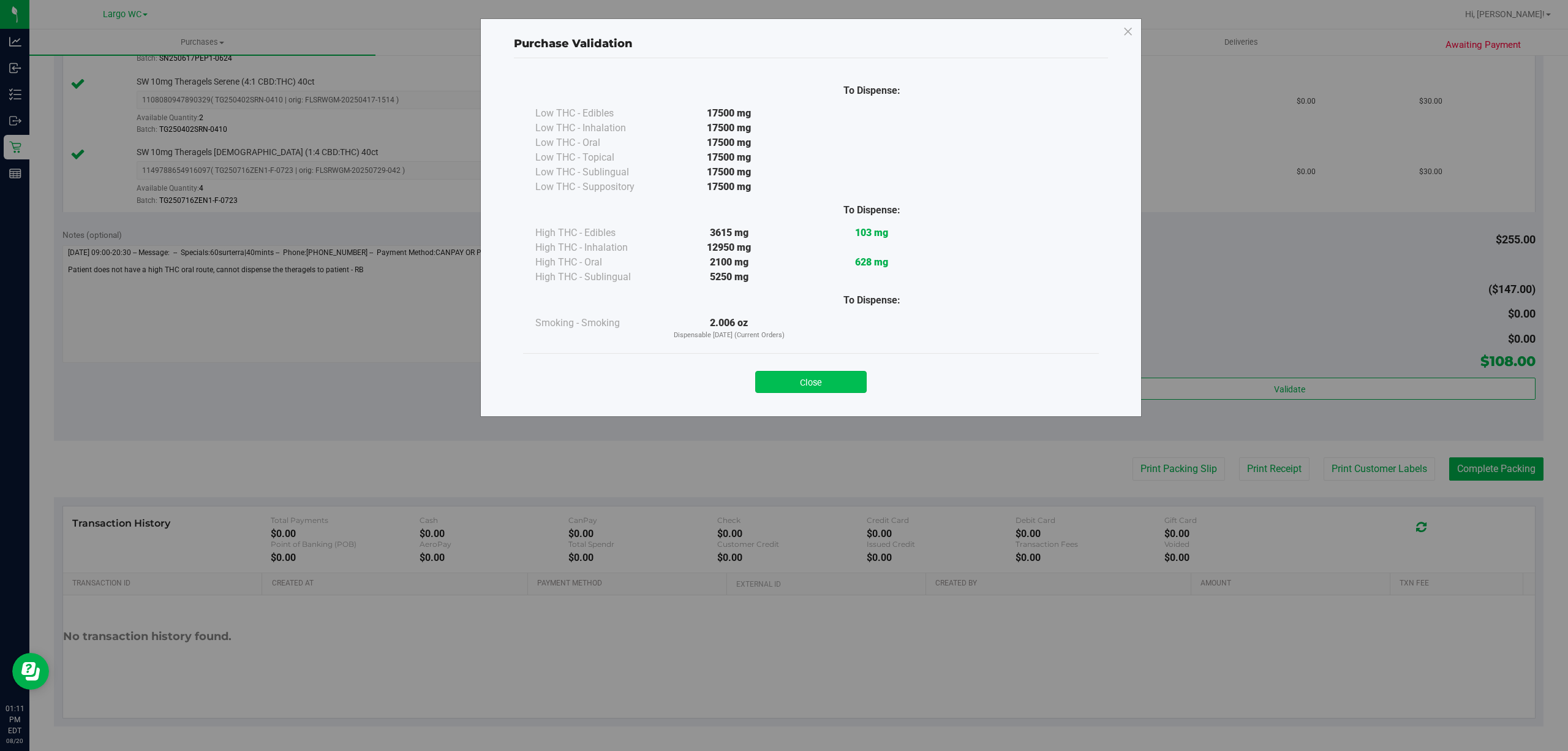
click at [856, 379] on button "Close" at bounding box center [811, 382] width 112 height 22
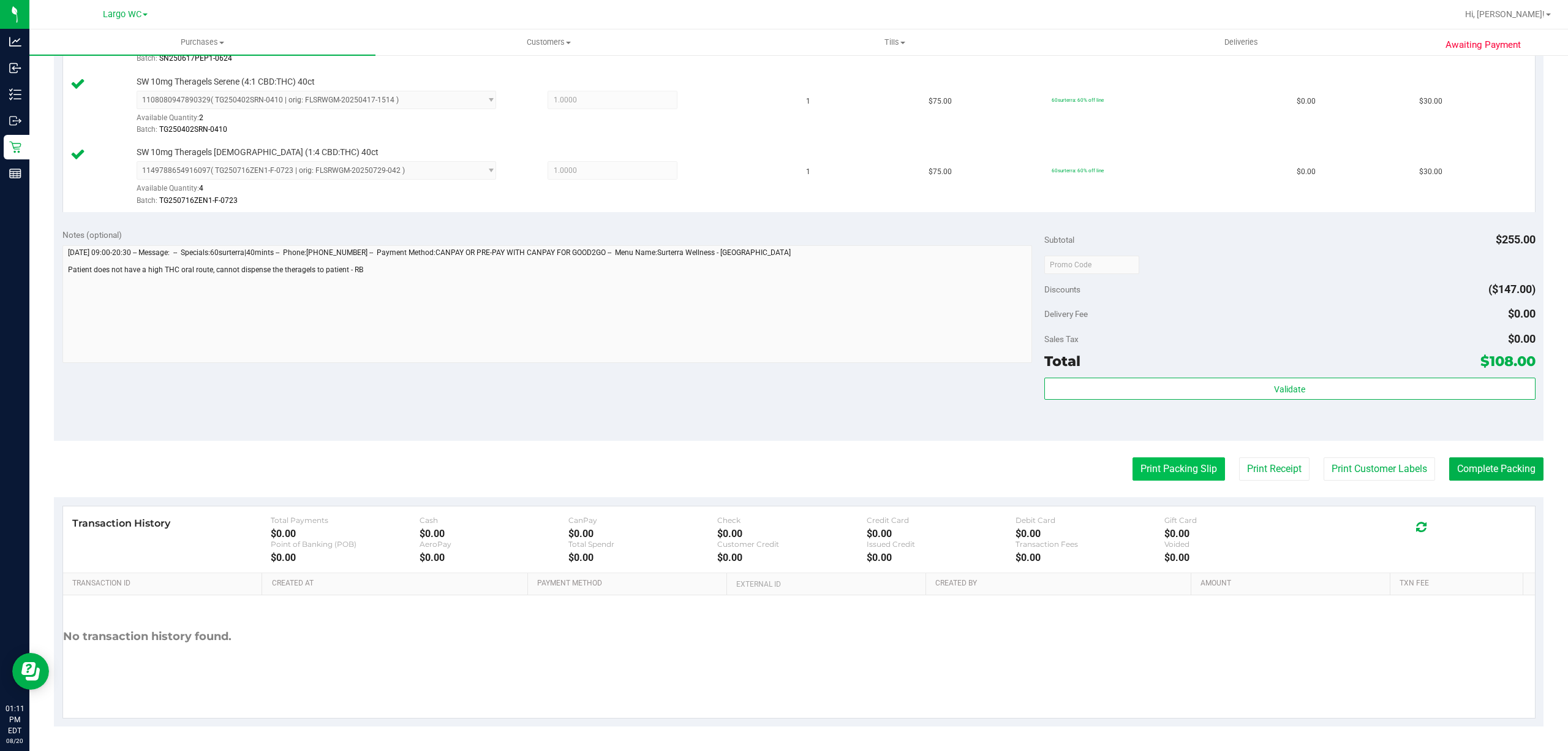
click at [1174, 469] on button "Print Packing Slip" at bounding box center [1179, 469] width 93 height 24
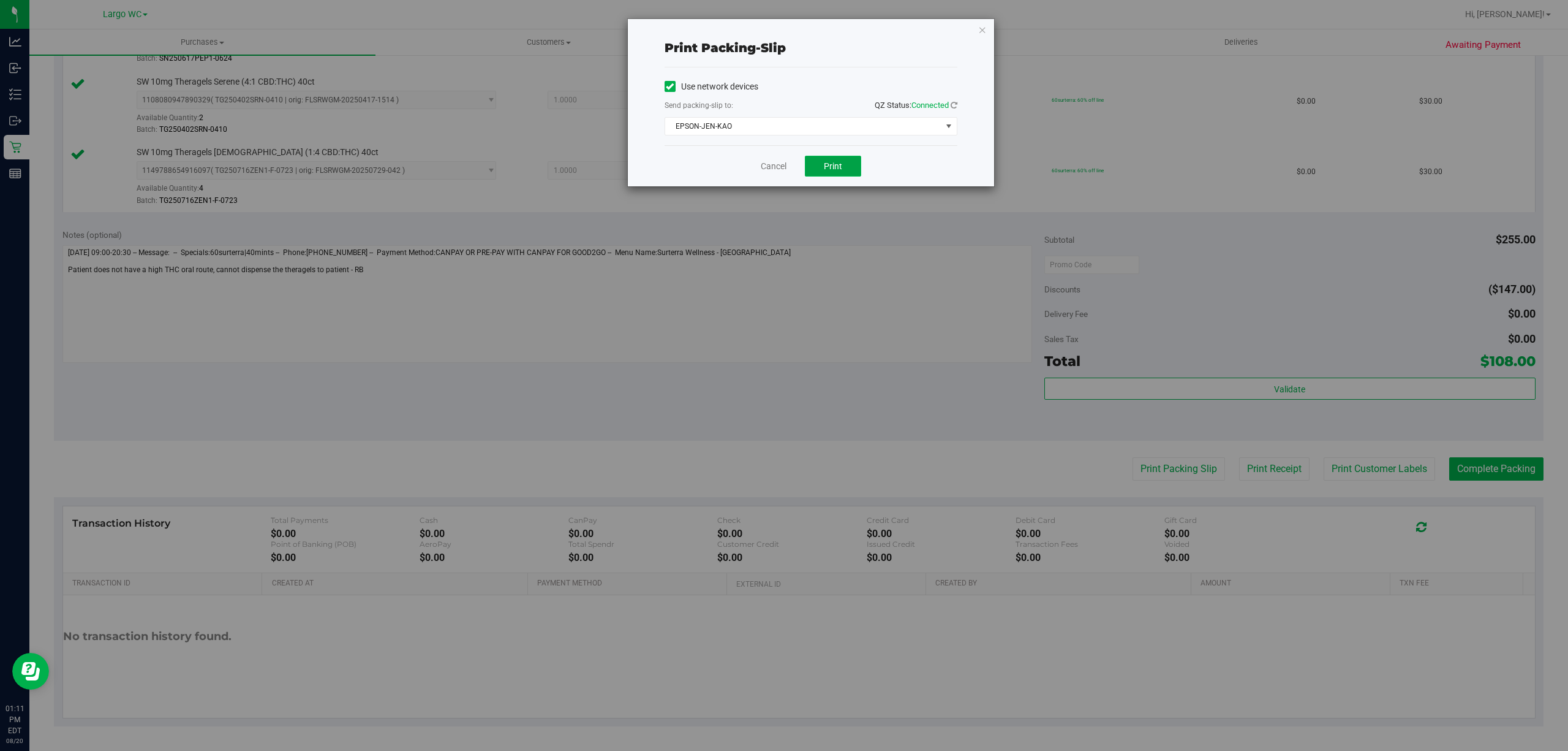
click at [843, 172] on button "Print" at bounding box center [833, 166] width 57 height 20
click at [983, 33] on icon "button" at bounding box center [982, 29] width 9 height 15
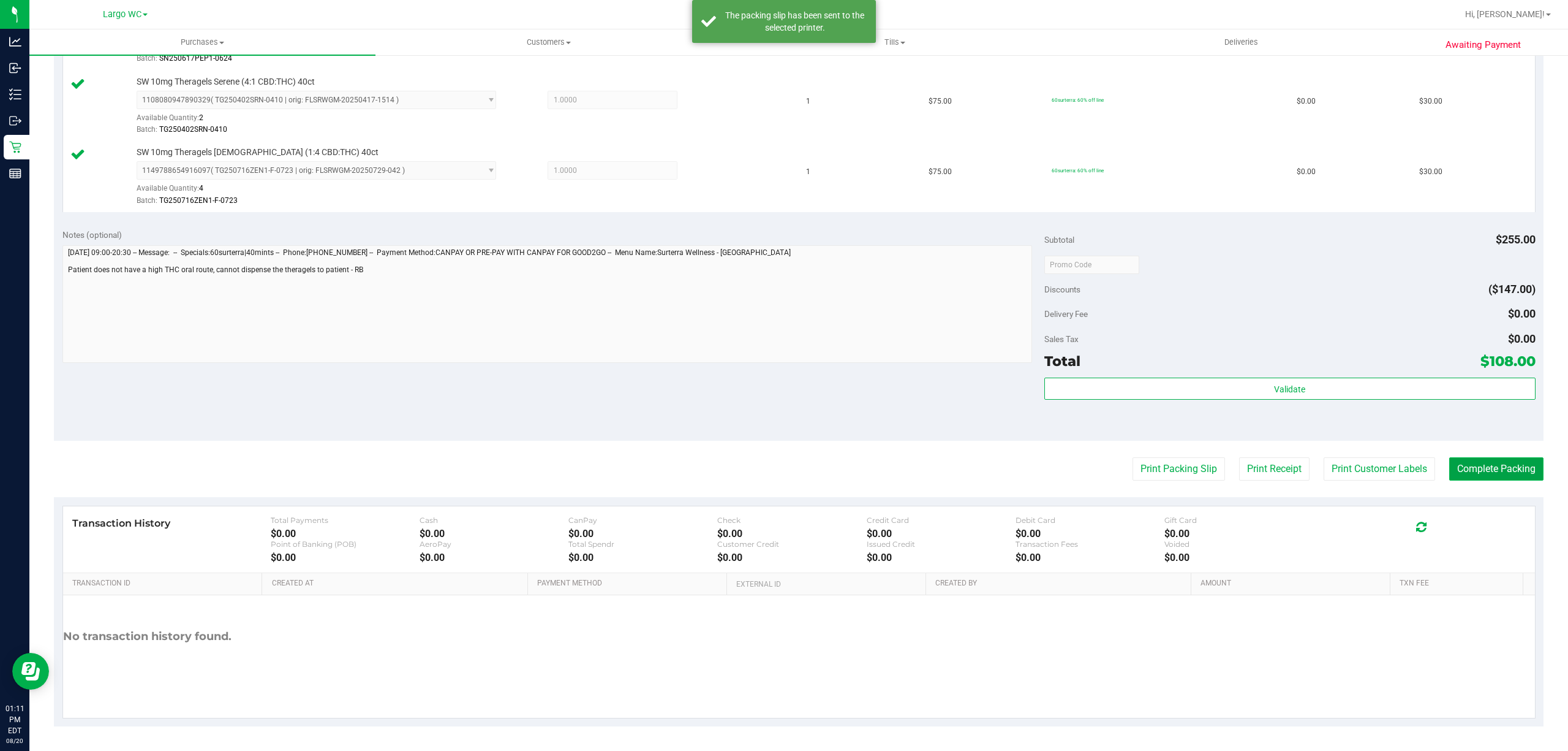
click at [1491, 471] on button "Complete Packing" at bounding box center [1496, 469] width 94 height 24
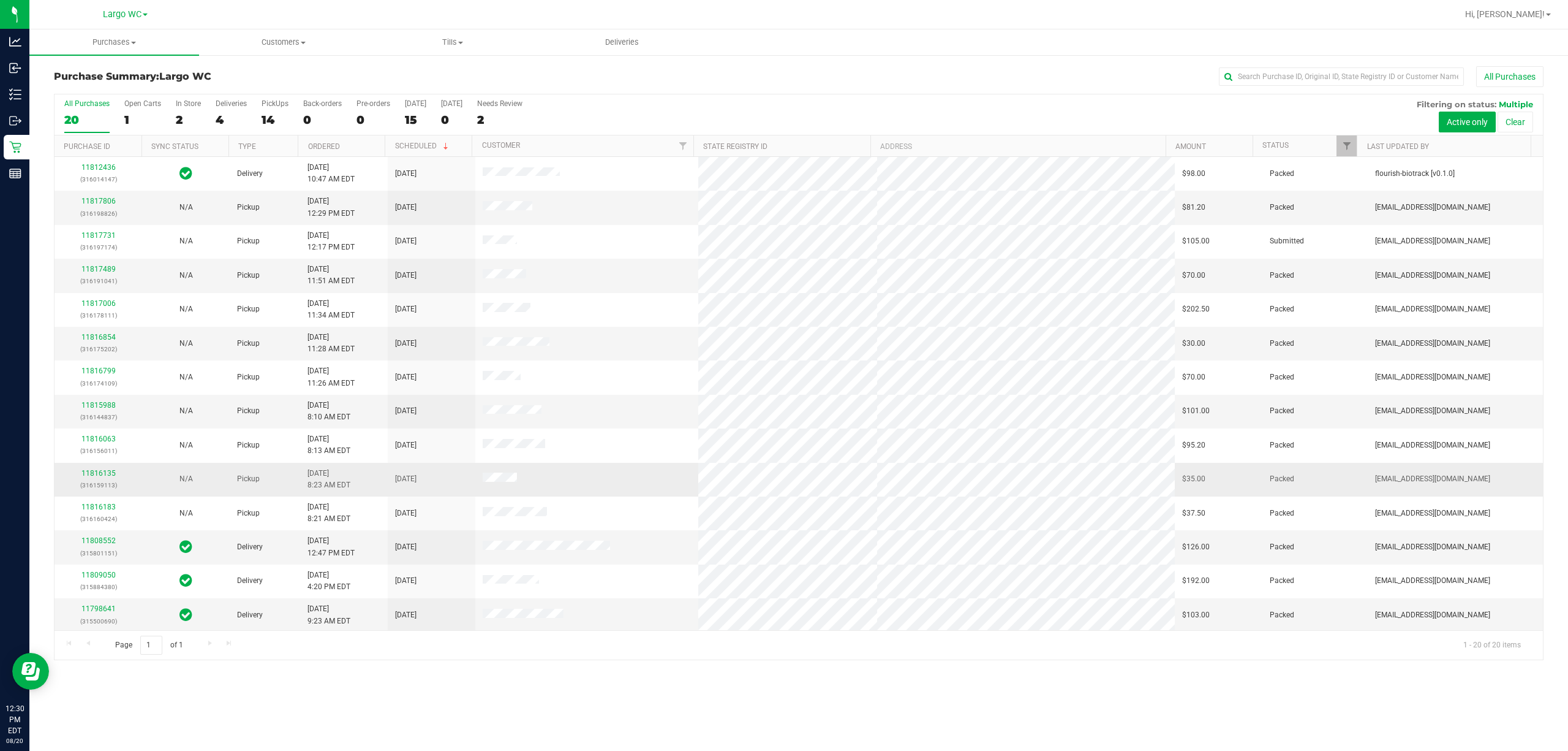
scroll to position [209, 0]
